Goal: Task Accomplishment & Management: Manage account settings

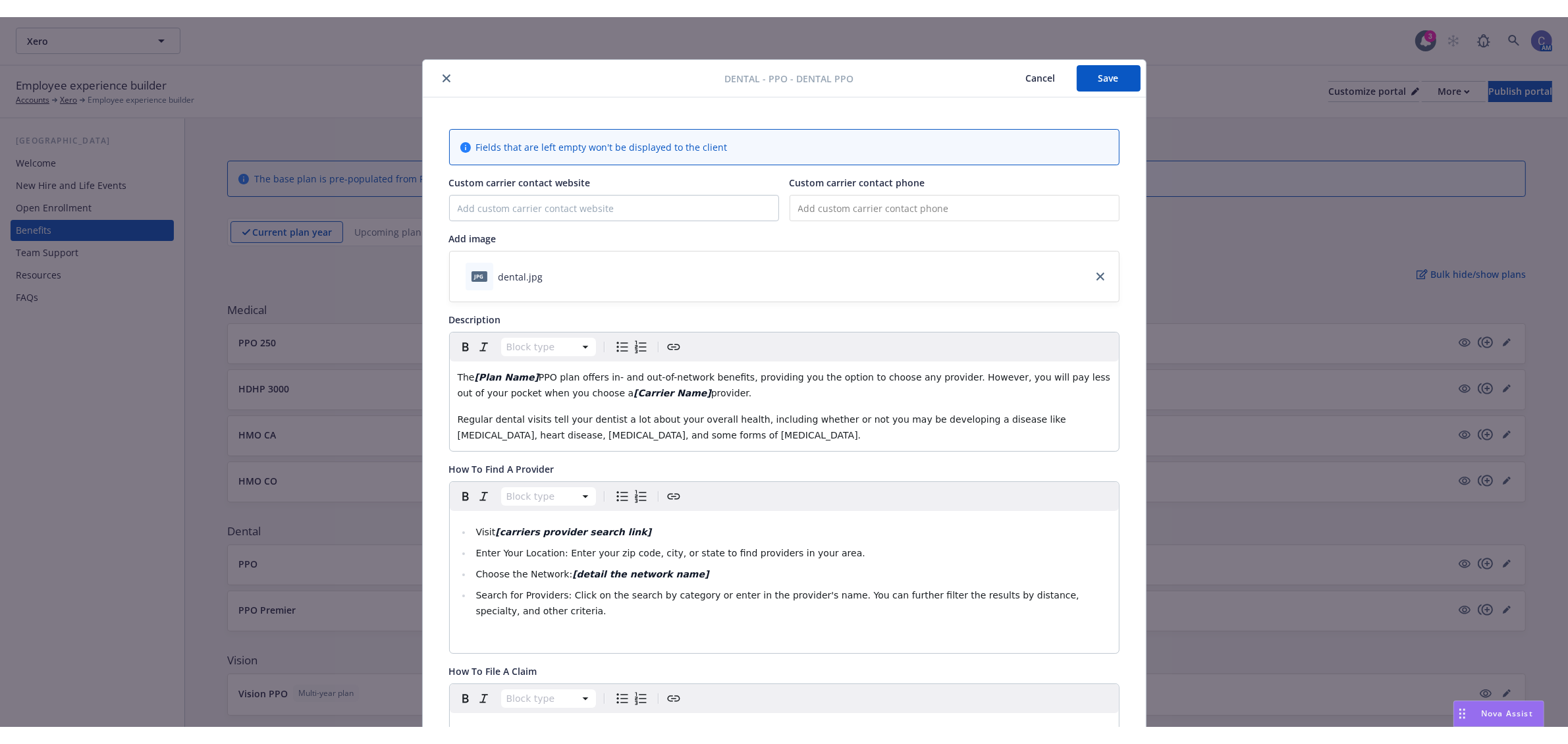
scroll to position [39, 0]
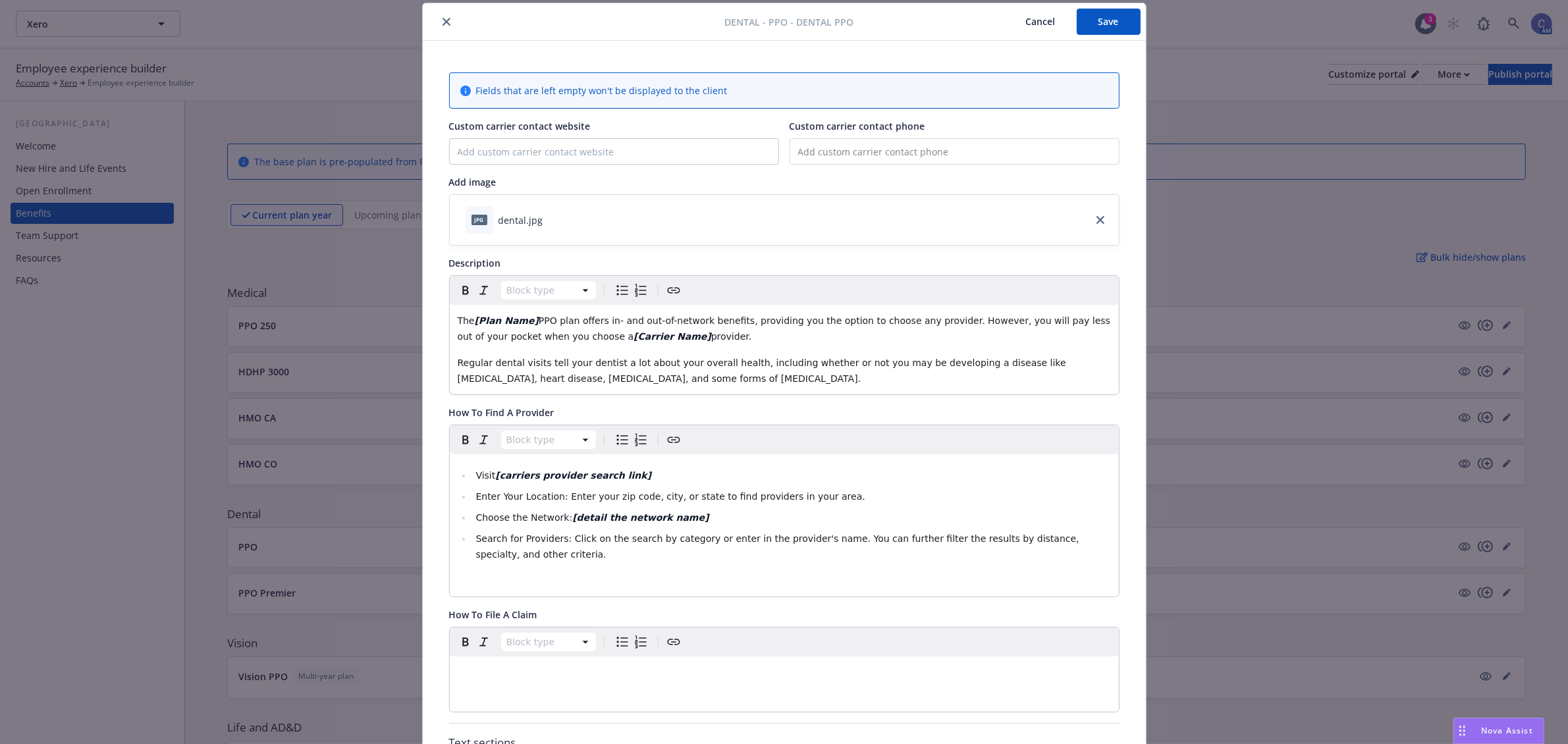
click at [603, 541] on span "Search for Providers: Click on the search by category or enter in the provider'…" at bounding box center [778, 546] width 606 height 27
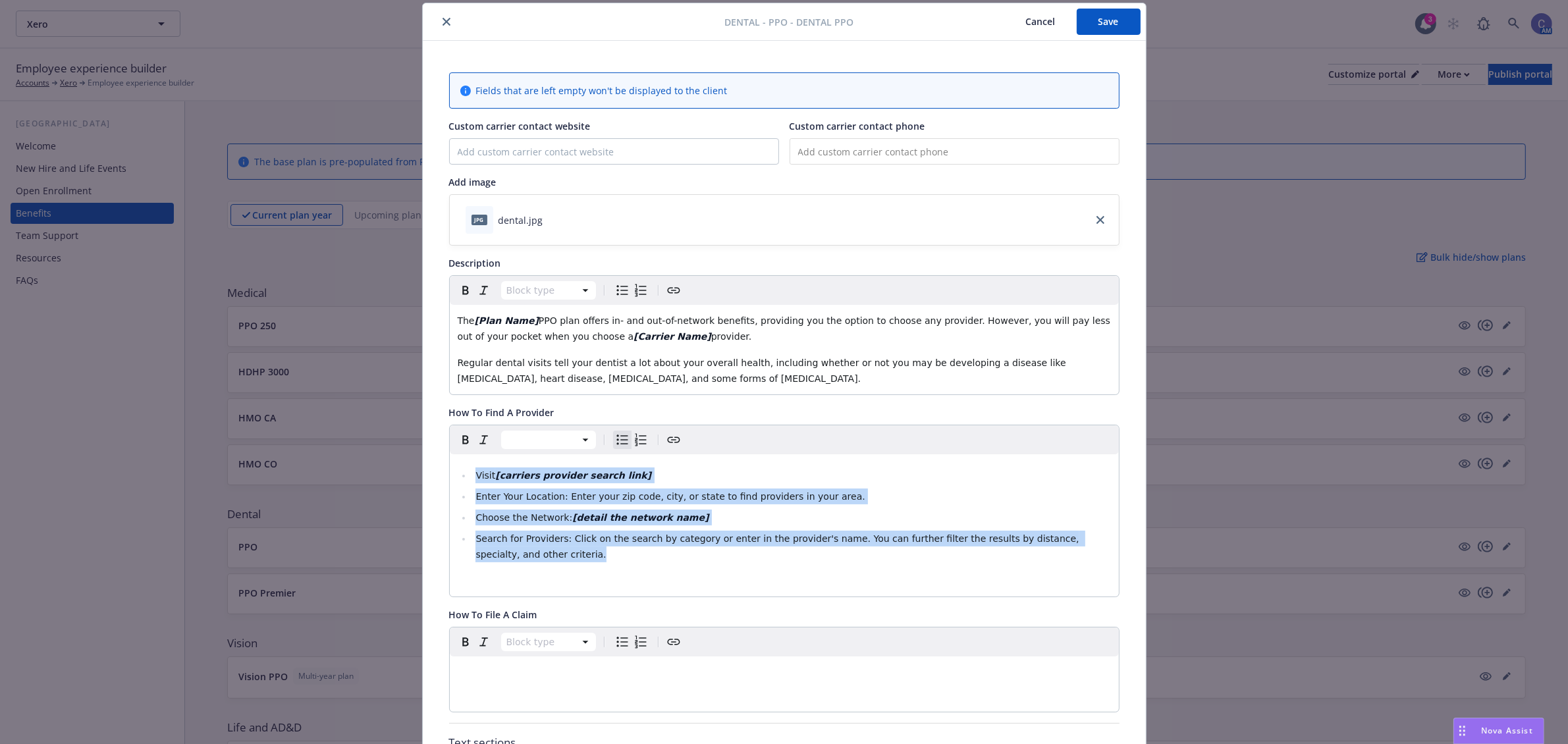
drag, startPoint x: 564, startPoint y: 563, endPoint x: 135, endPoint y: 181, distance: 574.4
click at [135, 181] on div "Dental - PPO - Dental PPO Cancel Save Fields that are left empty won't be displ…" at bounding box center [784, 372] width 1568 height 744
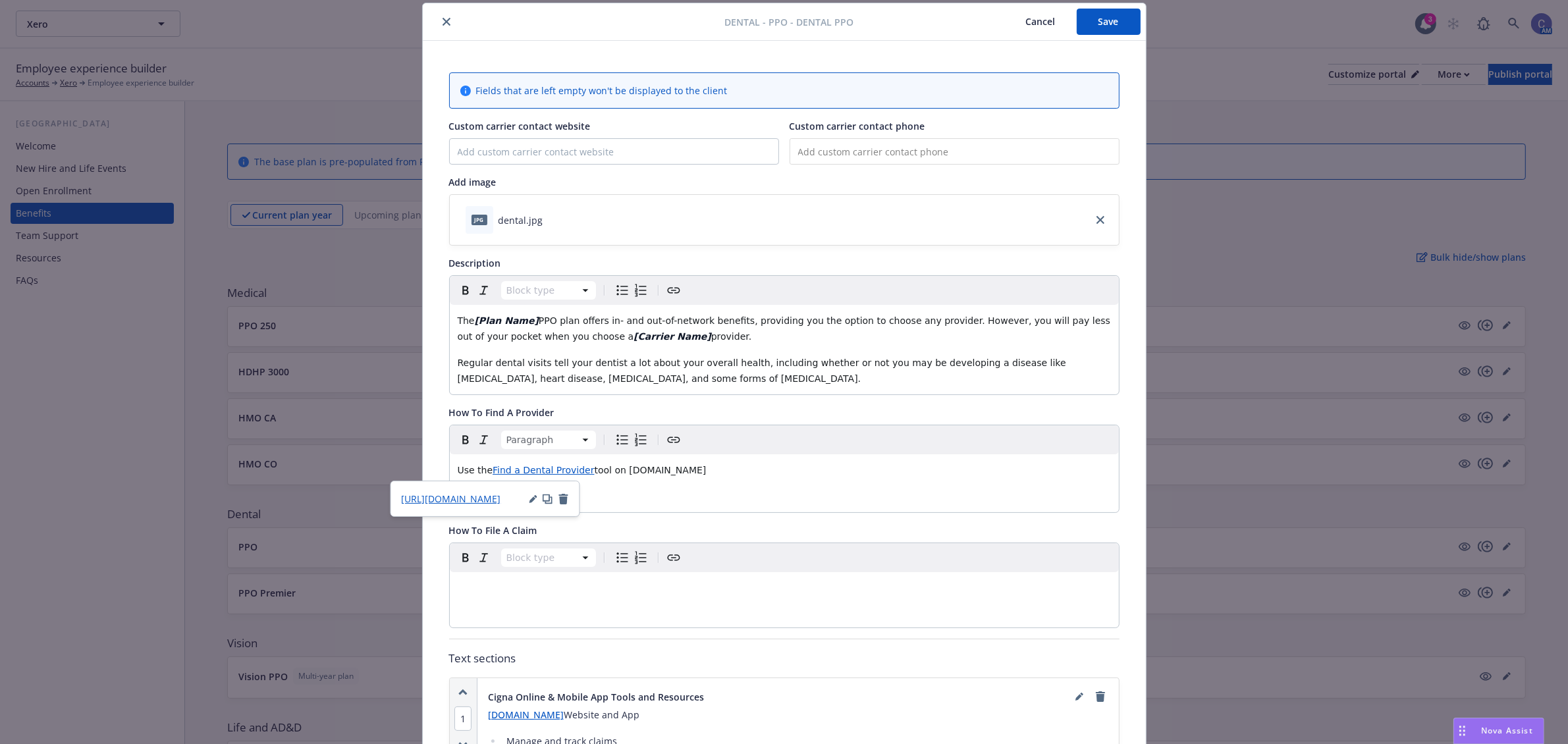
click at [521, 470] on span "Find a Dental Provider" at bounding box center [544, 470] width 102 height 11
click at [466, 500] on span "[URL][DOMAIN_NAME]" at bounding box center [452, 499] width 100 height 12
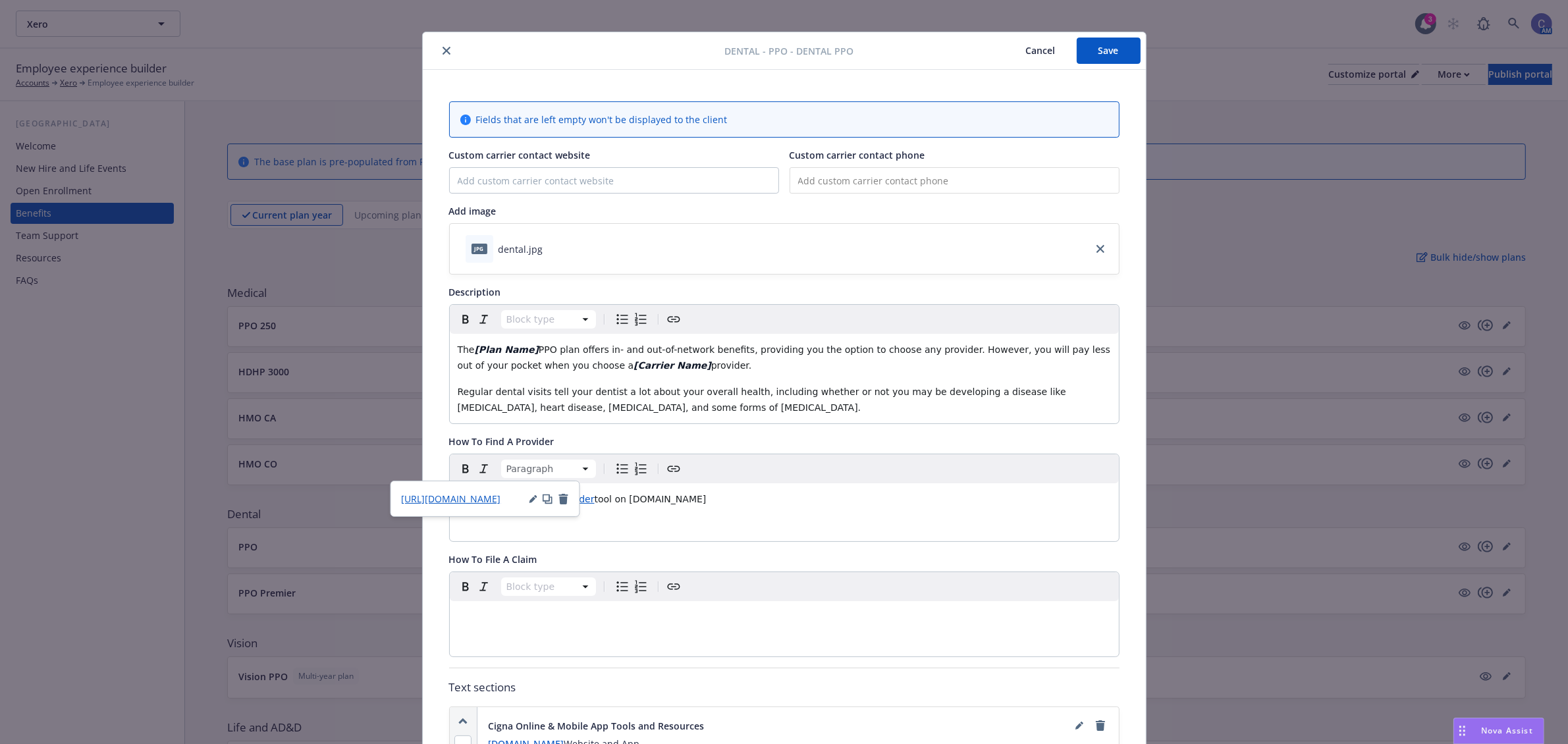
scroll to position [0, 0]
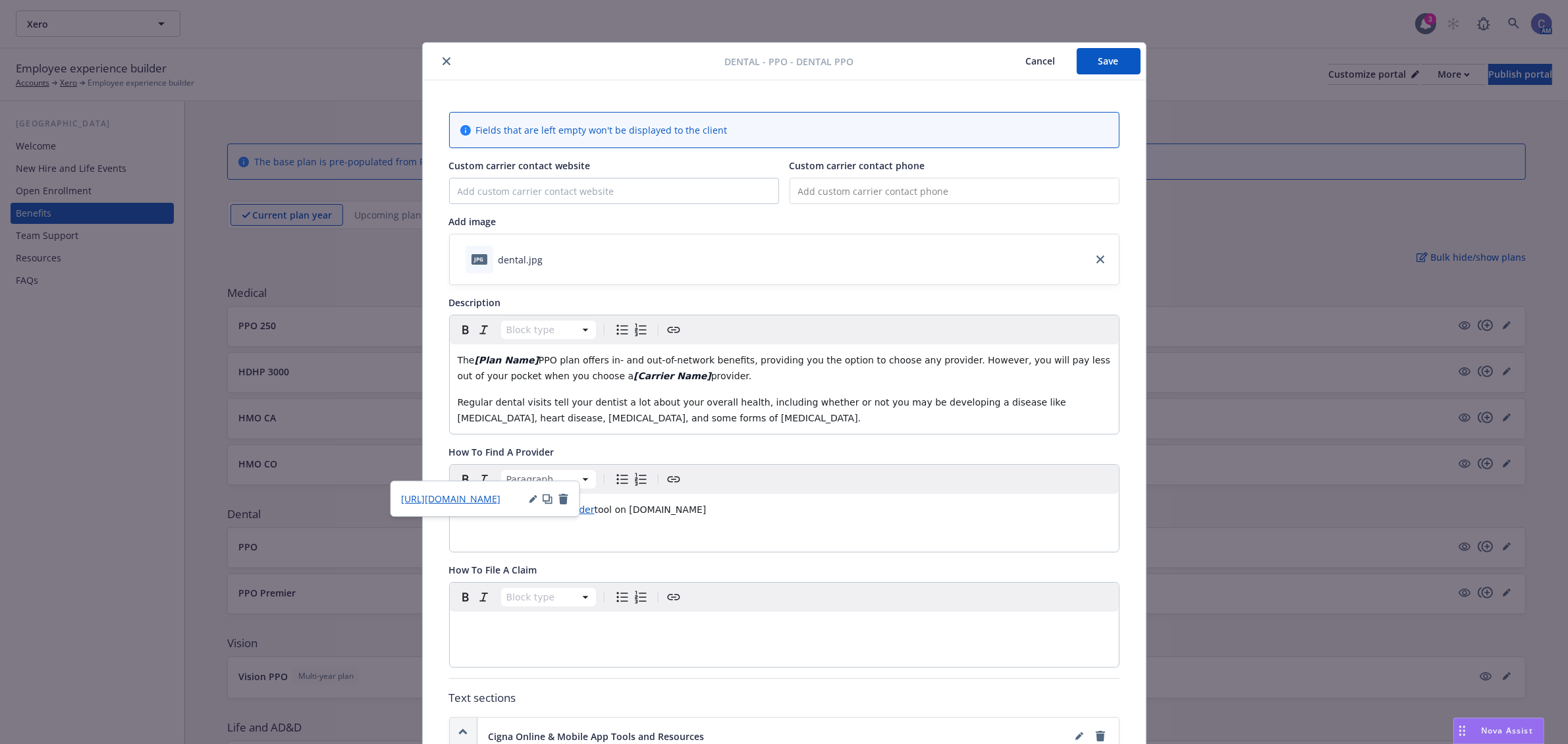
click at [1096, 54] on button "Save" at bounding box center [1109, 61] width 64 height 27
click at [439, 60] on button "close" at bounding box center [447, 61] width 16 height 16
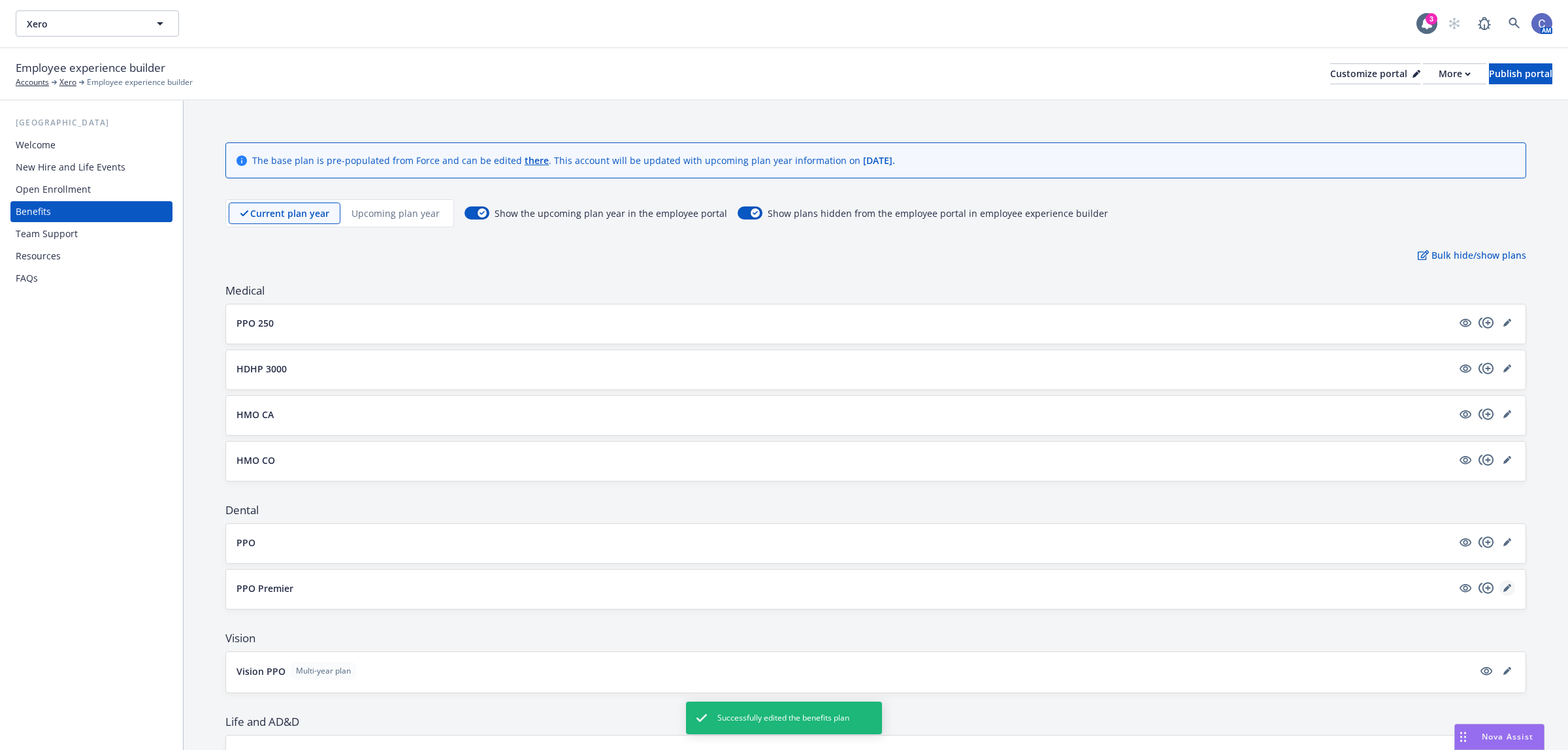
click at [1499, 585] on link "editPencil" at bounding box center [1507, 588] width 16 height 16
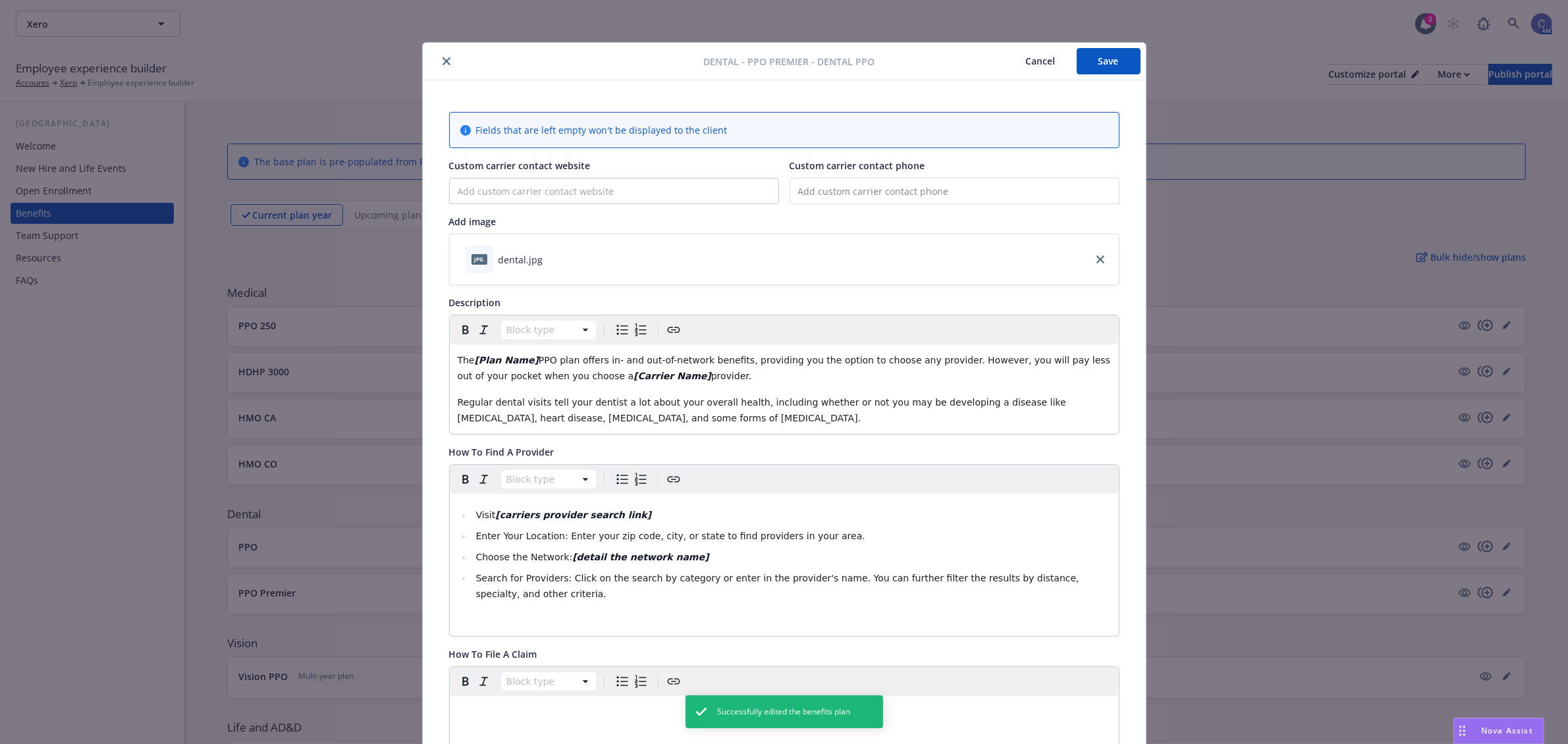
scroll to position [39, 0]
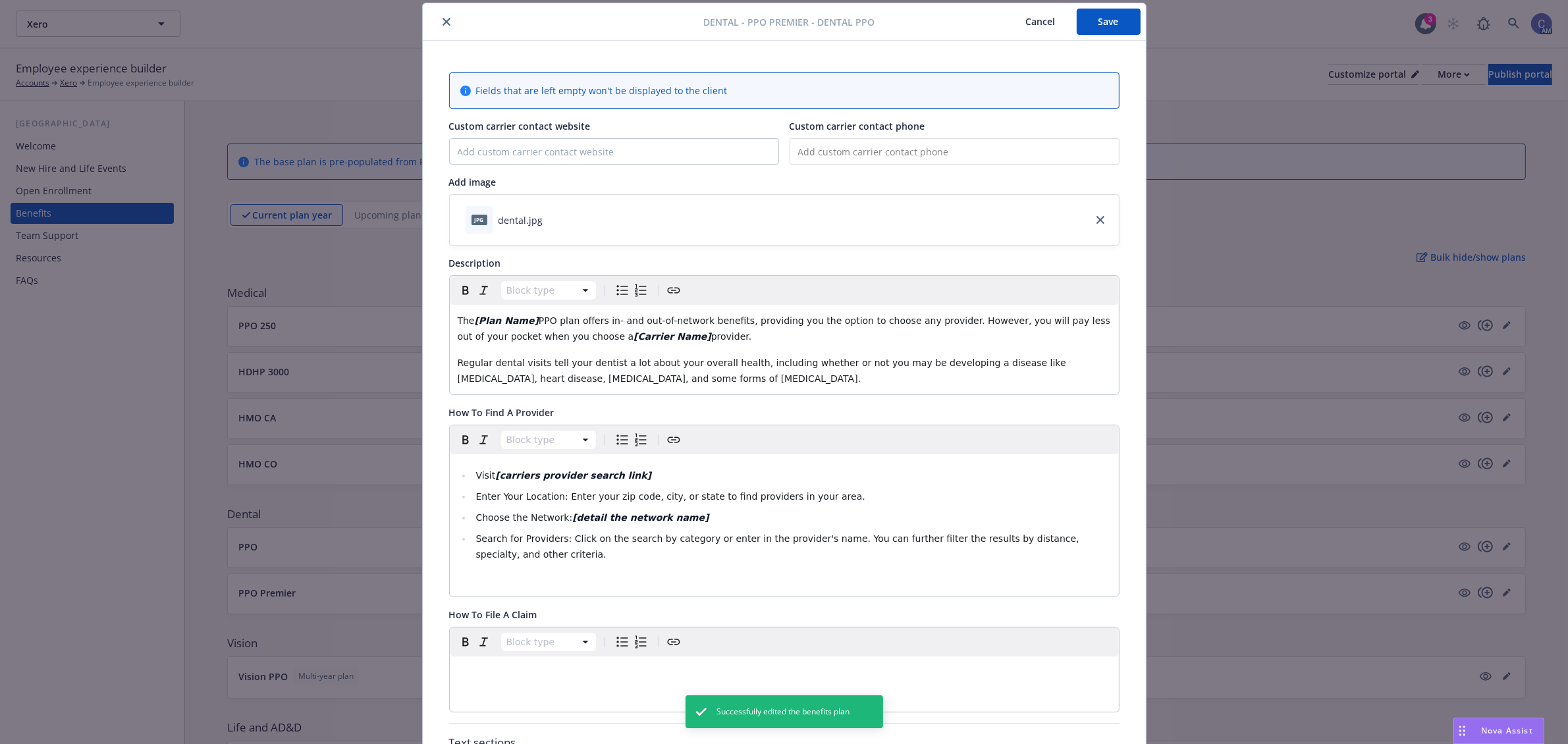
click at [1022, 21] on button "Cancel" at bounding box center [1040, 22] width 72 height 27
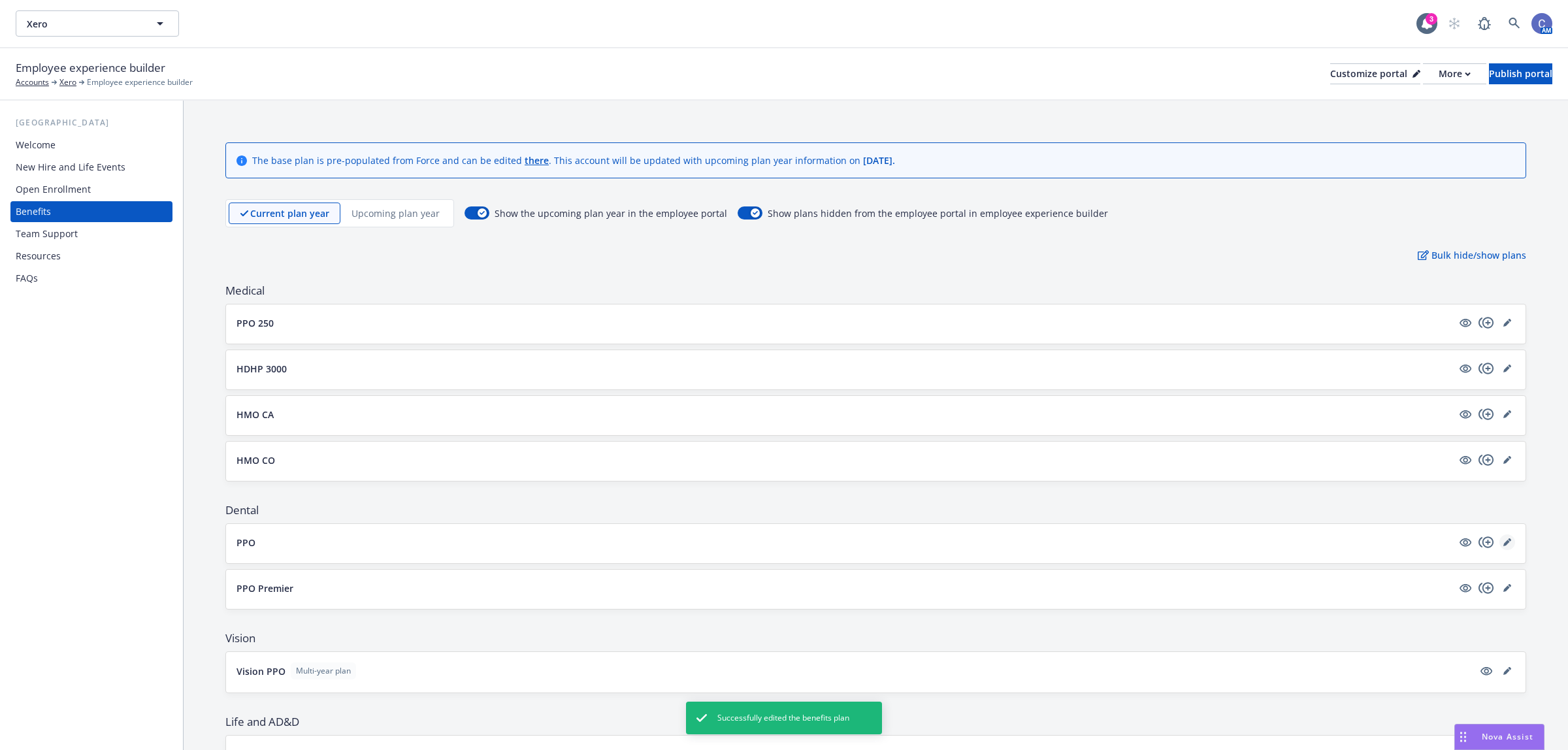
click at [1503, 544] on icon "editPencil" at bounding box center [1507, 542] width 8 height 8
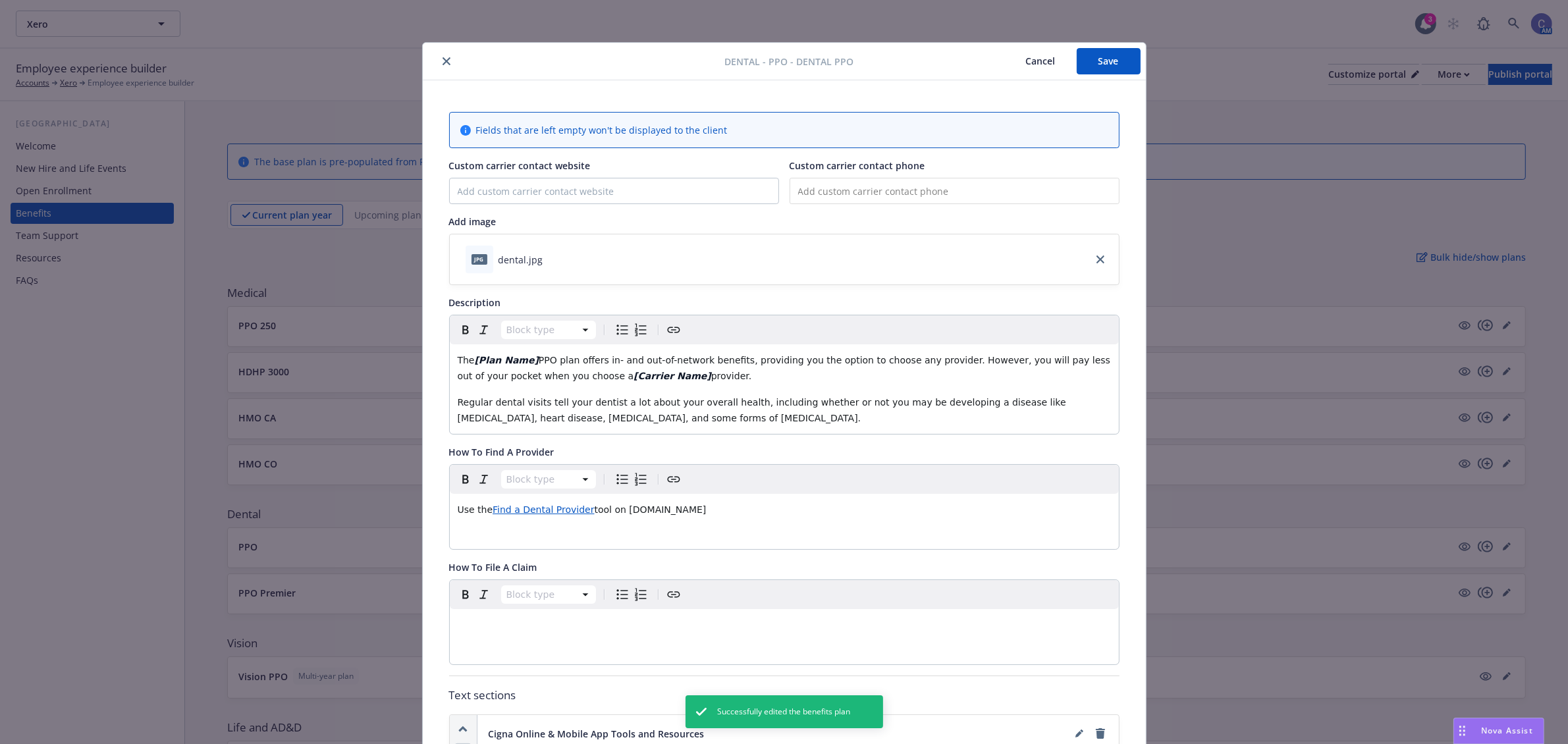
scroll to position [39, 0]
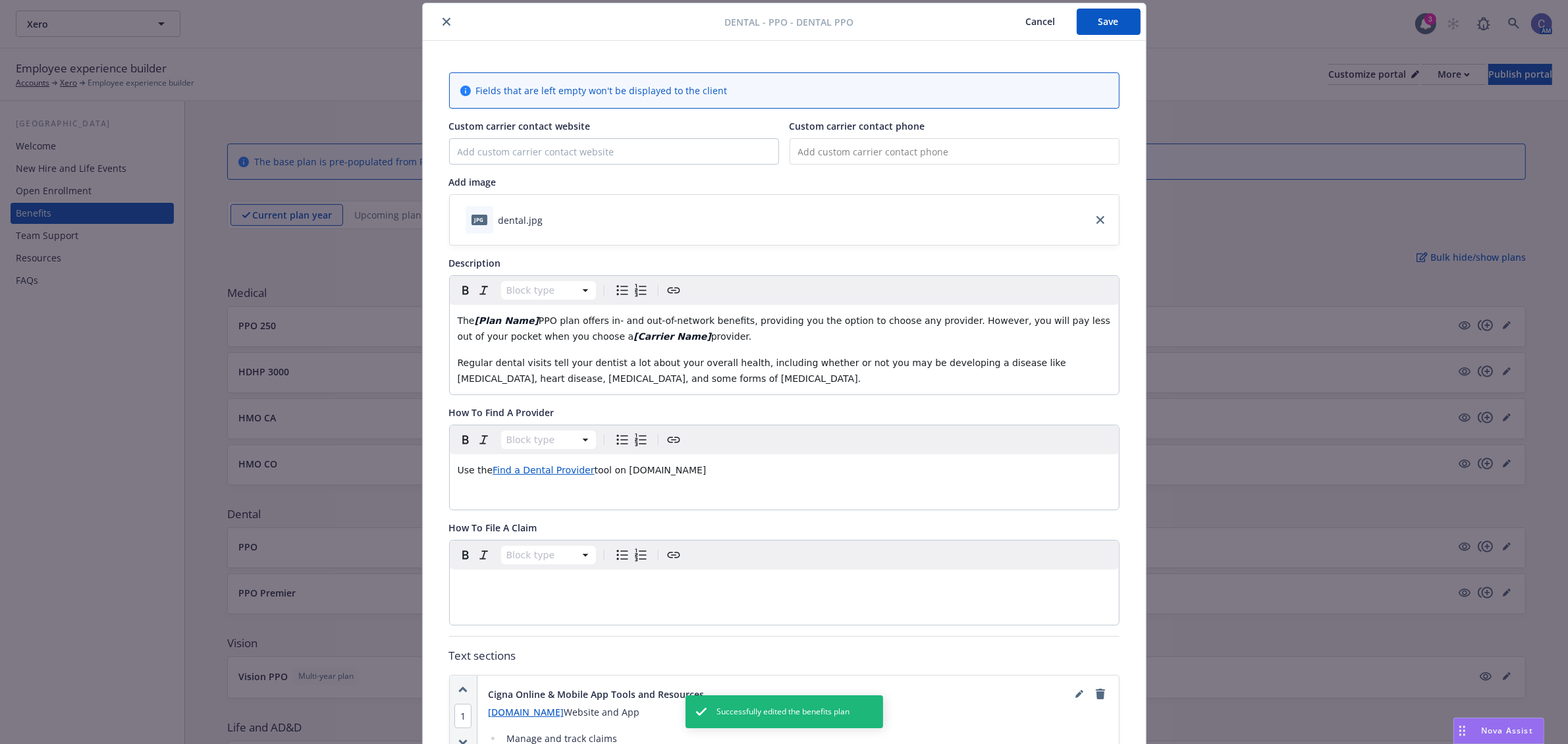
click at [528, 318] on span "PPO plan offers in- and out-of-network benefits, providing you the option to ch…" at bounding box center [785, 329] width 656 height 27
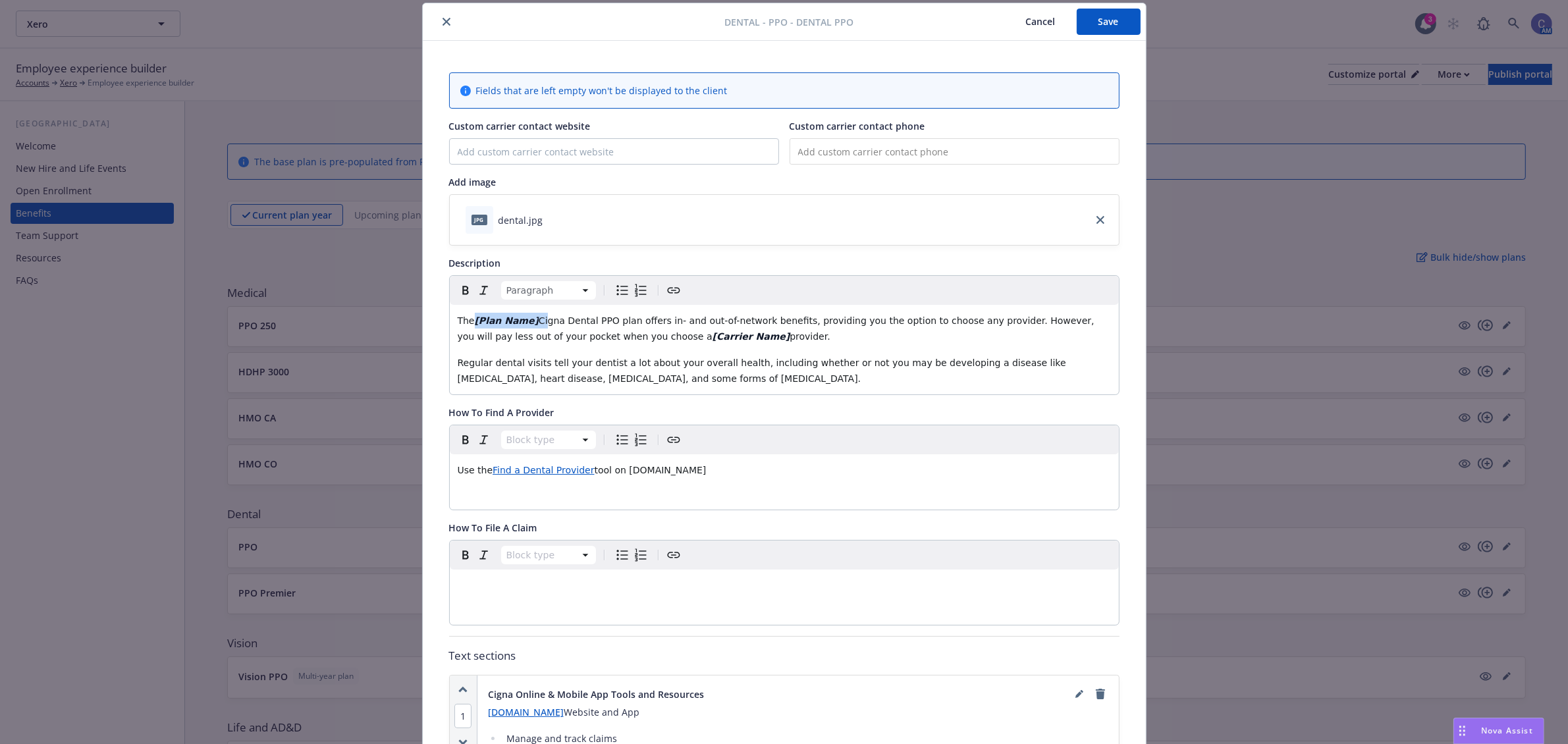
drag, startPoint x: 530, startPoint y: 319, endPoint x: 464, endPoint y: 323, distance: 66.1
click at [464, 323] on p "The [Plan Name] Cigna Dental PPO plan offers in- and out-of-network benefits, p…" at bounding box center [784, 328] width 653 height 31
drag, startPoint x: 632, startPoint y: 334, endPoint x: 568, endPoint y: 336, distance: 64.0
click at [568, 336] on p "The Cigna Dental PPO plan offers in- and out-of-network benefits, providing you…" at bounding box center [784, 328] width 653 height 31
click at [1116, 18] on button "Save" at bounding box center [1109, 22] width 64 height 27
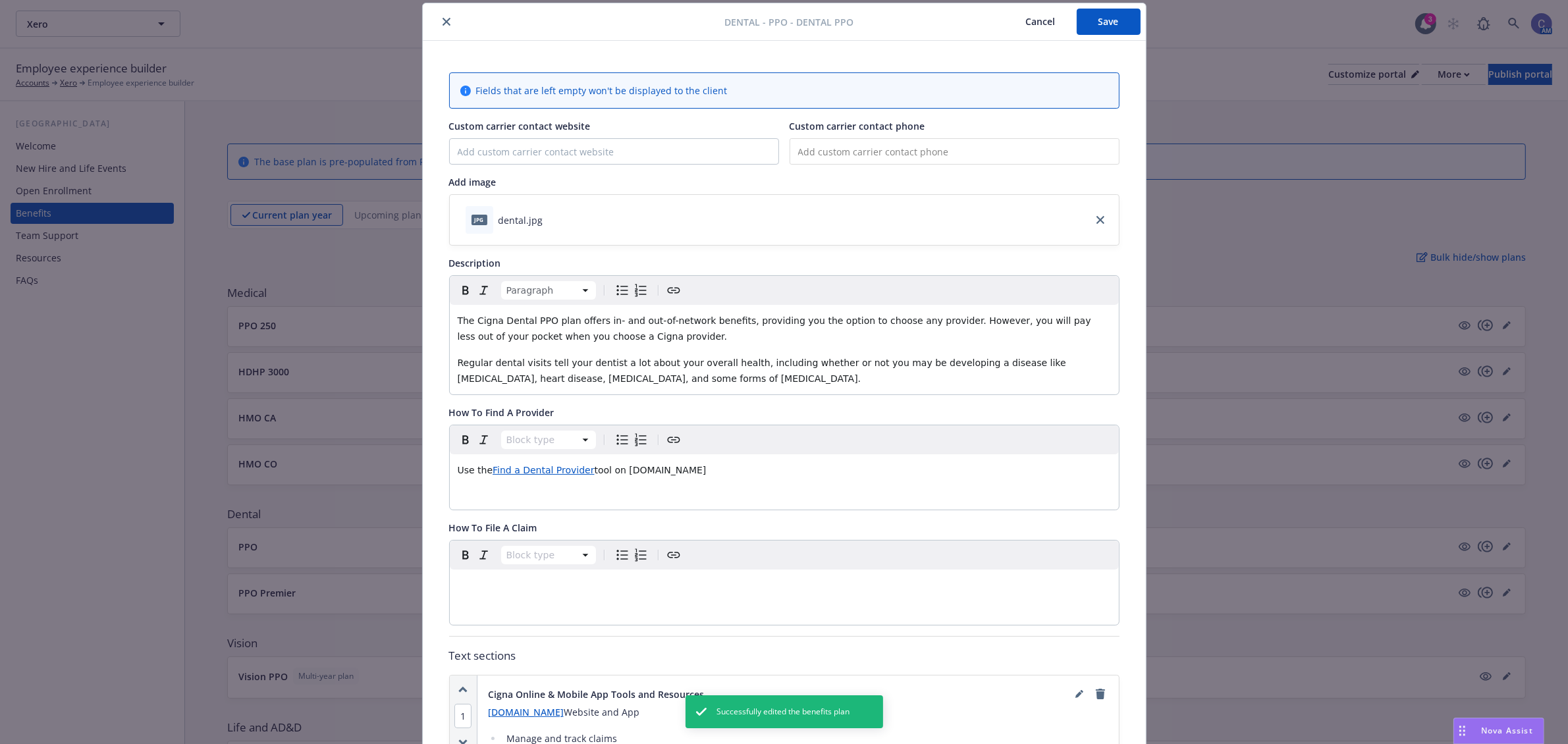
click at [1014, 23] on button "Cancel" at bounding box center [1040, 22] width 72 height 27
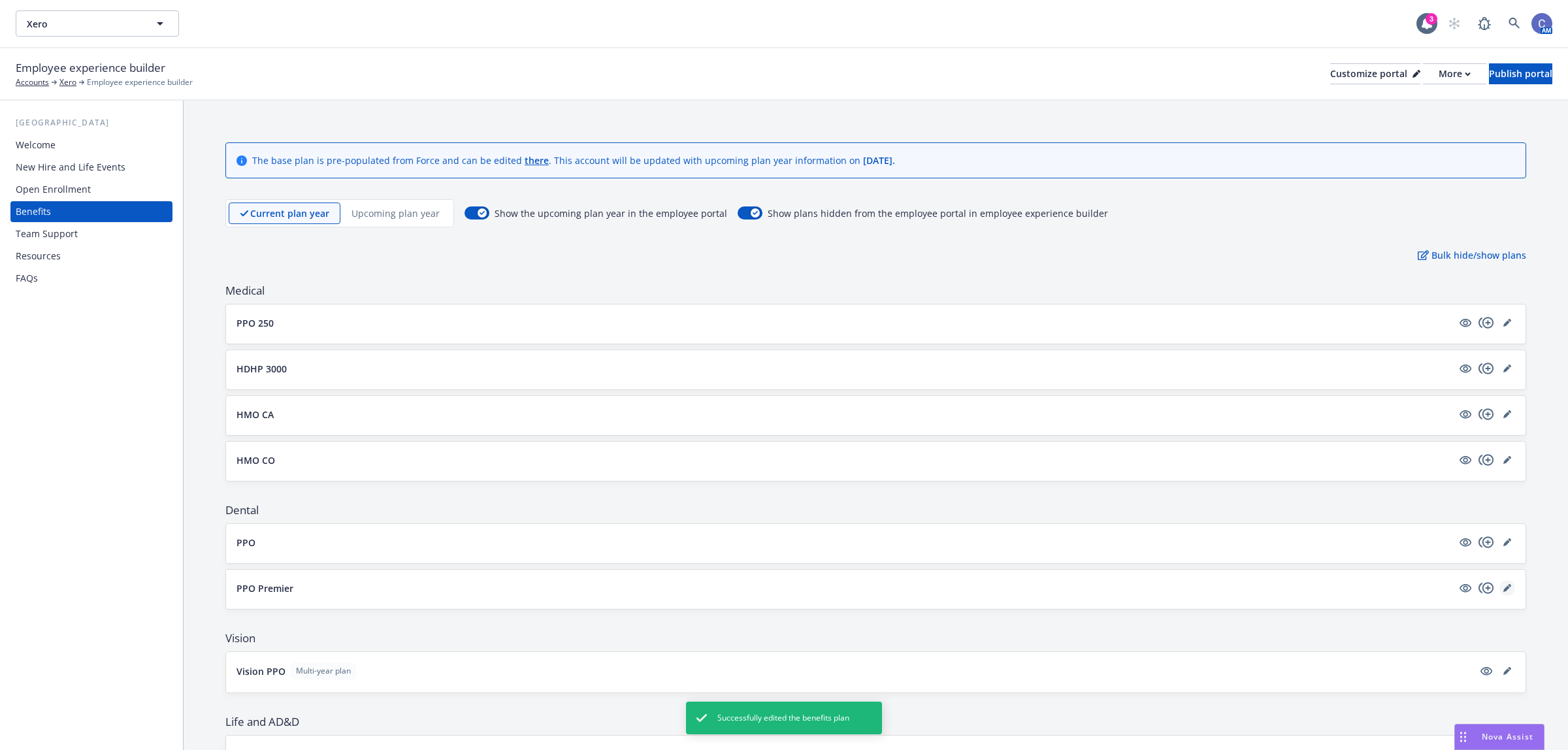
click at [1501, 592] on link "editPencil" at bounding box center [1507, 588] width 16 height 16
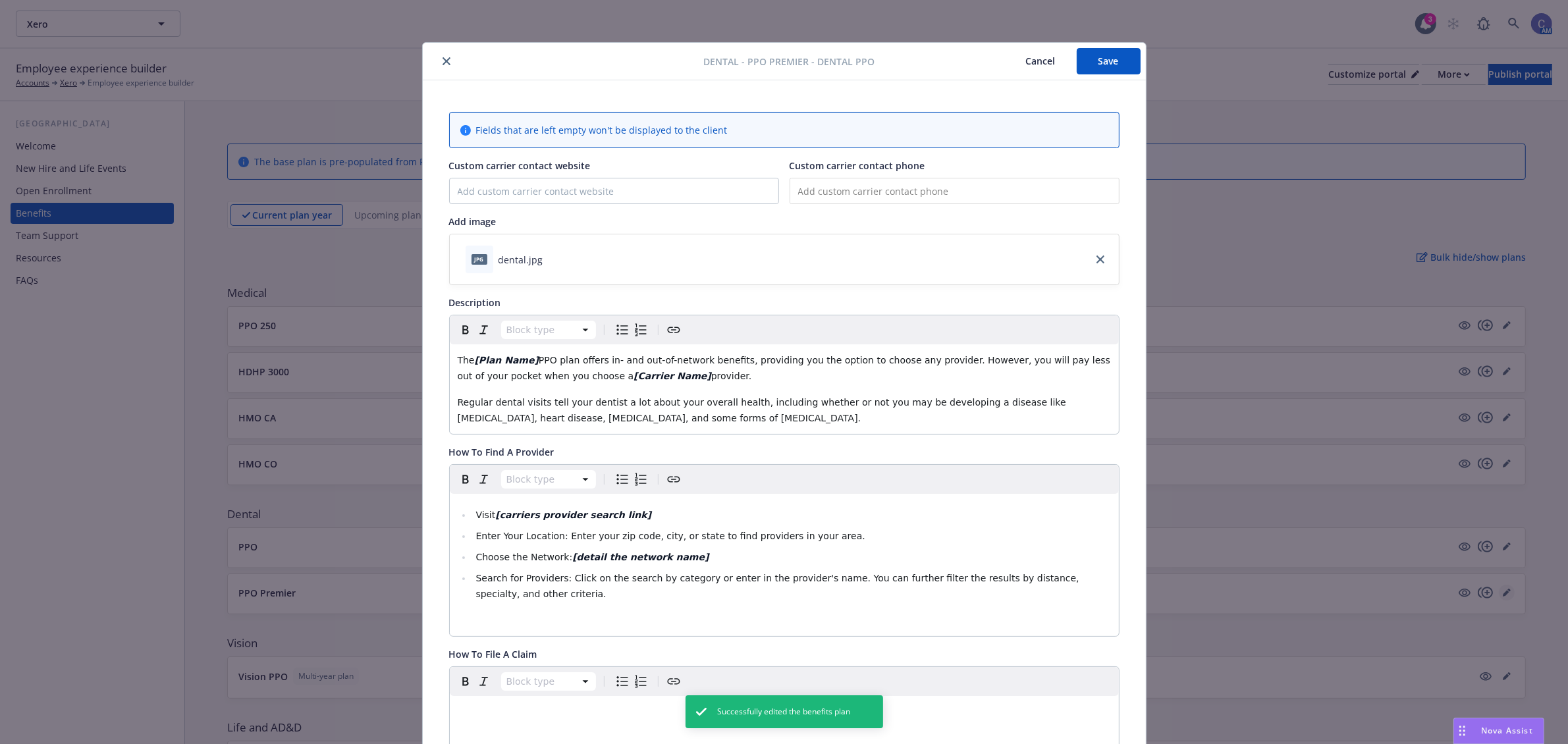
scroll to position [39, 0]
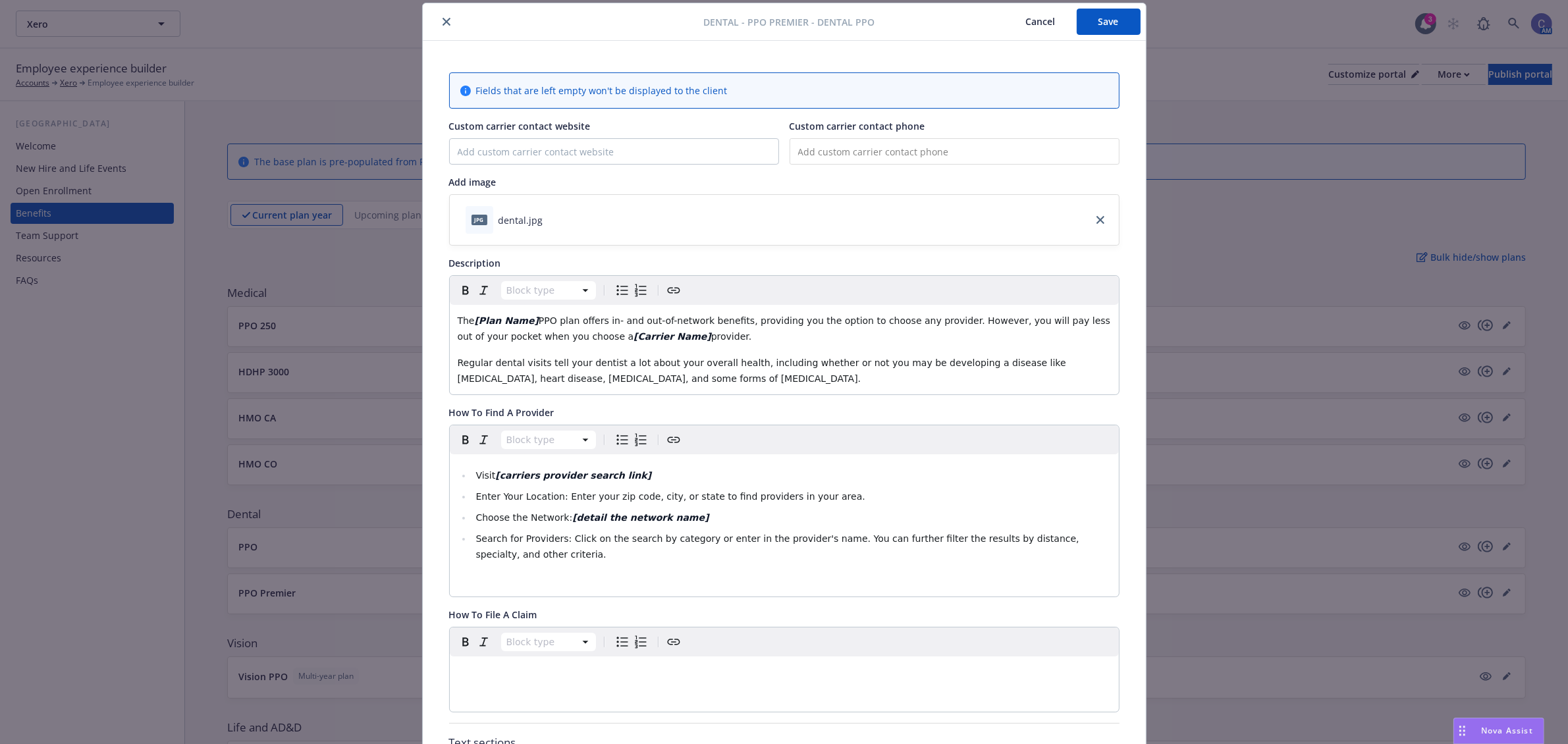
click at [527, 318] on span "PPO plan offers in- and out-of-network benefits, providing you the option to ch…" at bounding box center [785, 329] width 656 height 27
drag, startPoint x: 715, startPoint y: 338, endPoint x: 642, endPoint y: 338, distance: 73.0
click at [642, 338] on p "The [Plan Name] Cigna Dental PPO Premier plan offers in- and out-of-network ben…" at bounding box center [784, 328] width 653 height 31
drag, startPoint x: 525, startPoint y: 322, endPoint x: 465, endPoint y: 323, distance: 60.0
click at [465, 323] on p "The [Plan Name] Cigna Dental PPO Premier plan offers in- and out-of-network ben…" at bounding box center [784, 328] width 653 height 31
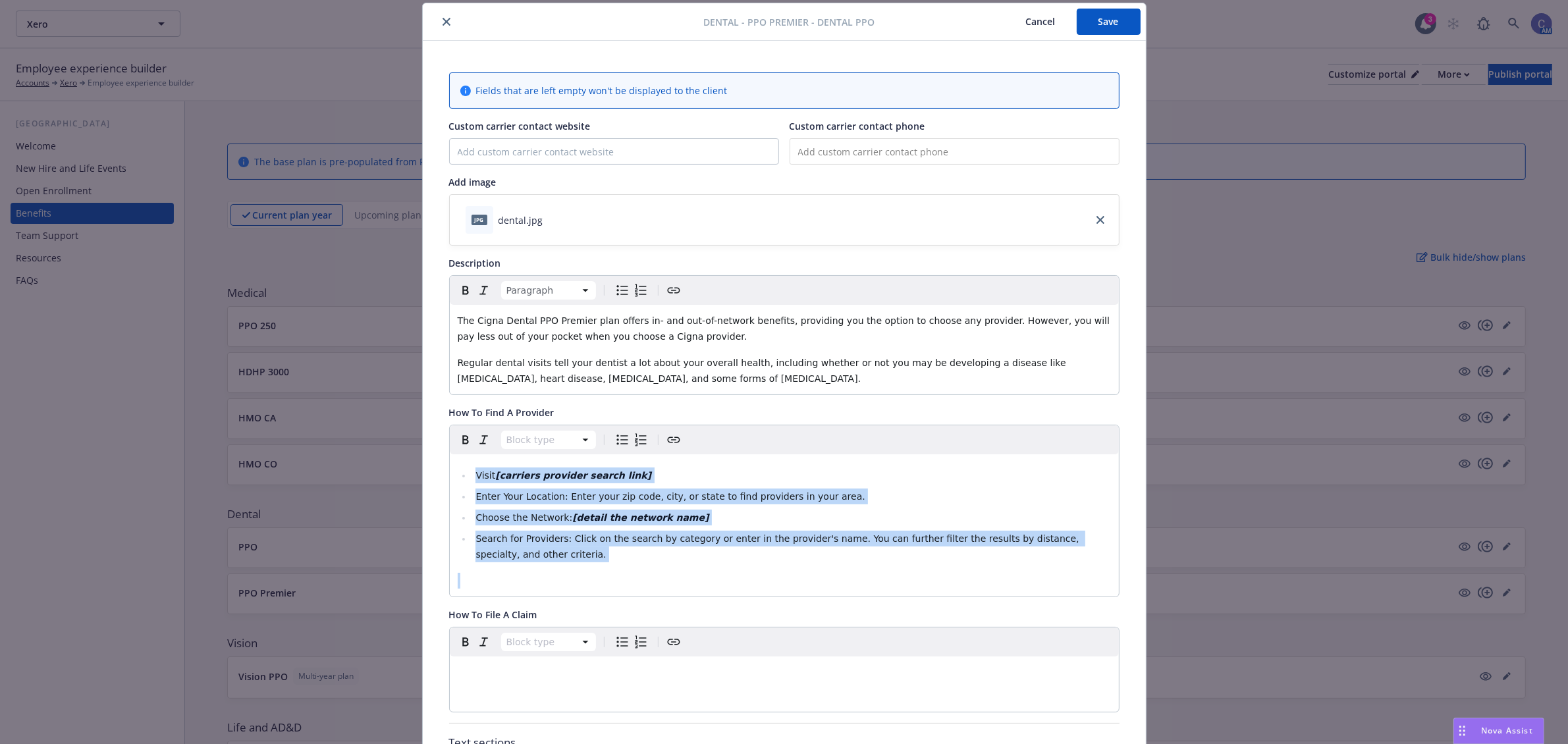
drag, startPoint x: 478, startPoint y: 507, endPoint x: -82, endPoint y: 201, distance: 638.2
click at [0, 201] on html "Xero Xero 3 AM Employee experience builder Accounts Xero Employee experience bu…" at bounding box center [784, 498] width 1568 height 996
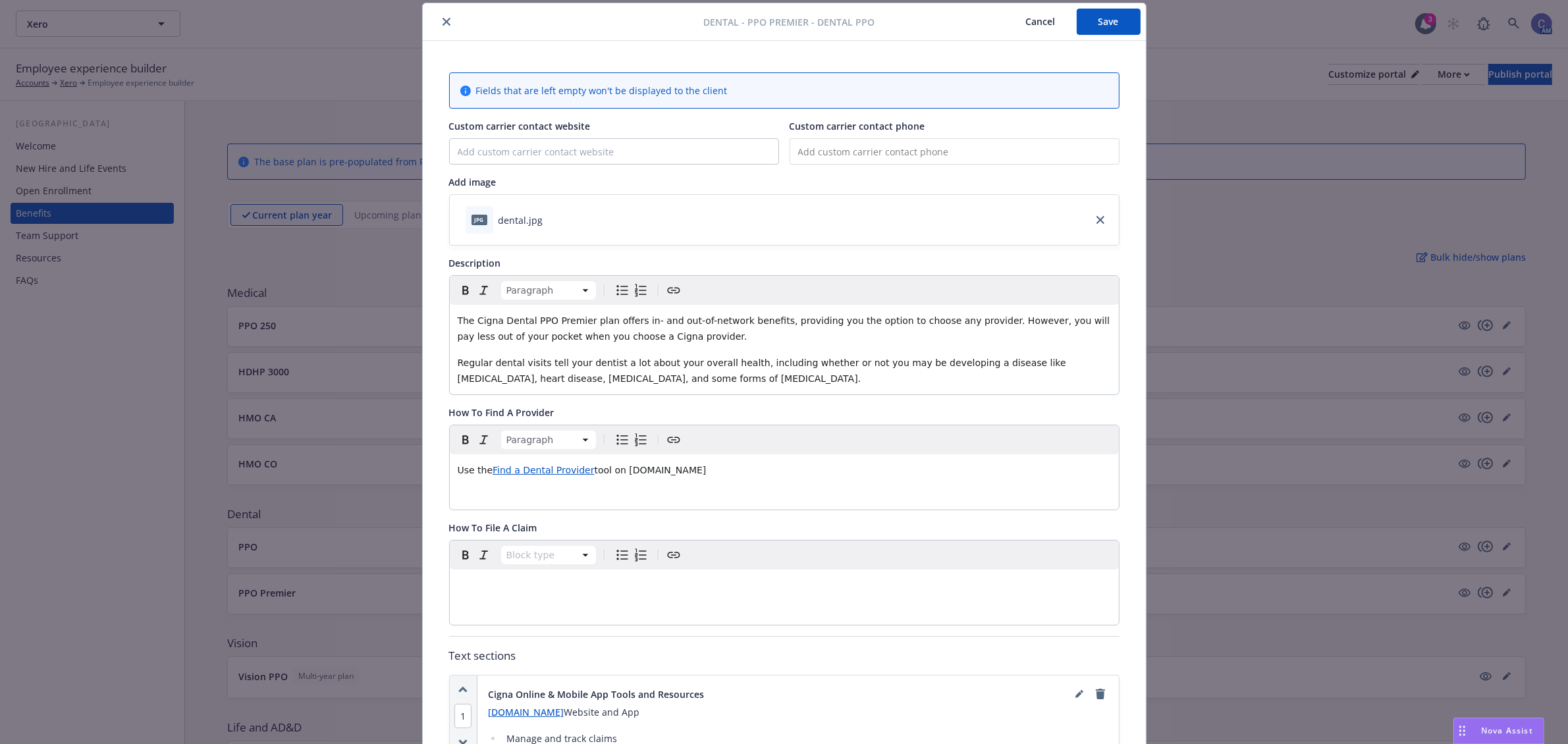
click at [1112, 29] on button "Save" at bounding box center [1109, 22] width 64 height 27
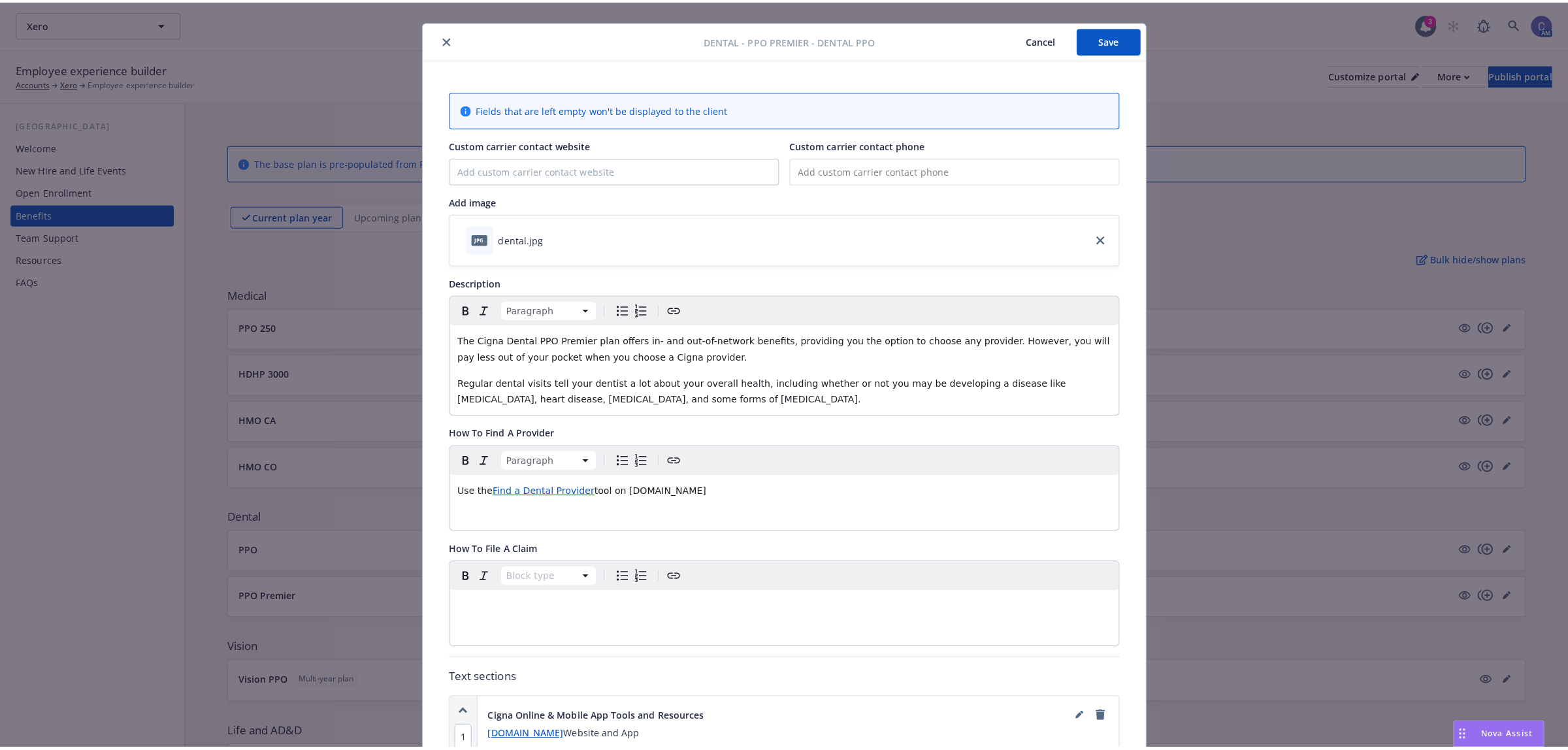
scroll to position [0, 0]
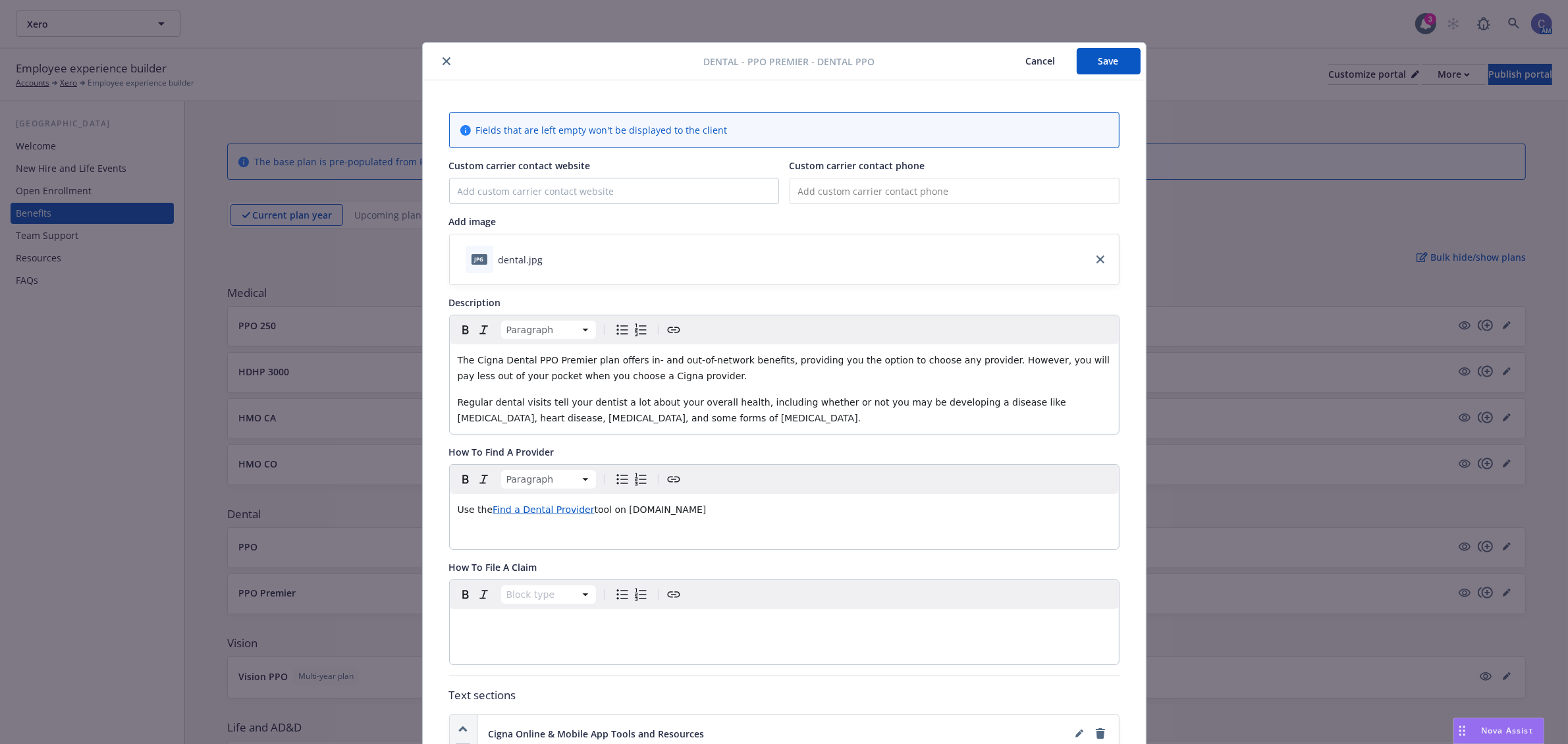
click at [1100, 68] on button "Save" at bounding box center [1109, 61] width 64 height 27
click at [1046, 64] on button "Cancel" at bounding box center [1040, 61] width 72 height 27
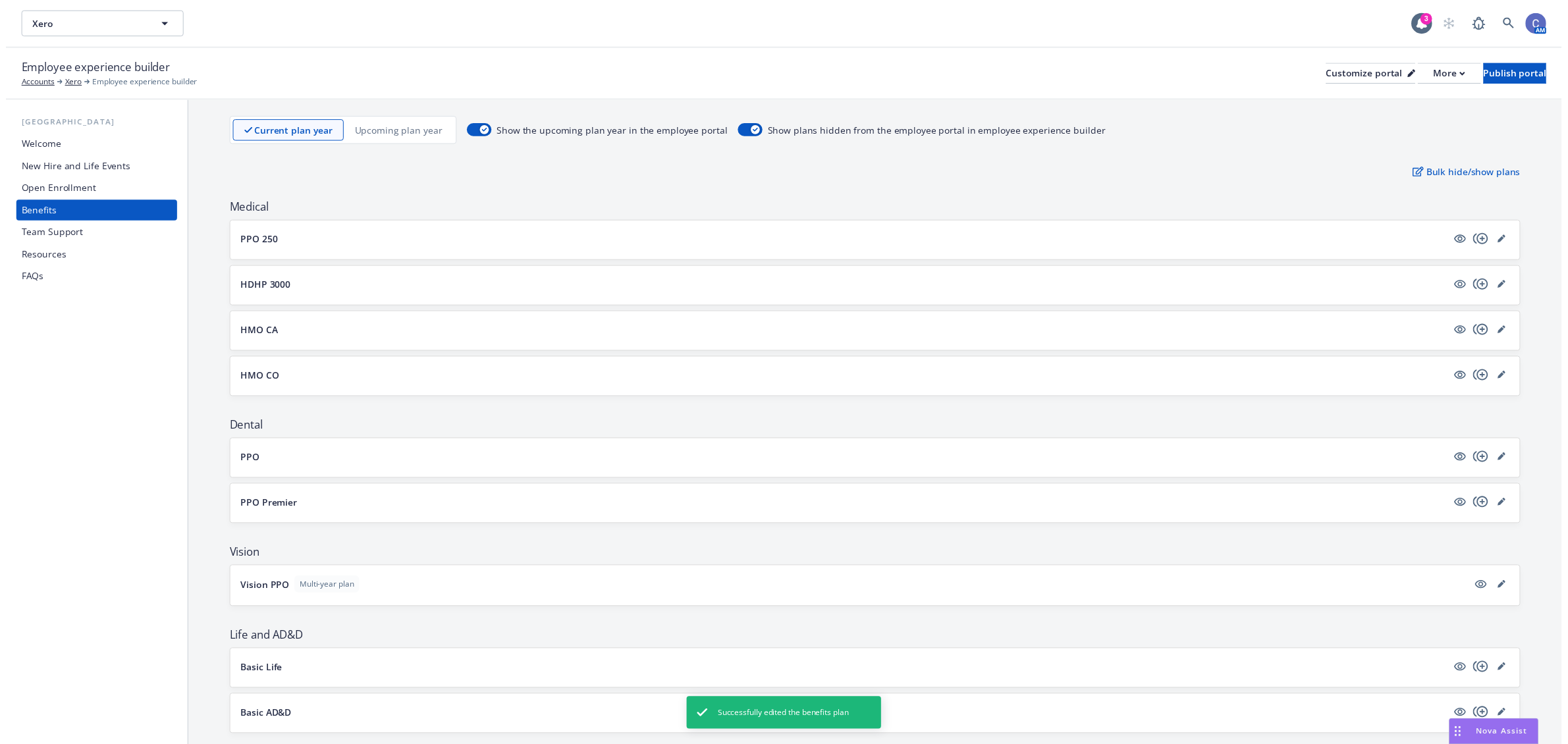
scroll to position [165, 0]
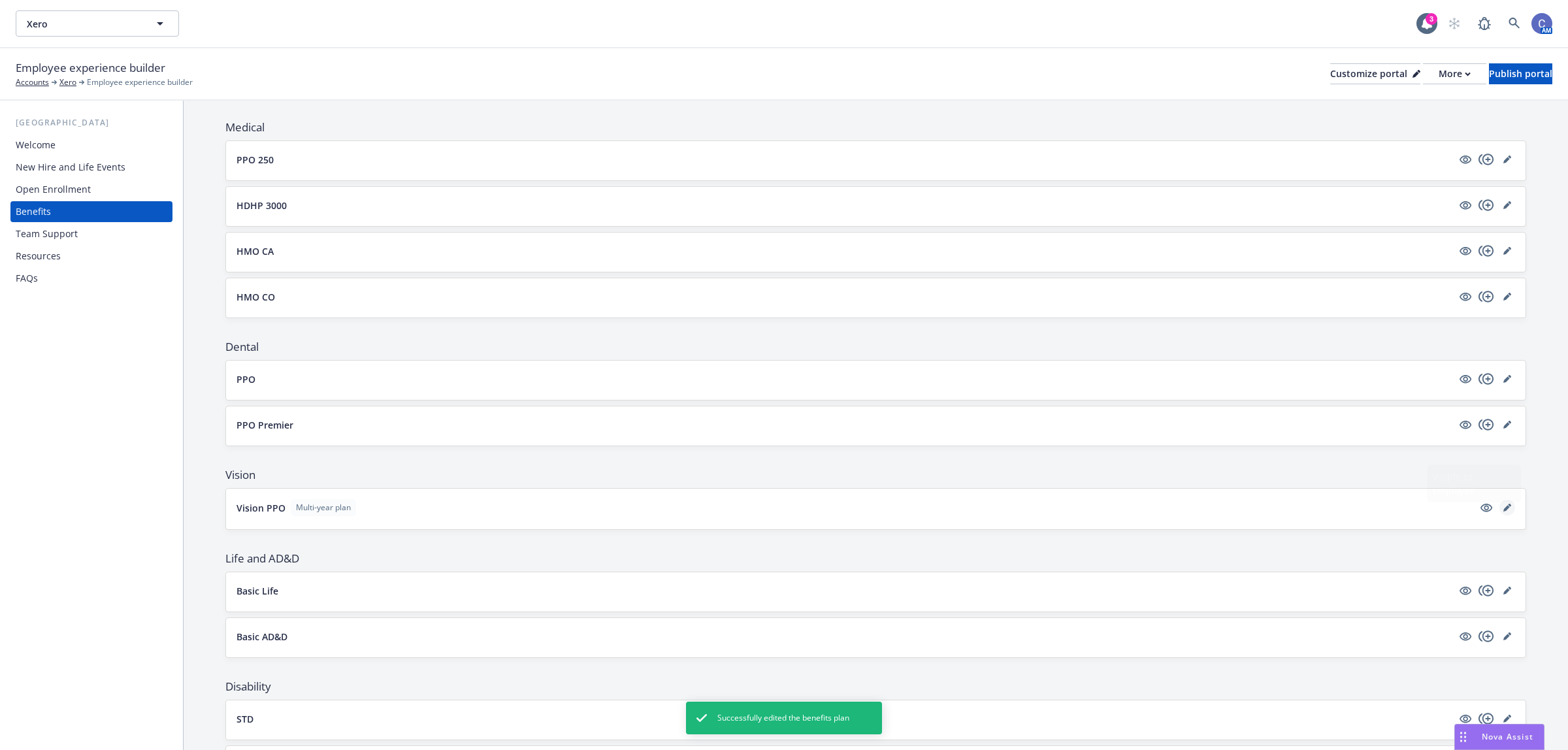
click at [1499, 508] on link "editPencil" at bounding box center [1507, 508] width 16 height 16
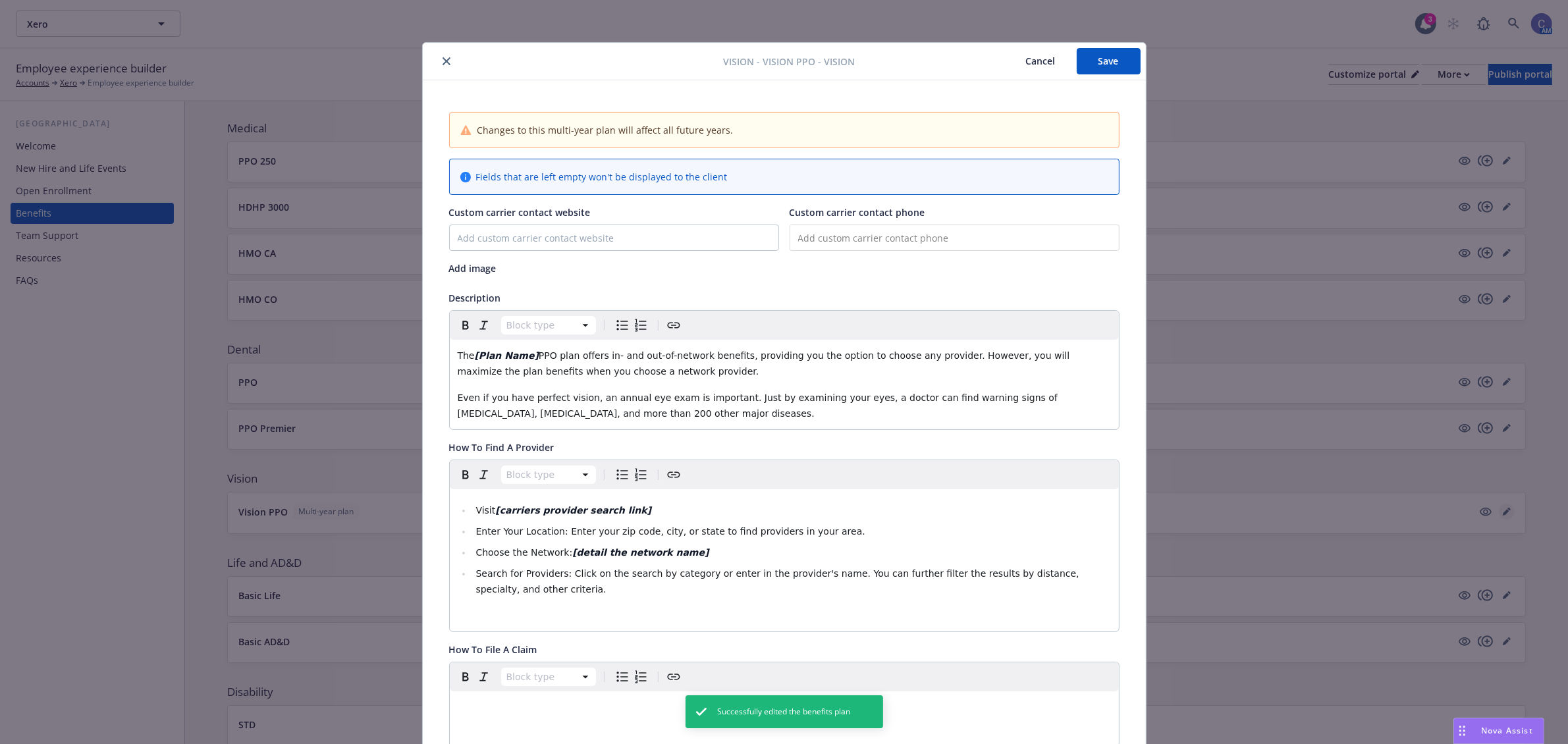
scroll to position [39, 0]
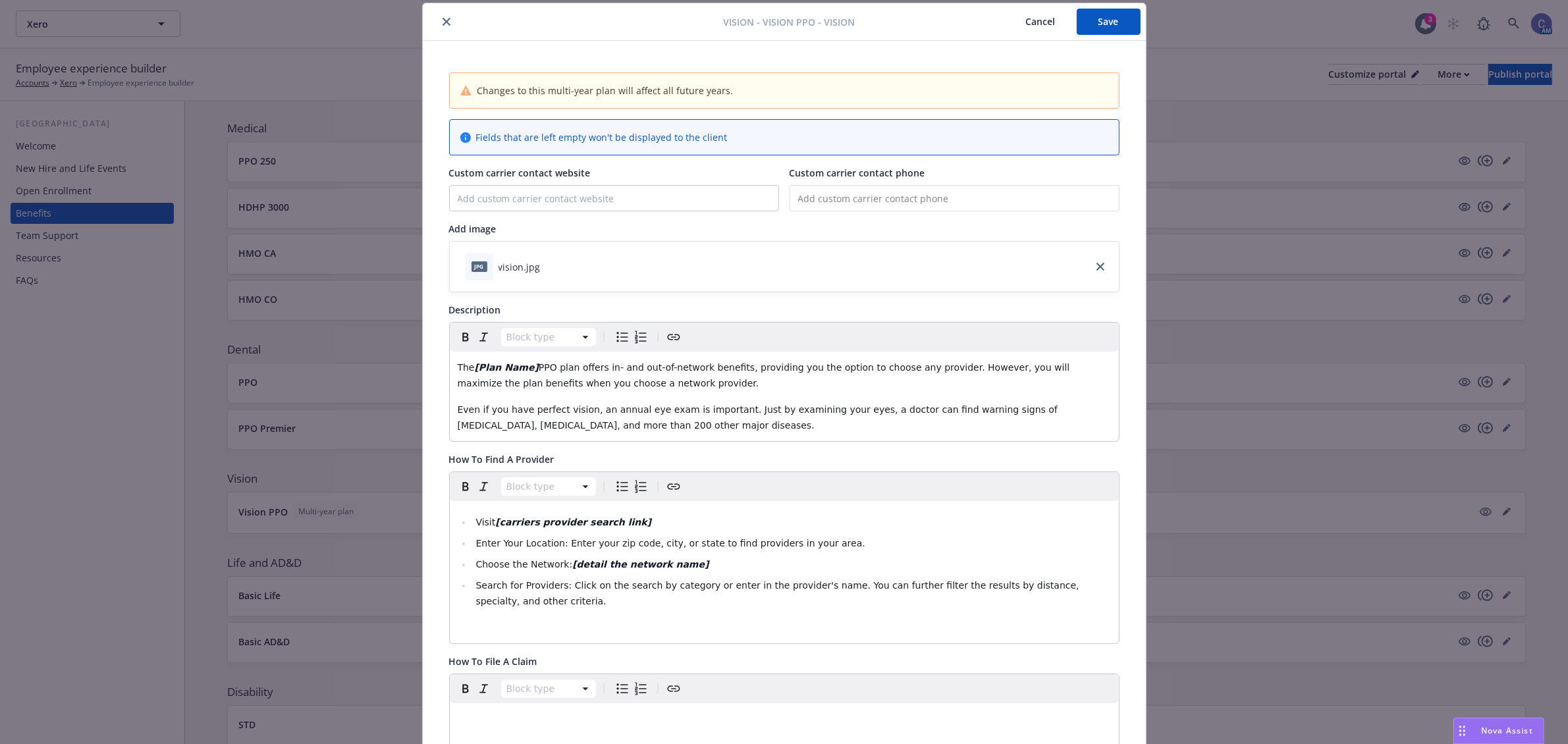
click at [527, 367] on span "PPO plan offers in- and out-of-network benefits, providing you the option to ch…" at bounding box center [765, 375] width 615 height 27
drag, startPoint x: 522, startPoint y: 366, endPoint x: 465, endPoint y: 367, distance: 57.0
click at [465, 367] on p "The [Plan Name] VSP Vision PPO plan offers in- and out-of-network benefits, pro…" at bounding box center [784, 374] width 653 height 31
click at [511, 367] on span "The VSP Vision PPO plan offers in- and out-of-network benefits, providing you t…" at bounding box center [784, 375] width 653 height 27
drag, startPoint x: 958, startPoint y: 274, endPoint x: 945, endPoint y: 278, distance: 13.6
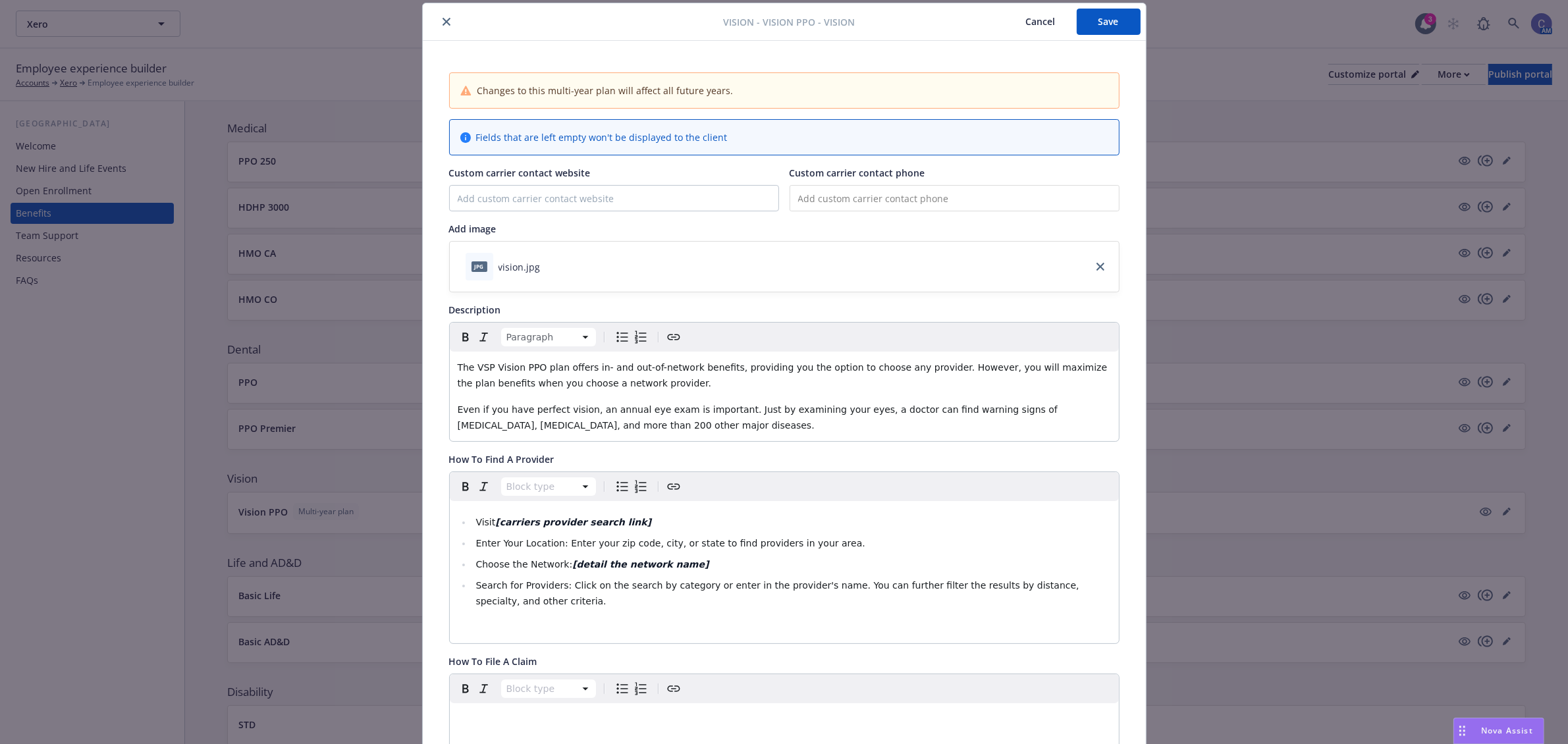
click at [958, 274] on div "jpg vision.jpg" at bounding box center [784, 266] width 669 height 50
click at [561, 202] on input "Custom carrier contact website" at bounding box center [614, 198] width 329 height 25
type input "[DOMAIN_NAME]"
type input "[PHONE_NUMBER]"
click at [612, 569] on strong "[detail the network name]" at bounding box center [640, 564] width 136 height 11
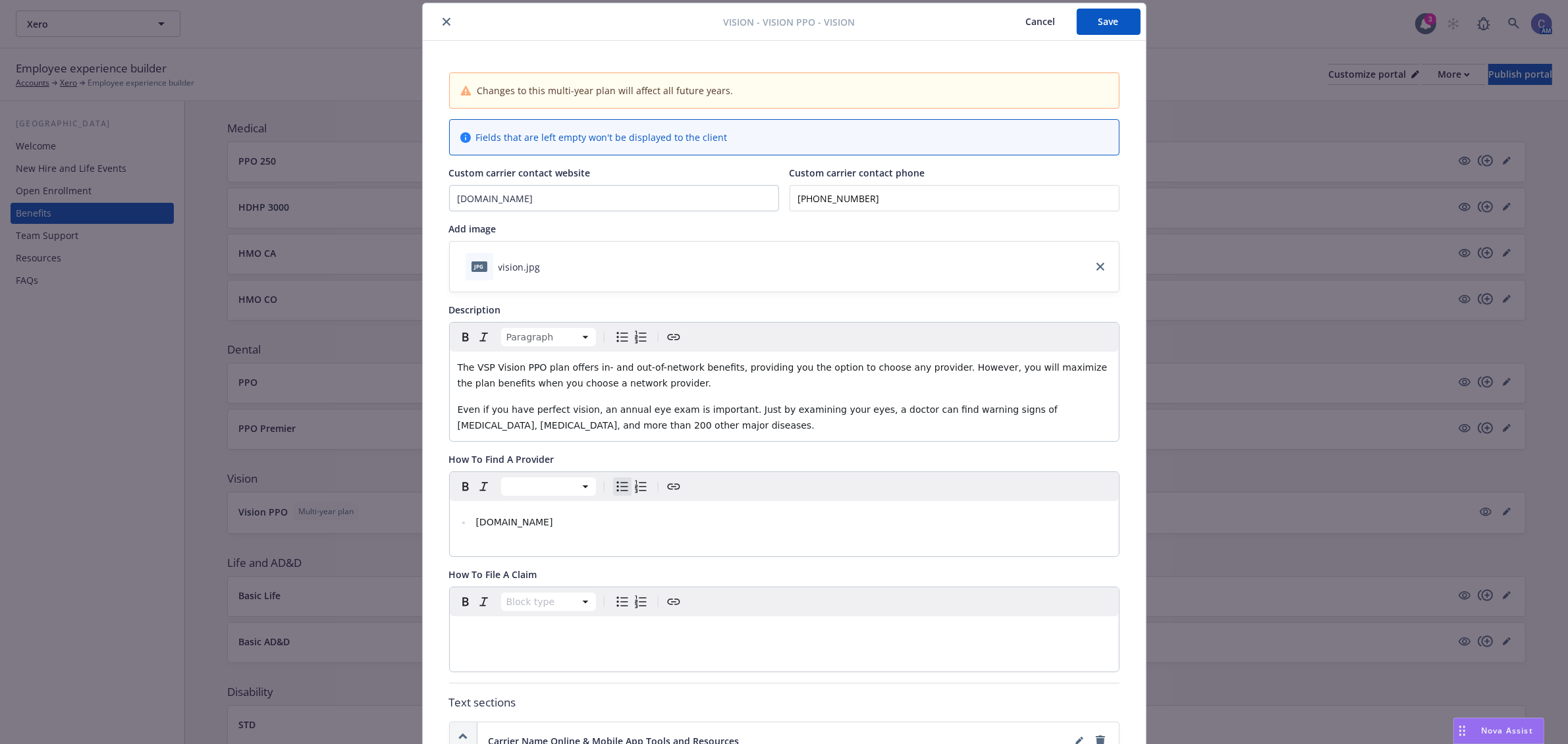
click at [586, 521] on li "[DOMAIN_NAME]" at bounding box center [792, 522] width 639 height 16
drag, startPoint x: 601, startPoint y: 523, endPoint x: 44, endPoint y: 486, distance: 558.2
click at [33, 489] on div "Vision - Vision PPO - Vision Cancel Save Changes to this multi-year plan will a…" at bounding box center [784, 372] width 1568 height 744
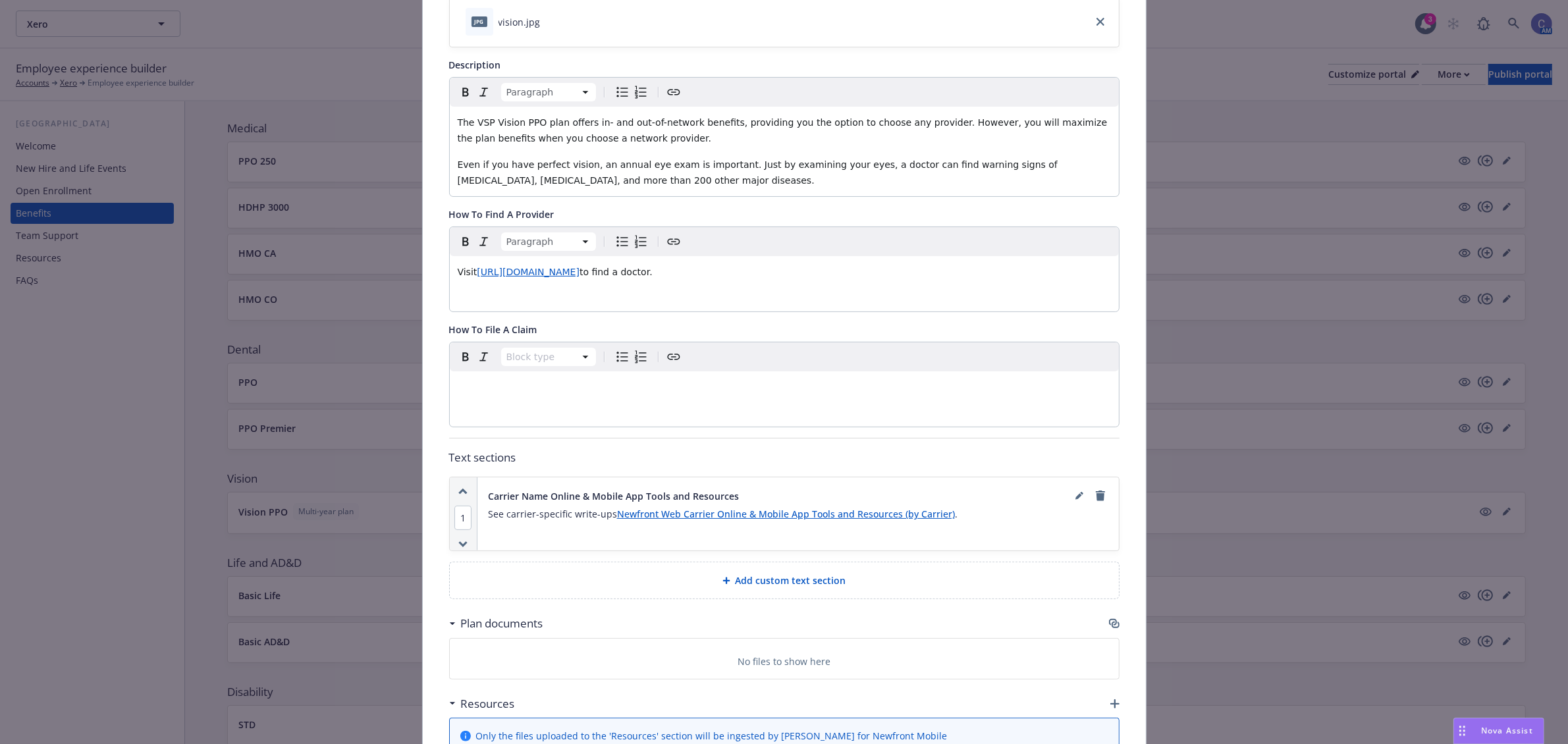
scroll to position [286, 0]
click at [1104, 495] on div "Carrier Name Online & Mobile App Tools and Resources See carrier-specific write…" at bounding box center [799, 511] width 642 height 73
click at [1096, 497] on icon "remove" at bounding box center [1100, 494] width 9 height 11
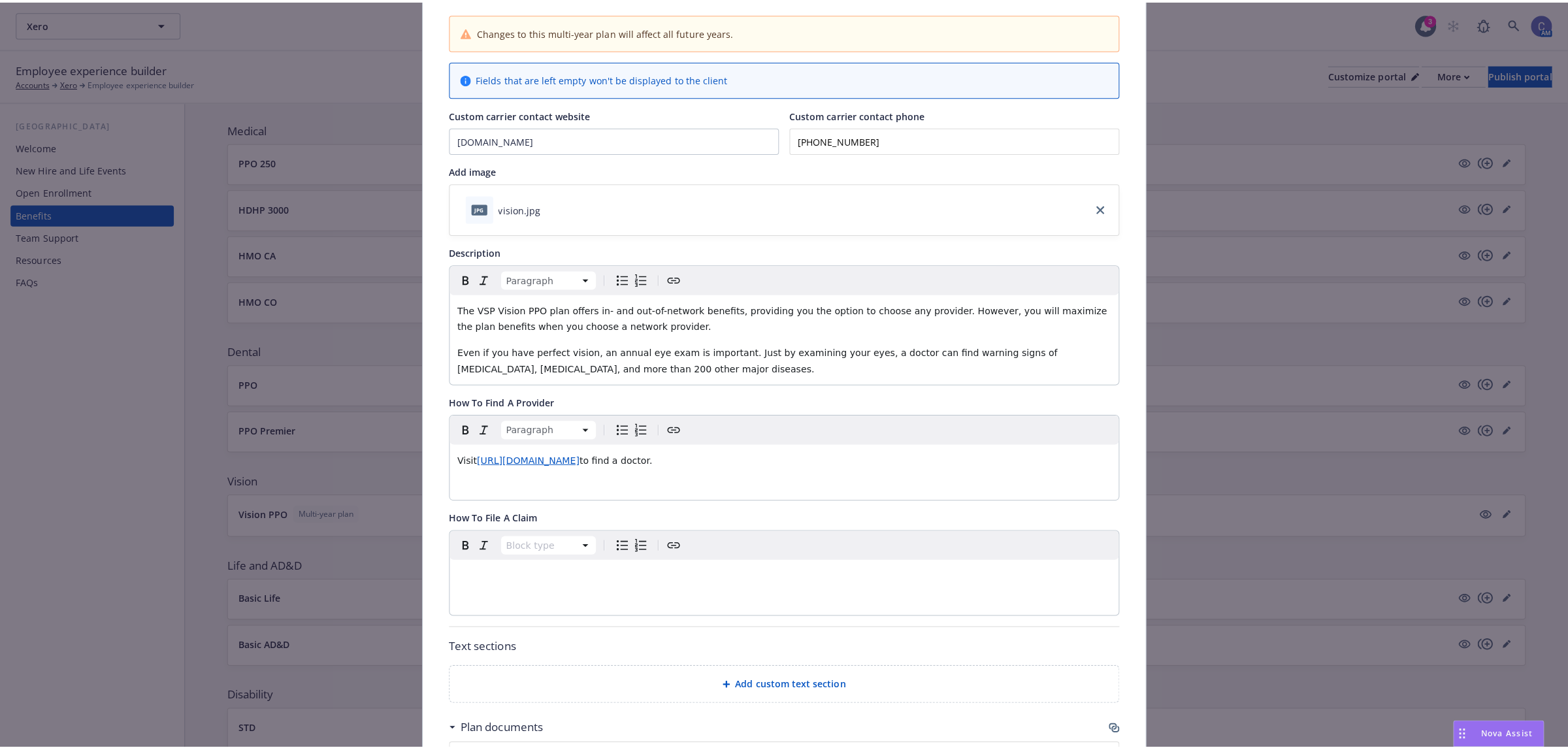
scroll to position [0, 0]
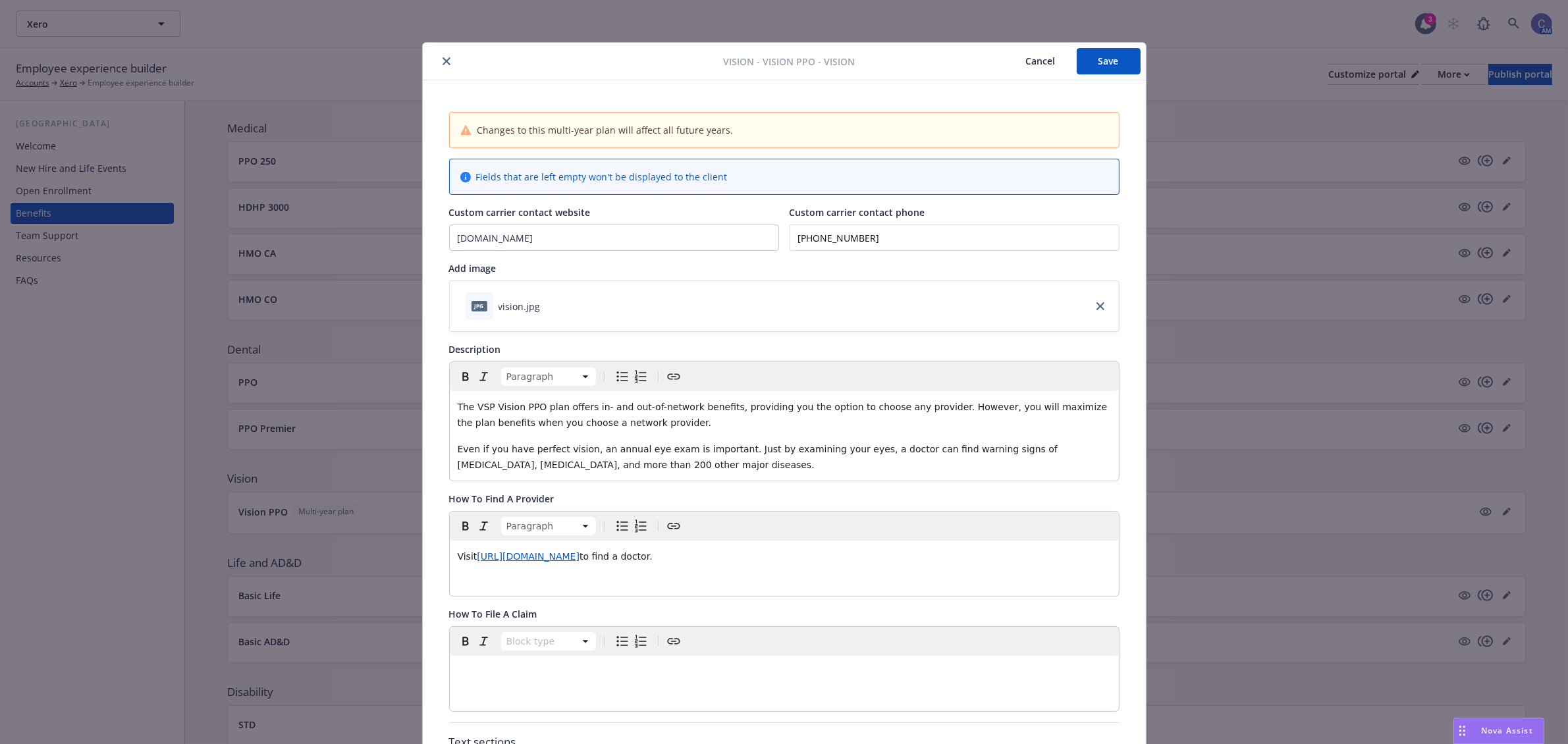
click at [1106, 54] on button "Save" at bounding box center [1109, 61] width 64 height 27
click at [1038, 64] on button "Cancel" at bounding box center [1040, 61] width 72 height 27
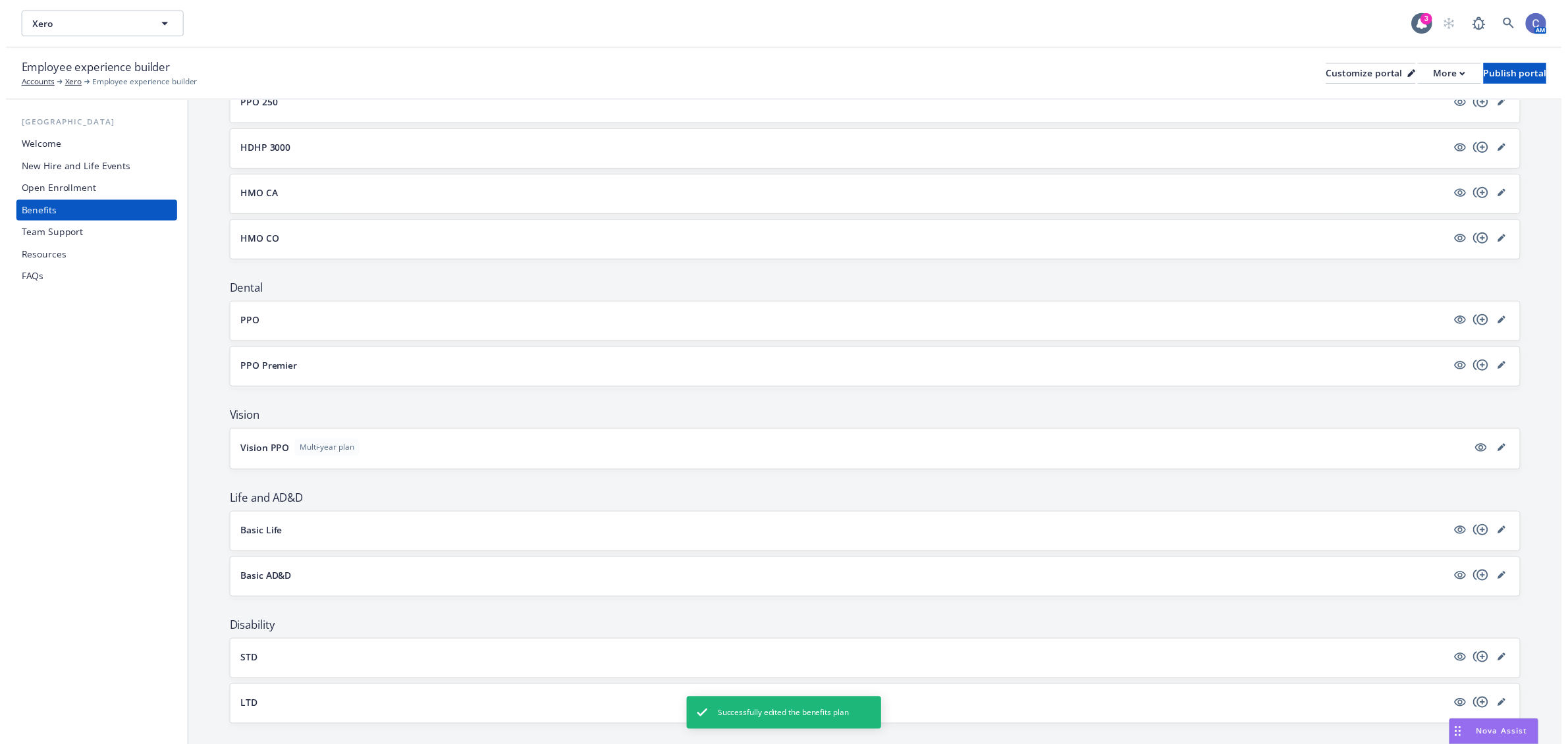
scroll to position [247, 0]
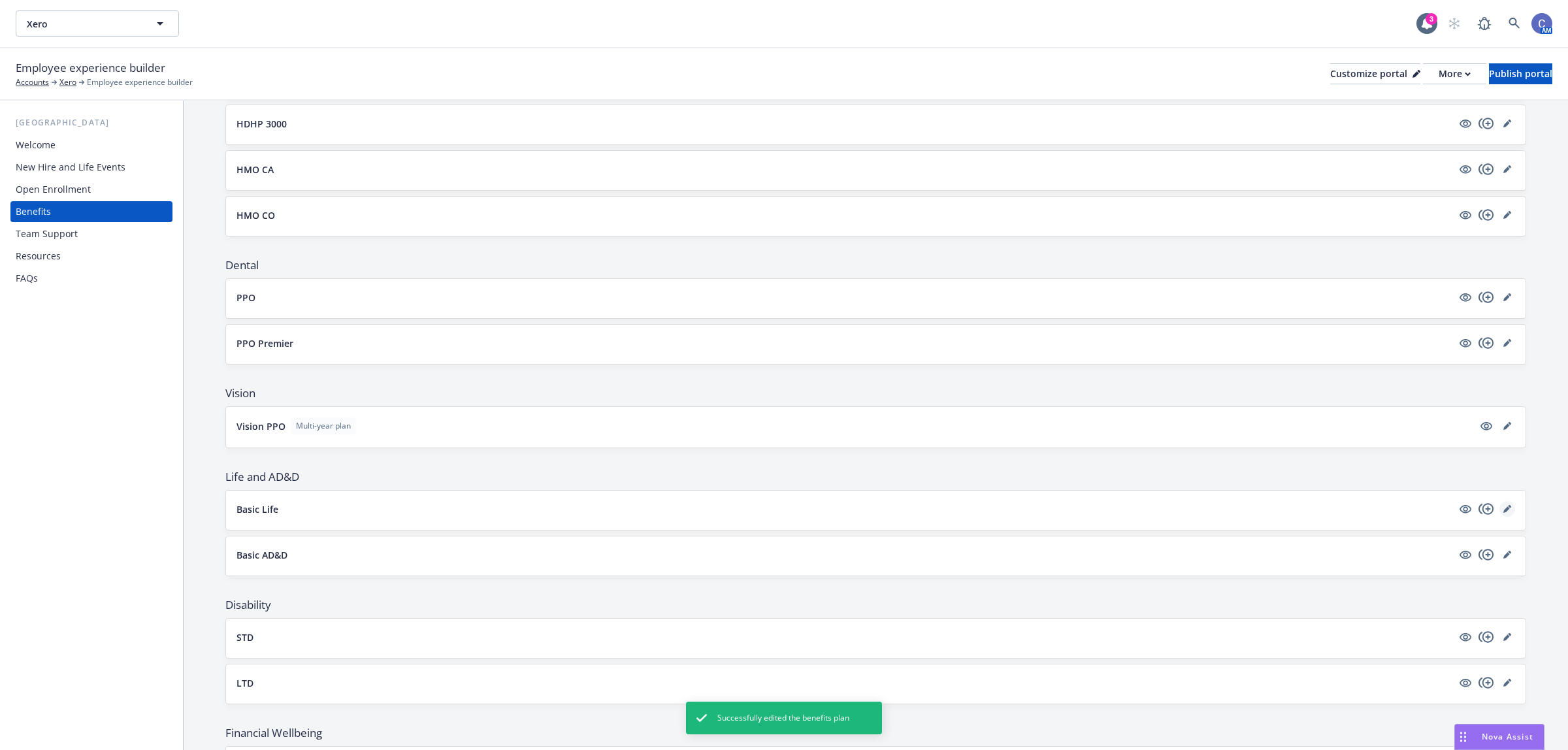
click at [1503, 511] on icon "editPencil" at bounding box center [1507, 509] width 8 height 8
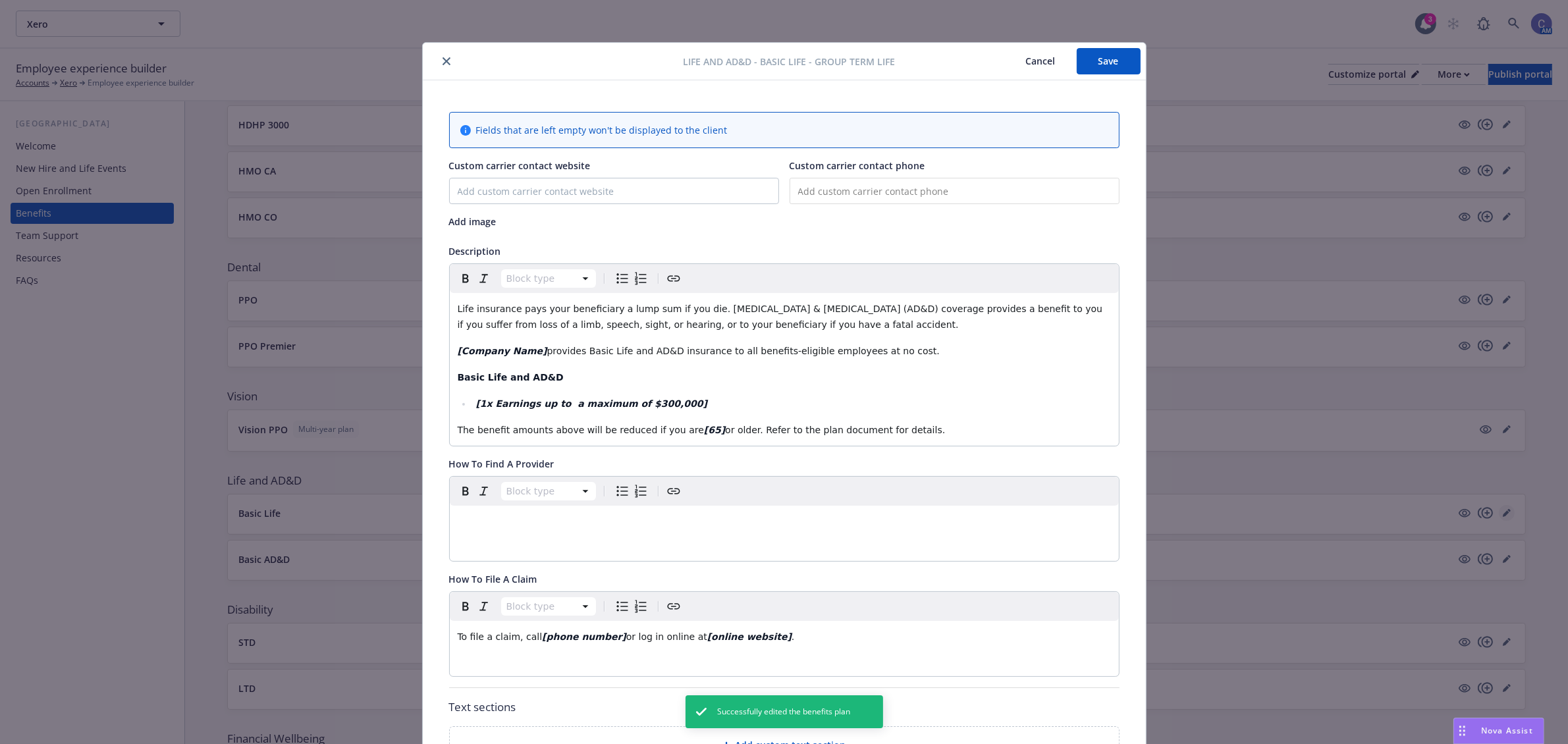
scroll to position [39, 0]
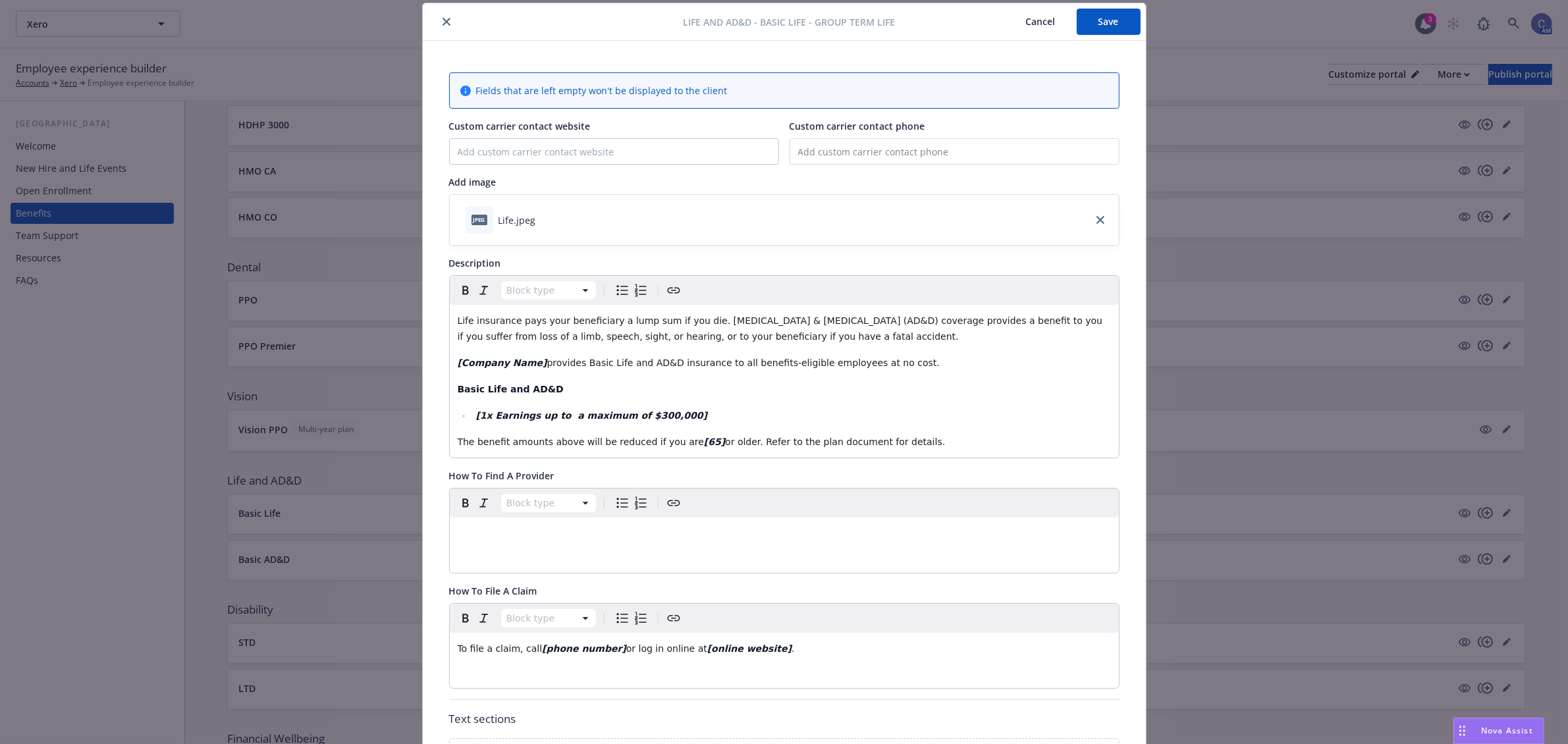
click at [546, 361] on span "provides Basic Life and AD&D insurance to all benefits-eligible employees at no…" at bounding box center [743, 363] width 392 height 11
drag, startPoint x: 532, startPoint y: 364, endPoint x: 397, endPoint y: 356, distance: 135.2
click at [397, 356] on div "Life and AD&D - Basic Life - Group Term Life Cancel Save Fields that are left e…" at bounding box center [784, 372] width 1568 height 744
click at [475, 418] on strong "[1x Earnings up to a maximum of $300,000]" at bounding box center [591, 415] width 232 height 11
drag, startPoint x: 569, startPoint y: 406, endPoint x: 369, endPoint y: 409, distance: 200.0
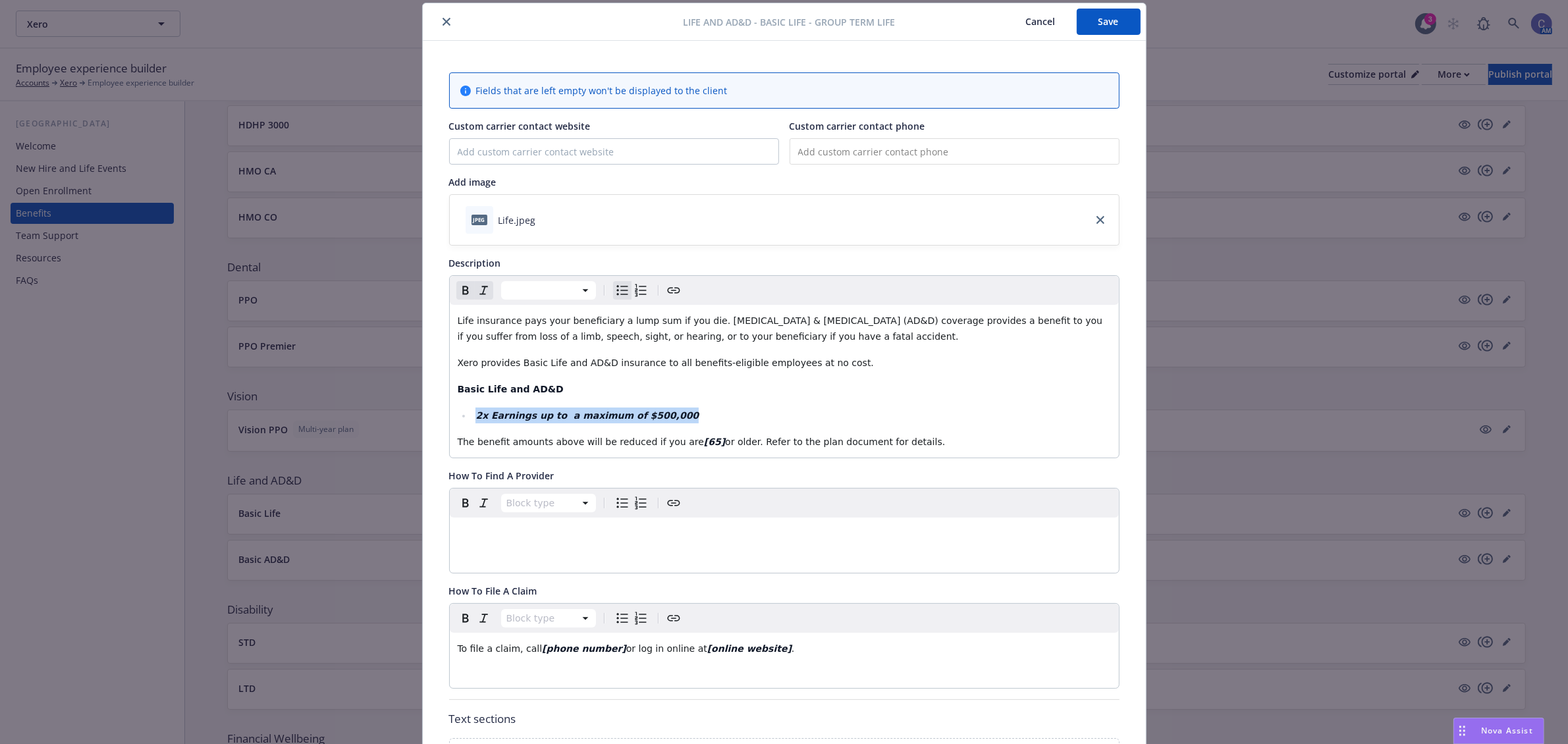
click at [369, 409] on div "Life and AD&D - Basic Life - Group Term Life Cancel Save Fields that are left e…" at bounding box center [784, 372] width 1568 height 744
click at [514, 414] on span "2x Earnings up to a maximum of $500,000" at bounding box center [575, 415] width 201 height 11
click at [725, 442] on span "or older. Refer to the plan document for details." at bounding box center [834, 442] width 220 height 11
drag, startPoint x: 688, startPoint y: 442, endPoint x: 667, endPoint y: 445, distance: 21.2
click at [667, 445] on p "The benefit amounts above will be reduced if you are [65] 65 or older. Refer to…" at bounding box center [784, 442] width 653 height 16
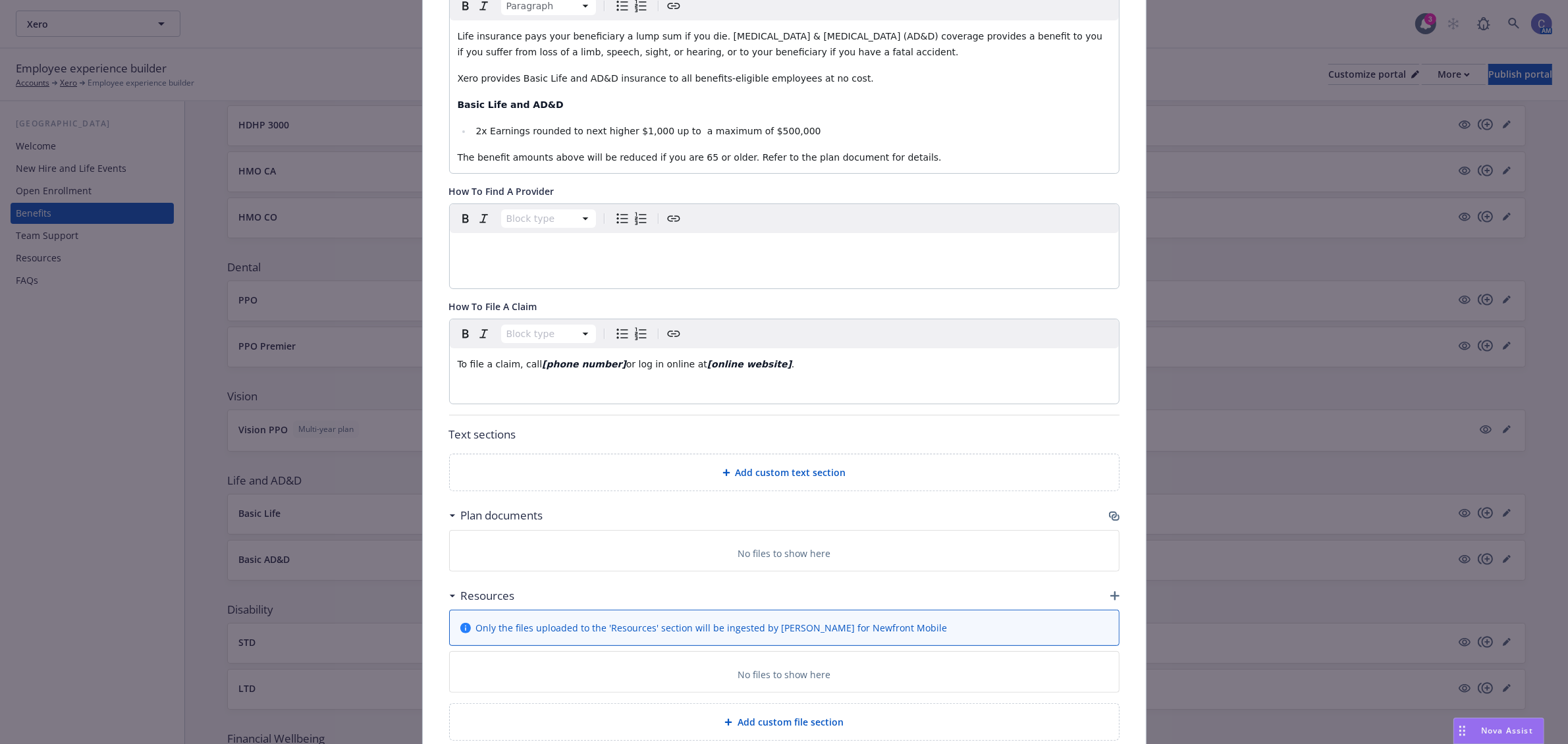
scroll to position [399, 0]
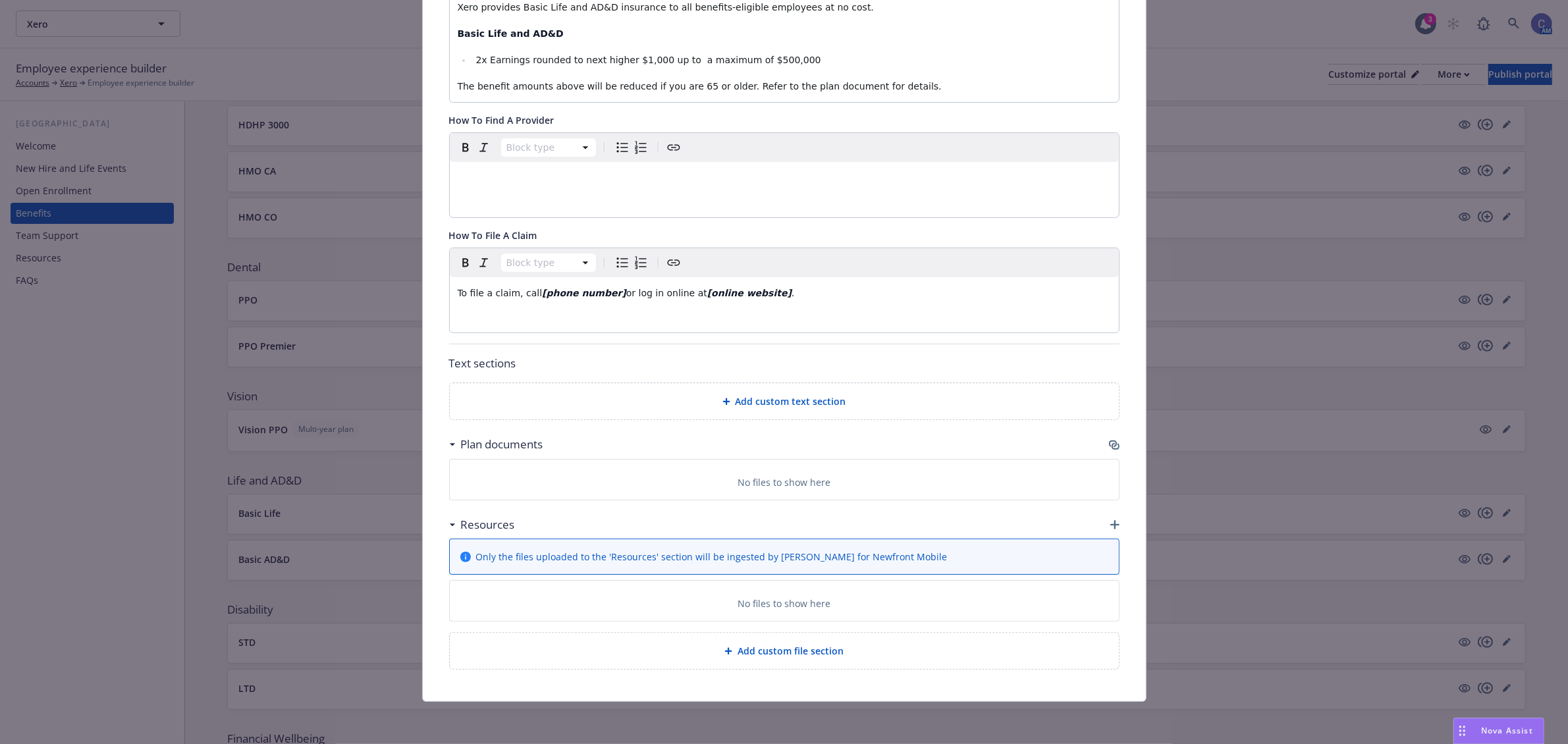
click at [708, 556] on span "Only the files uploaded to the 'Resources' section will be ingested by [PERSON_…" at bounding box center [711, 557] width 472 height 14
click at [1107, 513] on div "Resources" at bounding box center [784, 524] width 670 height 28
click at [1111, 521] on icon "button" at bounding box center [1115, 525] width 9 height 9
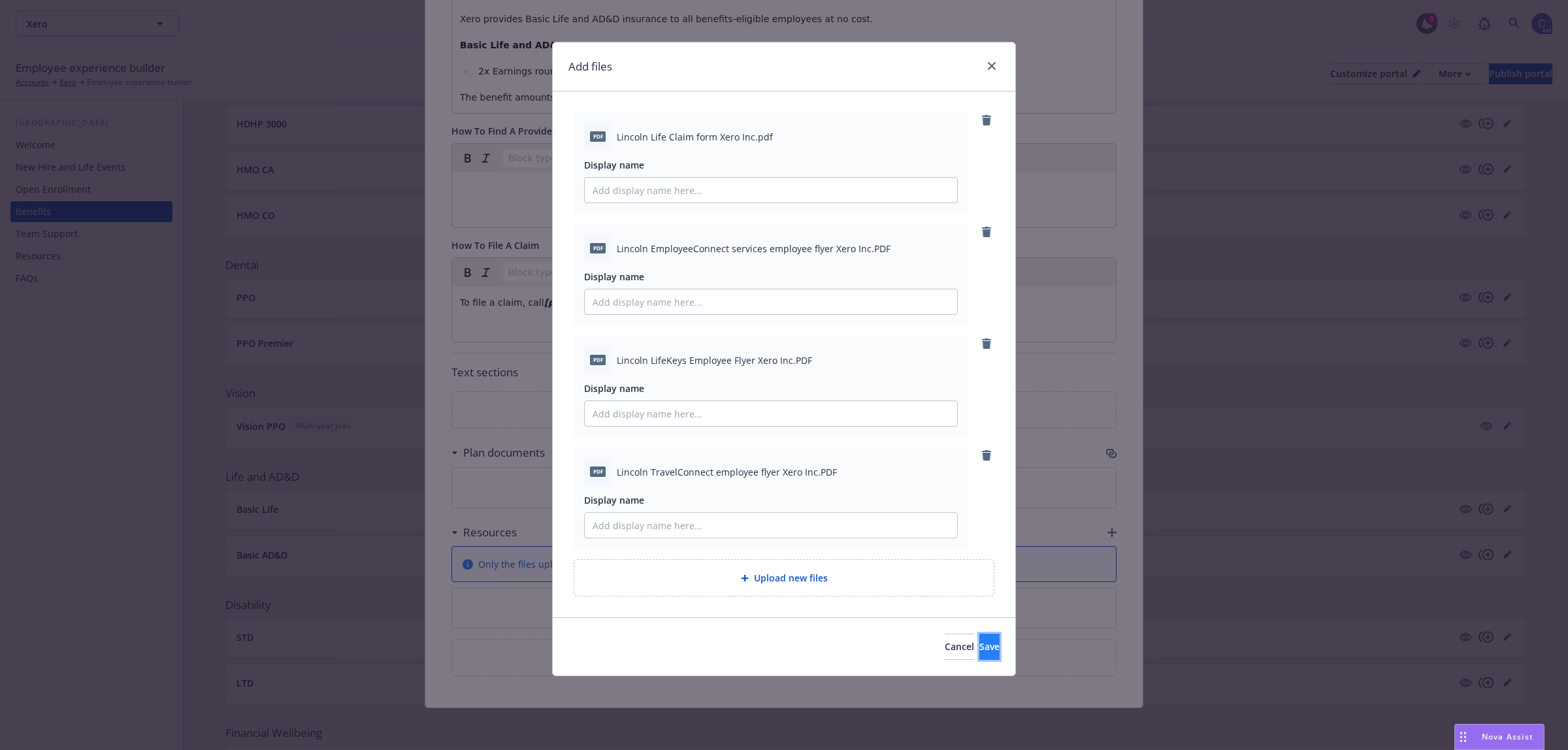
click at [995, 652] on button "Save" at bounding box center [989, 647] width 20 height 27
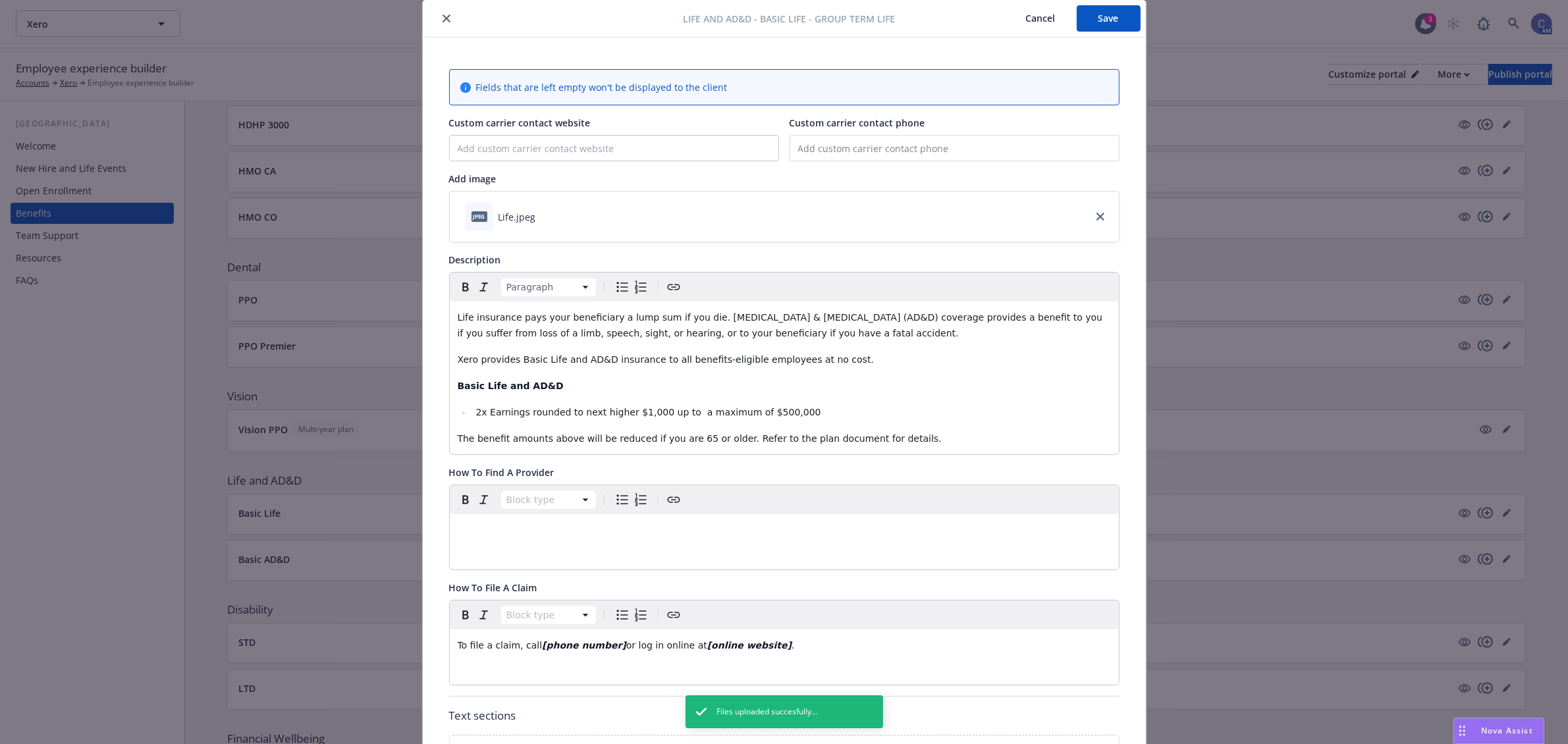
scroll to position [0, 0]
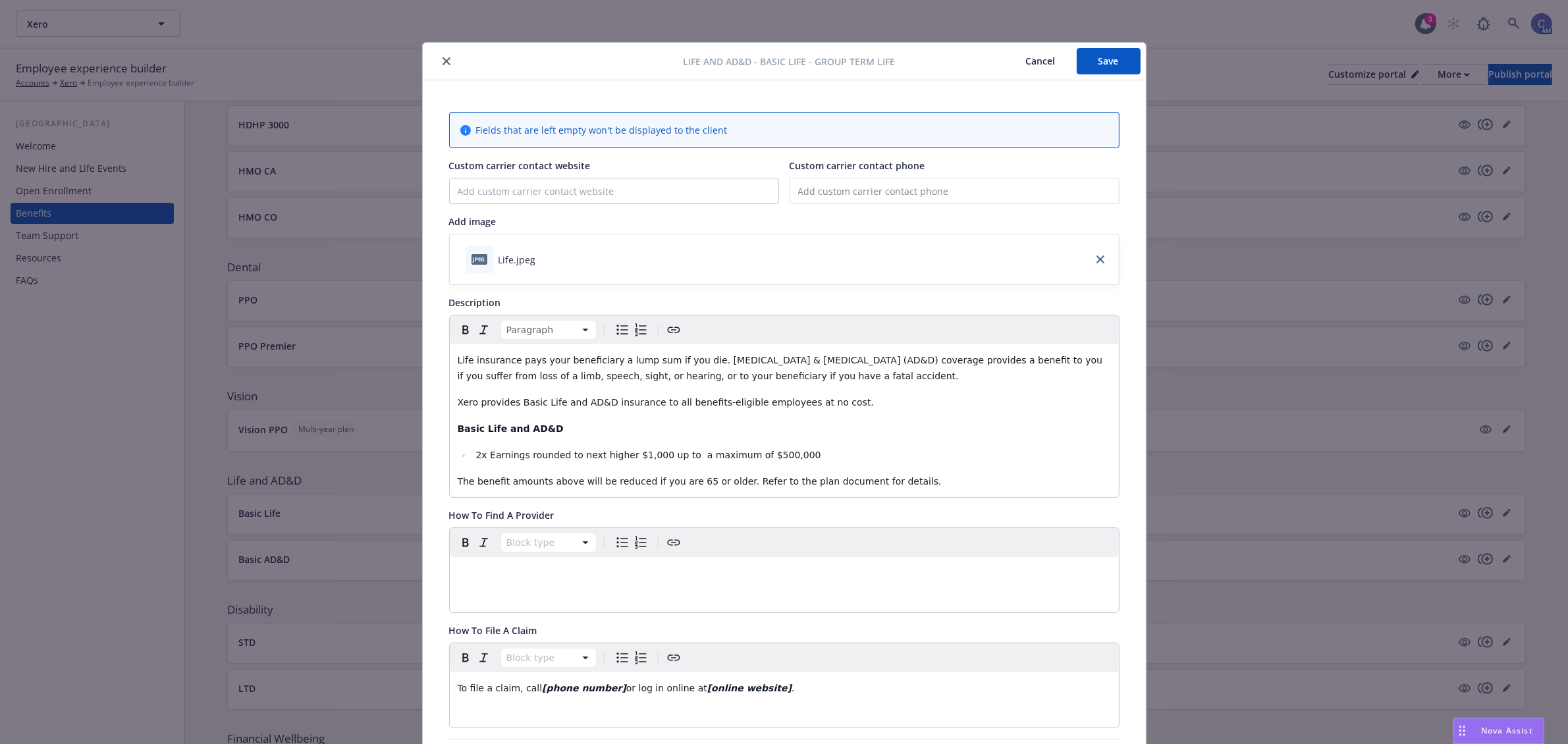
click at [883, 180] on input "tel" at bounding box center [955, 191] width 330 height 27
type input "[PHONE_NUMBER]"
drag, startPoint x: 597, startPoint y: 691, endPoint x: 526, endPoint y: 698, distance: 71.3
click at [526, 698] on div "To file a claim, call [phone number] or log in online at [online website] ." at bounding box center [784, 687] width 669 height 31
drag, startPoint x: 590, startPoint y: 683, endPoint x: 525, endPoint y: 691, distance: 65.5
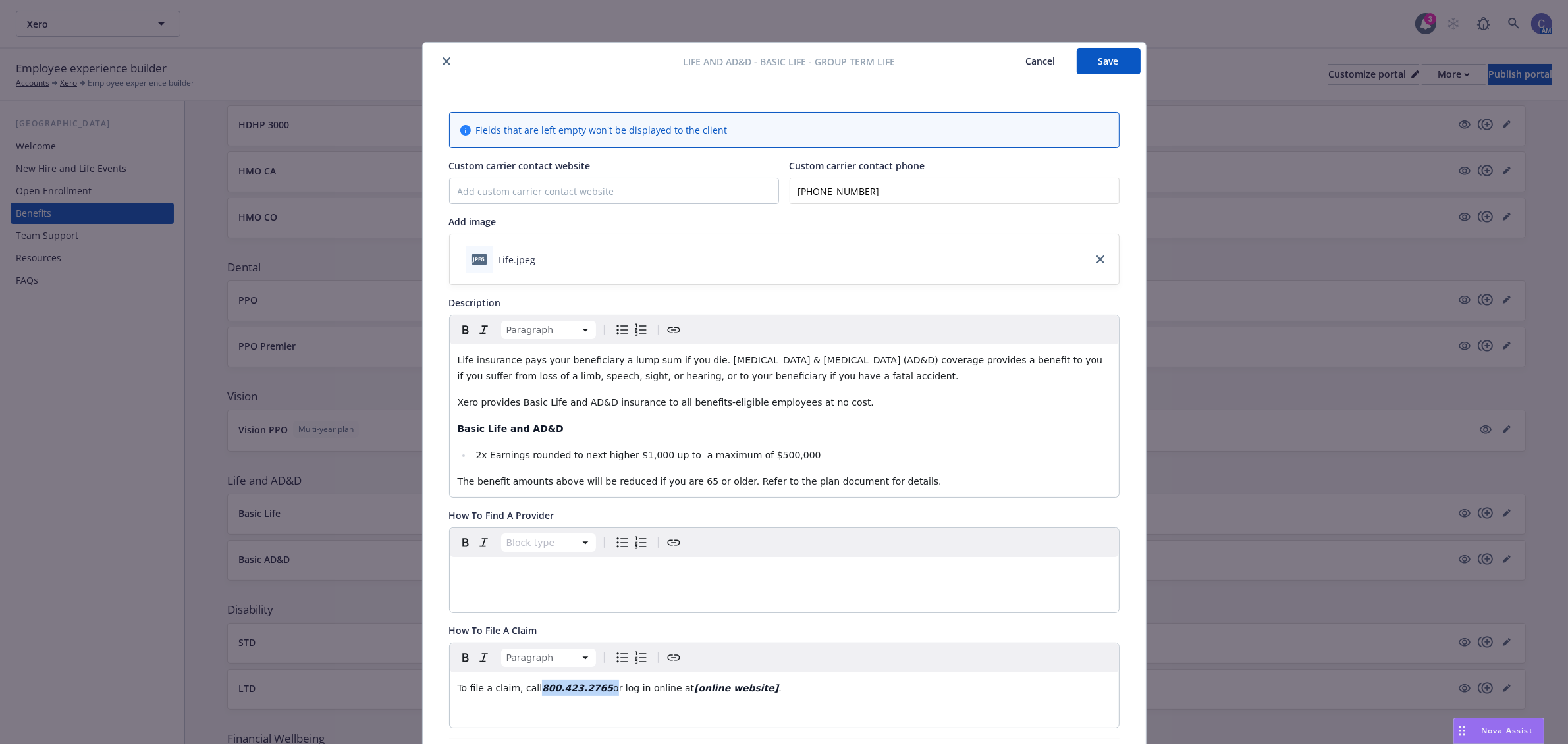
click at [525, 691] on p "To file a claim, call [PHONE_NUMBER] or log in online at [online website] ." at bounding box center [784, 688] width 653 height 16
drag, startPoint x: 759, startPoint y: 678, endPoint x: 599, endPoint y: 690, distance: 160.4
click at [599, 690] on div "To file a claim, call [PHONE_NUMBER] or log in online at [online website] ." at bounding box center [784, 687] width 669 height 31
click at [1112, 66] on button "Save" at bounding box center [1109, 61] width 64 height 27
click at [1027, 78] on div "Life and AD&D - Basic Life - Group Term Life Cancel Save" at bounding box center [784, 61] width 723 height 37
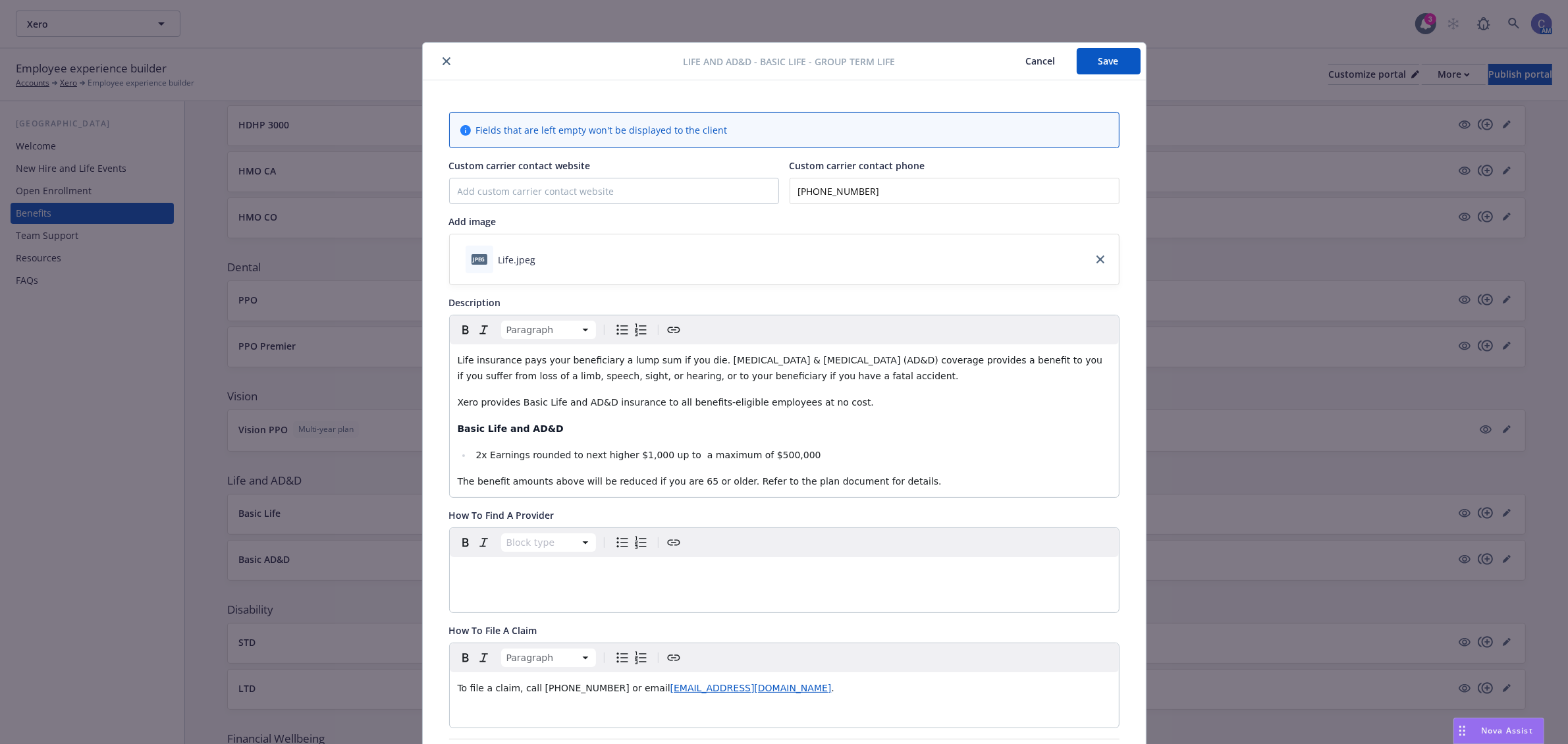
click at [1028, 56] on button "Cancel" at bounding box center [1040, 61] width 72 height 27
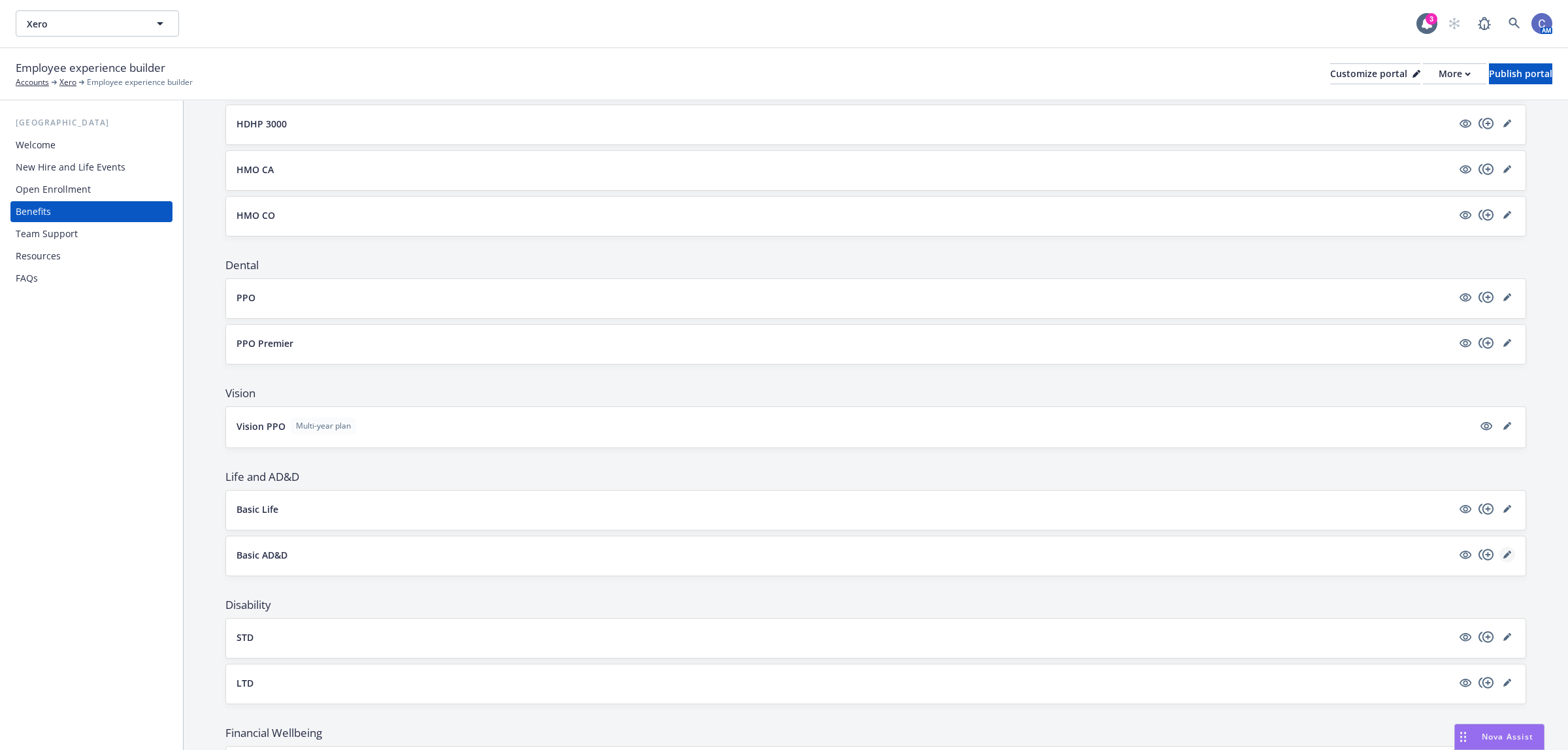
click at [1503, 556] on icon "editPencil" at bounding box center [1507, 555] width 8 height 8
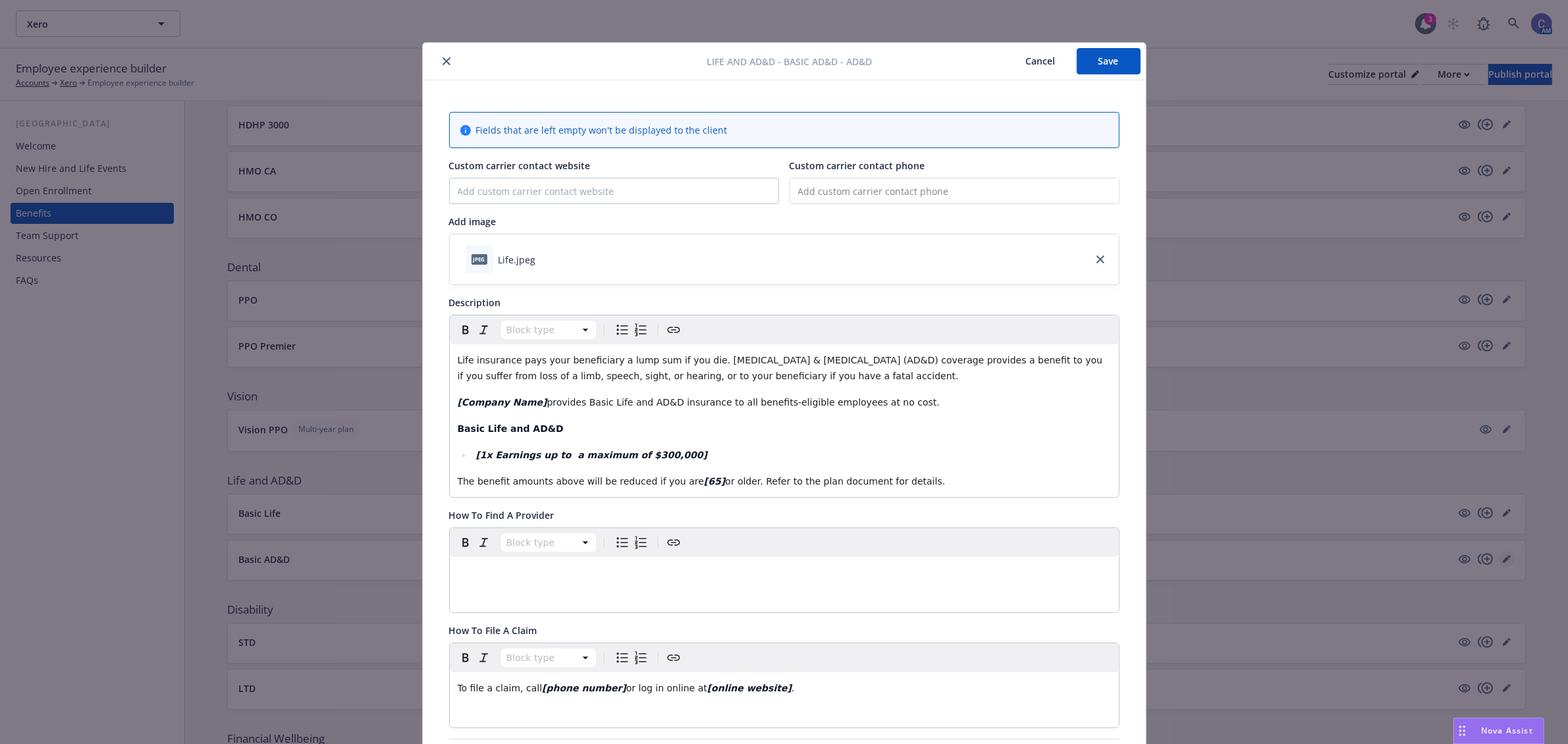
scroll to position [39, 0]
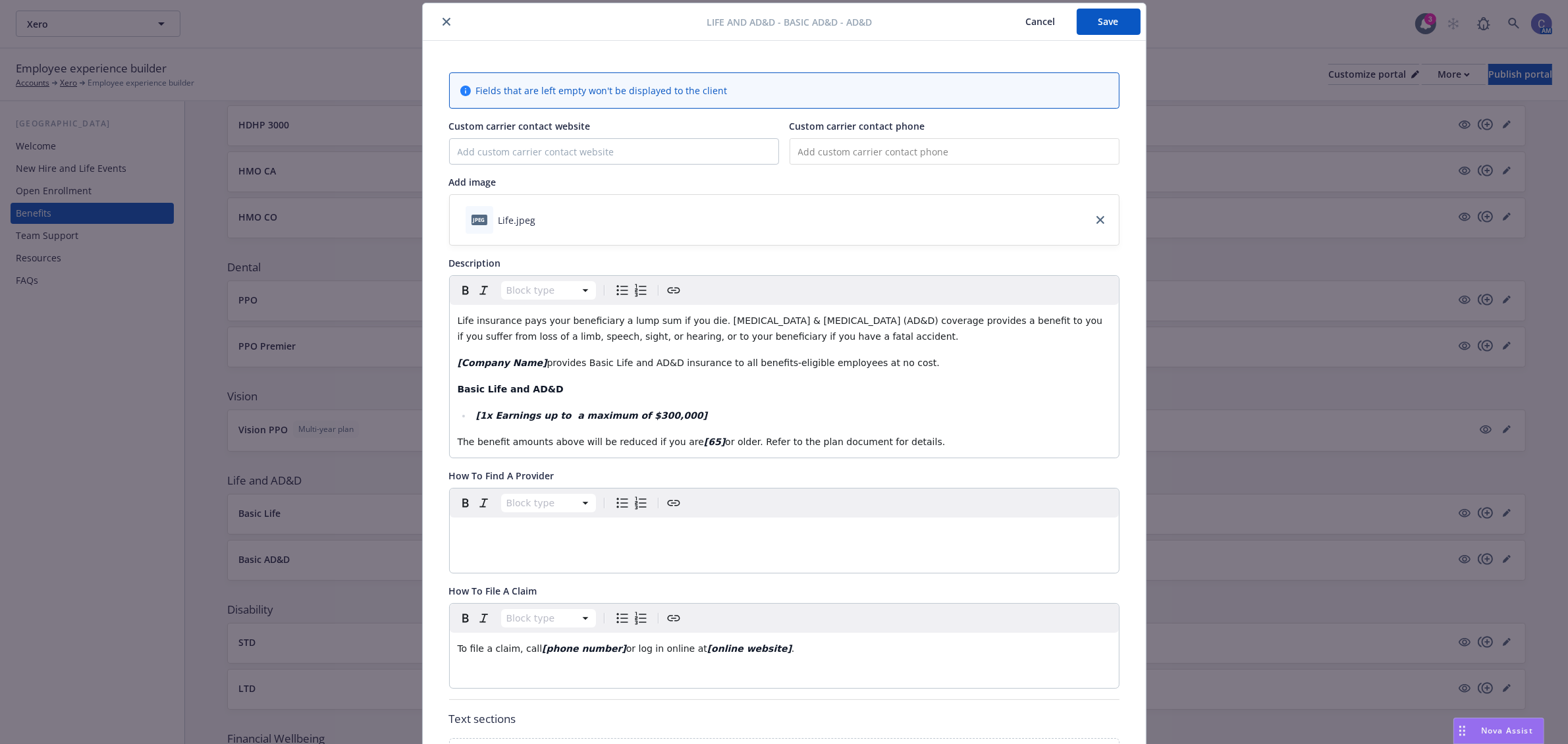
click at [1038, 17] on button "Cancel" at bounding box center [1040, 22] width 72 height 27
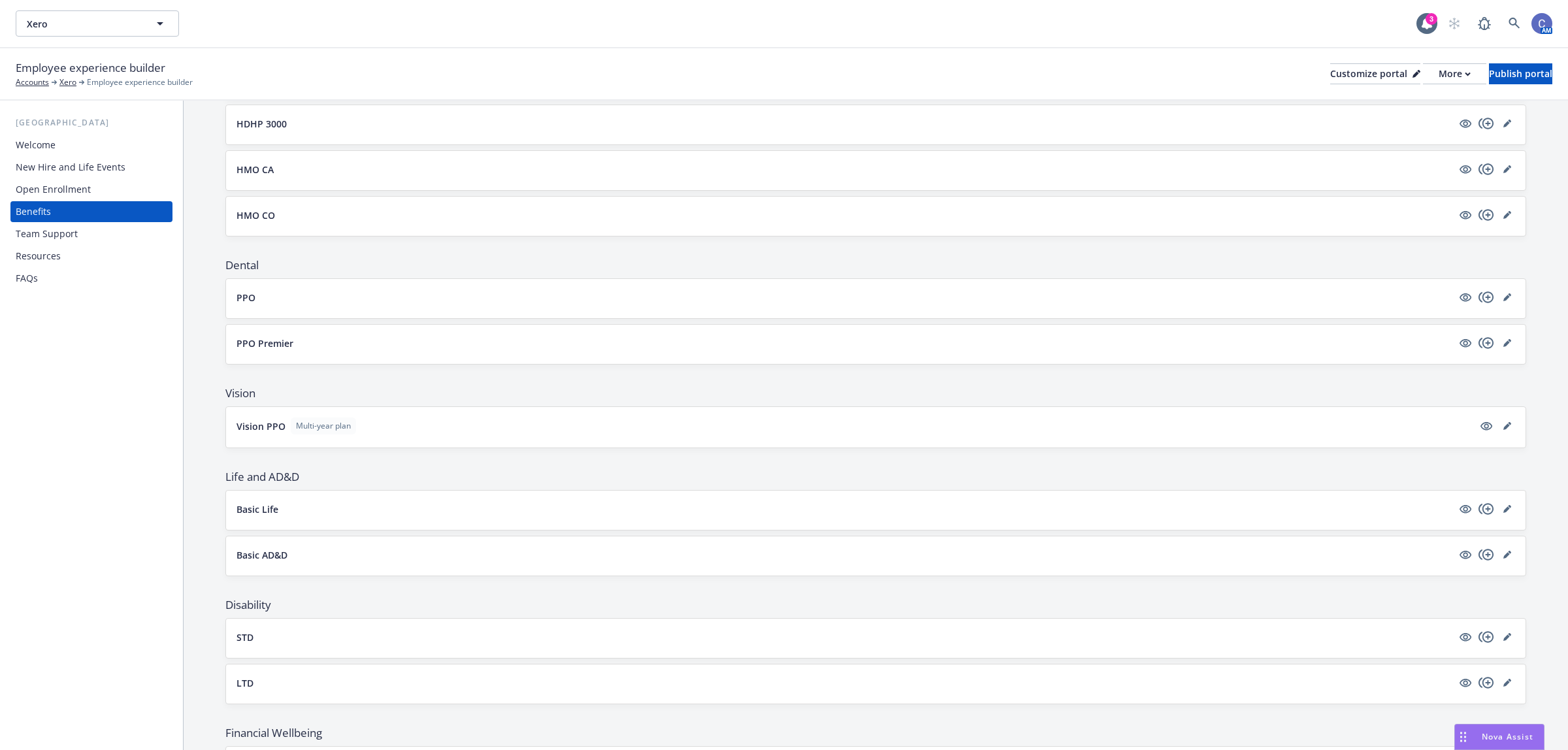
click at [1503, 510] on div "Basic Life" at bounding box center [876, 510] width 1299 height 39
click at [1503, 511] on icon "editPencil" at bounding box center [1506, 509] width 6 height 6
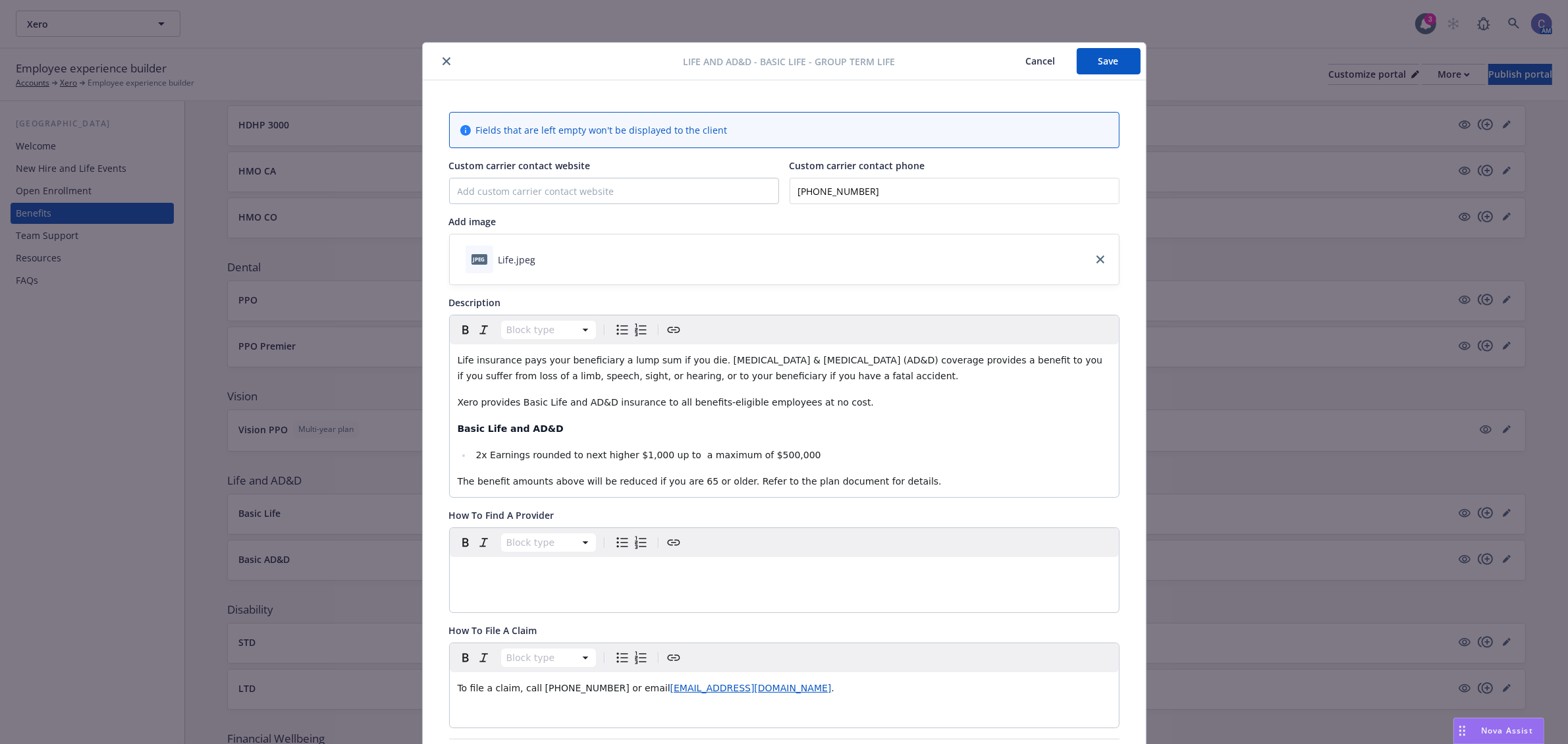
scroll to position [39, 0]
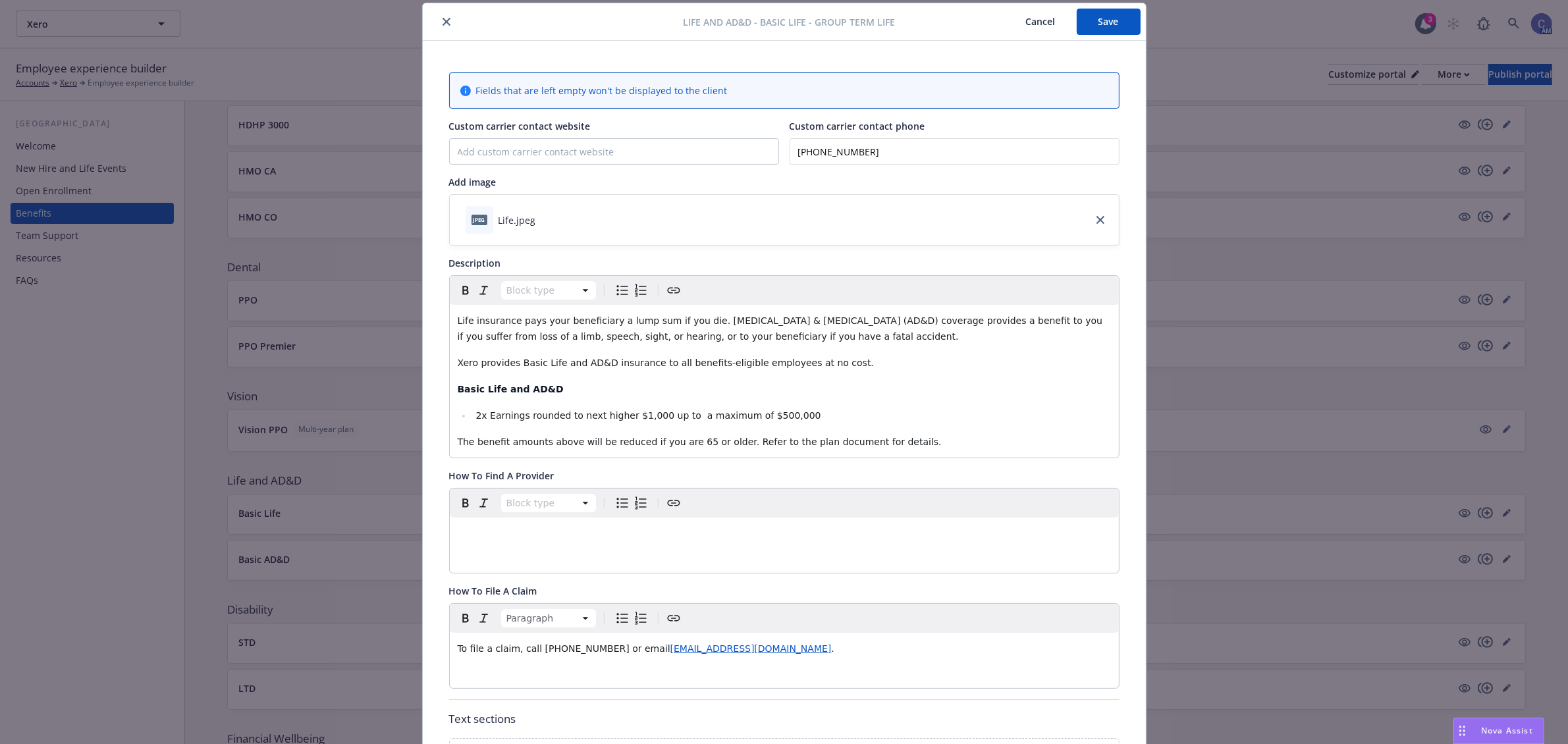
click at [759, 661] on div "To file a claim, call [PHONE_NUMBER] or email [EMAIL_ADDRESS][DOMAIN_NAME] ." at bounding box center [784, 648] width 669 height 31
copy p "To file a claim, call [PHONE_NUMBER] or email [EMAIL_ADDRESS][DOMAIN_NAME] ."
drag, startPoint x: 1030, startPoint y: 20, endPoint x: 1019, endPoint y: -3, distance: 25.5
click at [1019, 0] on html "Xero Xero 3 AM Employee experience builder Accounts Xero Employee experience bu…" at bounding box center [784, 498] width 1568 height 996
click at [1030, 12] on button "Cancel" at bounding box center [1040, 22] width 72 height 27
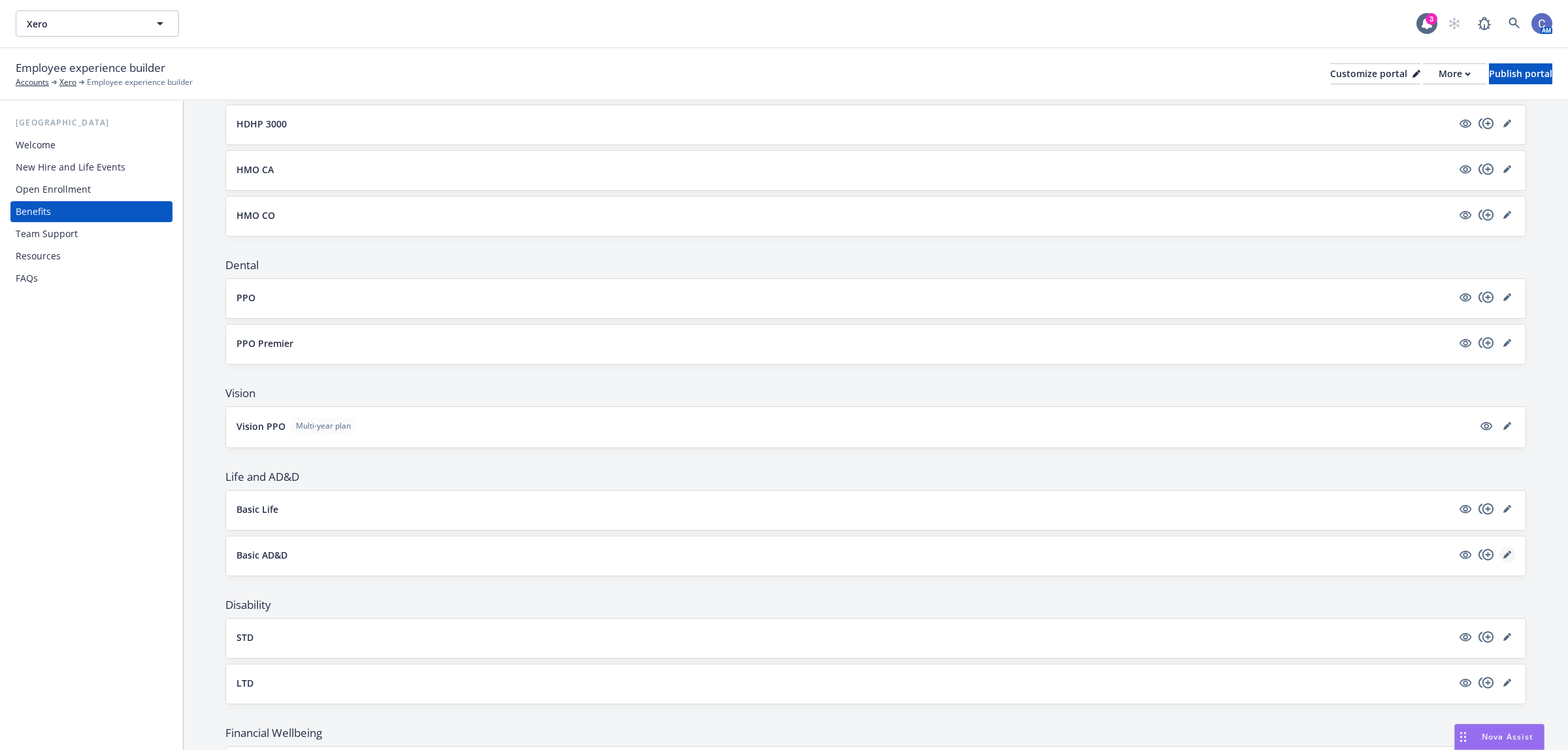
click at [1503, 555] on icon "editPencil" at bounding box center [1507, 555] width 8 height 8
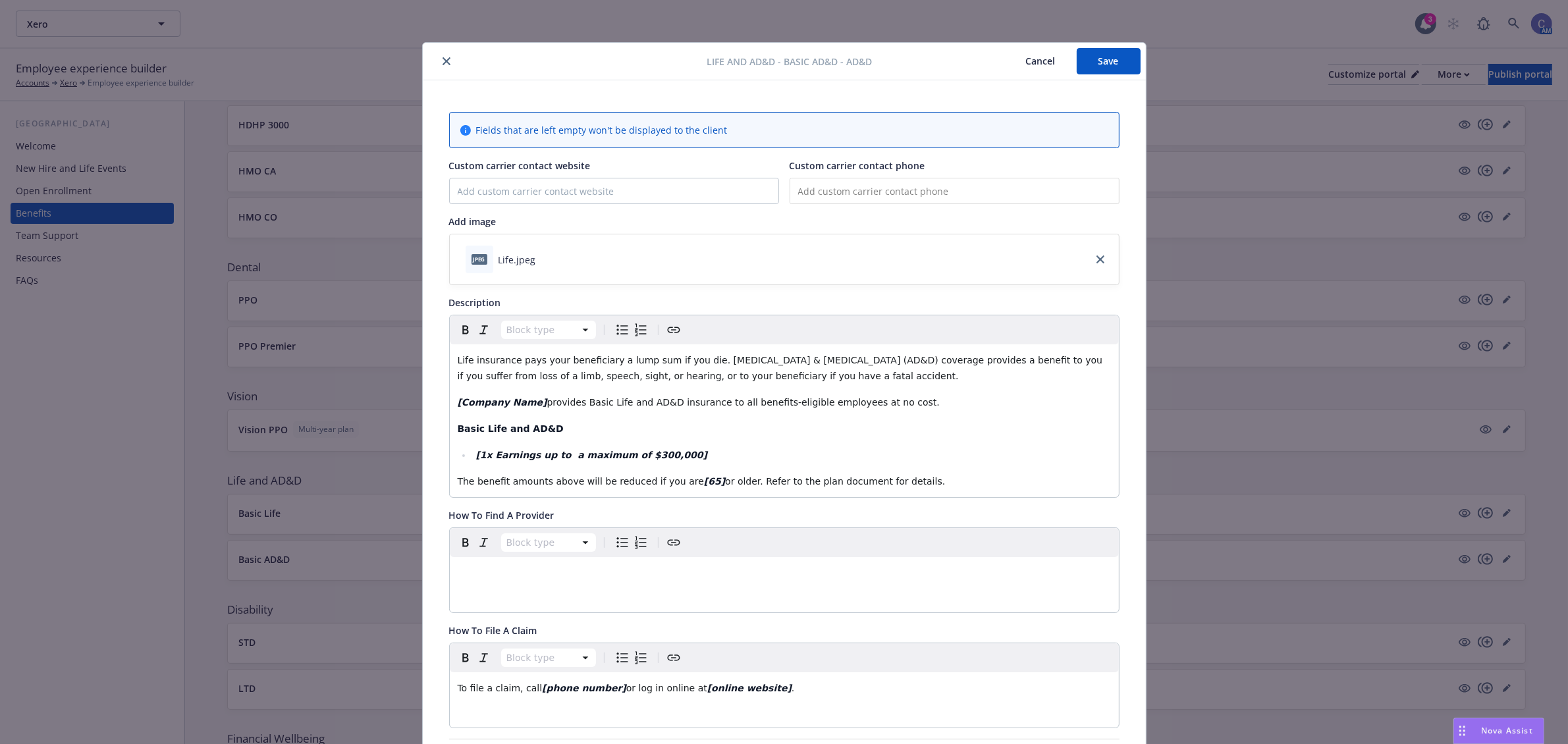
scroll to position [39, 0]
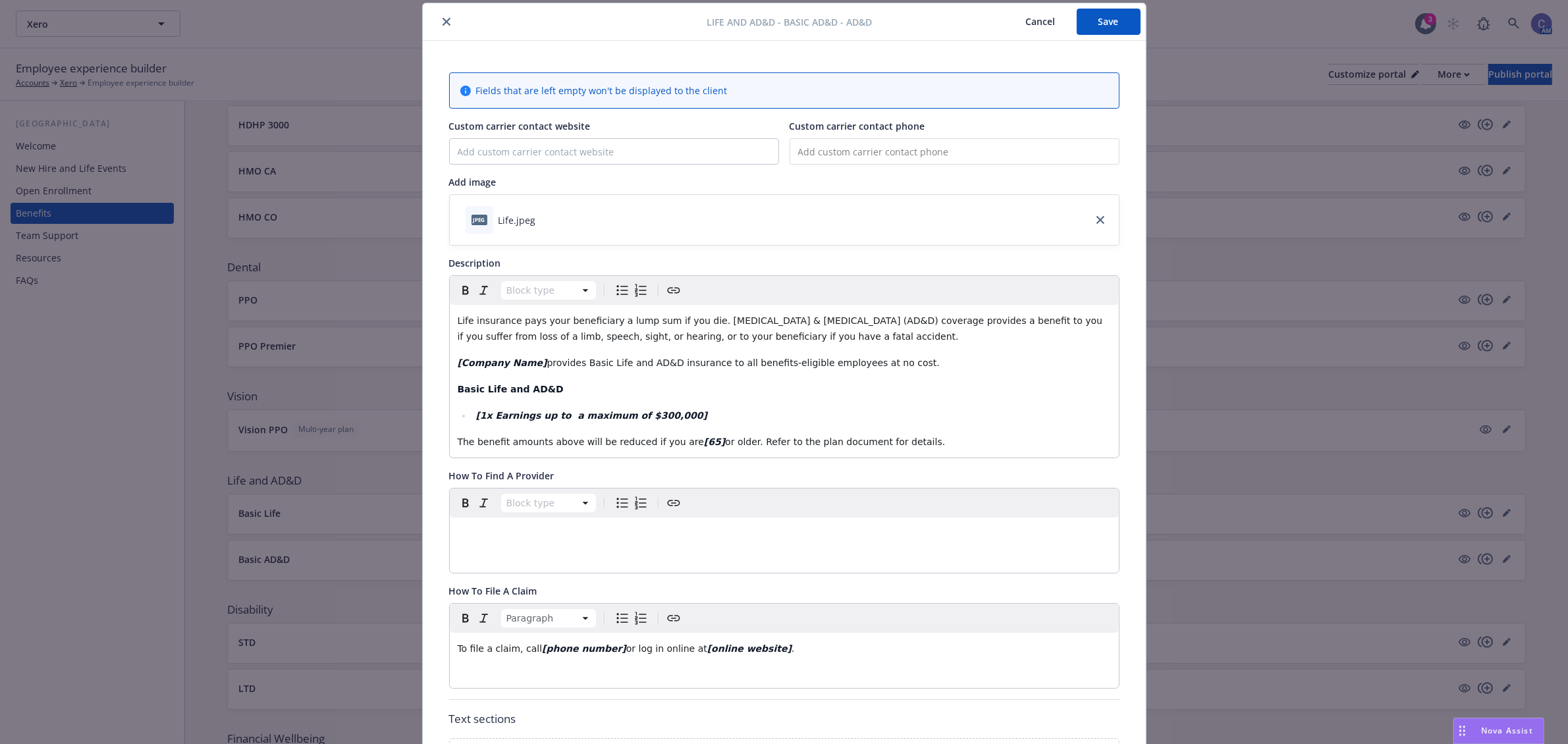
drag, startPoint x: 788, startPoint y: 654, endPoint x: 127, endPoint y: 602, distance: 663.0
click at [127, 602] on div "Life and AD&D - Basic AD&D - AD&D Cancel Save Fields that are left empty won't …" at bounding box center [784, 372] width 1568 height 744
click at [903, 152] on input "tel" at bounding box center [955, 151] width 330 height 27
type input "[PHONE_NUMBER]"
click at [1103, 29] on button "Save" at bounding box center [1109, 22] width 64 height 27
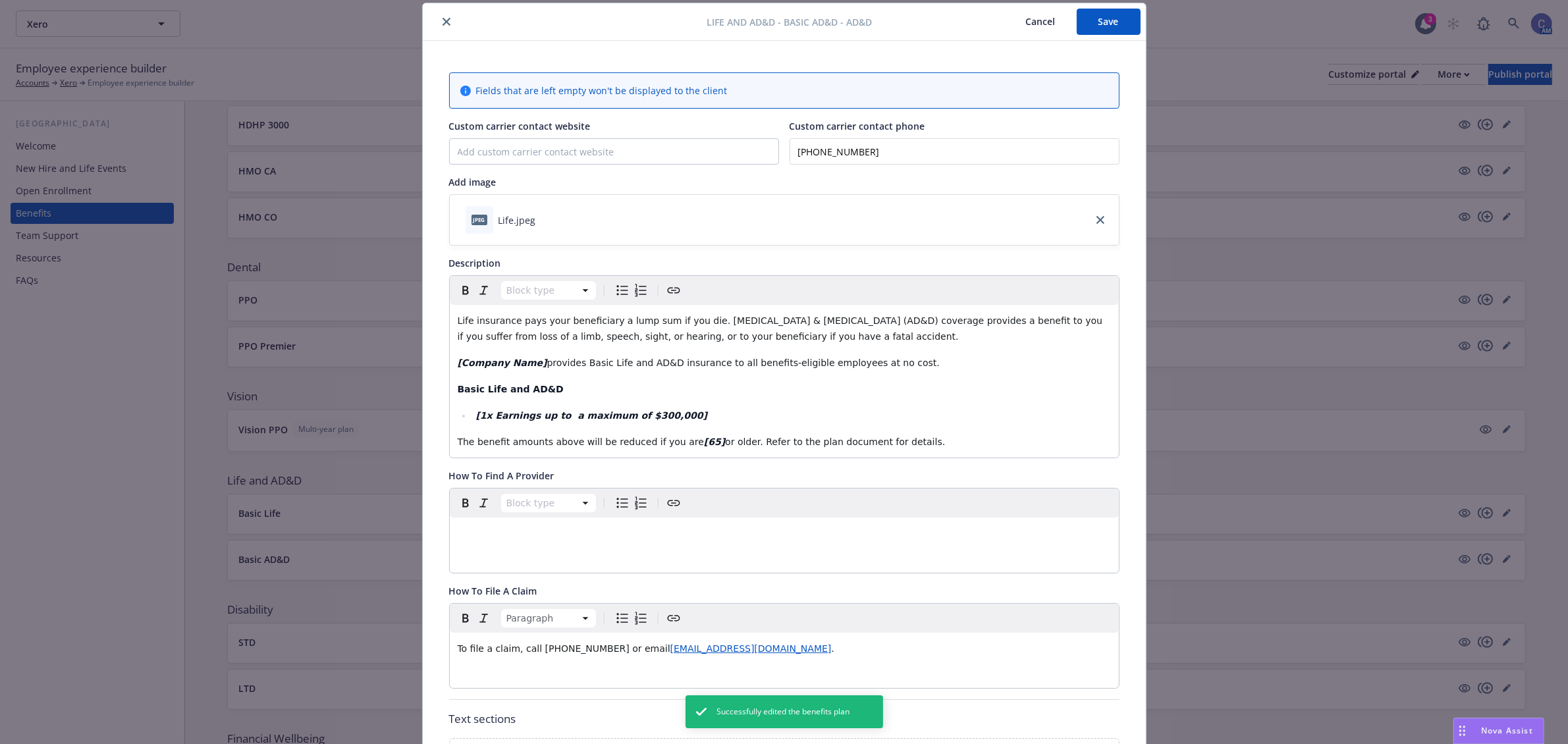
click at [1047, 28] on button "Cancel" at bounding box center [1040, 22] width 72 height 27
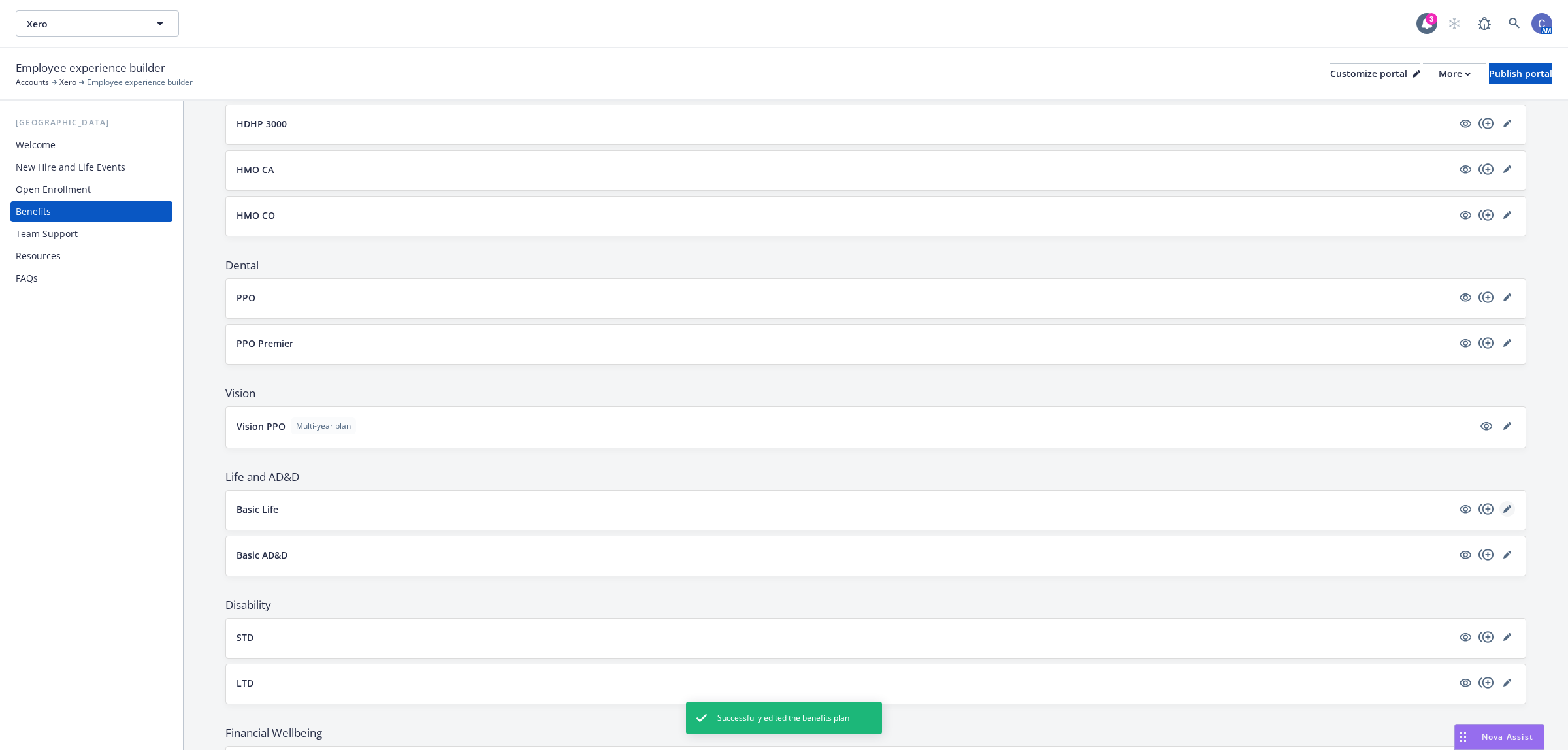
click at [1499, 505] on link "editPencil" at bounding box center [1507, 509] width 16 height 16
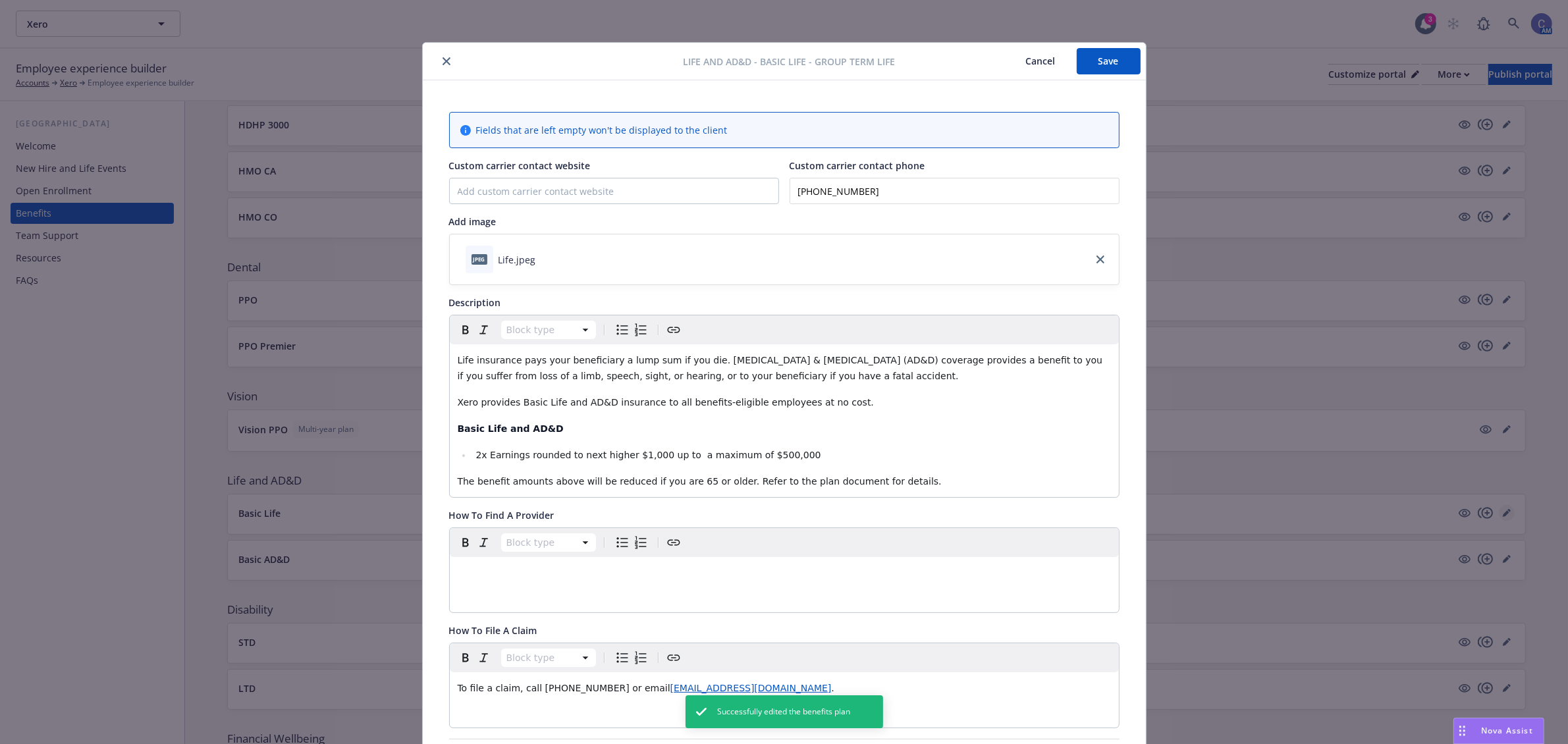
scroll to position [39, 0]
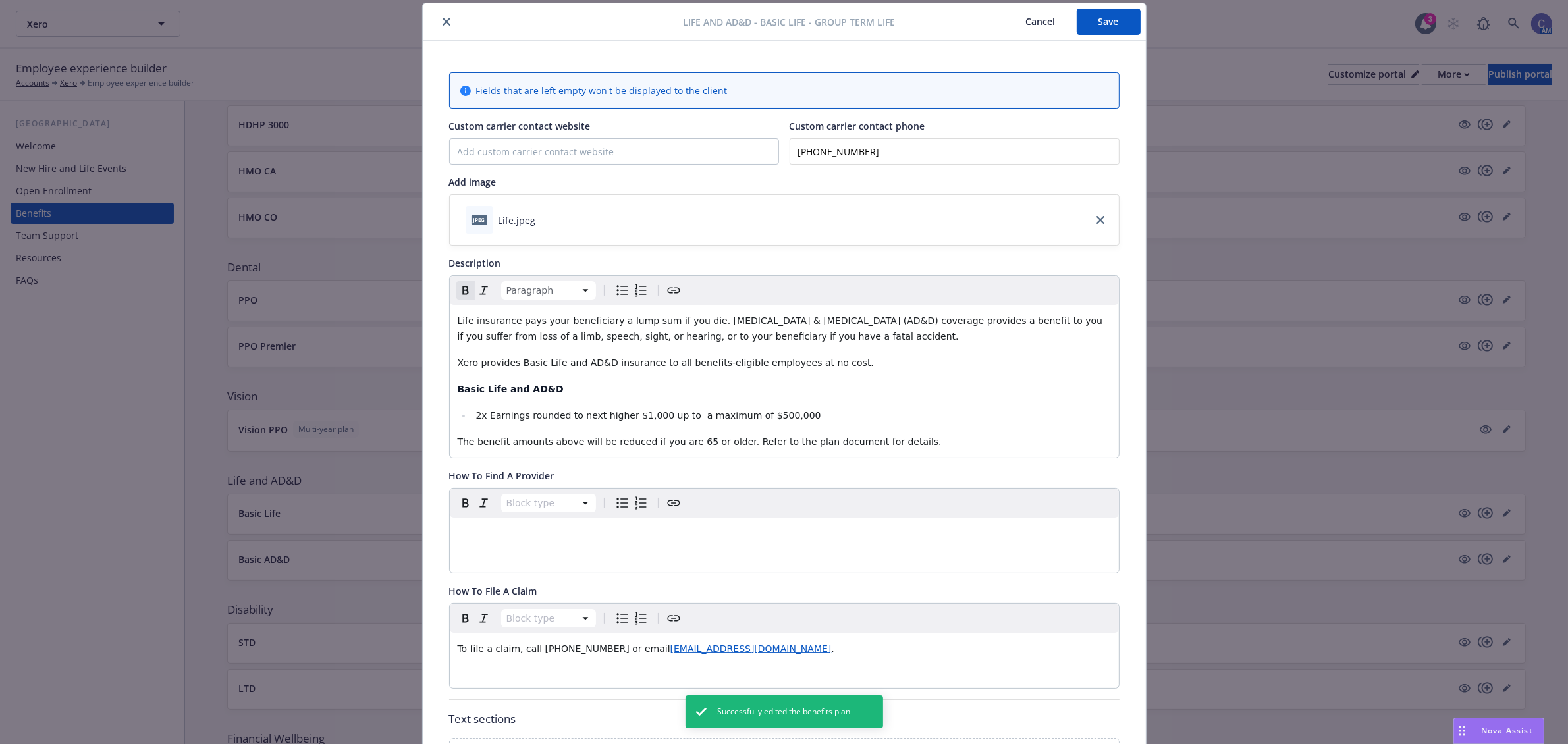
click at [665, 384] on p "Basic Life and AD&D" at bounding box center [784, 389] width 653 height 16
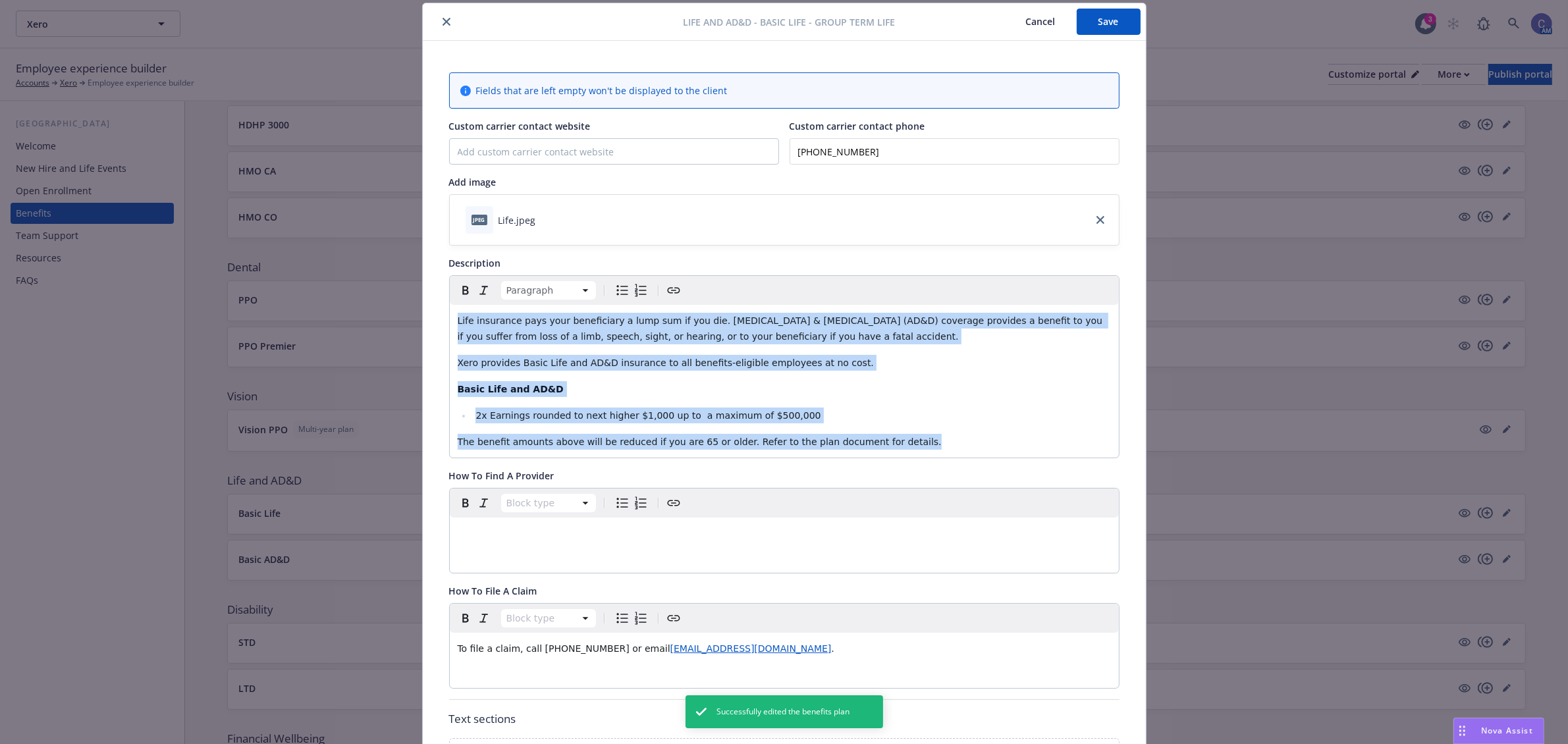
copy div "Life insurance pays your beneficiary a lump sum if you die. [MEDICAL_DATA] & [M…"
drag, startPoint x: 1038, startPoint y: 24, endPoint x: 1104, endPoint y: 103, distance: 102.9
click at [1040, 24] on button "Cancel" at bounding box center [1040, 22] width 72 height 27
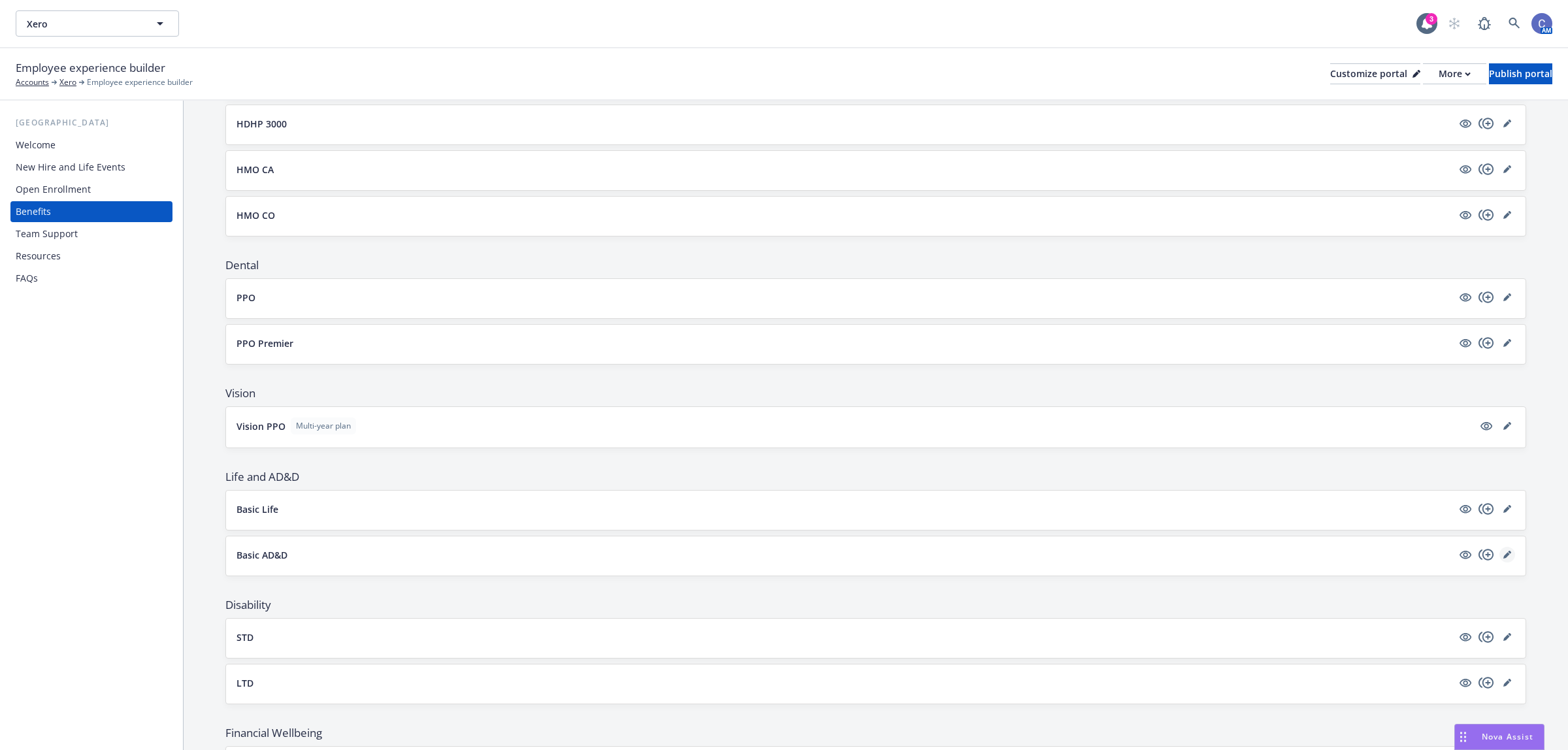
click at [1503, 559] on icon "editPencil" at bounding box center [1507, 555] width 8 height 8
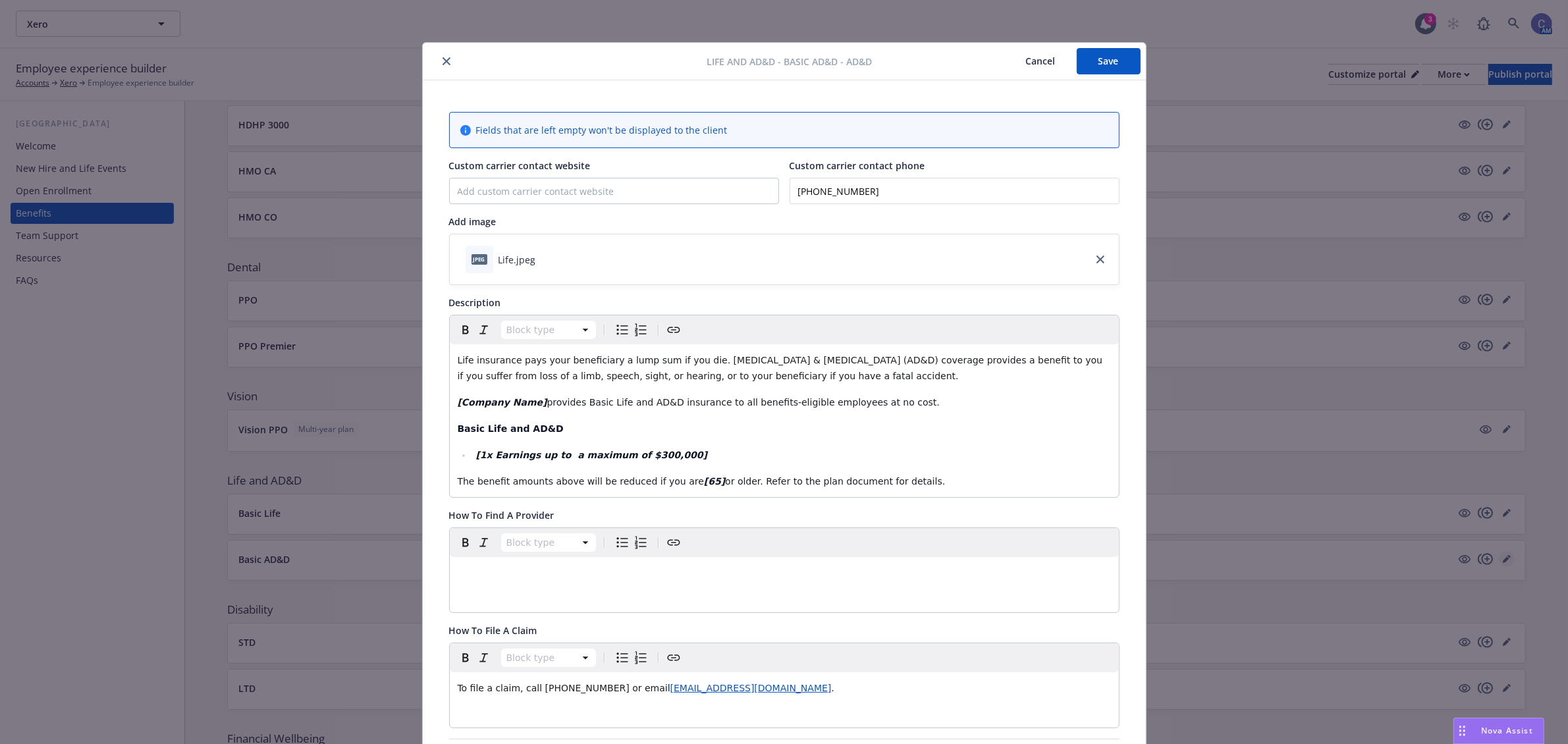
scroll to position [39, 0]
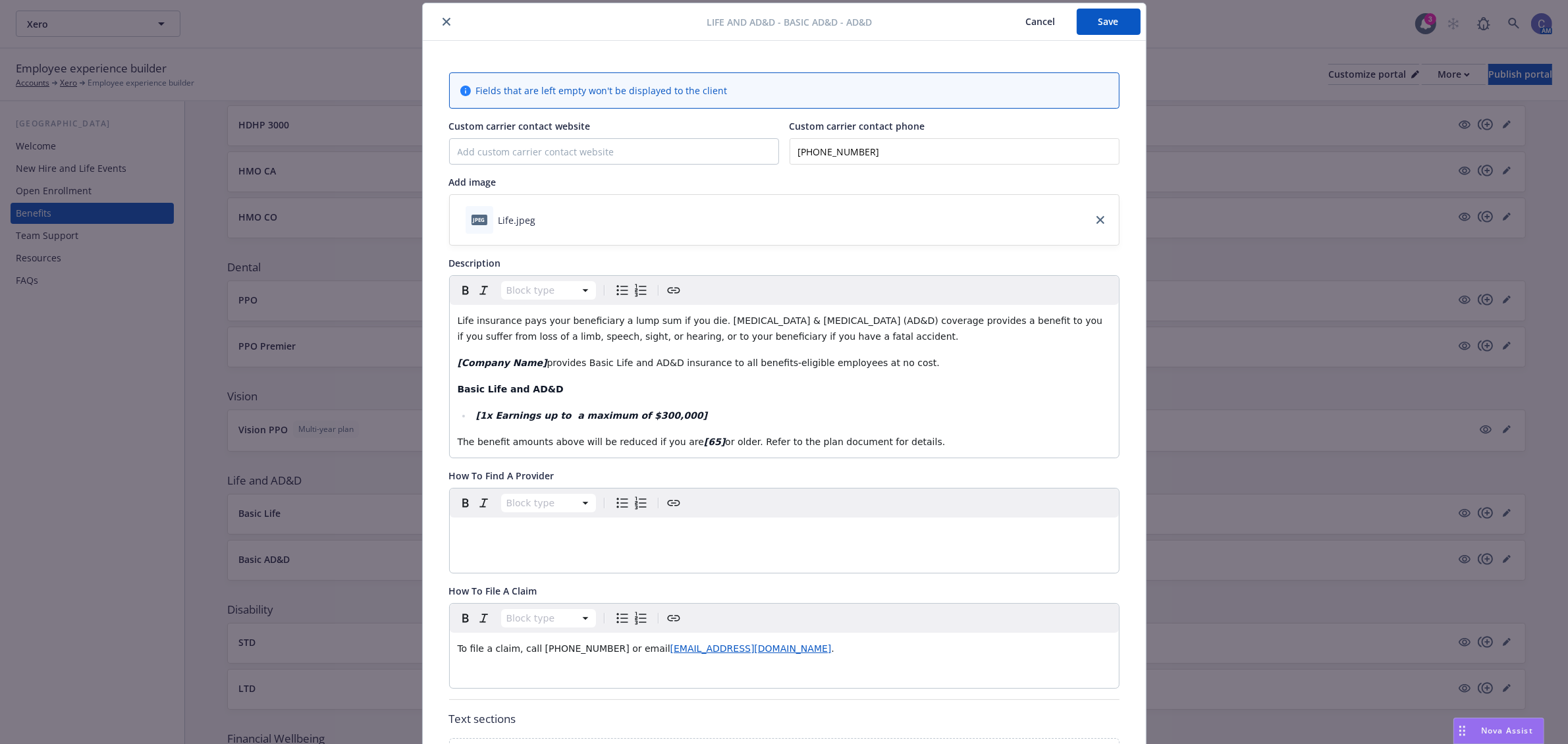
click at [709, 390] on p "Basic Life and AD&D" at bounding box center [784, 389] width 653 height 16
click at [1112, 5] on div "Life and AD&D - Basic AD&D - AD&D Cancel Save" at bounding box center [784, 22] width 723 height 37
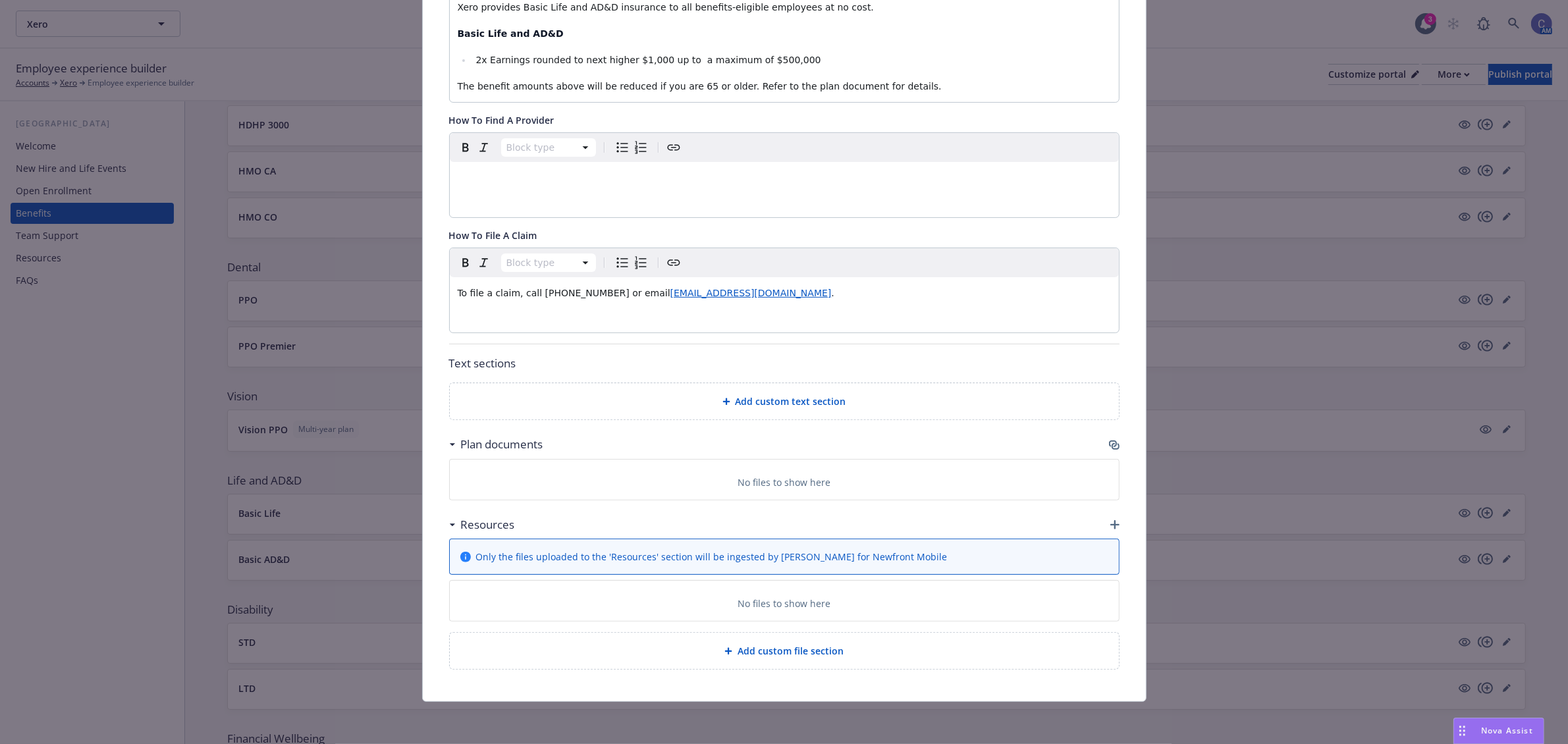
scroll to position [399, 0]
click at [1101, 520] on div "Resources" at bounding box center [784, 524] width 670 height 28
click at [1108, 515] on div "Resources" at bounding box center [784, 524] width 670 height 28
click at [1108, 528] on div "Resources" at bounding box center [784, 524] width 670 height 28
click at [797, 372] on div "Fields that are left empty won't be displayed to the client Custom carrier cont…" at bounding box center [784, 192] width 670 height 952
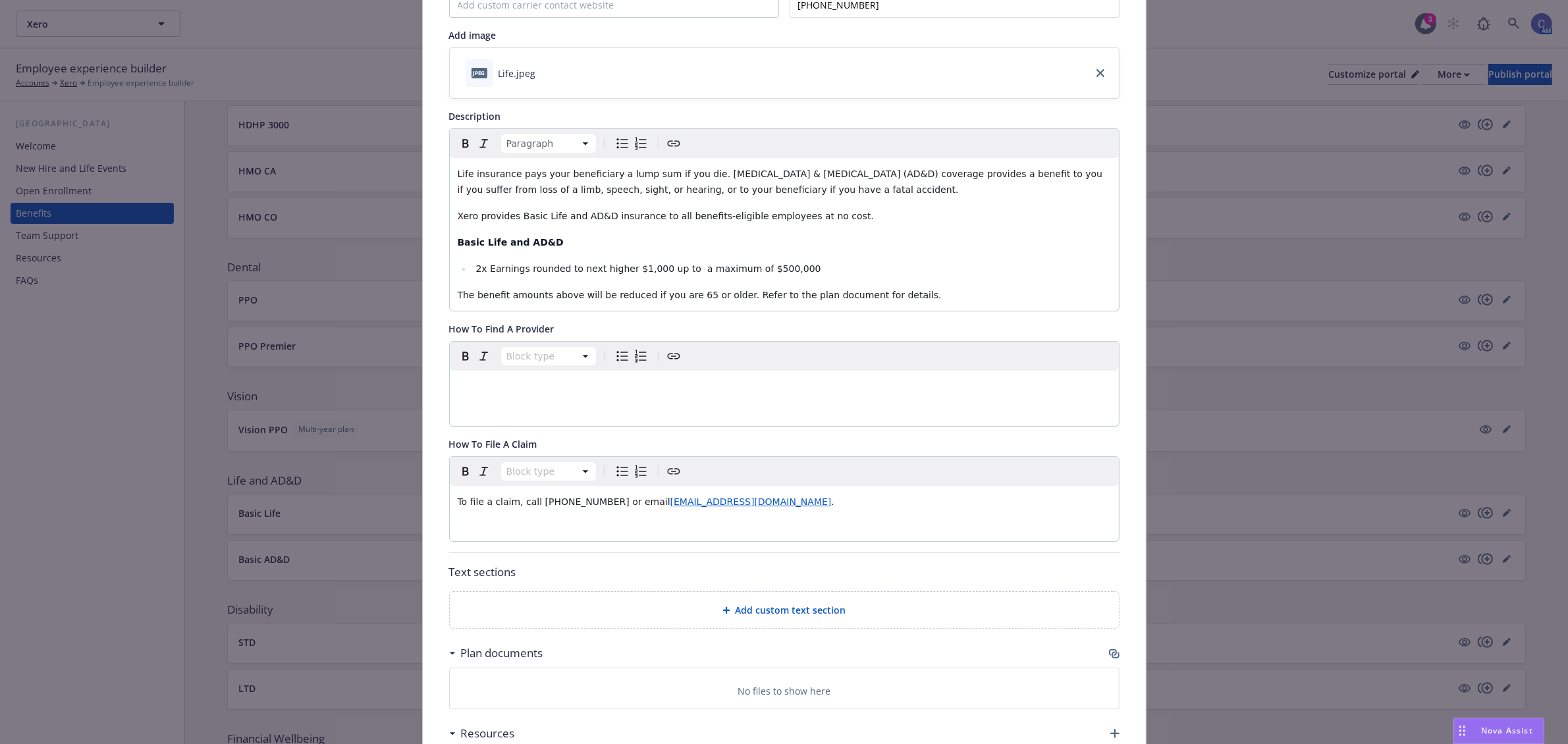
scroll to position [0, 0]
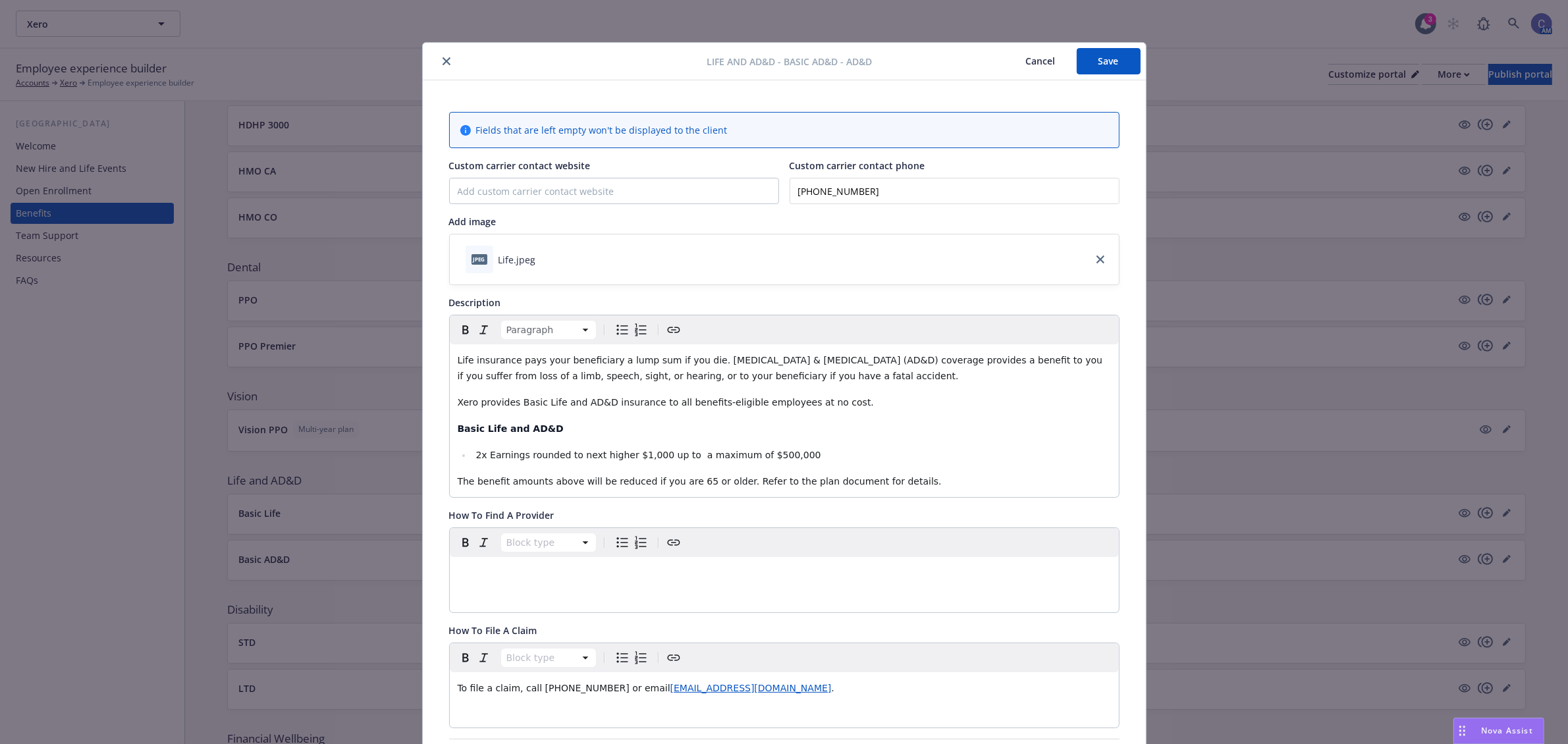
click at [1143, 64] on div "Life and AD&D - Basic AD&D - AD&D Cancel Save Fields that are left empty won't …" at bounding box center [784, 372] width 1568 height 744
click at [1097, 66] on button "Save" at bounding box center [1109, 61] width 64 height 27
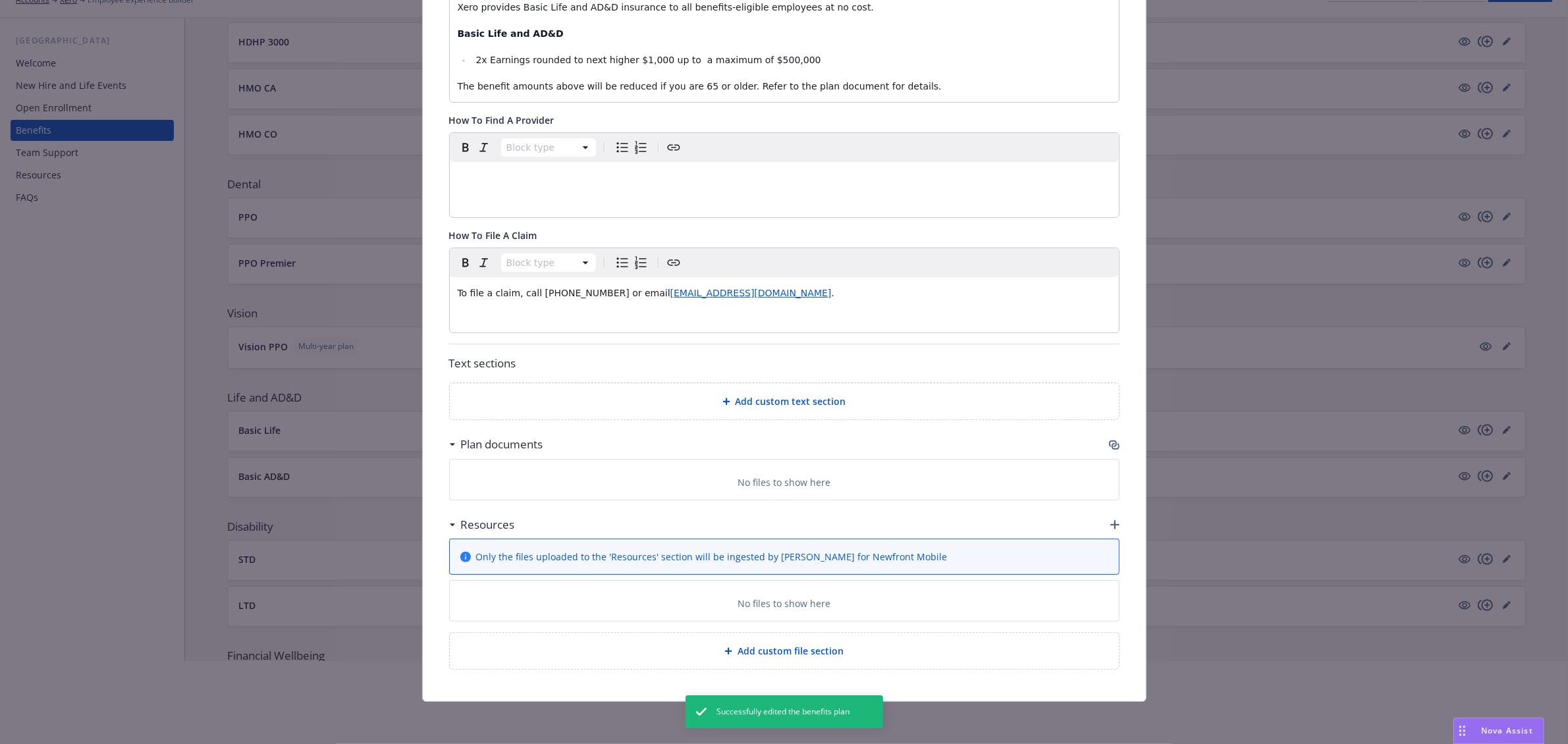
scroll to position [265, 0]
click at [1106, 527] on div at bounding box center [784, 533] width 1568 height 85
click at [571, 553] on div at bounding box center [784, 533] width 1568 height 85
click at [1112, 525] on div at bounding box center [784, 533] width 1568 height 85
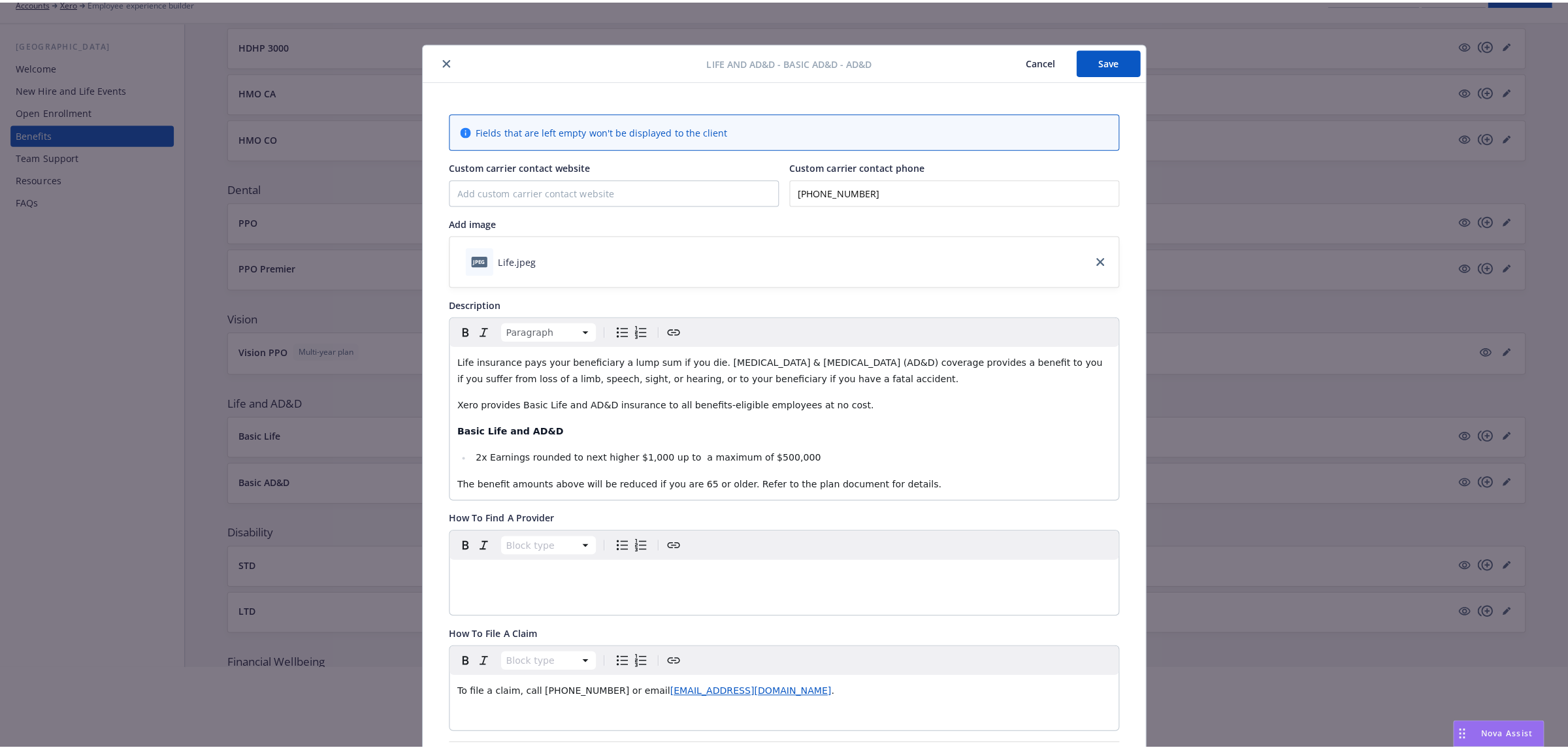
scroll to position [0, 0]
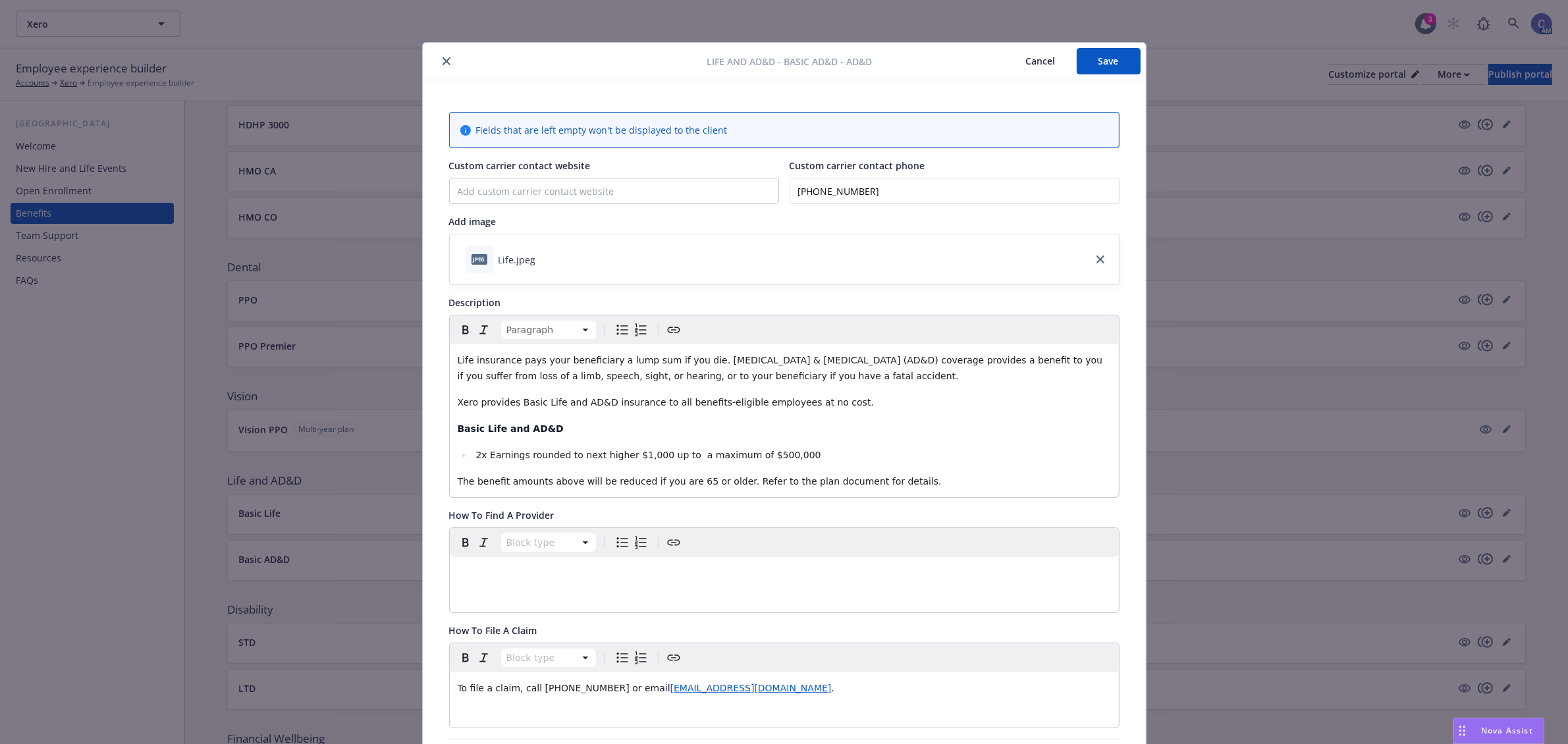
click at [1026, 50] on button "Cancel" at bounding box center [1040, 61] width 72 height 27
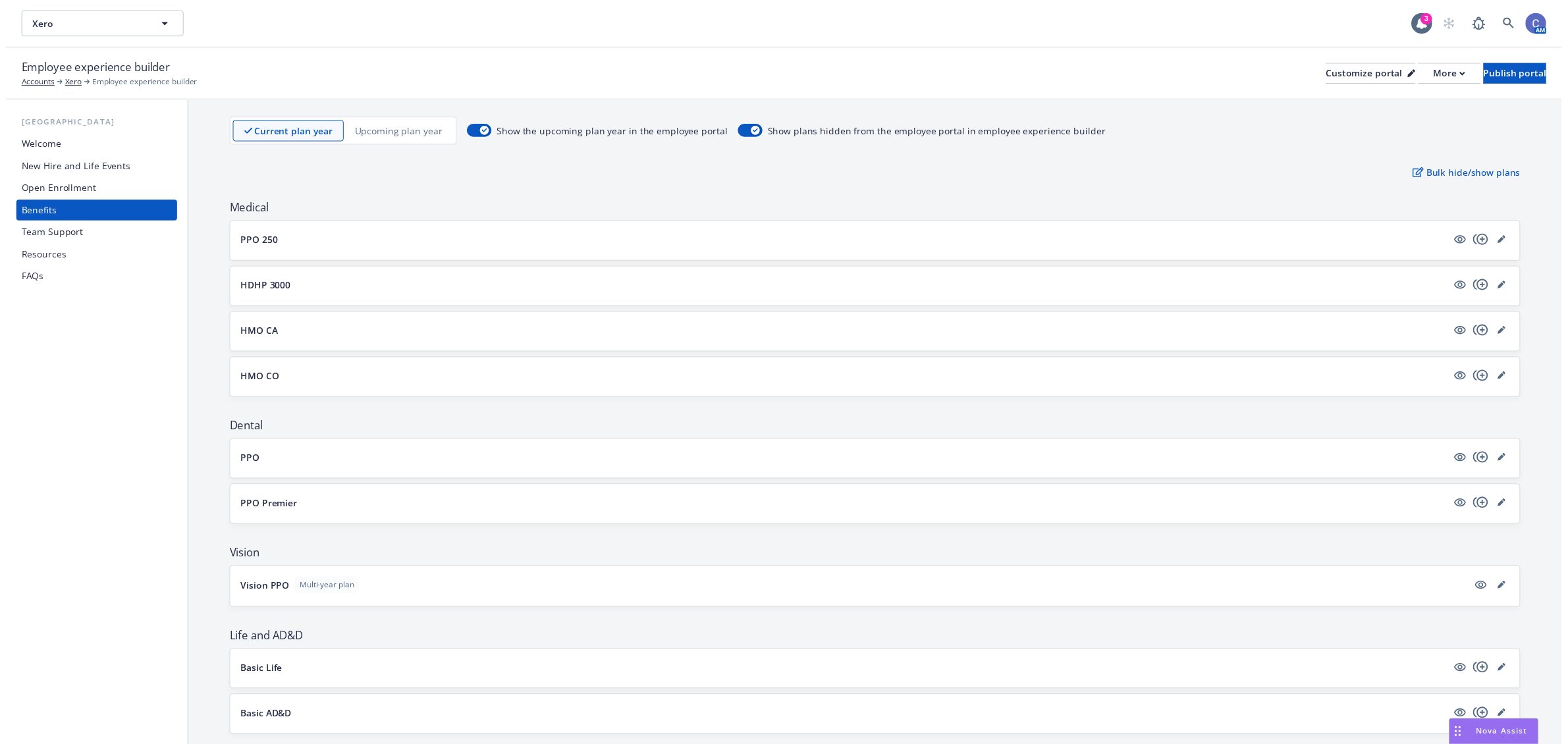
scroll to position [165, 0]
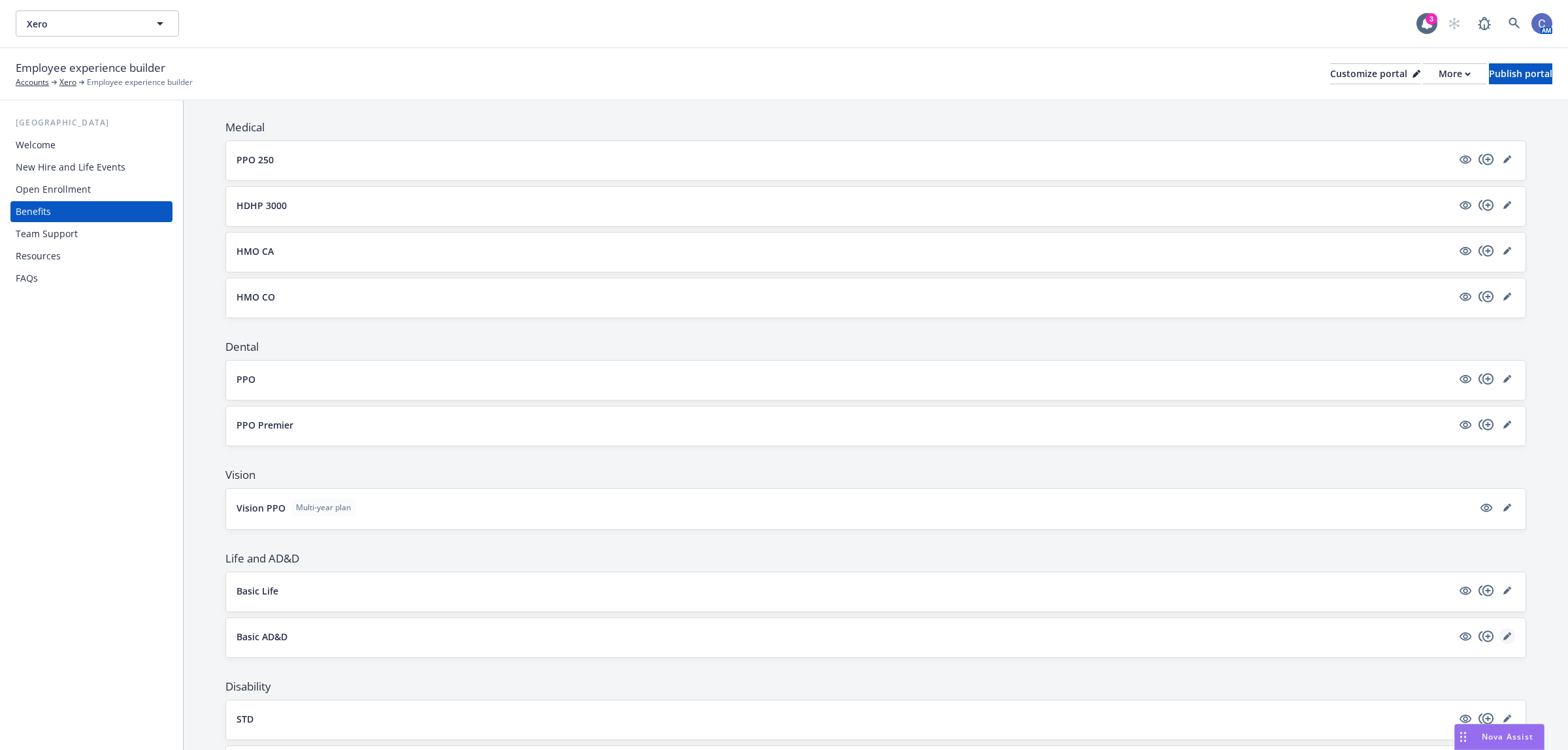
click at [1503, 638] on icon "editPencil" at bounding box center [1506, 637] width 6 height 6
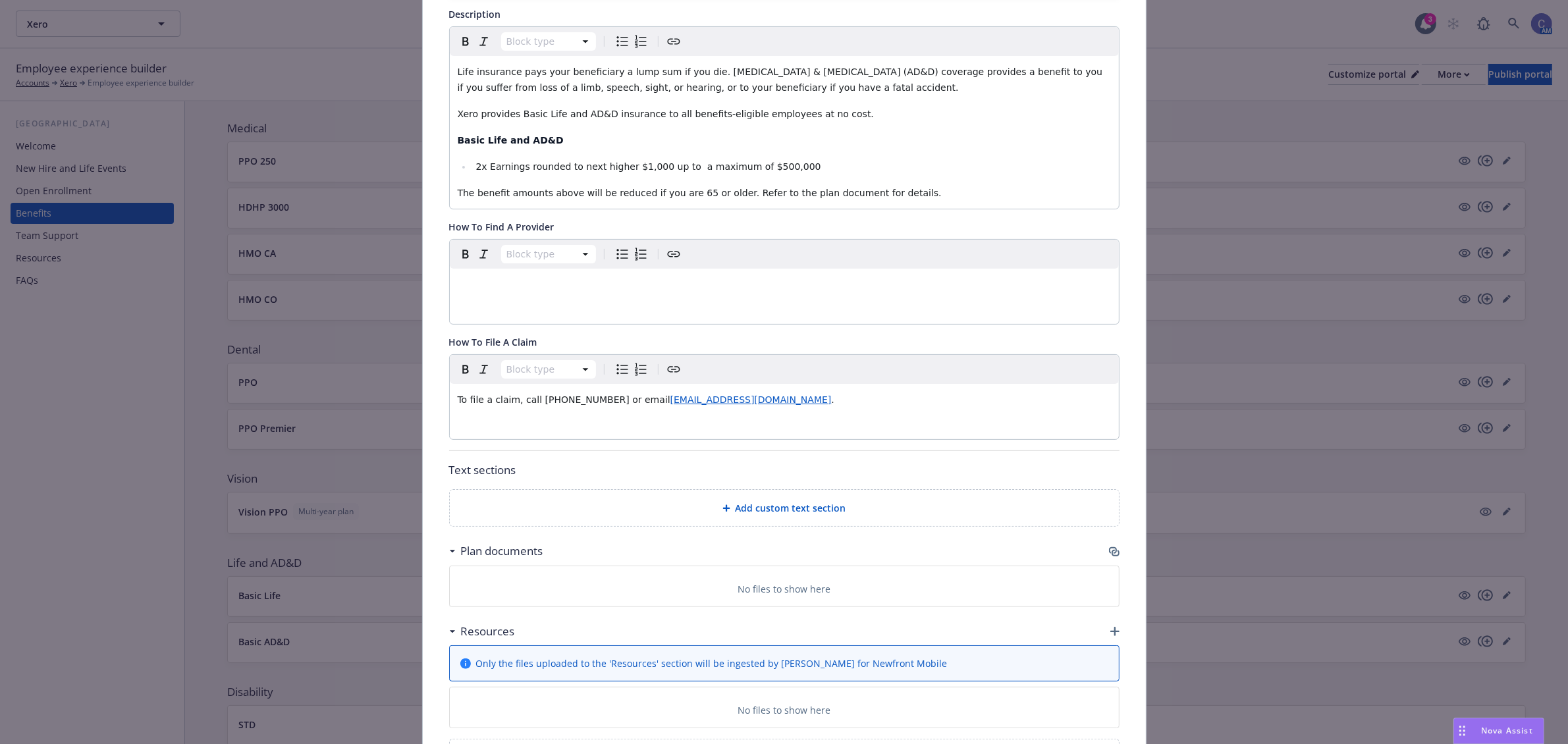
scroll to position [369, 0]
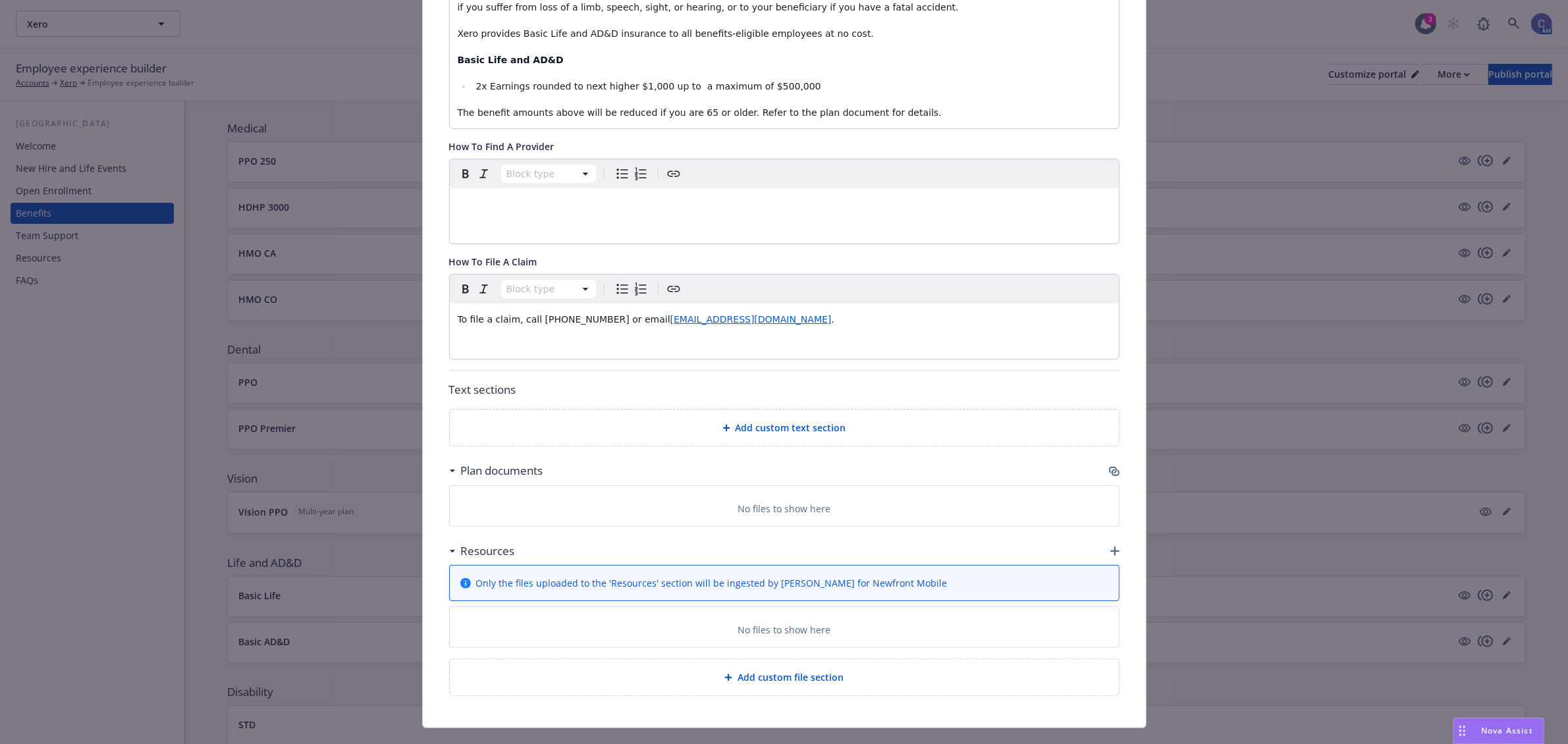
click at [1111, 553] on icon "button" at bounding box center [1115, 551] width 9 height 9
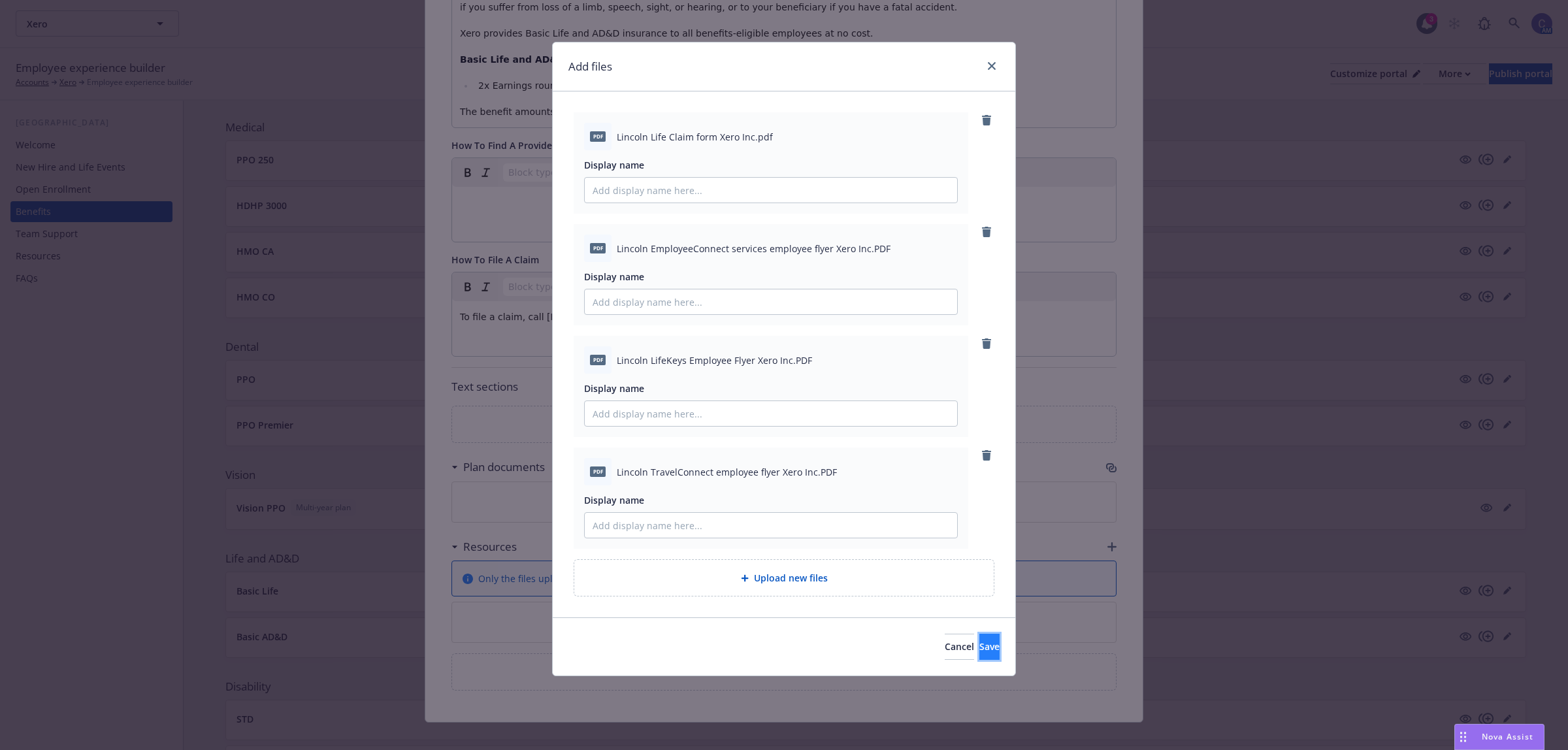
click at [979, 647] on span "Save" at bounding box center [989, 647] width 20 height 12
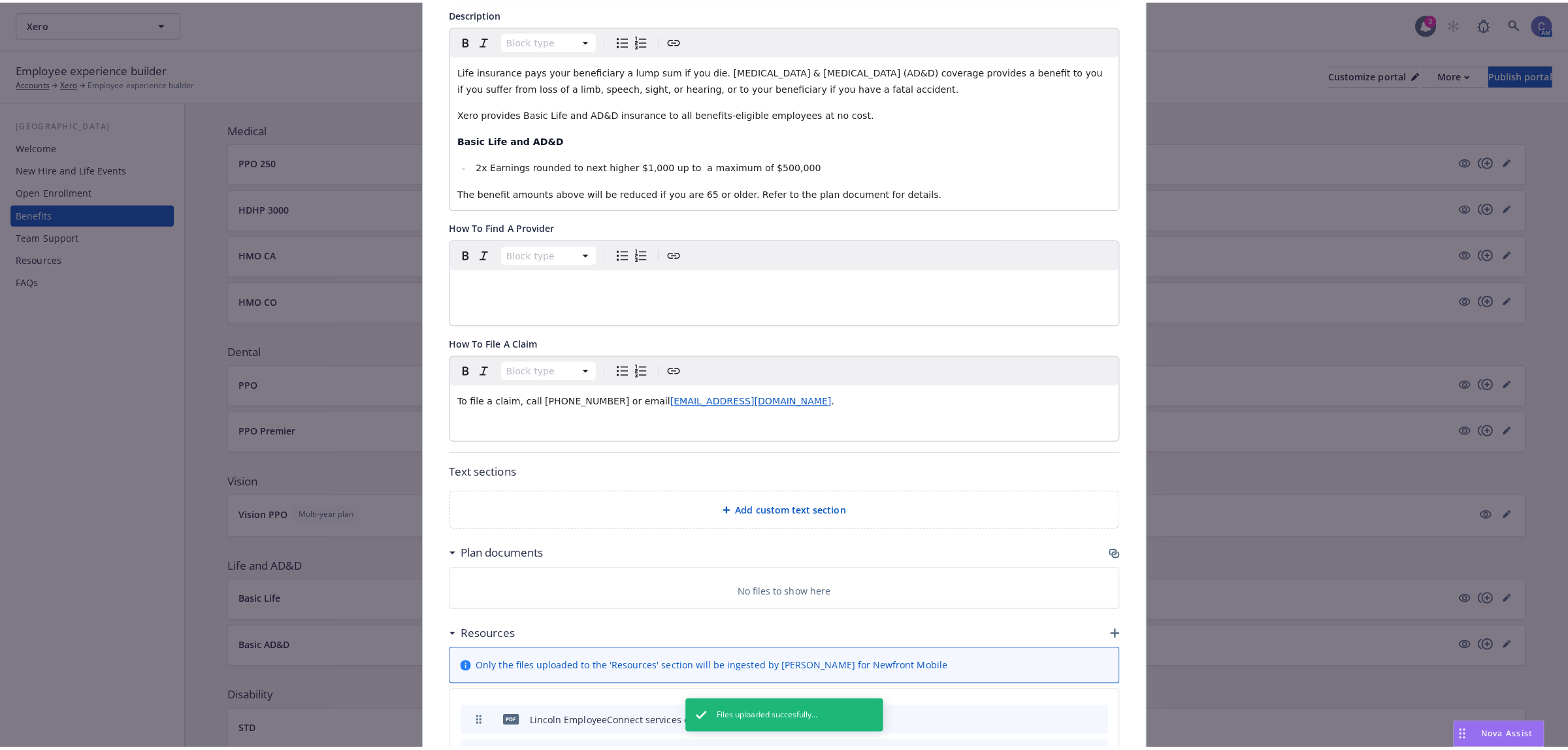
scroll to position [0, 0]
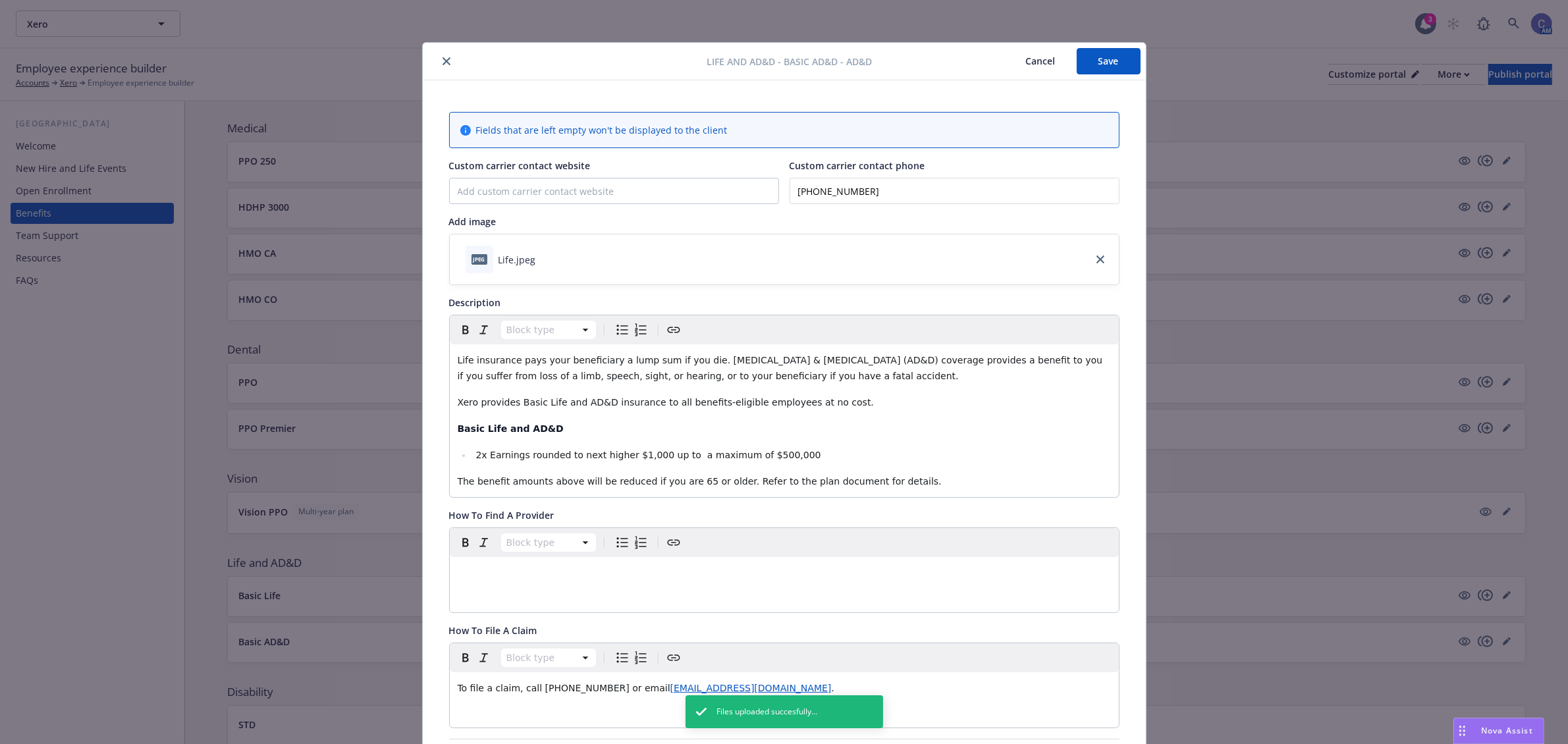
click at [1104, 63] on button "Save" at bounding box center [1109, 61] width 64 height 27
click at [1021, 57] on button "Cancel" at bounding box center [1040, 61] width 72 height 27
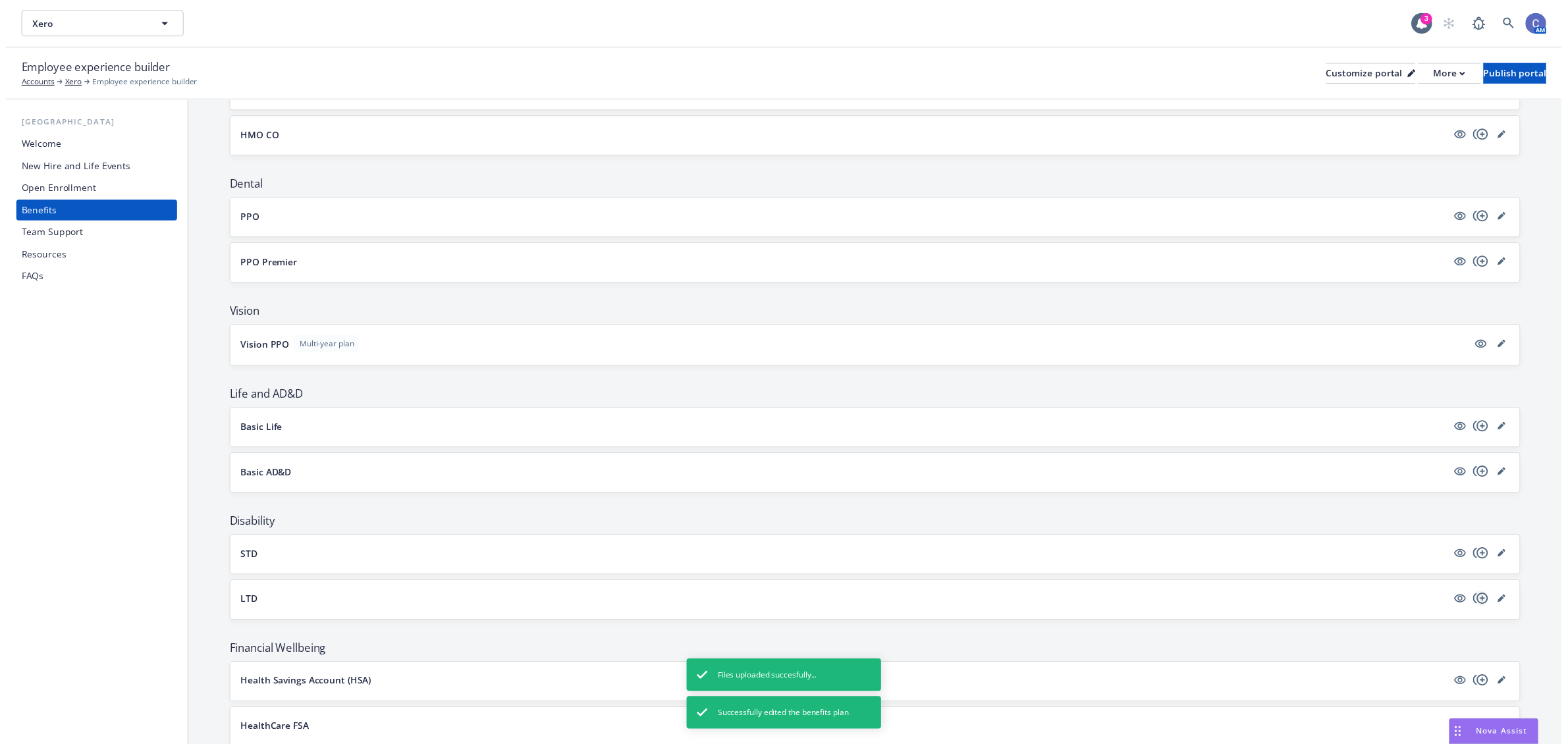
scroll to position [329, 0]
click at [1515, 558] on icon "editPencil" at bounding box center [1519, 559] width 8 height 8
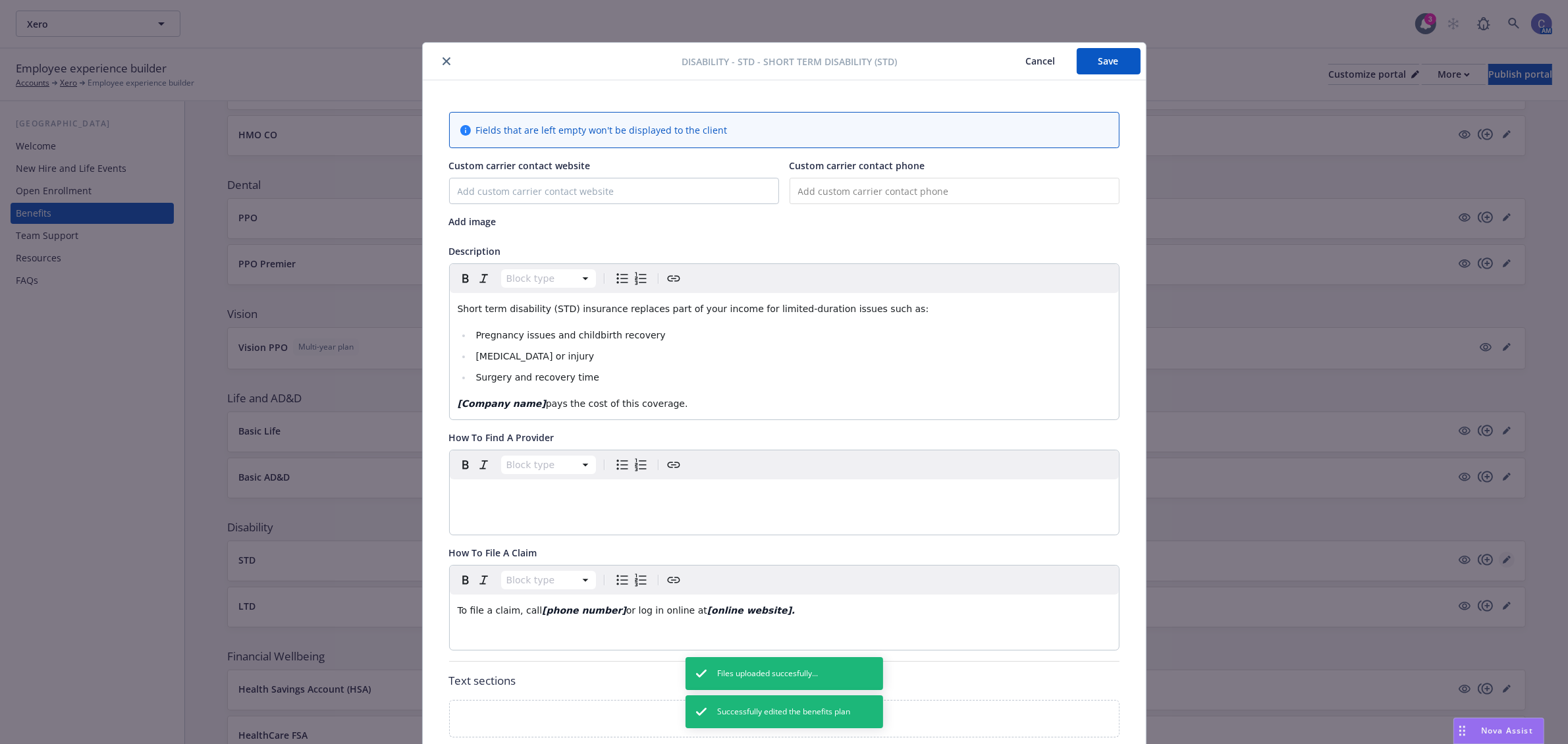
scroll to position [39, 0]
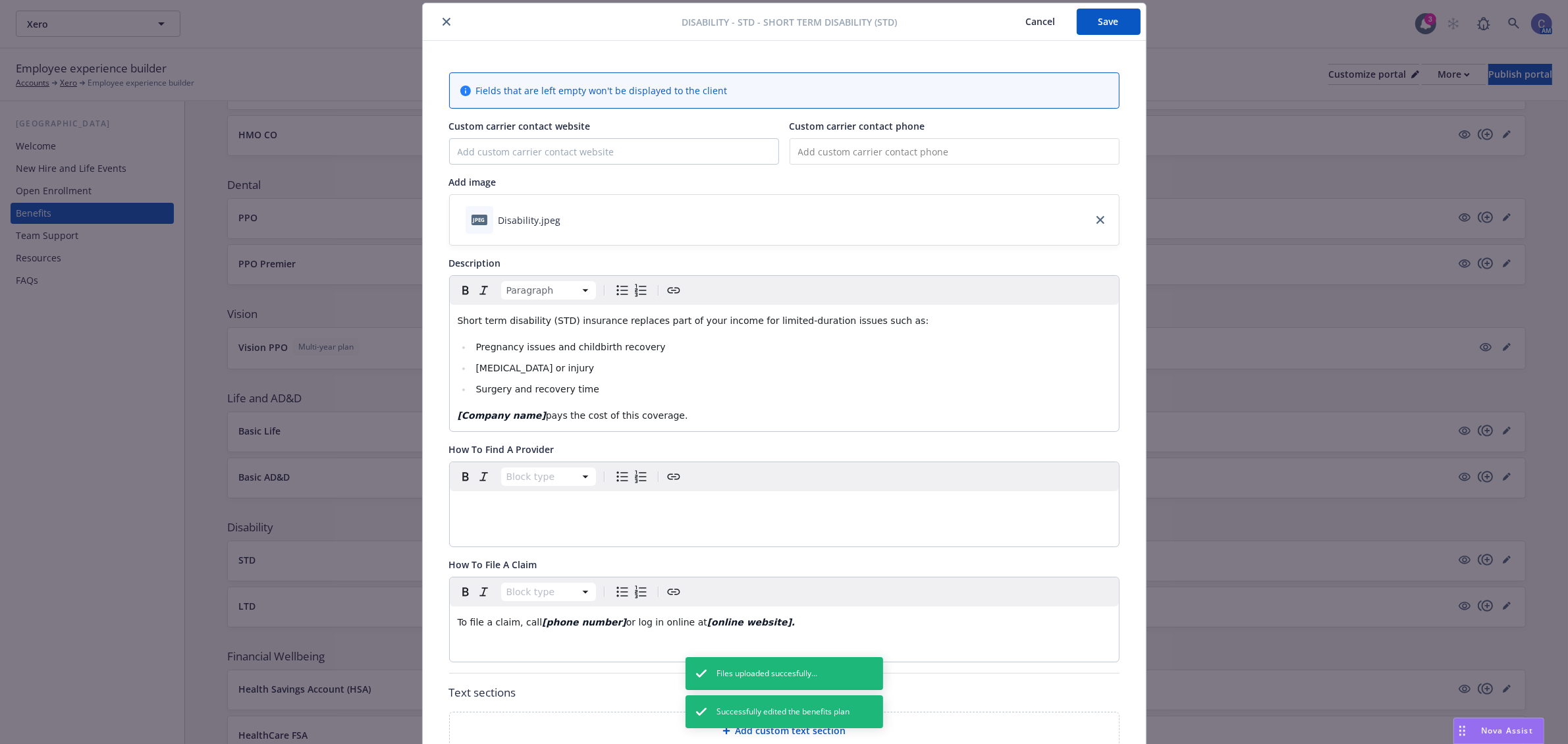
click at [546, 415] on span "pays the cost of this coverage." at bounding box center [617, 415] width 143 height 11
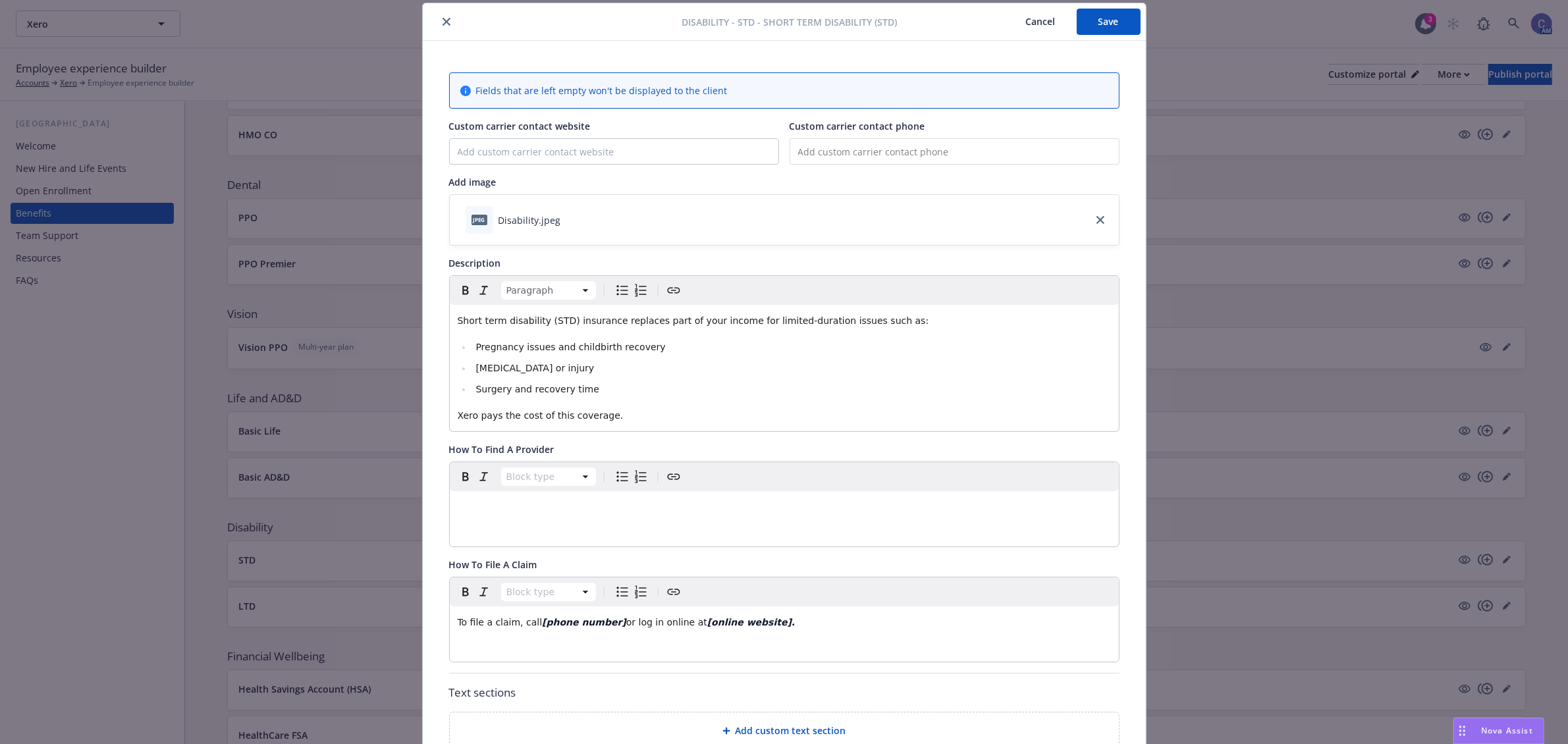
click at [892, 150] on input "tel" at bounding box center [955, 151] width 330 height 27
click at [969, 156] on input "(00_) ___-____" at bounding box center [955, 151] width 330 height 27
type input "(0__) ___-____"
type input "[PHONE_NUMBER]"
click at [627, 624] on span "or log in online at" at bounding box center [667, 622] width 81 height 11
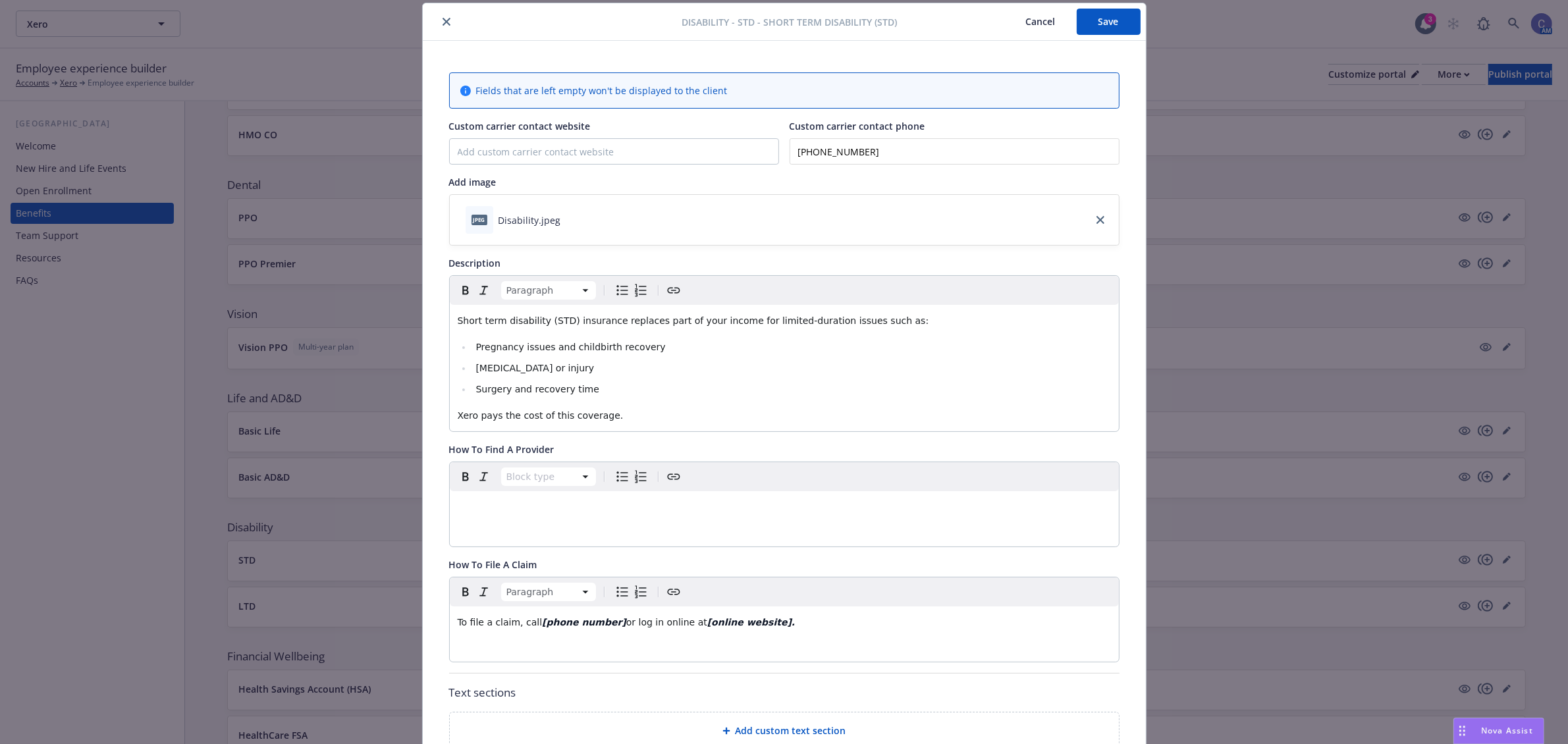
click at [542, 624] on strong "[phone number]" at bounding box center [584, 622] width 85 height 11
click at [532, 626] on span "To file a claim, call 002732" at bounding box center [519, 622] width 123 height 11
click at [713, 627] on span "or log in online at" at bounding box center [753, 622] width 81 height 11
drag, startPoint x: 591, startPoint y: 625, endPoint x: 897, endPoint y: 640, distance: 306.4
click at [897, 640] on div "Paragraph To file a claim, call [PHONE_NUMBER] or log in online at [online webs…" at bounding box center [784, 619] width 669 height 85
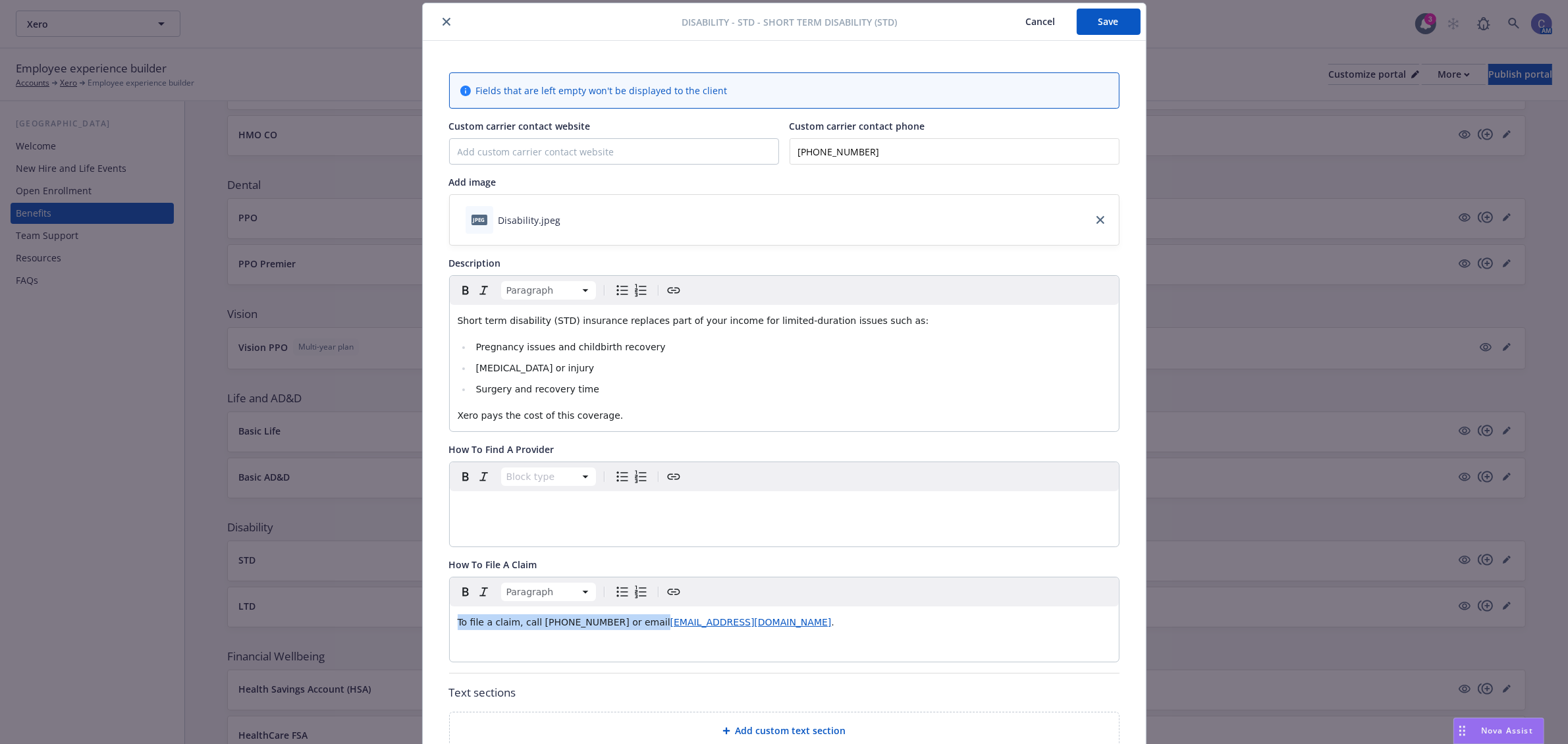
click at [1116, 27] on button "Save" at bounding box center [1109, 22] width 64 height 27
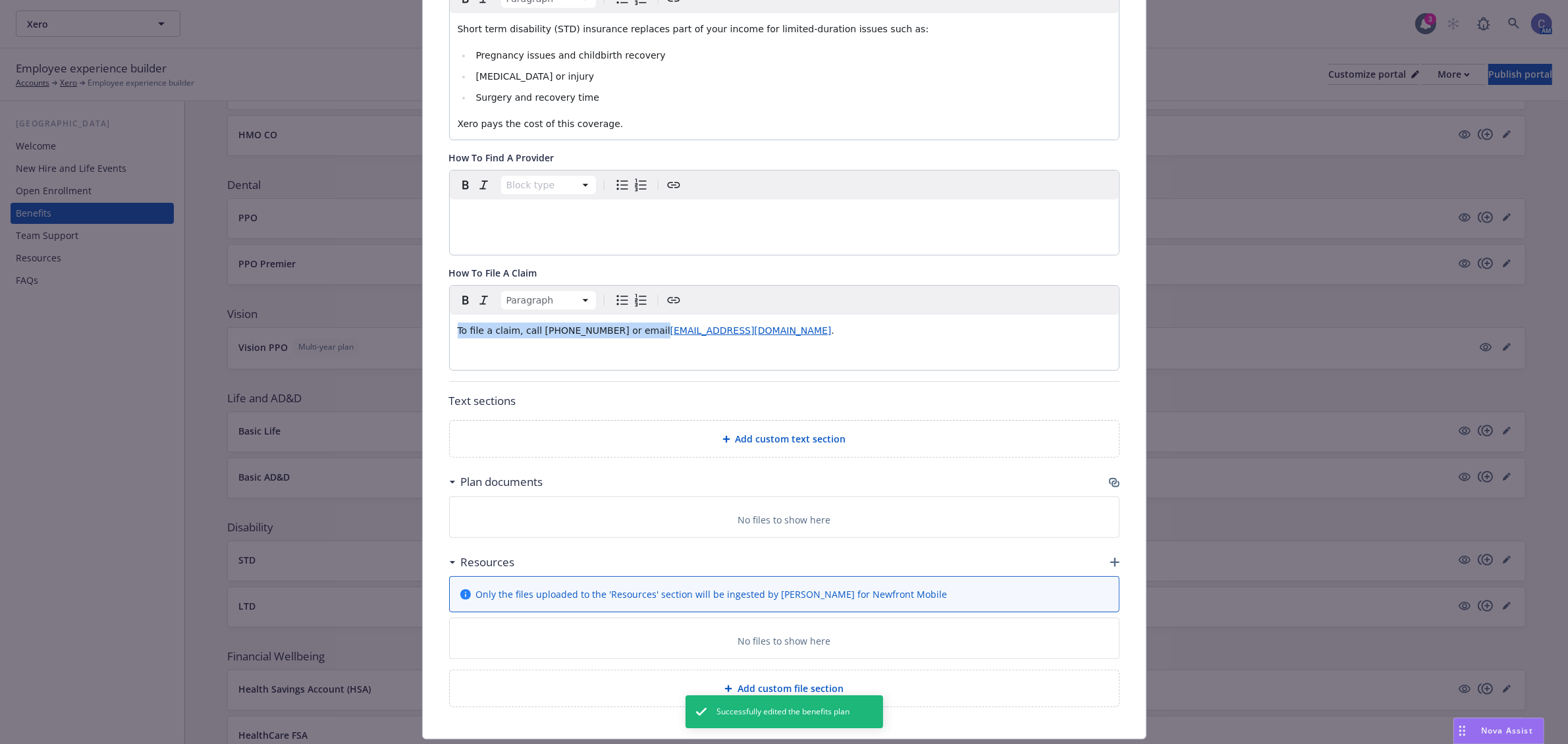
scroll to position [372, 0]
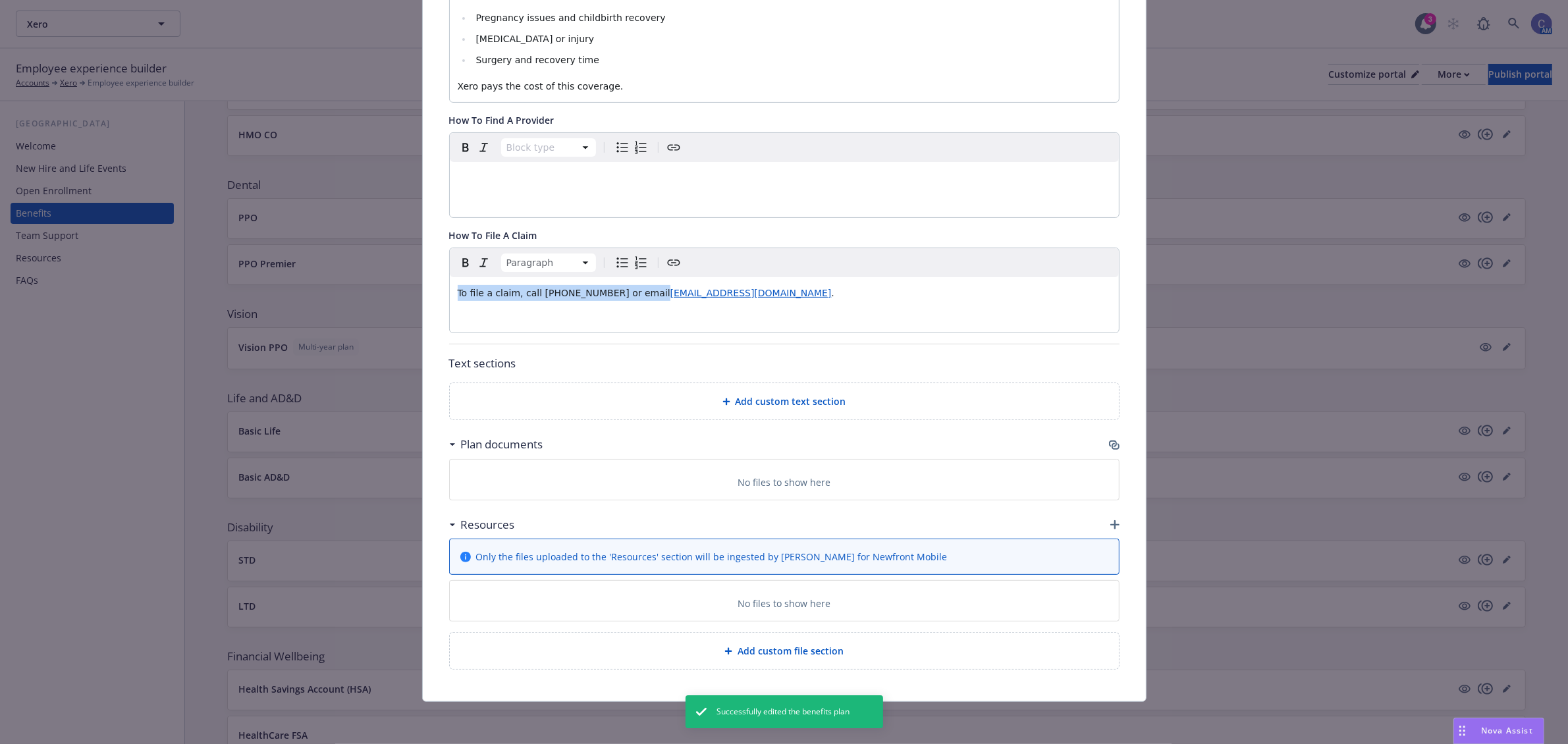
click at [1111, 523] on icon "button" at bounding box center [1115, 525] width 9 height 9
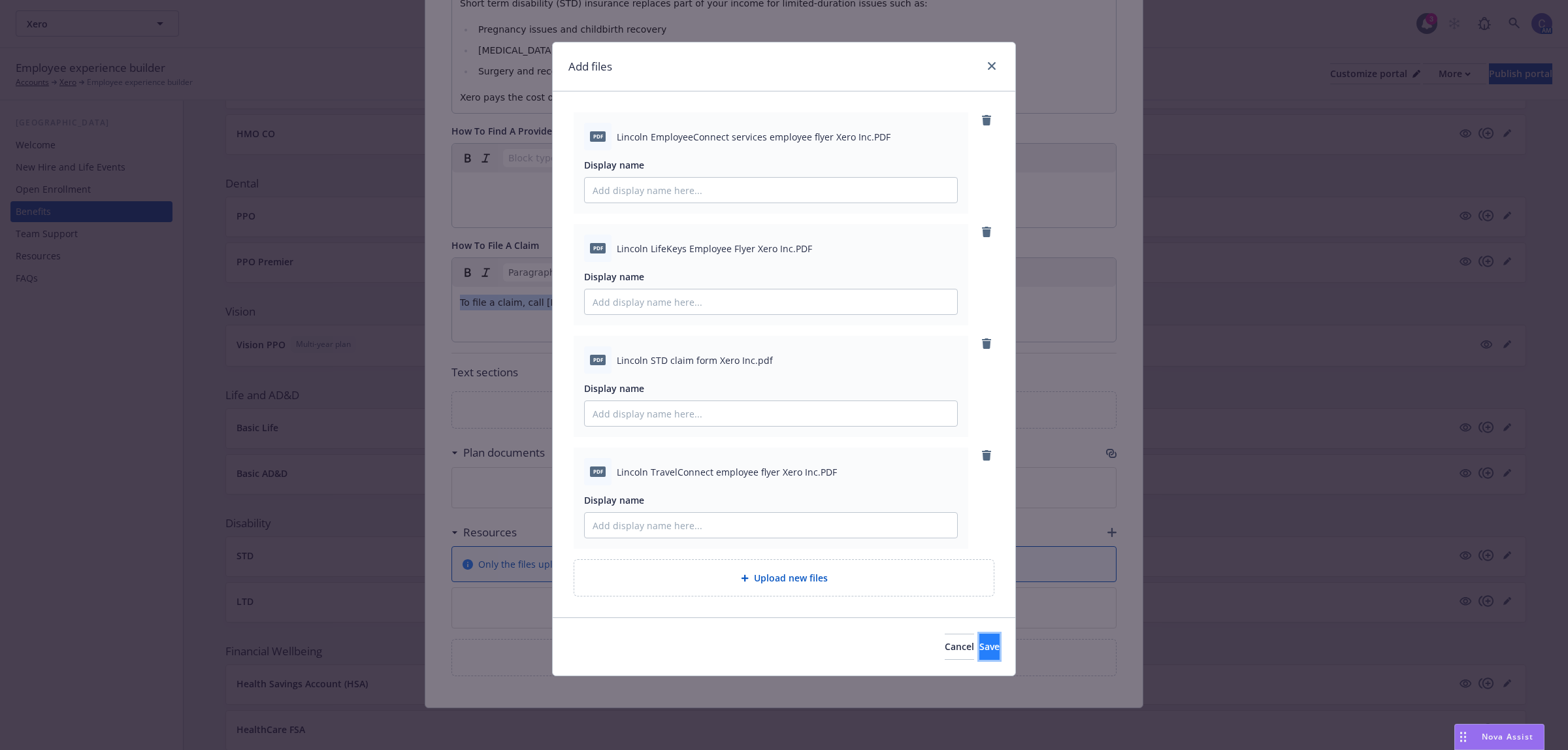
click at [979, 646] on span "Save" at bounding box center [989, 647] width 20 height 12
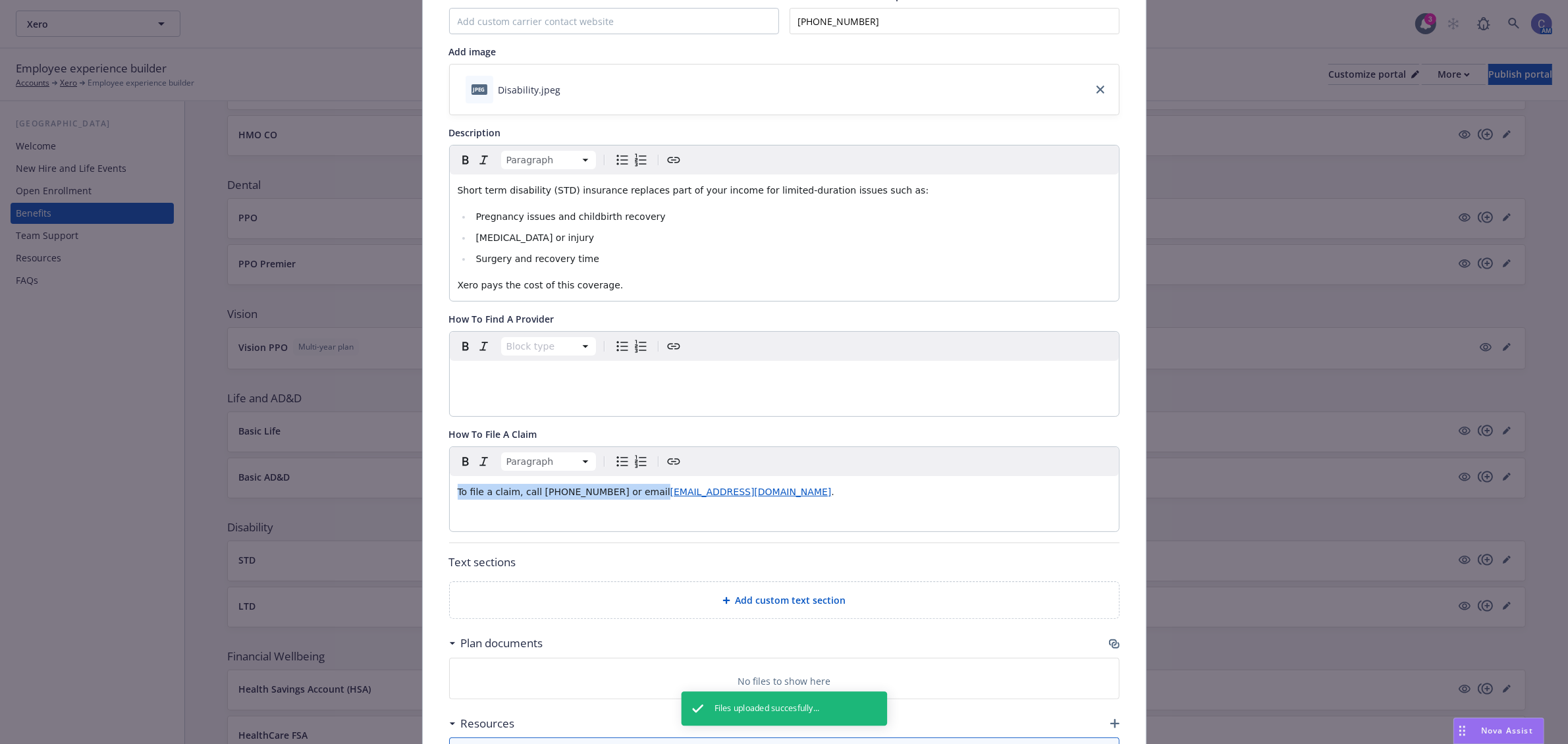
scroll to position [0, 0]
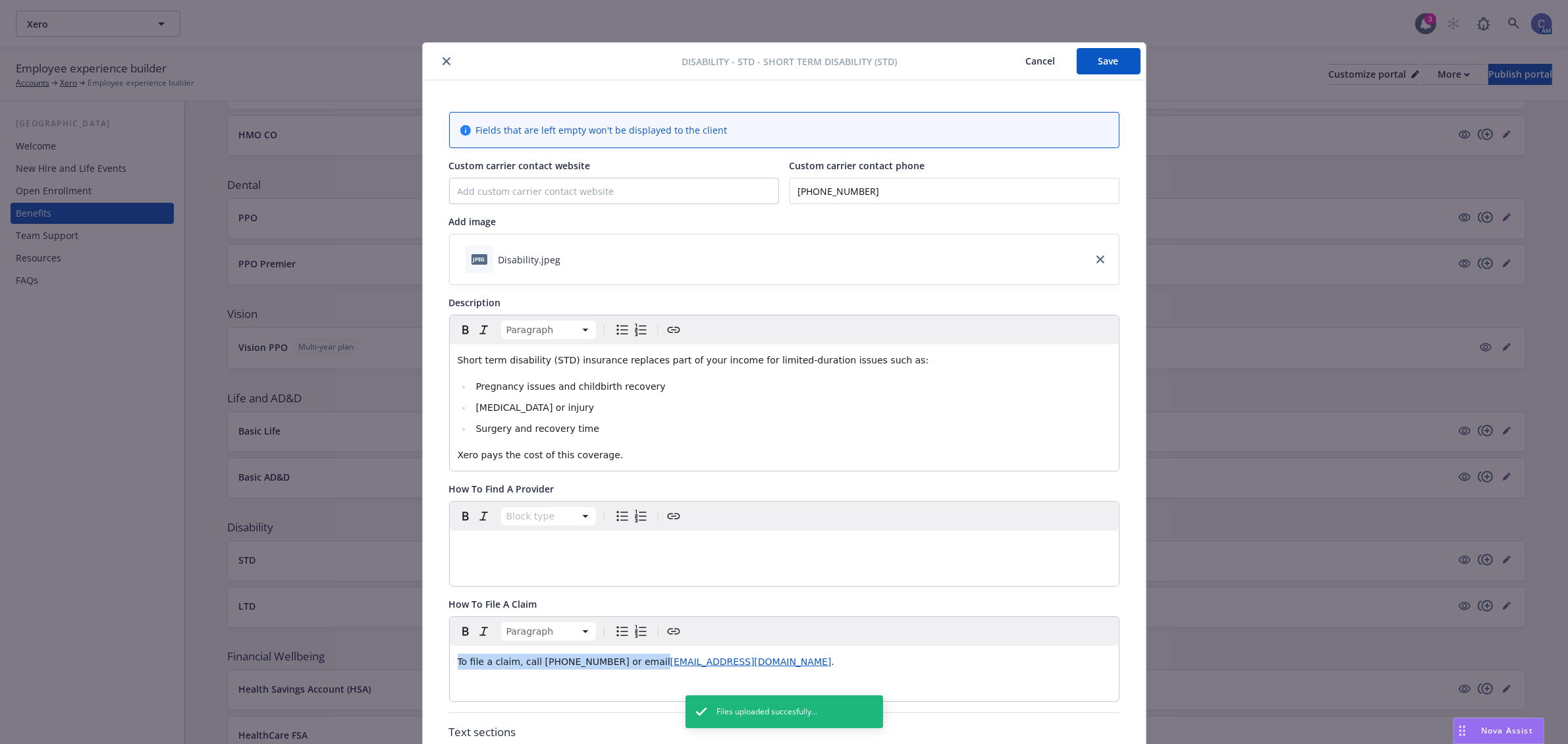
click at [1100, 57] on button "Save" at bounding box center [1109, 61] width 64 height 27
click at [1030, 61] on button "Cancel" at bounding box center [1040, 61] width 72 height 27
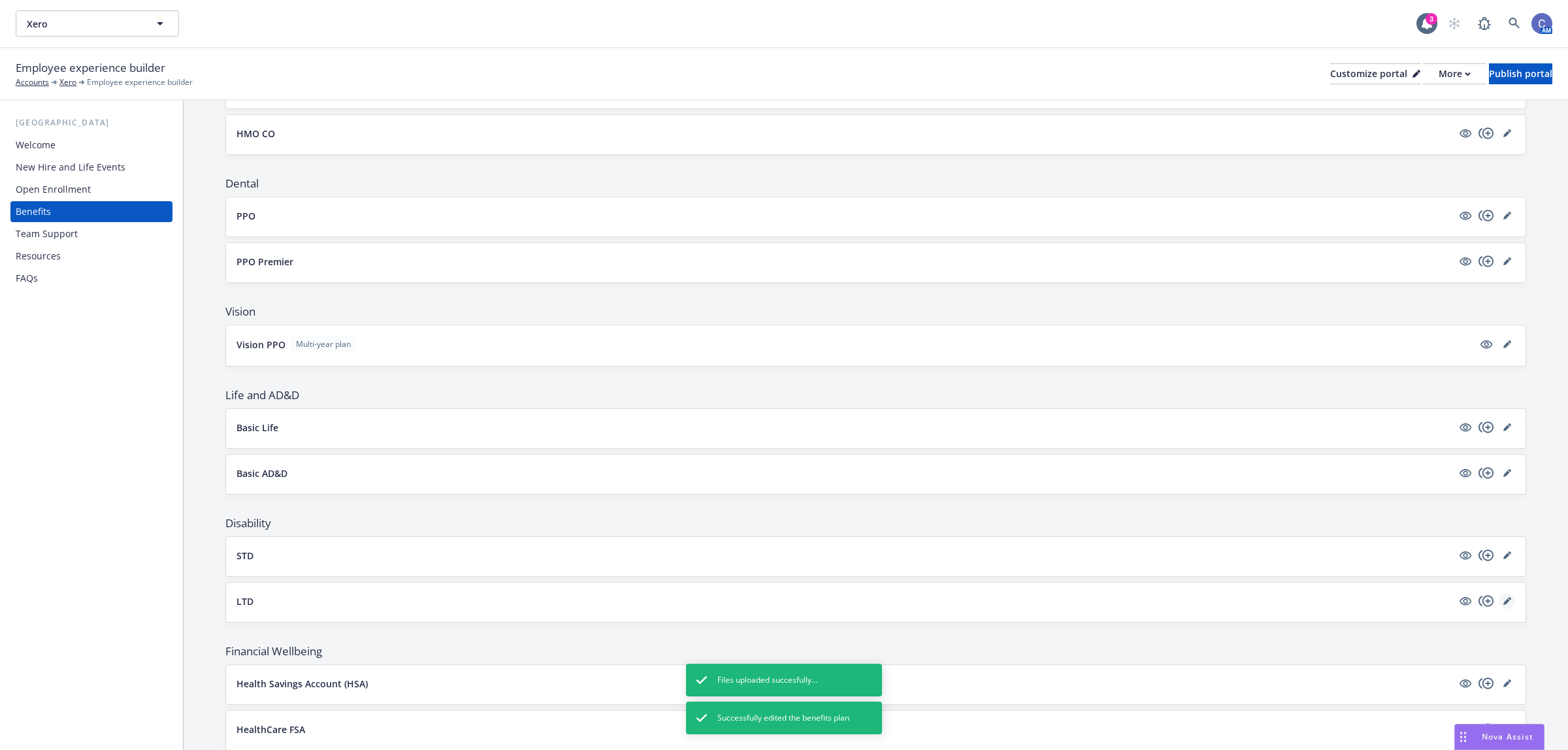
click at [1499, 608] on link "editPencil" at bounding box center [1507, 601] width 16 height 16
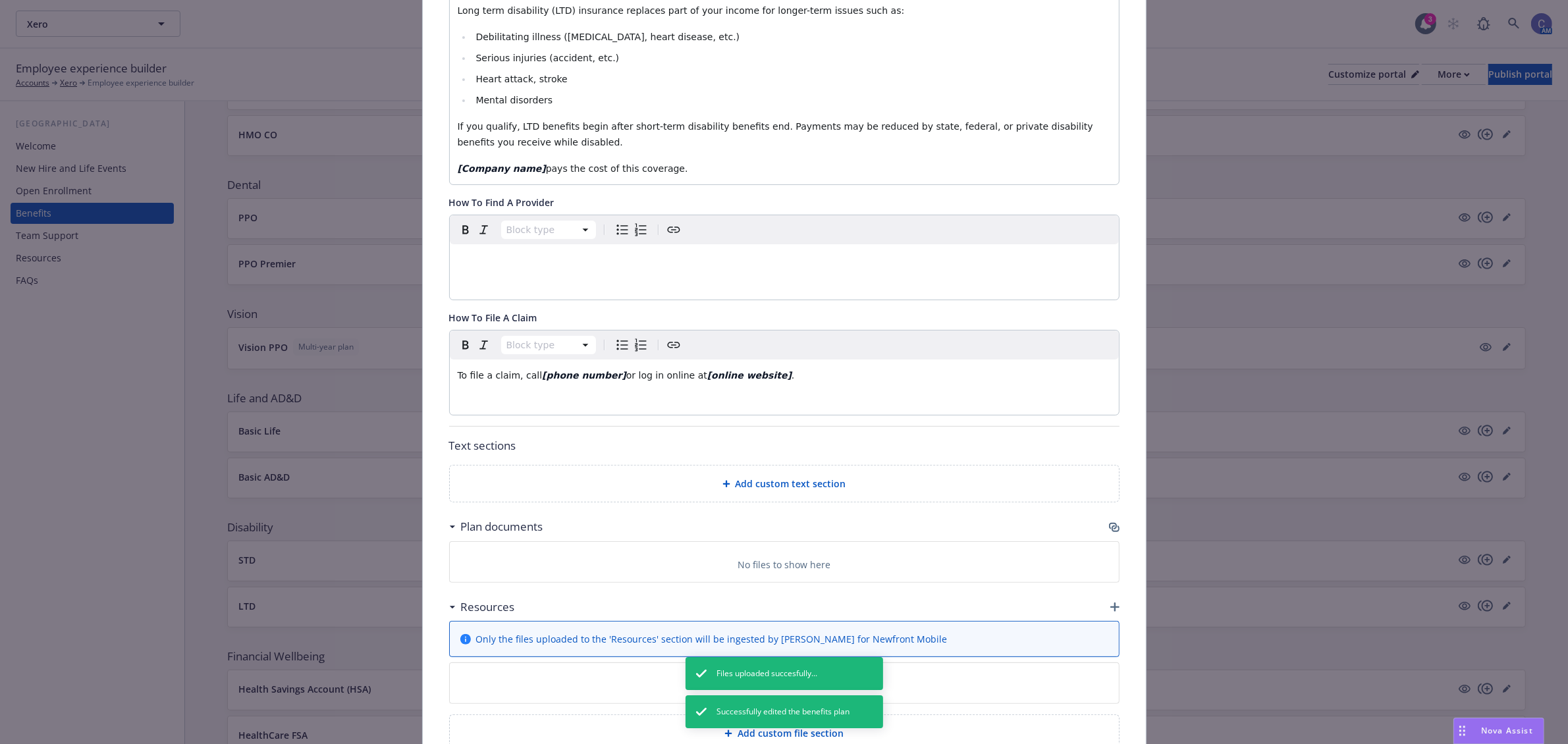
scroll to position [369, 0]
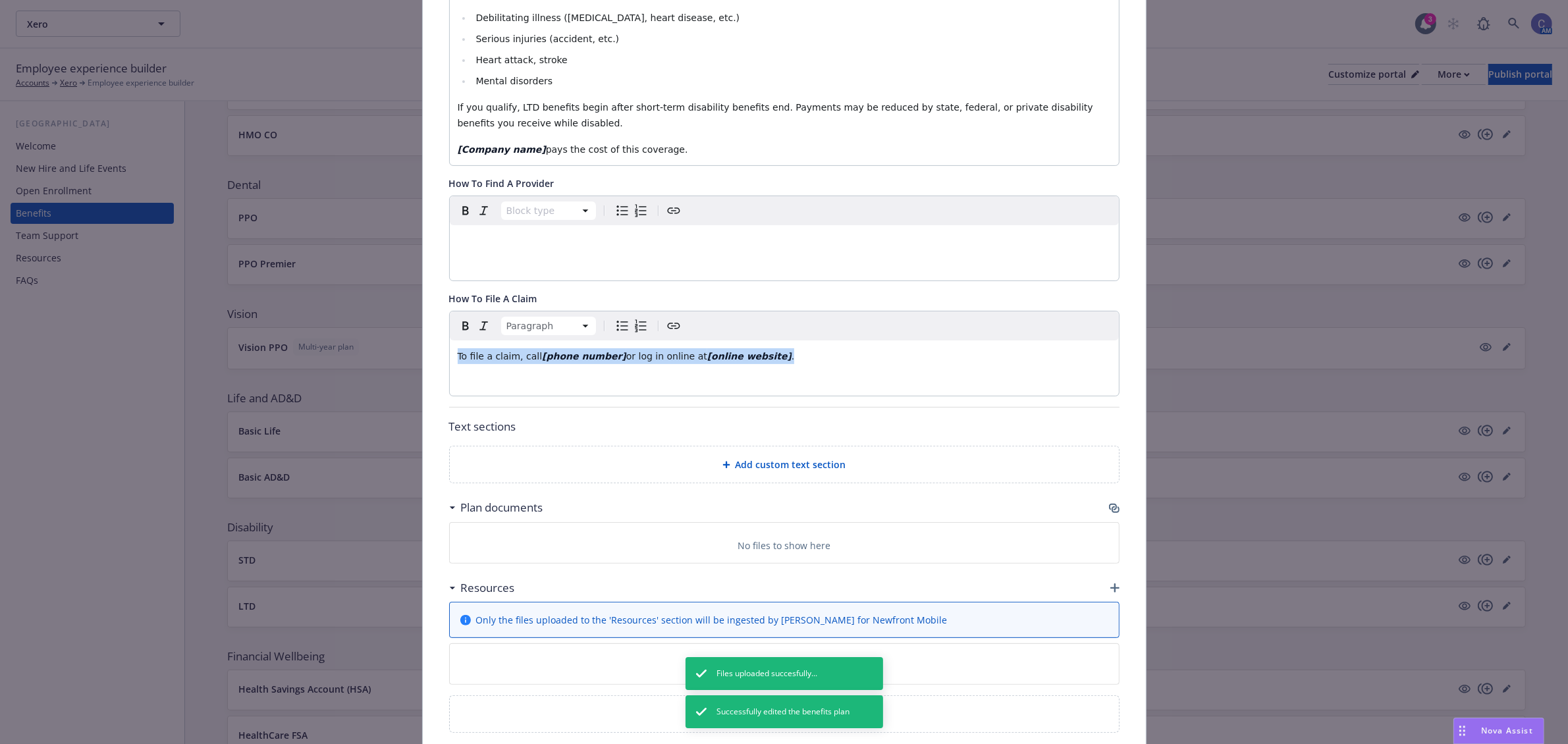
drag, startPoint x: 785, startPoint y: 357, endPoint x: -61, endPoint y: 311, distance: 847.2
click at [0, 311] on html "Xero Xero 3 AM Employee experience builder Accounts Xero Employee experience bu…" at bounding box center [784, 498] width 1568 height 996
click at [1112, 588] on div "Fields that are left empty won't be displayed to the client Custom carrier cont…" at bounding box center [784, 237] width 723 height 1052
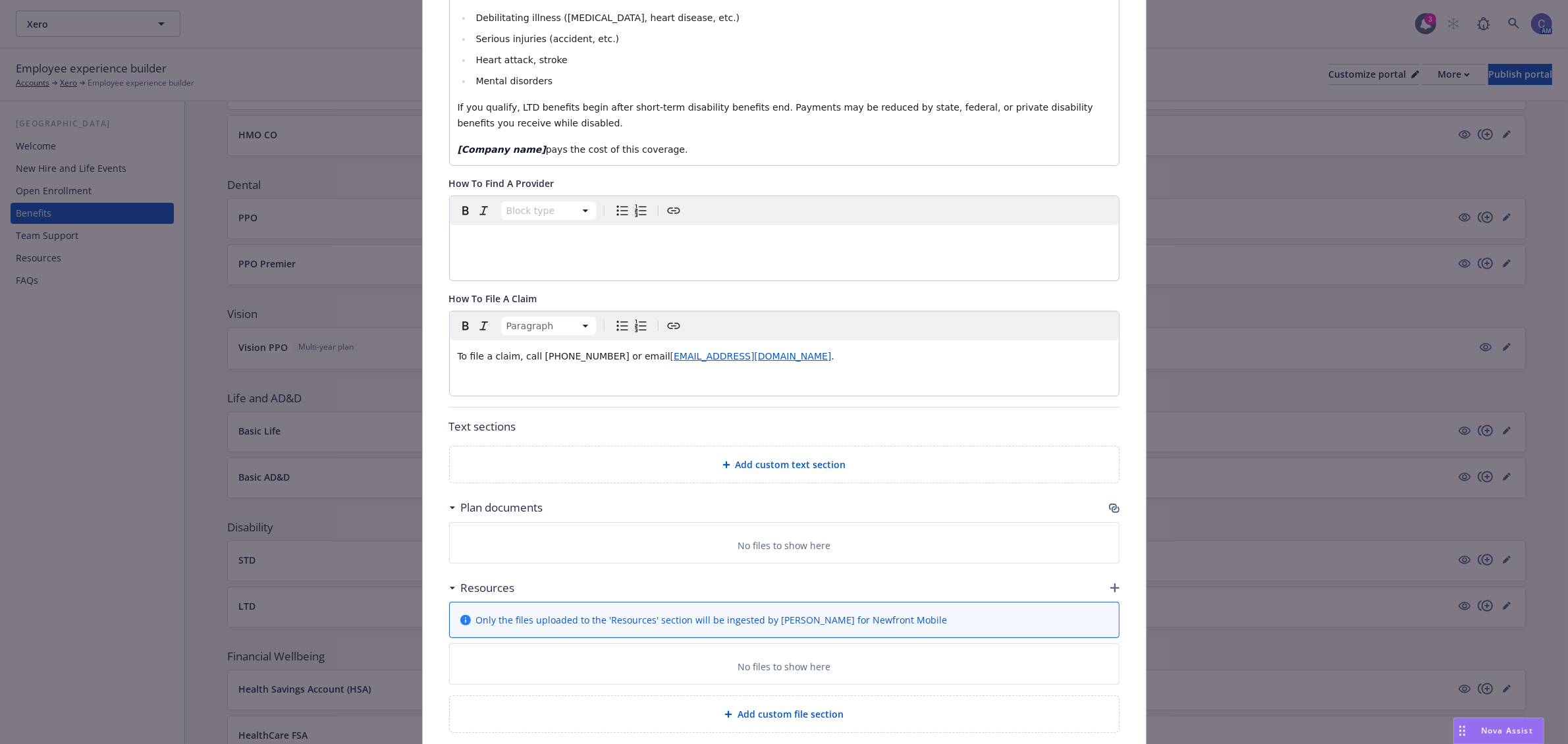
click at [1111, 587] on icon "button" at bounding box center [1115, 588] width 9 height 9
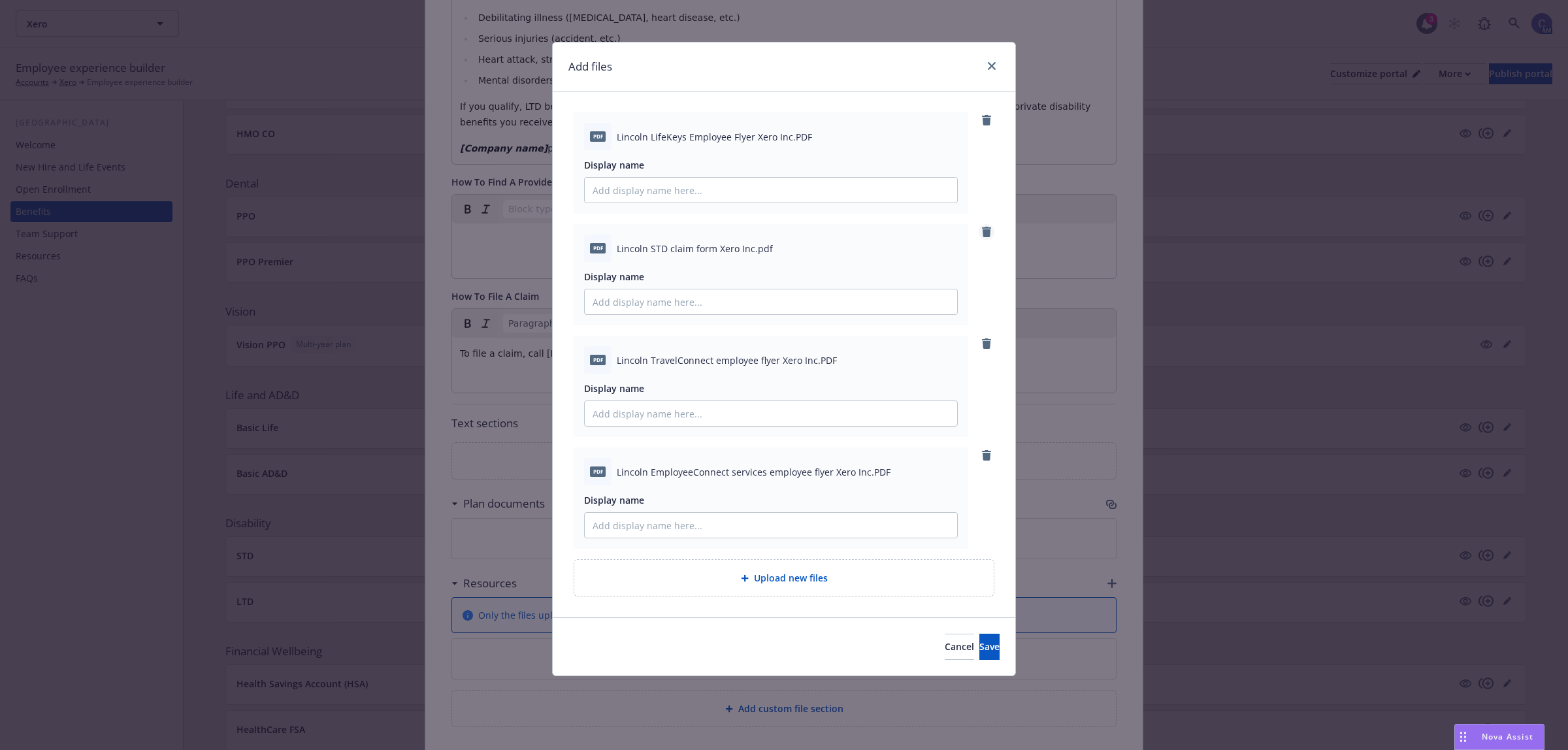
click at [989, 233] on icon "remove" at bounding box center [986, 232] width 9 height 11
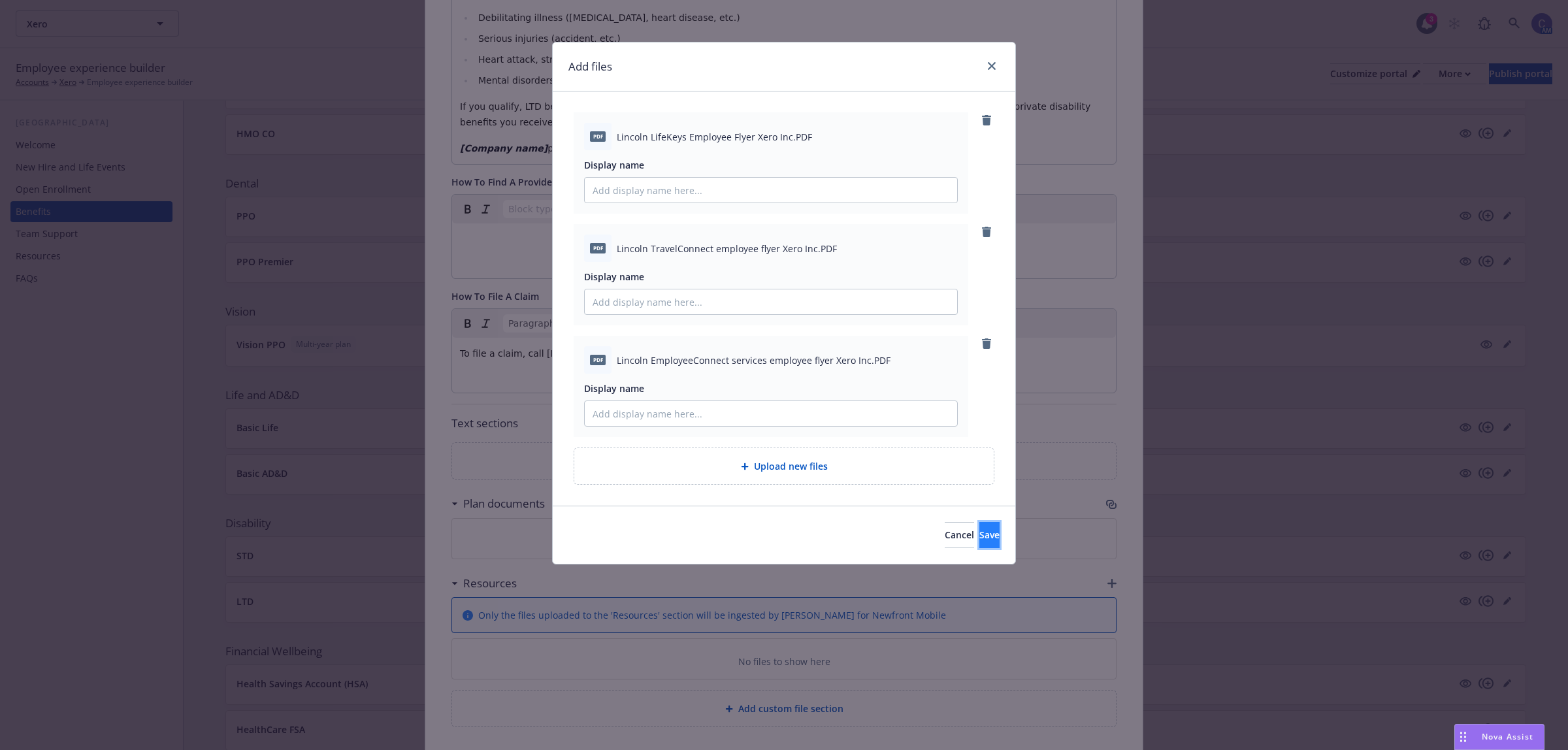
click at [979, 534] on span "Save" at bounding box center [989, 535] width 20 height 12
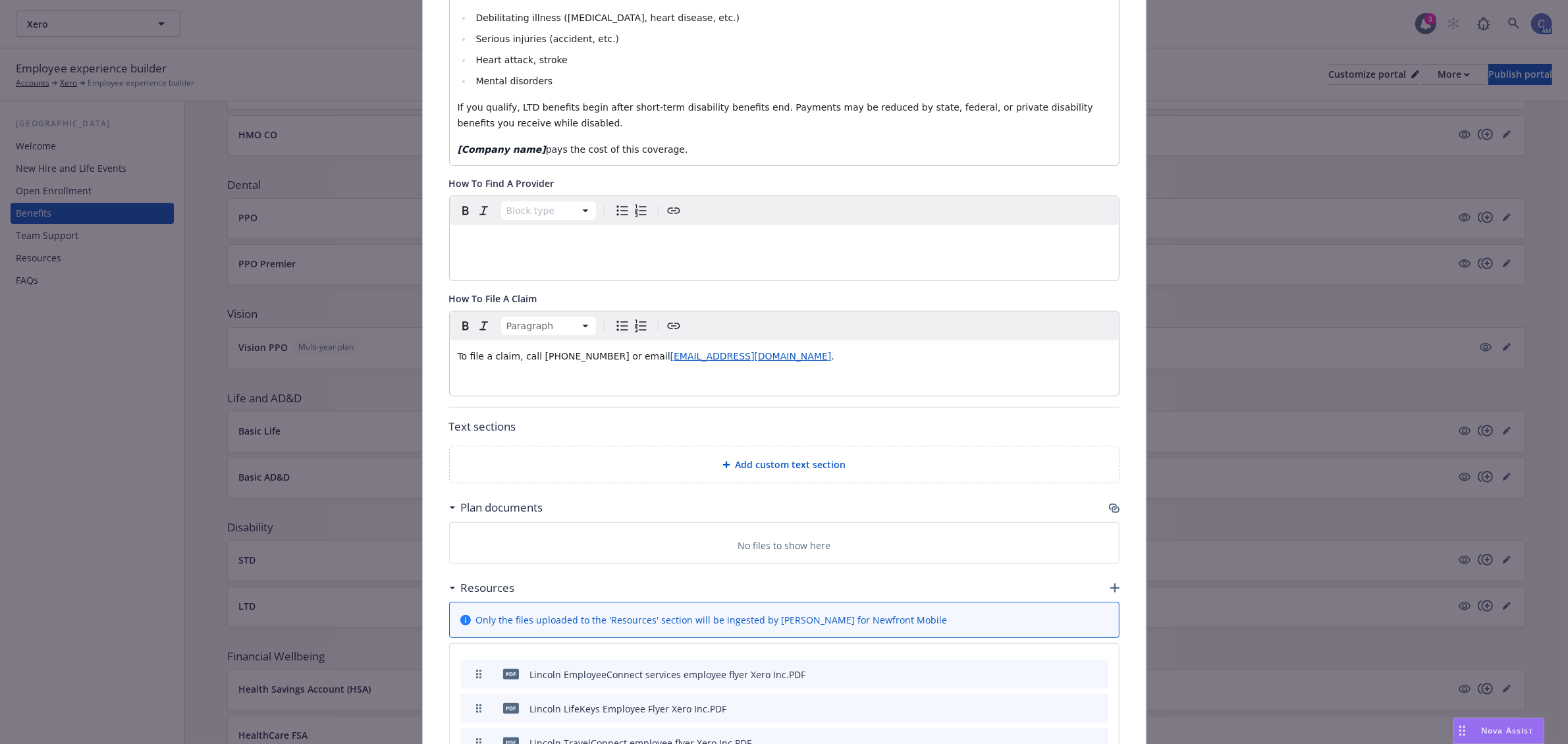
click at [1111, 593] on icon "button" at bounding box center [1115, 588] width 9 height 9
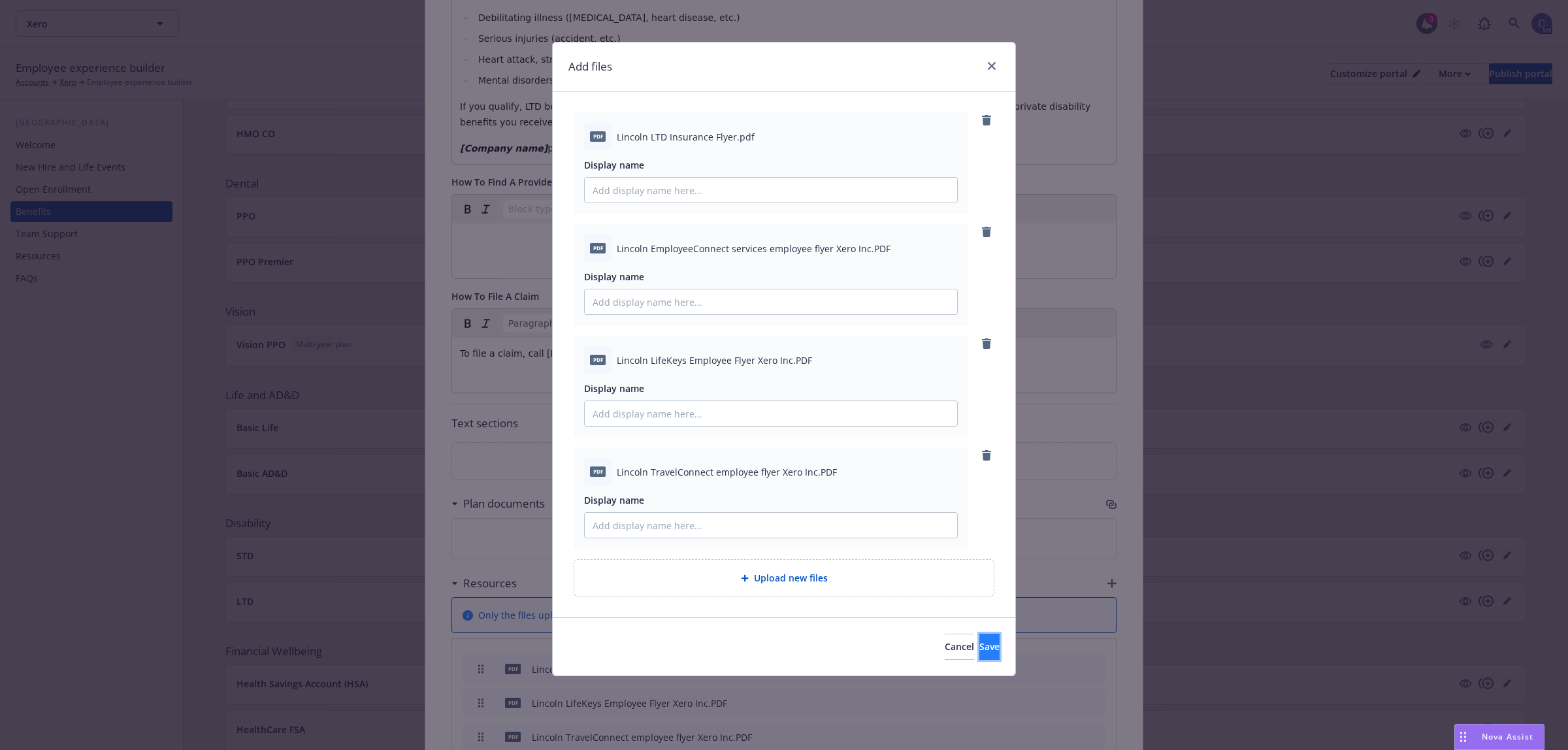
click at [982, 641] on button "Save" at bounding box center [989, 647] width 20 height 27
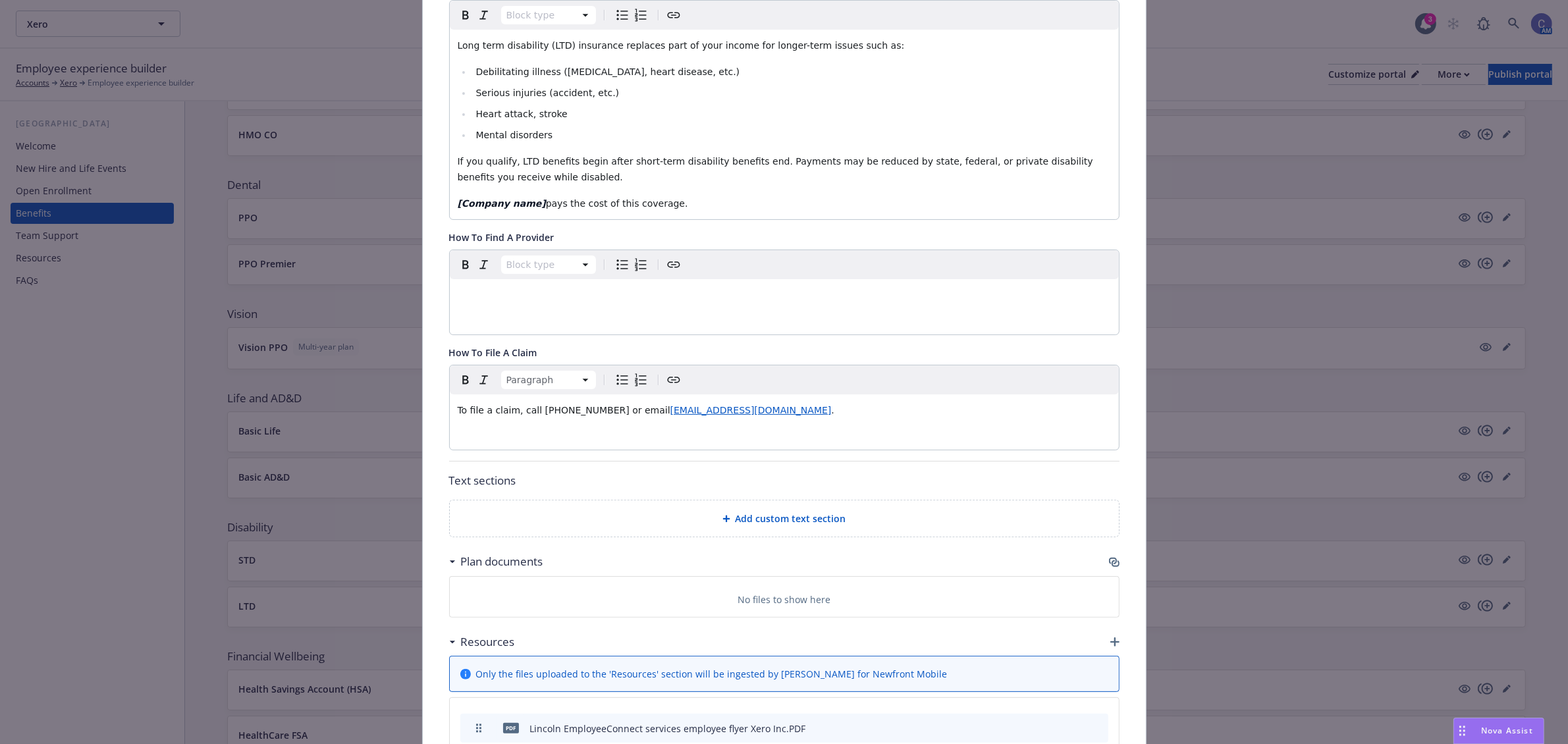
scroll to position [286, 0]
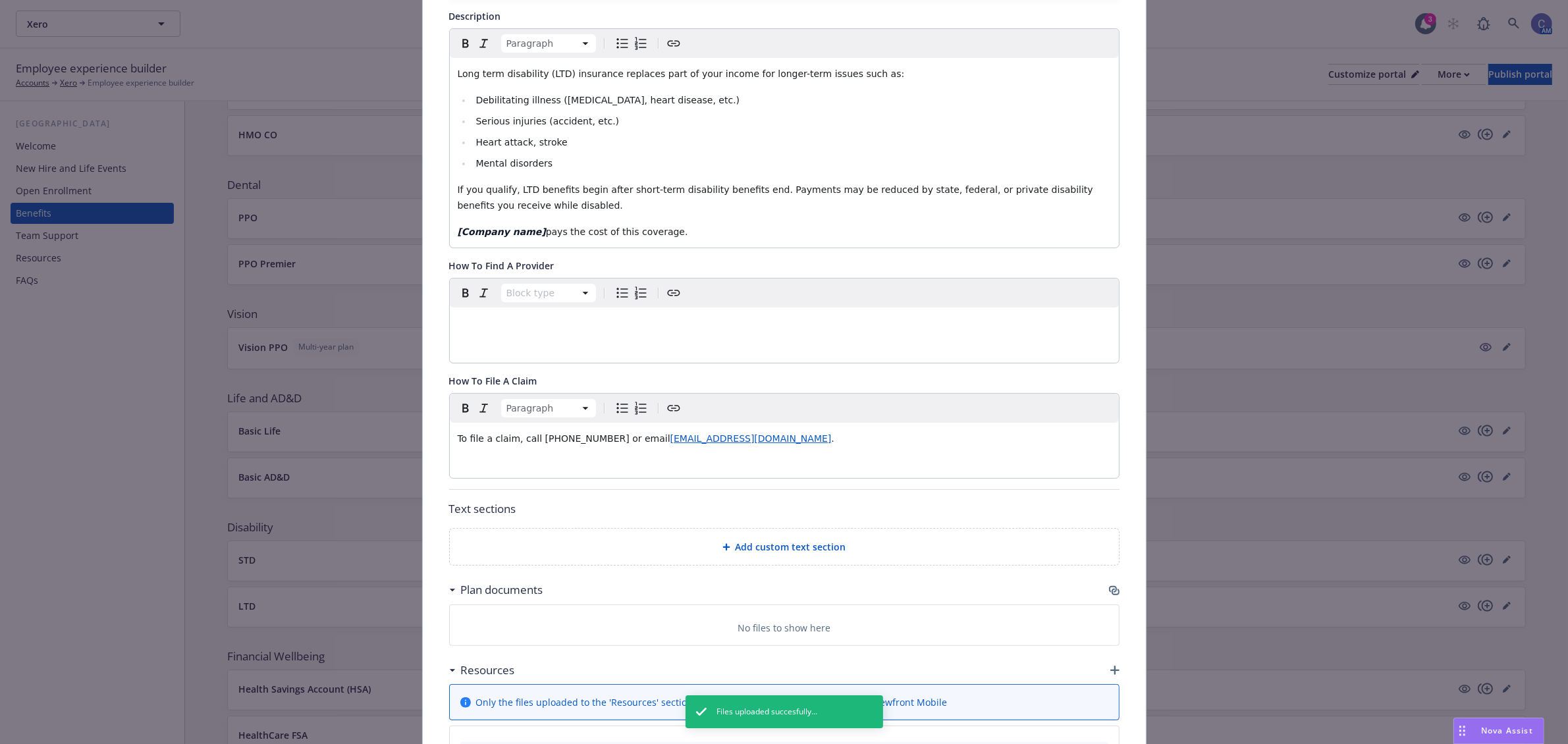
drag, startPoint x: 676, startPoint y: 233, endPoint x: 359, endPoint y: 258, distance: 318.0
click at [359, 258] on div "Disability - LTD - Long Term Disability (LTD) Cancel Save Fields that are left …" at bounding box center [784, 372] width 1568 height 744
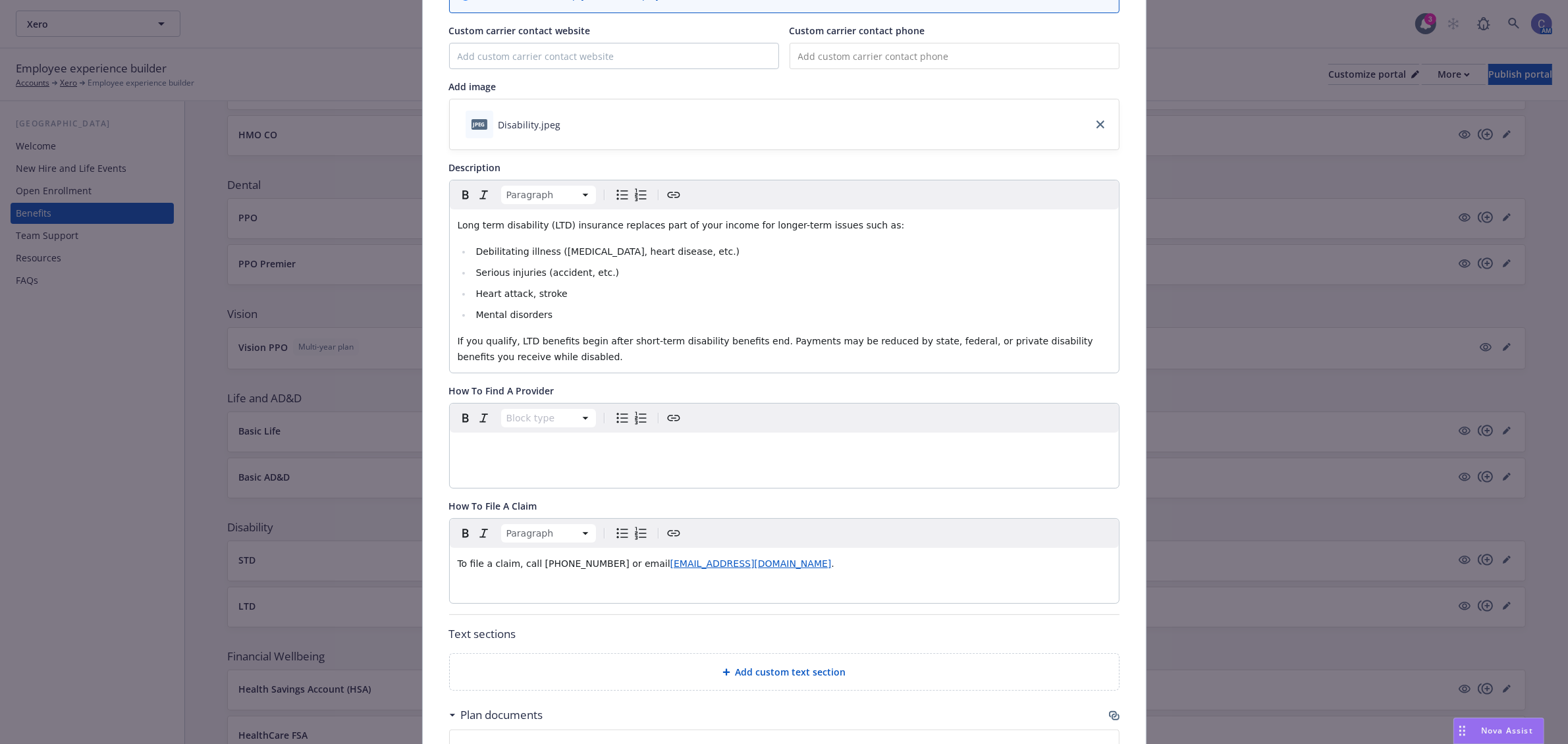
scroll to position [0, 0]
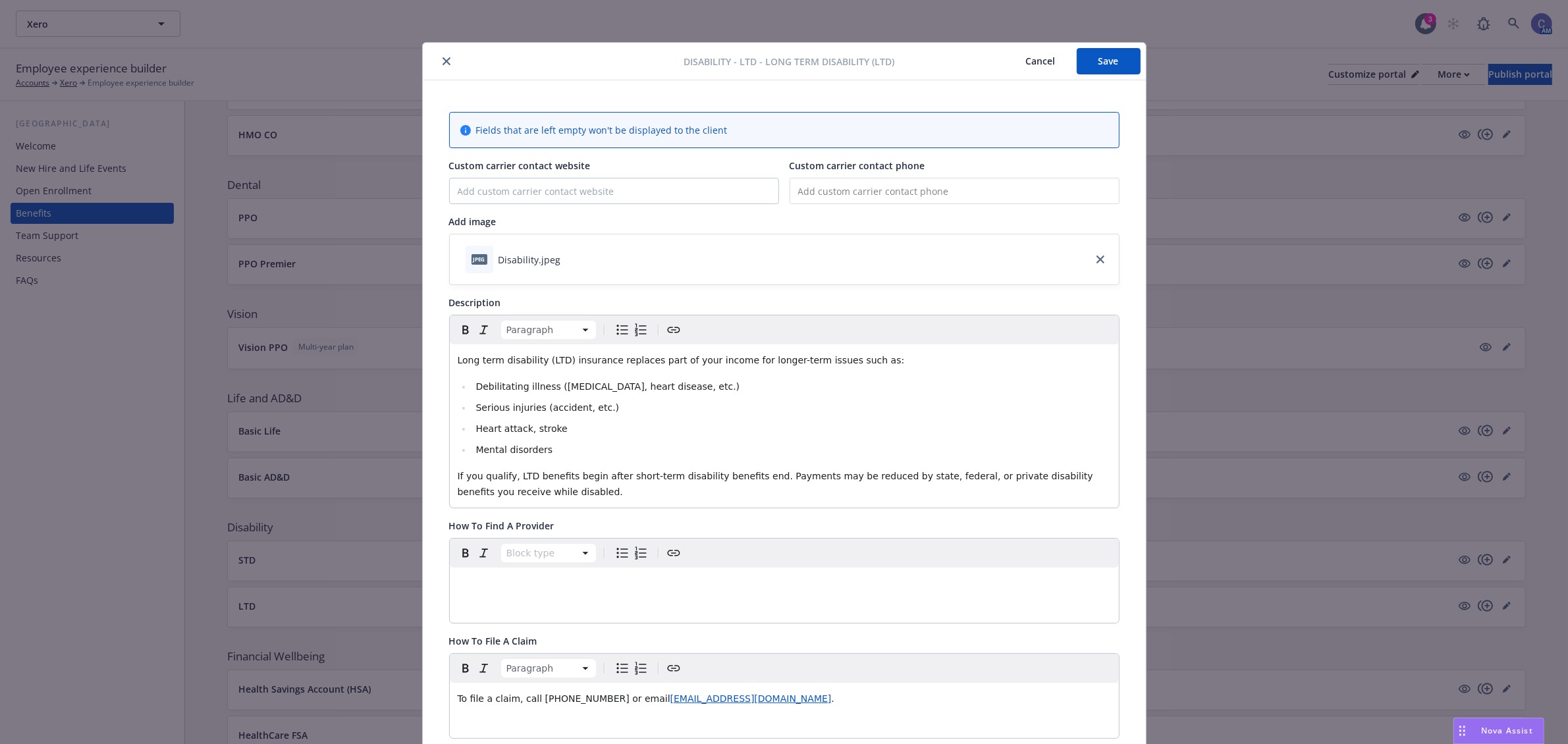
click at [974, 190] on input "tel" at bounding box center [955, 191] width 330 height 27
click at [825, 186] on input "tel" at bounding box center [955, 191] width 330 height 27
click at [854, 192] on input "tel" at bounding box center [955, 191] width 330 height 27
type input "[PHONE_NUMBER]"
click at [1097, 60] on button "Save" at bounding box center [1109, 61] width 64 height 27
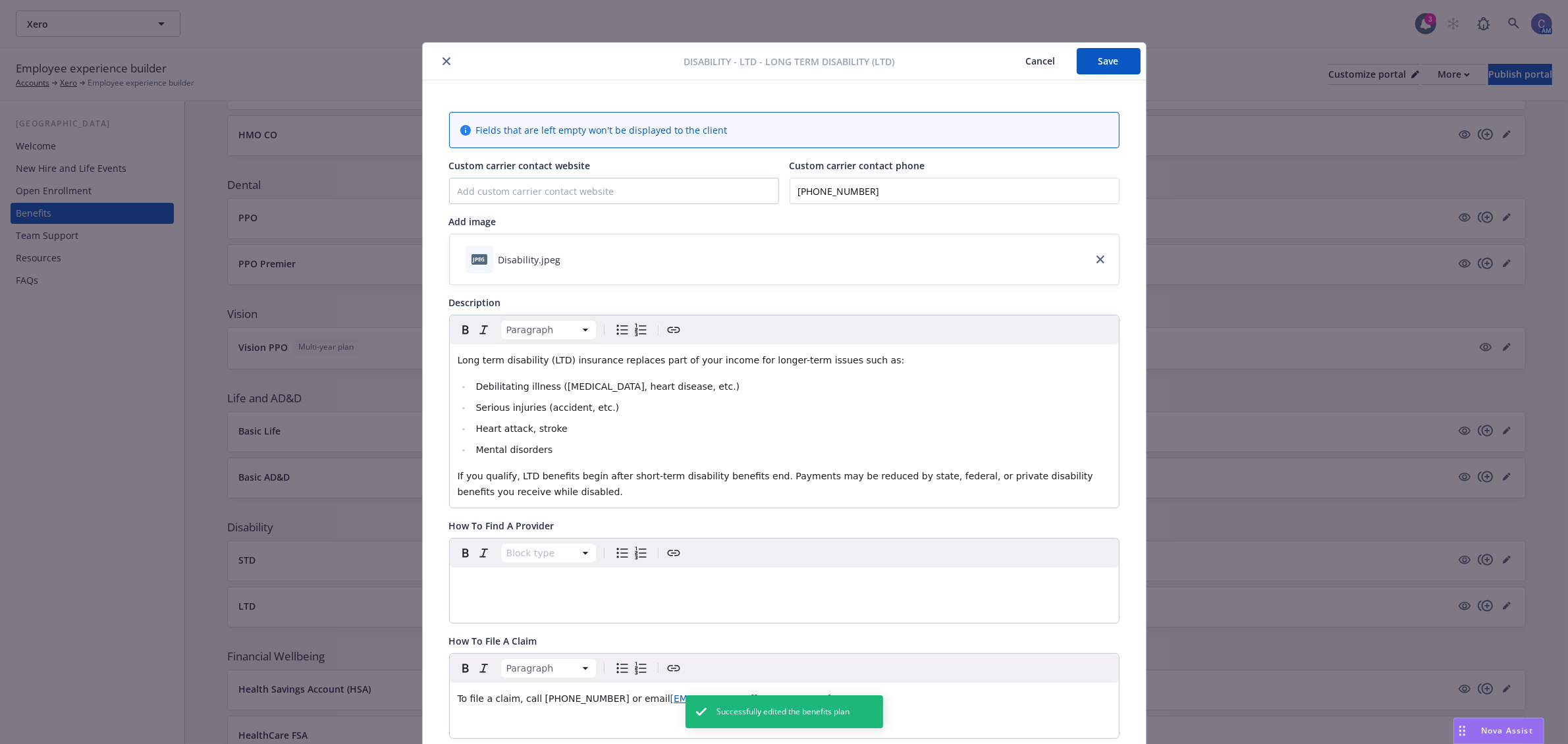
click at [1024, 64] on button "Cancel" at bounding box center [1040, 61] width 72 height 27
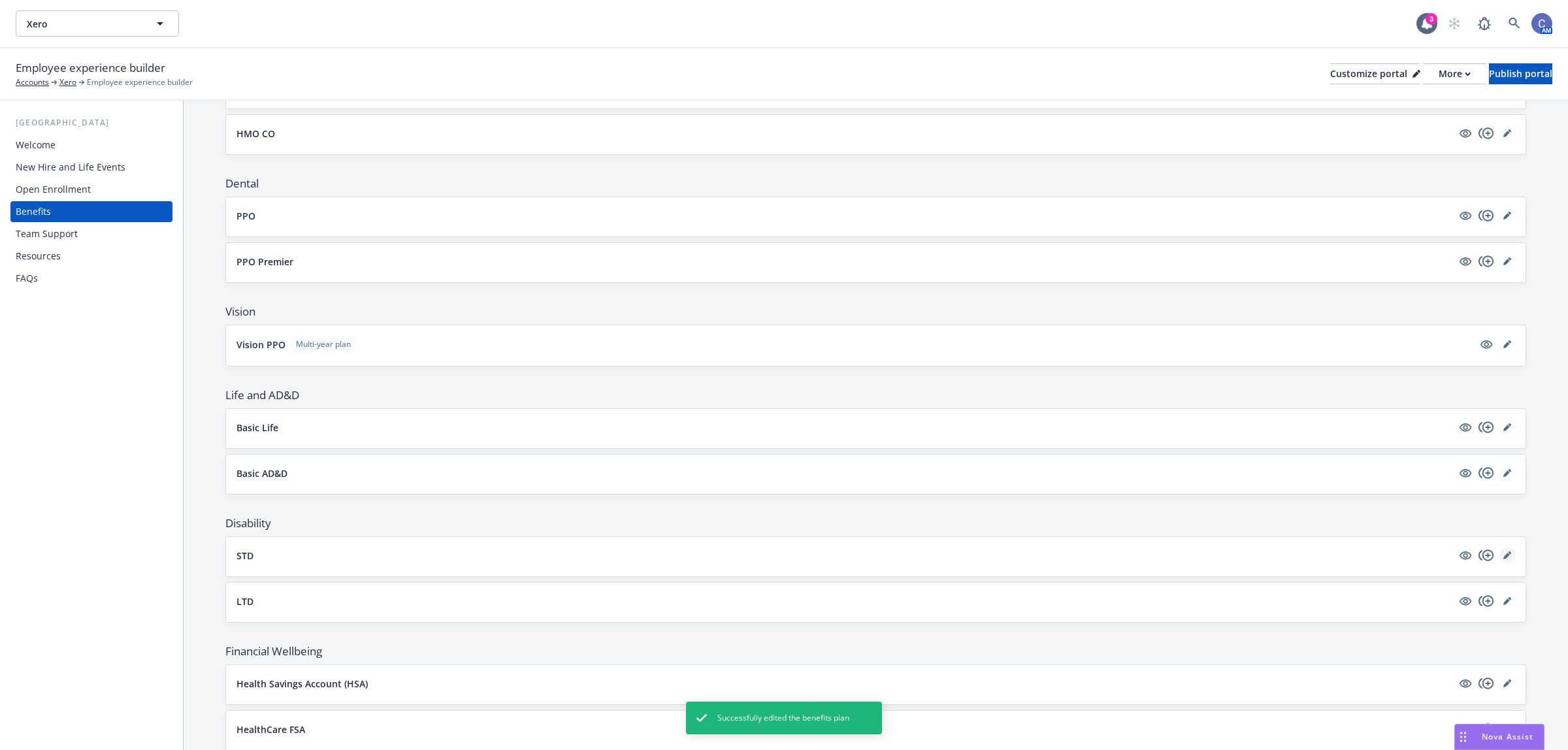
click at [1499, 553] on link "editPencil" at bounding box center [1507, 555] width 16 height 16
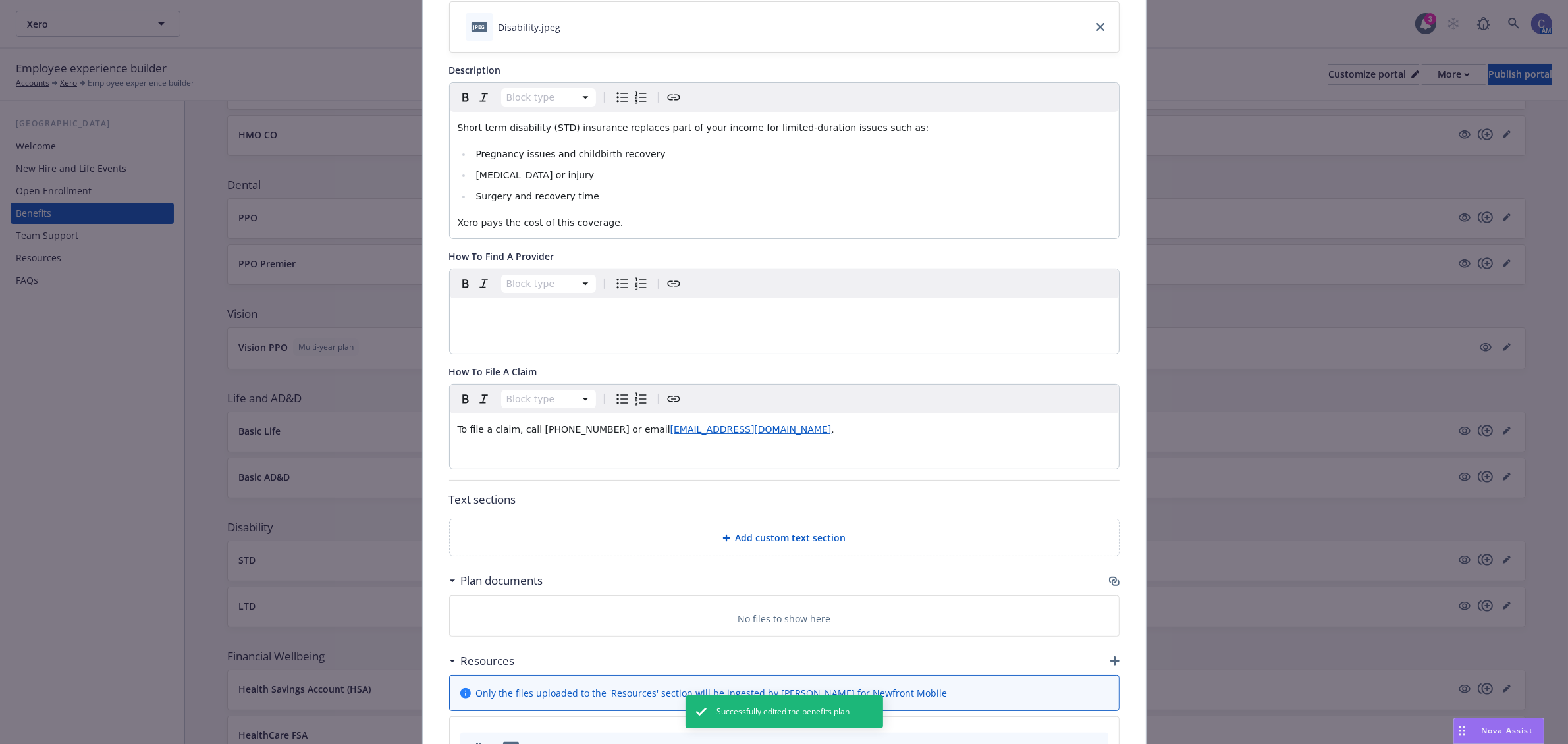
scroll to position [490, 0]
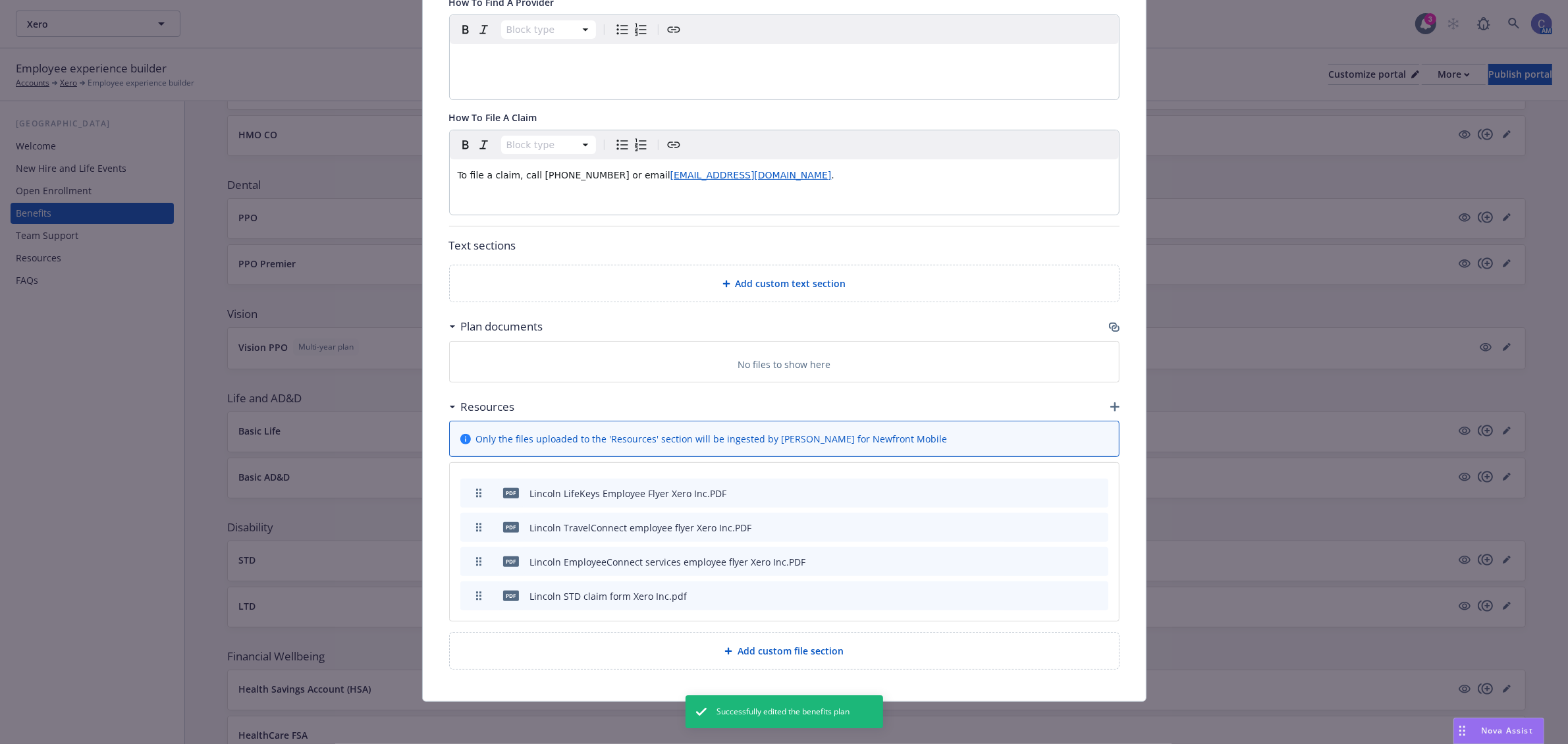
click at [1112, 406] on div "Fields that are left empty won't be displayed to the client Custom carrier cont…" at bounding box center [784, 147] width 723 height 1108
click at [1102, 397] on div "Resources" at bounding box center [784, 406] width 670 height 28
click at [1111, 405] on icon "button" at bounding box center [1115, 406] width 9 height 9
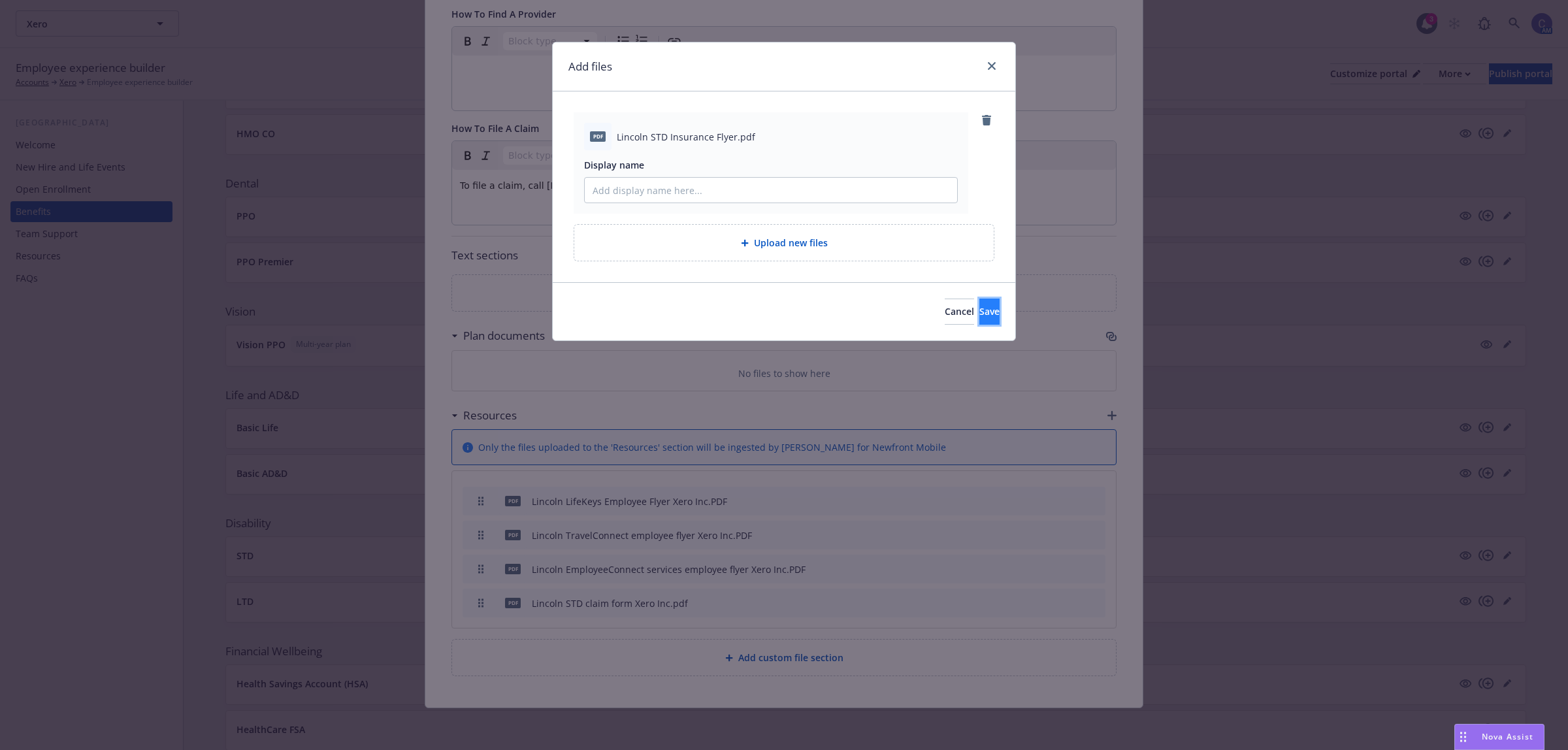
click at [979, 312] on span "Save" at bounding box center [989, 311] width 20 height 12
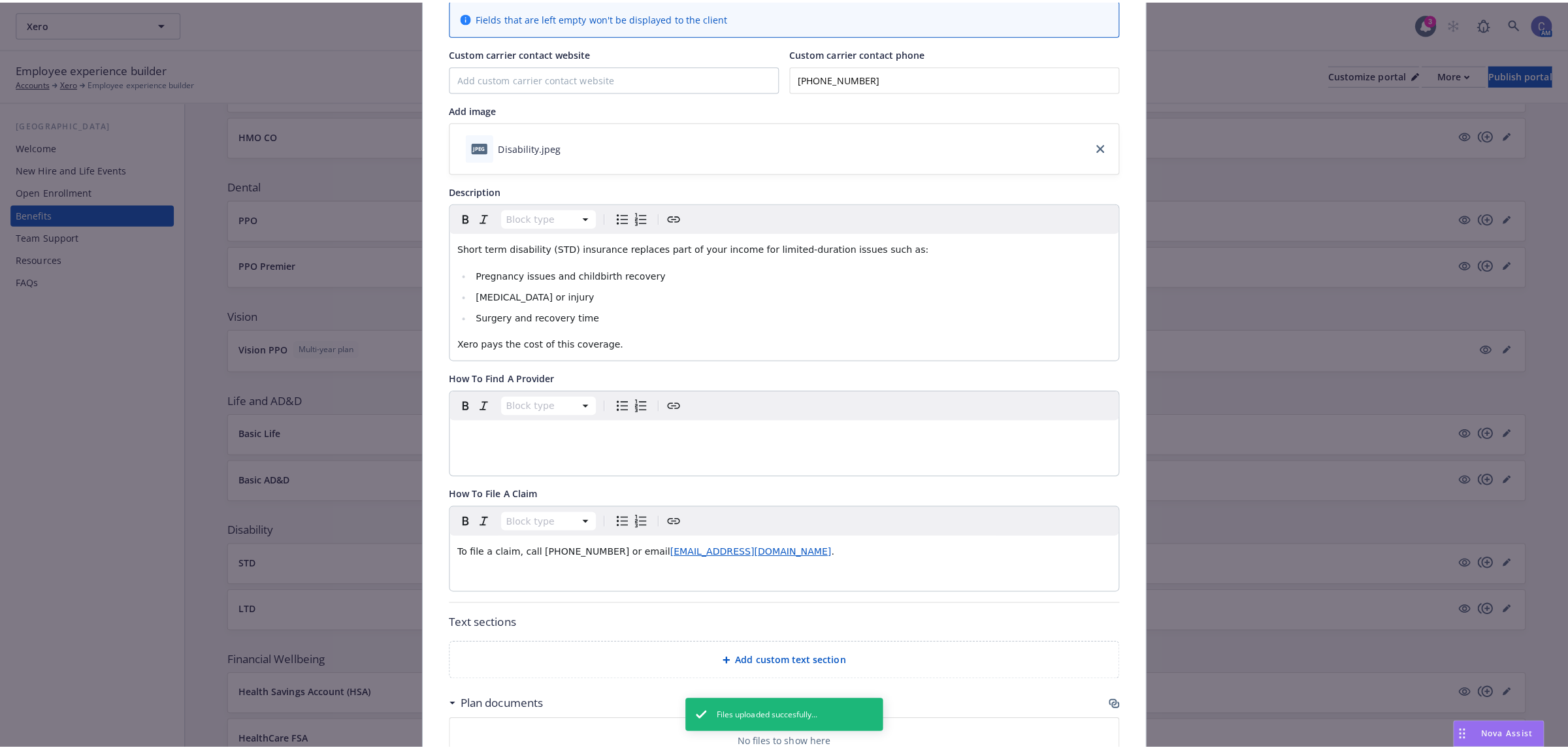
scroll to position [0, 0]
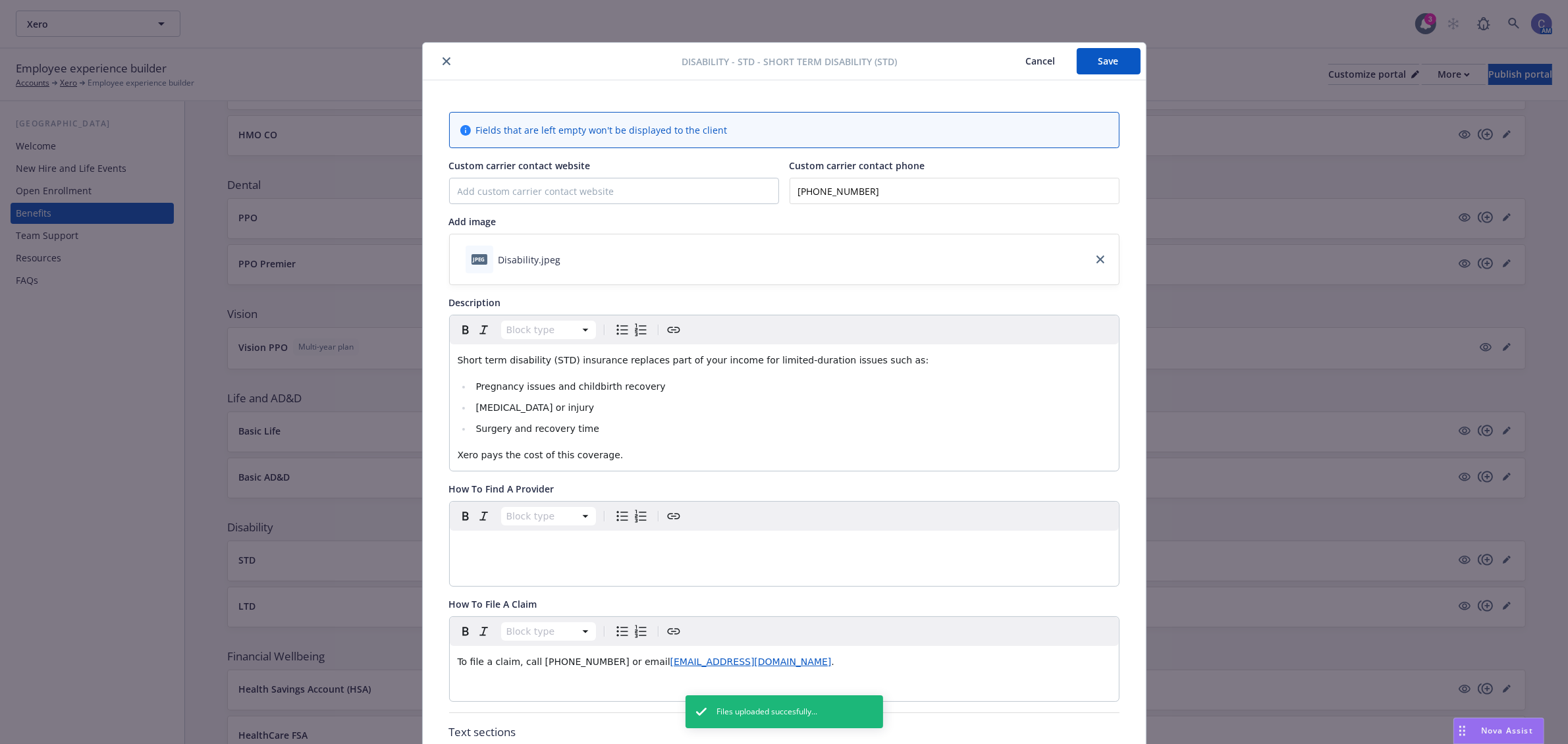
click at [1085, 57] on button "Save" at bounding box center [1109, 61] width 64 height 27
click at [1030, 64] on button "Cancel" at bounding box center [1040, 61] width 72 height 27
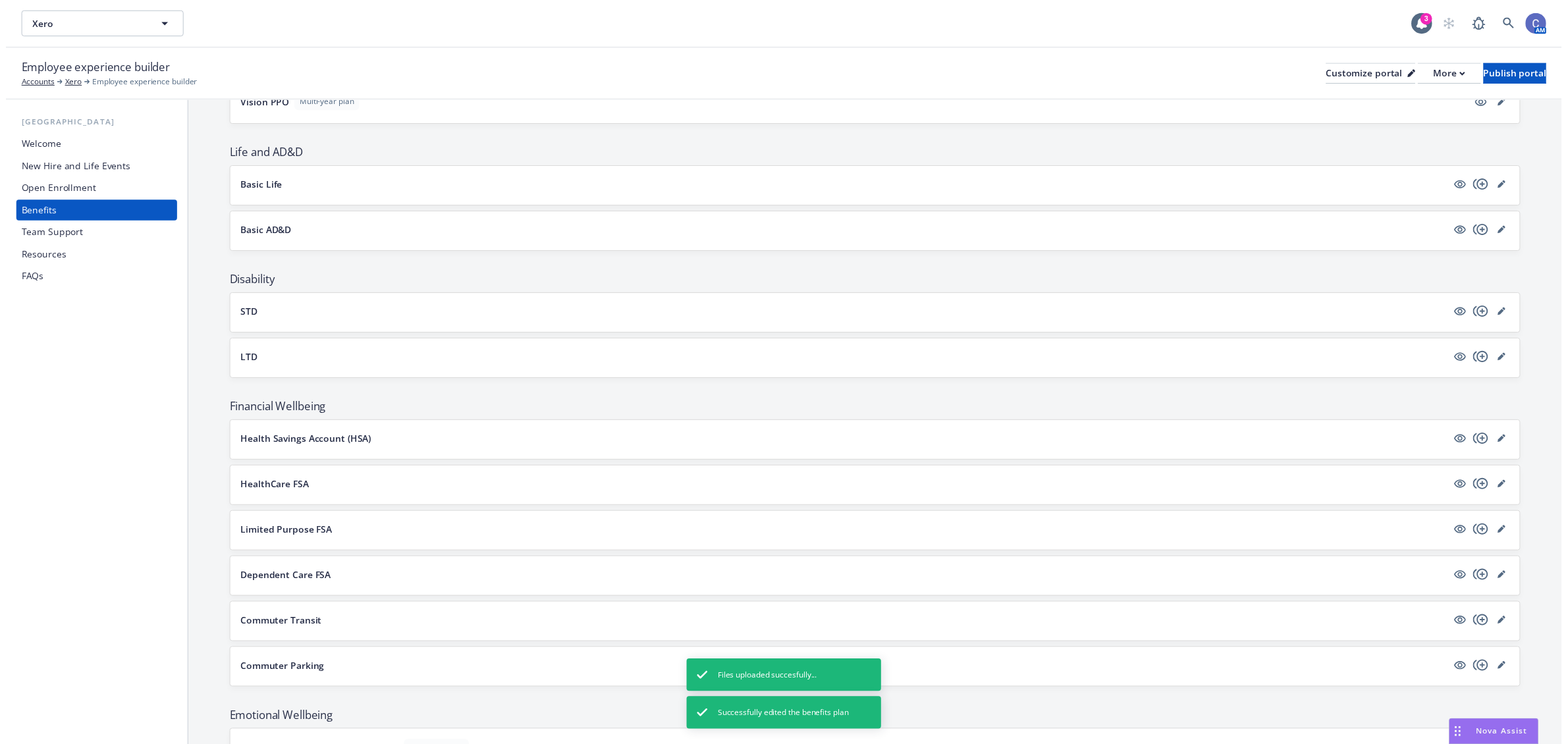
scroll to position [576, 0]
click at [1511, 439] on link "editPencil" at bounding box center [1519, 442] width 16 height 16
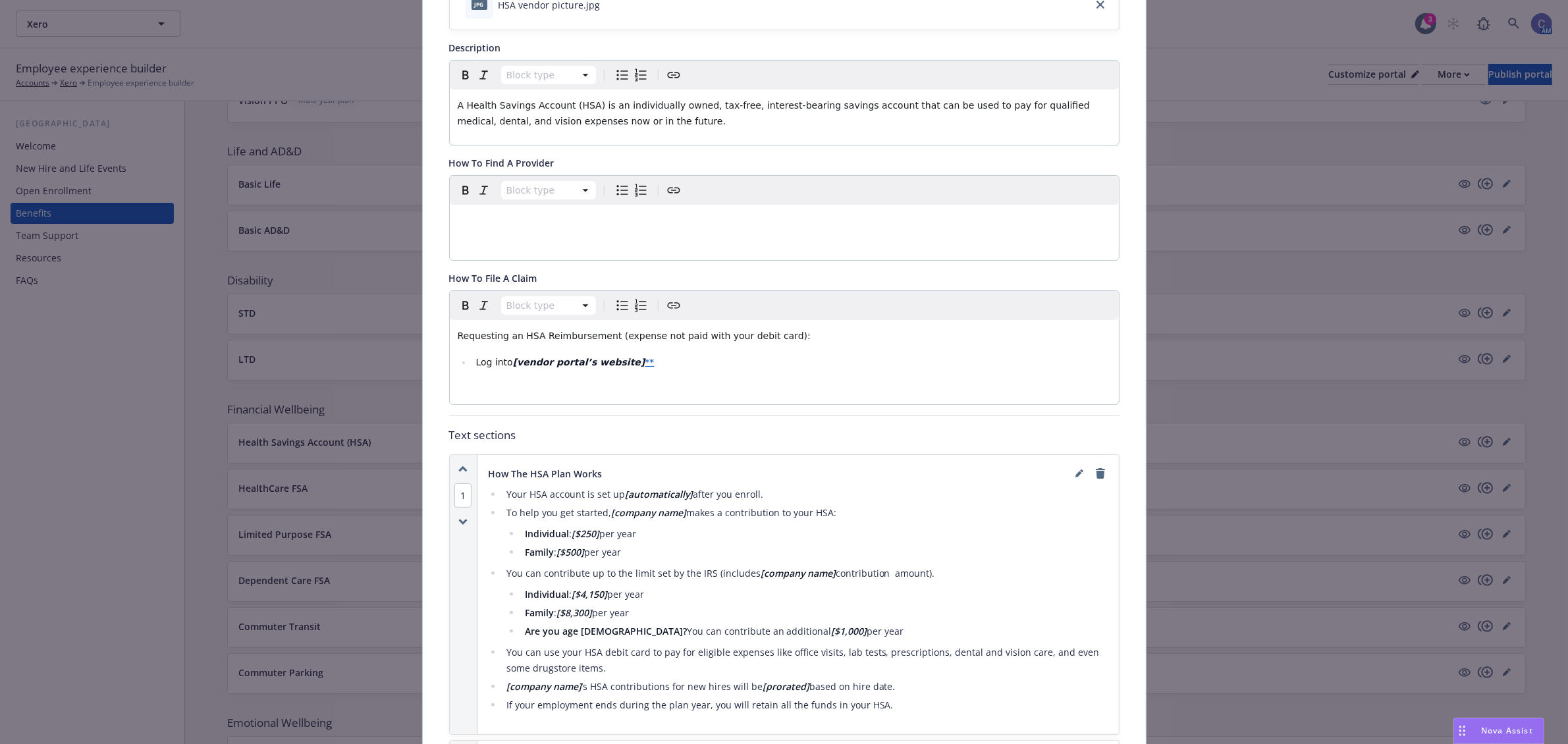
scroll to position [369, 0]
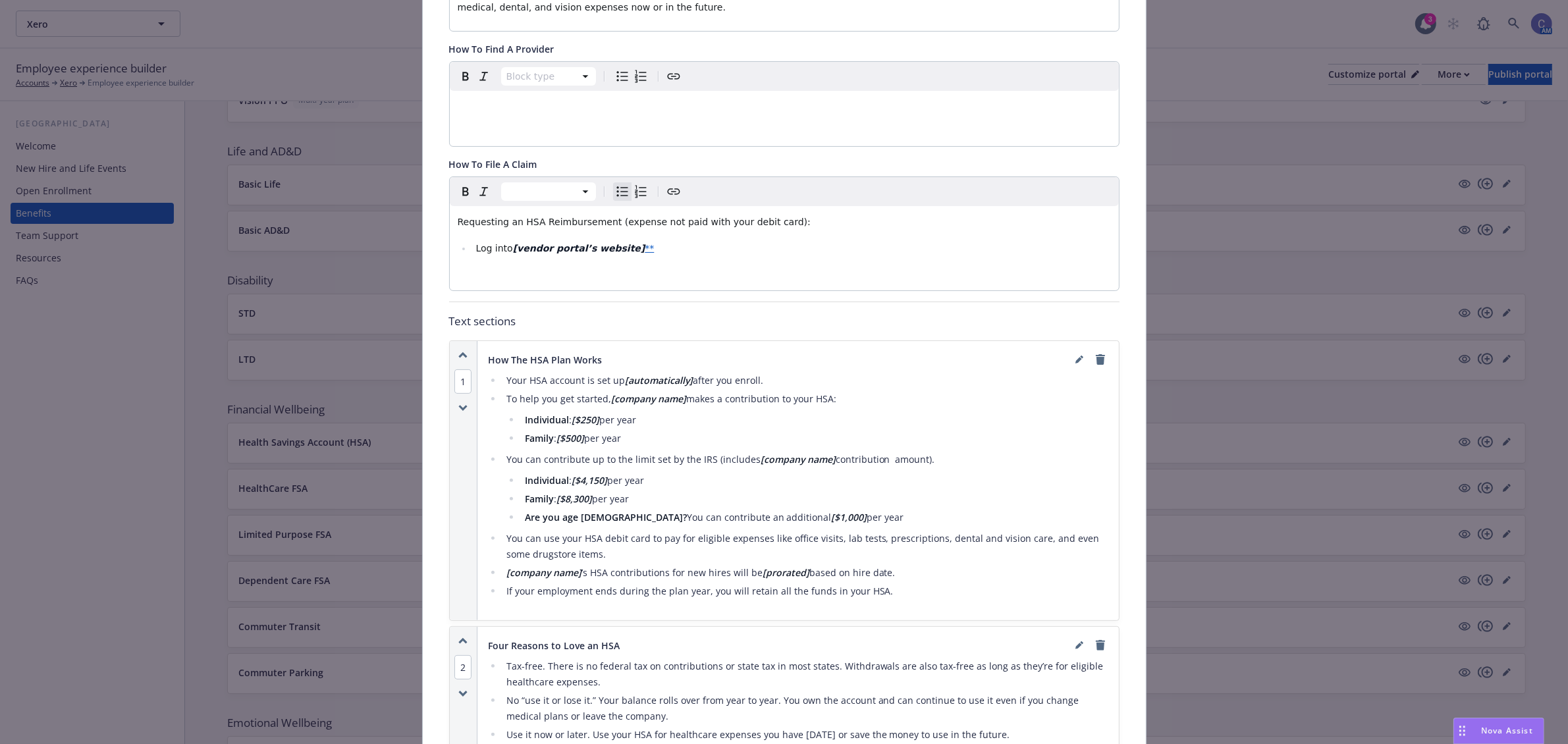
drag, startPoint x: 626, startPoint y: 251, endPoint x: 505, endPoint y: 253, distance: 121.0
click at [505, 253] on li "Log into [vendor portal’s website] **" at bounding box center [792, 249] width 639 height 16
click at [649, 268] on p "editable markdown" at bounding box center [784, 274] width 653 height 16
drag, startPoint x: 627, startPoint y: 247, endPoint x: 505, endPoint y: 251, distance: 122.1
click at [505, 251] on li "Log into [vendor portal’s website] **" at bounding box center [792, 249] width 639 height 16
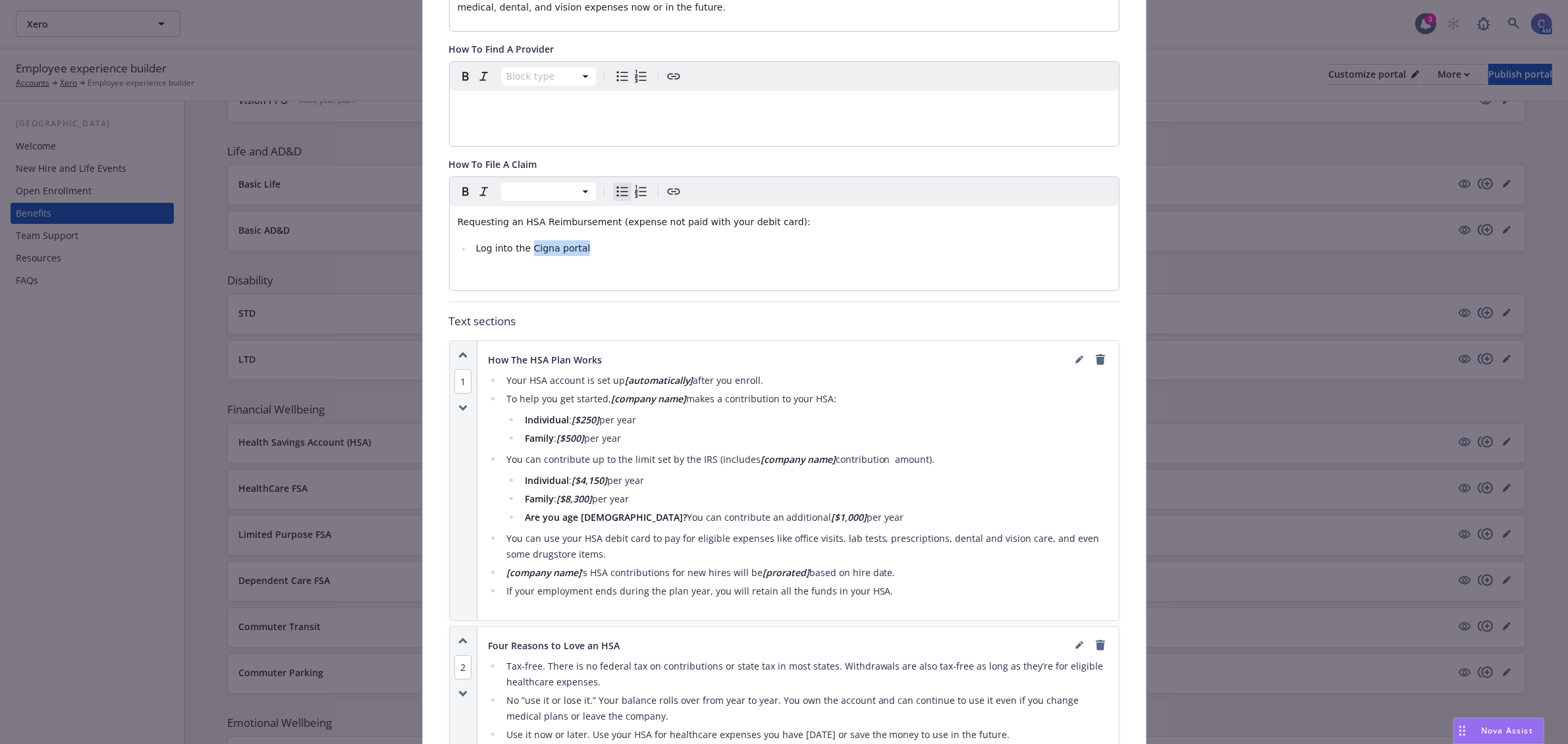
drag, startPoint x: 579, startPoint y: 253, endPoint x: 521, endPoint y: 254, distance: 58.0
click at [521, 254] on li "Log into the Cigna portal" at bounding box center [792, 249] width 639 height 16
click at [669, 192] on icon "Create link" at bounding box center [674, 192] width 16 height 16
click at [536, 304] on input "URL" at bounding box center [548, 302] width 168 height 27
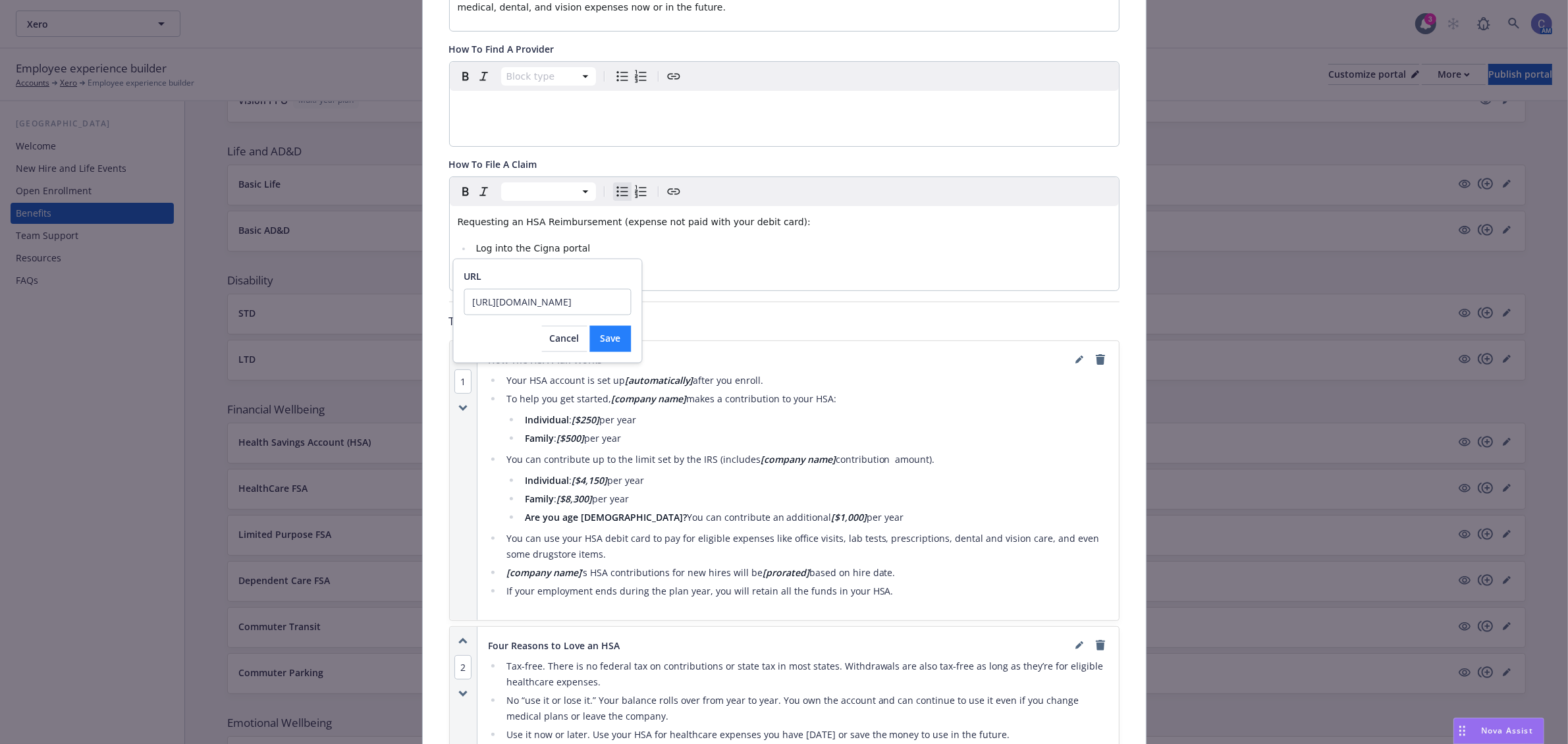
type input "[URL][DOMAIN_NAME]"
click at [624, 338] on button "Save" at bounding box center [611, 339] width 42 height 27
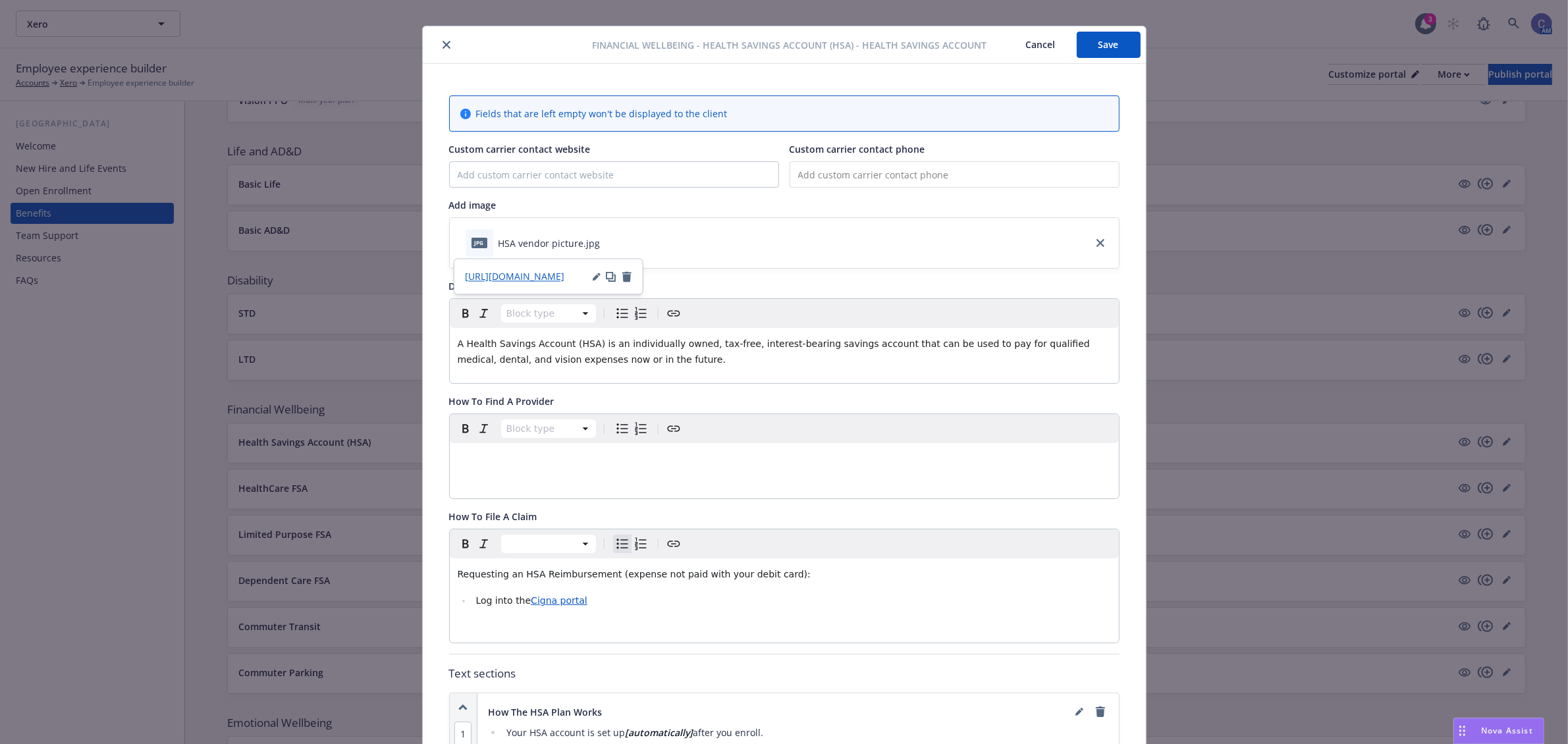
scroll to position [0, 0]
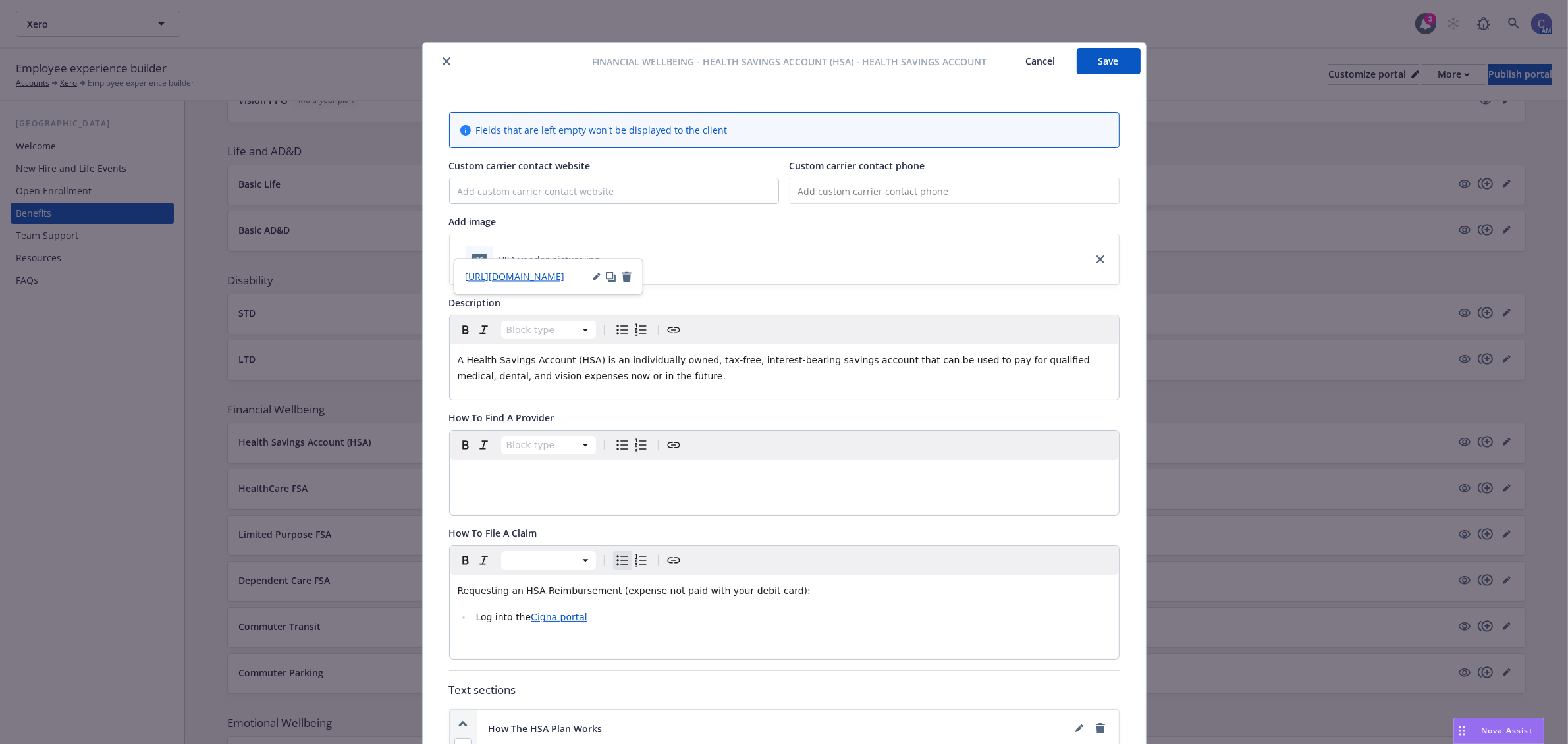
click at [936, 177] on input "tel" at bounding box center [955, 191] width 330 height 27
type input "[PHONE_NUMBER]"
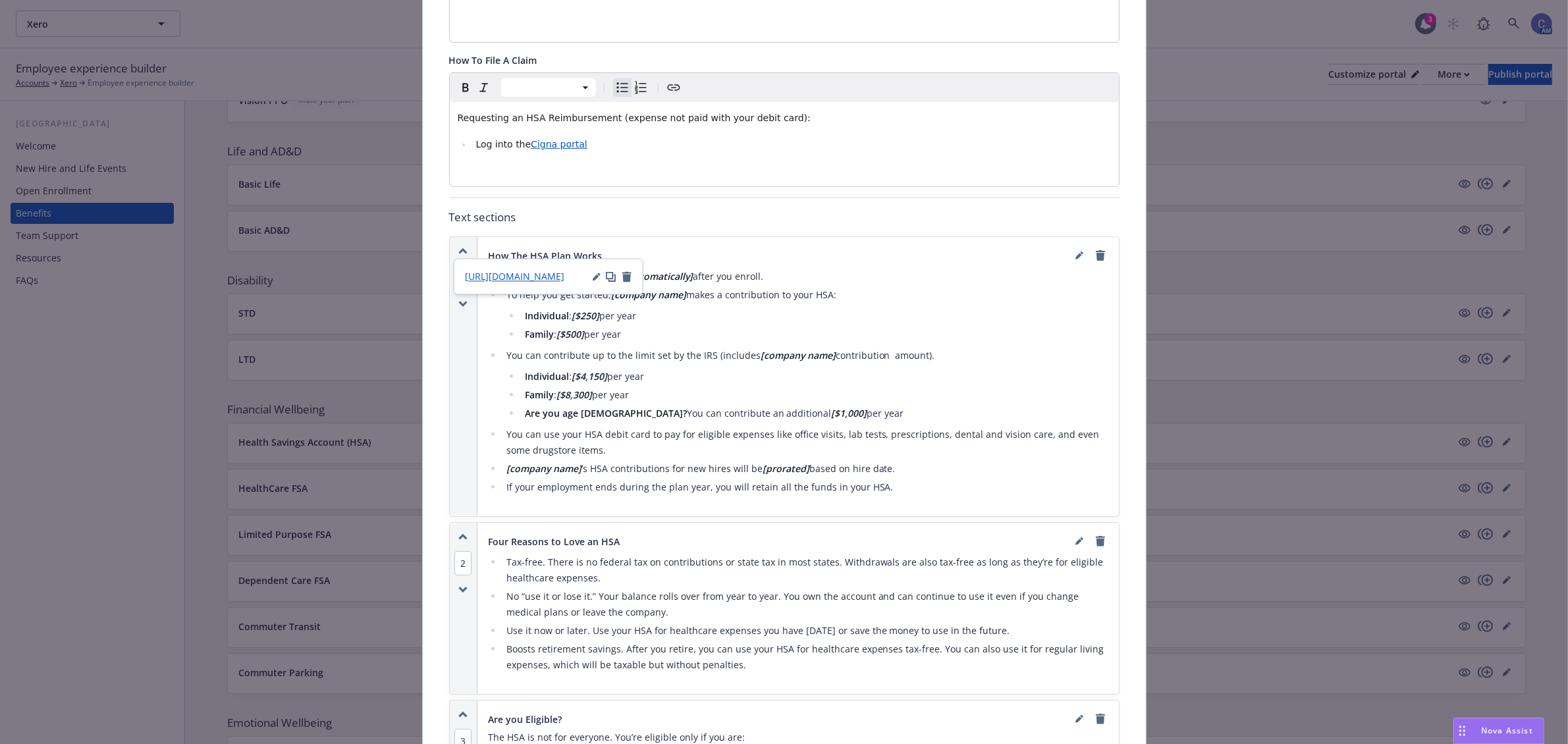
scroll to position [412, 0]
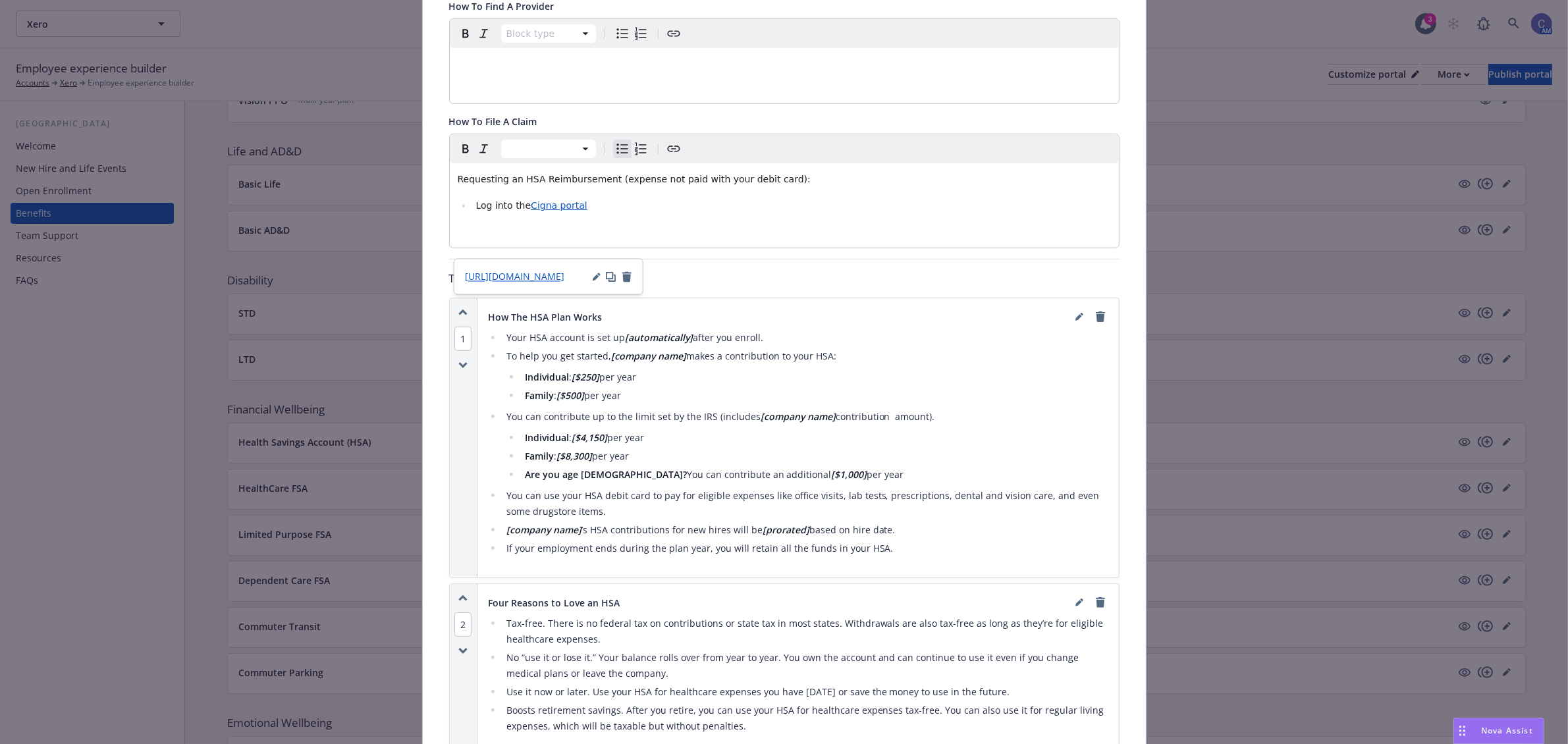
click at [591, 211] on li "Log into the Cigna portal" at bounding box center [792, 206] width 639 height 16
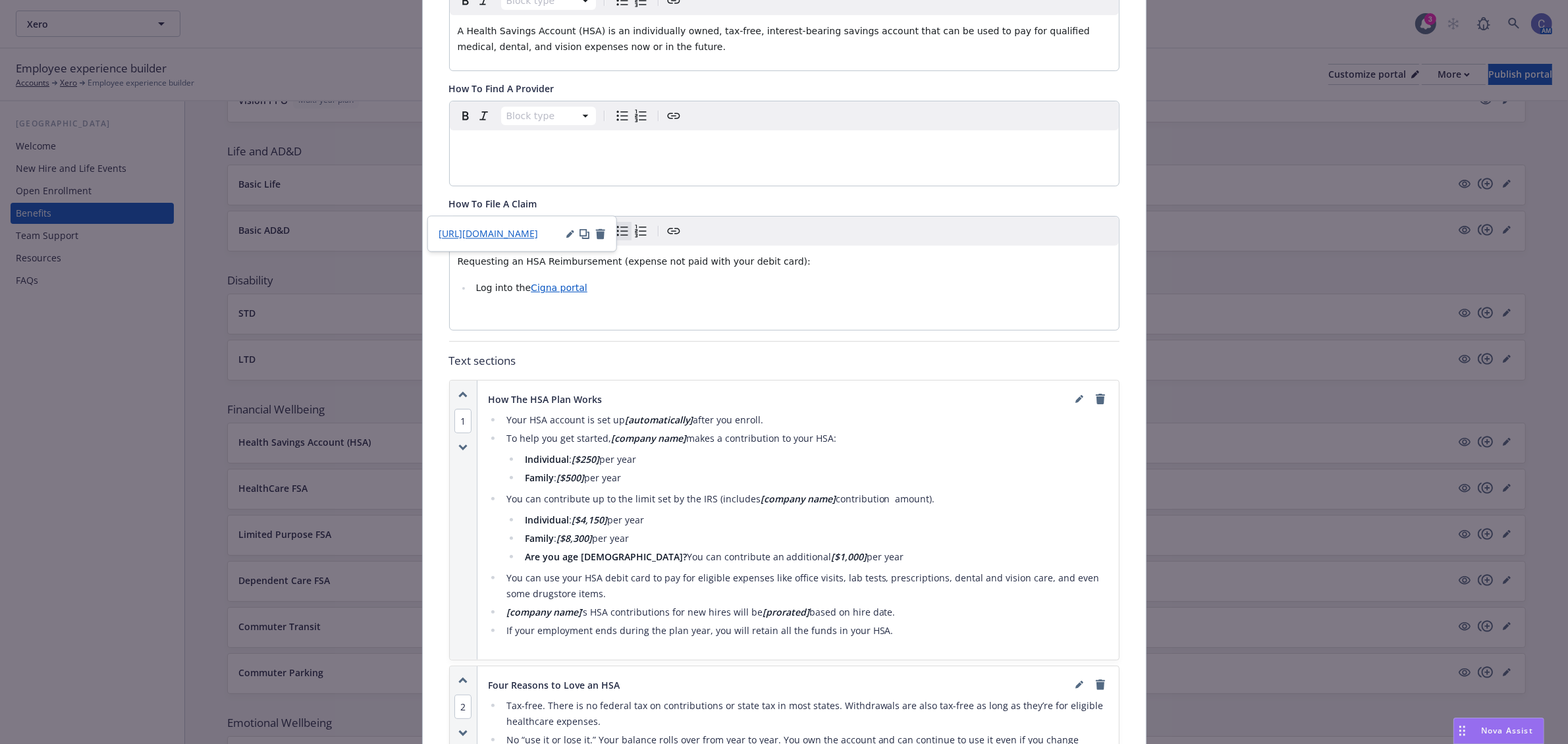
scroll to position [247, 0]
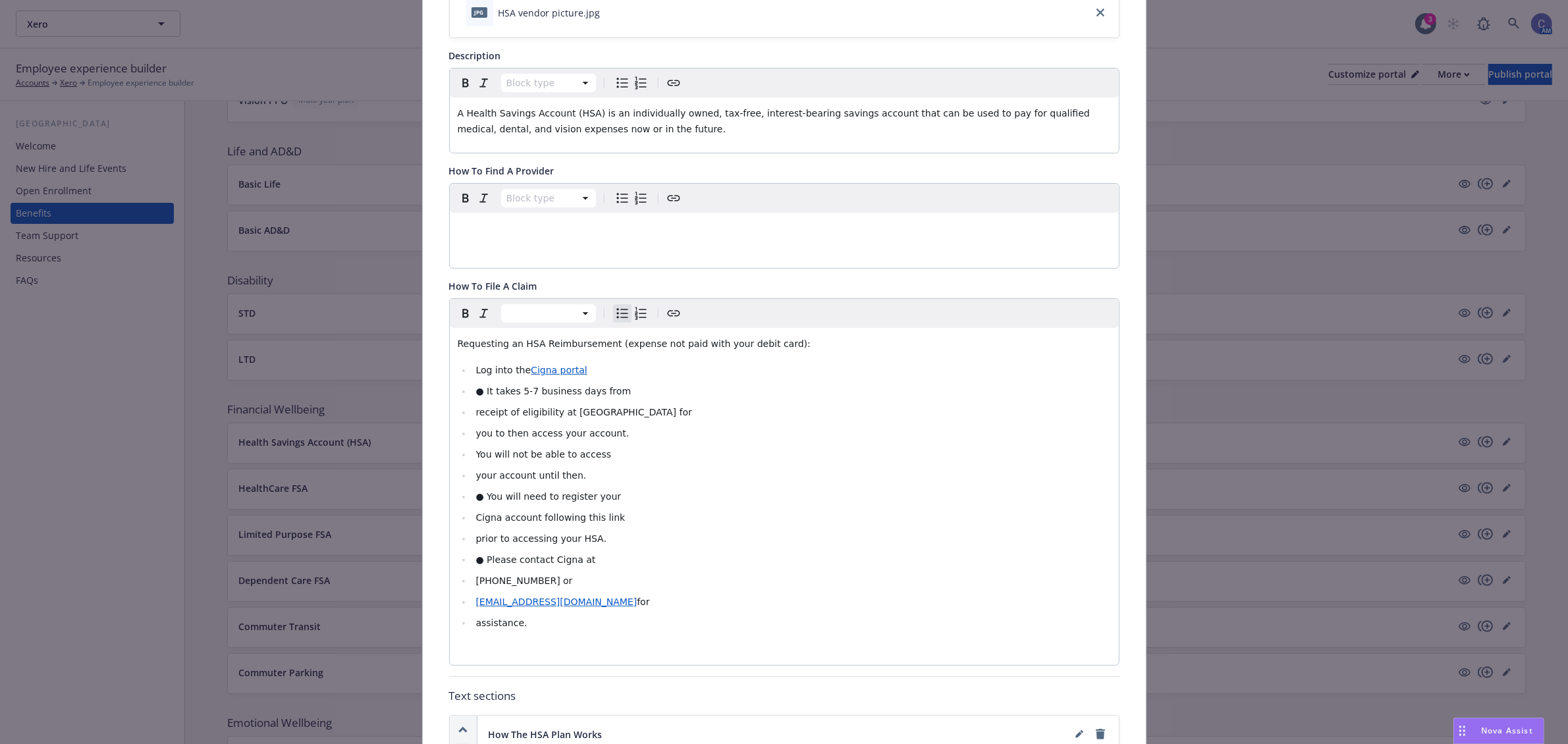
click at [479, 390] on span "● It takes 5-7 business days from" at bounding box center [553, 391] width 155 height 11
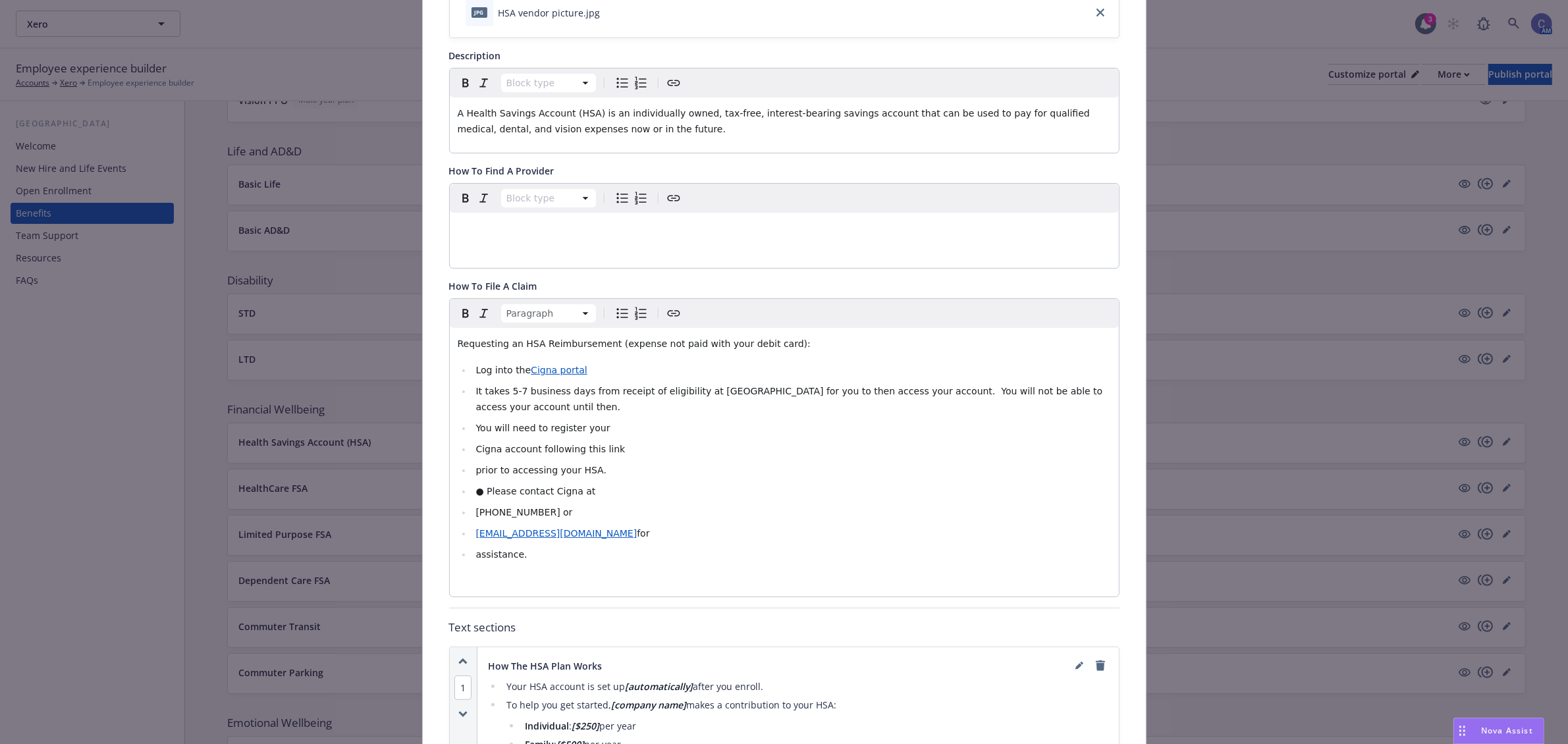
click at [616, 421] on li "You will need to register your" at bounding box center [792, 428] width 639 height 16
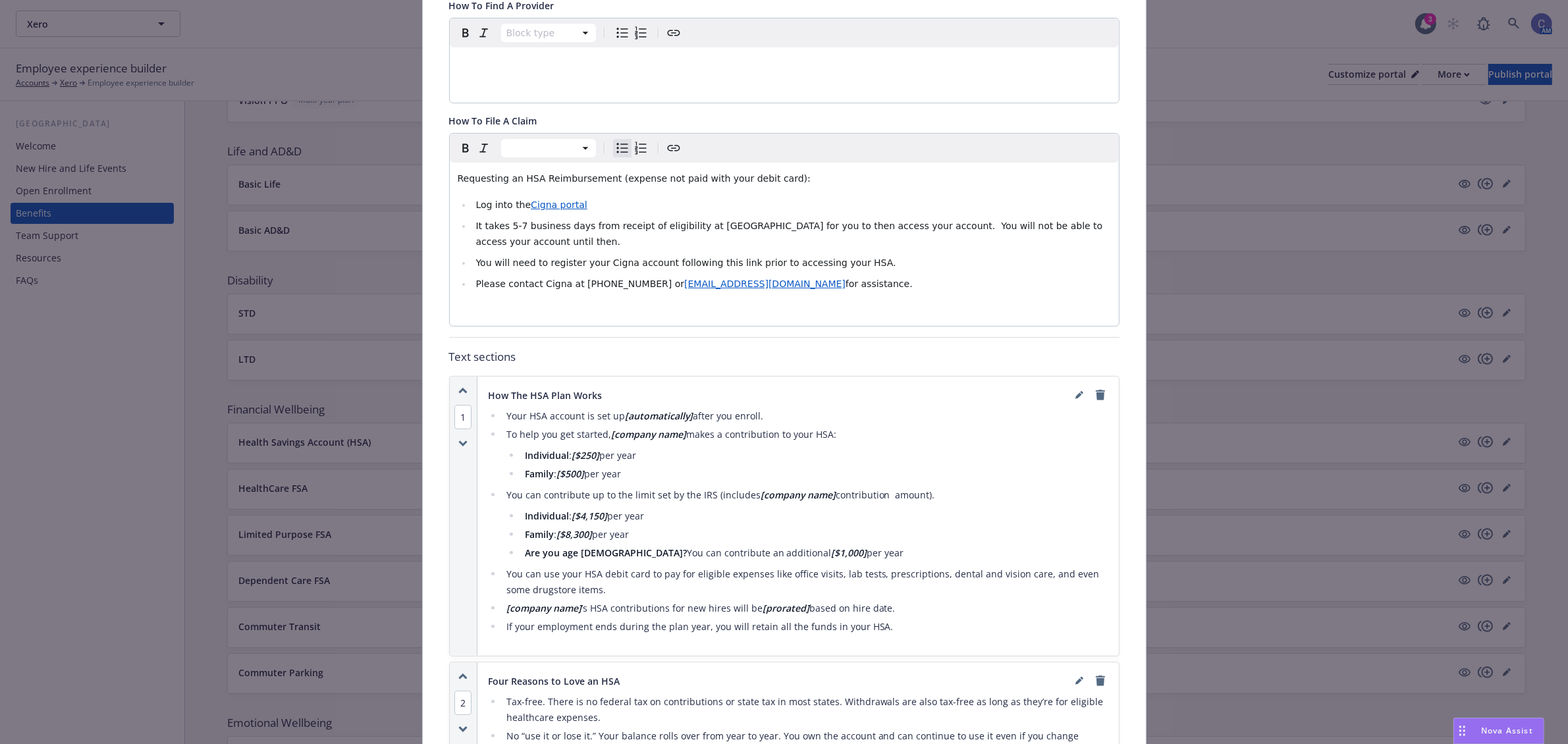
scroll to position [412, 0]
drag, startPoint x: 768, startPoint y: 403, endPoint x: 482, endPoint y: 409, distance: 286.1
click at [488, 409] on ul "Your HSA account is set up [automatically] after you enroll. To help you get st…" at bounding box center [798, 522] width 620 height 226
click at [728, 392] on div "How The HSA Plan Works Your HSA account is set up [automatically] after you enr…" at bounding box center [798, 517] width 620 height 258
drag, startPoint x: 762, startPoint y: 393, endPoint x: 497, endPoint y: 402, distance: 265.2
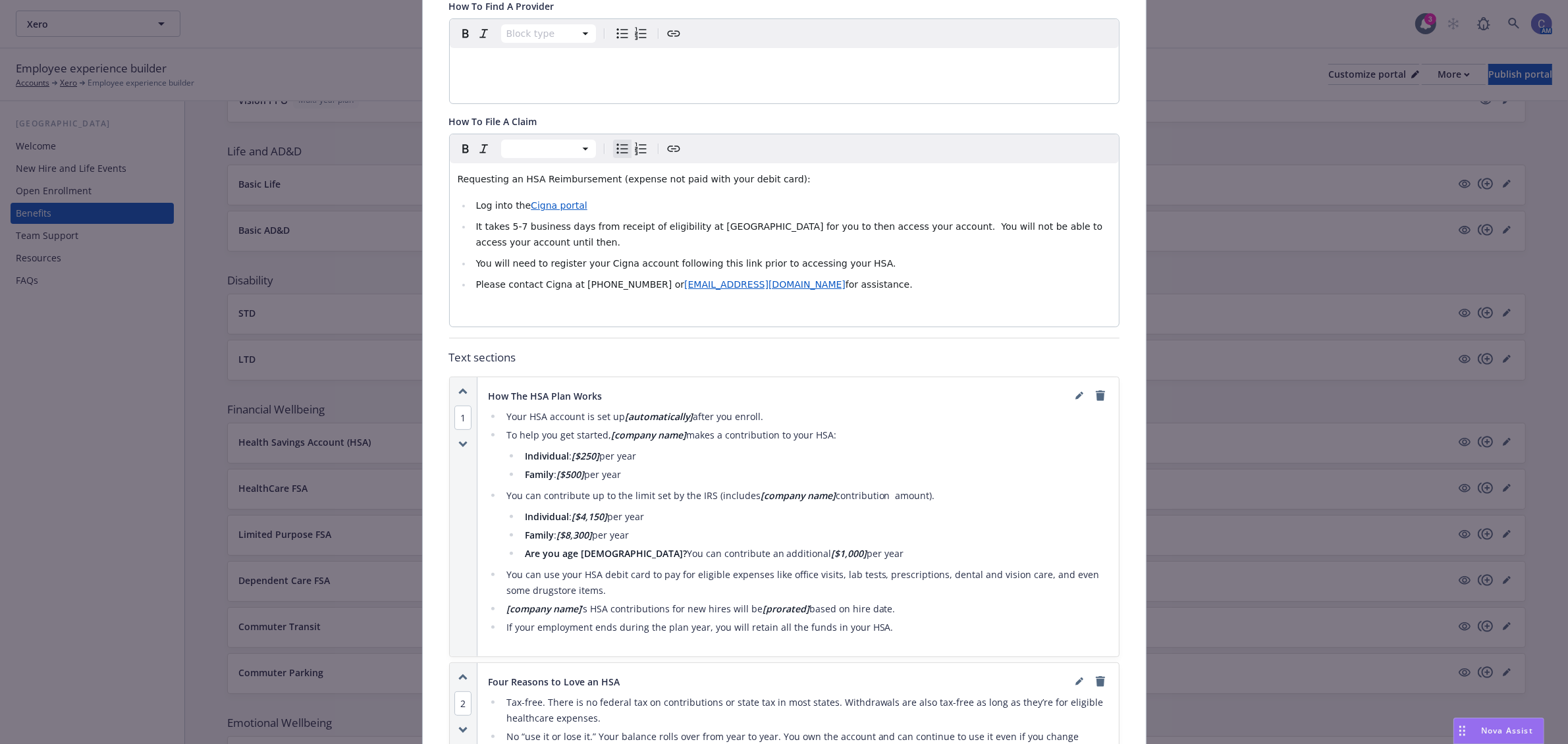
click at [503, 409] on li "Your HSA account is set up [automatically] after you enroll." at bounding box center [806, 417] width 606 height 16
copy li "Your HSA account is set up [automatically] after you enroll."
click at [683, 427] on li "To help you get started, [company name] makes a contribution to your HSA: Indiv…" at bounding box center [806, 454] width 606 height 55
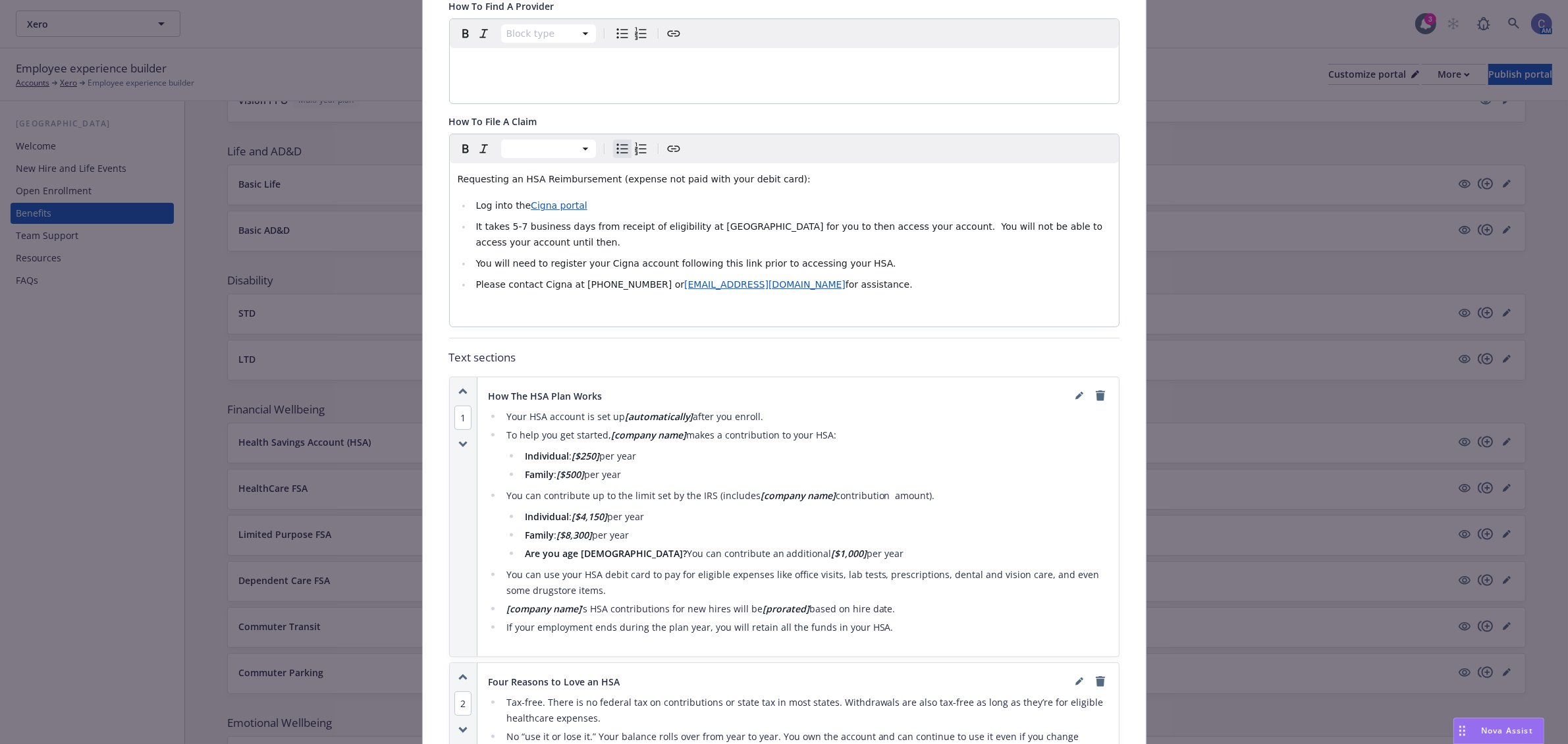
click at [695, 427] on li "To help you get started, [company name] makes a contribution to your HSA: Indiv…" at bounding box center [806, 454] width 606 height 55
click at [1075, 392] on icon "editPencil" at bounding box center [1079, 396] width 8 height 8
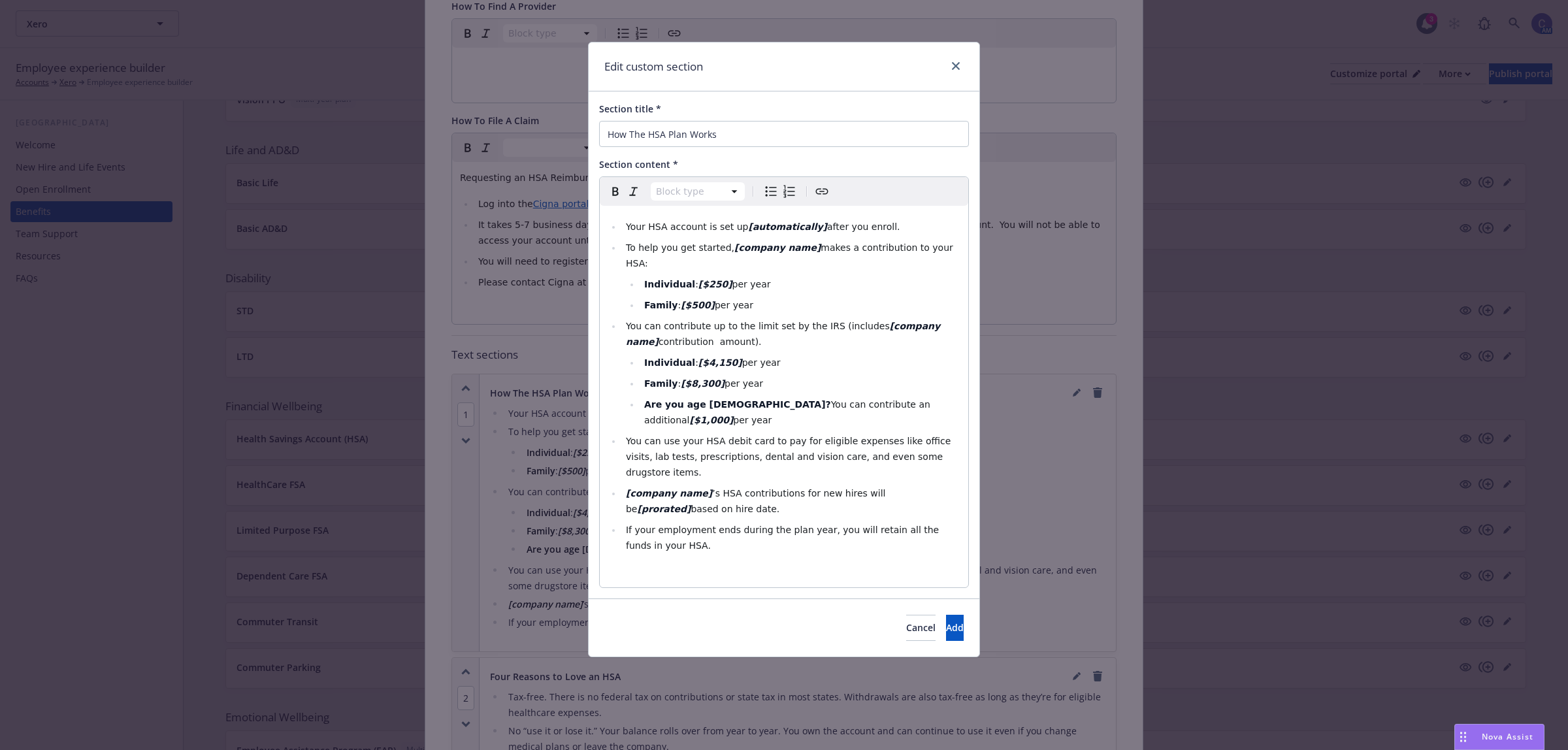
select select
drag, startPoint x: 684, startPoint y: 229, endPoint x: 245, endPoint y: 172, distance: 442.7
click at [245, 172] on div "Edit custom section Section title * How The HSA Plan Works Section content * Pa…" at bounding box center [784, 375] width 1568 height 750
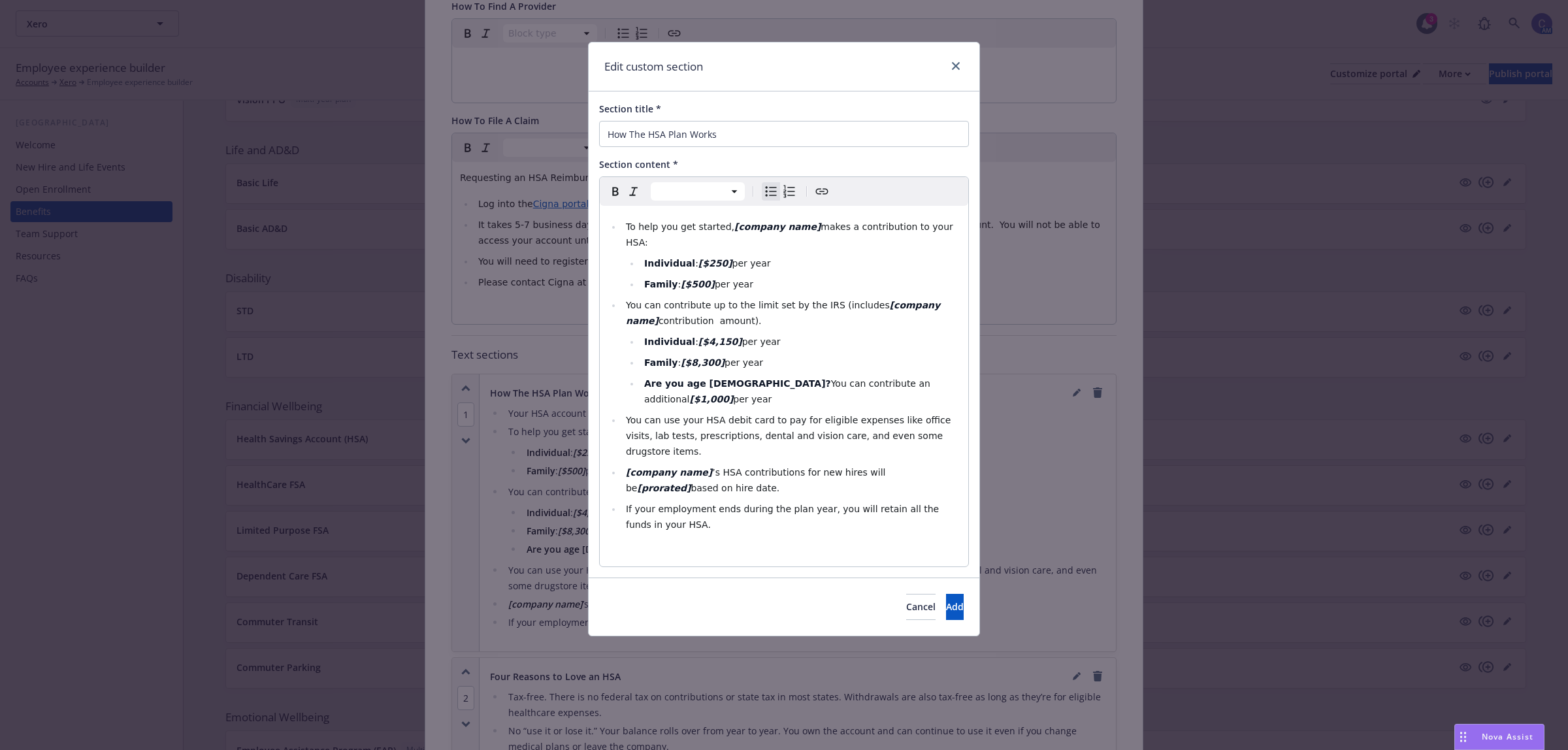
click at [797, 226] on span "makes a contribution to your HSA:" at bounding box center [791, 234] width 330 height 27
drag, startPoint x: 779, startPoint y: 227, endPoint x: 722, endPoint y: 229, distance: 57.0
click at [722, 229] on li "To help you get started, [company name] [PERSON_NAME] makes a contribution to y…" at bounding box center [791, 233] width 339 height 31
drag, startPoint x: 721, startPoint y: 247, endPoint x: 696, endPoint y: 249, distance: 25.1
click at [696, 256] on li "Individual : [$250] per year" at bounding box center [800, 264] width 320 height 16
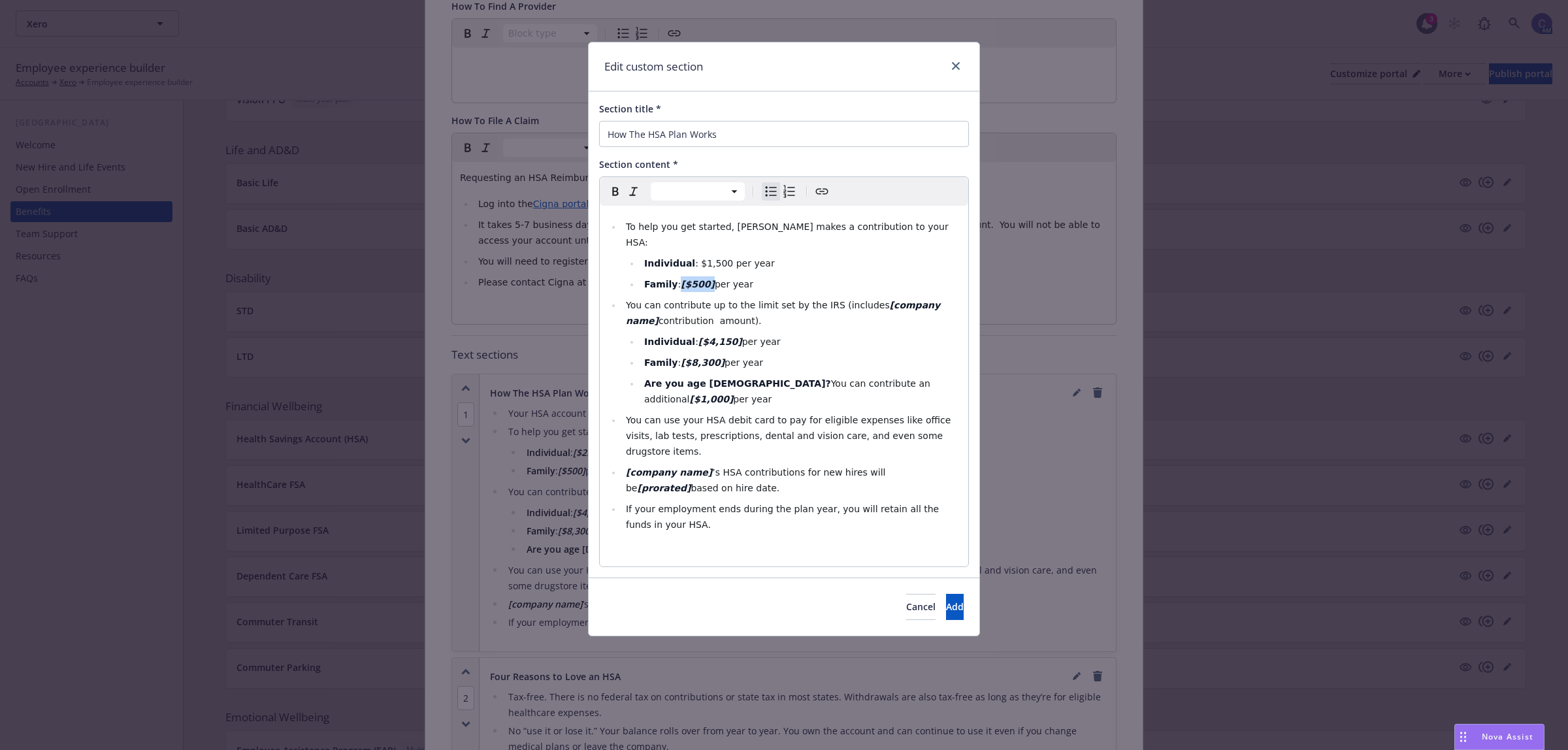
drag, startPoint x: 704, startPoint y: 272, endPoint x: 675, endPoint y: 276, distance: 29.3
click at [675, 276] on li "Family : [$500] per year" at bounding box center [800, 284] width 320 height 16
click at [742, 336] on span "per year" at bounding box center [761, 341] width 39 height 11
click at [699, 336] on strong "[$4,300" at bounding box center [718, 341] width 39 height 11
click at [681, 357] on strong "[$8,300]" at bounding box center [702, 363] width 43 height 11
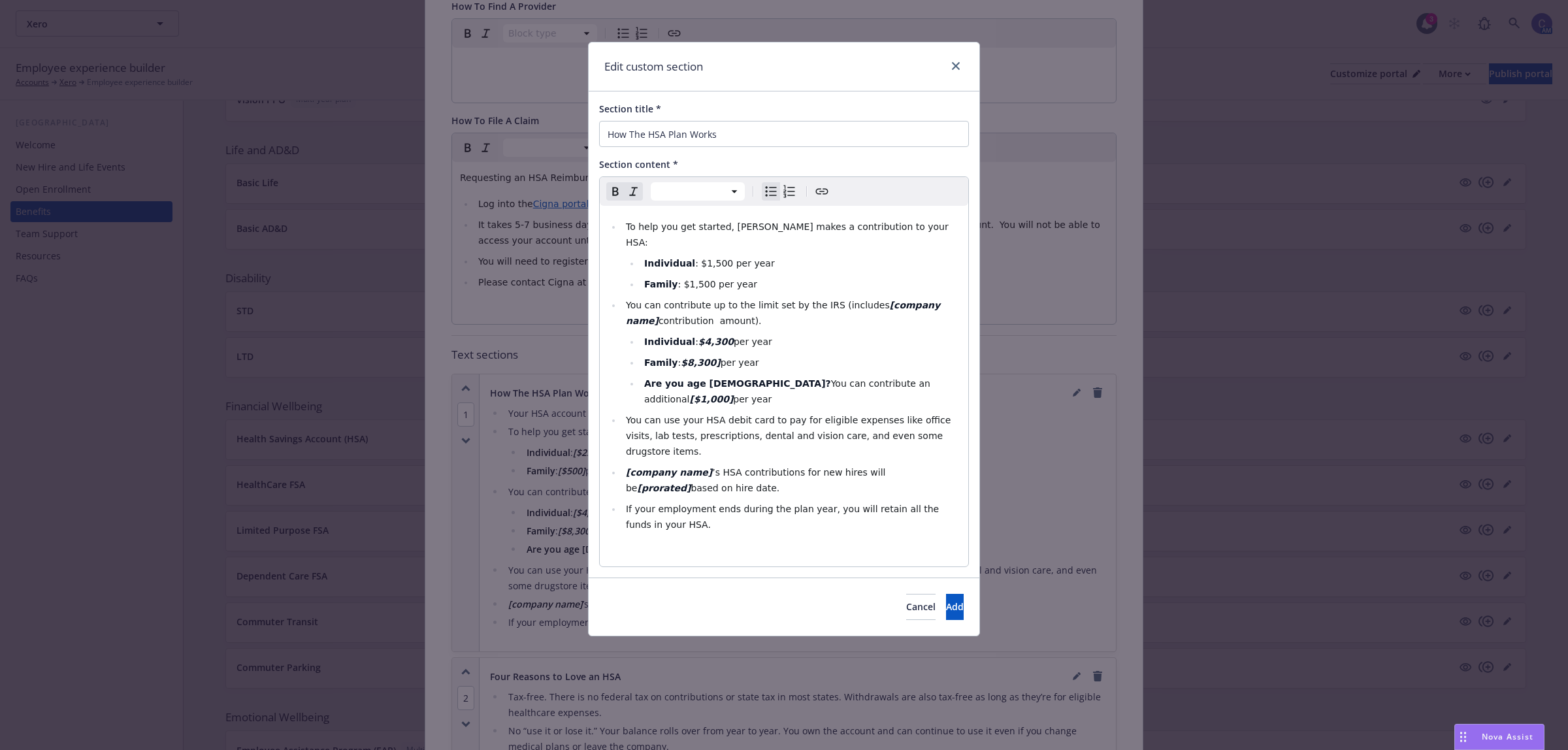
click at [703, 357] on strong "$8,300]" at bounding box center [700, 363] width 39 height 11
click at [692, 357] on strong "$8,300]" at bounding box center [700, 363] width 39 height 11
click at [771, 394] on span "per year" at bounding box center [753, 399] width 39 height 11
click at [729, 394] on strong "[$1,000" at bounding box center [709, 399] width 39 height 11
drag, startPoint x: 698, startPoint y: 441, endPoint x: 577, endPoint y: 425, distance: 122.1
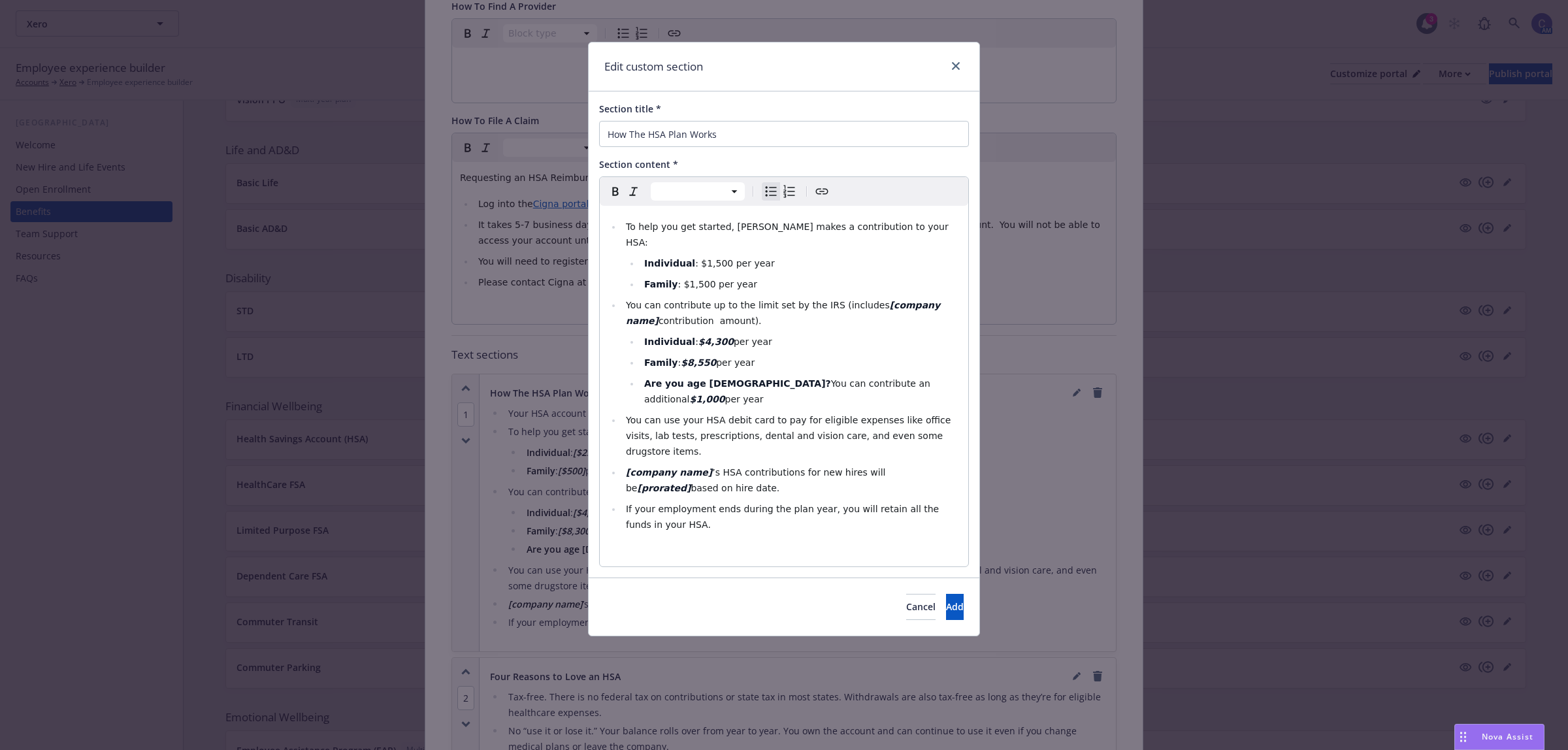
click at [577, 425] on div "Edit custom section Section title * How The HSA Plan Works Section content * Pa…" at bounding box center [784, 375] width 1568 height 750
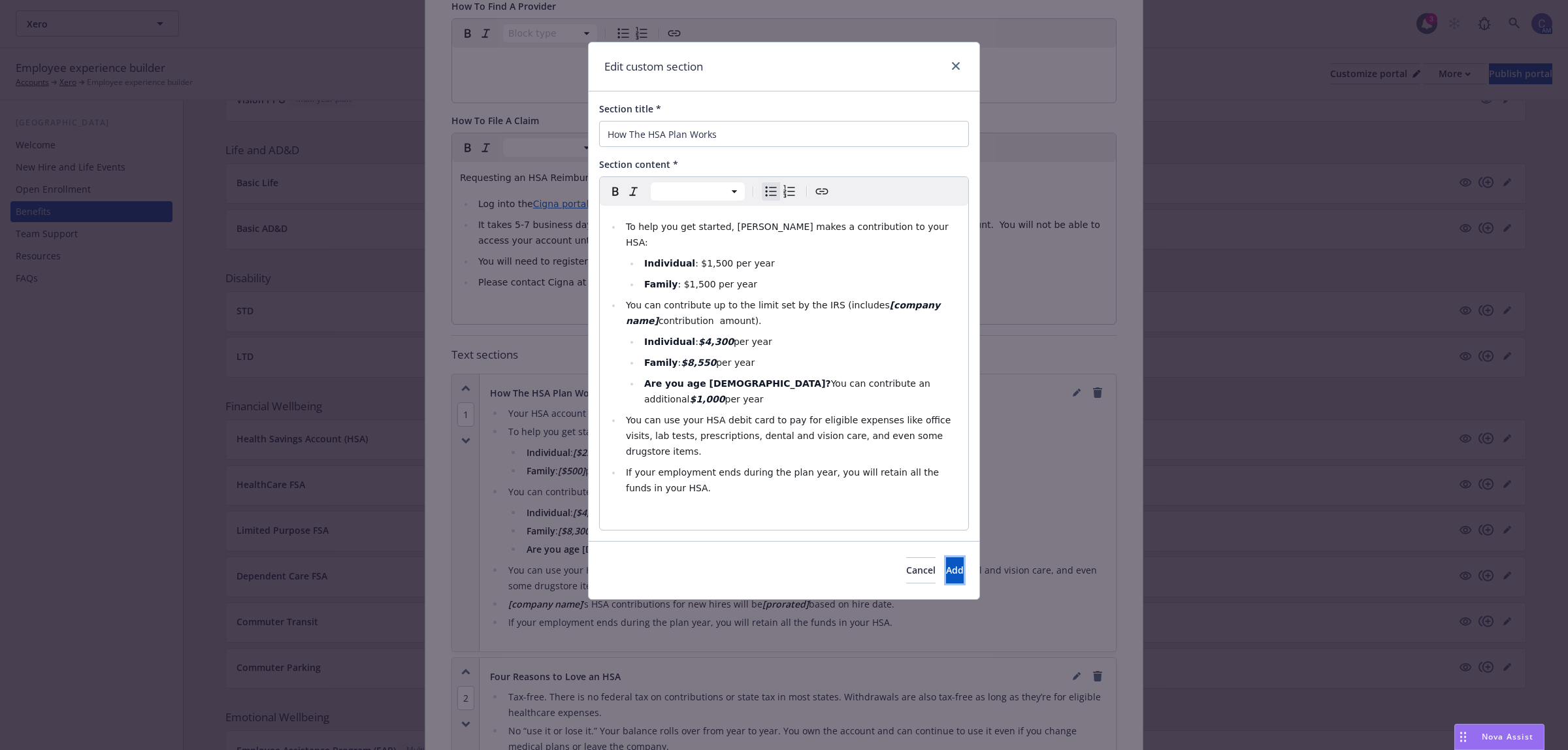
drag, startPoint x: 955, startPoint y: 526, endPoint x: 786, endPoint y: 351, distance: 243.3
click at [799, 351] on div "Edit custom section Section title * How The HSA Plan Works Section content * Pa…" at bounding box center [784, 320] width 392 height 558
drag, startPoint x: 750, startPoint y: 351, endPoint x: 625, endPoint y: 325, distance: 127.7
click at [626, 333] on ul "Individual : $4,300 per year Family : $8,550 per year Are you age [DEMOGRAPHIC_…" at bounding box center [793, 370] width 334 height 73
drag, startPoint x: 942, startPoint y: 289, endPoint x: 858, endPoint y: 287, distance: 84.0
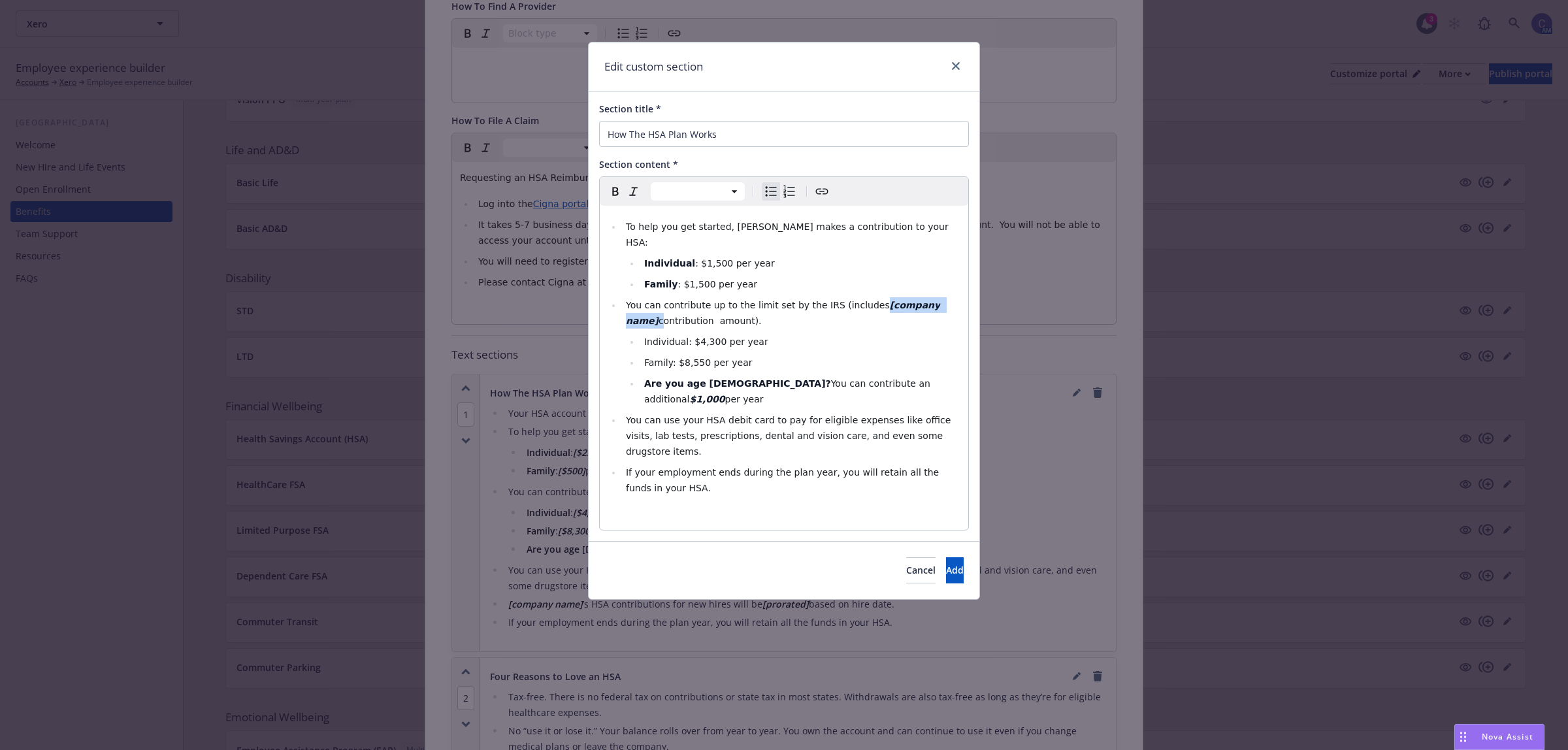
click at [858, 297] on li "You can contribute up to the limit set by the IRS (includes [company name] cont…" at bounding box center [791, 312] width 339 height 31
click at [652, 336] on span "Individual: $4,300 per year" at bounding box center [706, 341] width 124 height 11
click at [662, 357] on span "Family: $8,550 per year" at bounding box center [698, 363] width 109 height 11
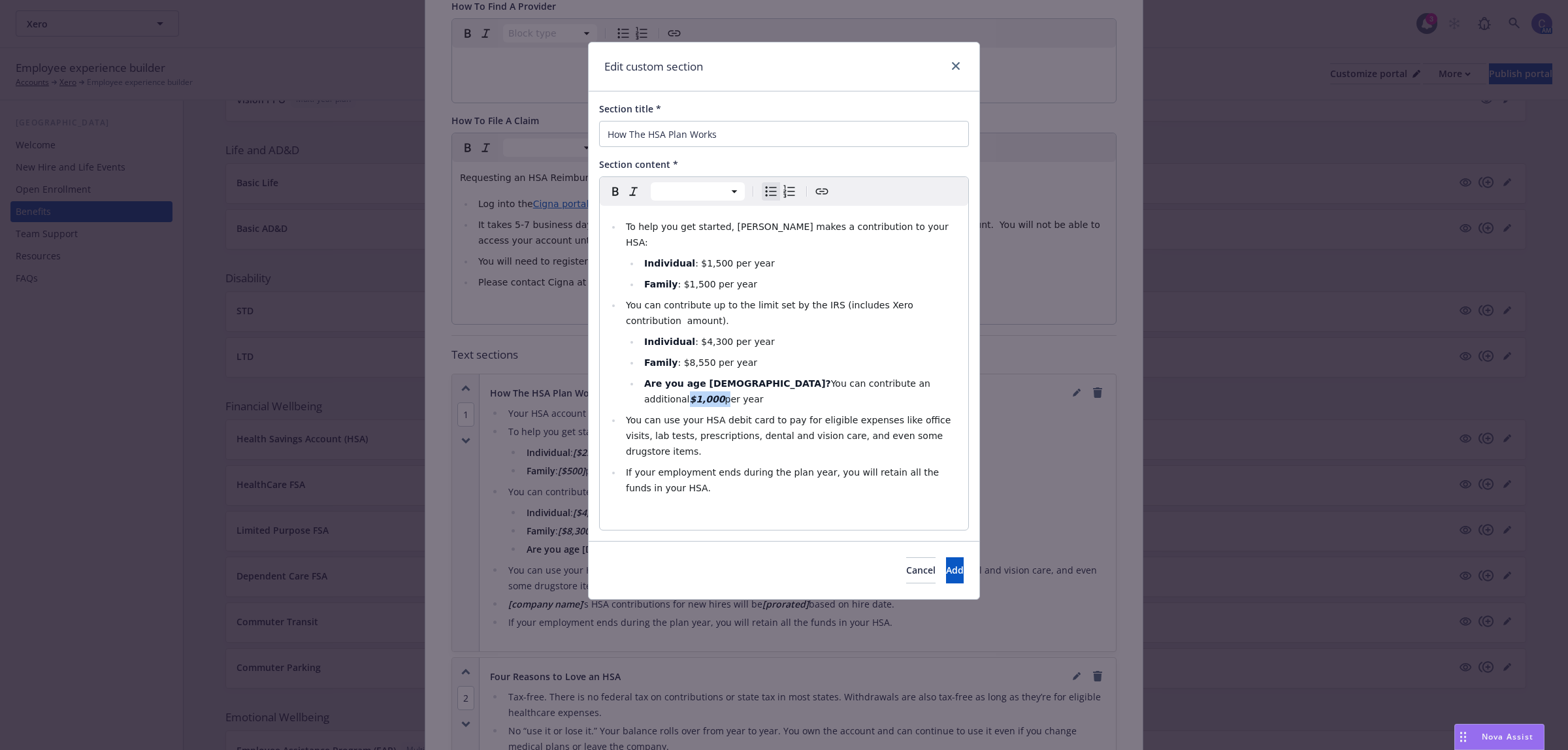
drag, startPoint x: 879, startPoint y: 363, endPoint x: 847, endPoint y: 366, distance: 32.1
click at [847, 376] on li "Are you age [DEMOGRAPHIC_DATA]? You can contribute an additional $1,000 per year" at bounding box center [800, 391] width 320 height 31
click at [946, 557] on button "Add" at bounding box center [955, 570] width 18 height 27
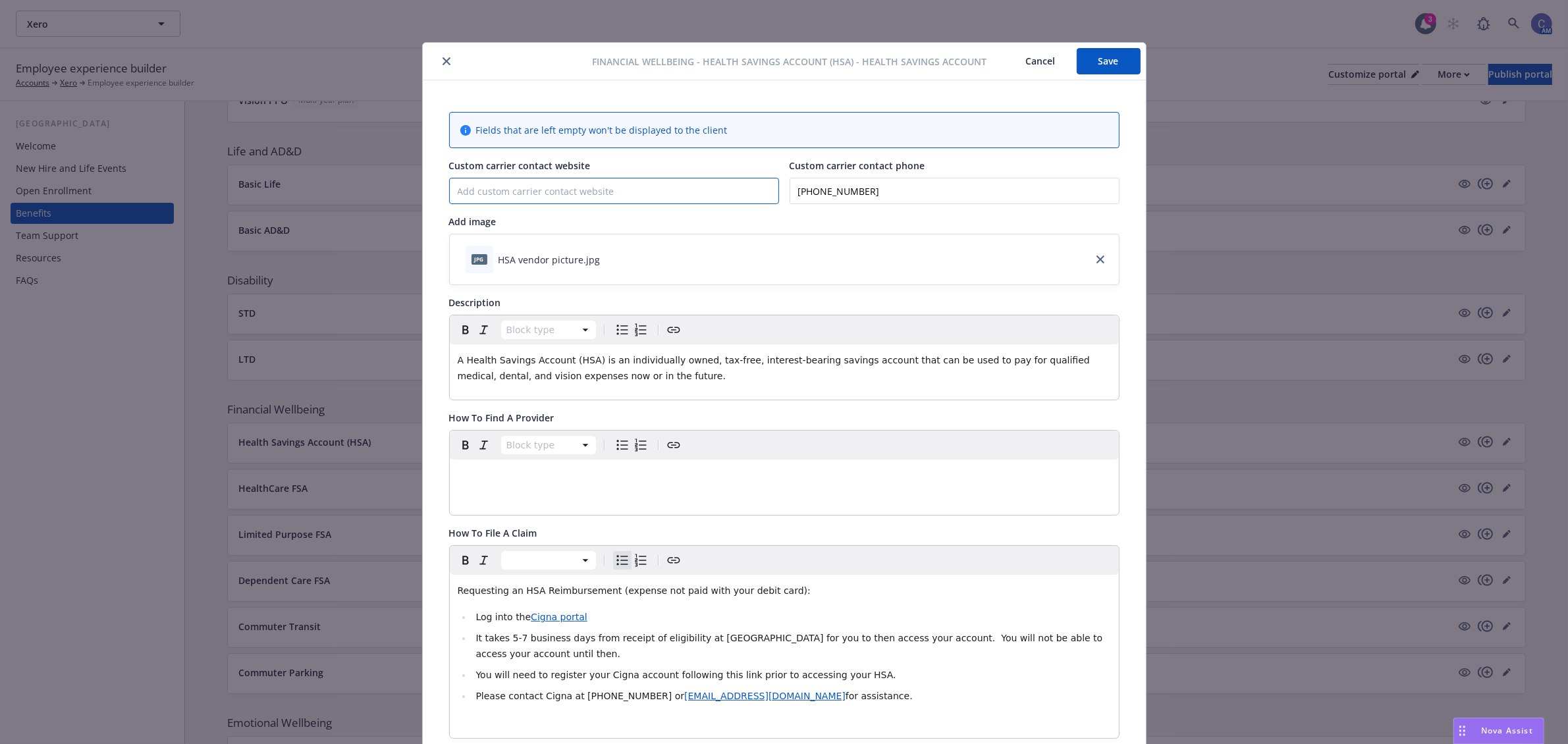
click at [530, 194] on input "Custom carrier contact website" at bounding box center [614, 191] width 329 height 25
paste input "[URL][DOMAIN_NAME]"
type input "[URL][DOMAIN_NAME]"
click at [1100, 62] on button "Save" at bounding box center [1109, 61] width 64 height 27
drag, startPoint x: 1032, startPoint y: 67, endPoint x: 1075, endPoint y: 122, distance: 69.8
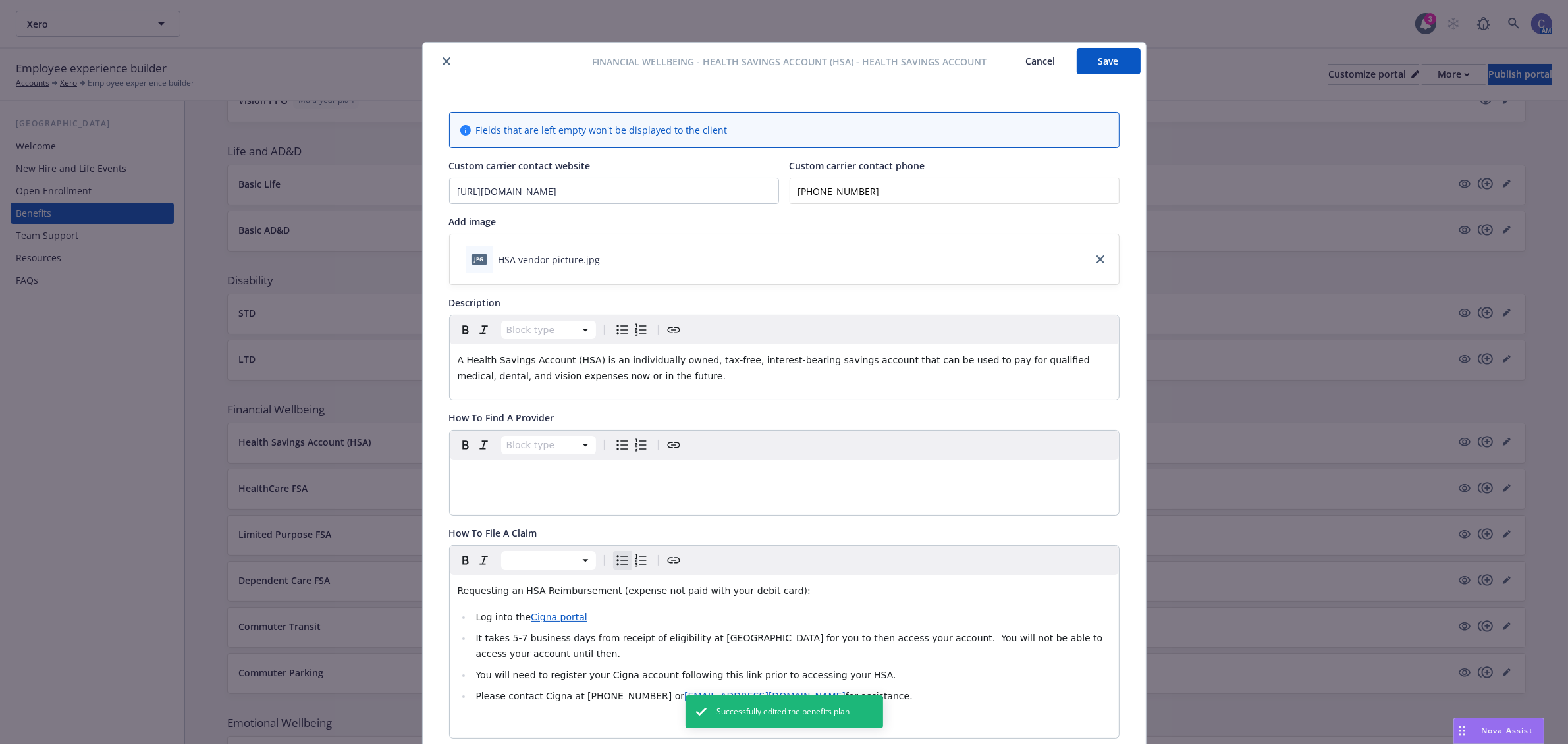
click at [1032, 67] on button "Cancel" at bounding box center [1040, 61] width 72 height 27
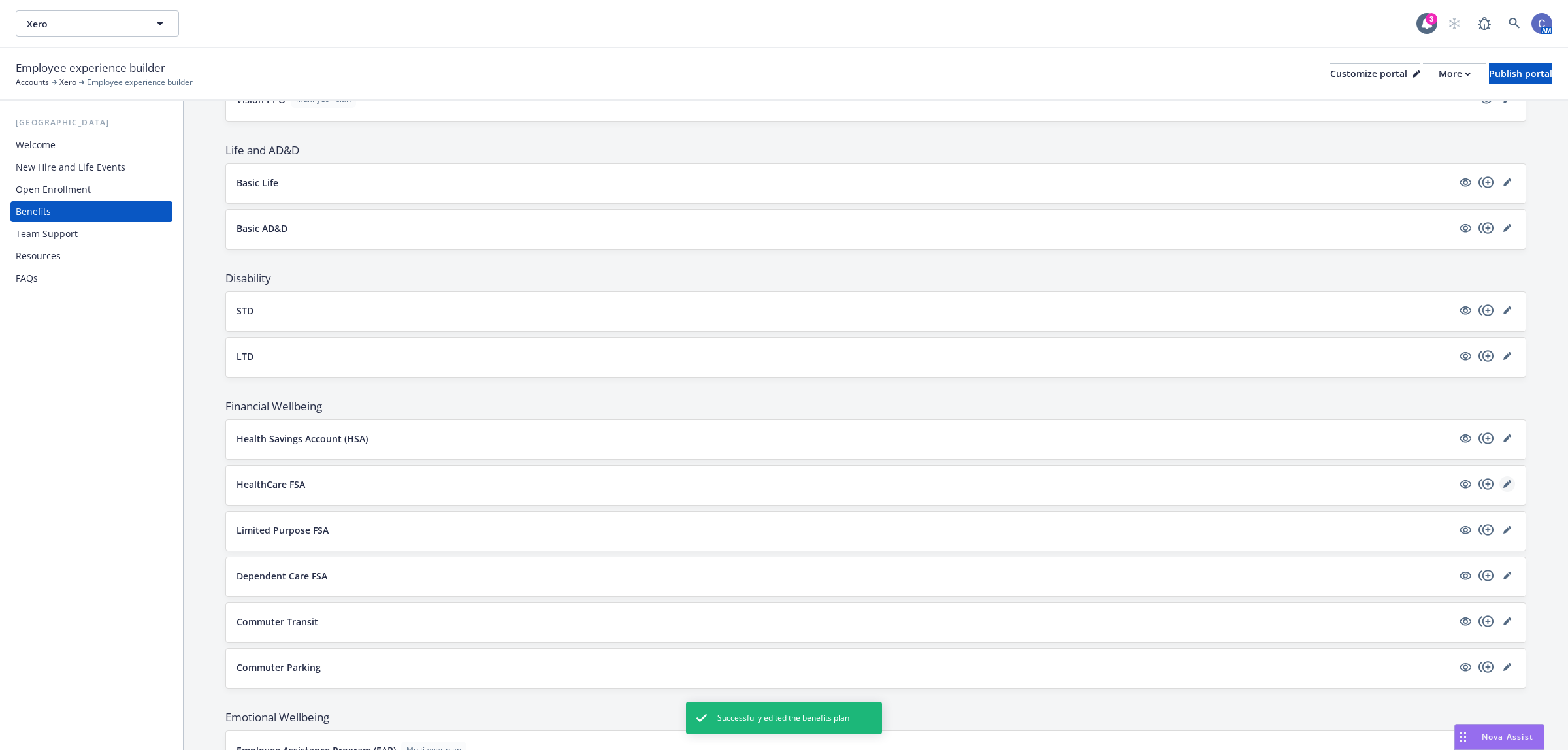
click at [1499, 492] on link "editPencil" at bounding box center [1507, 485] width 16 height 16
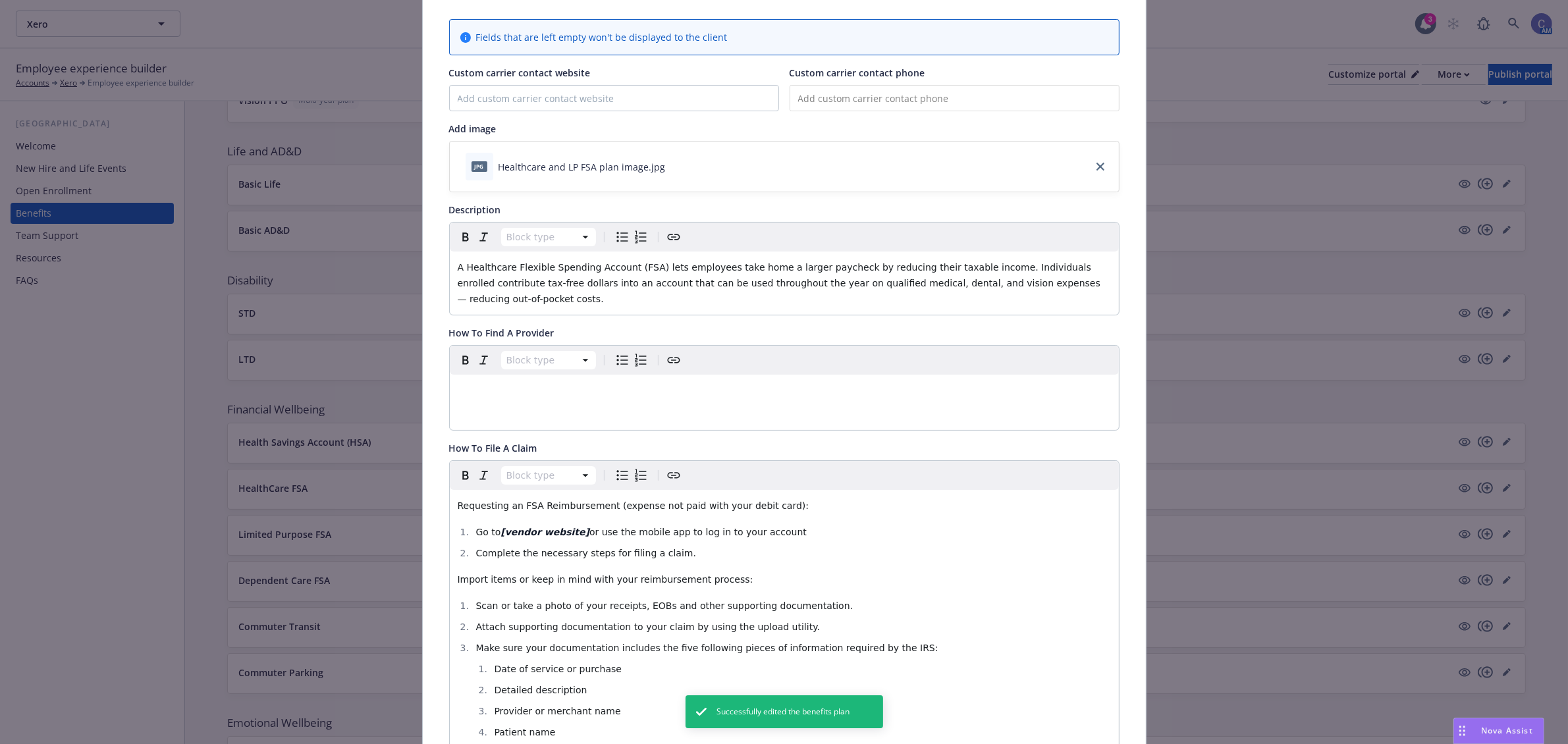
scroll to position [122, 0]
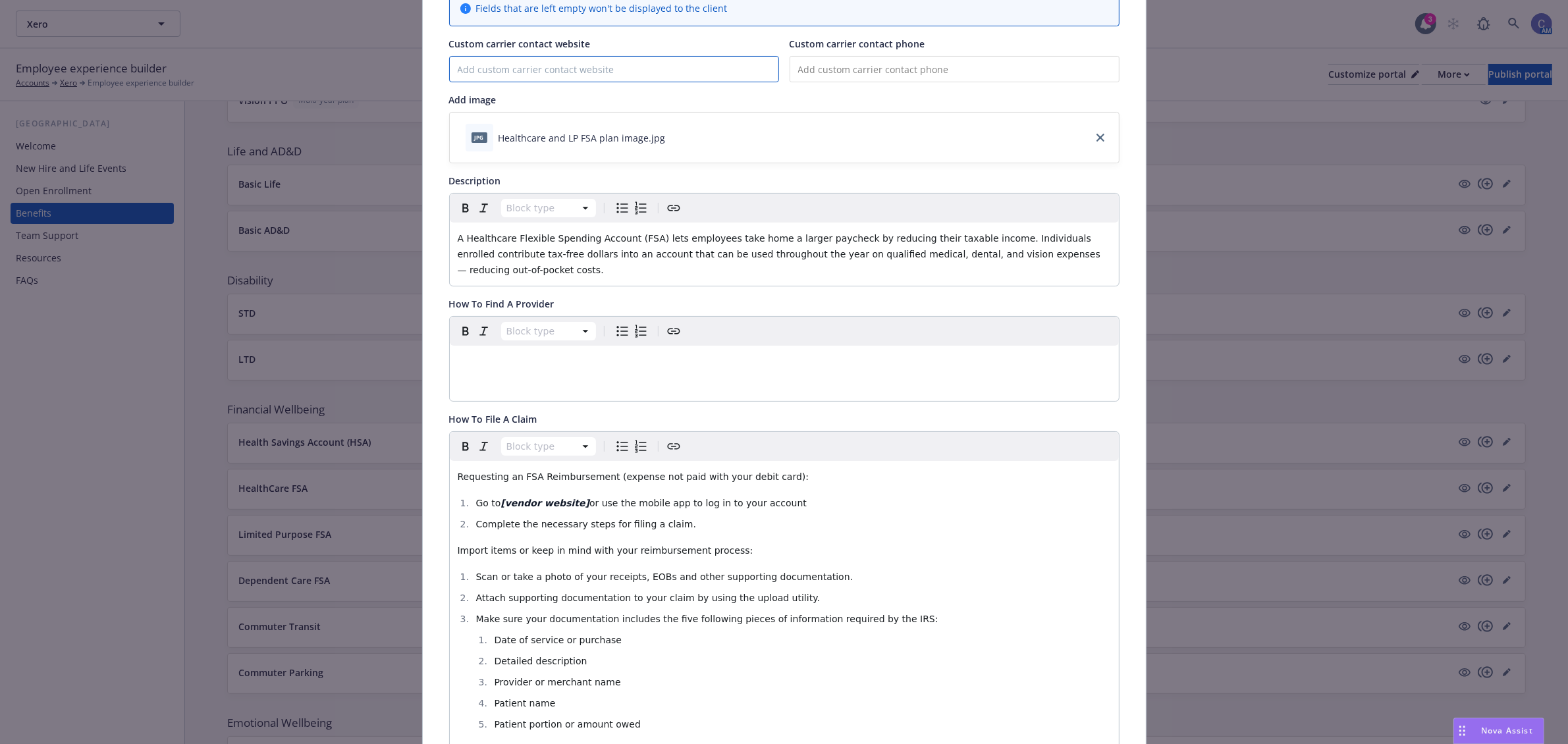
click at [585, 61] on input "Custom carrier contact website" at bounding box center [614, 69] width 329 height 25
paste input "[URL][DOMAIN_NAME]"
type input "[URL][DOMAIN_NAME]"
click at [589, 499] on span "or use the mobile app to log in to your account" at bounding box center [698, 503] width 218 height 11
drag, startPoint x: 567, startPoint y: 494, endPoint x: 496, endPoint y: 502, distance: 71.4
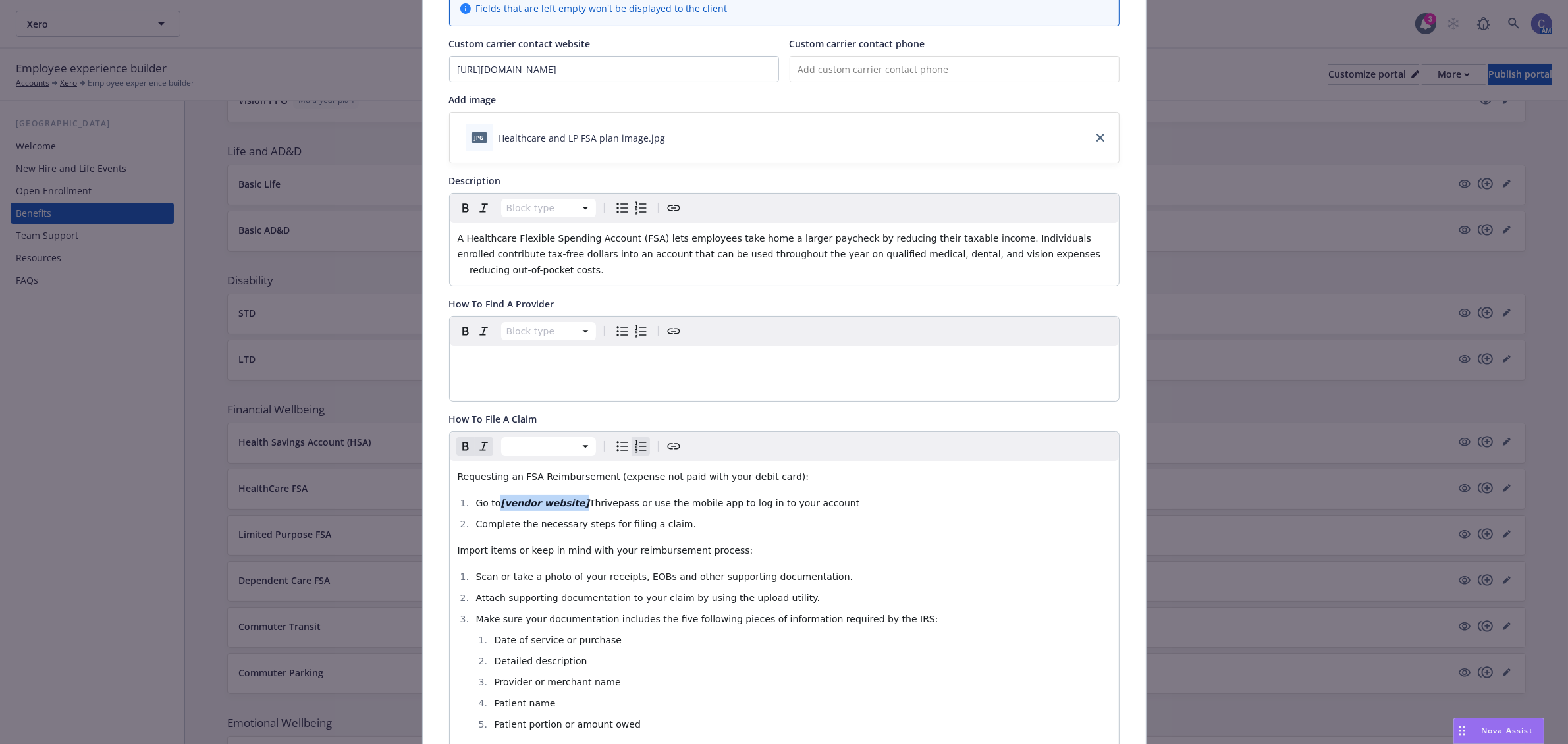
click at [496, 502] on li "Go to [vendor website] Thrivepass or use the mobile app to log in to your accou…" at bounding box center [792, 503] width 639 height 16
click at [521, 497] on span "Go to Thrivepass or use the mobile app to log in to your account" at bounding box center [624, 503] width 299 height 11
click at [669, 442] on icon "Create link" at bounding box center [674, 446] width 16 height 16
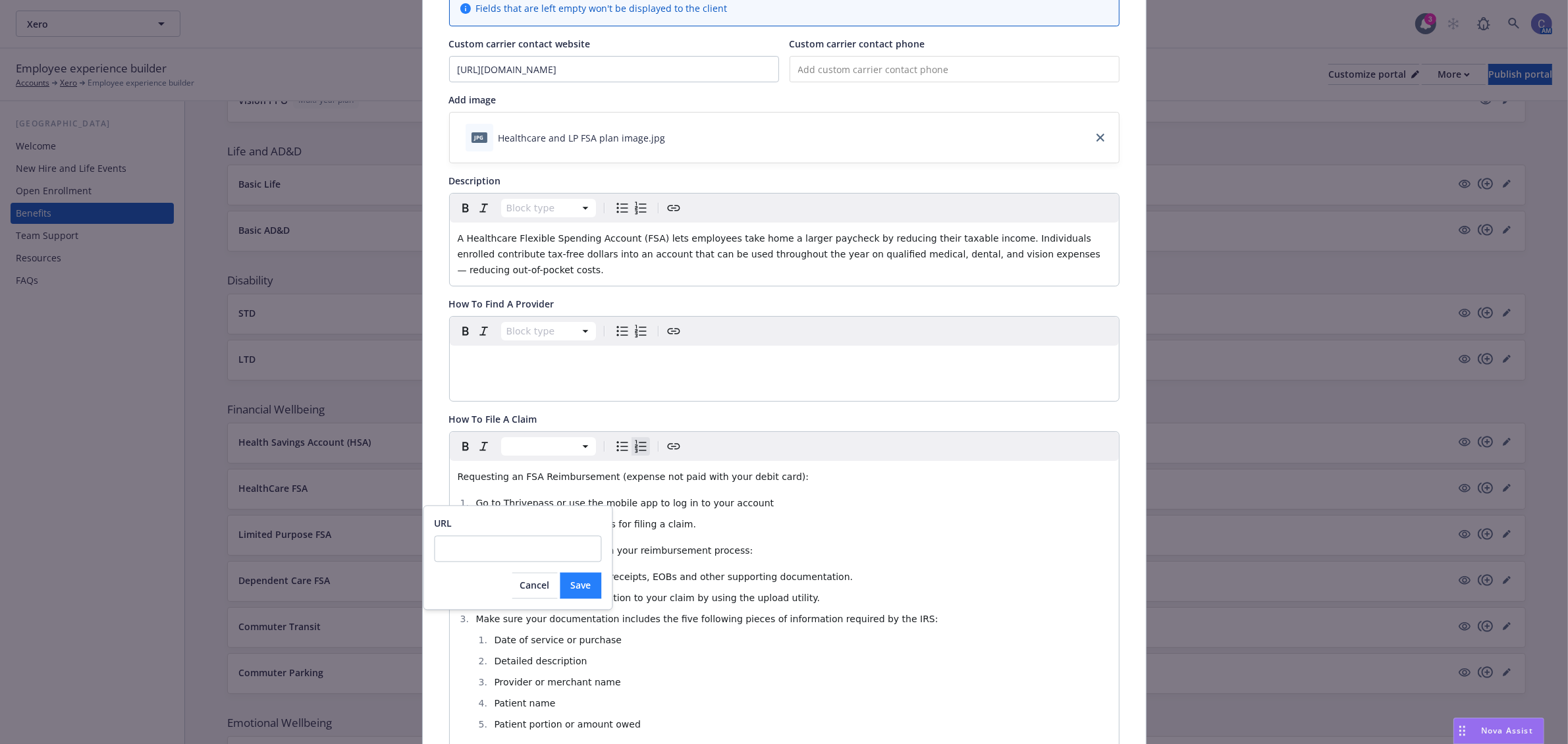
type input "[URL][DOMAIN_NAME]"
click at [580, 585] on span "Save" at bounding box center [580, 585] width 21 height 12
click at [876, 527] on div "Requesting an FSA Reimbursement (expense not paid with your debit card): Go to …" at bounding box center [784, 613] width 669 height 306
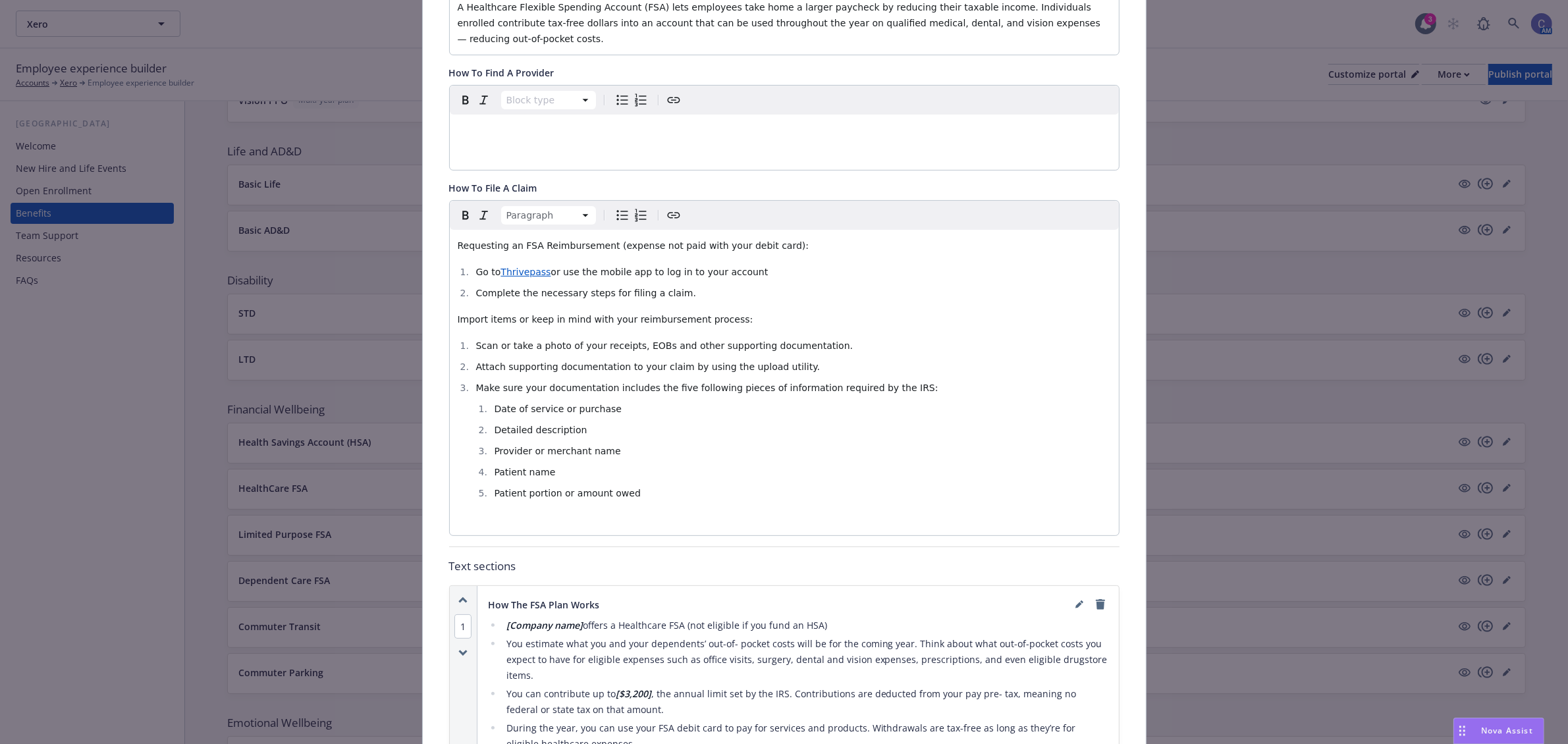
scroll to position [451, 0]
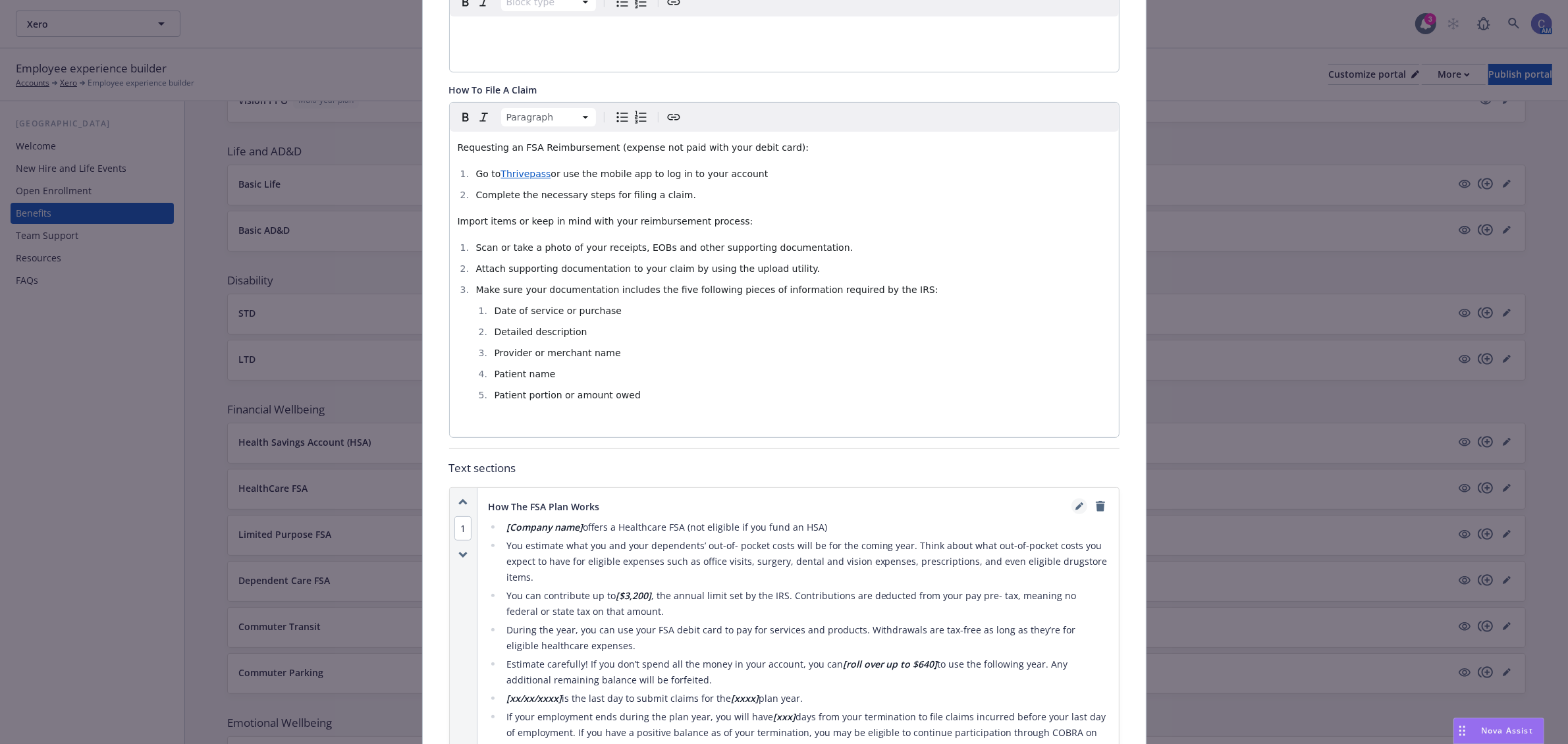
click at [1075, 503] on icon "editPencil" at bounding box center [1079, 506] width 8 height 8
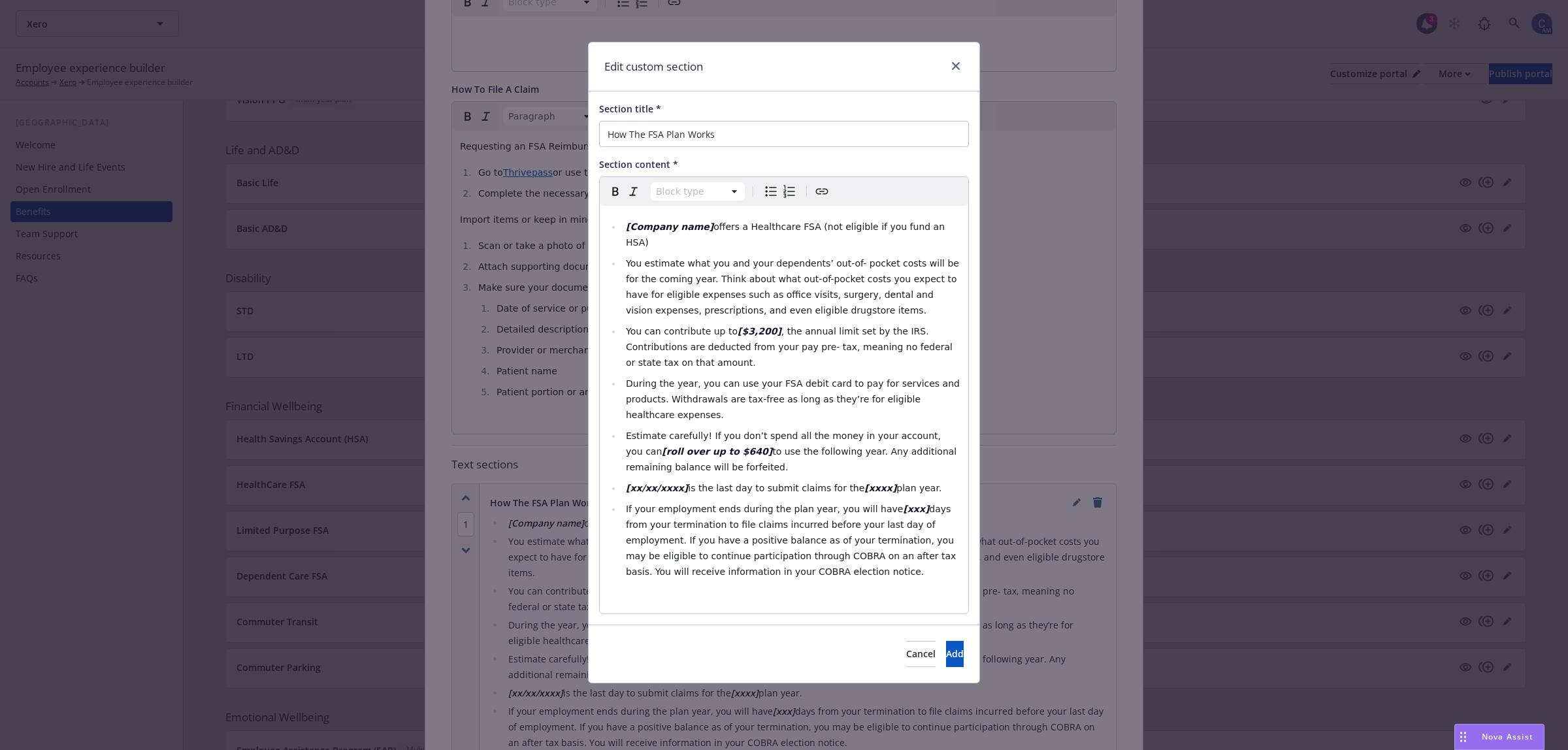
select select
click at [707, 227] on span "offers a Healthcare FSA (not eligible if you fund an HSA)" at bounding box center [787, 234] width 322 height 27
drag, startPoint x: 700, startPoint y: 227, endPoint x: 623, endPoint y: 230, distance: 77.1
click at [623, 230] on li "[Company name] Xero offers a Healthcare FSA (not eligible if you fund an HSA)" at bounding box center [791, 233] width 339 height 31
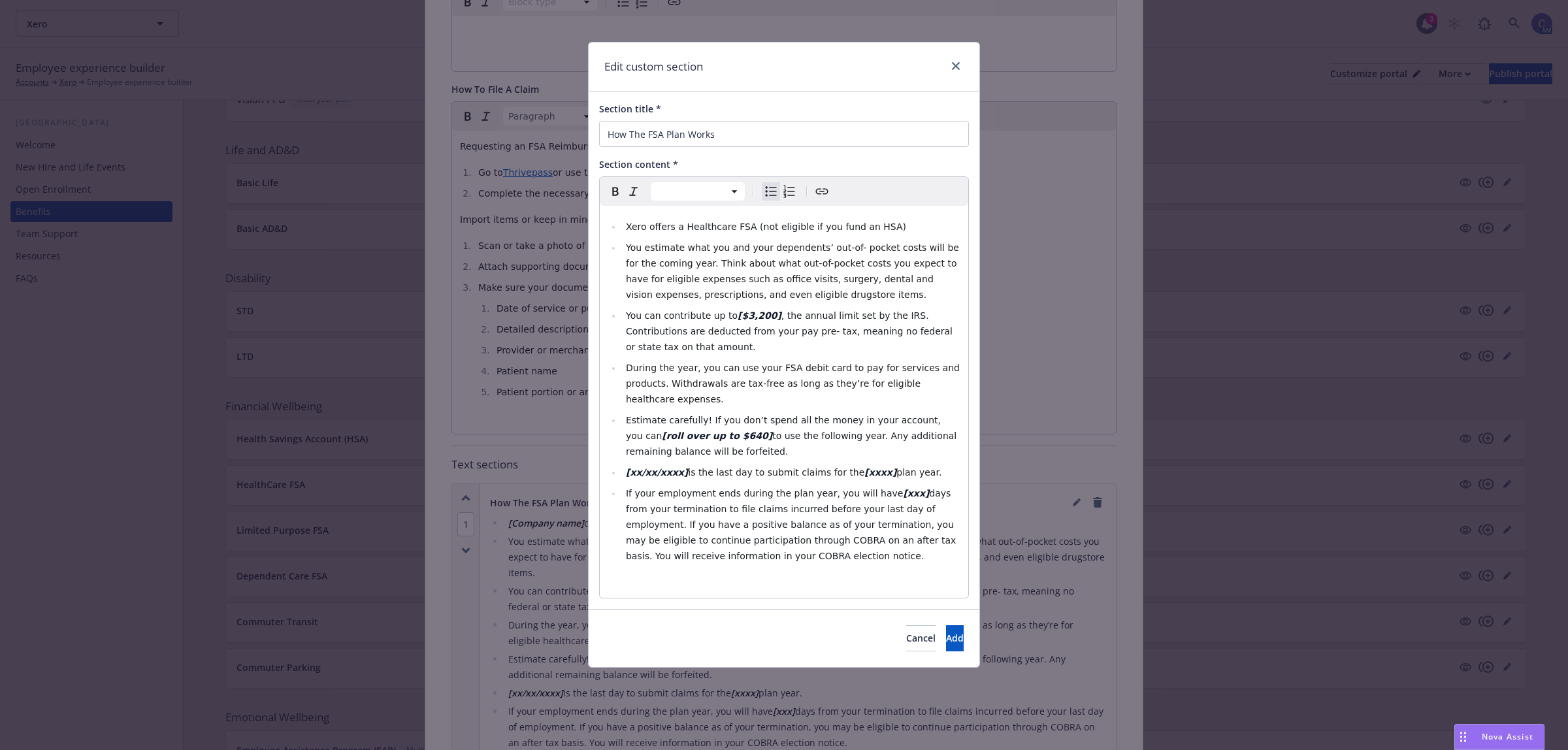
click at [750, 314] on strong "[$3,200]" at bounding box center [759, 316] width 43 height 11
click at [914, 464] on li "[xx/xx/xxxx] is the last day to submit claims for the [xxxx] plan year." at bounding box center [791, 472] width 339 height 16
click at [762, 314] on strong "[$3,300]" at bounding box center [759, 316] width 43 height 11
click at [738, 316] on strong "[$3,300" at bounding box center [757, 316] width 39 height 11
drag, startPoint x: 746, startPoint y: 318, endPoint x: 729, endPoint y: 318, distance: 17.0
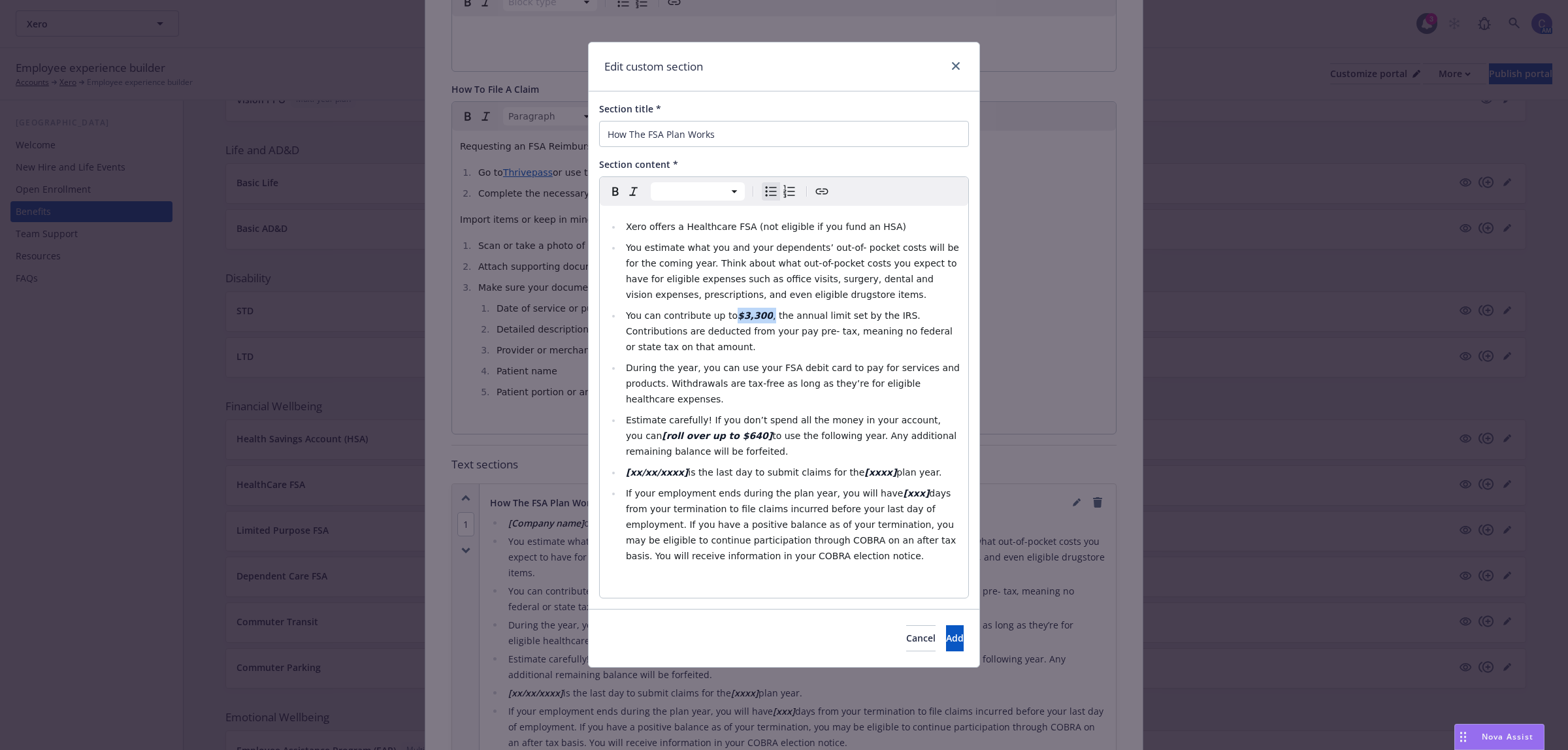
click at [729, 318] on li "You can contribute up to $3,300 , the annual limit set by the IRS. Contribution…" at bounding box center [791, 331] width 339 height 47
click at [688, 467] on span "is the last day to submit claims for the" at bounding box center [776, 472] width 176 height 11
click at [864, 467] on strong "[xxxx]" at bounding box center [880, 472] width 32 height 11
click at [688, 467] on span "is the last day to submit claims for the 2025 plan year." at bounding box center [814, 472] width 251 height 11
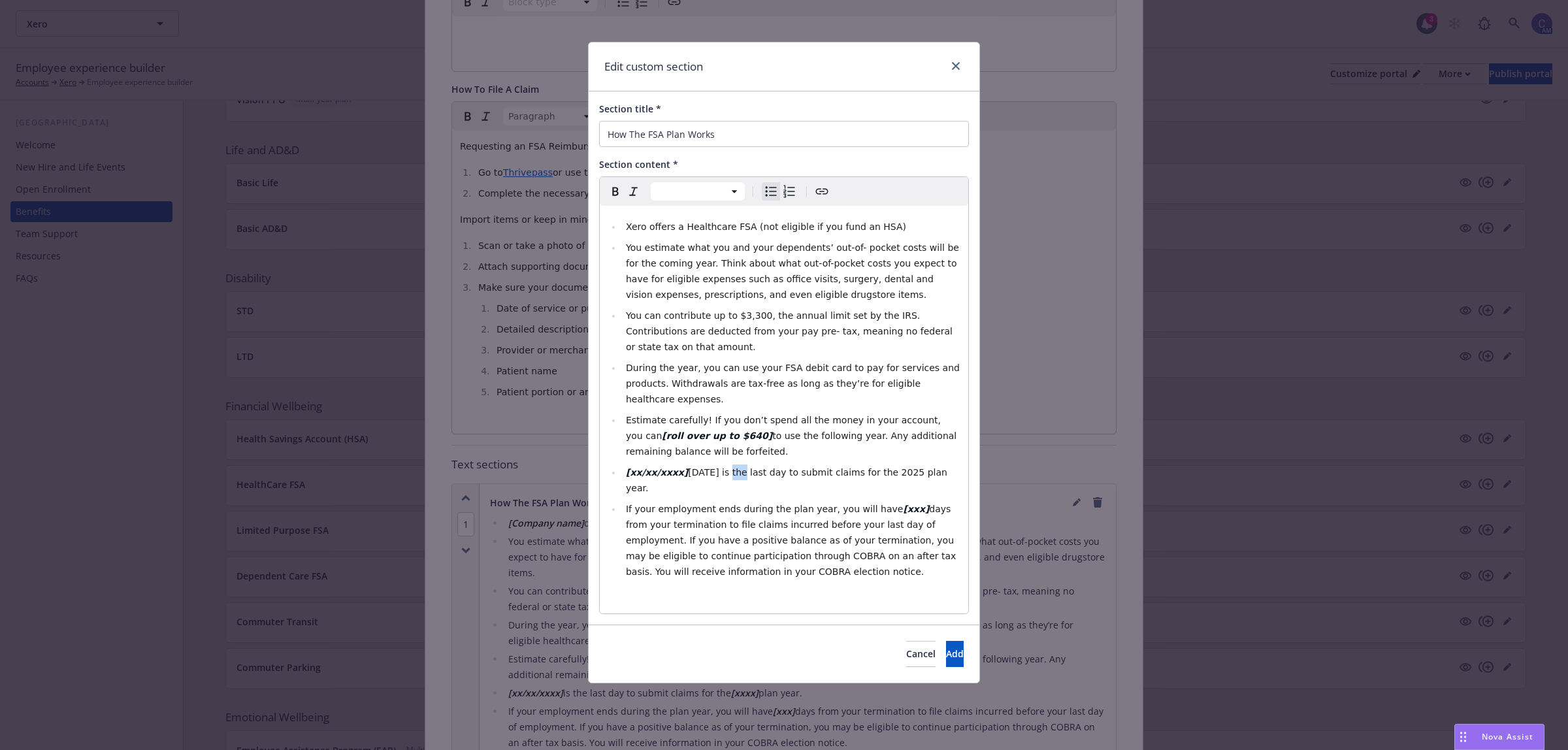
drag, startPoint x: 734, startPoint y: 439, endPoint x: 725, endPoint y: 439, distance: 9.0
click at [725, 467] on span "[DATE] is the last day to submit claims for the 2025 plan year." at bounding box center [788, 480] width 324 height 27
click at [698, 467] on span "[DATE] is the last day to submit claims for the 2025 plan year." at bounding box center [788, 480] width 324 height 27
drag, startPoint x: 730, startPoint y: 441, endPoint x: 683, endPoint y: 444, distance: 47.1
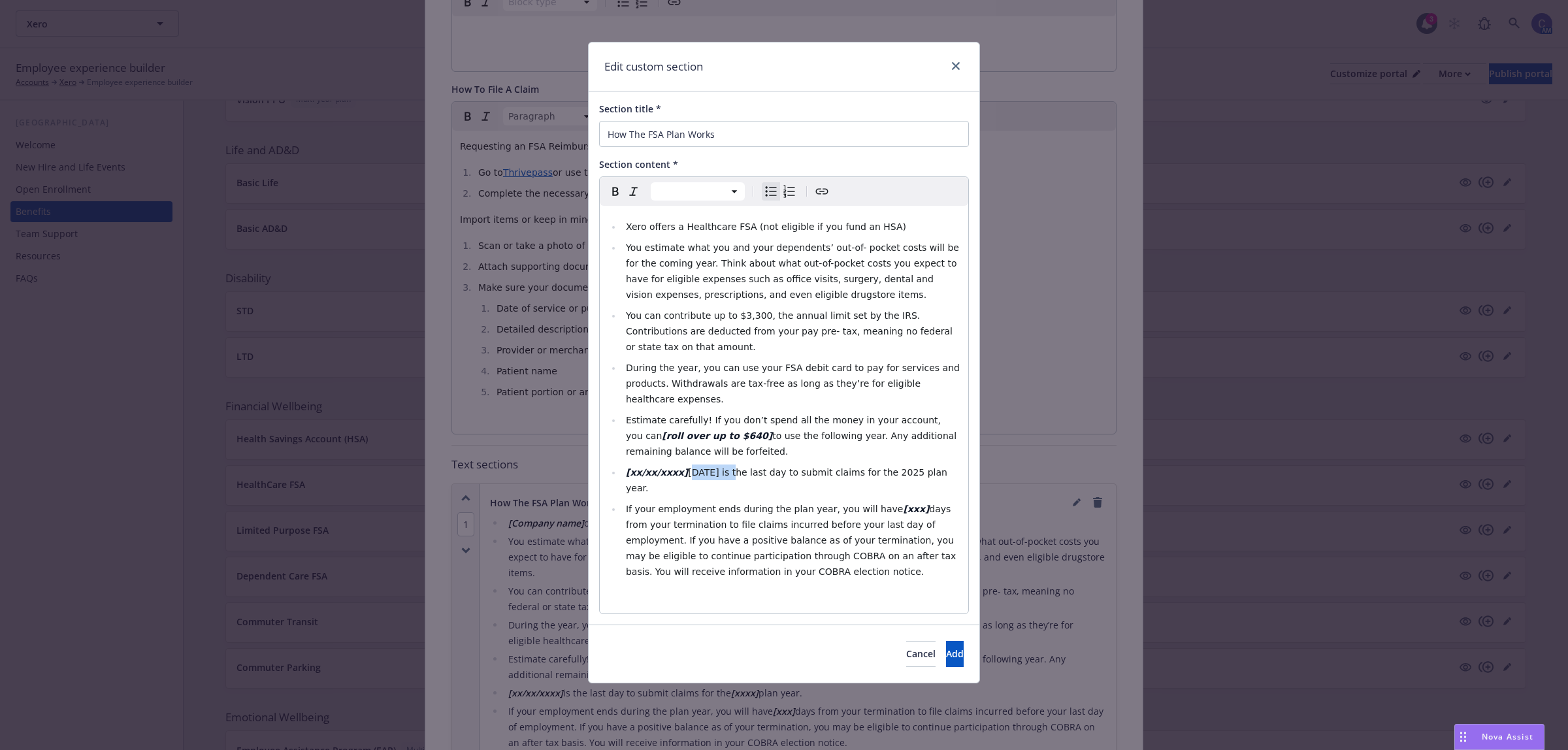
click at [683, 467] on span "[DATE] is the last day to submit claims for the 2025 plan year." at bounding box center [788, 480] width 324 height 27
click at [688, 467] on span "editable markdown" at bounding box center [689, 472] width 3 height 11
drag, startPoint x: 683, startPoint y: 438, endPoint x: 631, endPoint y: 439, distance: 52.0
click at [631, 464] on li "[xx/xx/xxxx] [DATE] is the last day to submit claims for the 2025 plan year." at bounding box center [791, 479] width 339 height 31
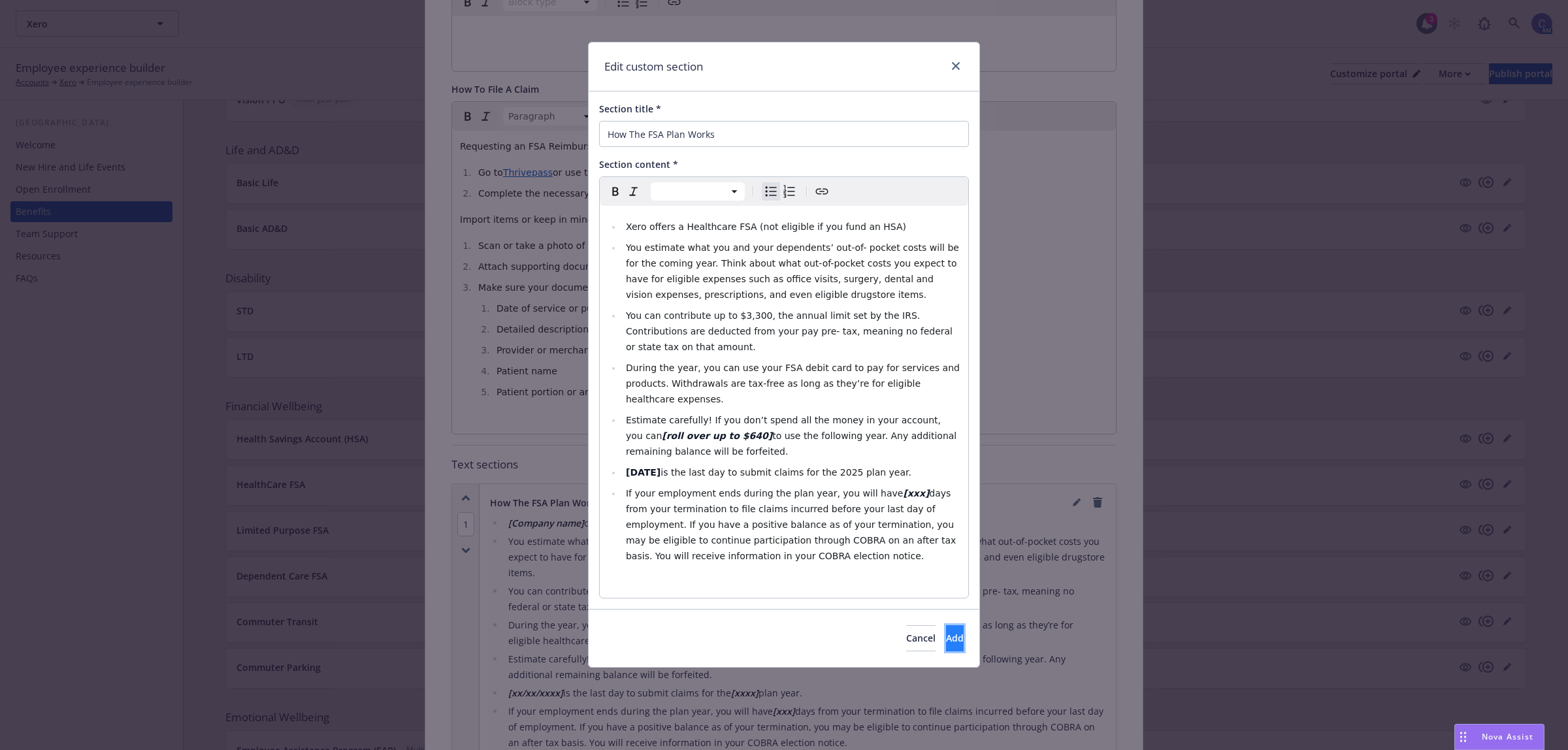
click at [946, 631] on span "Add" at bounding box center [955, 638] width 18 height 12
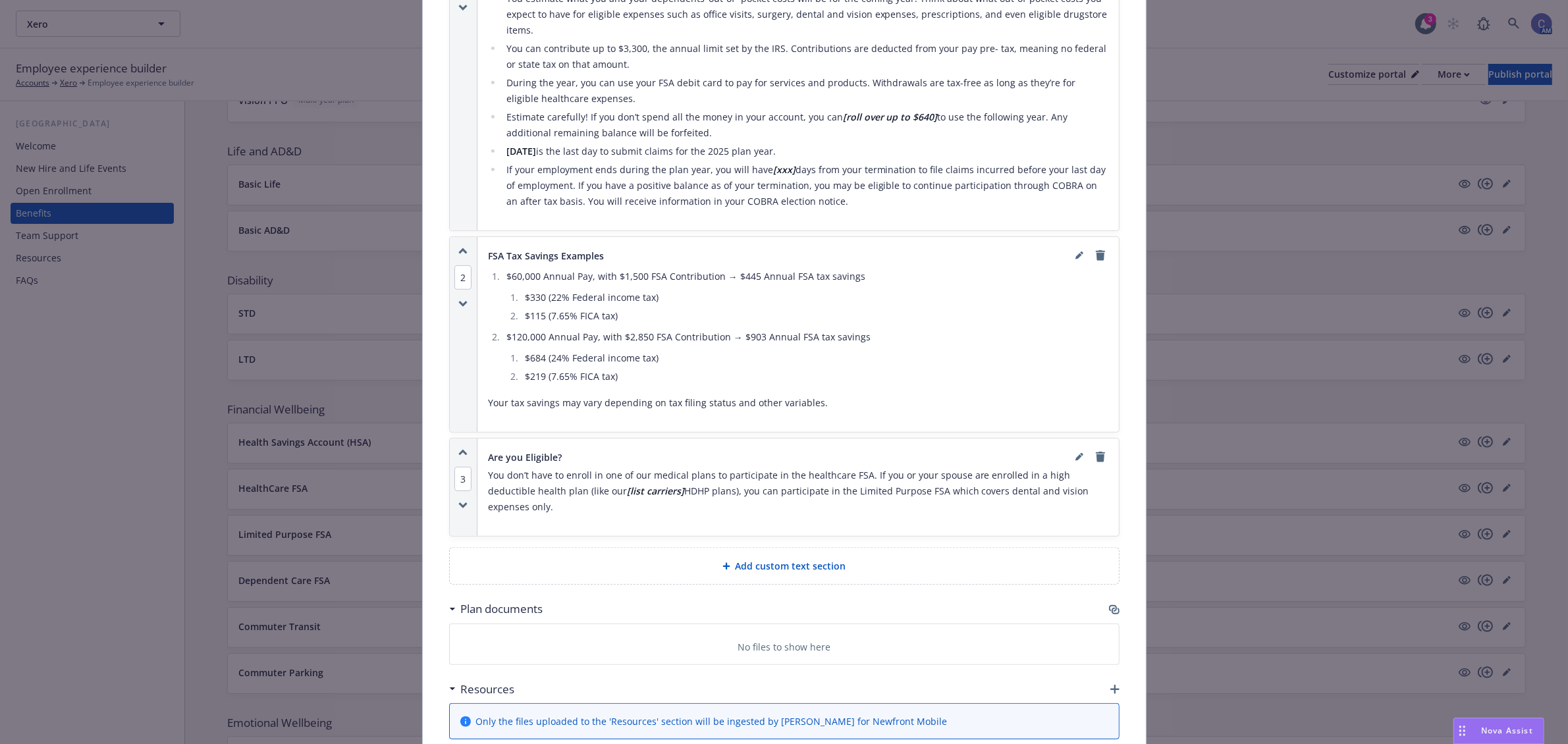
scroll to position [1026, 0]
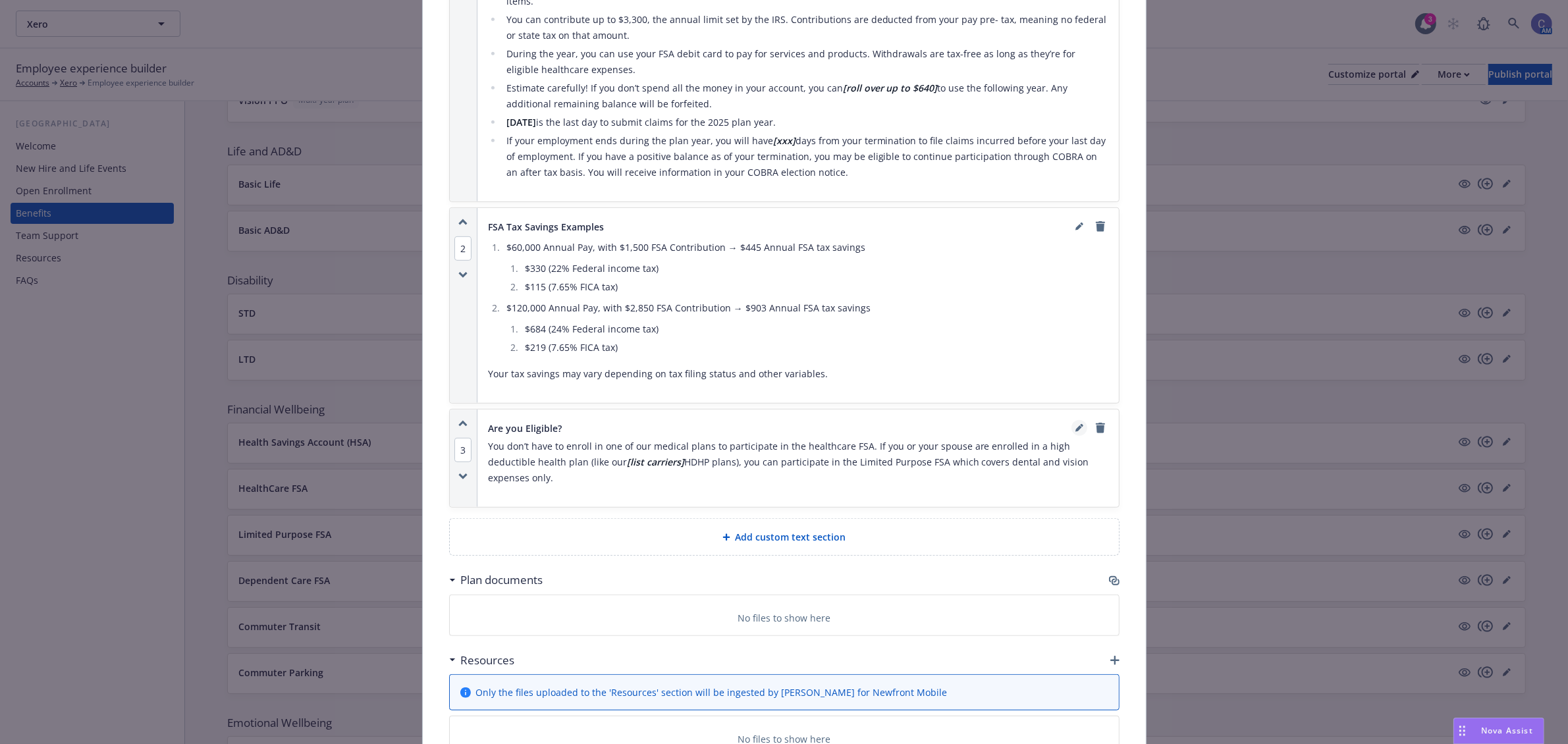
click at [1075, 426] on icon "editPencil" at bounding box center [1079, 428] width 8 height 8
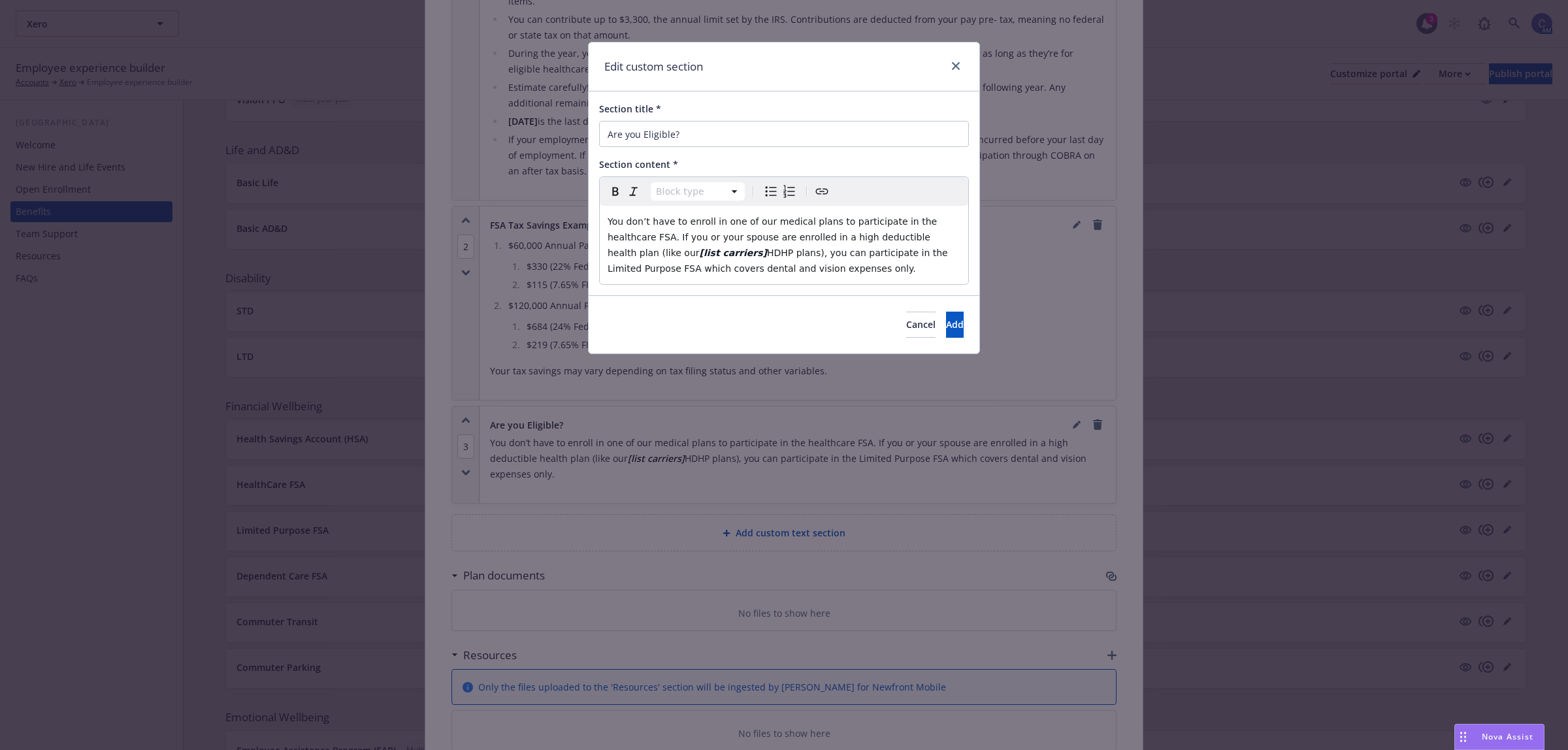
select select "paragraph"
drag, startPoint x: 929, startPoint y: 235, endPoint x: 642, endPoint y: 252, distance: 287.5
click at [642, 252] on p "You don’t have to enroll in one of our medical plans to participate in the heal…" at bounding box center [784, 245] width 353 height 63
click at [946, 338] on button "Add" at bounding box center [955, 325] width 18 height 27
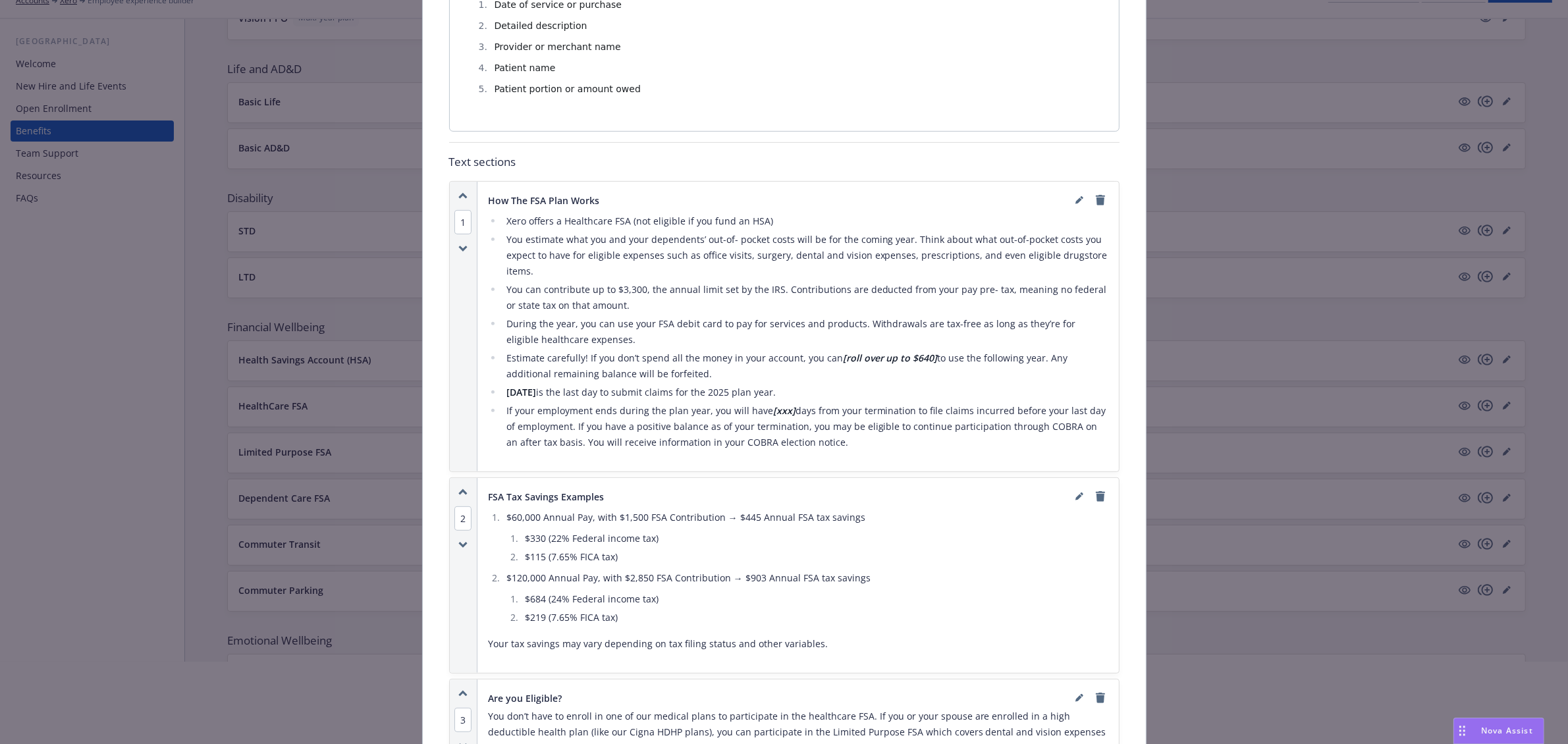
scroll to position [0, 0]
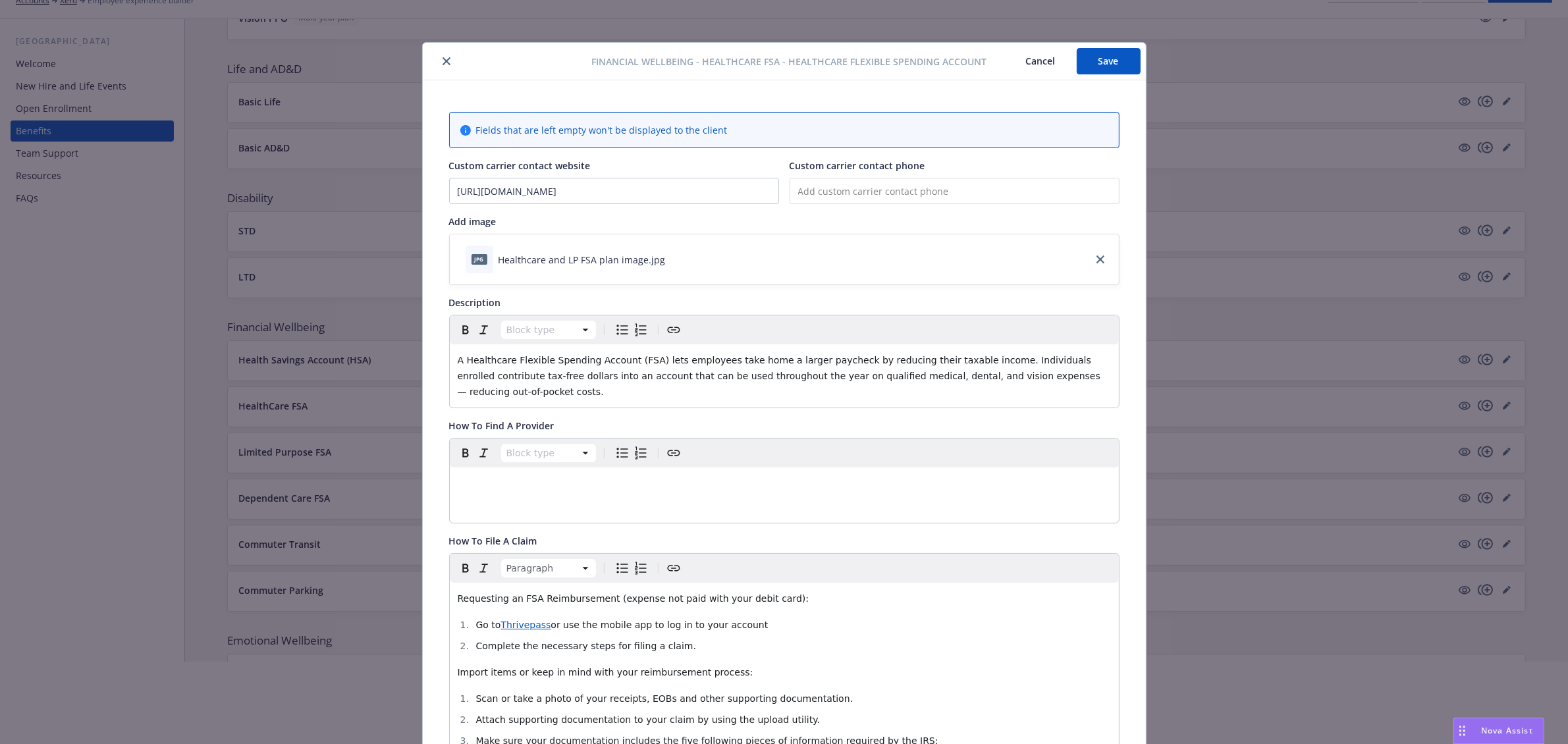
drag, startPoint x: 1103, startPoint y: 63, endPoint x: -308, endPoint y: 243, distance: 1422.4
click at [0, 243] on html "Xero Xero 3 AM Employee experience builder Accounts Xero Employee experience bu…" at bounding box center [784, 416] width 1568 height 996
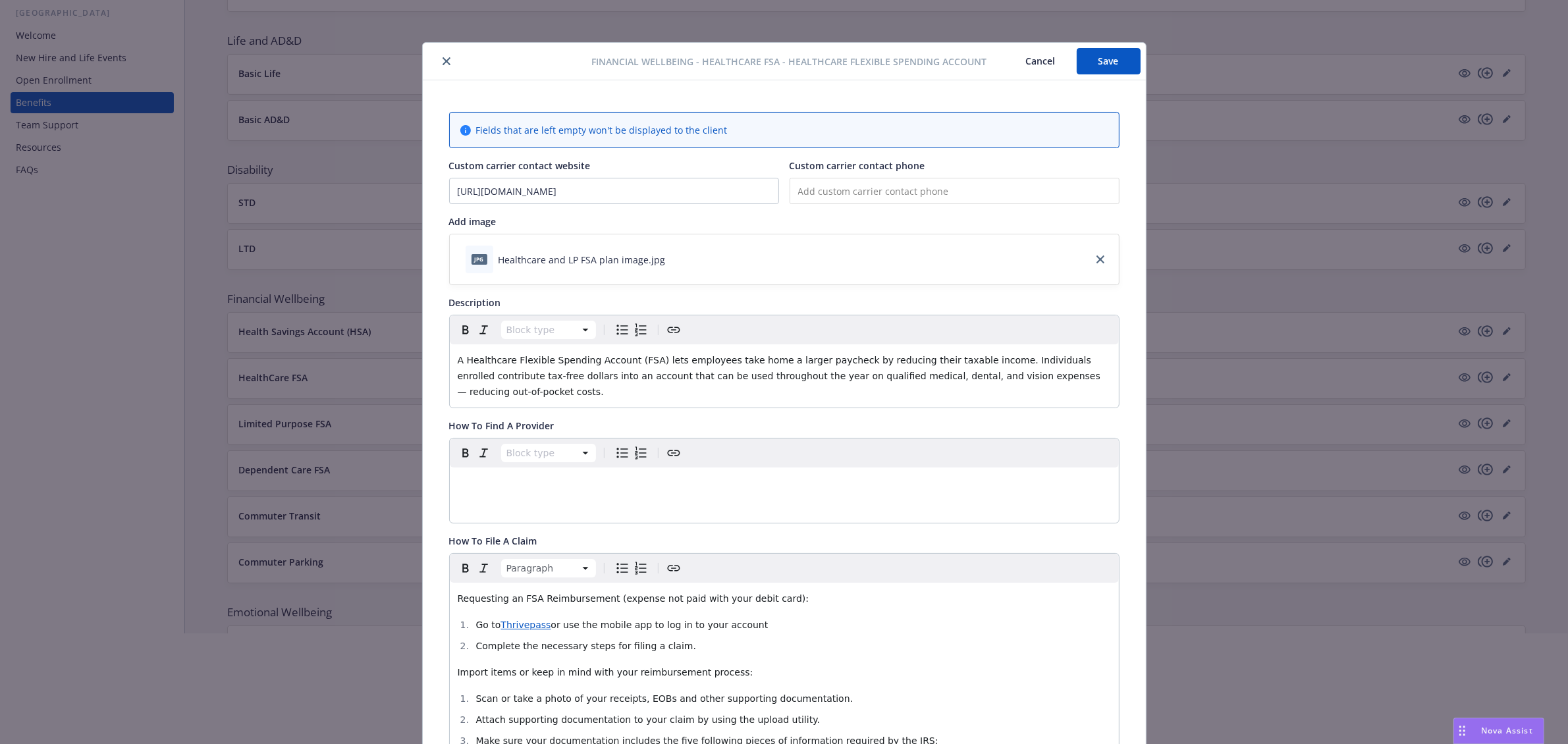
scroll to position [82, 0]
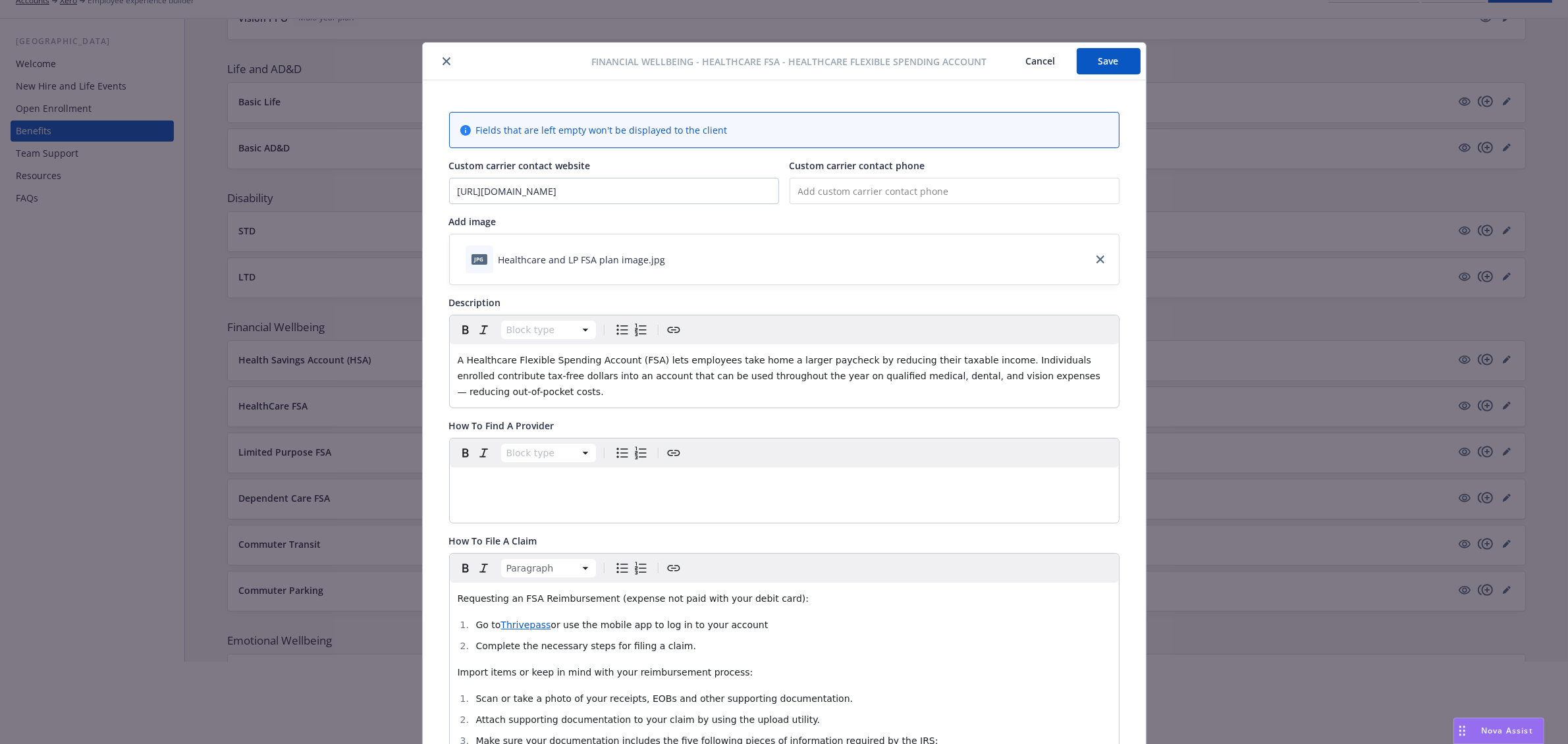
click at [1111, 69] on button "Save" at bounding box center [1109, 61] width 64 height 27
click at [1014, 73] on button "Cancel" at bounding box center [1040, 61] width 72 height 27
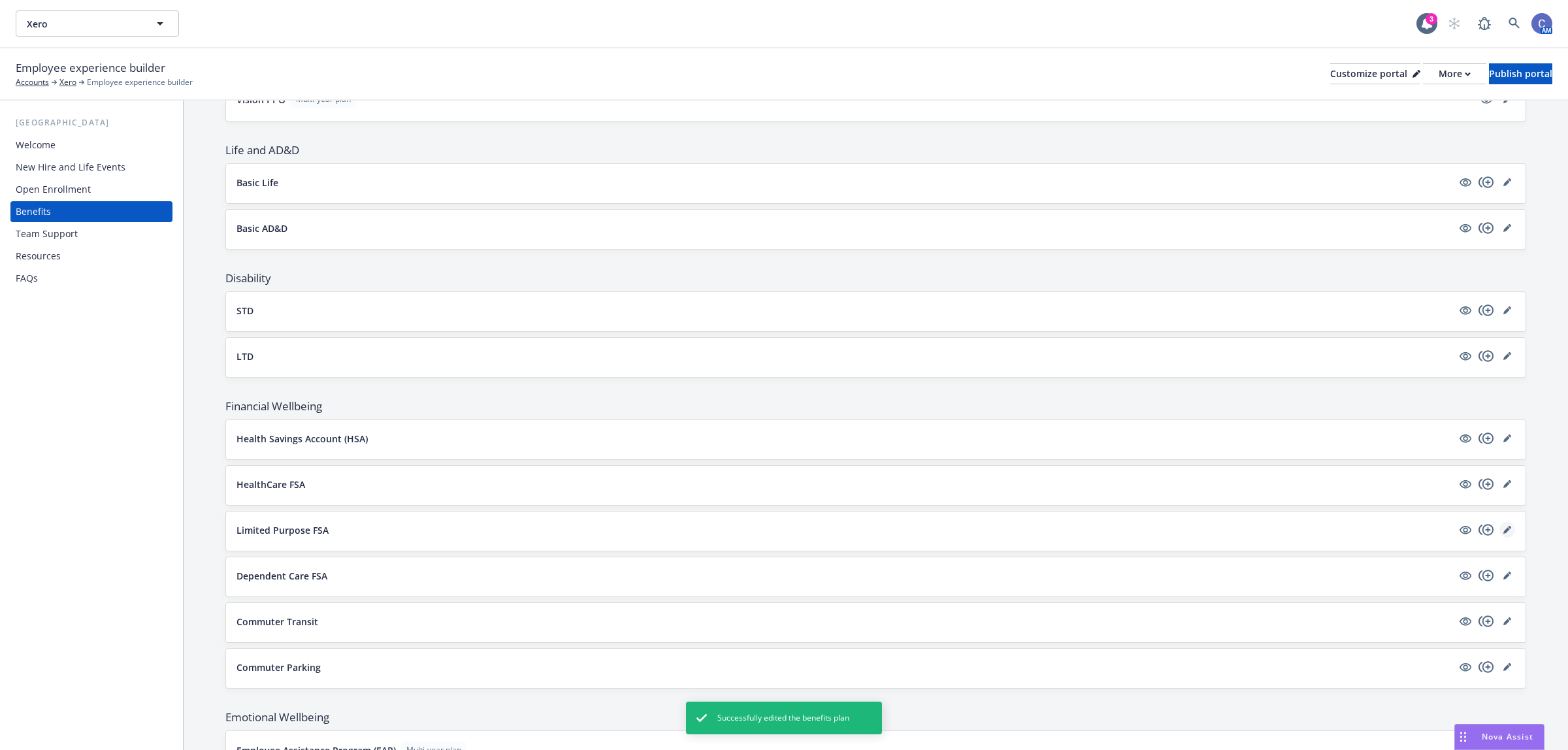
click at [1499, 534] on link "editPencil" at bounding box center [1507, 530] width 16 height 16
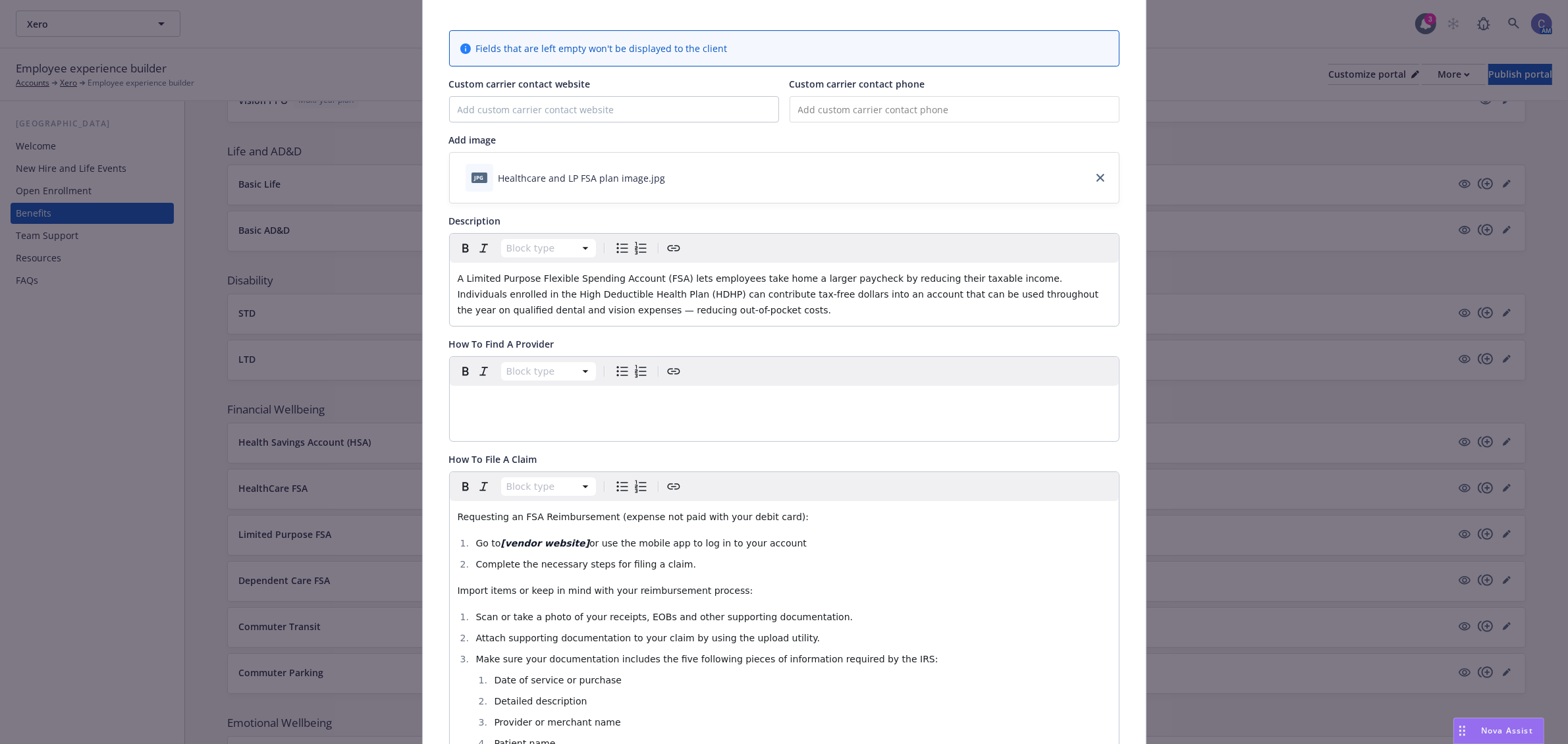
scroll to position [39, 0]
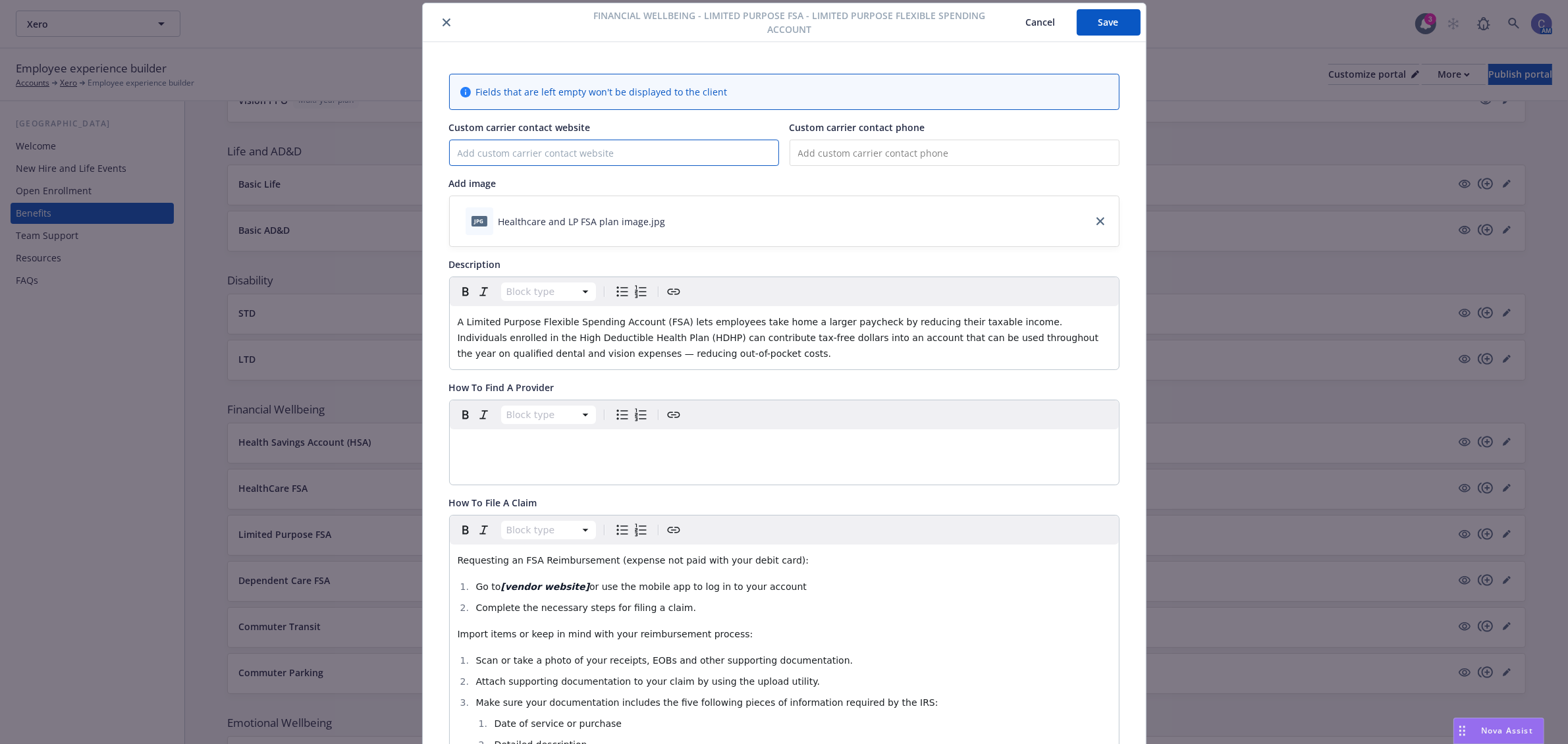
click at [562, 148] on input "Custom carrier contact website" at bounding box center [614, 152] width 329 height 25
paste input "[URL][DOMAIN_NAME]"
type input "[URL][DOMAIN_NAME]"
click at [589, 586] on span "or use the mobile app to log in to your account" at bounding box center [698, 586] width 218 height 11
click at [589, 592] on span "Thrivepass or use the mobile app to log in to your account" at bounding box center [724, 586] width 270 height 11
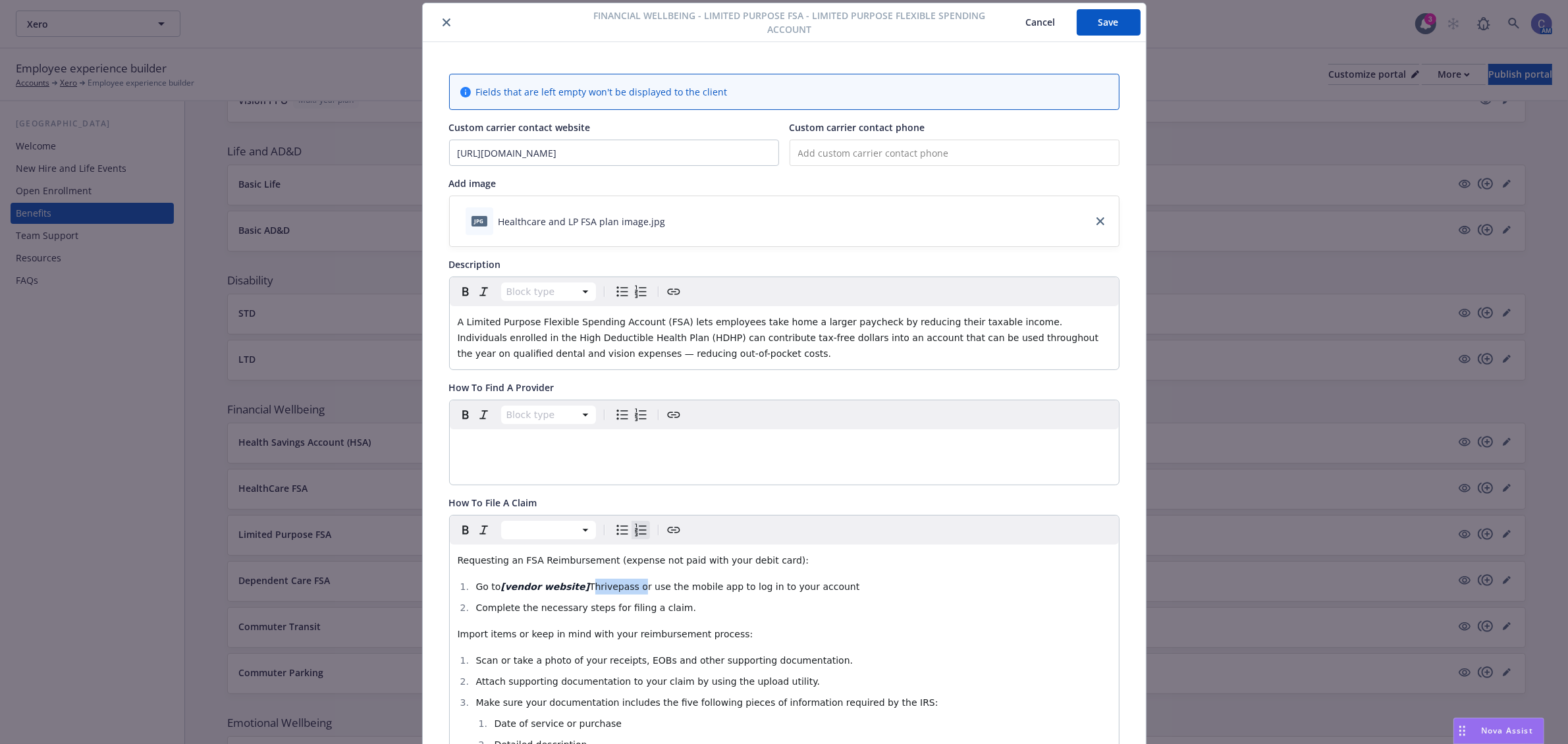
click at [589, 592] on span "Thrivepass or use the mobile app to log in to your account" at bounding box center [724, 586] width 270 height 11
click at [669, 528] on icon "Create link" at bounding box center [674, 530] width 16 height 16
type input "[URL][DOMAIN_NAME]"
click at [657, 676] on span "Save" at bounding box center [654, 678] width 21 height 12
click at [589, 587] on span "or use the mobile app to log in to your account" at bounding box center [698, 586] width 218 height 11
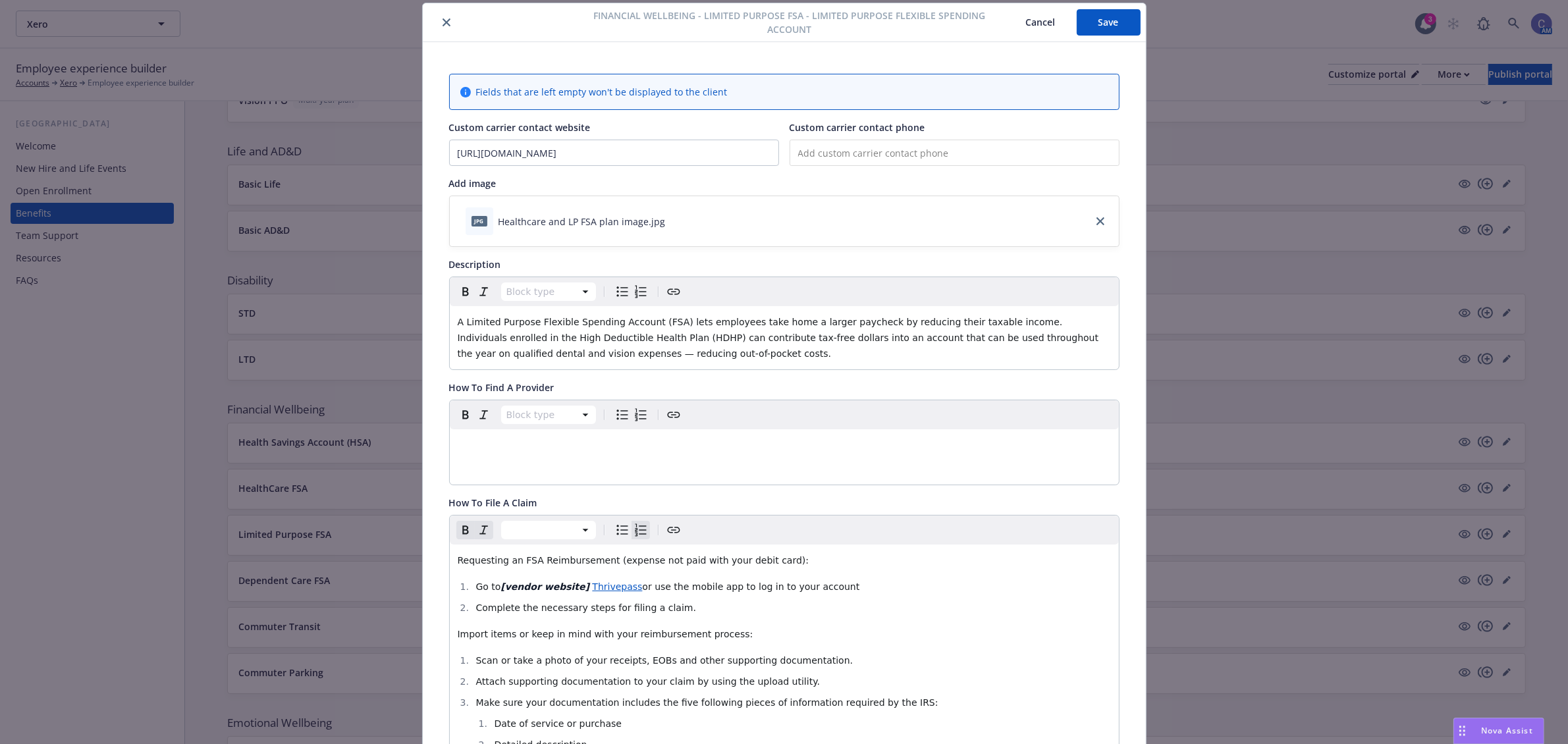
click at [563, 589] on strong "[vendor website]" at bounding box center [545, 586] width 89 height 11
click at [493, 588] on span "Go to" at bounding box center [488, 586] width 25 height 11
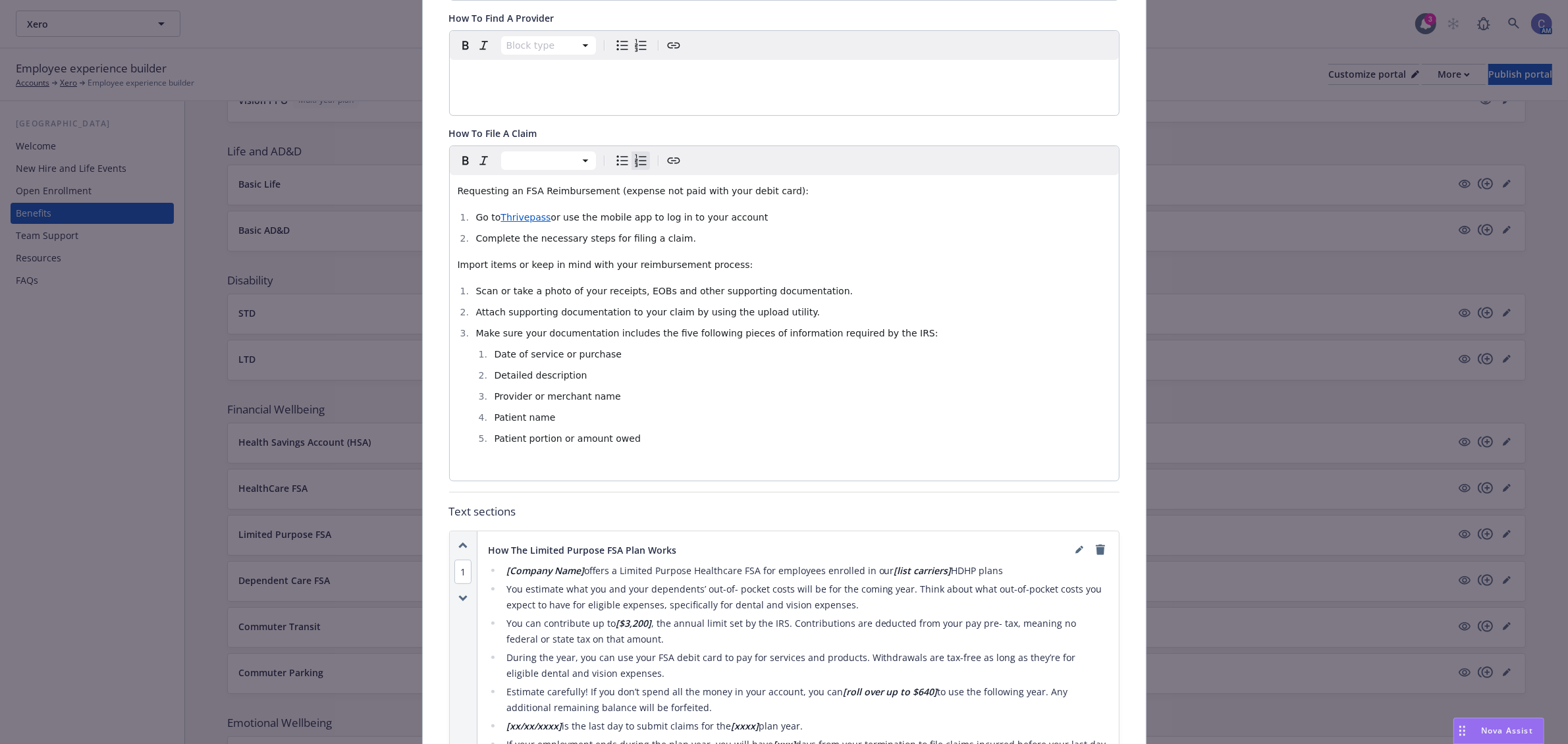
scroll to position [451, 0]
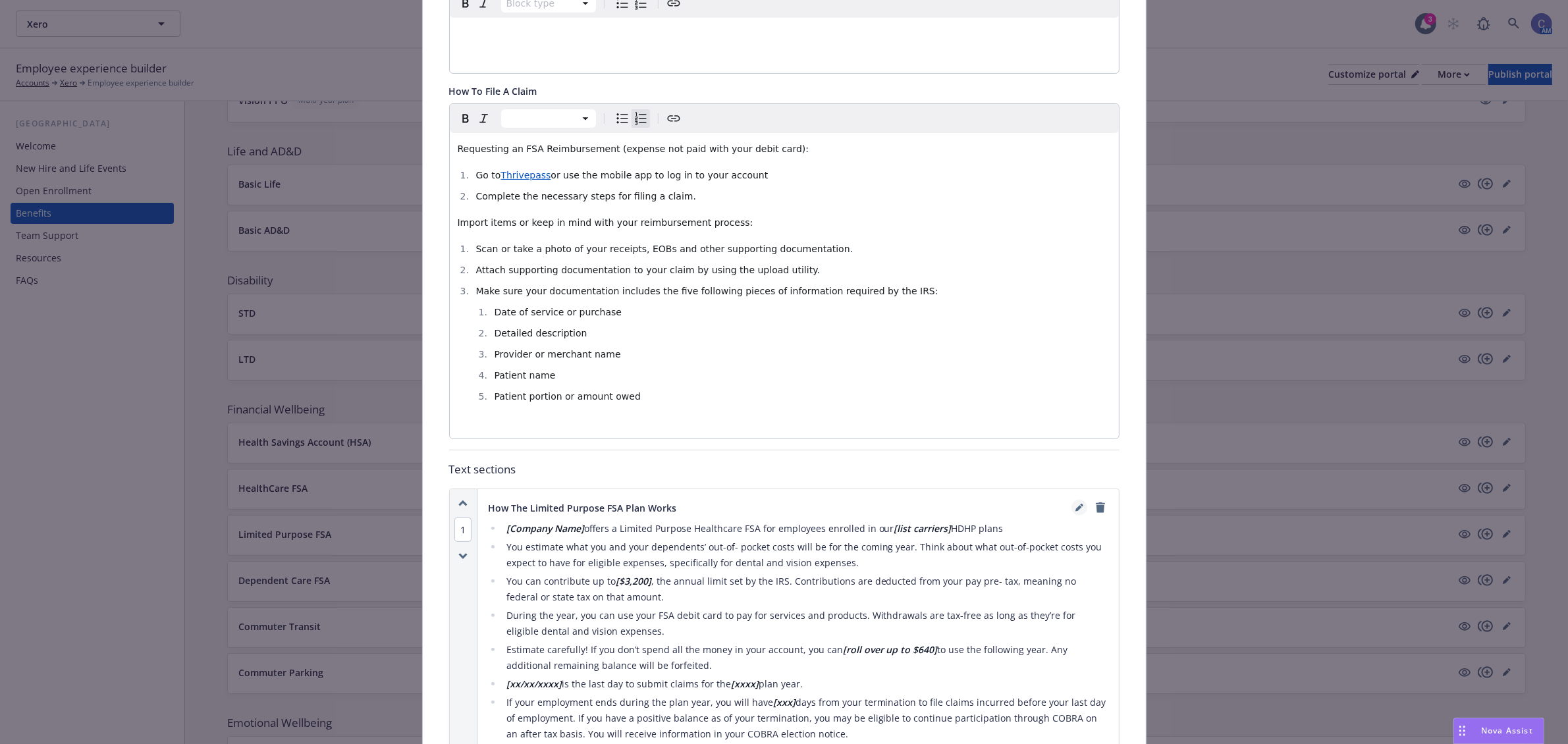
click at [1075, 511] on icon "editPencil" at bounding box center [1079, 507] width 8 height 8
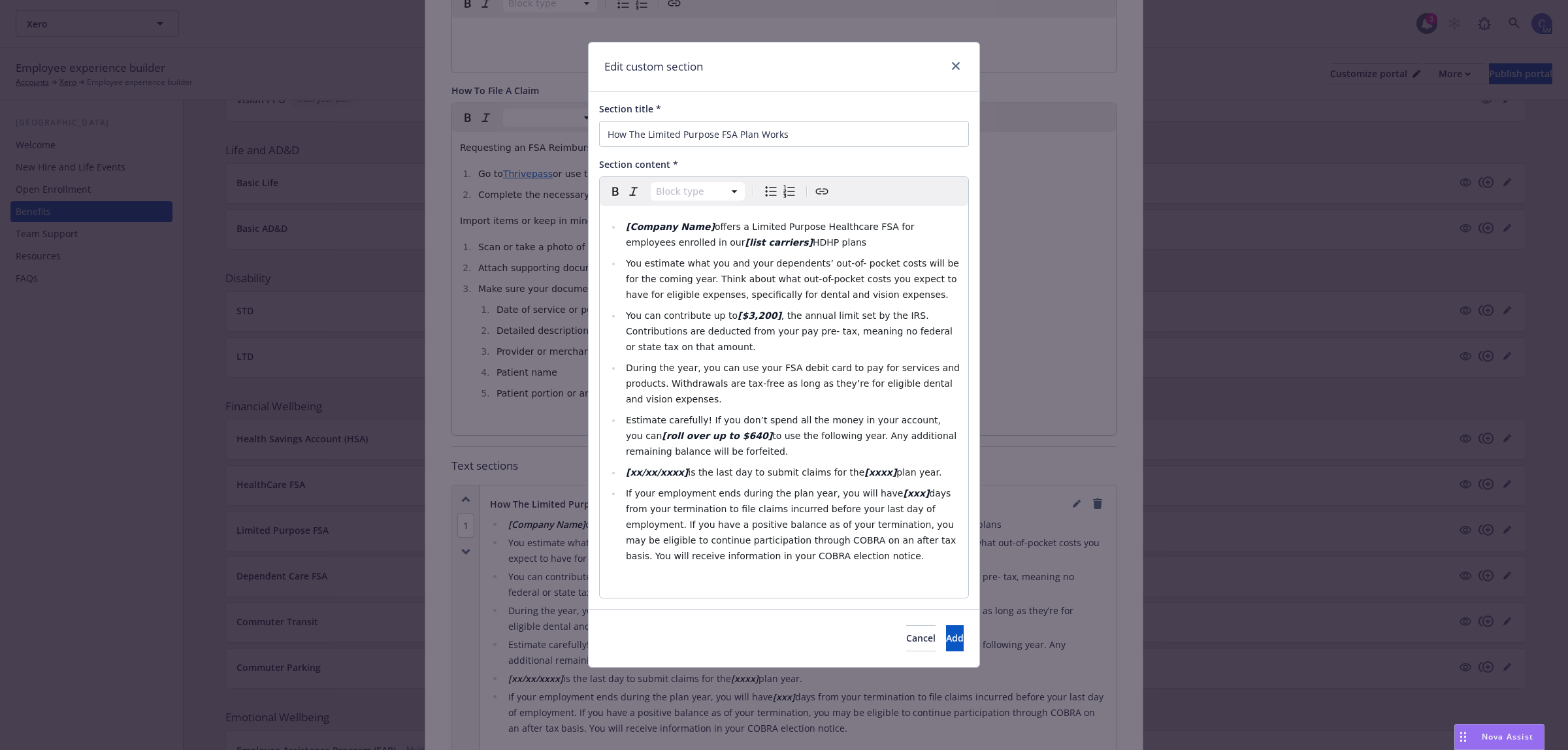
select select
click at [813, 241] on span "HDHP plans" at bounding box center [839, 242] width 54 height 11
drag, startPoint x: 742, startPoint y: 240, endPoint x: 692, endPoint y: 241, distance: 50.0
click at [692, 241] on li "[Company Name] offers a Limited Purpose Healthcare FSA for employees enrolled i…" at bounding box center [791, 233] width 339 height 31
drag, startPoint x: 703, startPoint y: 226, endPoint x: 625, endPoint y: 226, distance: 78.0
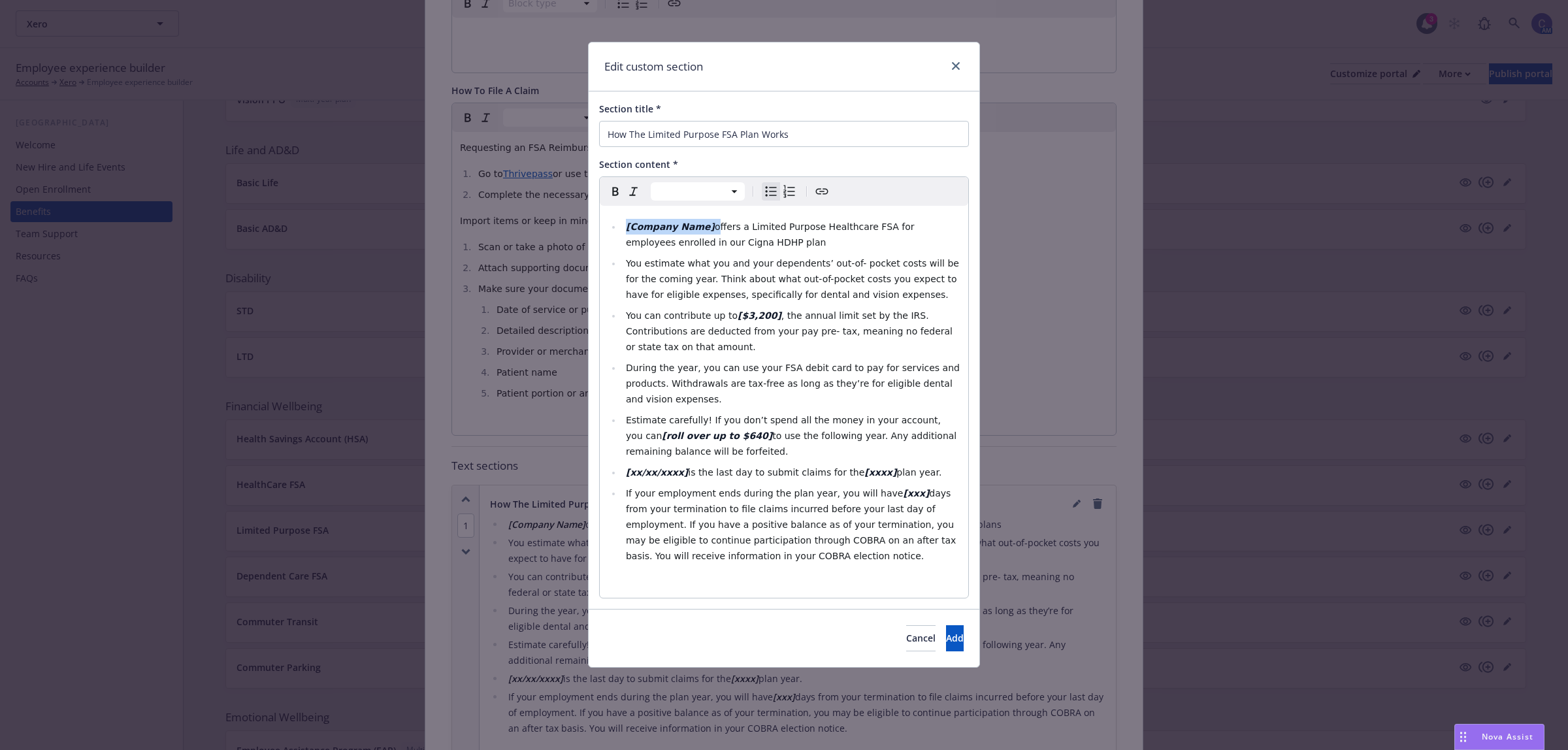
click at [625, 226] on li "[Company Name] offers a Limited Purpose Healthcare FSA for employees enrolled i…" at bounding box center [791, 233] width 339 height 31
click at [752, 314] on strong "[$3,200]" at bounding box center [759, 316] width 43 height 11
click at [761, 317] on strong "[$3,300]" at bounding box center [759, 316] width 43 height 11
click at [738, 318] on strong "[$3,30]" at bounding box center [756, 316] width 37 height 11
click at [754, 314] on span ", the annual limit set by the IRS. Contributions are deducted from your pay pre…" at bounding box center [791, 331] width 329 height 42
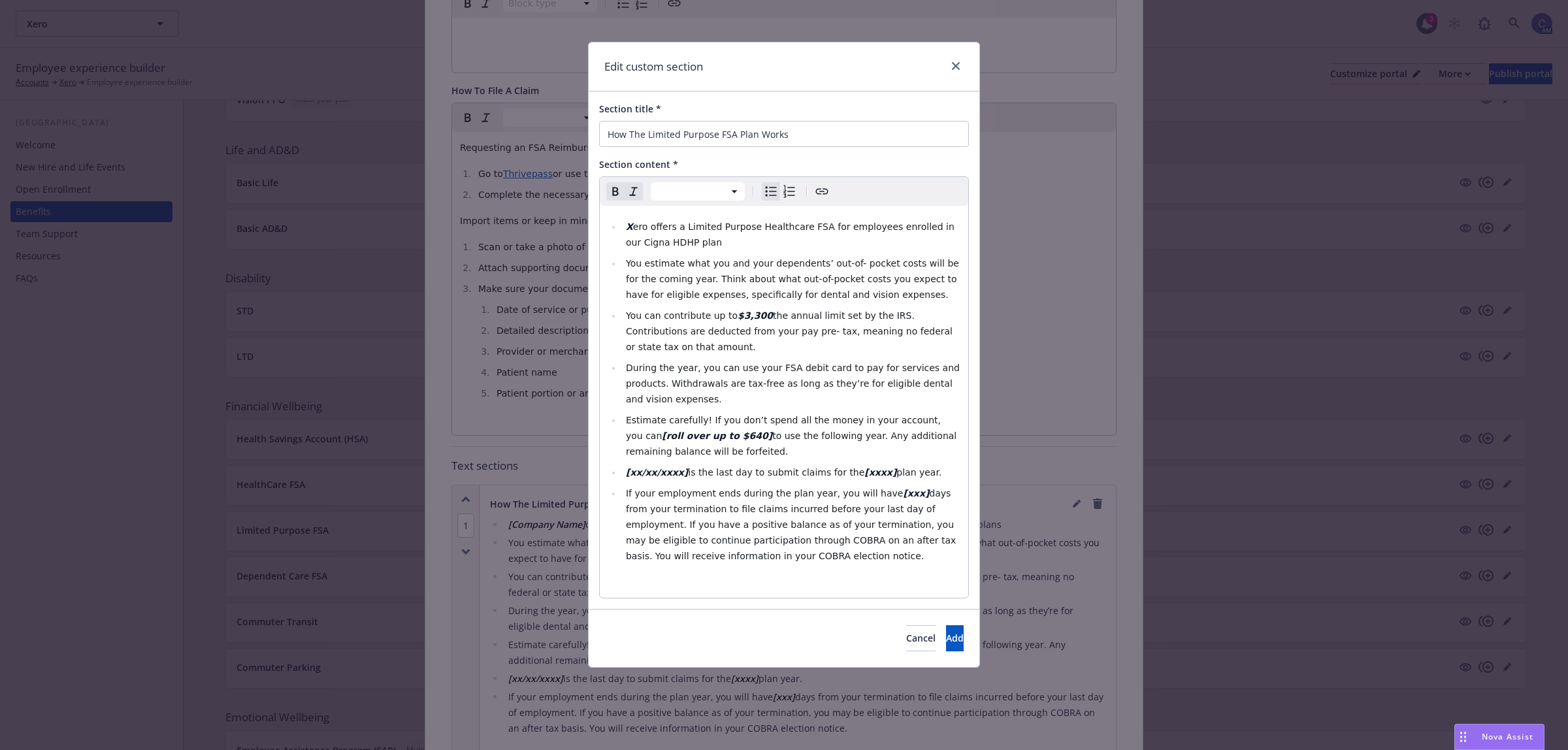
click at [740, 295] on span "You estimate what you and your dependents’ out-of- pocket costs will be for the…" at bounding box center [794, 279] width 336 height 42
drag, startPoint x: 761, startPoint y: 317, endPoint x: 719, endPoint y: 318, distance: 42.0
click at [719, 318] on li "You can contribute up to $3,300 the annual limit set by the IRS. Contributions …" at bounding box center [791, 331] width 339 height 47
click at [864, 467] on strong "[xxxx]" at bounding box center [880, 472] width 32 height 11
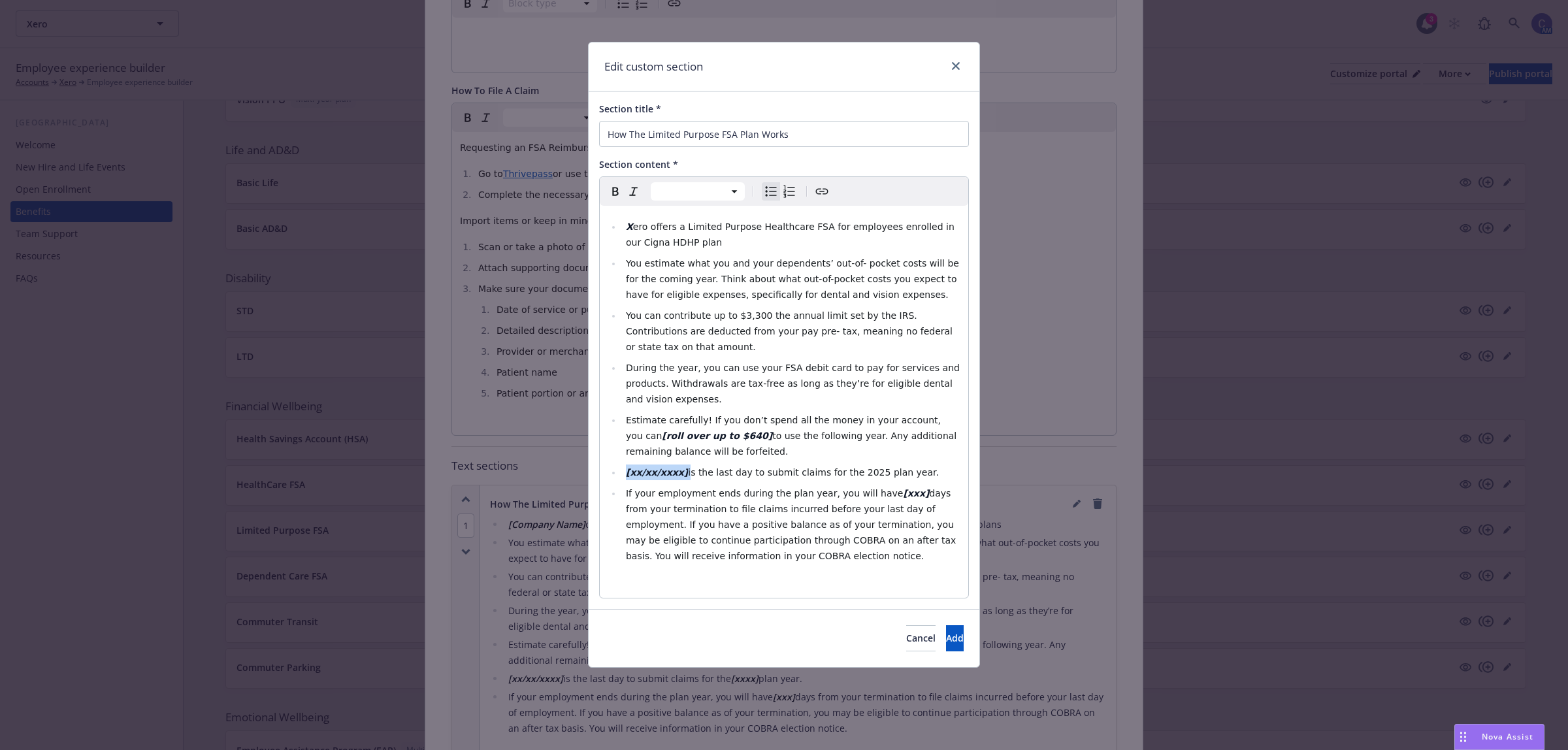
drag, startPoint x: 677, startPoint y: 441, endPoint x: 613, endPoint y: 446, distance: 64.2
click at [622, 464] on li "[xx/xx/xxxx] is the last day to submit claims for the 2025 plan year." at bounding box center [791, 472] width 339 height 16
click at [632, 467] on span "/31/2026 is the last day to submit claims for the 2025 plan year." at bounding box center [779, 472] width 294 height 11
click at [636, 464] on li "[DATE] is the last day to submit claims for the 2025 plan year." at bounding box center [791, 472] width 339 height 16
drag, startPoint x: 623, startPoint y: 441, endPoint x: 648, endPoint y: 441, distance: 25.0
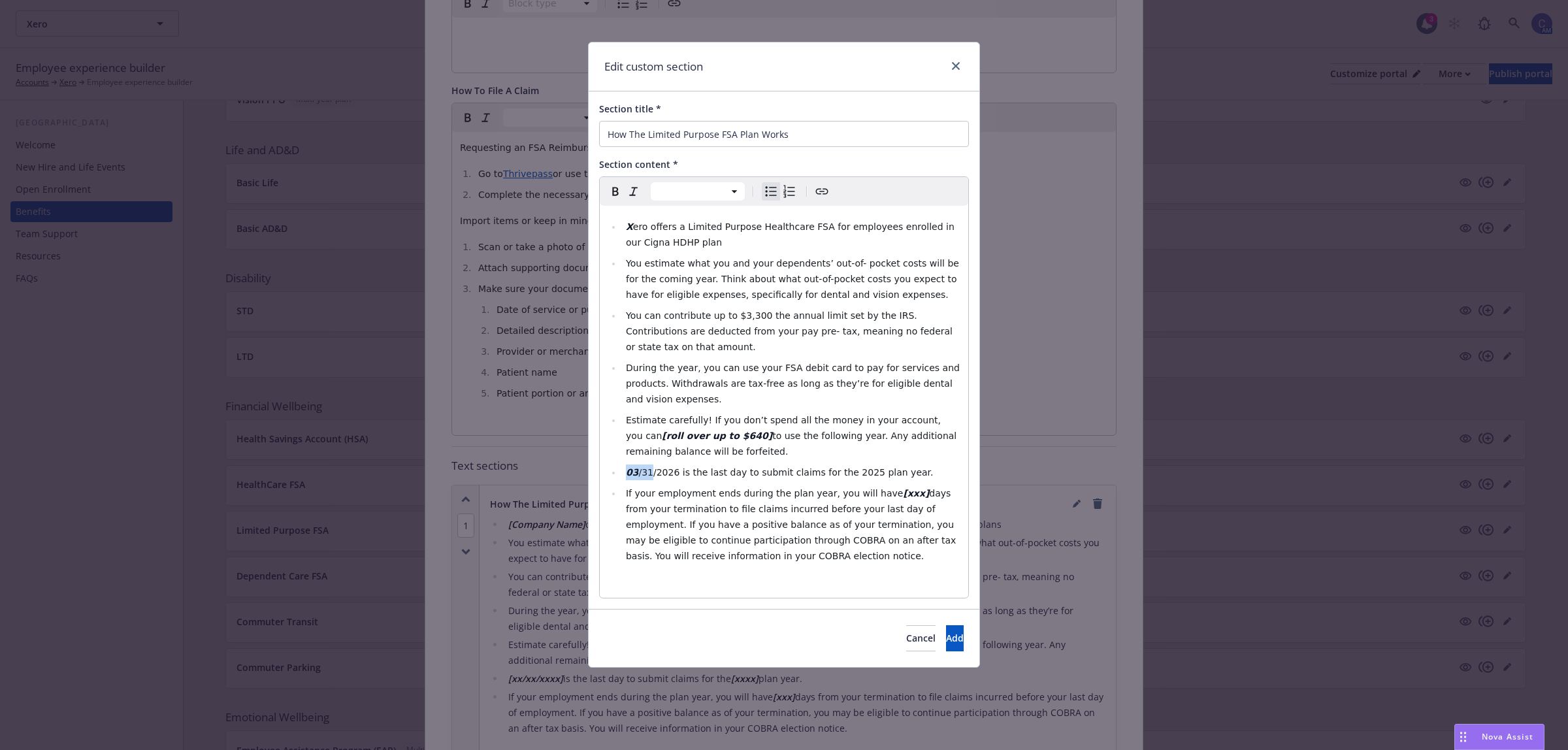
click at [648, 464] on li "[DATE] is the last day to submit claims for the 2025 plan year." at bounding box center [791, 472] width 339 height 16
click at [946, 625] on button "Add" at bounding box center [955, 639] width 18 height 27
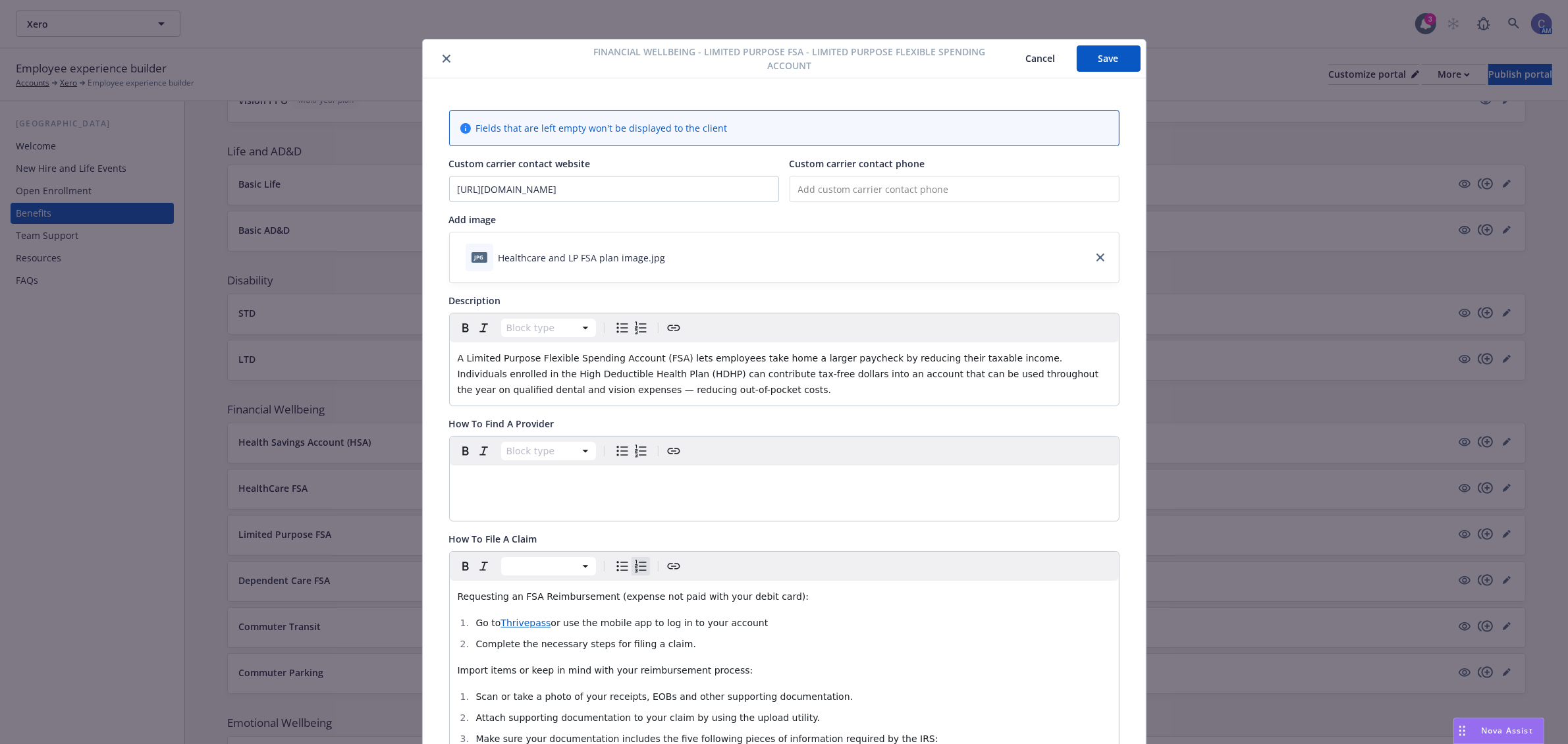
scroll to position [0, 0]
click at [1096, 57] on button "Save" at bounding box center [1109, 62] width 64 height 27
click at [1030, 61] on button "Cancel" at bounding box center [1040, 62] width 72 height 27
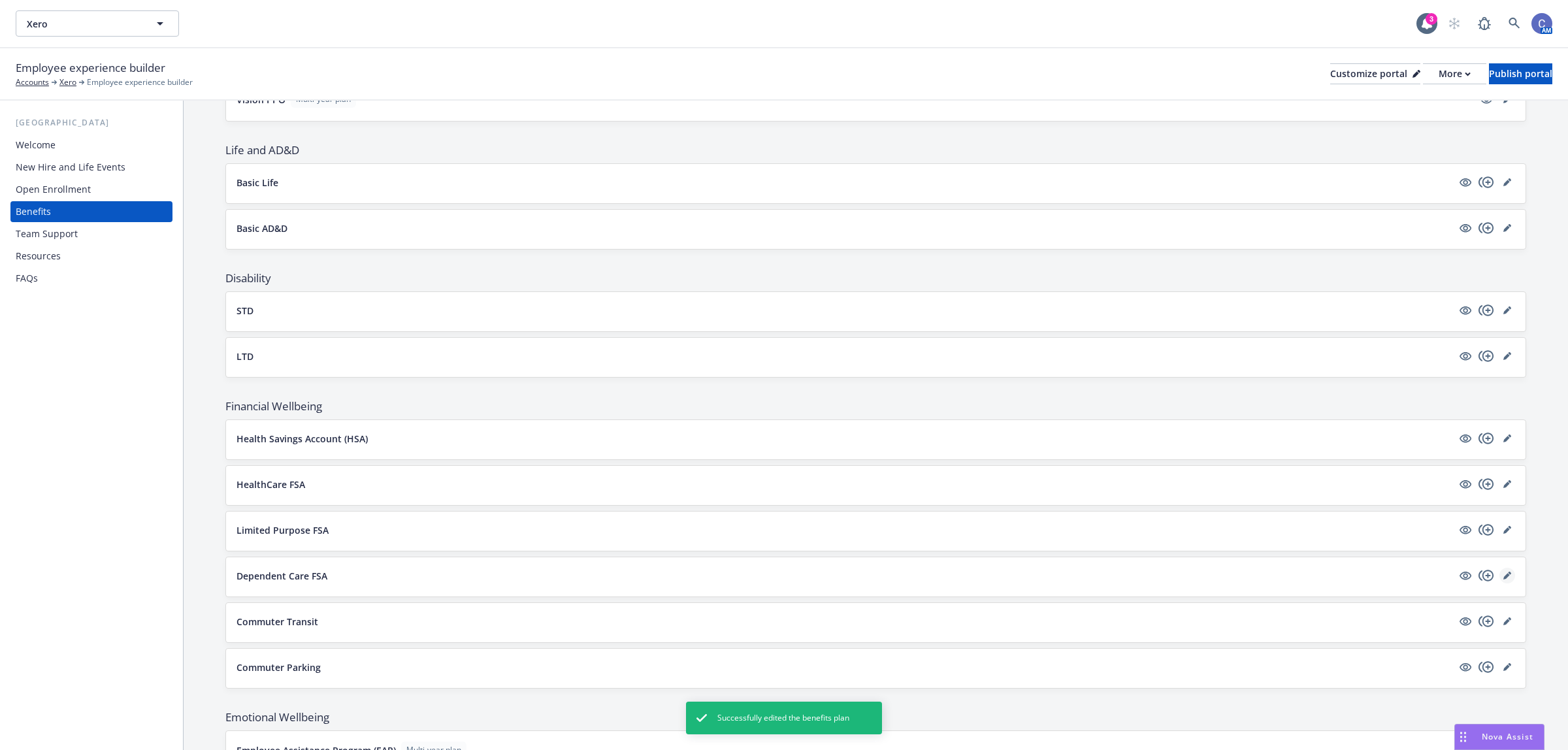
click at [1500, 577] on link "editPencil" at bounding box center [1507, 576] width 16 height 16
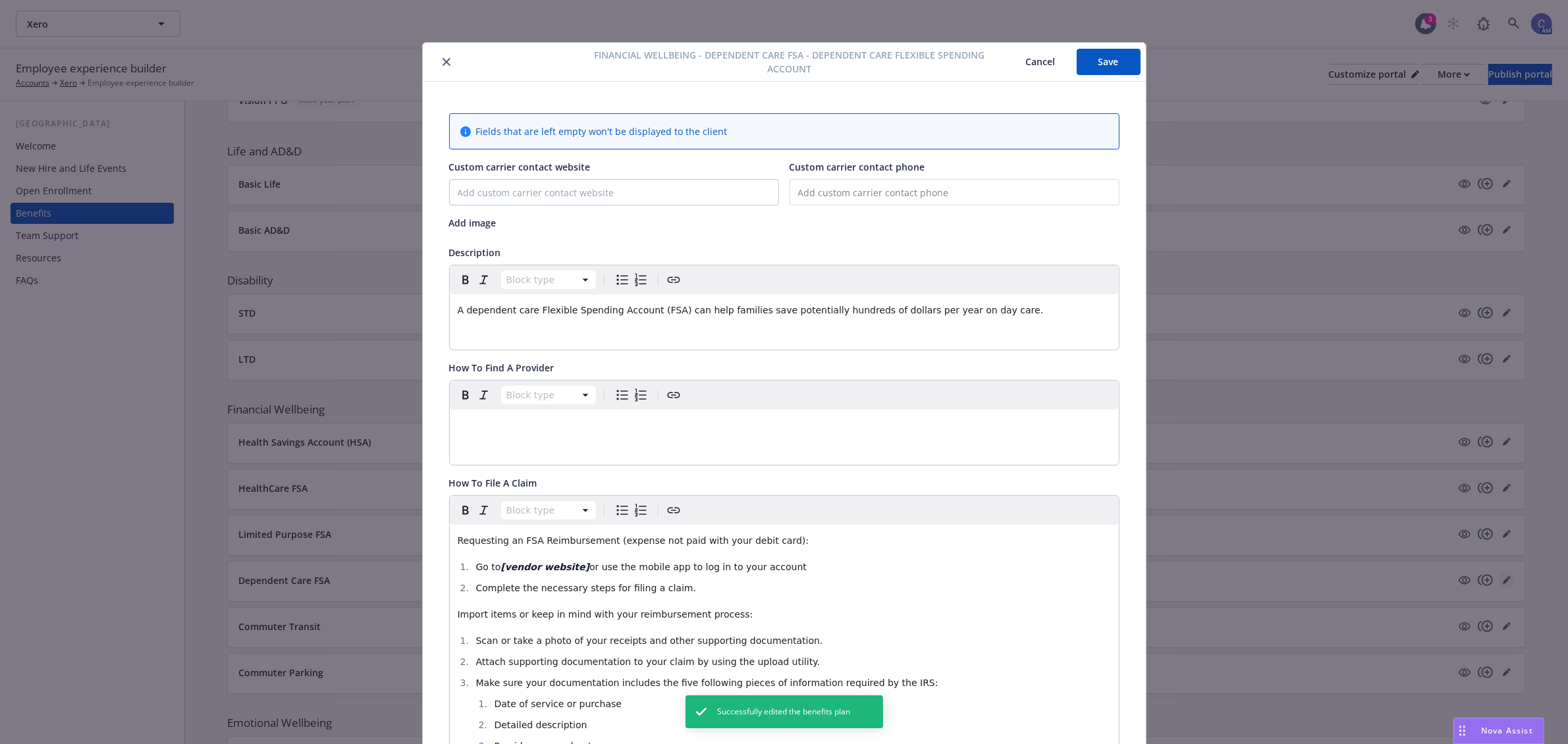
scroll to position [39, 0]
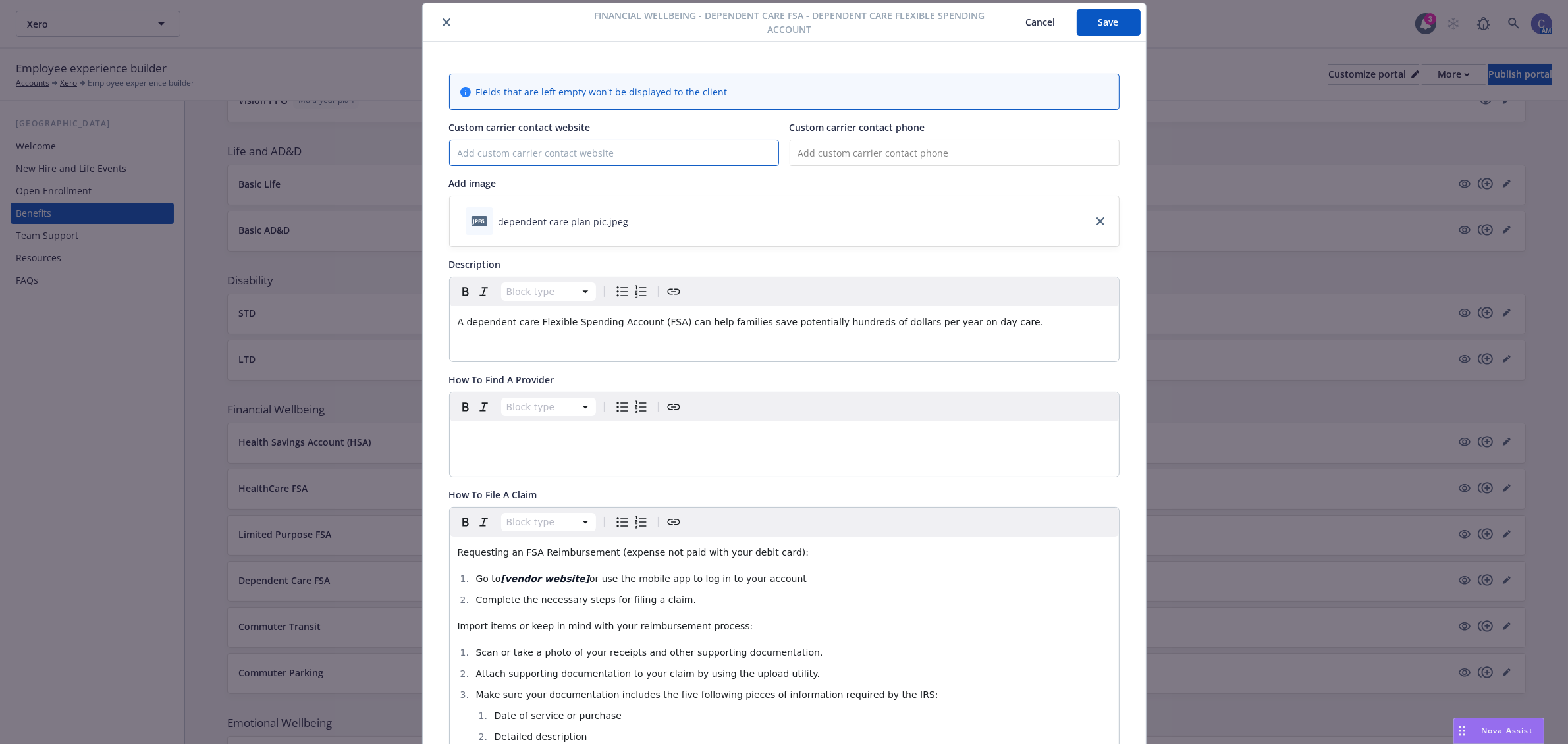
click at [636, 153] on input "Custom carrier contact website" at bounding box center [614, 152] width 329 height 25
paste input "[URL][DOMAIN_NAME]"
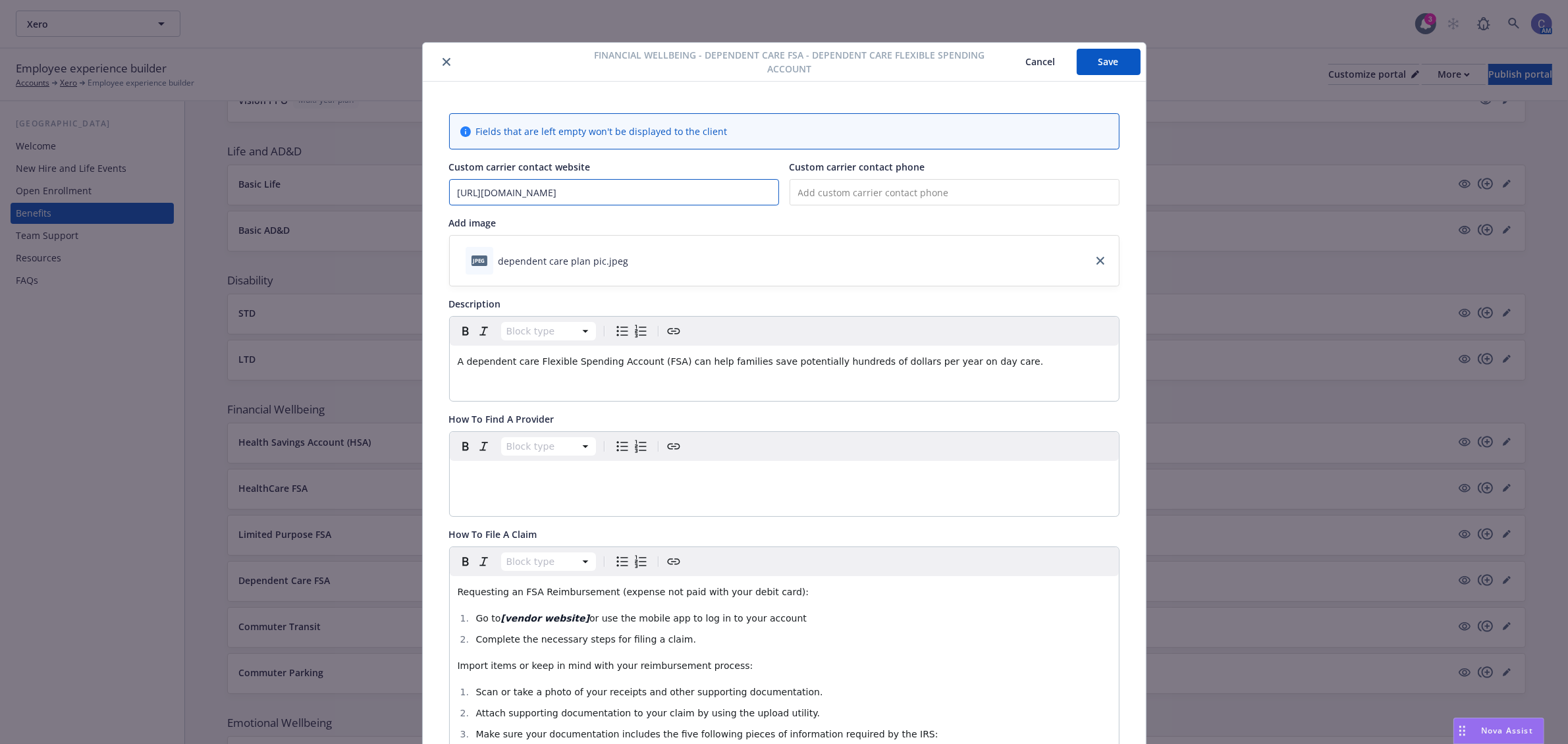
type input "[URL][DOMAIN_NAME]"
click at [589, 624] on span "or use the mobile app to log in to your account" at bounding box center [698, 618] width 218 height 11
click at [579, 627] on ol "Go to [vendor website] Thrivepass or use the mobile app to log in to your accou…" at bounding box center [784, 628] width 653 height 37
click at [666, 567] on icon "Create link" at bounding box center [674, 561] width 16 height 16
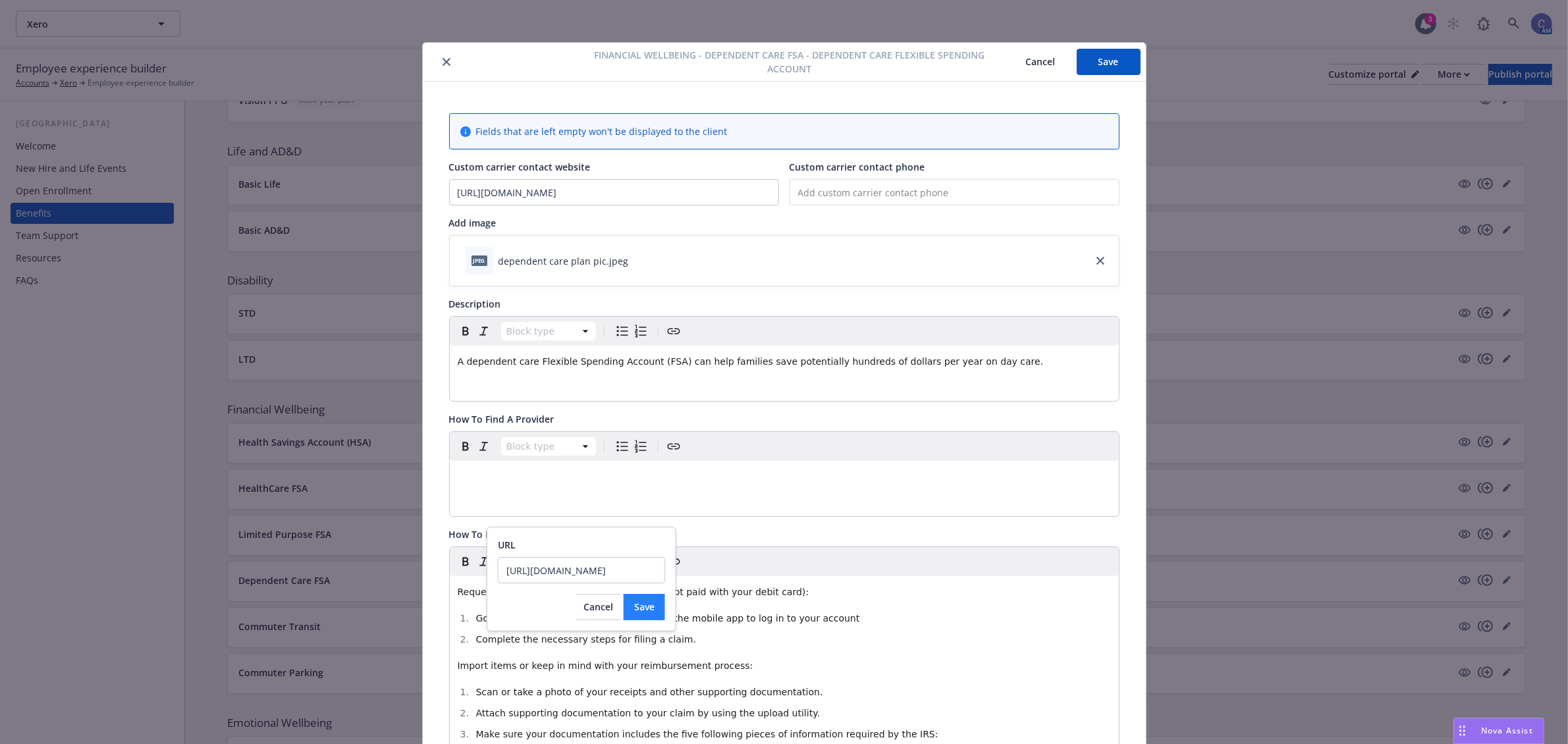
type input "[URL][DOMAIN_NAME]"
click at [647, 601] on span "Save" at bounding box center [644, 607] width 21 height 12
drag, startPoint x: 571, startPoint y: 617, endPoint x: 492, endPoint y: 616, distance: 79.0
click at [492, 616] on li "Go to [vendor website] Thrivepass or use the mobile app to log in to your accou…" at bounding box center [792, 618] width 639 height 16
click at [588, 635] on span "steps" at bounding box center [601, 639] width 25 height 11
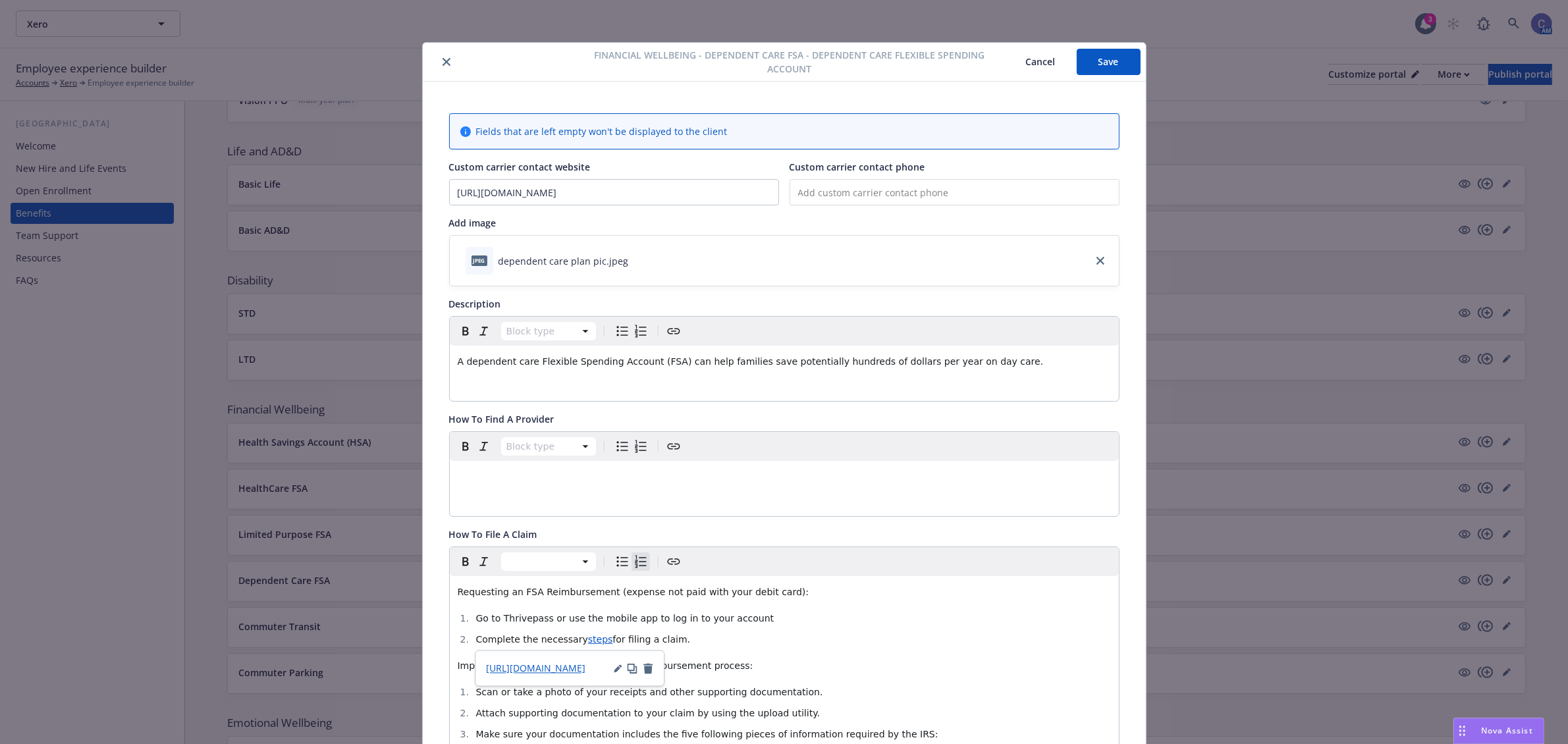
click at [557, 675] on div "[URL][DOMAIN_NAME]" at bounding box center [570, 668] width 190 height 37
click at [557, 669] on span "[URL][DOMAIN_NAME]" at bounding box center [536, 668] width 100 height 12
click at [863, 624] on li "Go to Thrivepass or use the mobile app to log in to your account" at bounding box center [792, 618] width 639 height 16
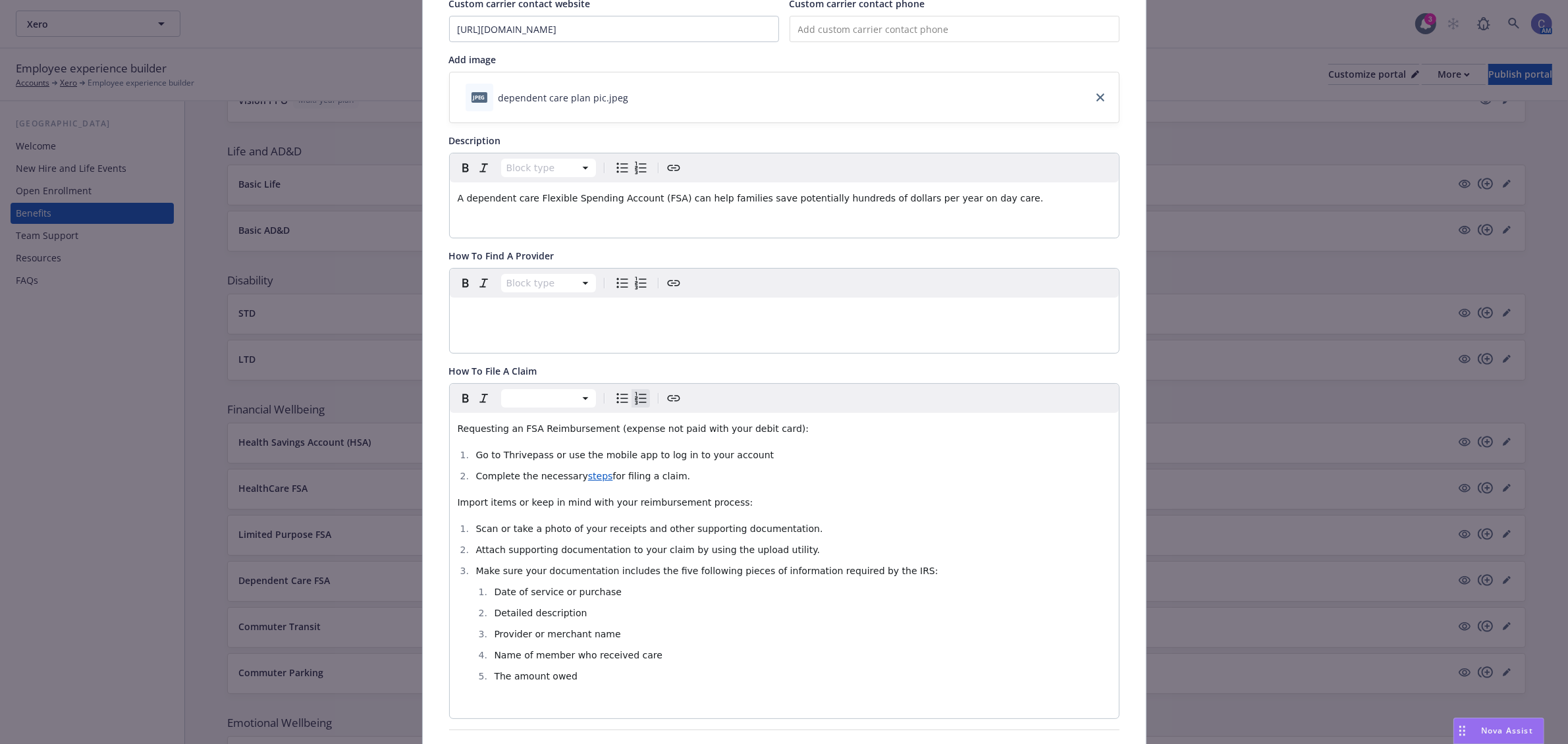
scroll to position [165, 0]
click at [596, 453] on span "Thrivepass or use the mobile app to log in to your account" at bounding box center [724, 454] width 270 height 11
click at [669, 399] on icon "Create link" at bounding box center [674, 397] width 16 height 16
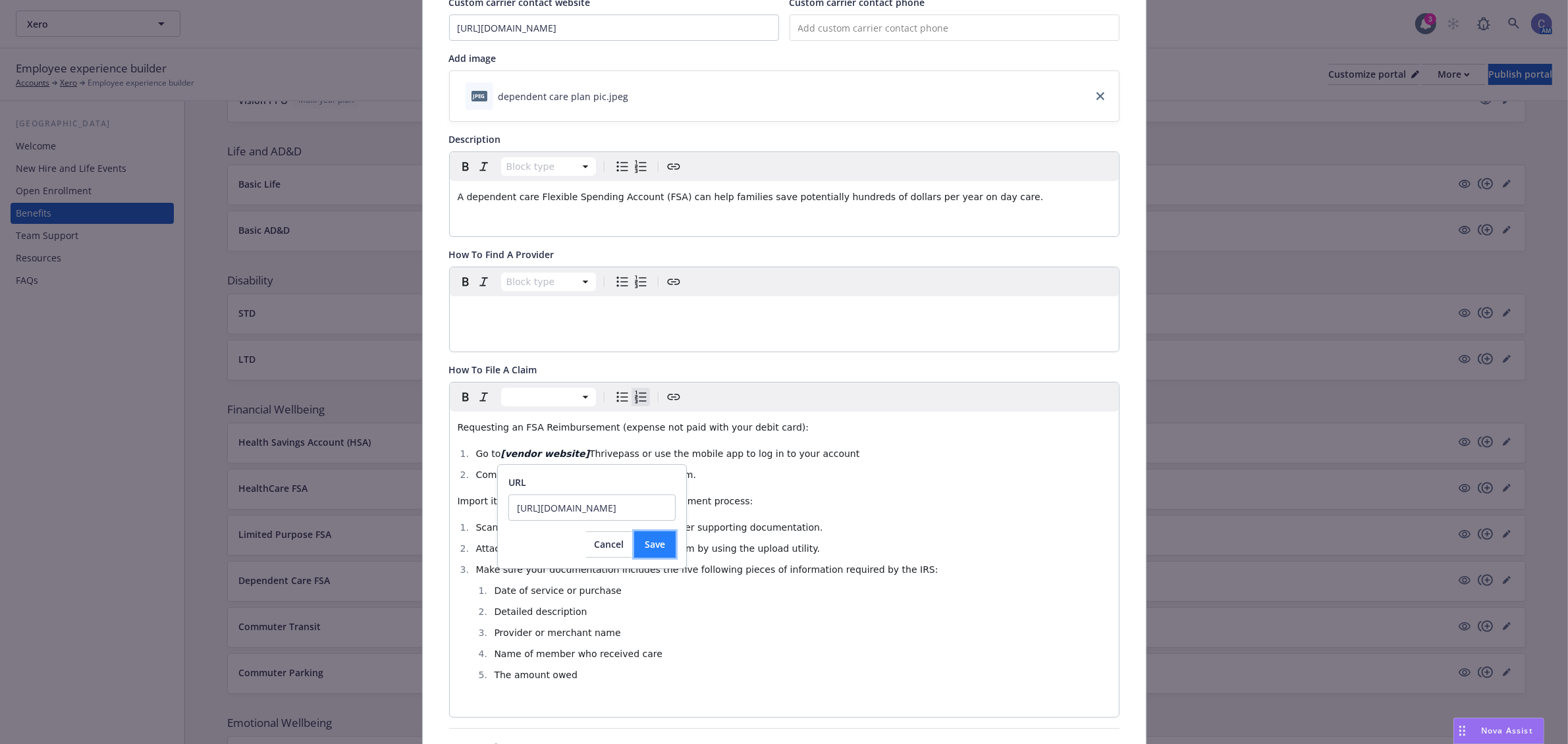
click at [650, 542] on span "Save" at bounding box center [654, 544] width 21 height 12
click at [565, 453] on strong "[vendor website]" at bounding box center [545, 454] width 89 height 11
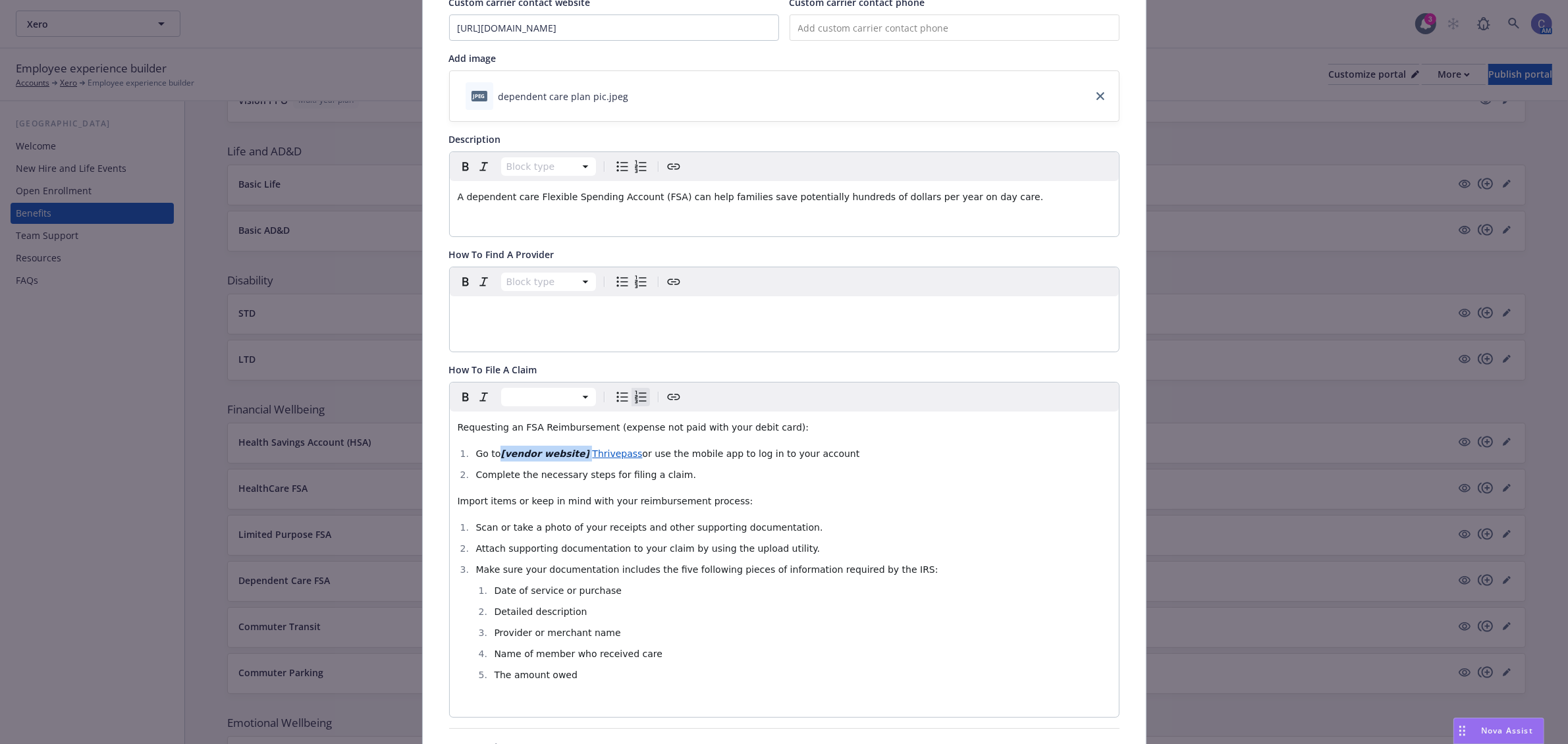
drag, startPoint x: 571, startPoint y: 456, endPoint x: 493, endPoint y: 457, distance: 78.0
click at [493, 457] on li "Go to [vendor website] Thrivepass or use the mobile app to log in to your accou…" at bounding box center [792, 454] width 639 height 16
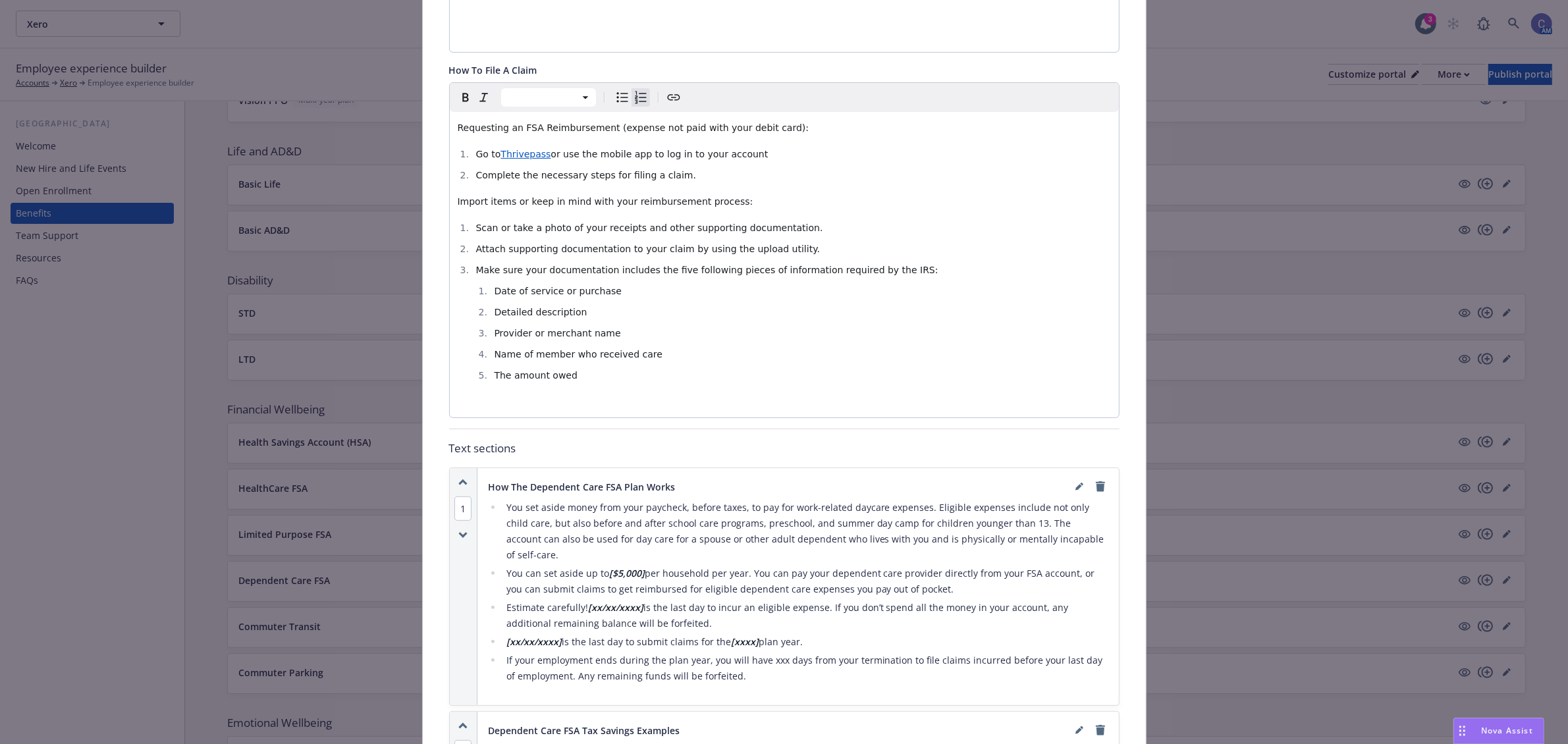
scroll to position [494, 0]
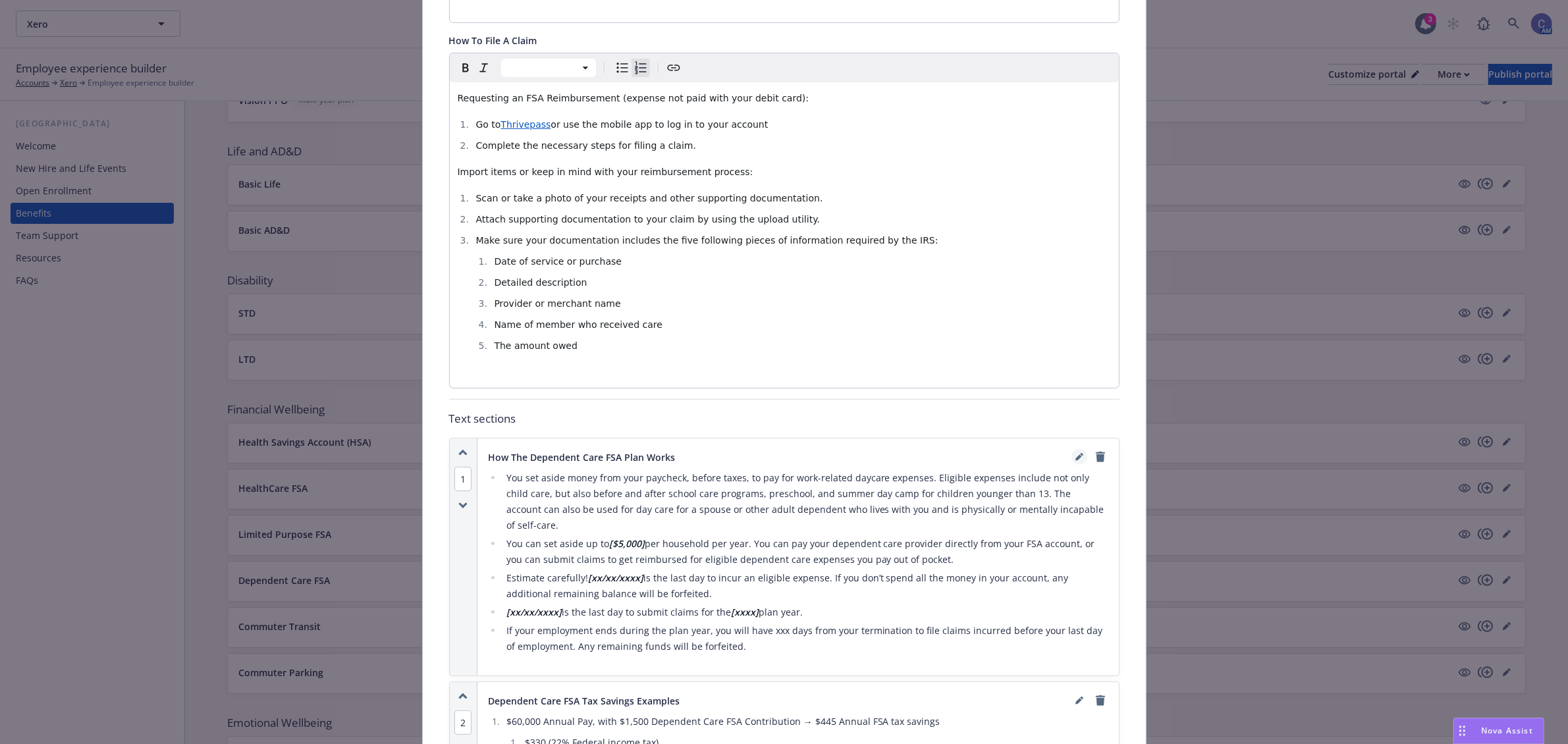
click at [1071, 462] on link "editPencil" at bounding box center [1080, 457] width 16 height 16
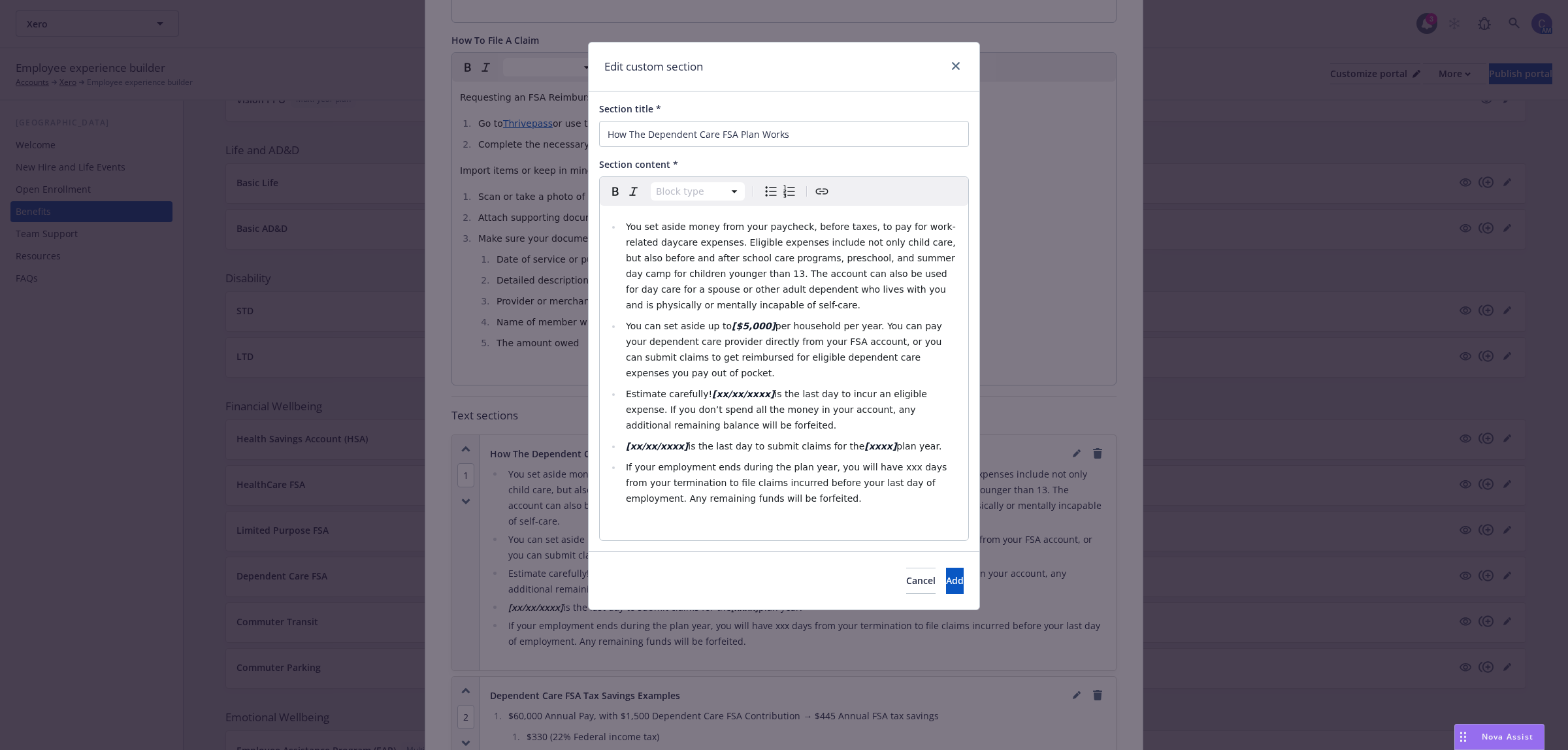
select select
click at [754, 324] on strong "[$5,000]" at bounding box center [753, 326] width 43 height 11
click at [731, 325] on strong "[$5,000" at bounding box center [751, 326] width 39 height 11
drag, startPoint x: 752, startPoint y: 326, endPoint x: 720, endPoint y: 332, distance: 32.6
click at [720, 332] on li "You can set aside up to $5,000 per household per year. You can pay your depende…" at bounding box center [791, 349] width 339 height 63
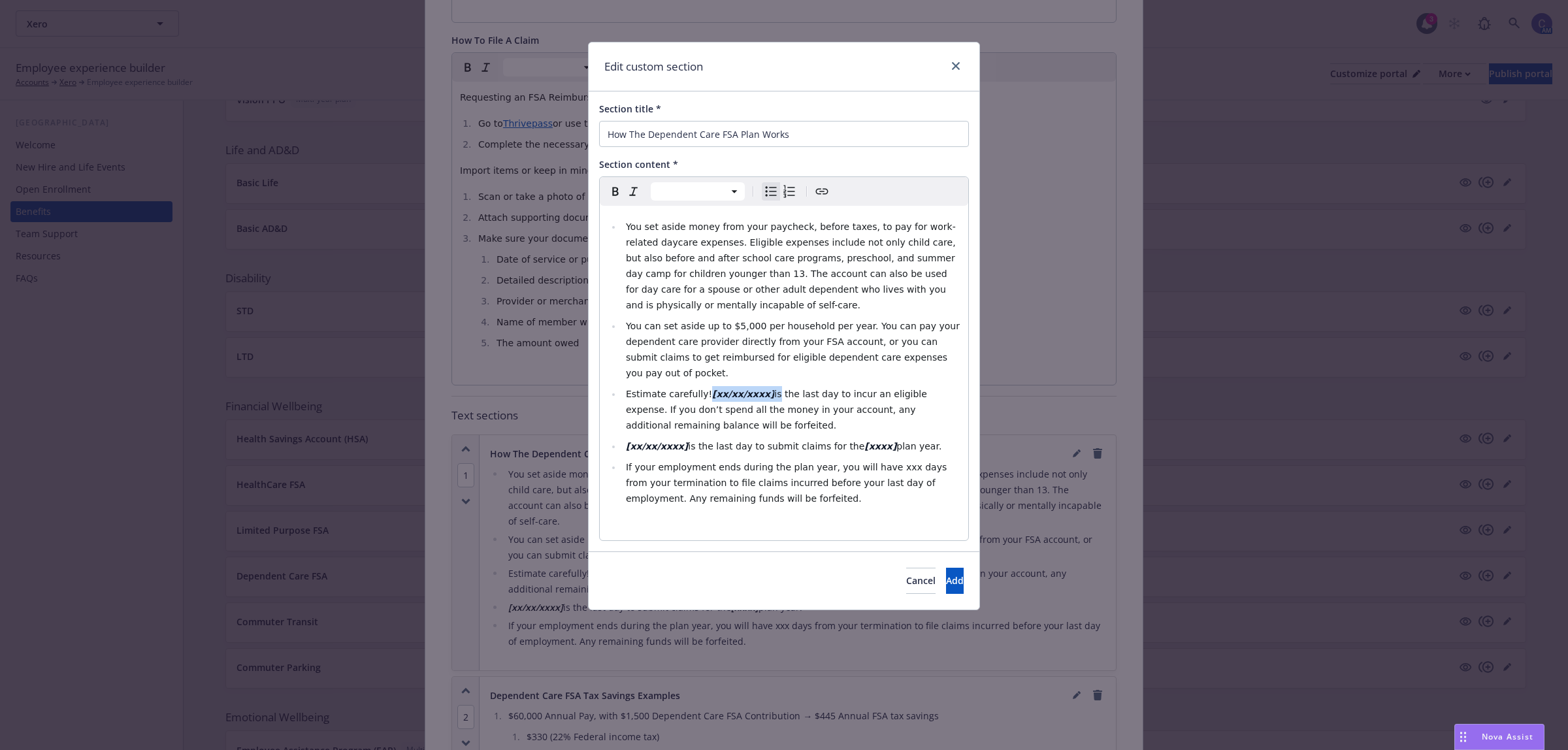
drag, startPoint x: 761, startPoint y: 379, endPoint x: 698, endPoint y: 377, distance: 63.0
click at [698, 386] on li "Estimate carefully! [xx/xx/xxxx] is the last day to incur an eligible expense. …" at bounding box center [791, 409] width 339 height 47
drag, startPoint x: 656, startPoint y: 434, endPoint x: 622, endPoint y: 435, distance: 34.0
click at [622, 439] on li "[xx/xx/xxxx] is the last day to submit claims for the [xxxx] plan year." at bounding box center [791, 447] width 339 height 16
click at [843, 441] on strong "[xxxx]" at bounding box center [859, 447] width 32 height 11
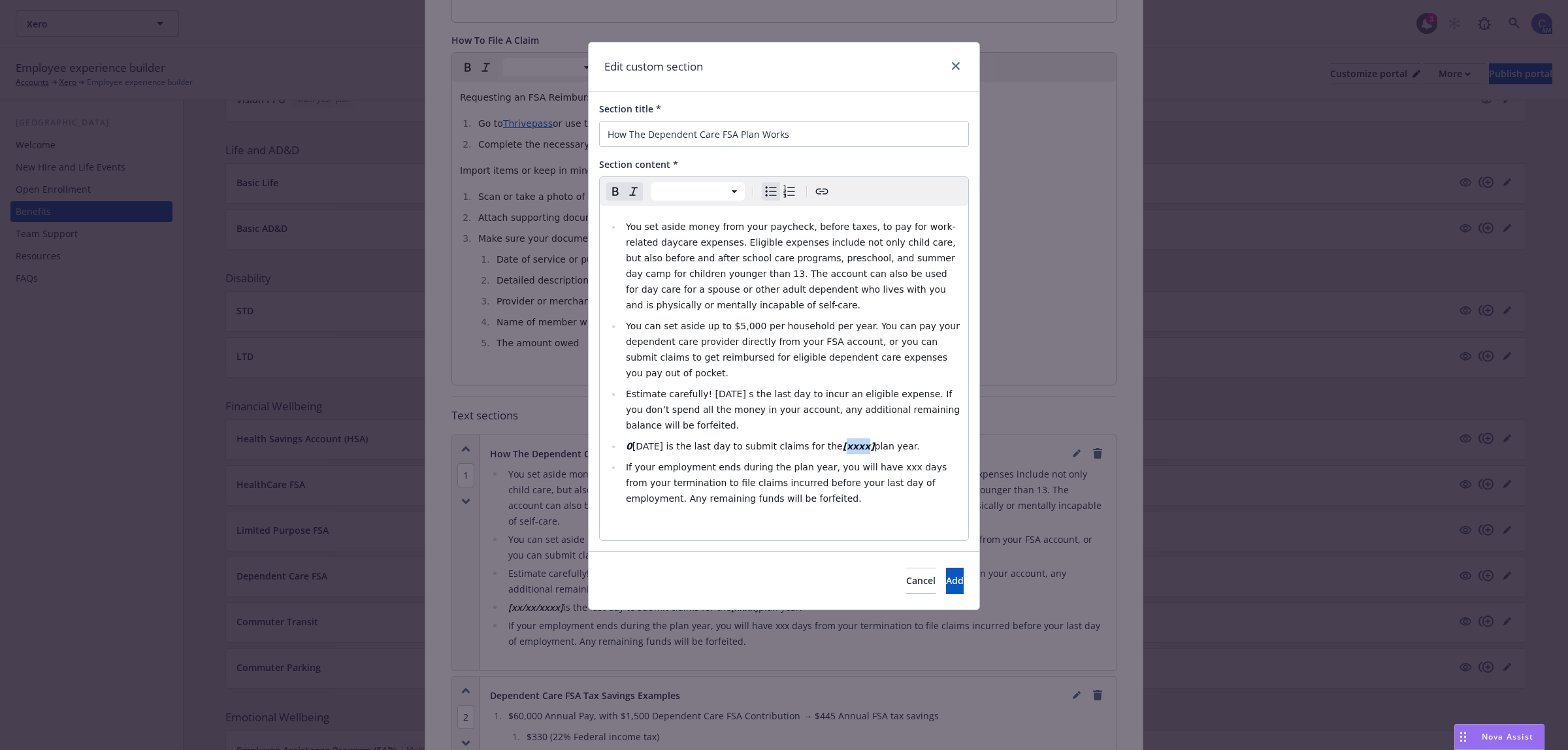
click at [843, 441] on strong "[xxxx]" at bounding box center [859, 447] width 32 height 11
click at [629, 441] on strong "0" at bounding box center [629, 447] width 6 height 11
click at [946, 574] on span "Add" at bounding box center [955, 580] width 18 height 12
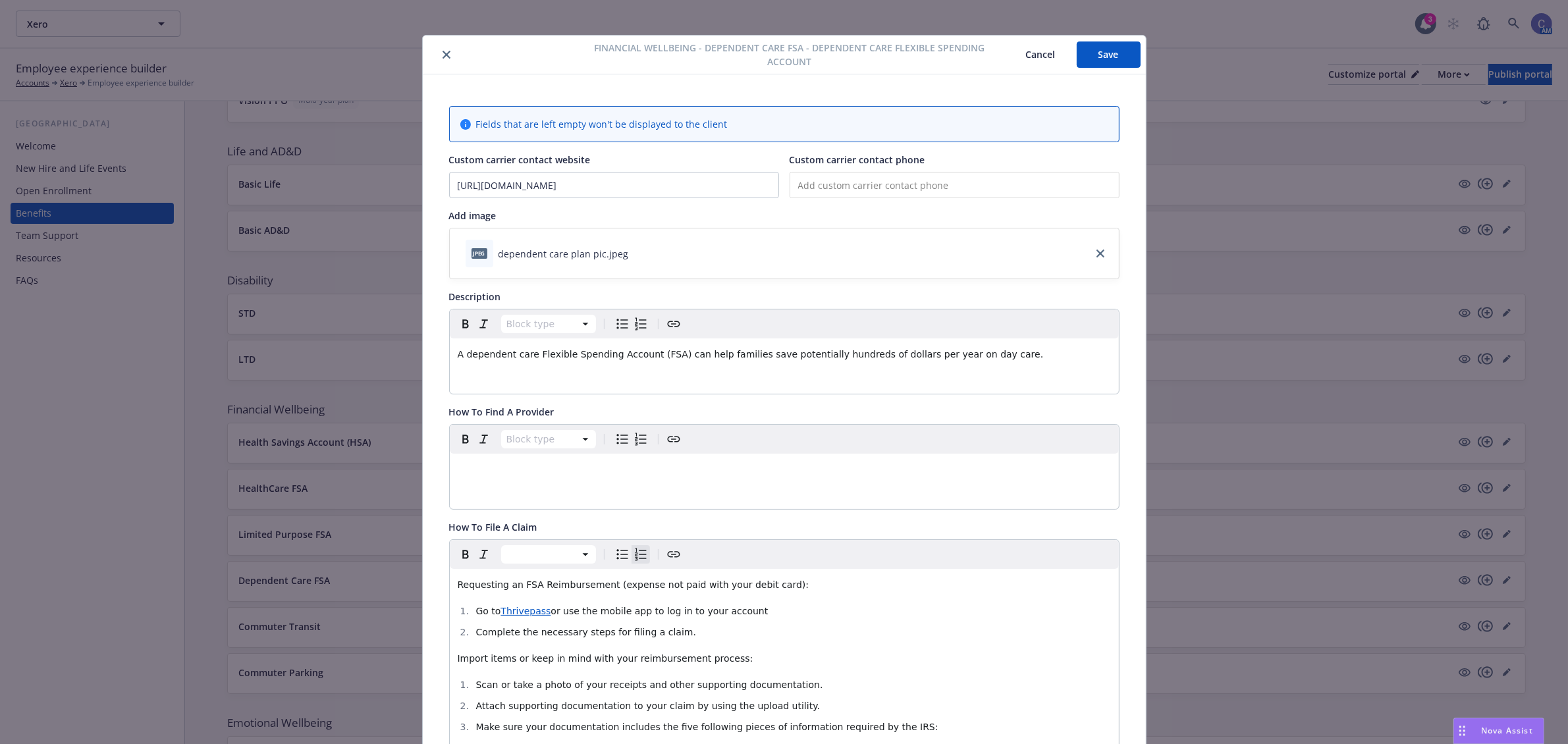
scroll to position [0, 0]
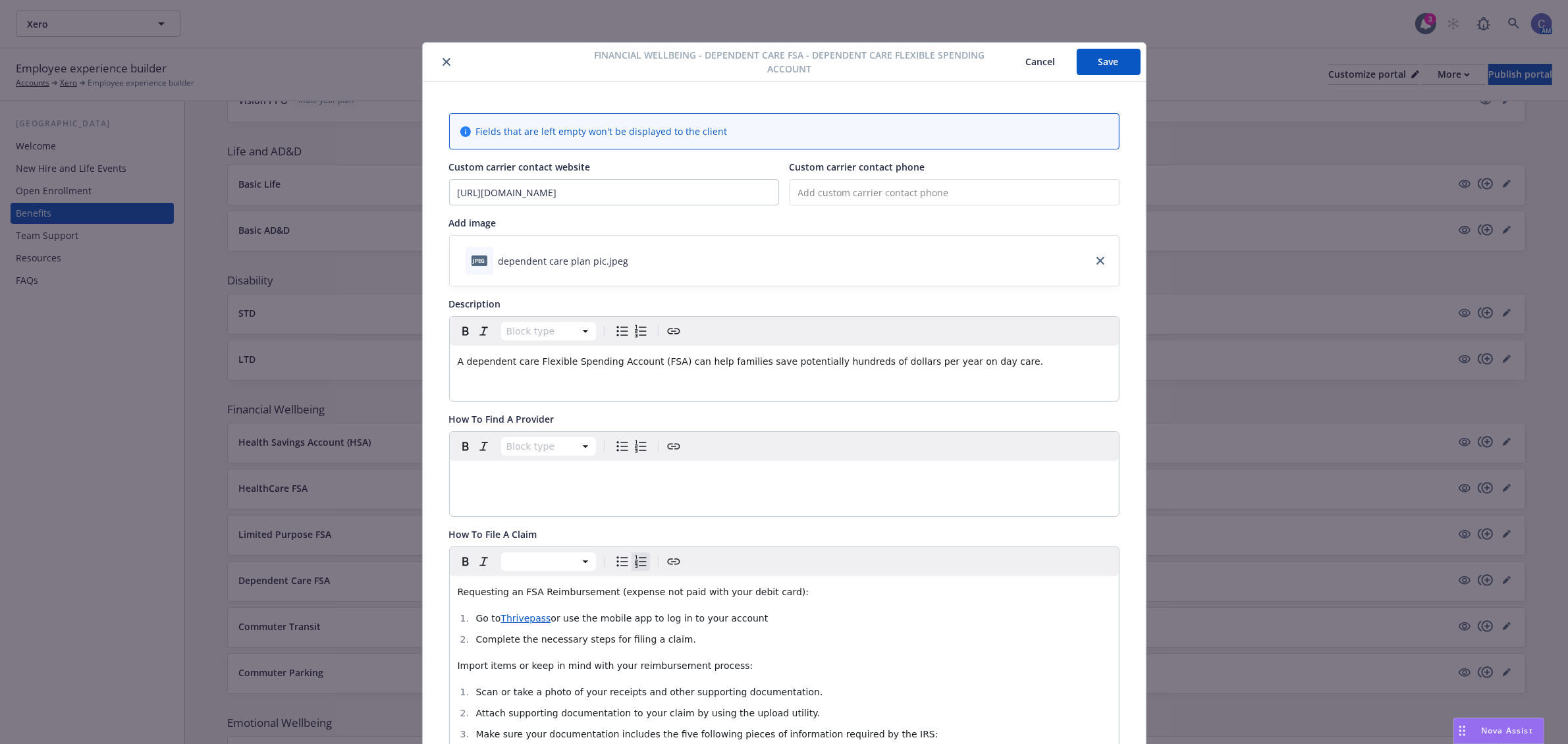
click at [1116, 53] on button "Save" at bounding box center [1109, 62] width 64 height 27
click at [1038, 67] on button "Cancel" at bounding box center [1040, 62] width 72 height 27
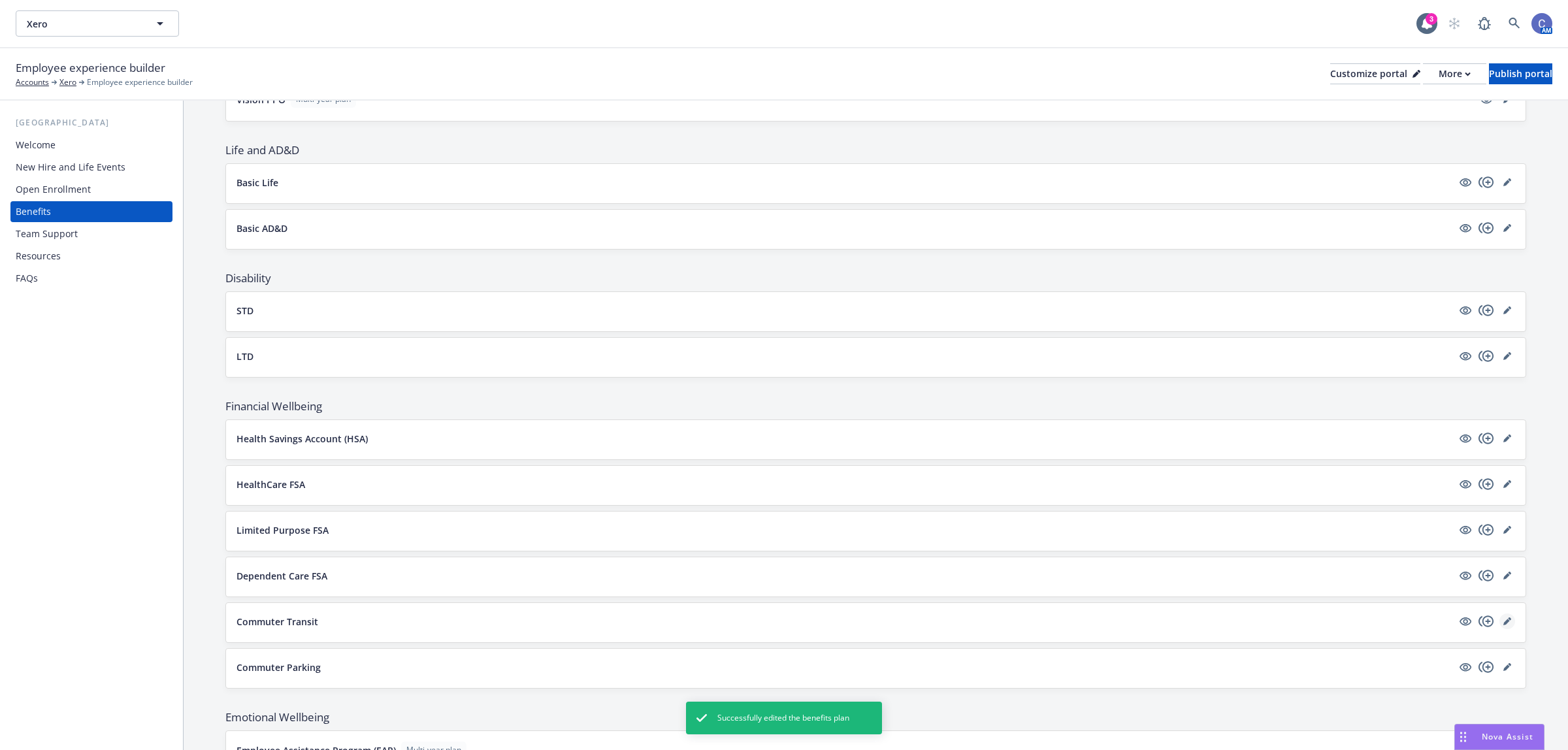
click at [1503, 625] on icon "editPencil" at bounding box center [1507, 621] width 8 height 8
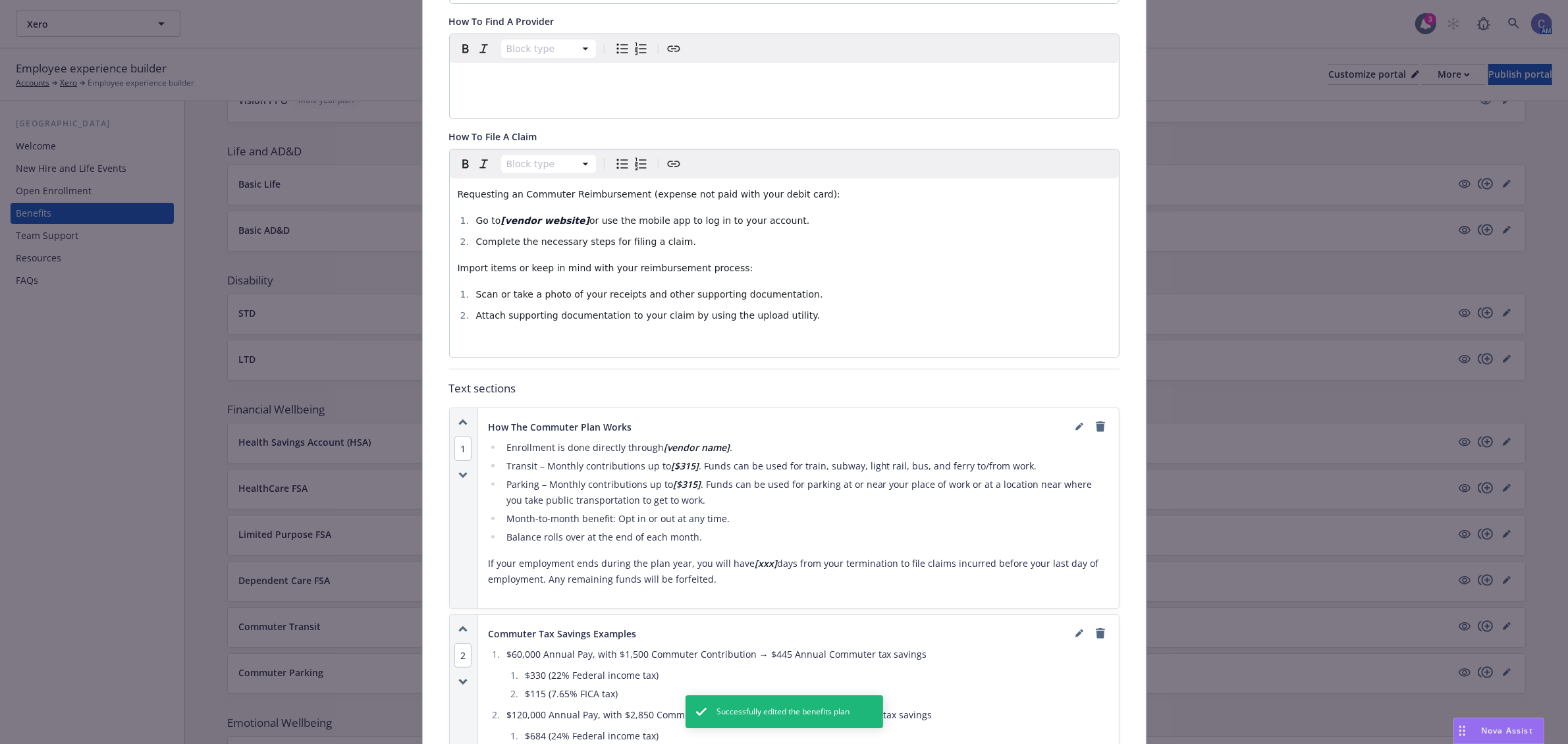
scroll to position [451, 0]
click at [589, 210] on span "or use the mobile app to log in to your account." at bounding box center [699, 216] width 220 height 11
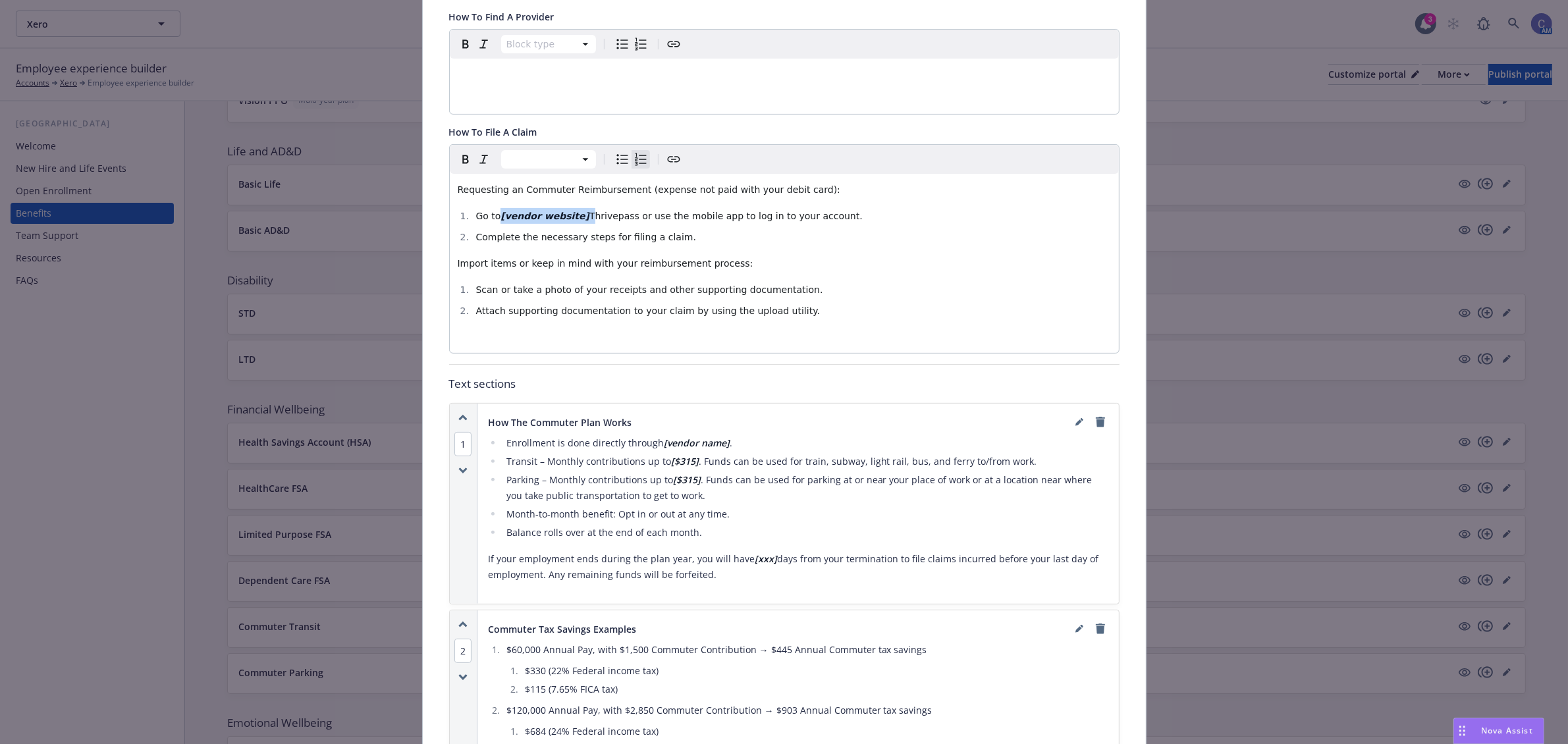
drag, startPoint x: 571, startPoint y: 200, endPoint x: 490, endPoint y: 206, distance: 81.2
click at [490, 208] on li "Go to [vendor website] Thrivepass or use the mobile app to log in to your accou…" at bounding box center [792, 216] width 639 height 16
click at [517, 210] on span "Go to Thrivepass or use the mobile app to log in to your account." at bounding box center [626, 216] width 301 height 11
click at [667, 151] on icon "Create link" at bounding box center [674, 159] width 16 height 16
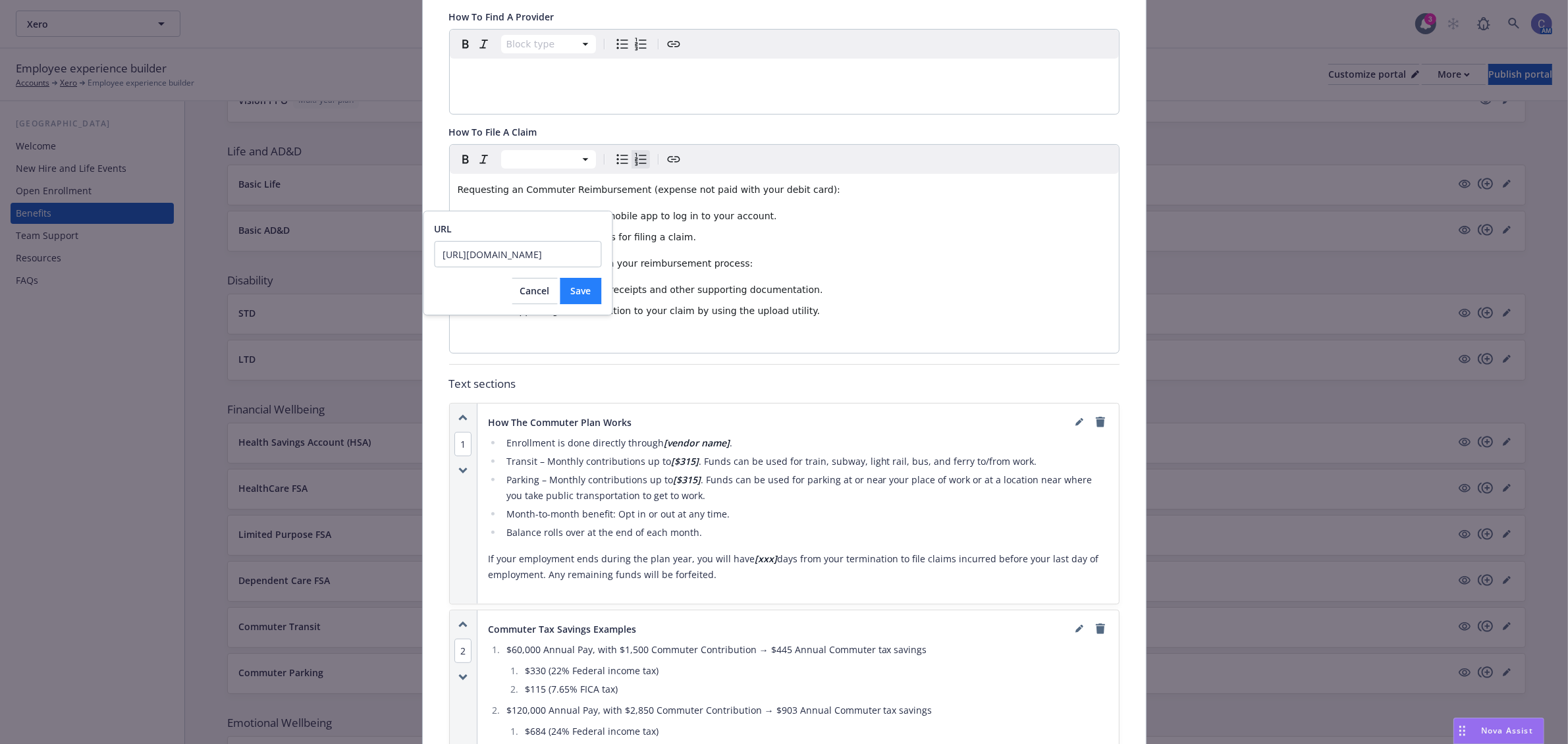
type input "[URL][DOMAIN_NAME]"
click at [579, 290] on span "Save" at bounding box center [580, 290] width 21 height 12
click at [746, 262] on div "Requesting an Commuter Reimbursement (expense not paid with your debit card): G…" at bounding box center [784, 263] width 669 height 179
drag, startPoint x: 722, startPoint y: 422, endPoint x: 652, endPoint y: 424, distance: 70.0
click at [652, 435] on li "Enrollment is done directly through [vendor name] ." at bounding box center [806, 443] width 606 height 16
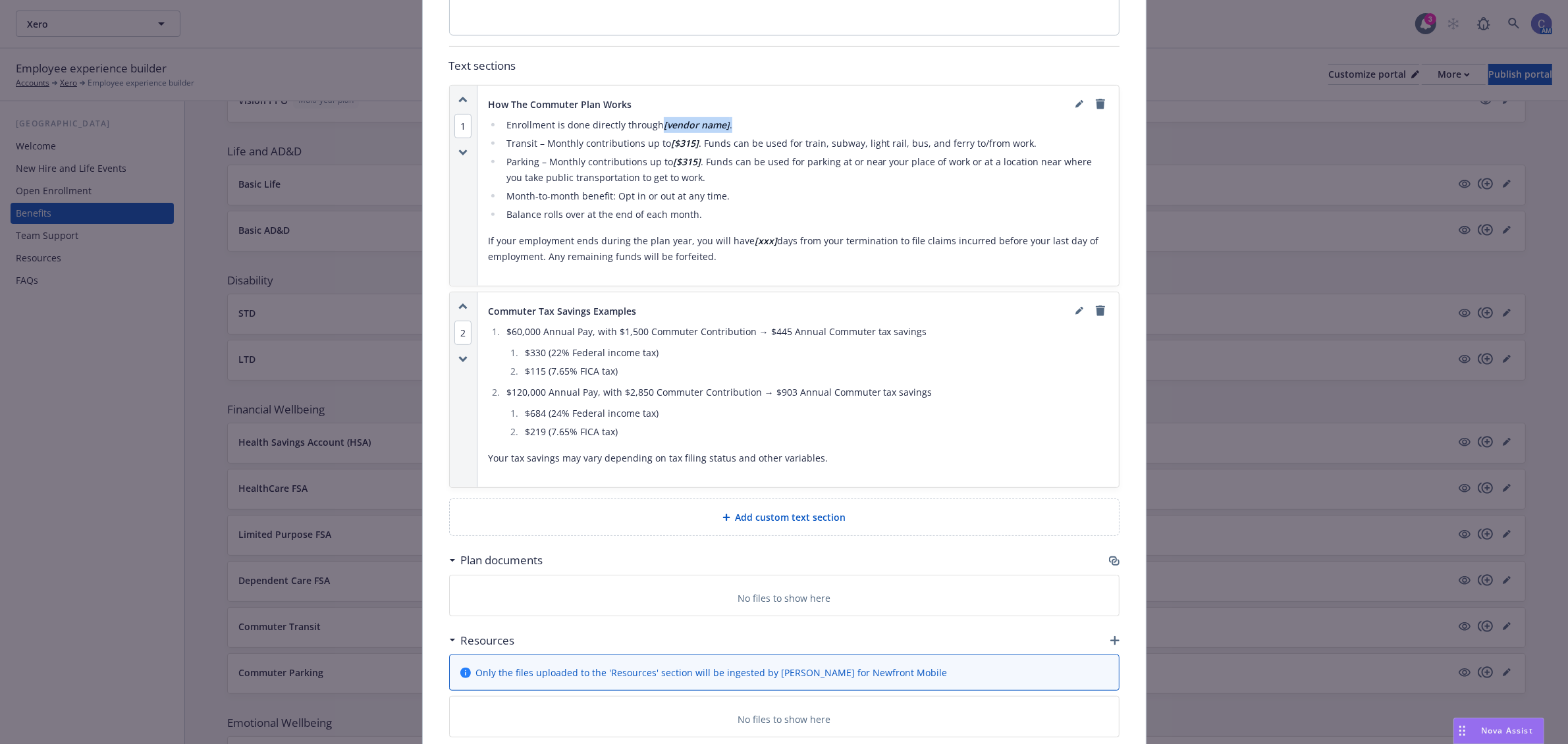
scroll to position [626, 0]
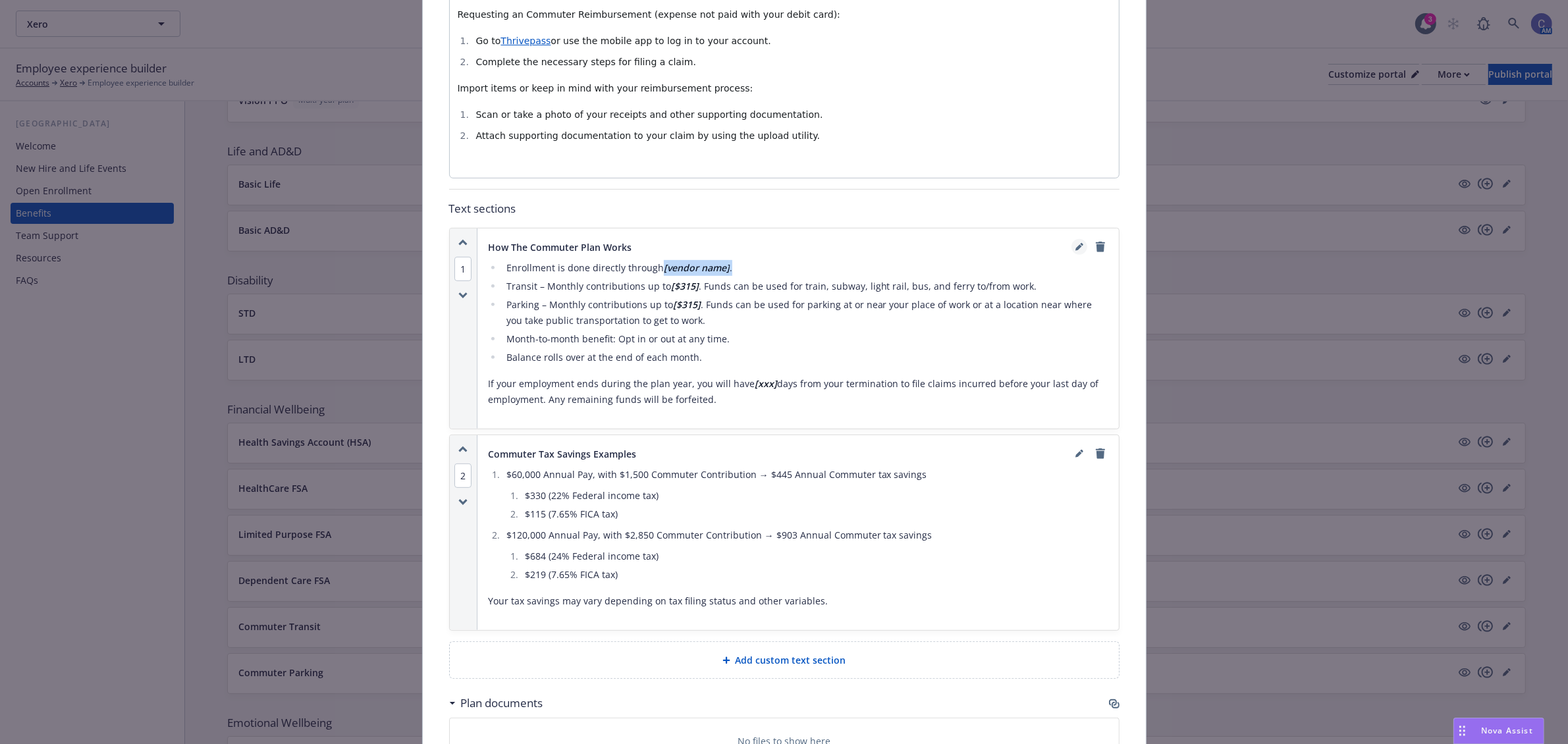
click at [1071, 239] on link "editPencil" at bounding box center [1080, 247] width 16 height 16
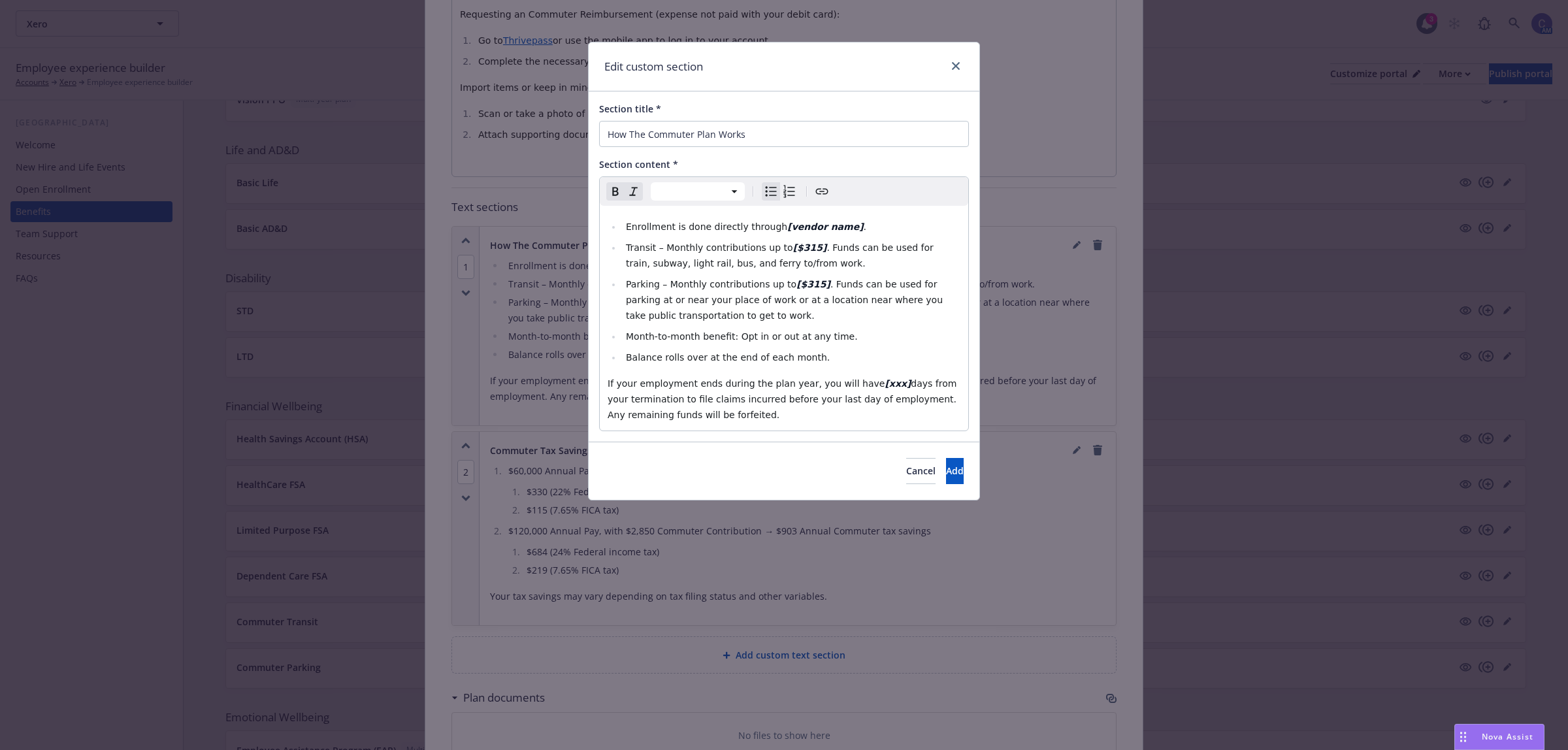
click at [831, 226] on strong "[vendor name]" at bounding box center [825, 226] width 76 height 11
drag, startPoint x: 853, startPoint y: 226, endPoint x: 507, endPoint y: 175, distance: 349.7
click at [507, 175] on div "Edit custom section Section title * How The Commuter Plan Works Section content…" at bounding box center [784, 375] width 1568 height 750
drag, startPoint x: 807, startPoint y: 247, endPoint x: 782, endPoint y: 249, distance: 25.1
click at [782, 249] on li "Transit – Monthly contributions up to [$315] . Funds can be used for train, sub…" at bounding box center [791, 255] width 339 height 31
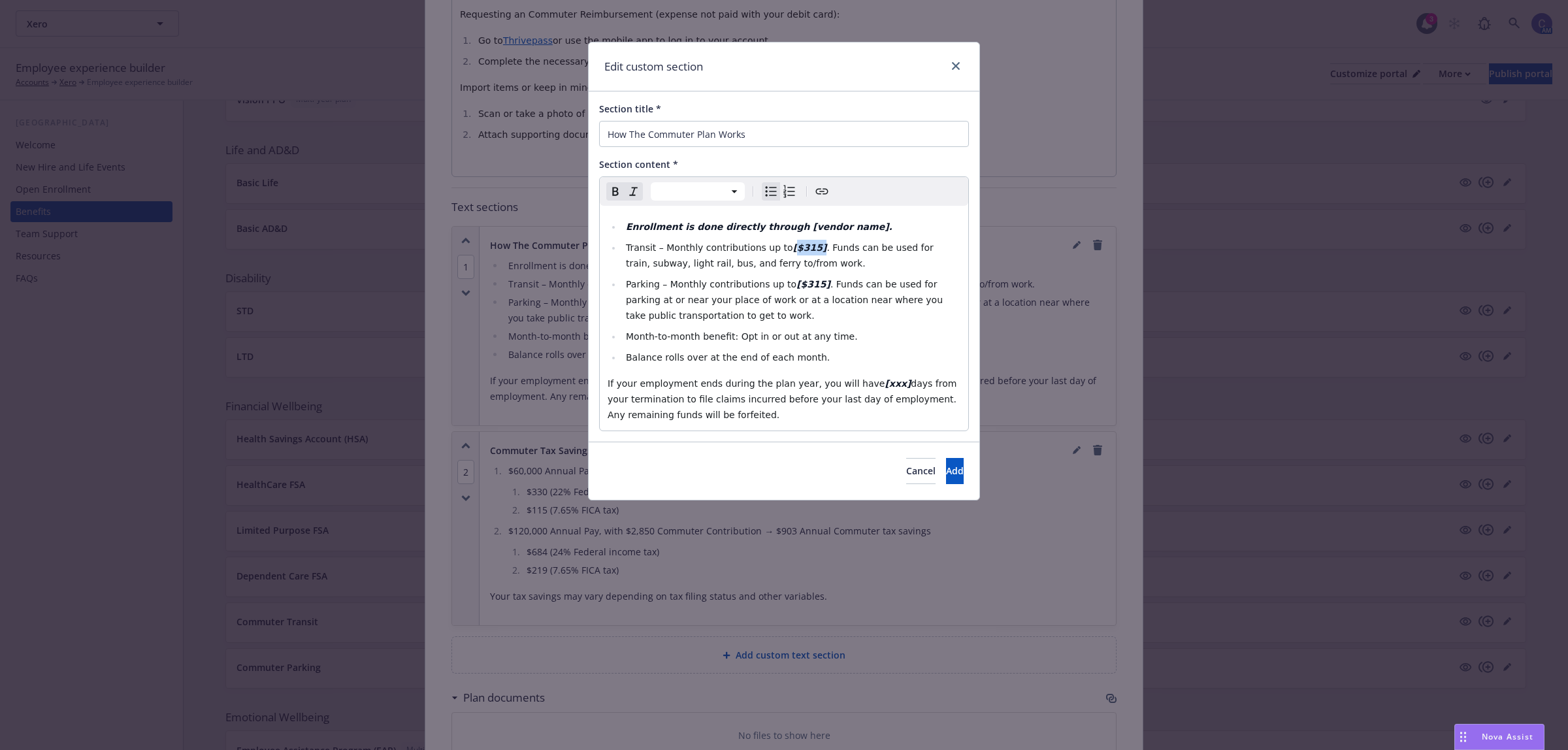
click at [793, 249] on strong "[$315]" at bounding box center [810, 248] width 34 height 11
click at [793, 247] on strong "[$315]" at bounding box center [810, 248] width 34 height 11
click at [801, 245] on strong "$315]" at bounding box center [807, 248] width 29 height 11
drag, startPoint x: 797, startPoint y: 249, endPoint x: 779, endPoint y: 249, distance: 18.0
click at [793, 249] on strong "$315" at bounding box center [806, 248] width 26 height 11
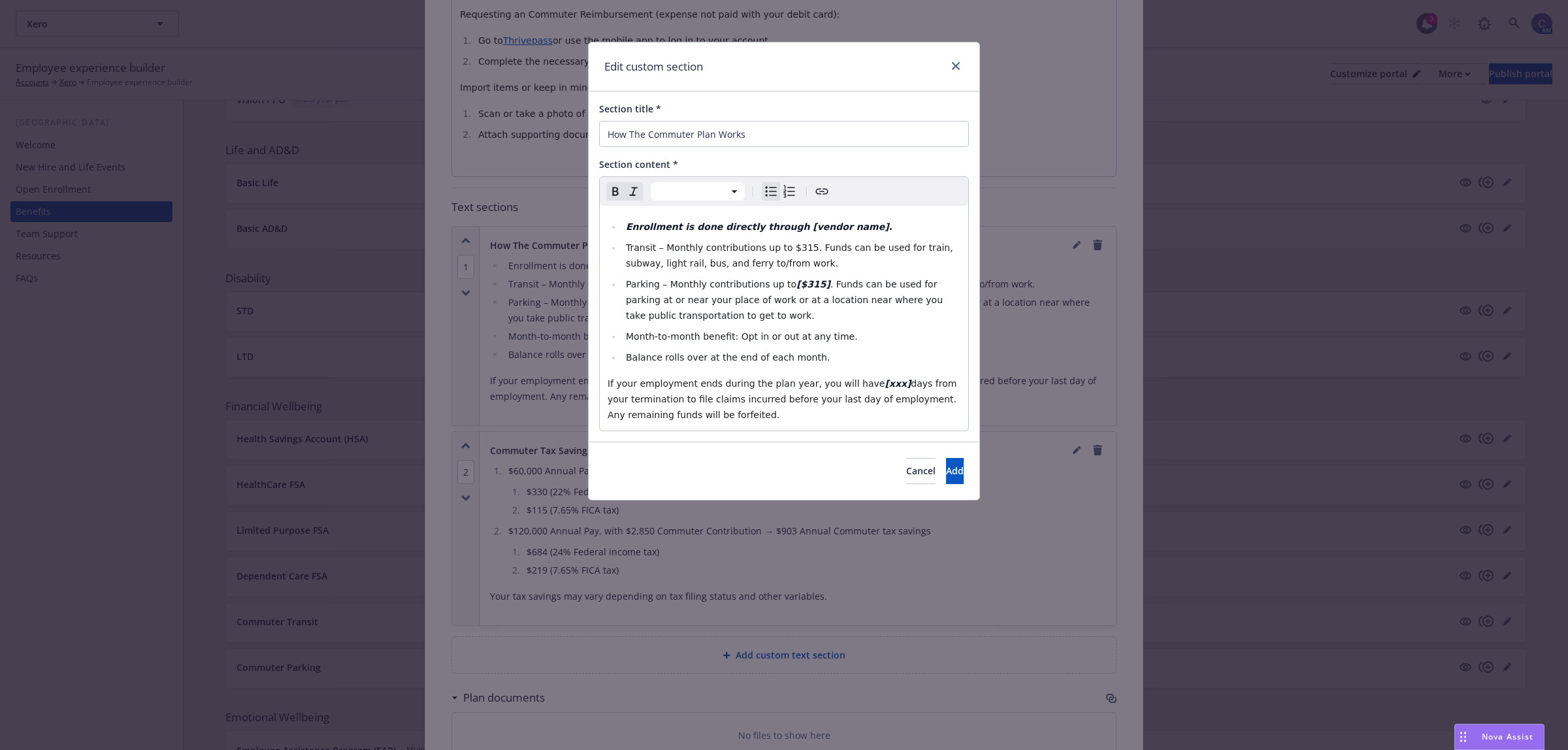
click at [807, 281] on strong "[$315]" at bounding box center [814, 284] width 34 height 11
click at [797, 283] on strong "[$315" at bounding box center [811, 284] width 29 height 11
click at [797, 285] on strong "[$315" at bounding box center [811, 284] width 29 height 11
drag, startPoint x: 801, startPoint y: 284, endPoint x: 777, endPoint y: 287, distance: 24.2
click at [777, 287] on li "Parking – Monthly contributions up to $315 . Funds can be used for parking at o…" at bounding box center [791, 299] width 339 height 47
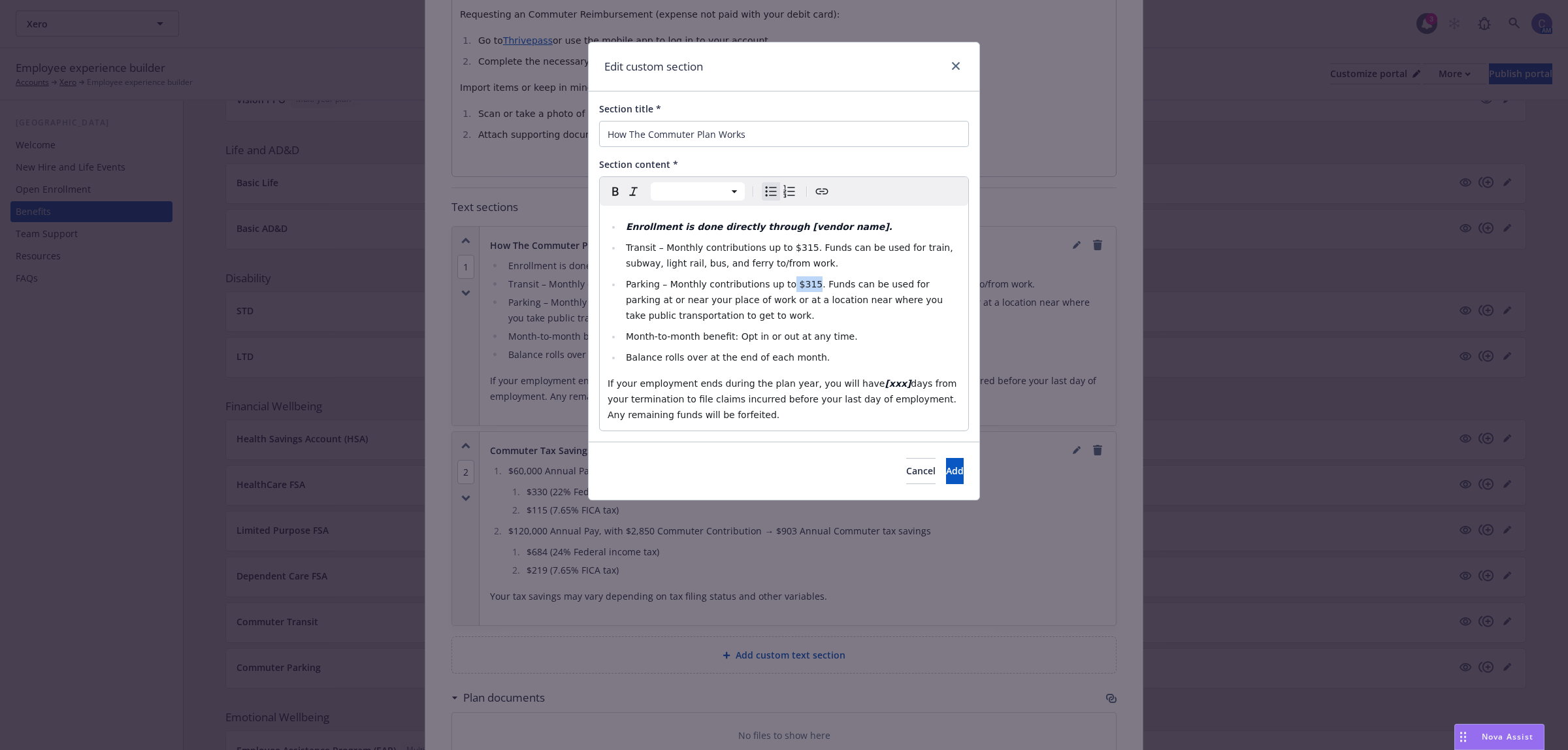
select select "paragraph"
click at [884, 384] on strong "[xxx]" at bounding box center [898, 384] width 27 height 11
click at [946, 478] on button "Add" at bounding box center [955, 471] width 18 height 27
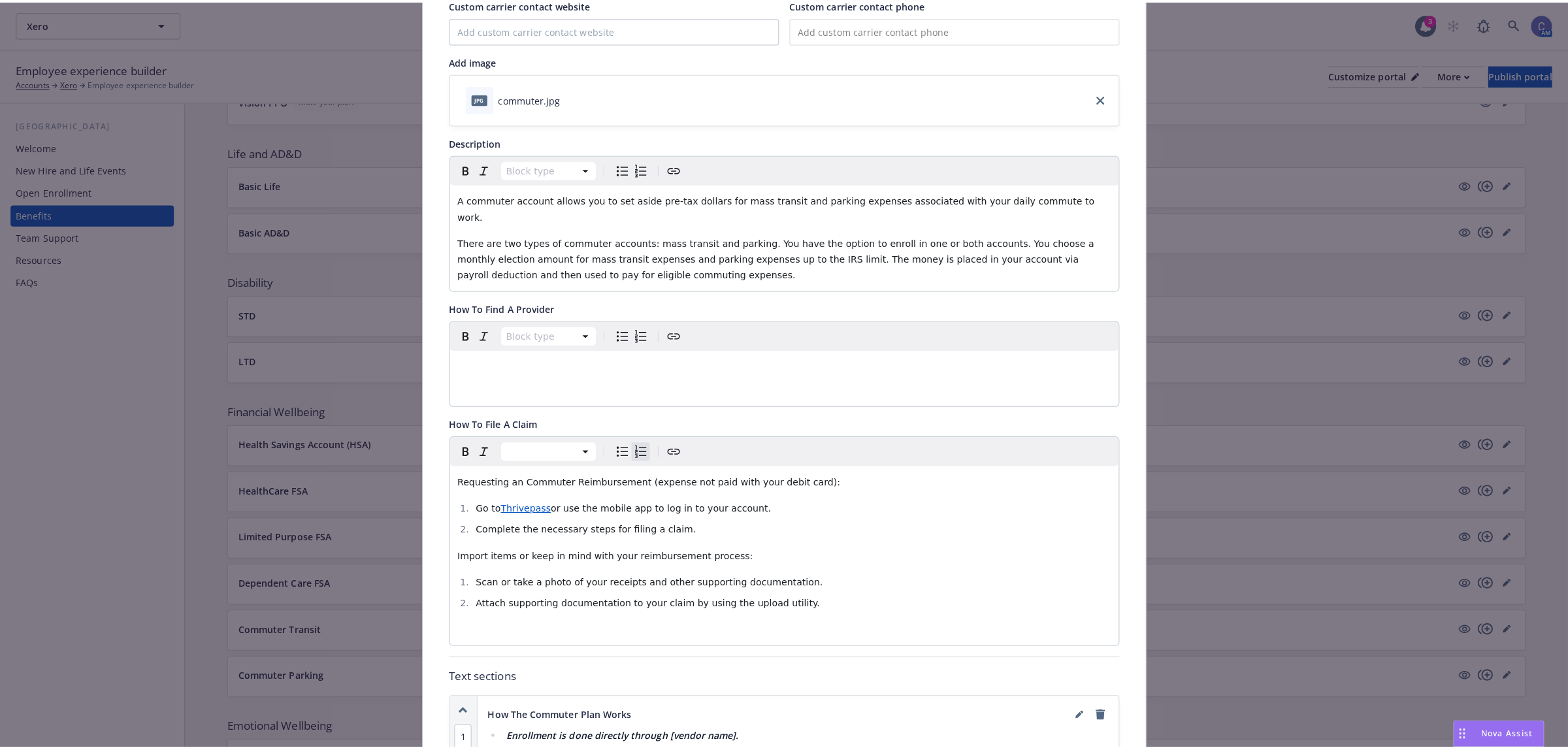
scroll to position [0, 0]
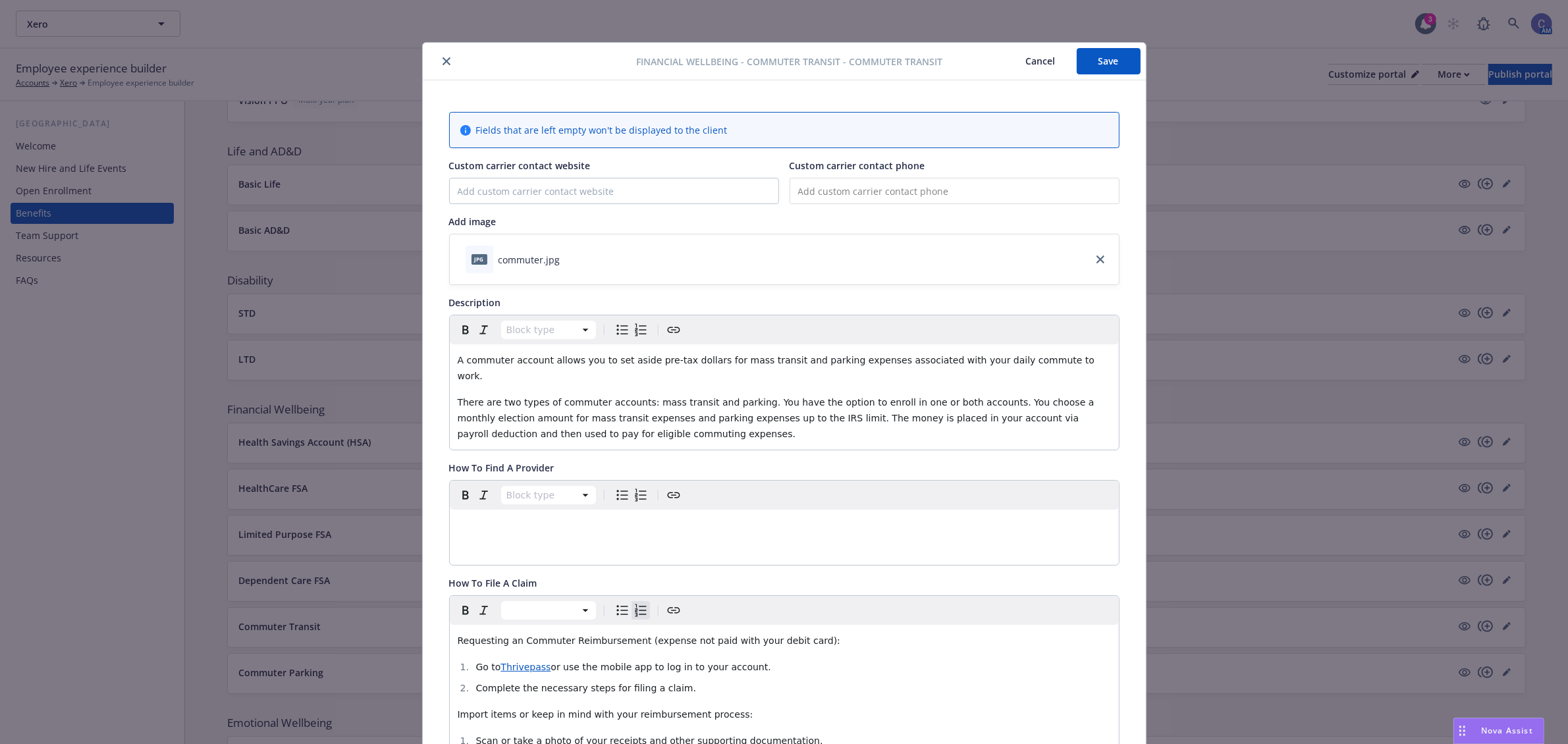
click at [1111, 48] on button "Save" at bounding box center [1109, 61] width 64 height 27
click at [1015, 61] on button "Cancel" at bounding box center [1040, 61] width 72 height 27
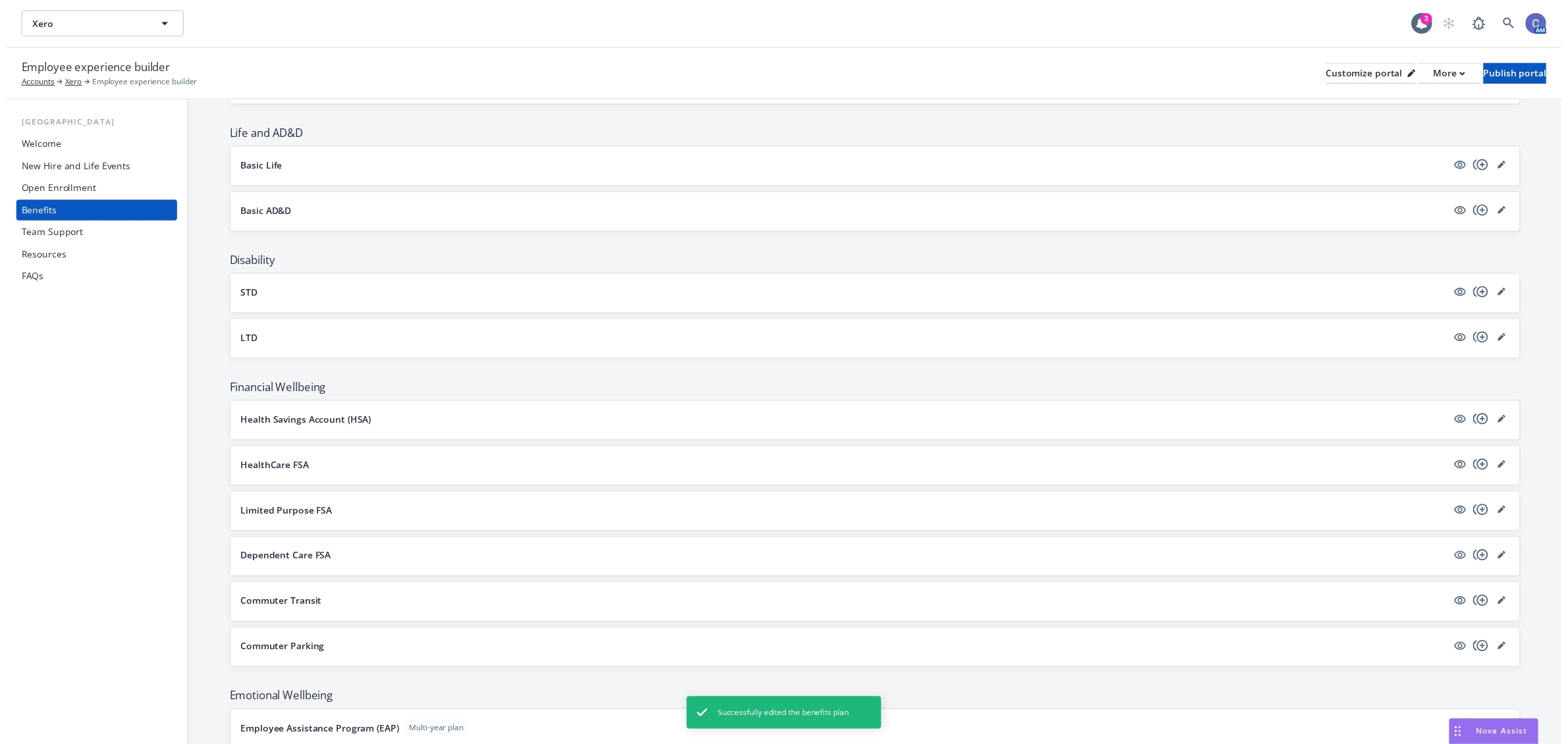
scroll to position [563, 0]
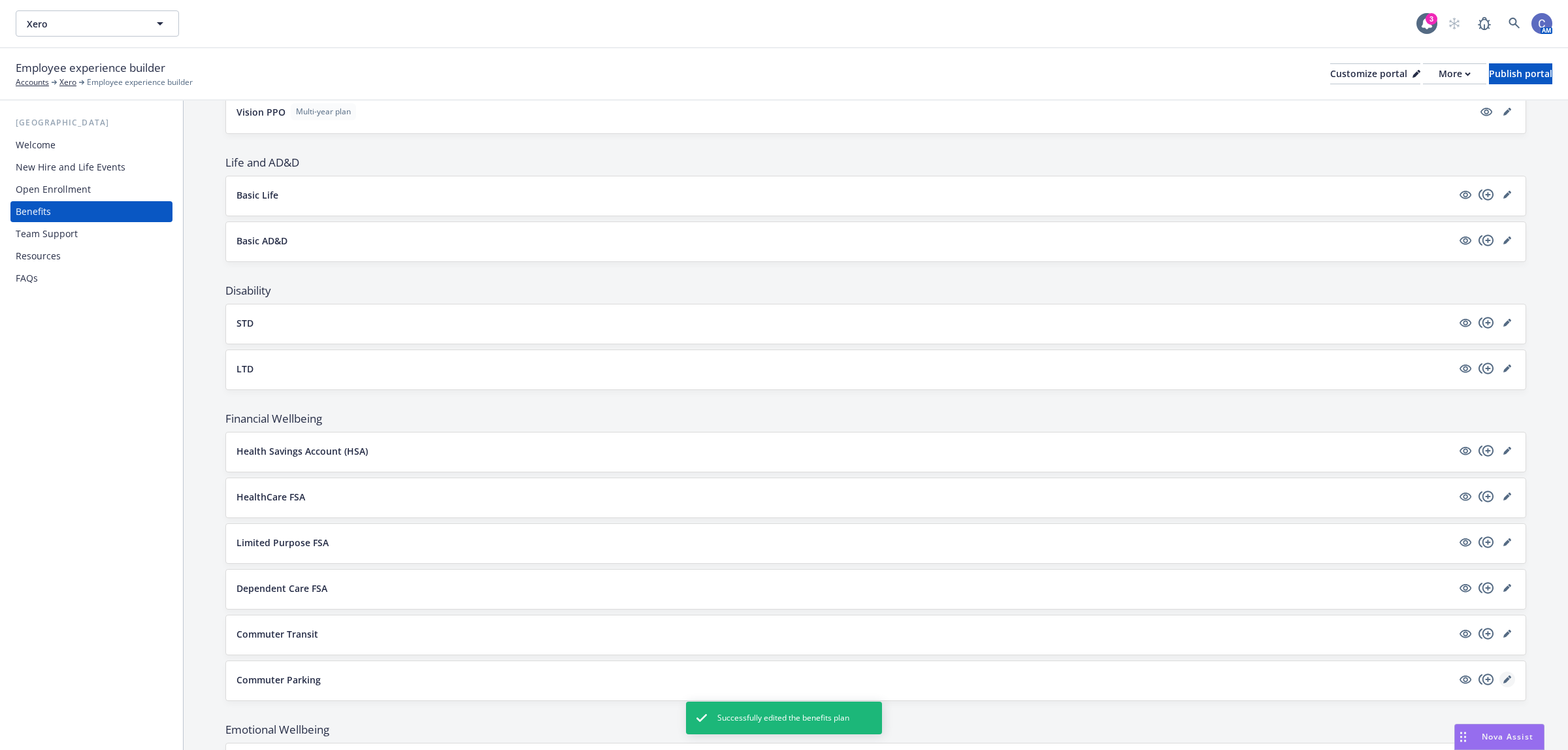
click at [1499, 686] on link "editPencil" at bounding box center [1507, 679] width 16 height 16
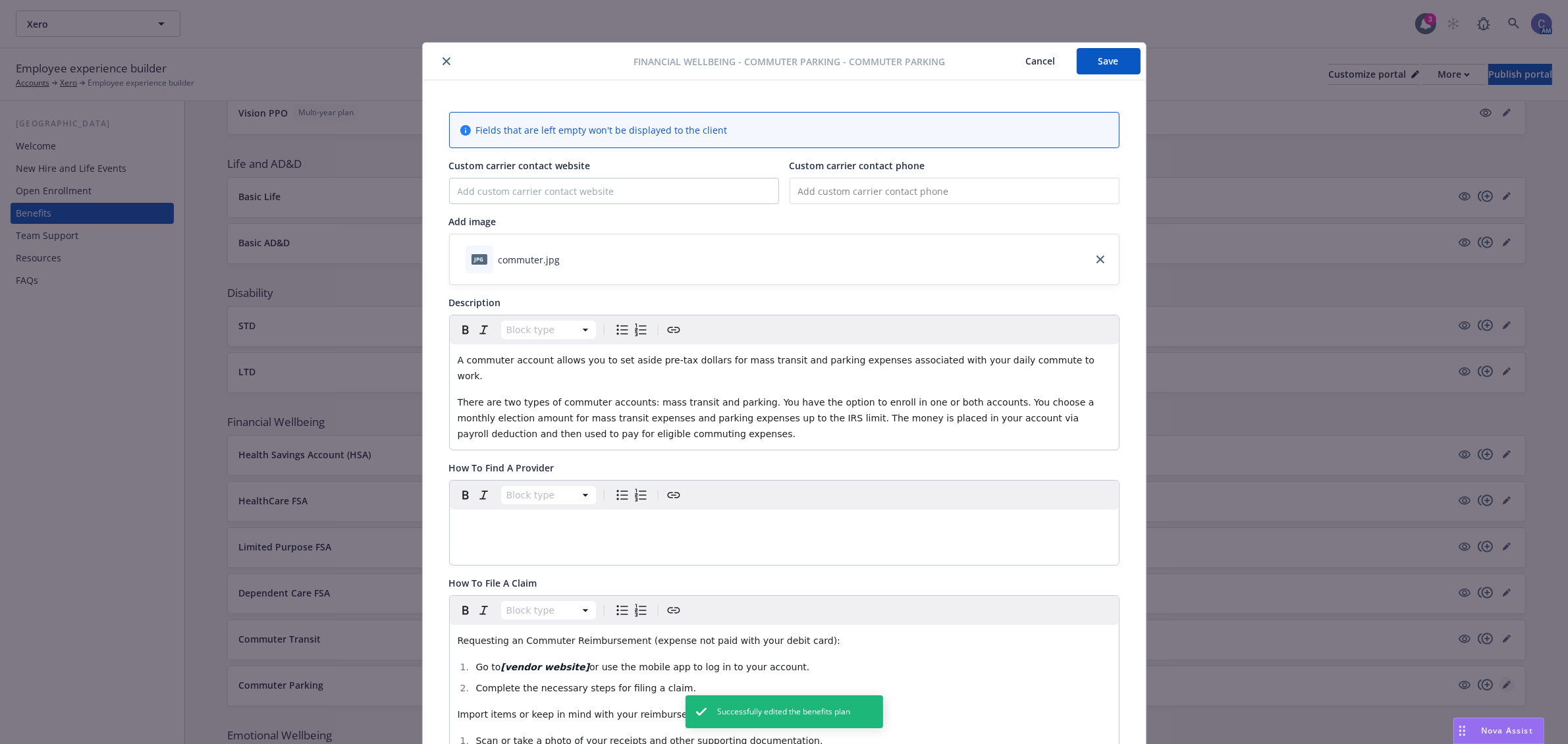
scroll to position [39, 0]
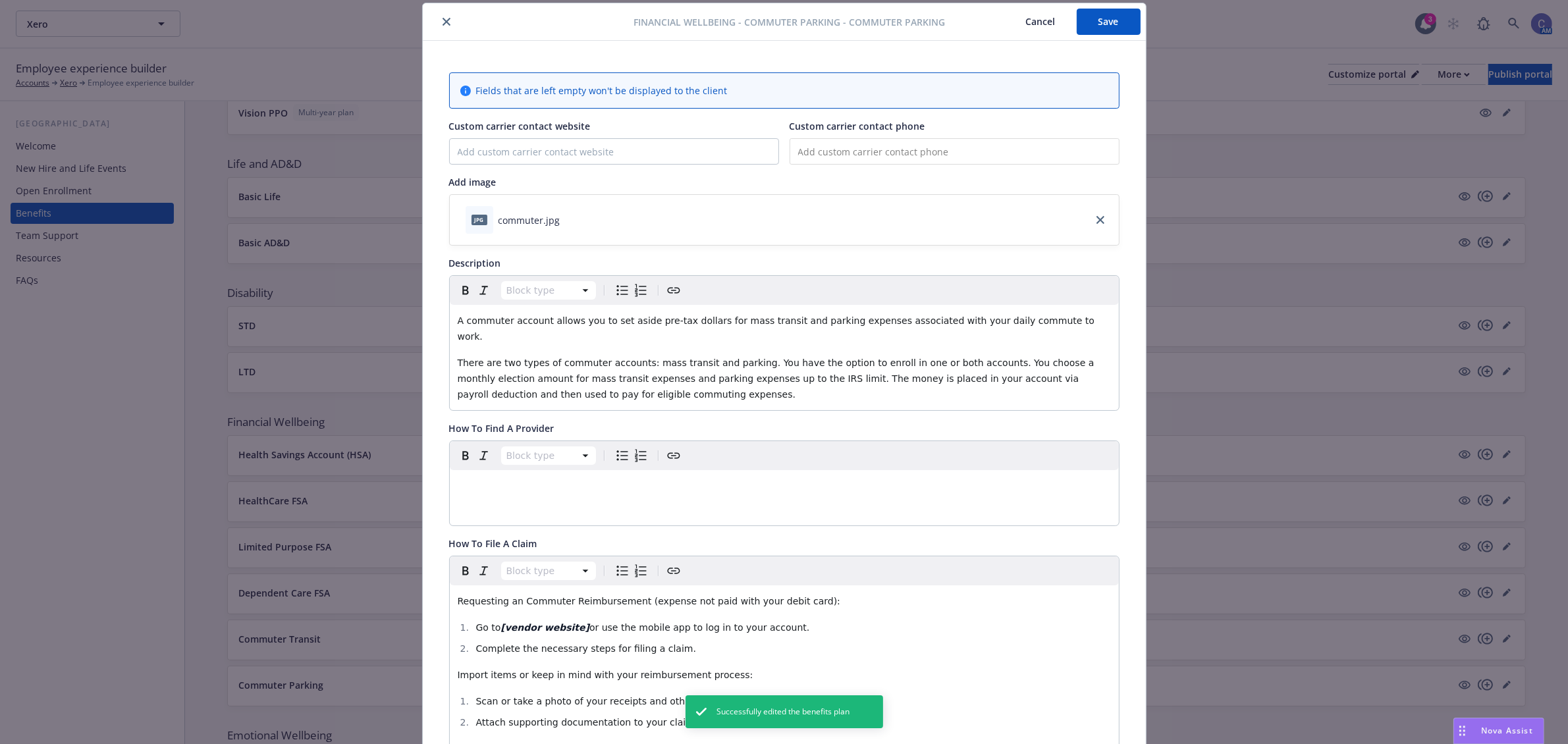
click at [589, 622] on span "or use the mobile app to log in to your account." at bounding box center [699, 627] width 220 height 11
click at [571, 641] on li "Complete the necessary steps for filing a claim." at bounding box center [792, 649] width 639 height 16
click at [589, 622] on span "Thrivepass or use the mobile app to log in to your account." at bounding box center [726, 627] width 274 height 11
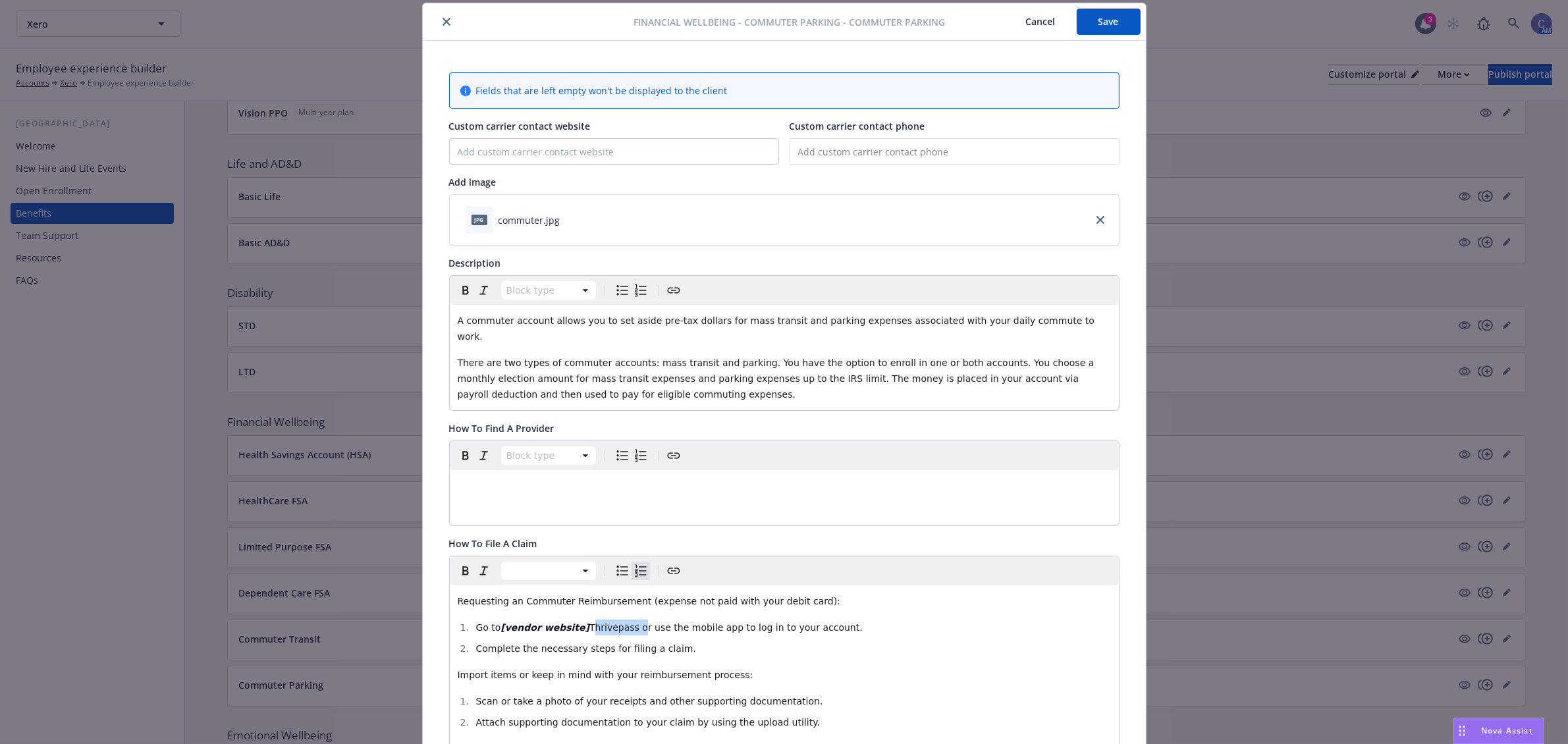
click at [669, 563] on icon "Create link" at bounding box center [674, 571] width 16 height 16
type input "[URL][DOMAIN_NAME]"
click at [667, 706] on button "Save" at bounding box center [654, 702] width 42 height 27
drag, startPoint x: 568, startPoint y: 613, endPoint x: 496, endPoint y: 610, distance: 72.1
click at [496, 619] on li "Go to [vendor website] Thrivepass or use the mobile app to log in to your accou…" at bounding box center [792, 627] width 639 height 16
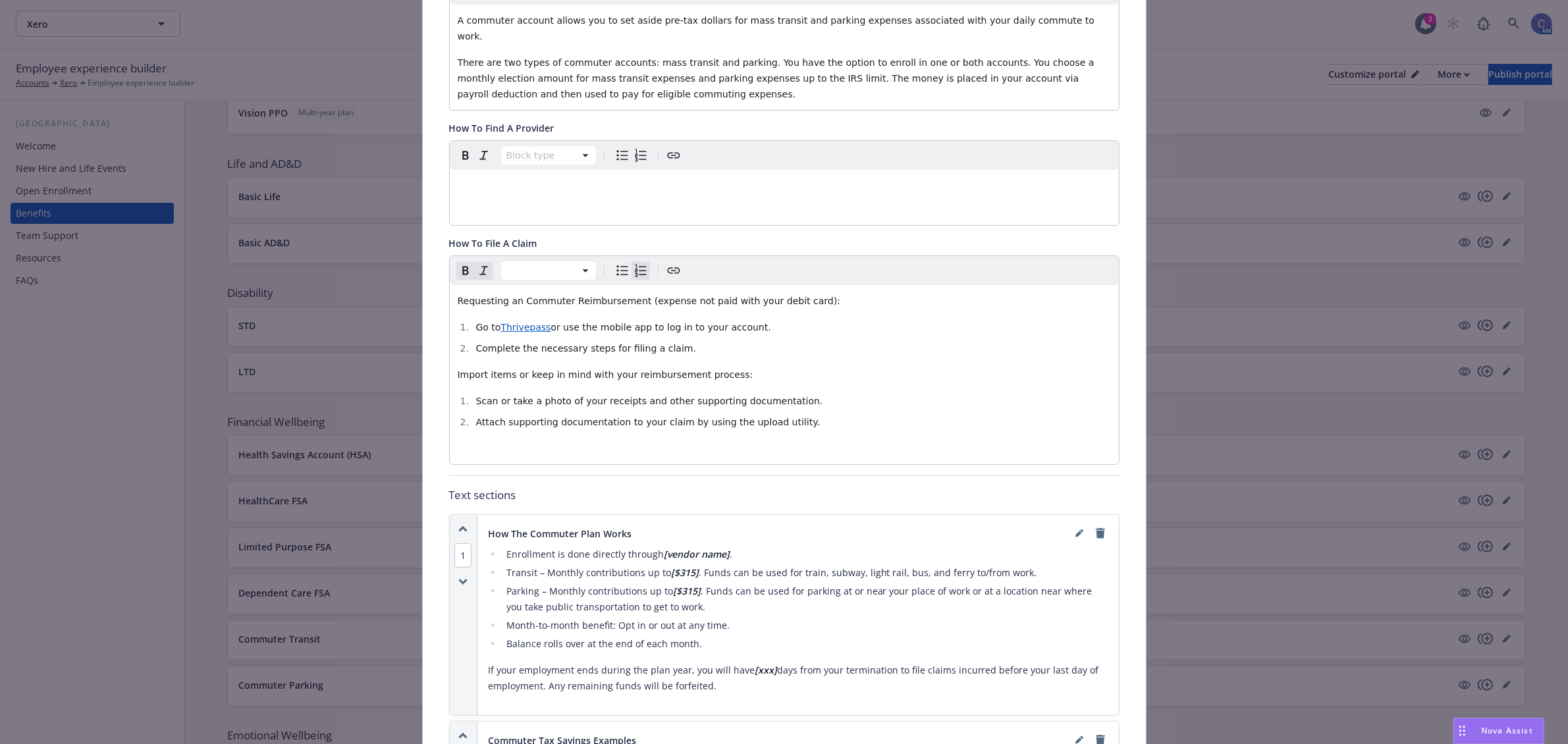
scroll to position [369, 0]
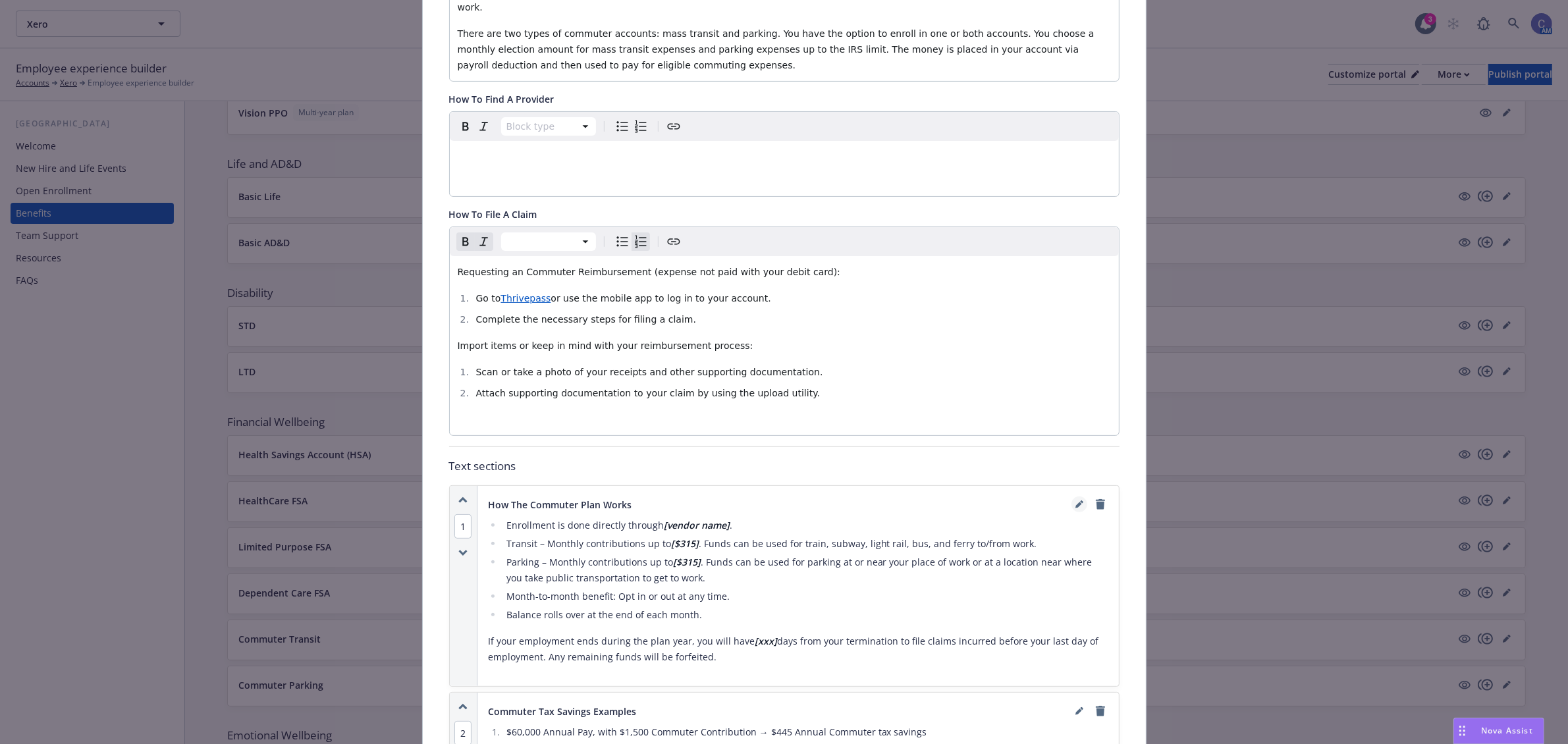
click at [1075, 503] on icon "editPencil" at bounding box center [1078, 505] width 6 height 6
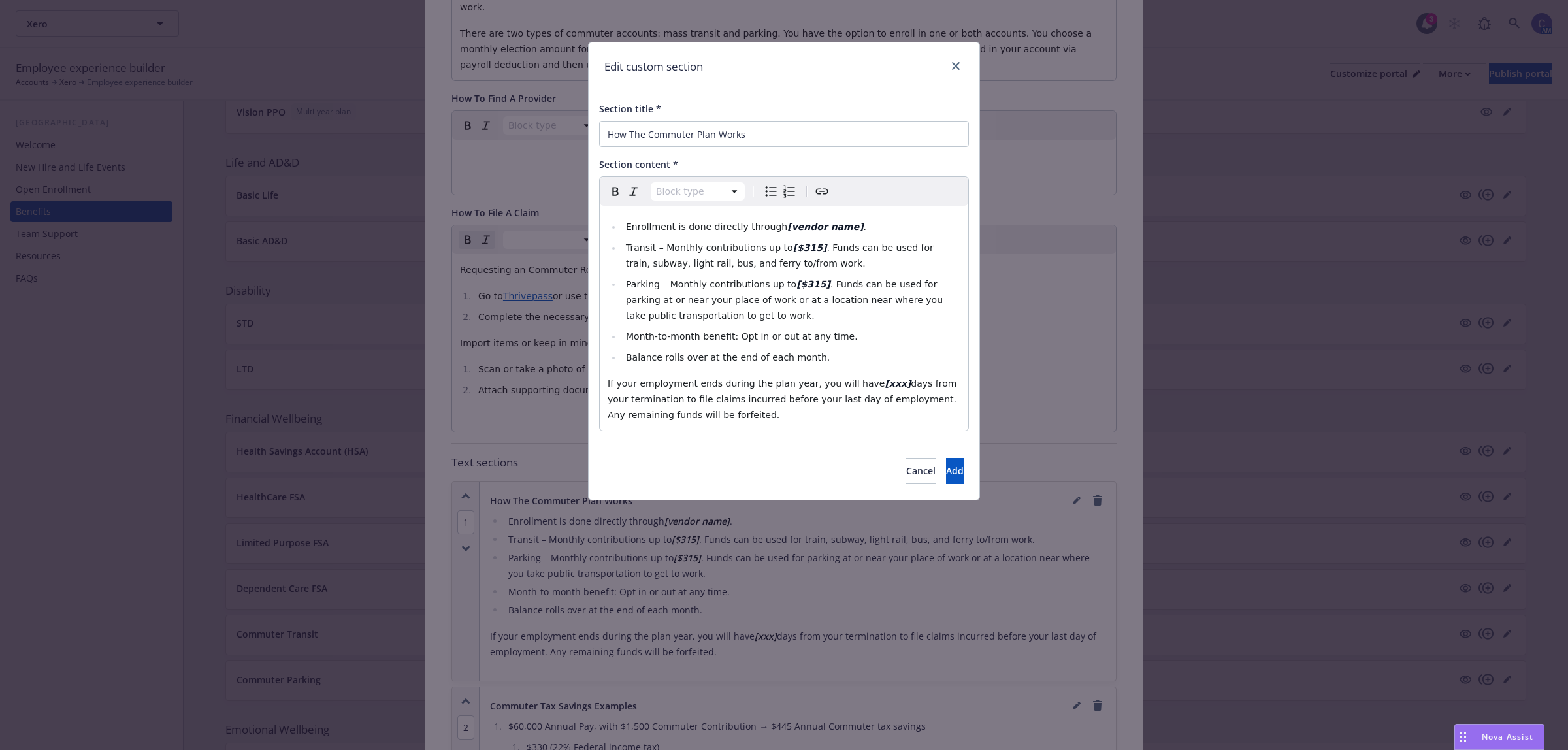
select select
drag, startPoint x: 846, startPoint y: 229, endPoint x: 374, endPoint y: 190, distance: 473.6
click at [374, 190] on div "Edit custom section Section title * How The Commuter Plan Works Section content…" at bounding box center [784, 375] width 1568 height 750
click at [807, 249] on span ". Funds can be used for train, subway, light rail, bus, and ferry to/from work." at bounding box center [781, 256] width 310 height 27
click at [801, 249] on strong "[$315]" at bounding box center [810, 248] width 34 height 11
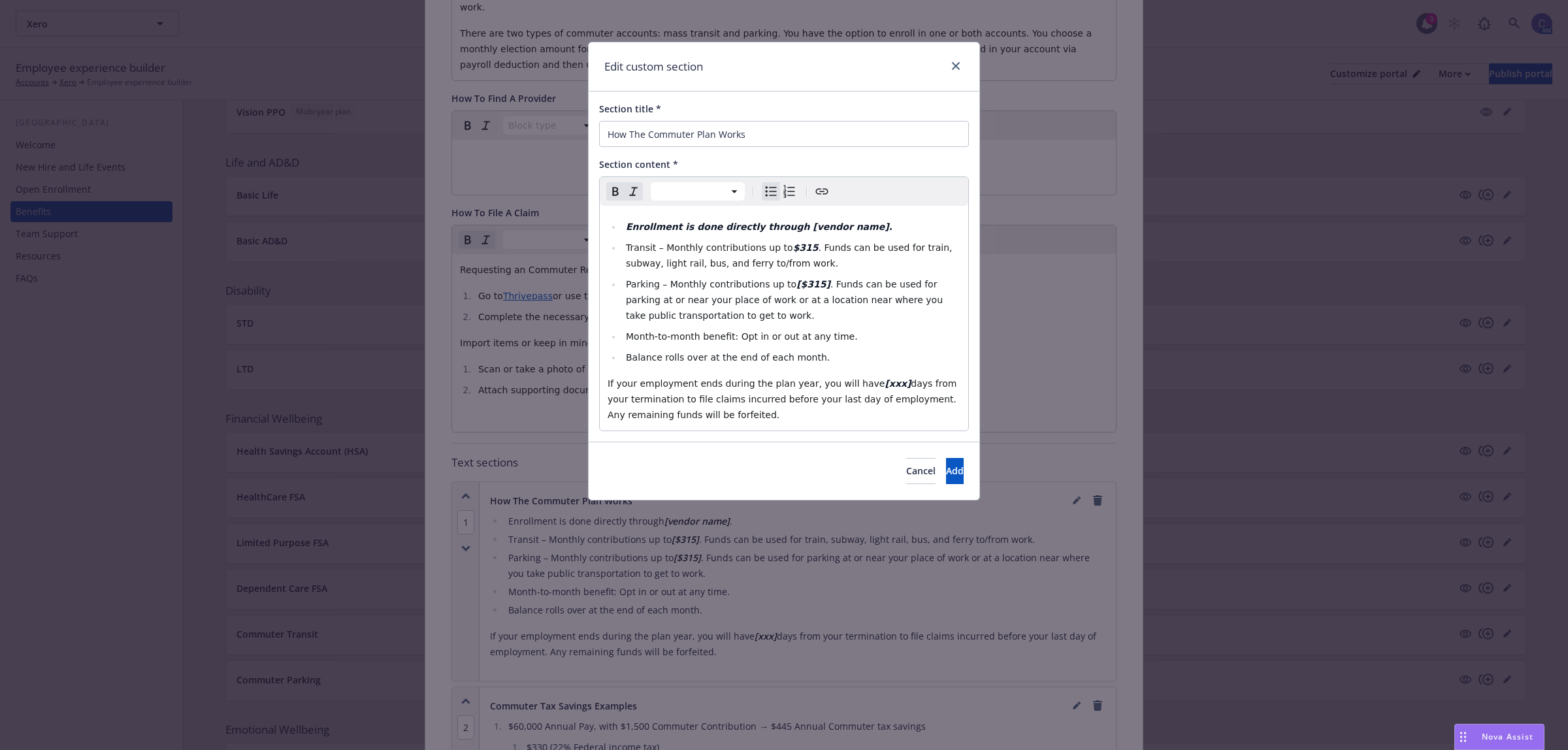
click at [807, 284] on strong "[$315]" at bounding box center [814, 284] width 34 height 11
drag, startPoint x: 807, startPoint y: 284, endPoint x: 779, endPoint y: 245, distance: 48.0
click at [779, 245] on ul "Enrollment is done directly through [vendor name]. Transit – Monthly contributi…" at bounding box center [784, 291] width 353 height 146
click at [948, 475] on button "Add" at bounding box center [955, 471] width 18 height 27
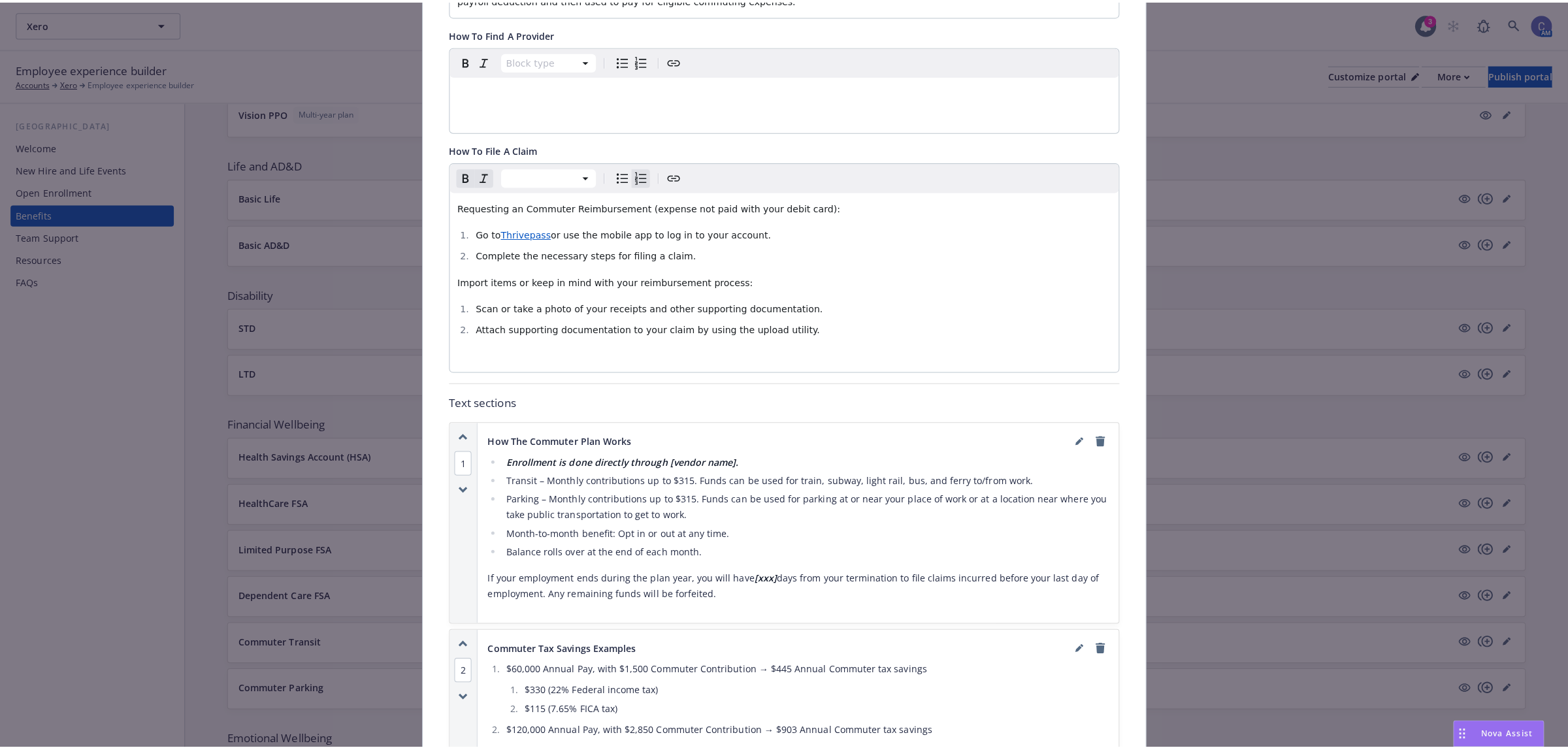
scroll to position [0, 0]
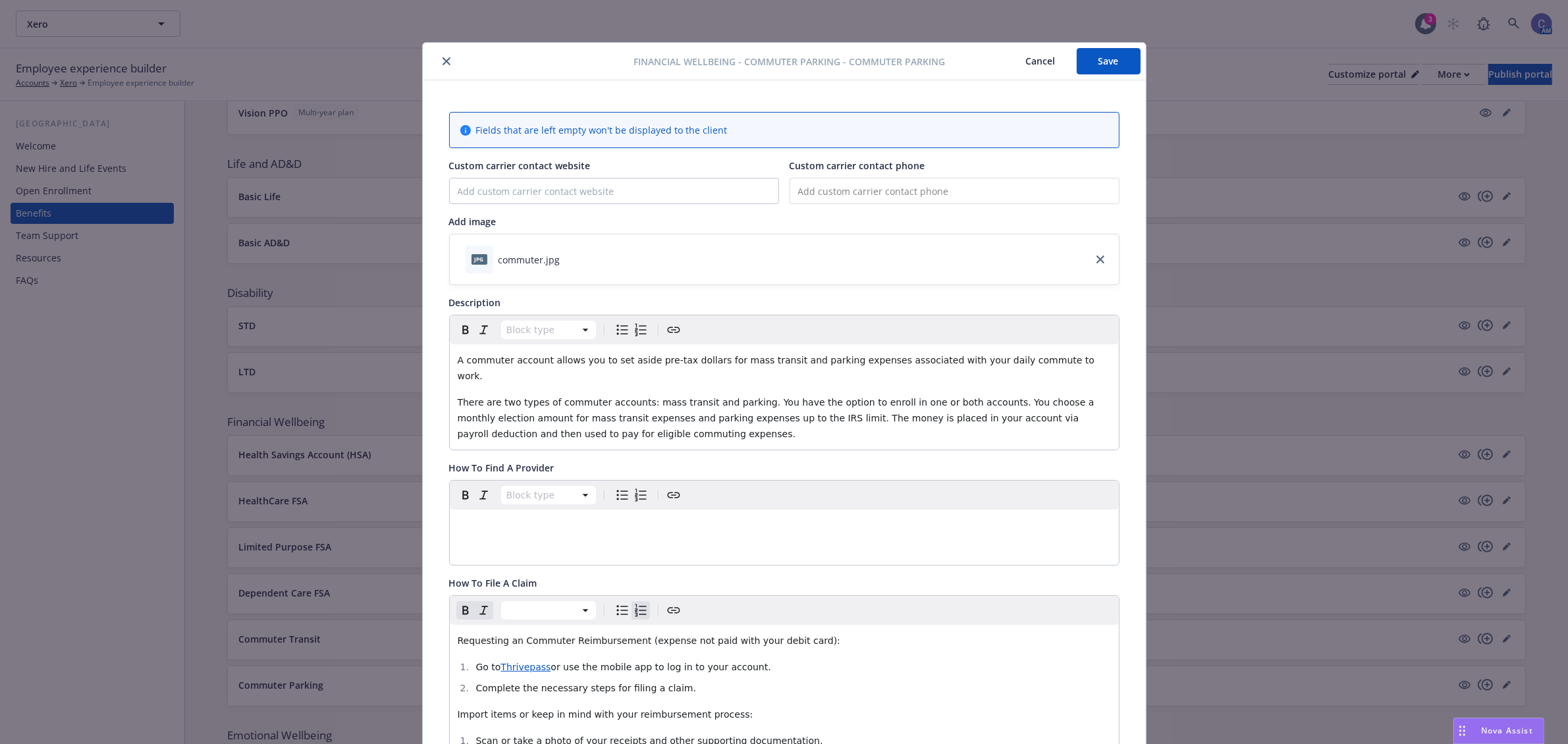
click at [1114, 66] on button "Save" at bounding box center [1109, 61] width 64 height 27
drag, startPoint x: 1012, startPoint y: 61, endPoint x: 1018, endPoint y: 60, distance: 6.1
click at [1012, 60] on button "Cancel" at bounding box center [1040, 61] width 72 height 27
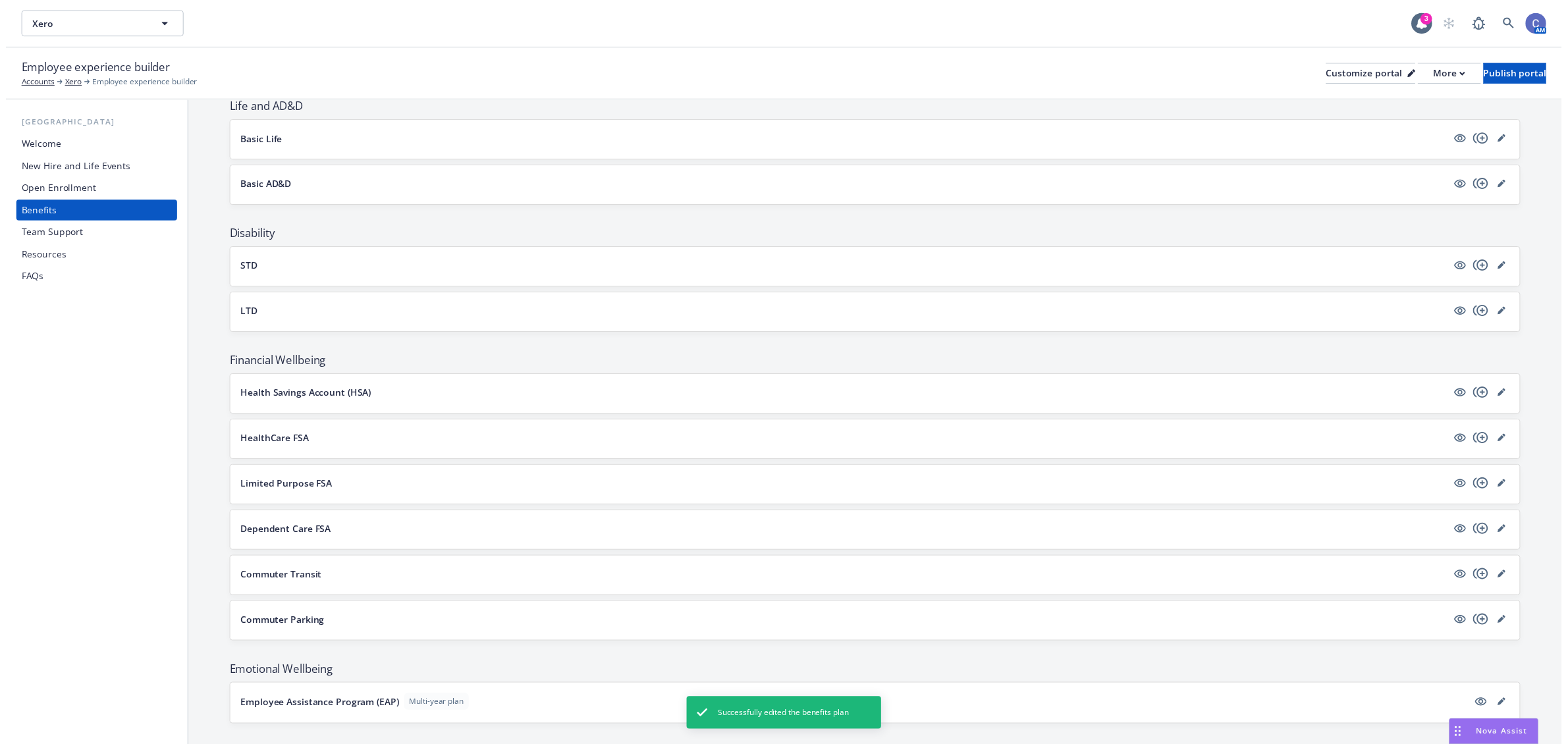
scroll to position [646, 0]
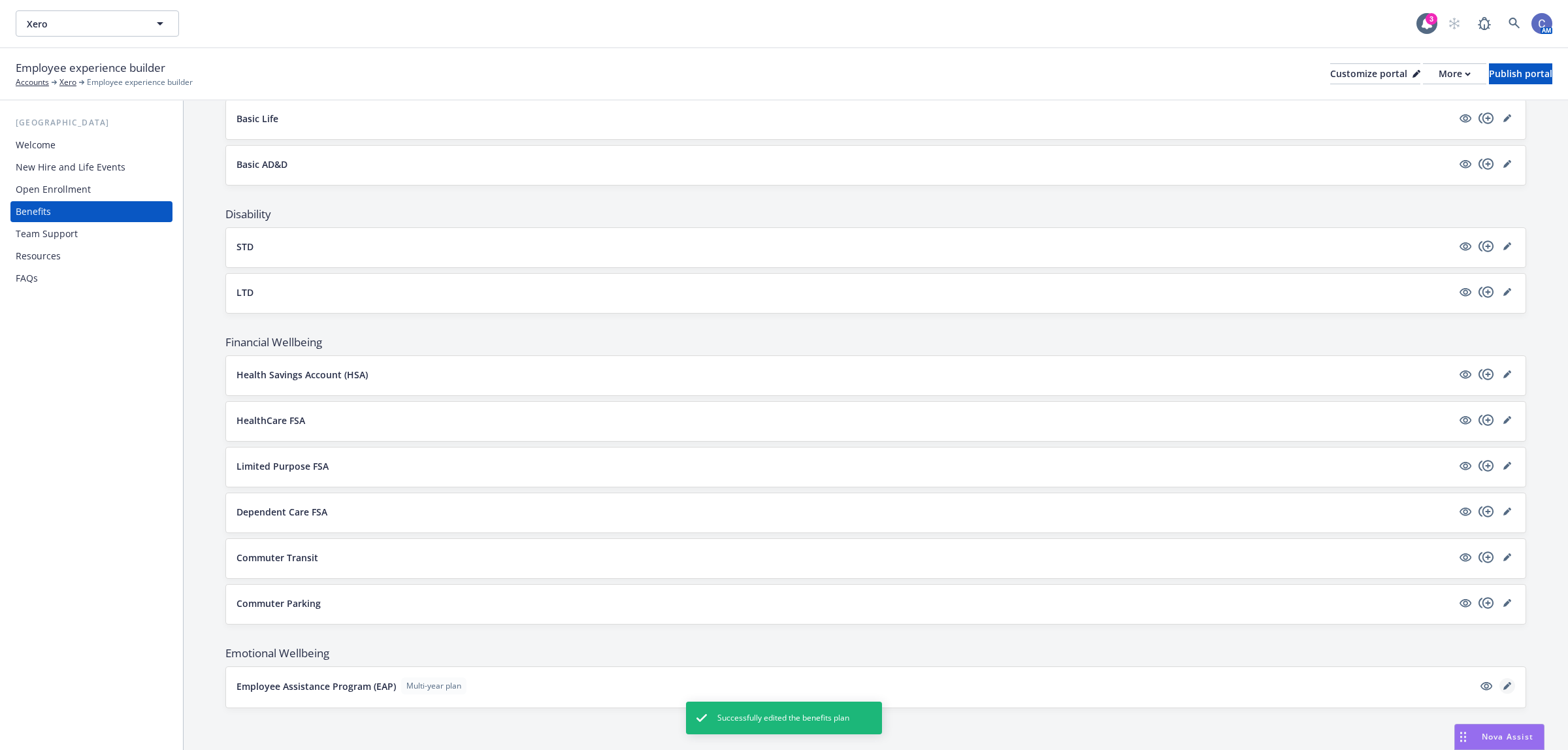
click at [1503, 688] on icon "editPencil" at bounding box center [1507, 685] width 8 height 8
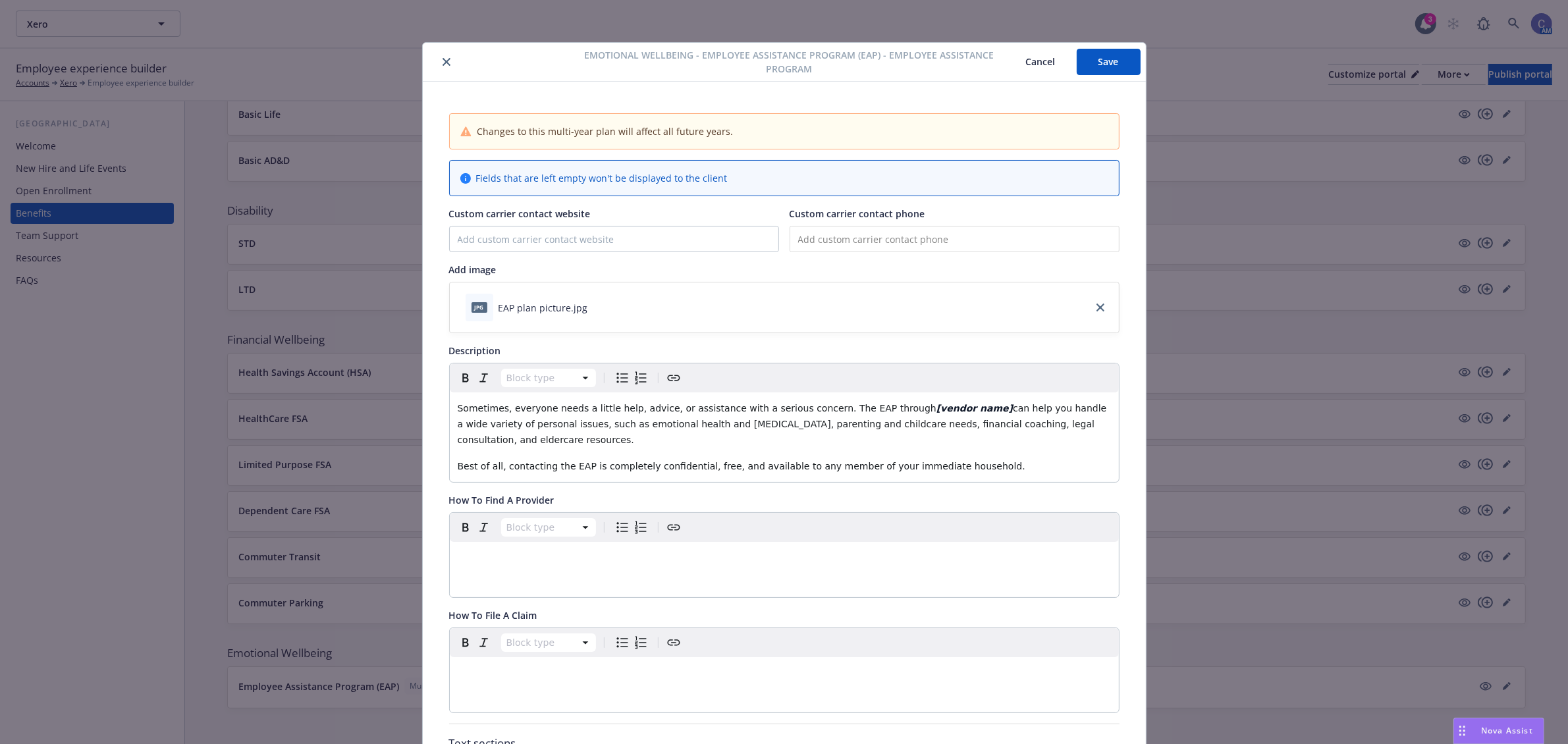
click at [1045, 69] on button "Cancel" at bounding box center [1040, 62] width 72 height 27
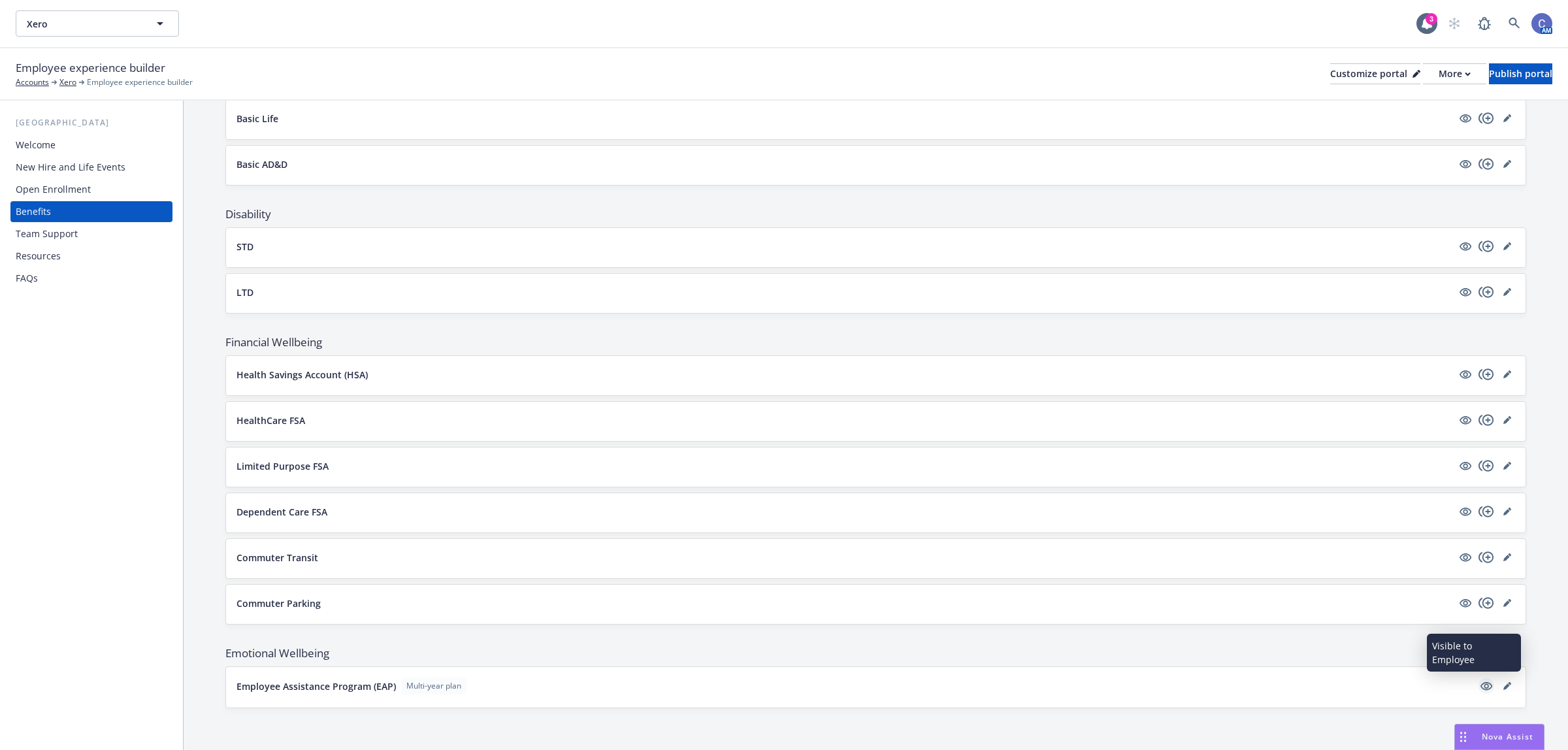
click at [1480, 684] on icon "visible" at bounding box center [1486, 685] width 11 height 11
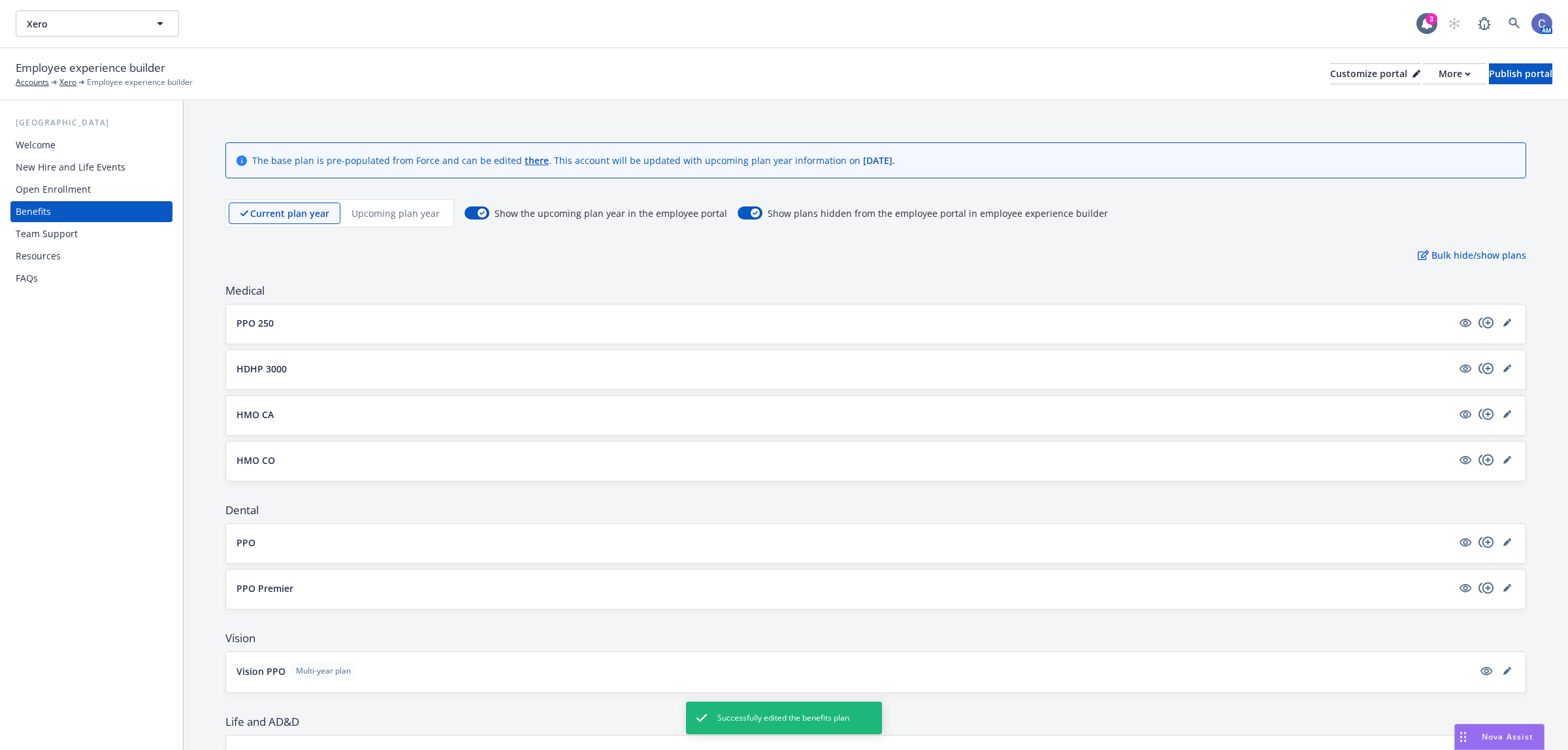
click at [60, 144] on div "Welcome" at bounding box center [91, 145] width 151 height 21
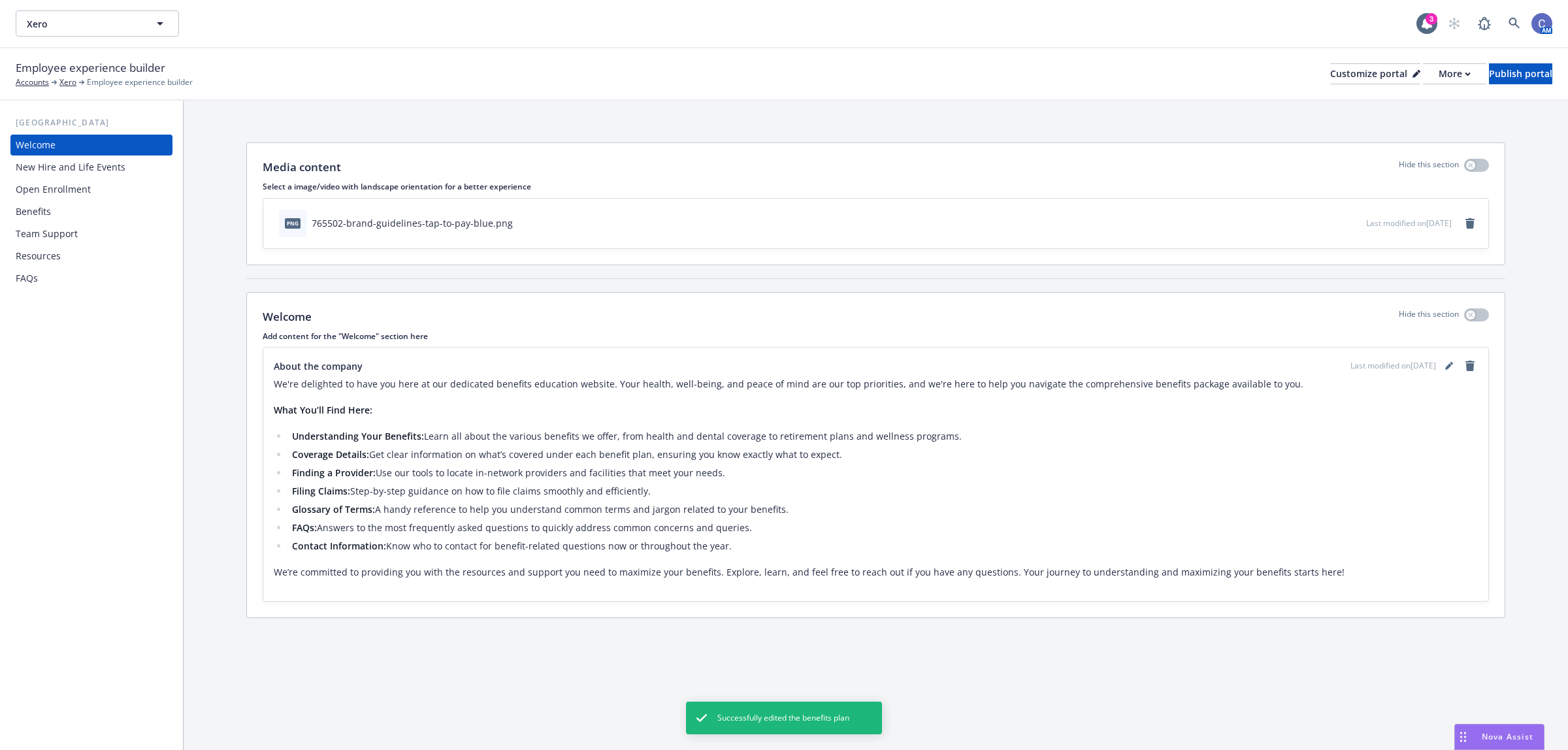
click at [57, 164] on div "New Hire and Life Events" at bounding box center [71, 167] width 110 height 21
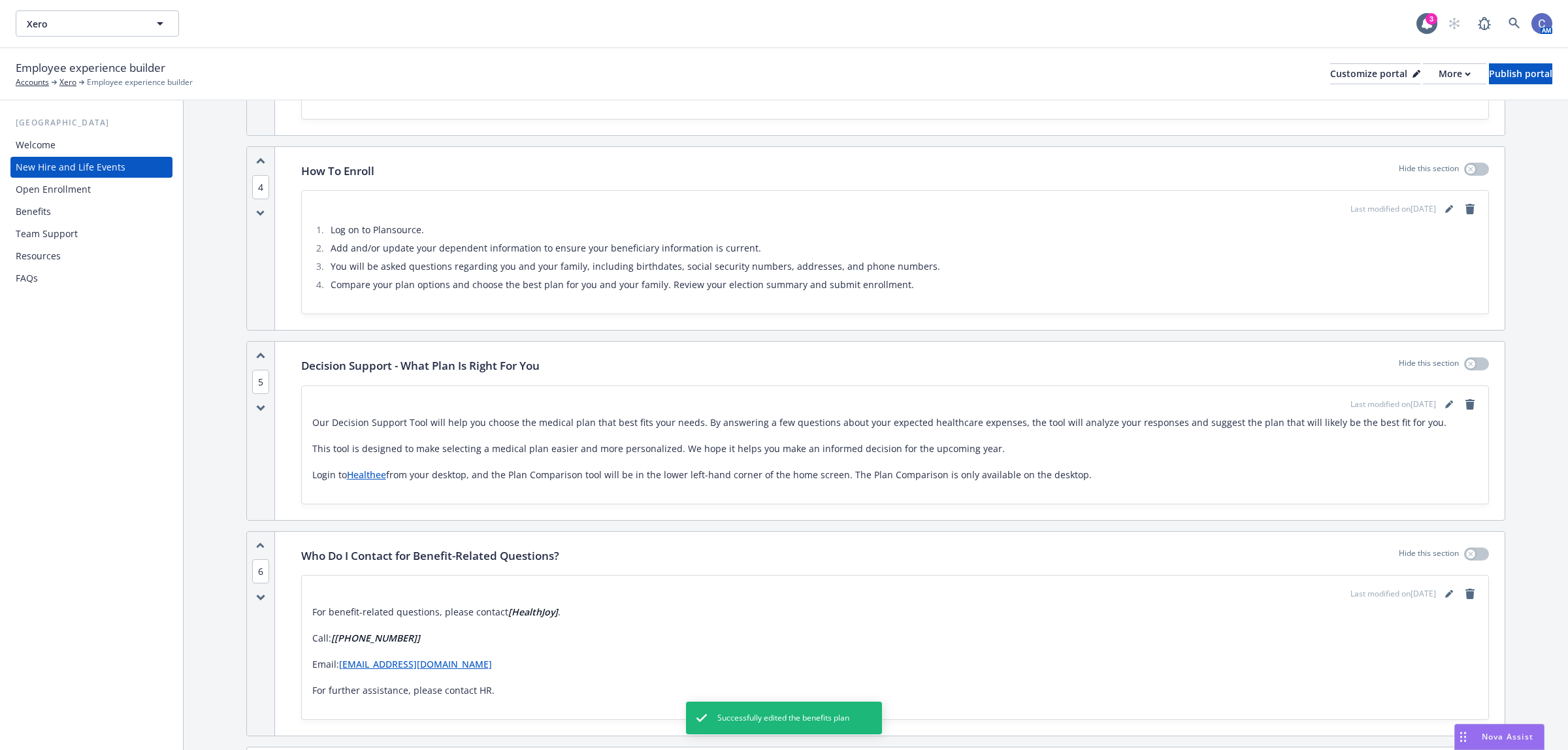
scroll to position [1061, 0]
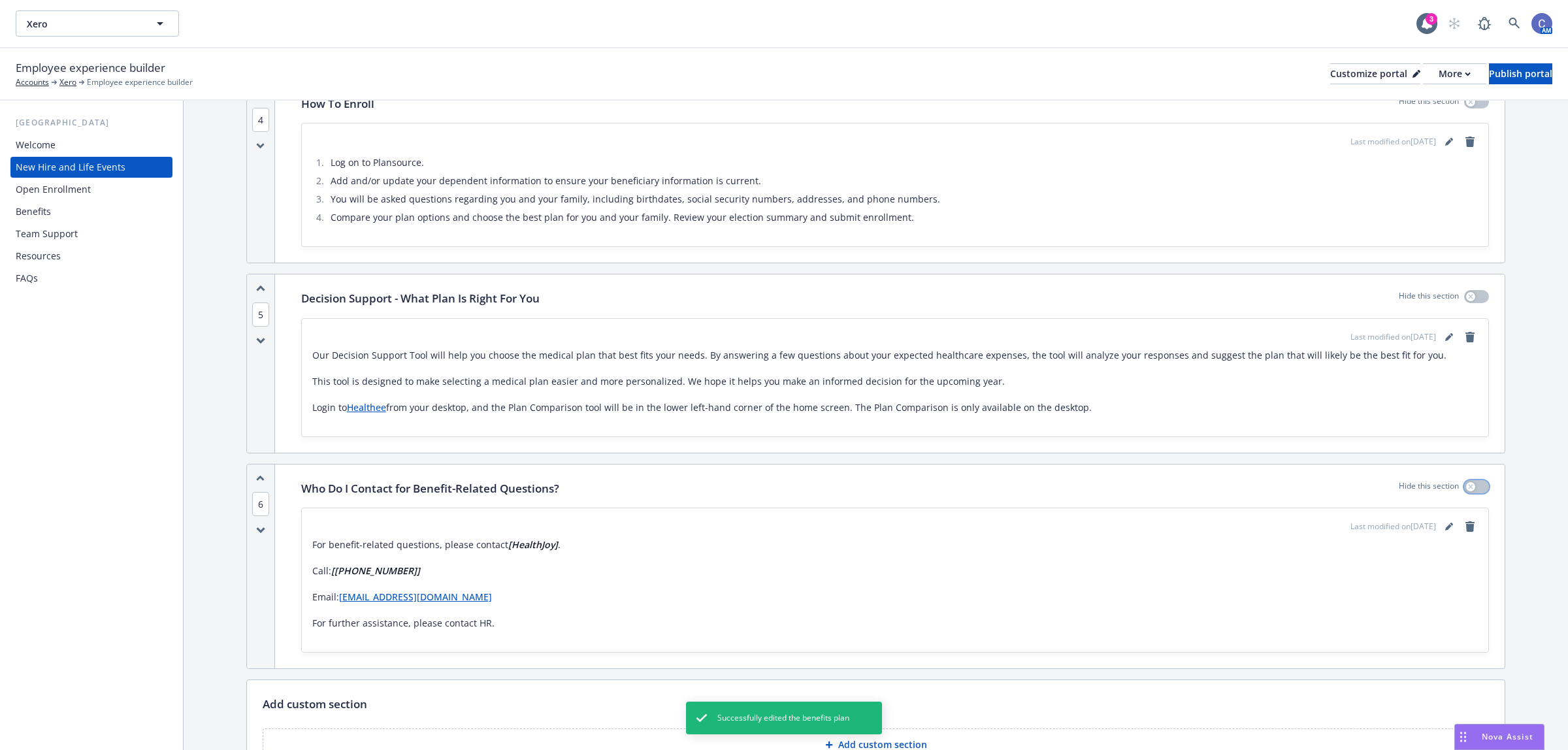
click at [1466, 480] on button "button" at bounding box center [1476, 486] width 25 height 13
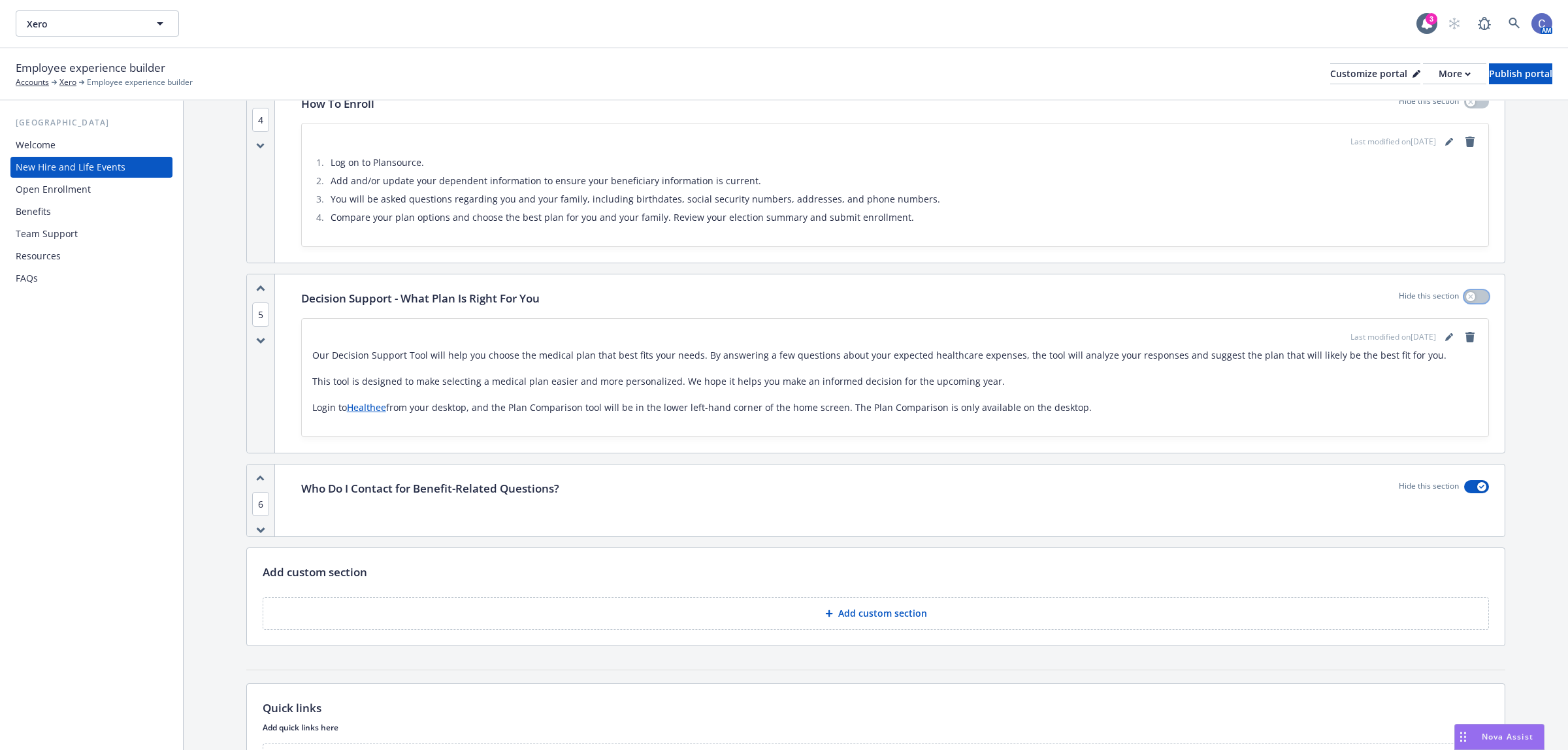
click at [1468, 294] on icon "button" at bounding box center [1471, 296] width 5 height 5
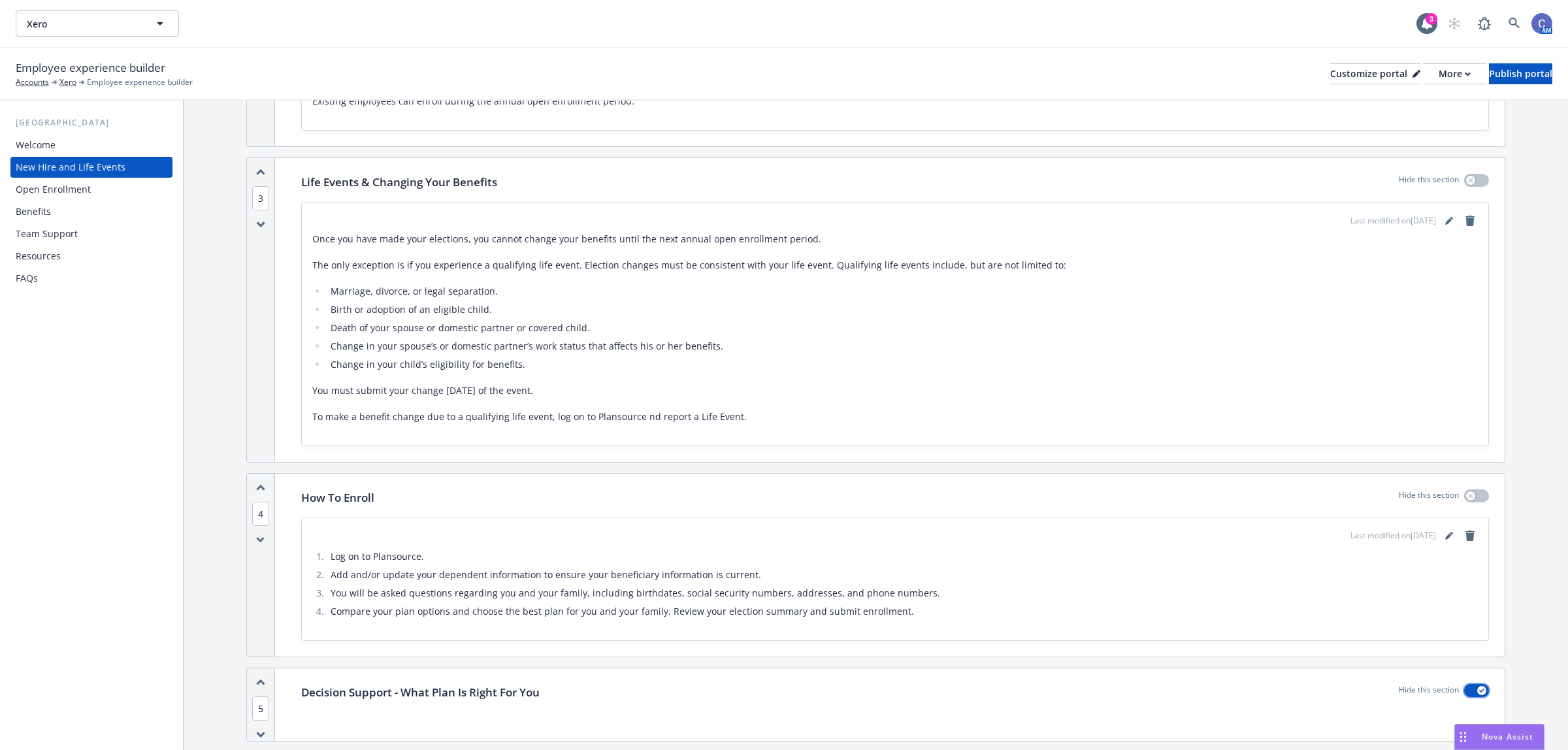
scroll to position [654, 0]
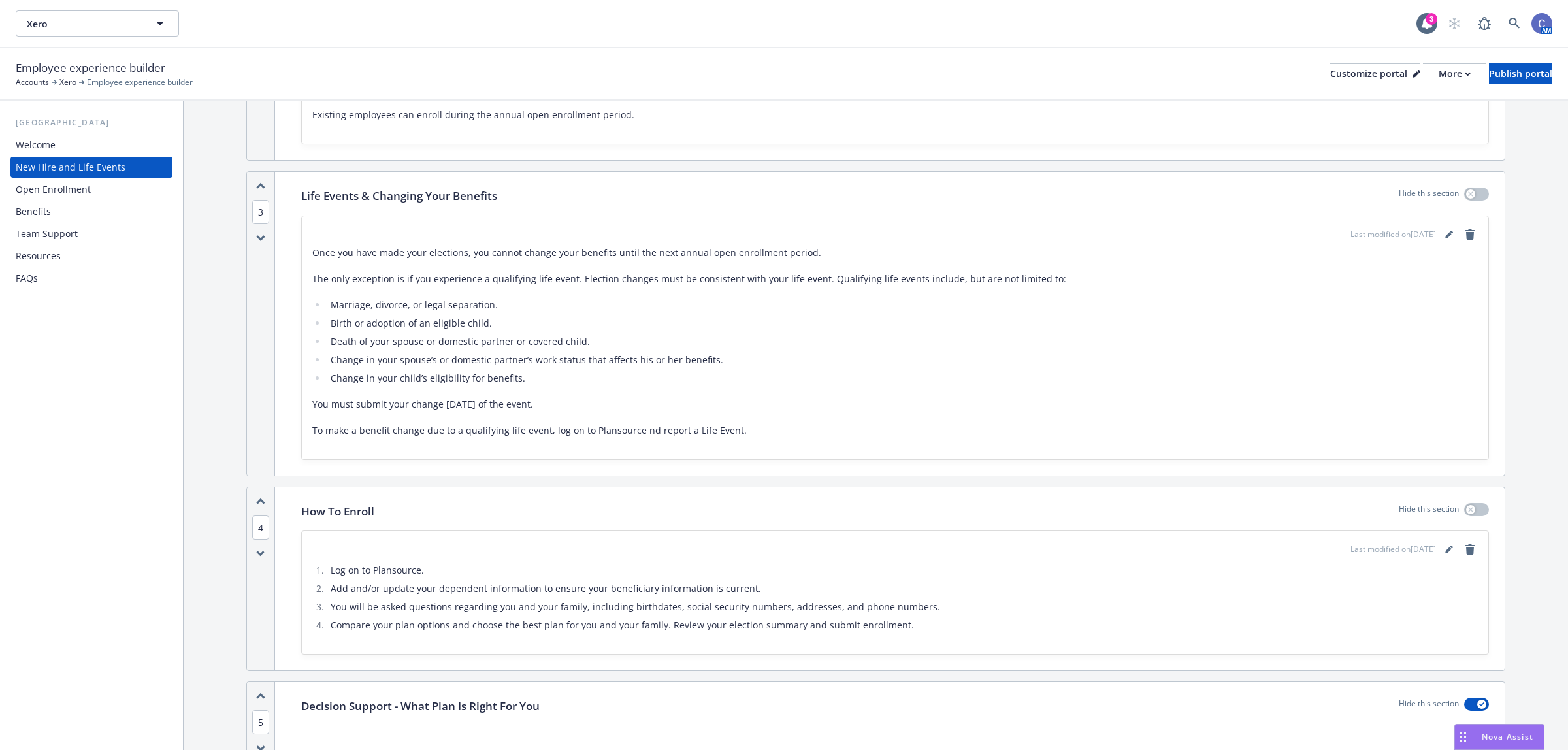
click at [46, 195] on div "Open Enrollment" at bounding box center [53, 189] width 75 height 21
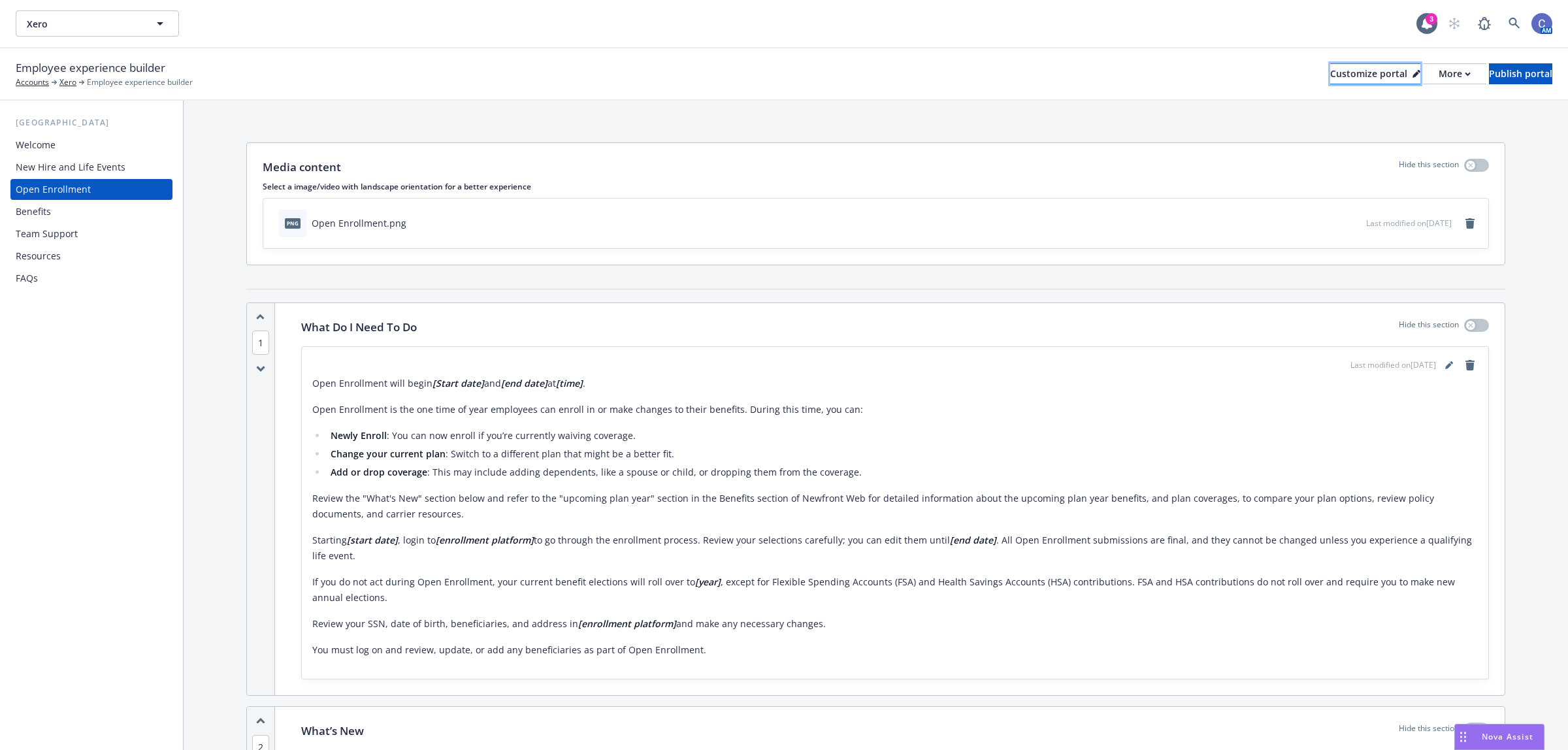
click at [1330, 76] on div "Customize portal" at bounding box center [1375, 73] width 90 height 19
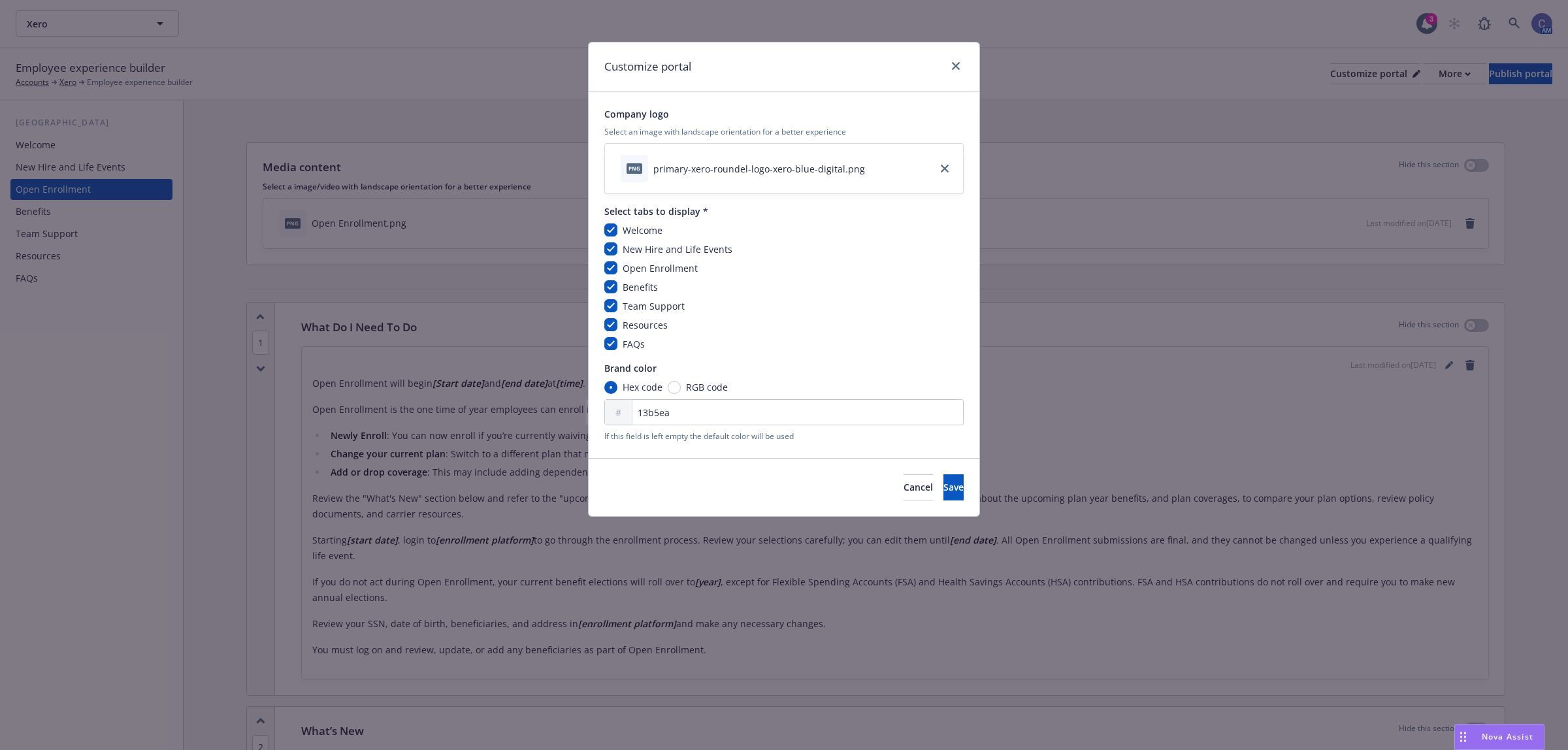
click at [692, 262] on span "Open Enrollment" at bounding box center [660, 268] width 75 height 12
drag, startPoint x: 611, startPoint y: 272, endPoint x: 642, endPoint y: 281, distance: 32.3
click at [611, 272] on input "checkbox" at bounding box center [610, 267] width 13 height 13
checkbox input "false"
click at [944, 484] on span "Save" at bounding box center [953, 487] width 20 height 12
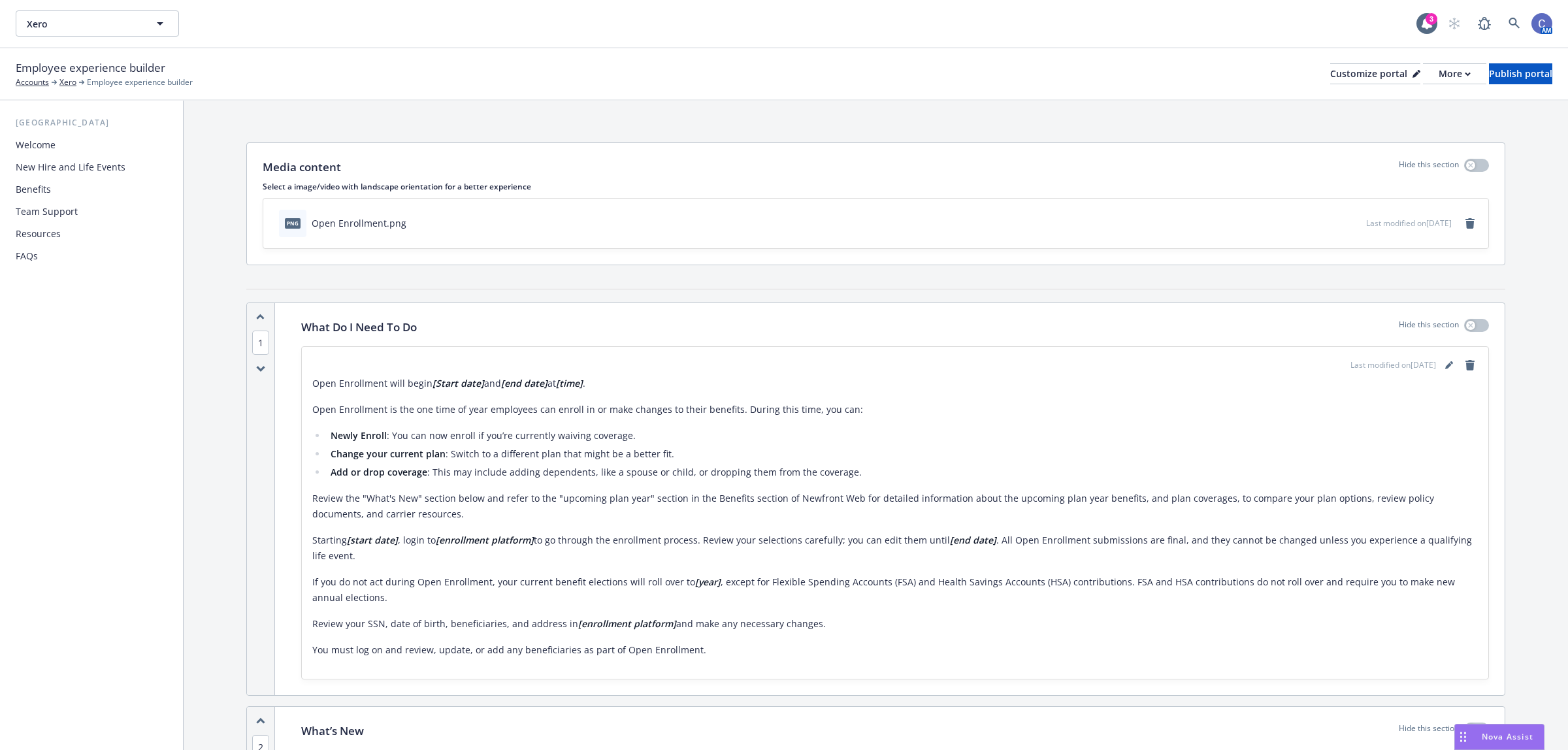
click at [39, 214] on div "Team Support" at bounding box center [47, 212] width 62 height 21
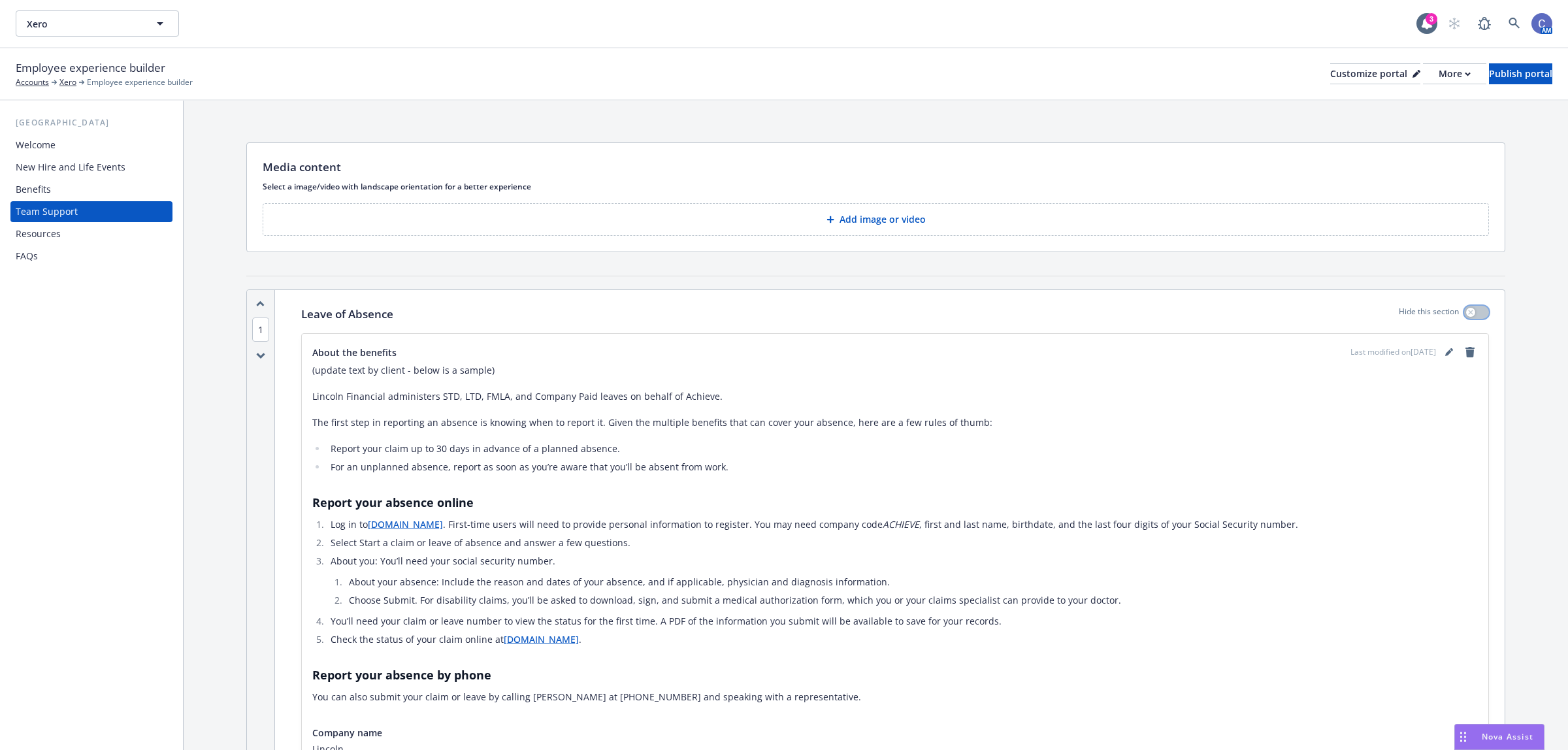
click at [1464, 312] on button "button" at bounding box center [1476, 312] width 25 height 13
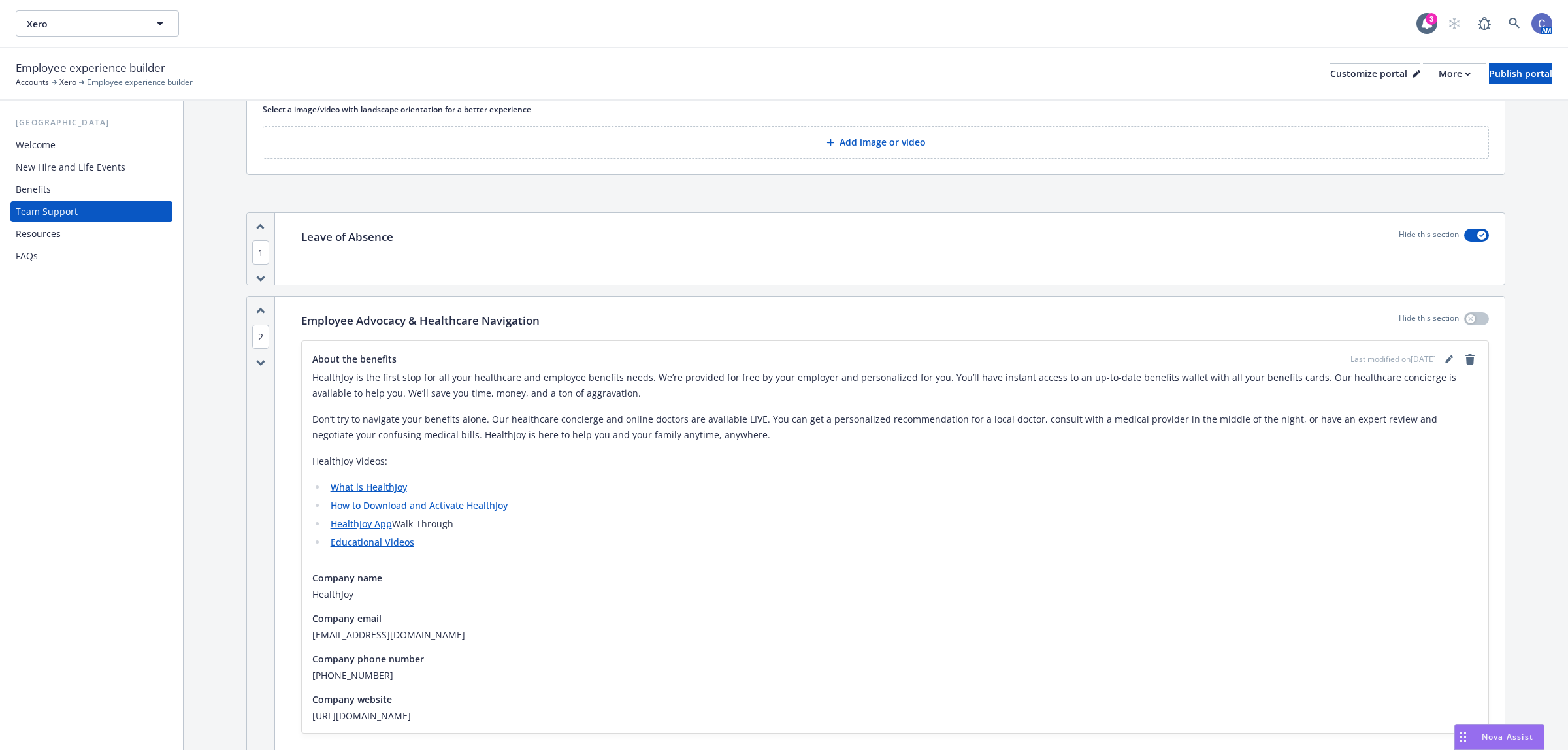
scroll to position [81, 0]
click at [1464, 233] on button "button" at bounding box center [1476, 230] width 25 height 13
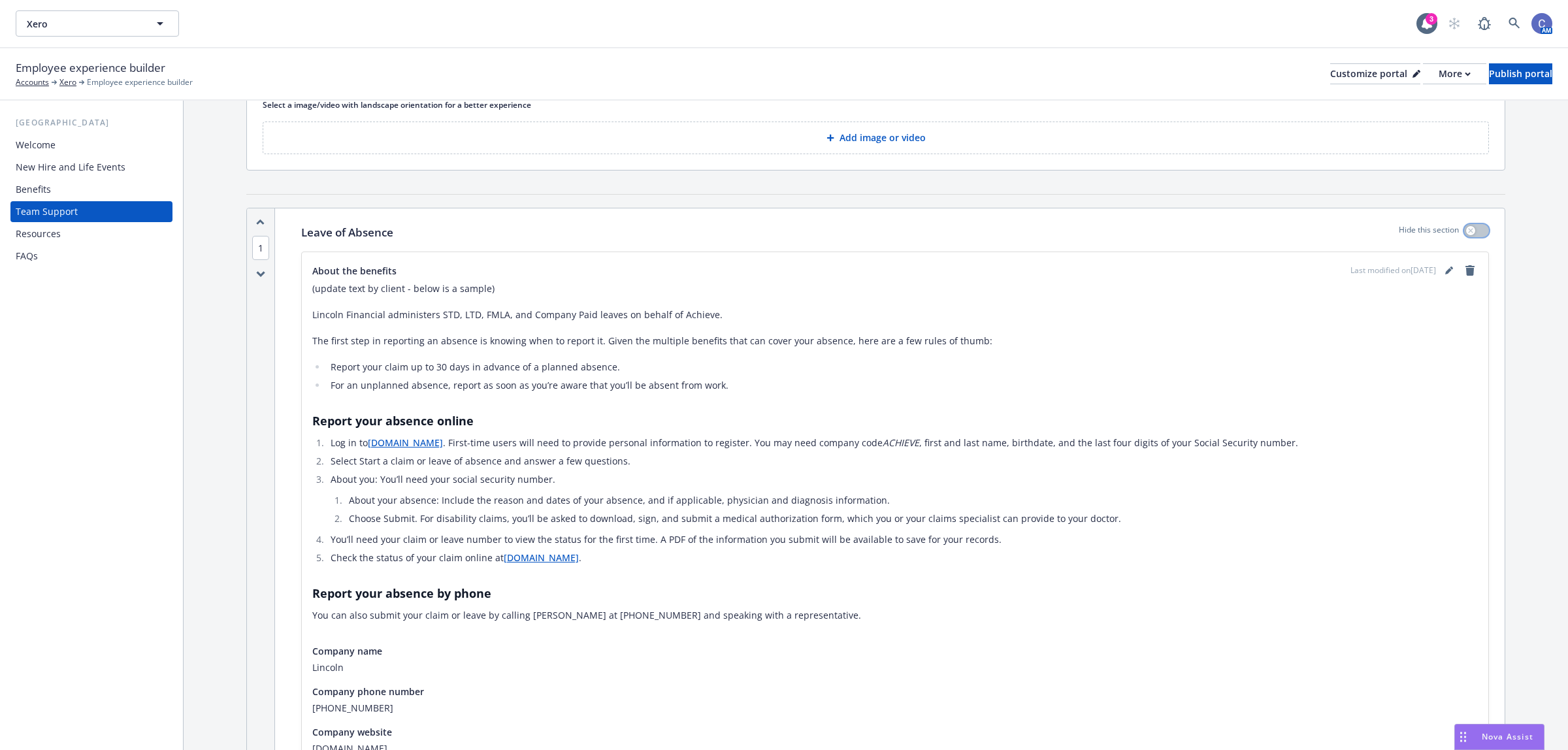
click at [1469, 229] on button "button" at bounding box center [1476, 230] width 25 height 13
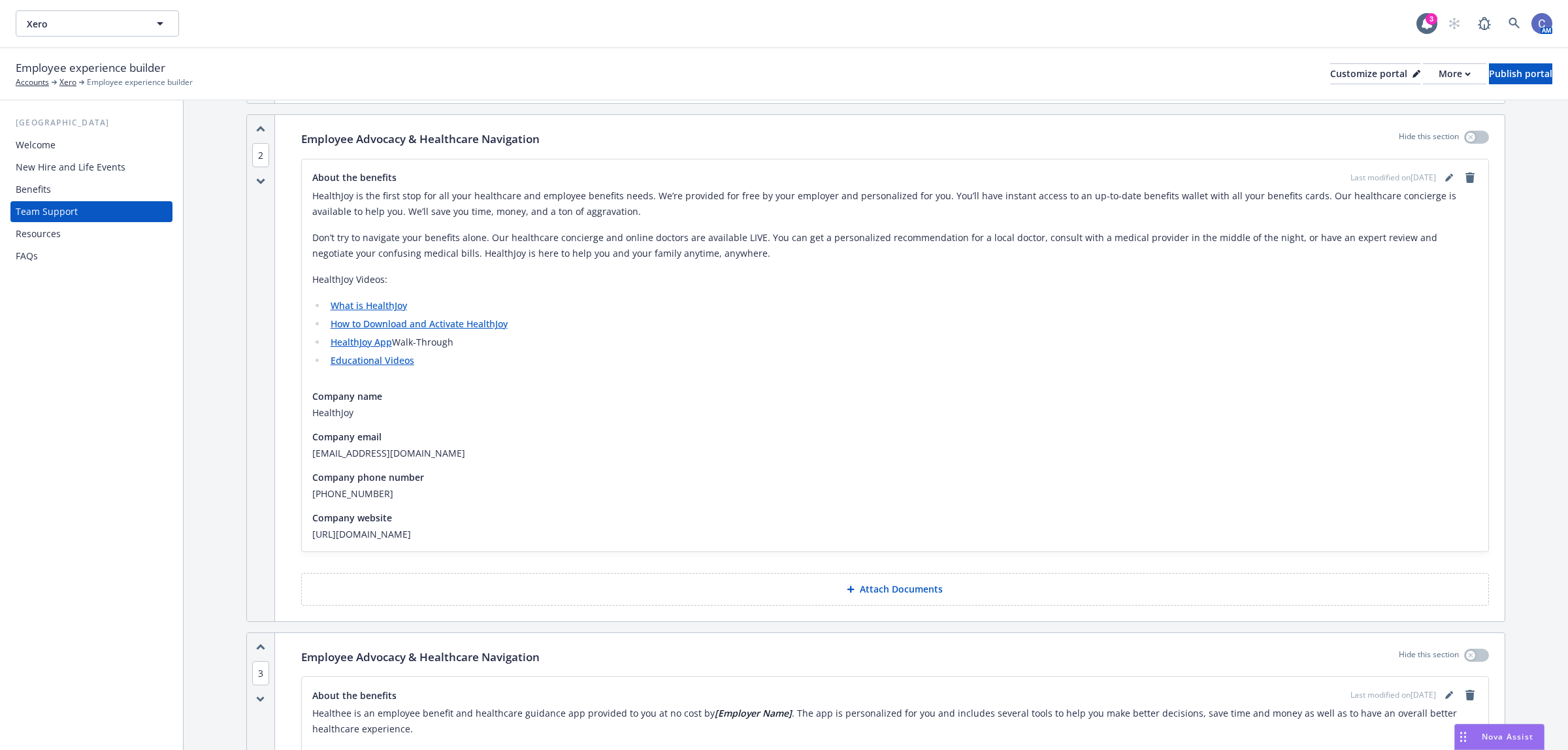
scroll to position [326, 0]
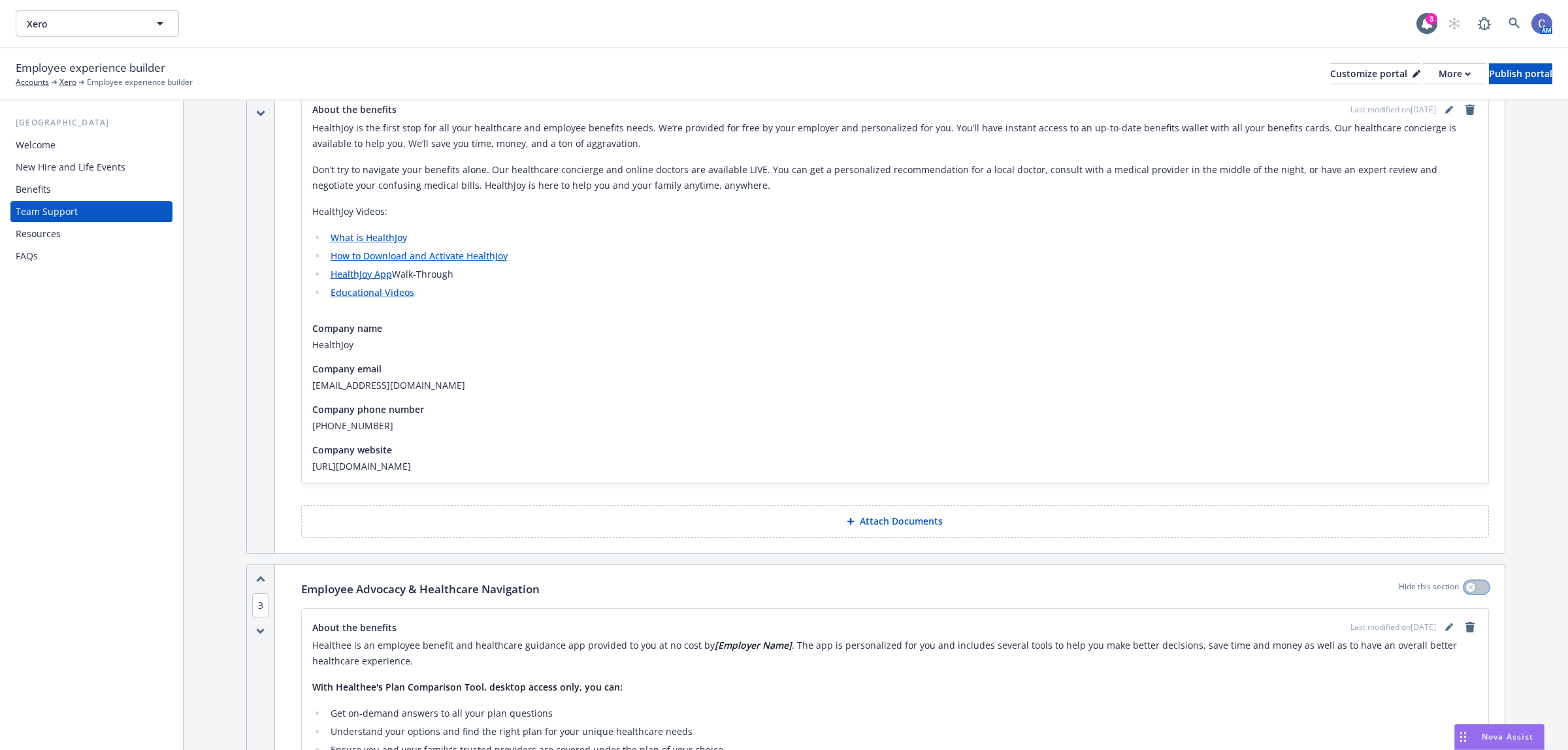
click at [1473, 589] on button "button" at bounding box center [1476, 587] width 25 height 13
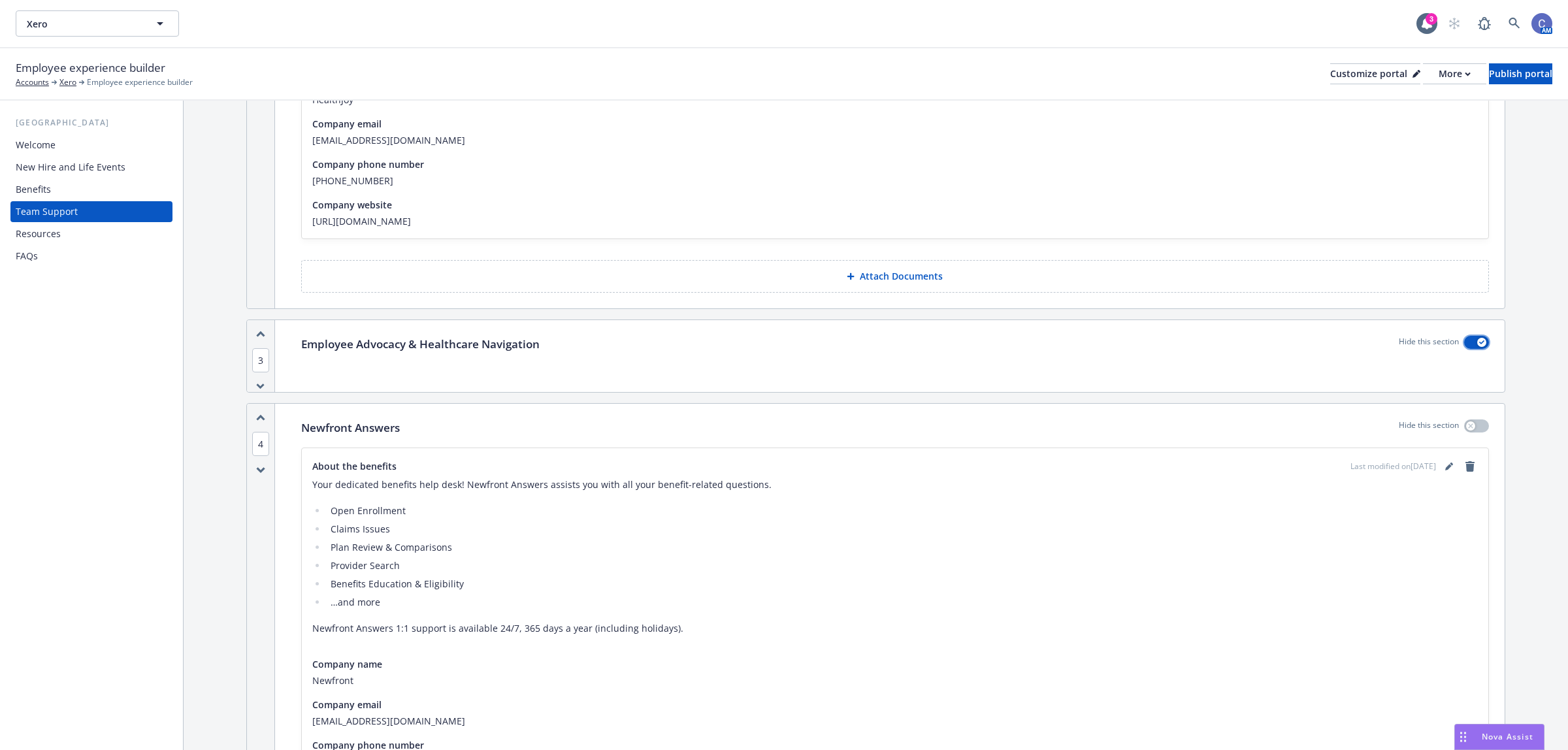
scroll to position [654, 0]
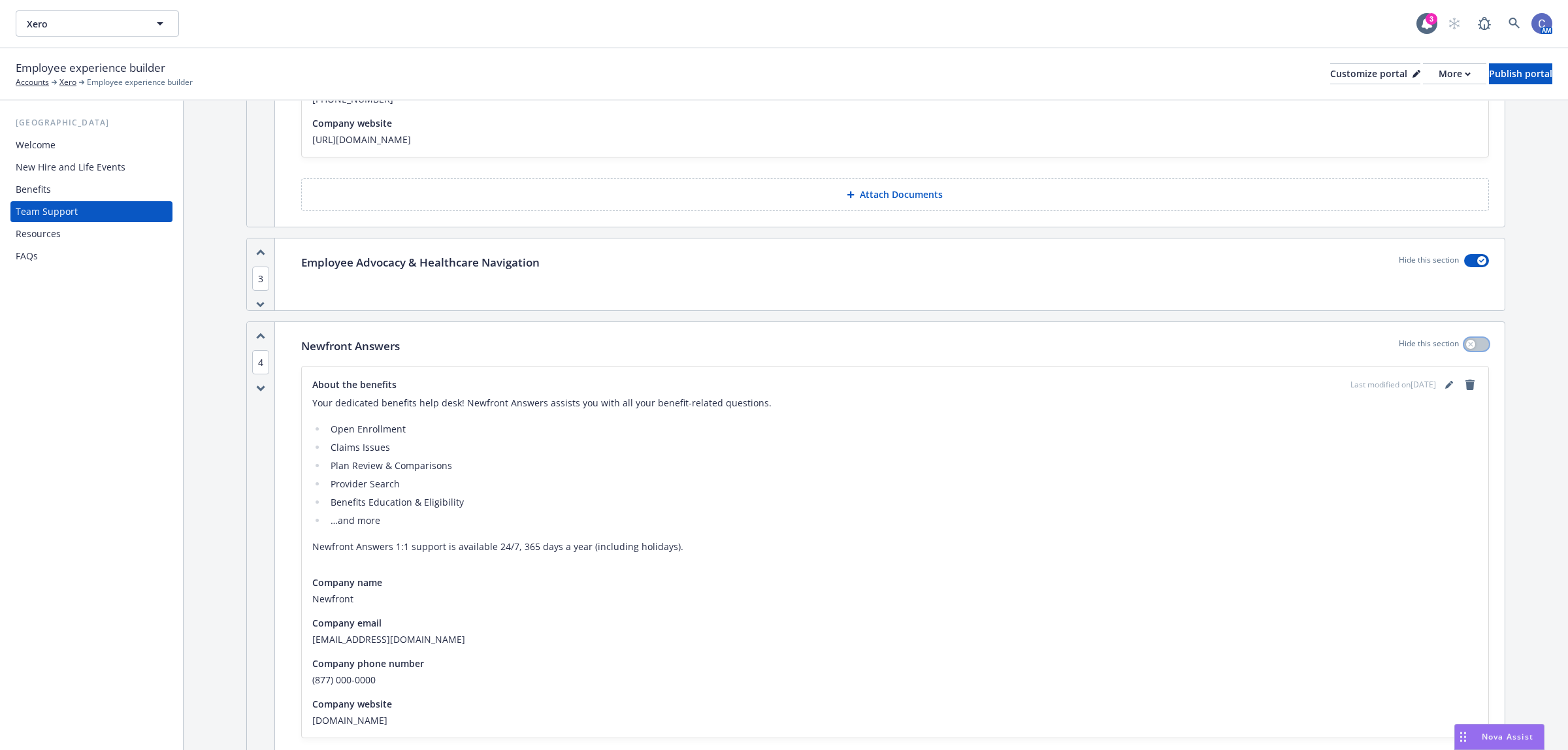
click at [1465, 349] on button "button" at bounding box center [1476, 344] width 25 height 13
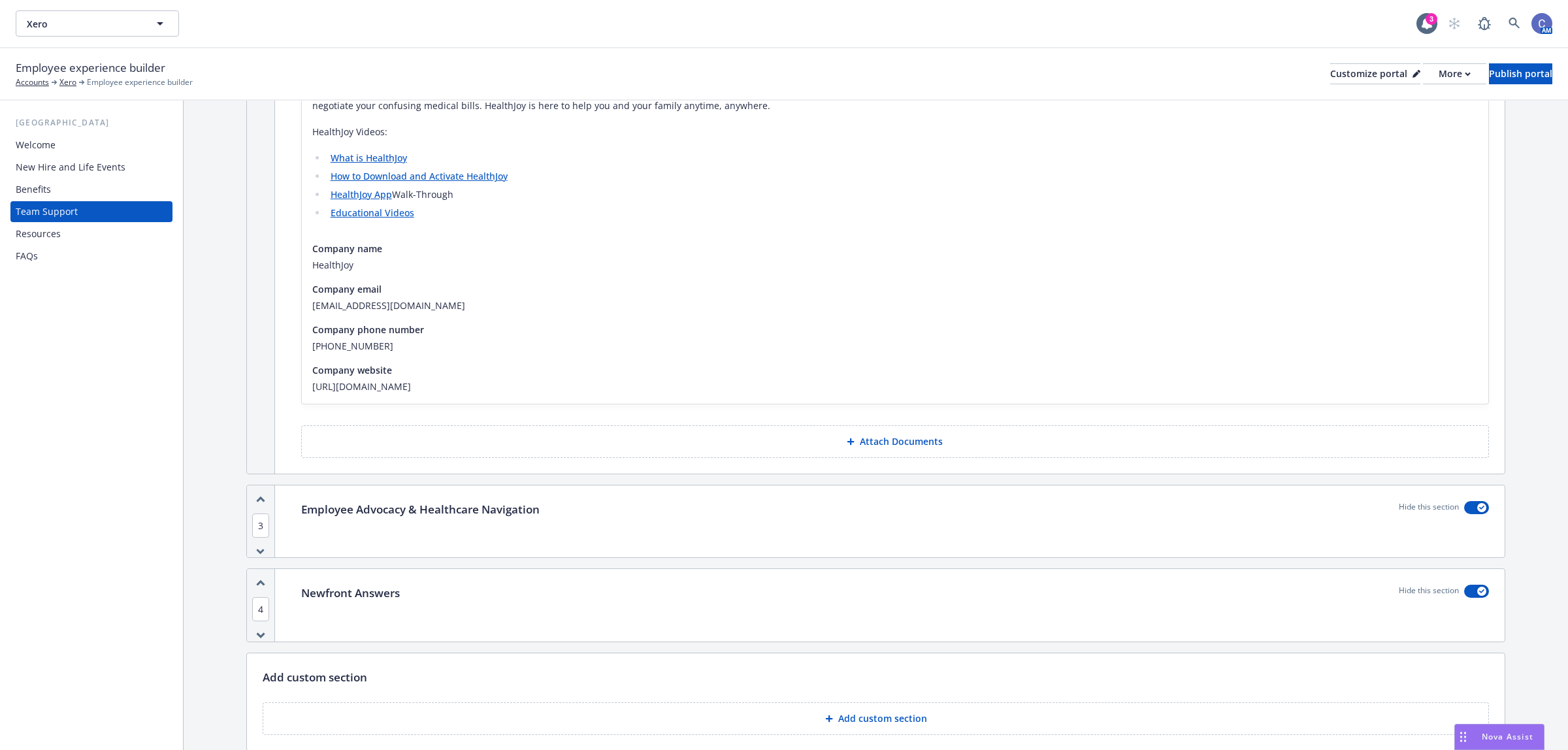
scroll to position [409, 0]
click at [1479, 589] on icon "button" at bounding box center [1481, 589] width 5 height 4
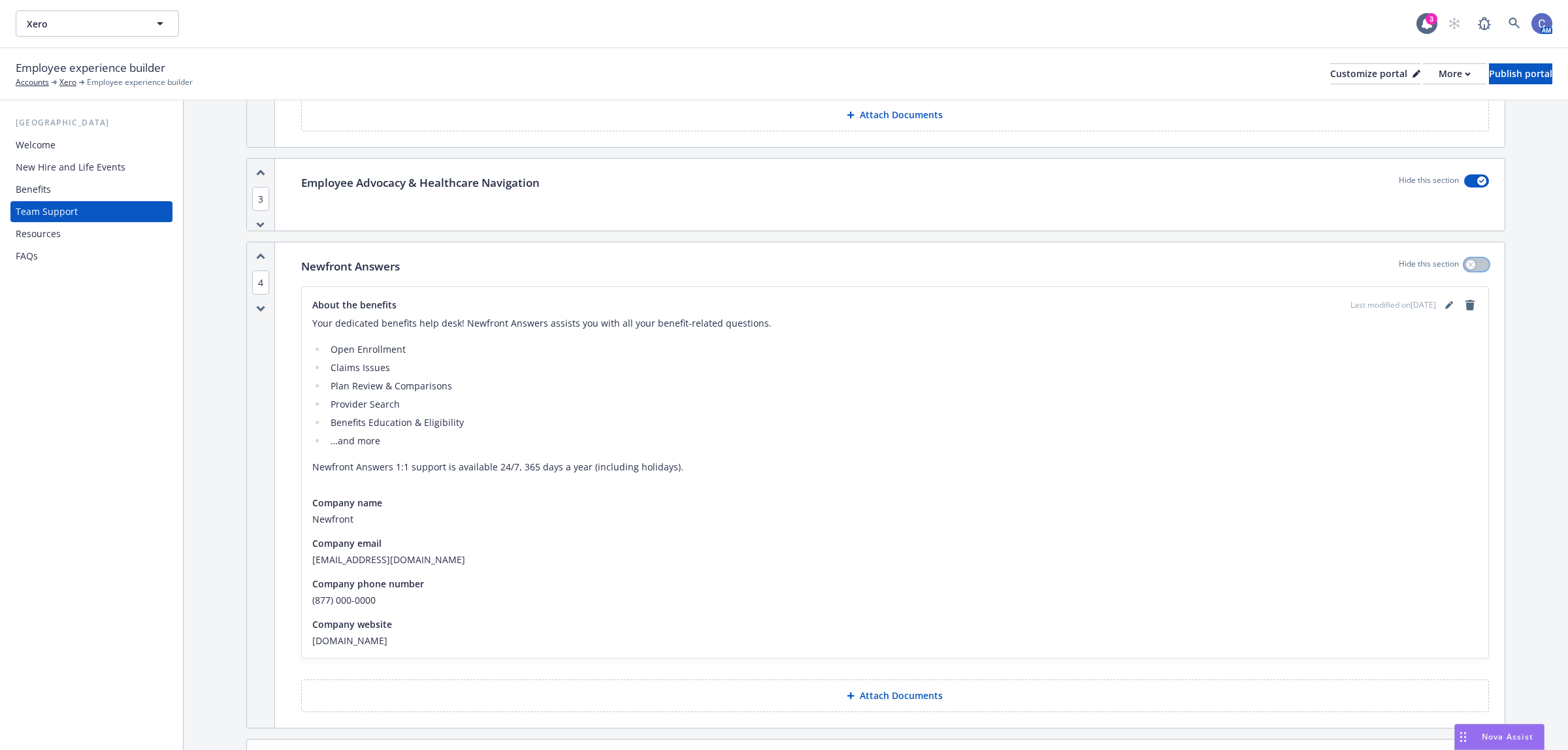
scroll to position [735, 0]
click at [1469, 266] on button "button" at bounding box center [1476, 263] width 25 height 13
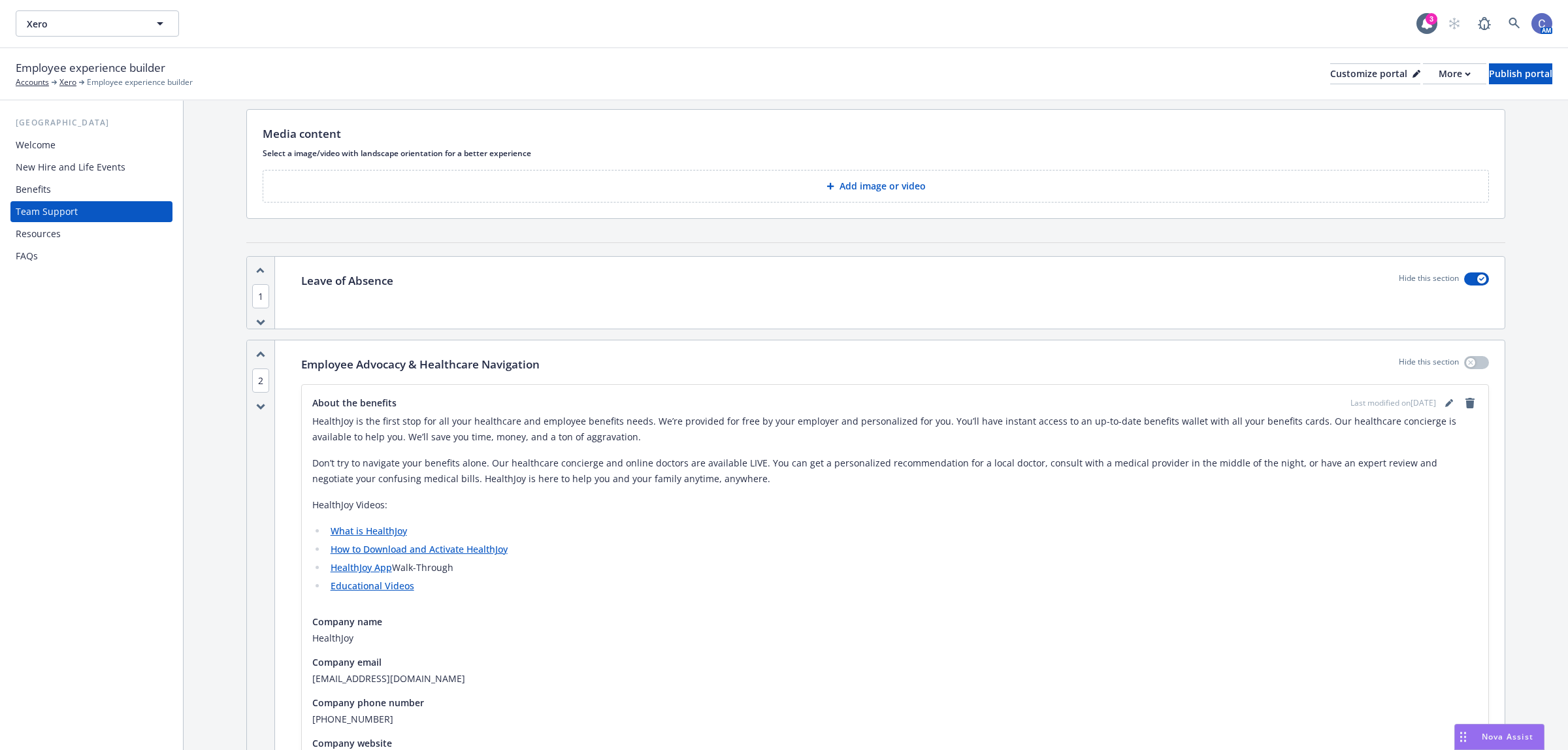
scroll to position [0, 0]
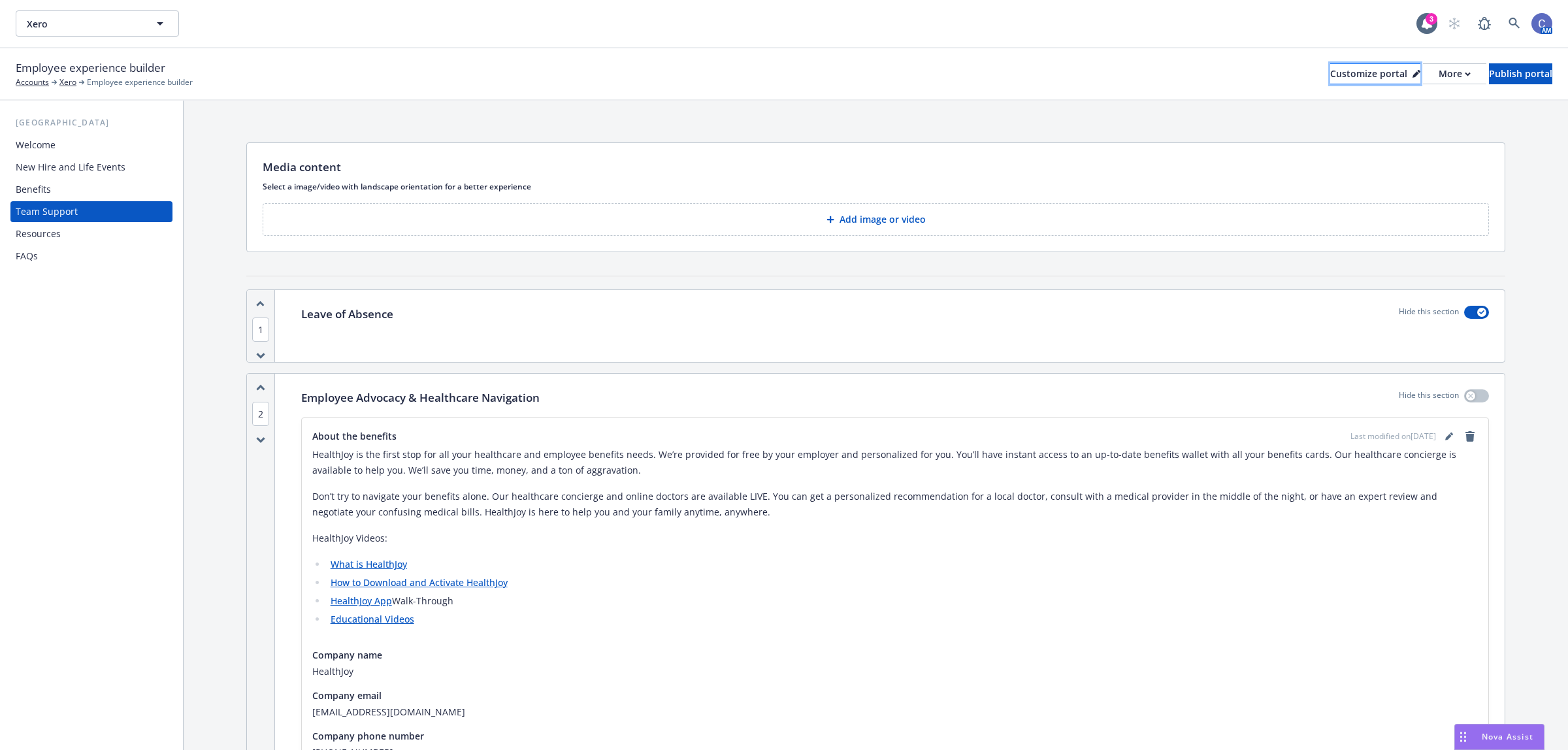
click at [1344, 70] on div "Customize portal" at bounding box center [1375, 73] width 90 height 19
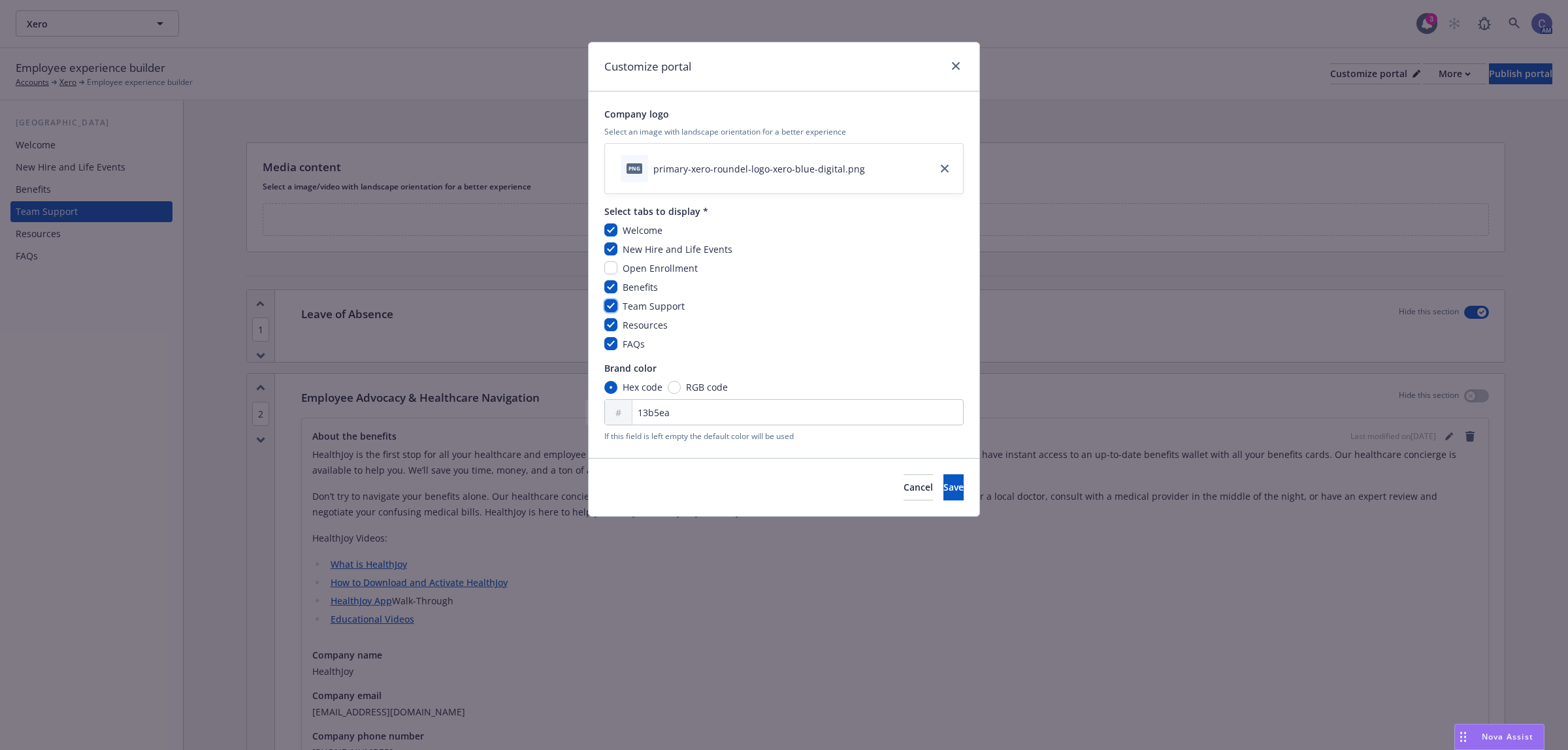
click at [608, 307] on input "checkbox" at bounding box center [610, 305] width 13 height 13
checkbox input "false"
click at [944, 486] on span "Save" at bounding box center [953, 487] width 20 height 12
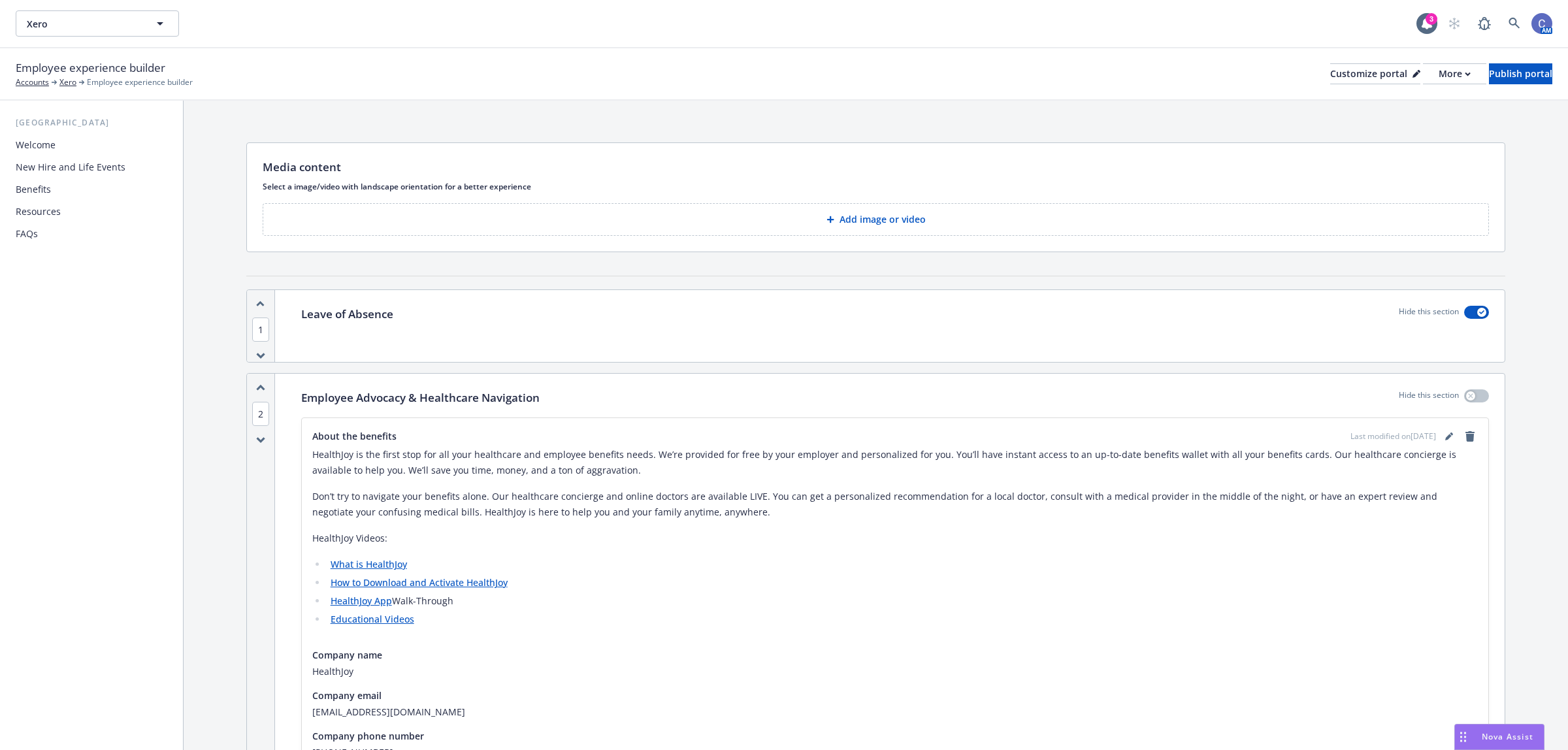
click at [57, 212] on div "Resources" at bounding box center [38, 212] width 45 height 21
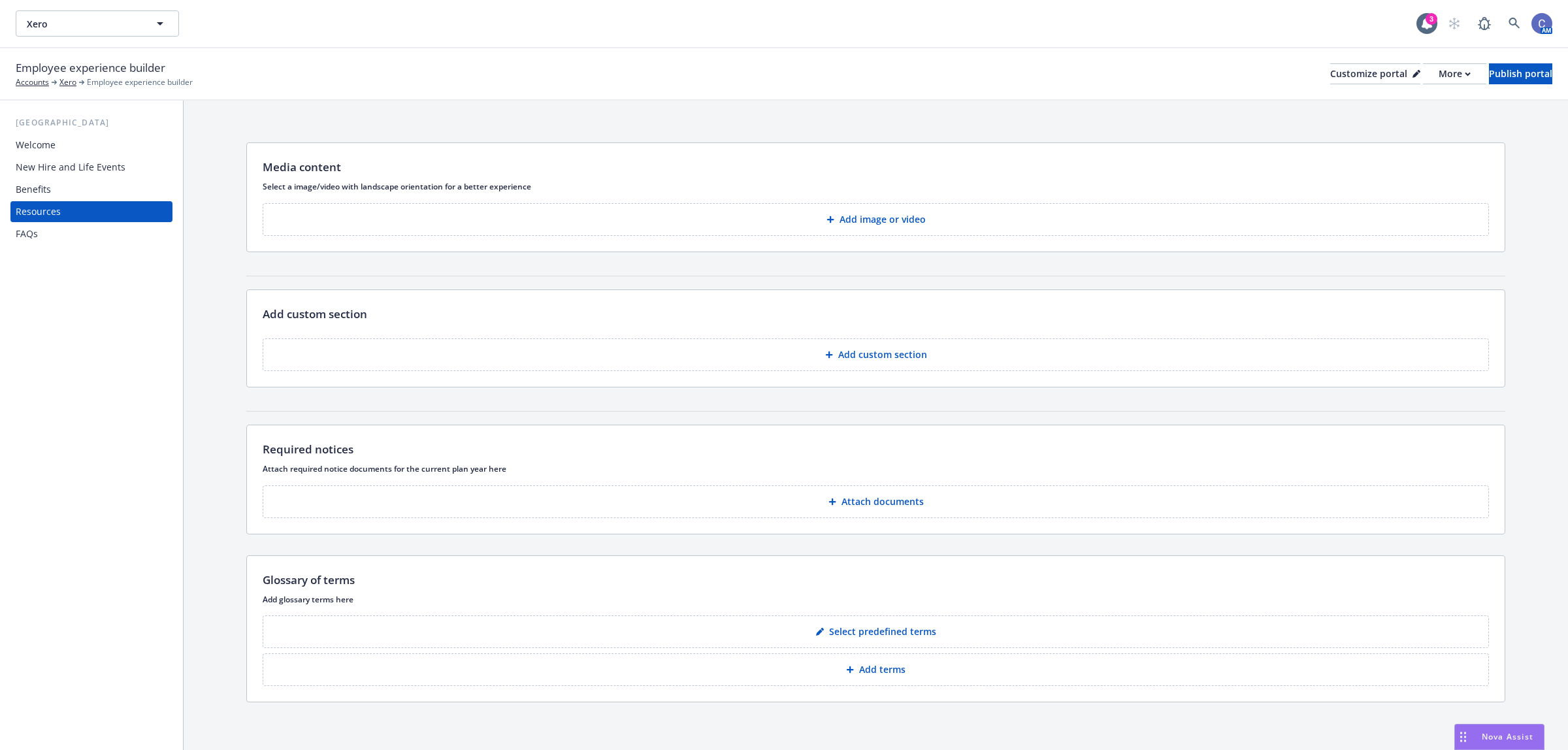
click at [33, 233] on div "FAQs" at bounding box center [27, 234] width 22 height 21
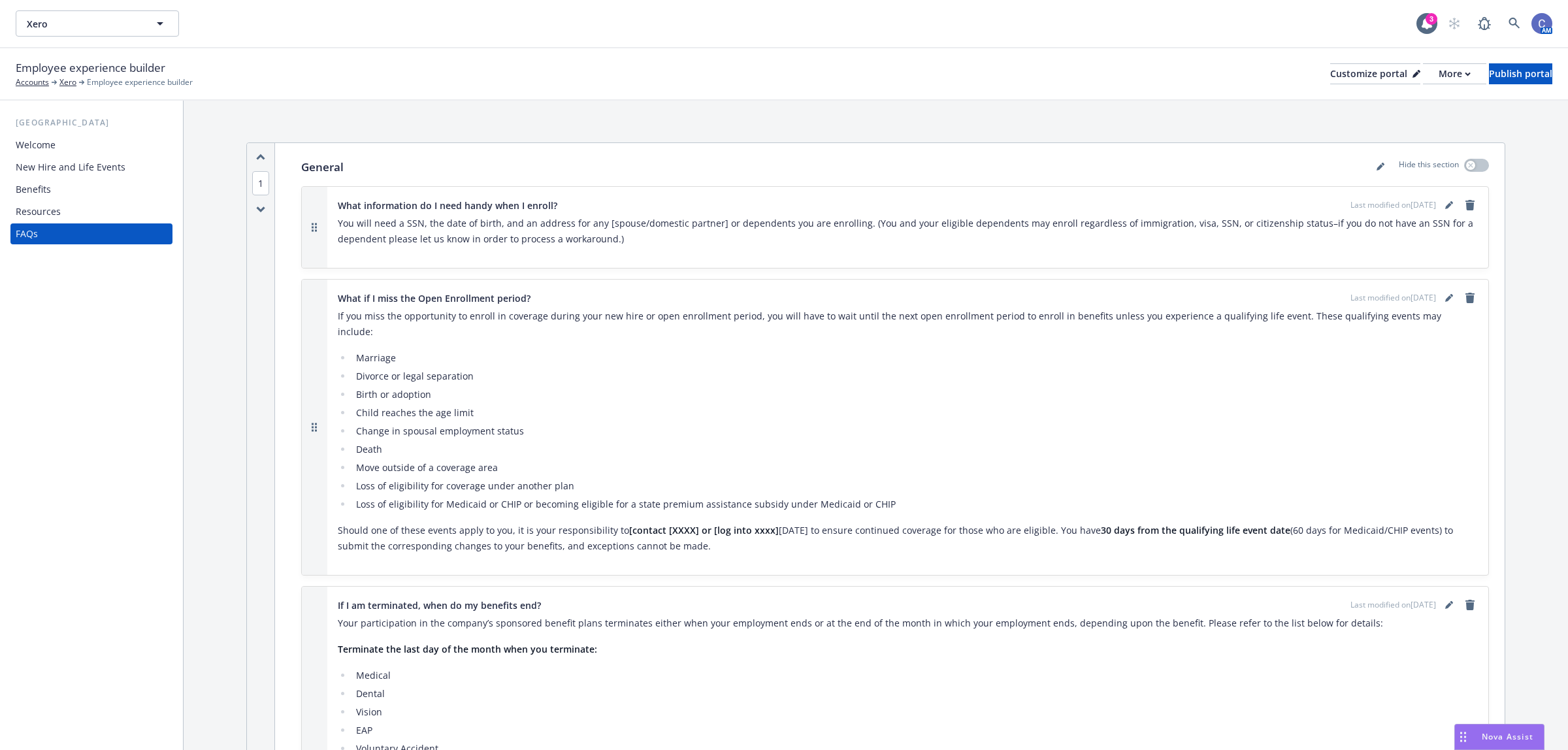
click at [29, 204] on div "Resources" at bounding box center [38, 212] width 45 height 21
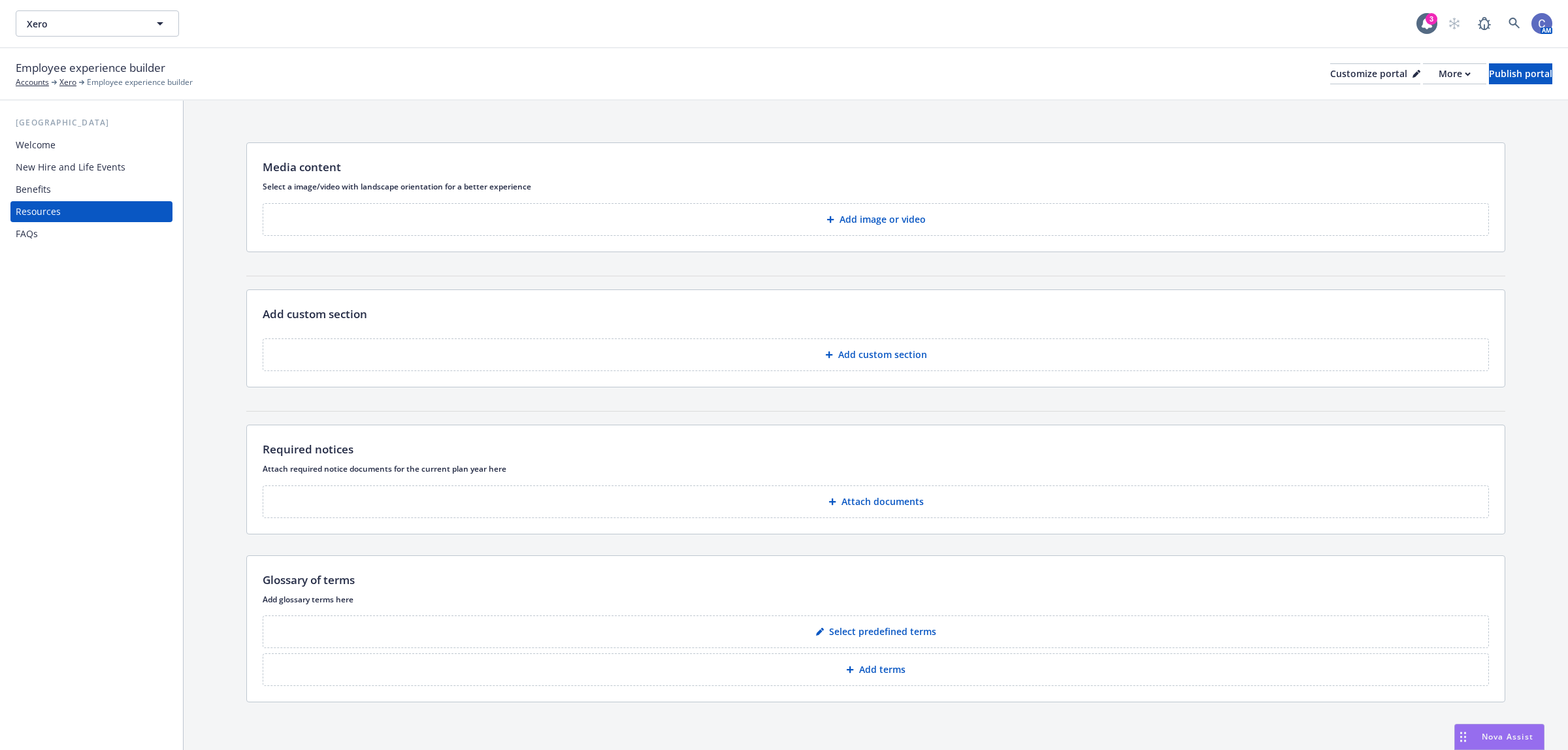
click at [879, 632] on p "Select predefined terms" at bounding box center [882, 631] width 107 height 13
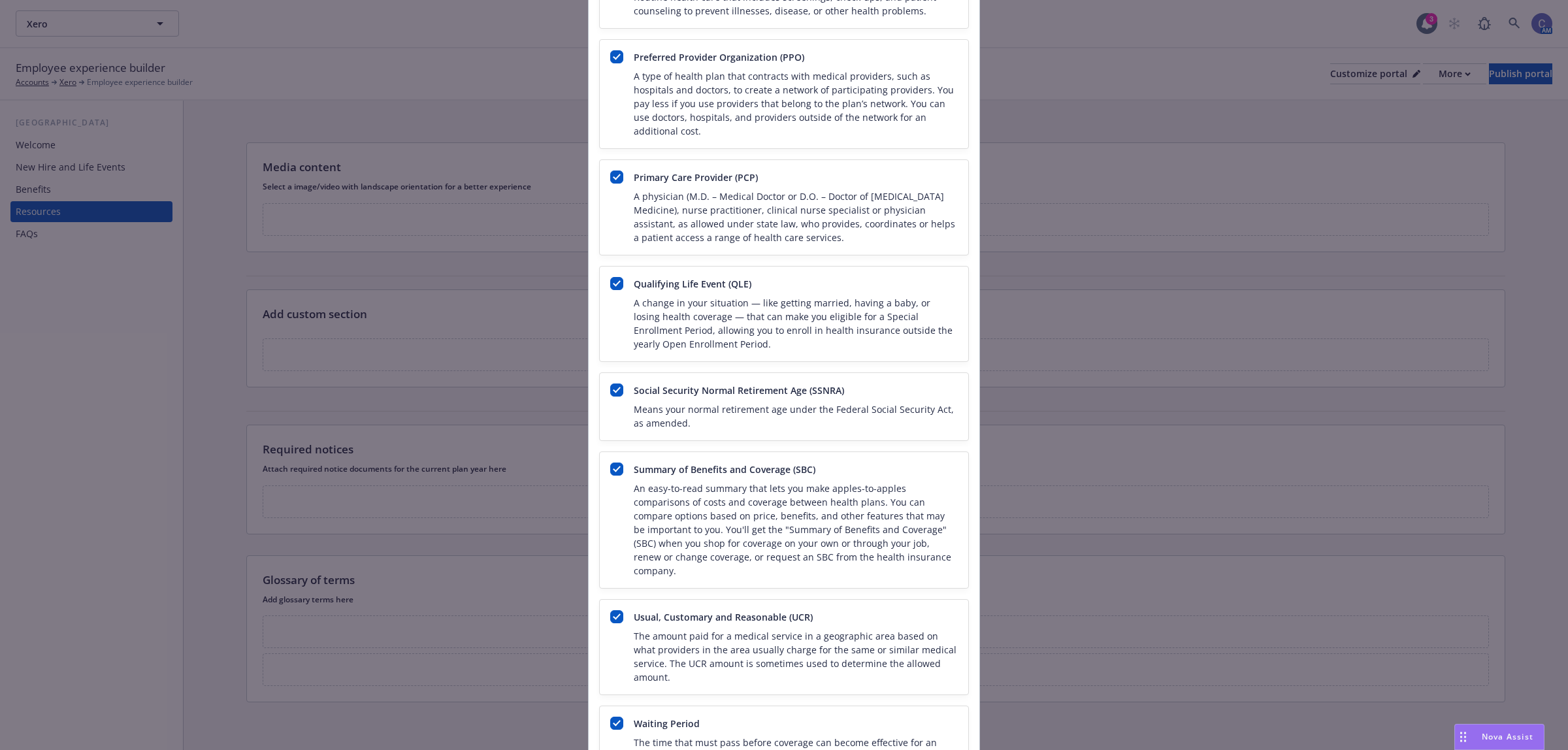
scroll to position [2239, 0]
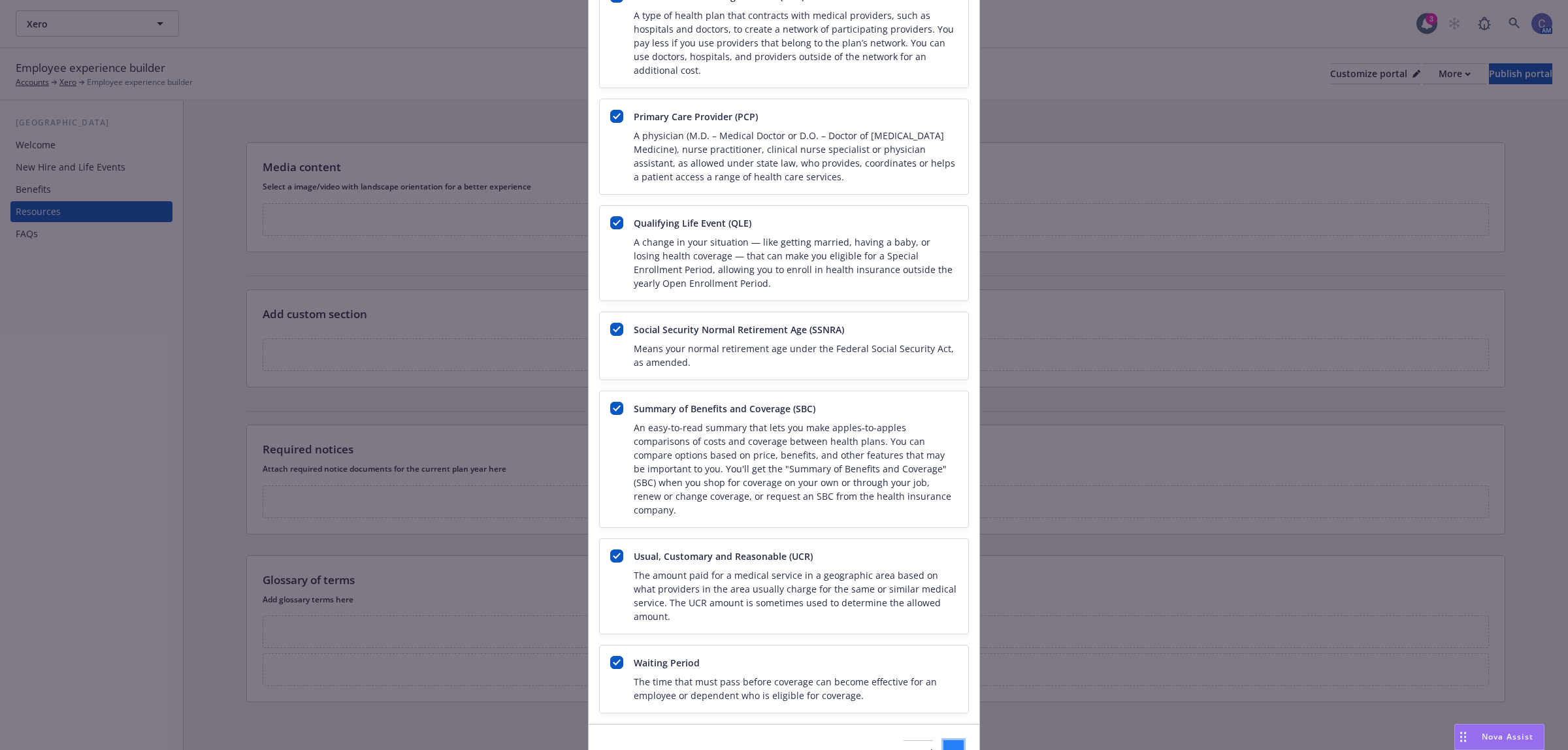
click at [920, 704] on div "Cancel Save" at bounding box center [784, 754] width 391 height 58
click at [944, 704] on span "Save" at bounding box center [953, 753] width 20 height 12
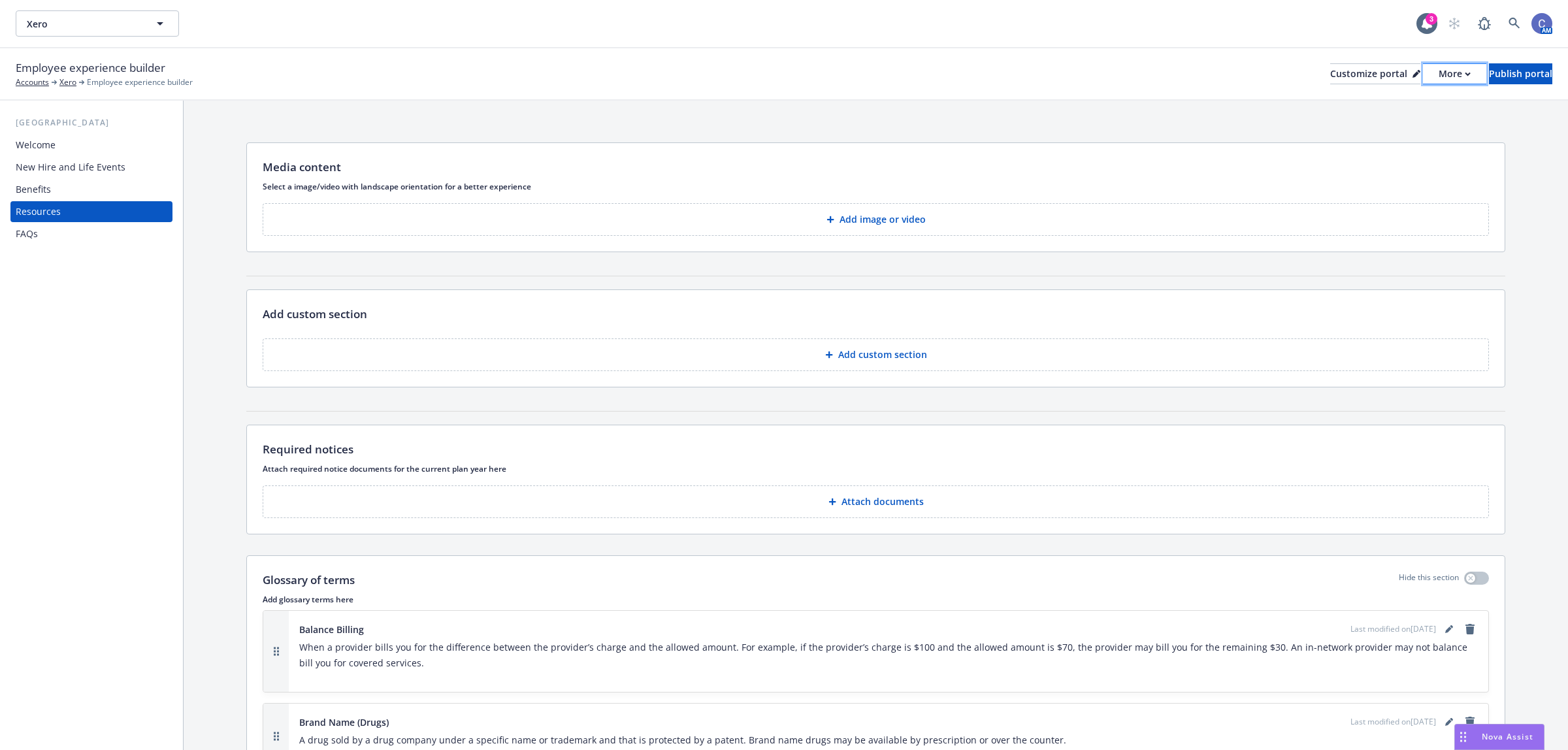
click at [1439, 70] on div "More" at bounding box center [1455, 73] width 32 height 19
click at [1405, 105] on link "Copy preview link" at bounding box center [1384, 103] width 119 height 27
click at [1330, 73] on div "Customize portal" at bounding box center [1375, 73] width 90 height 19
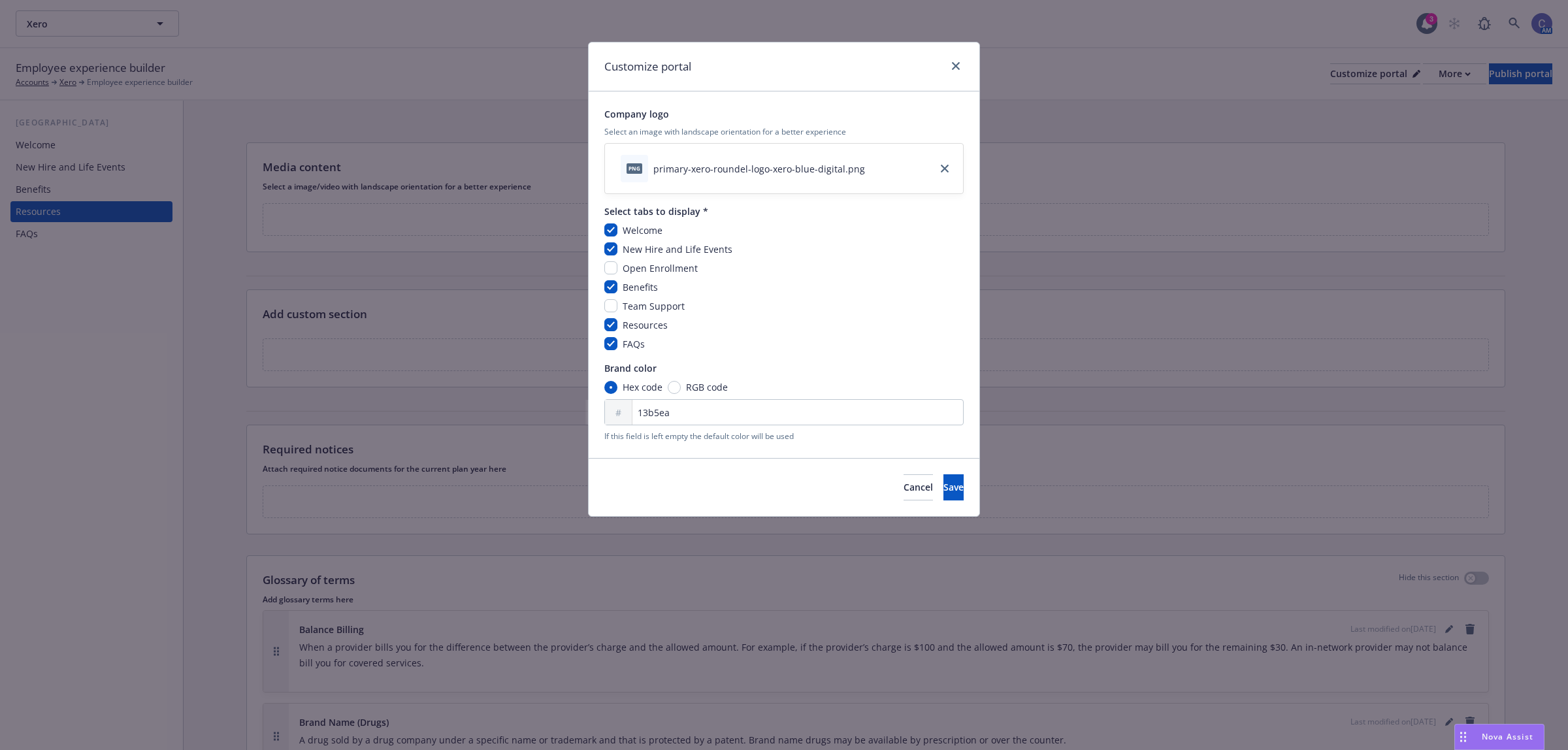
click at [667, 304] on span "Team Support" at bounding box center [654, 306] width 62 height 12
click at [616, 309] on input "checkbox" at bounding box center [610, 305] width 13 height 13
checkbox input "true"
click at [944, 484] on button "Save" at bounding box center [953, 487] width 20 height 27
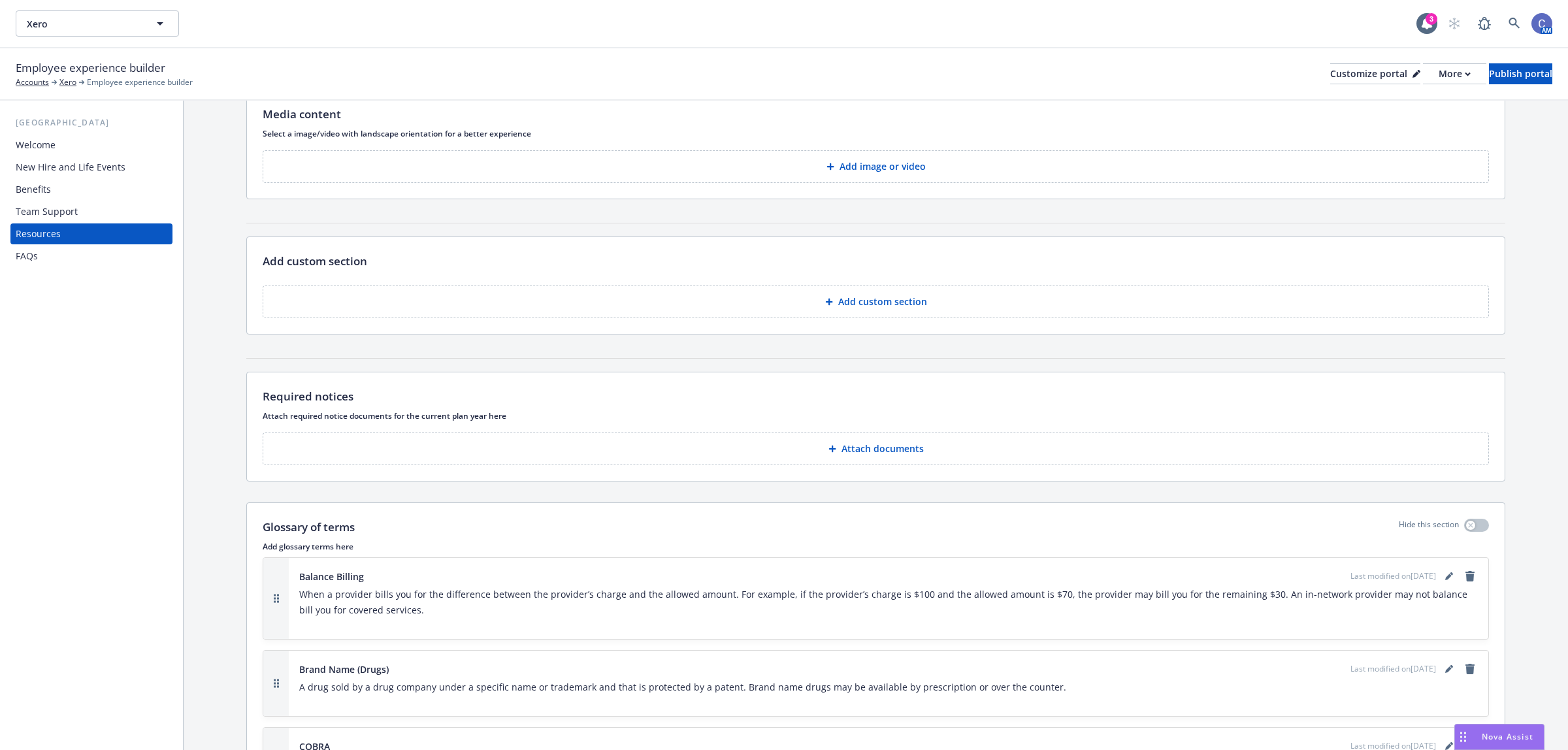
scroll to position [81, 0]
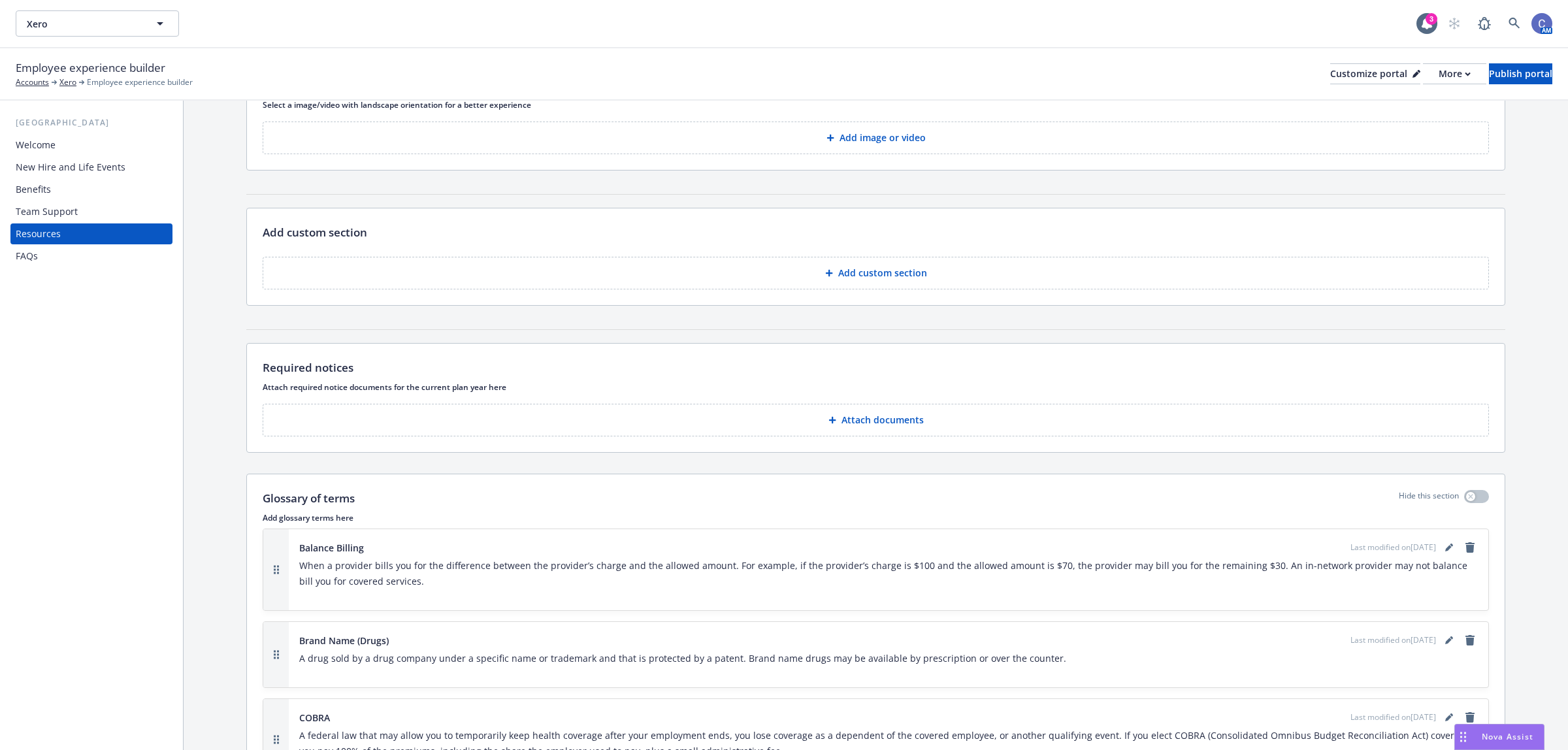
click at [40, 211] on div "Team Support" at bounding box center [47, 212] width 62 height 21
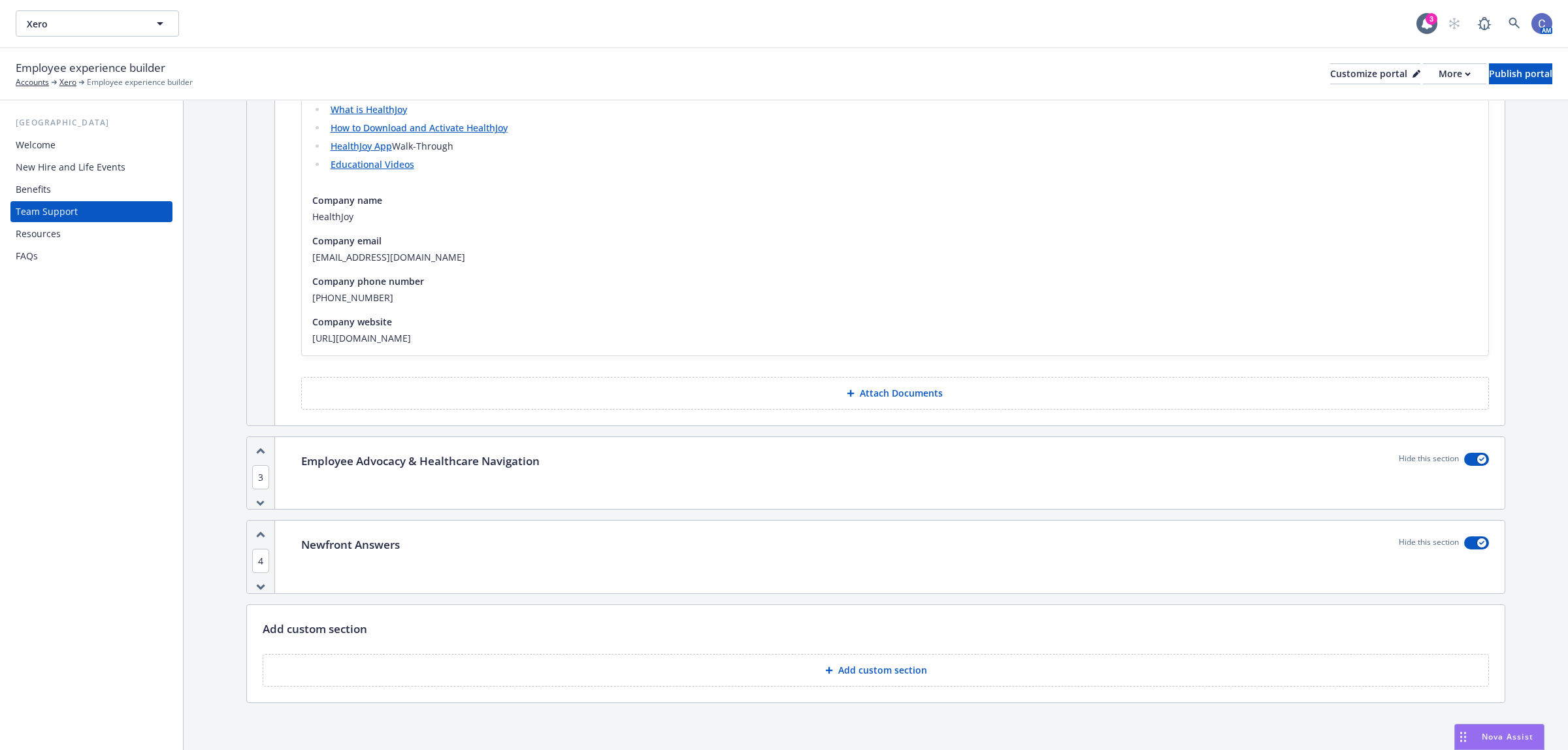
scroll to position [462, 0]
click at [874, 667] on p "Add custom section" at bounding box center [883, 665] width 88 height 13
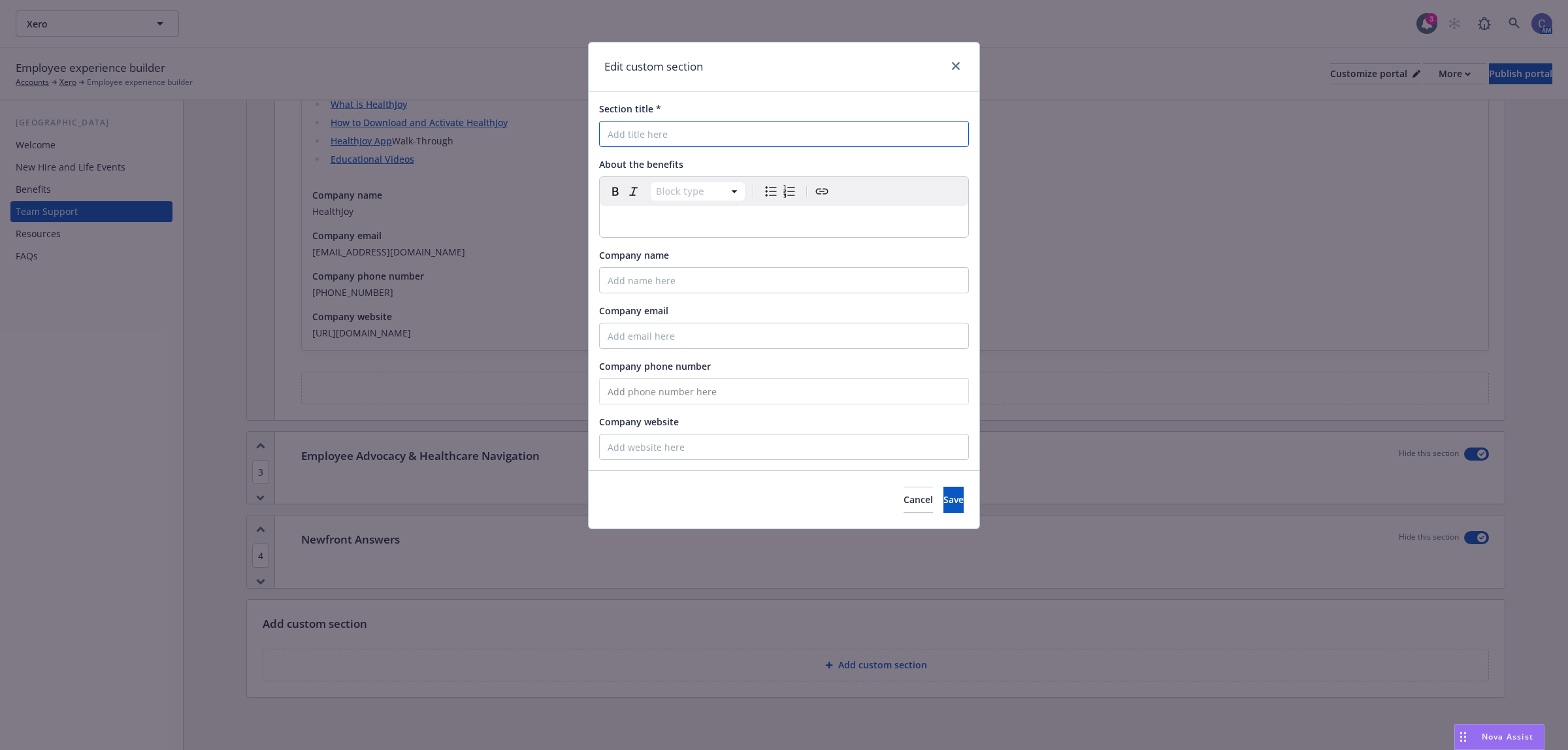
click at [654, 126] on input "Section title *" at bounding box center [784, 134] width 370 height 27
type input "Newfront Answers"
select select "paragraph"
click at [667, 216] on p "editable markdown" at bounding box center [784, 222] width 353 height 16
click at [944, 509] on button "Save" at bounding box center [953, 500] width 20 height 27
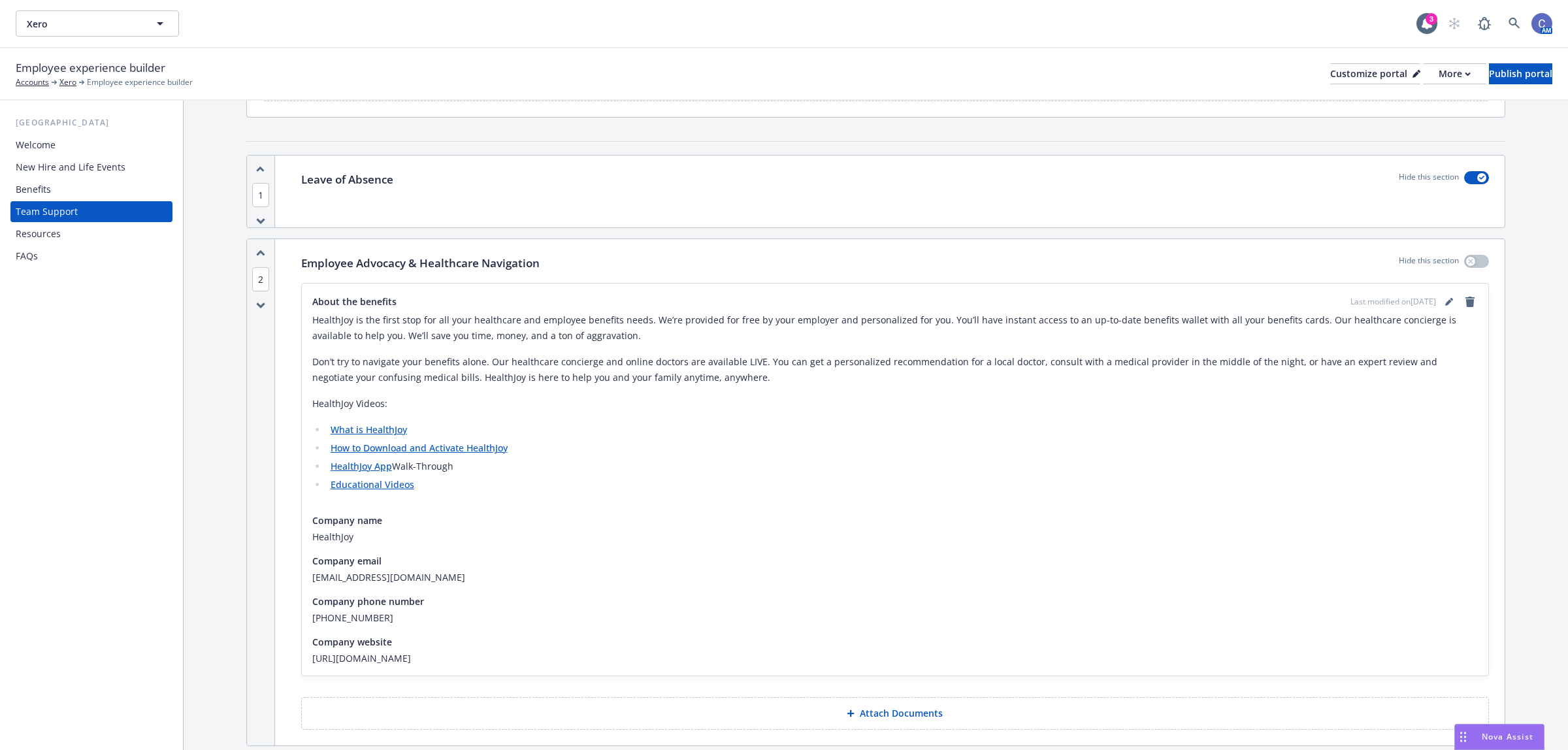
scroll to position [0, 0]
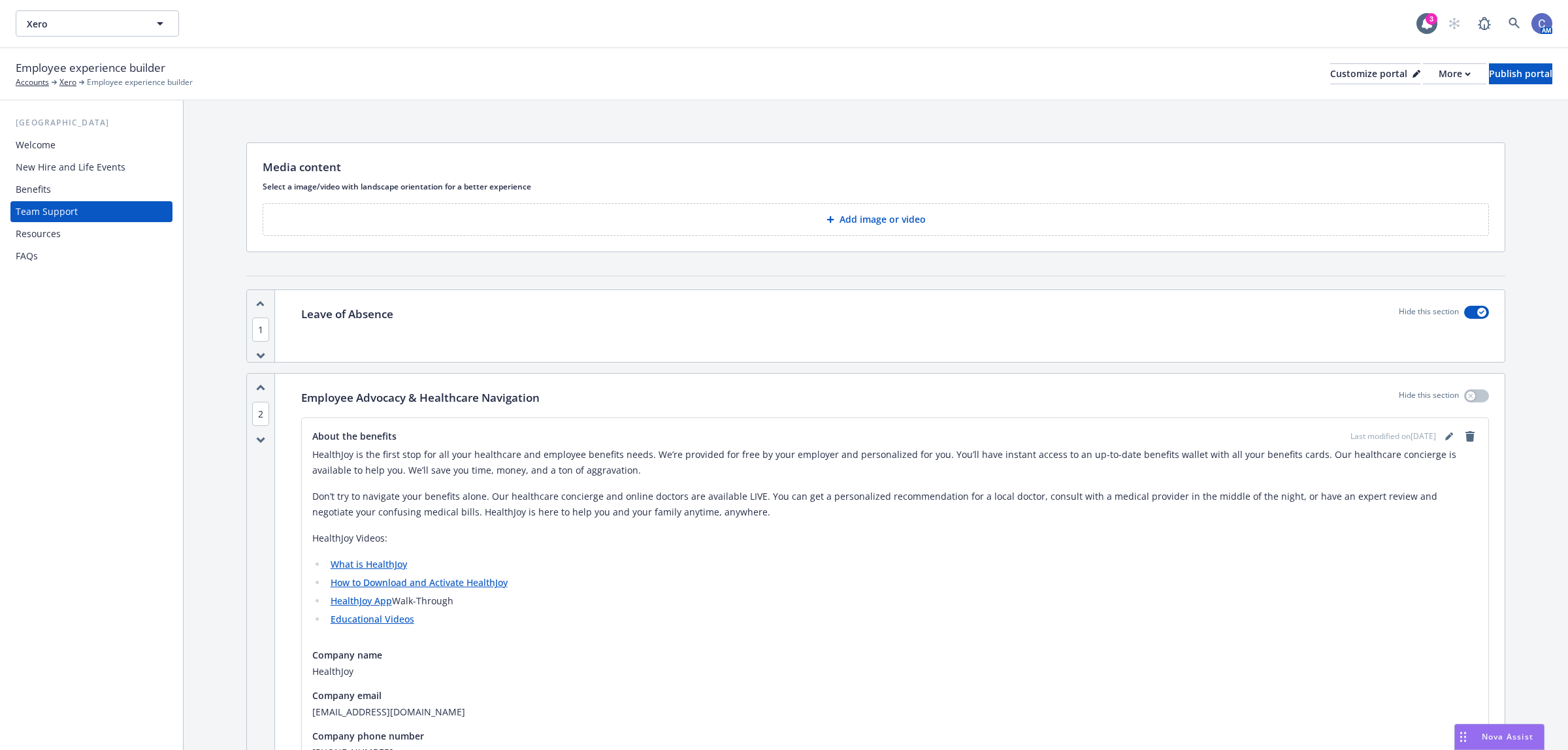
click at [890, 211] on button "Add image or video" at bounding box center [876, 219] width 1227 height 33
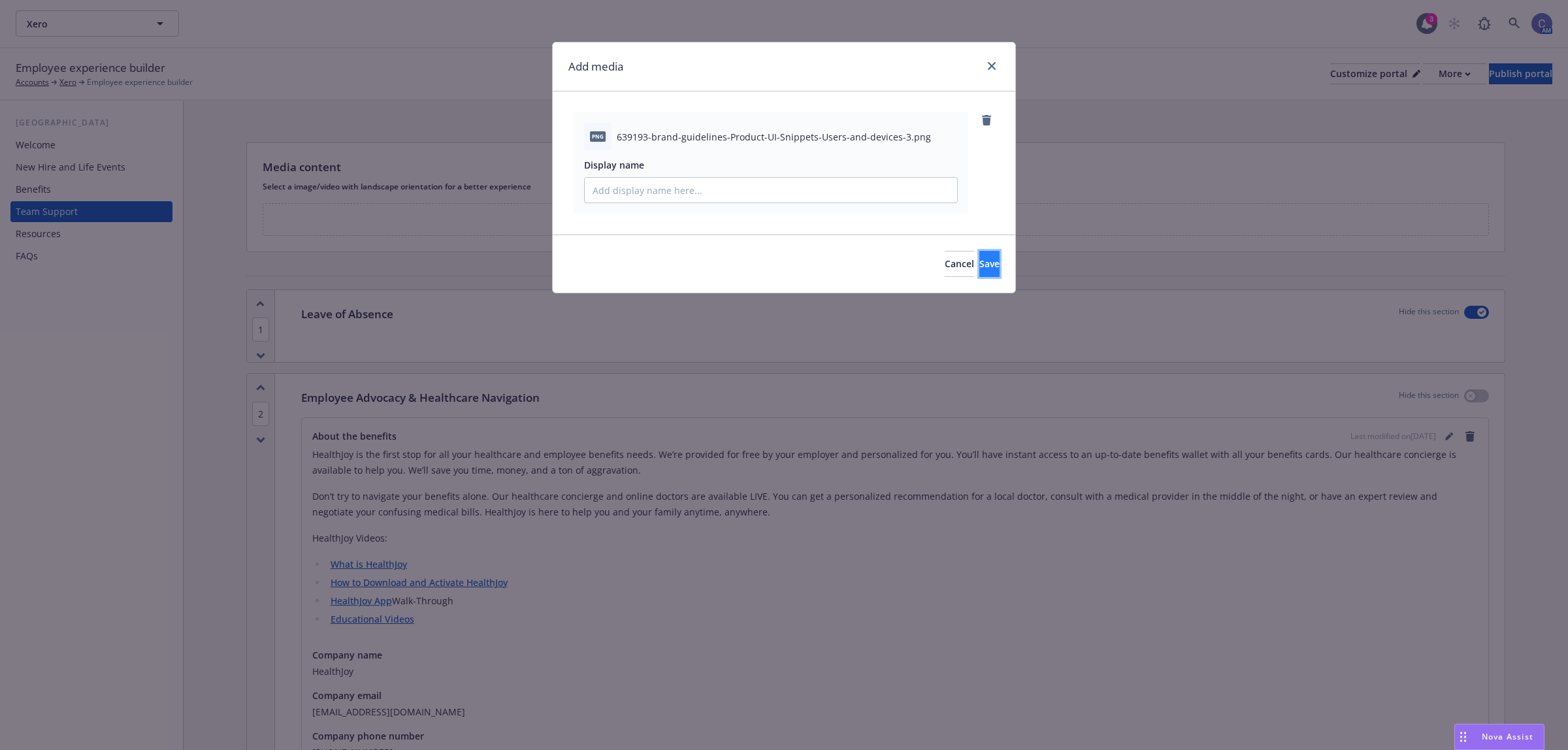
click at [979, 274] on button "Save" at bounding box center [989, 264] width 20 height 27
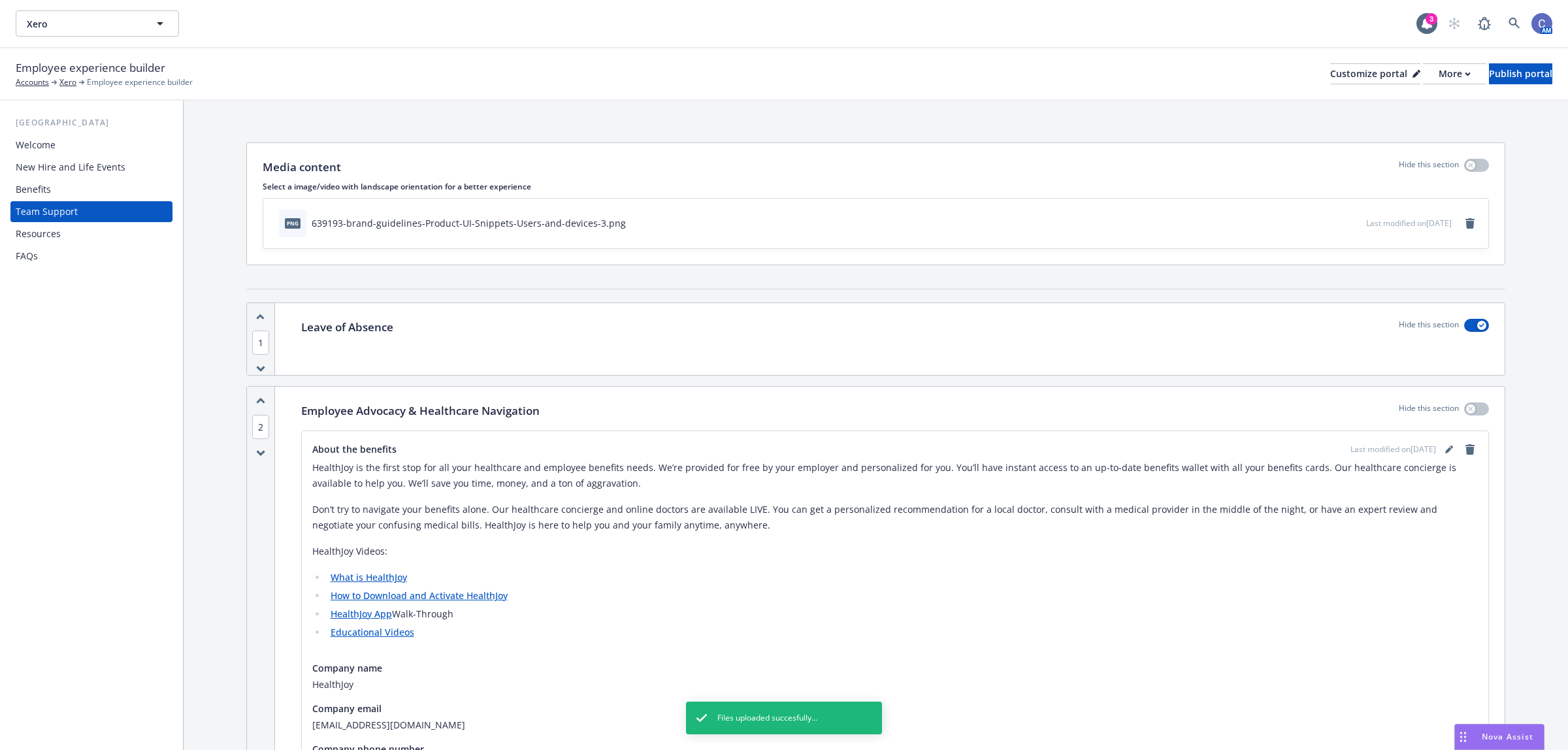
click at [53, 229] on div "Resources" at bounding box center [38, 234] width 45 height 21
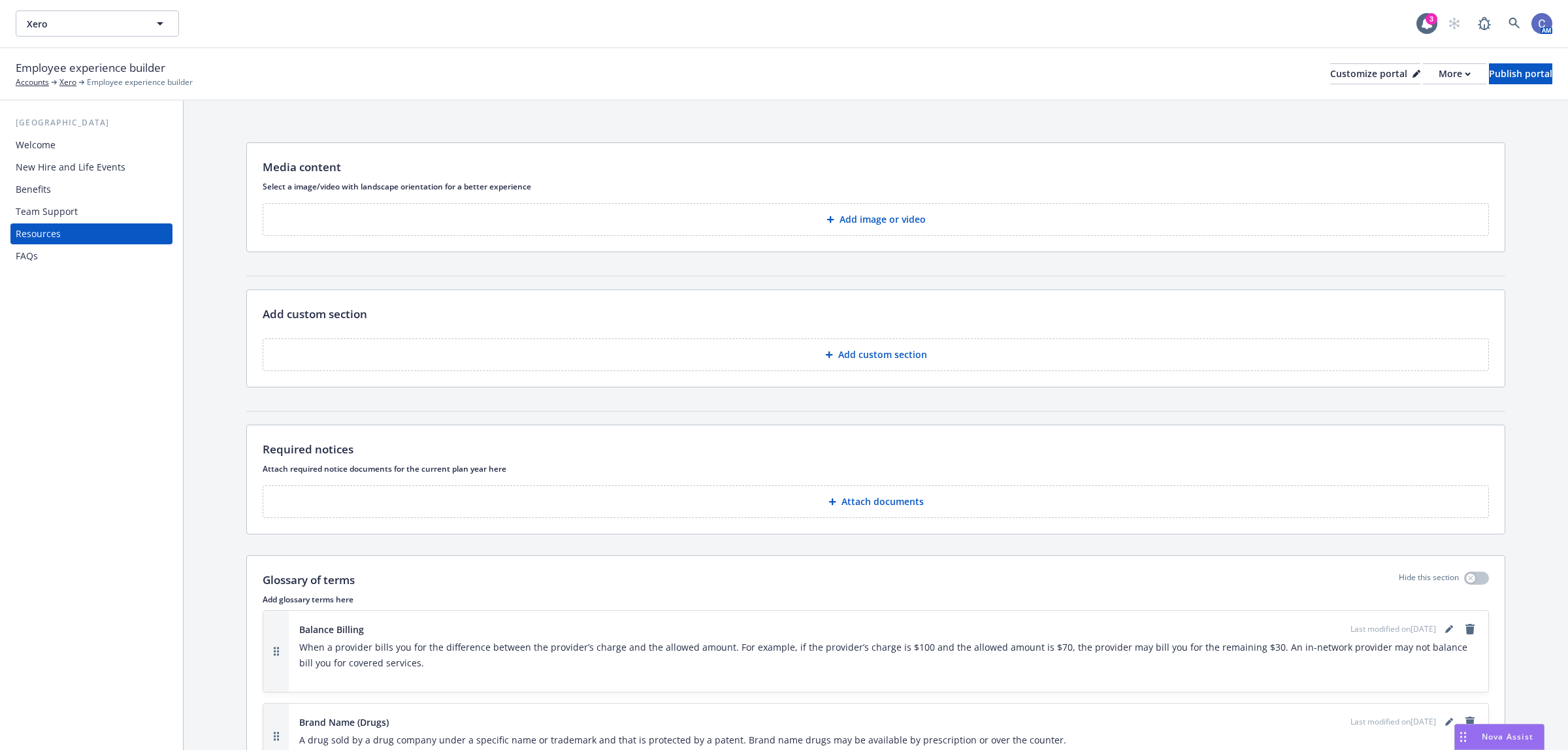
click at [918, 213] on p "Add image or video" at bounding box center [883, 219] width 87 height 13
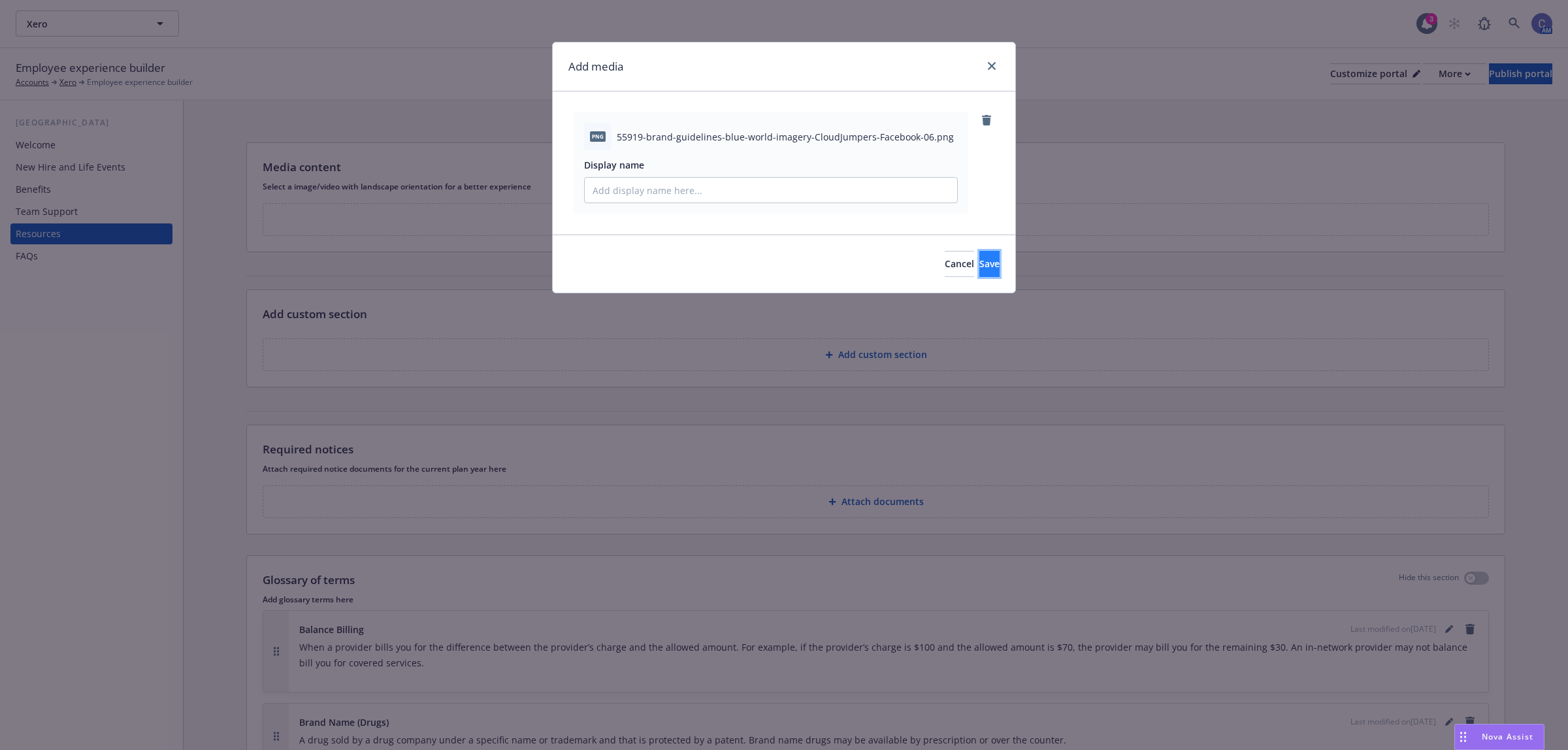
click at [979, 255] on button "Save" at bounding box center [989, 264] width 20 height 27
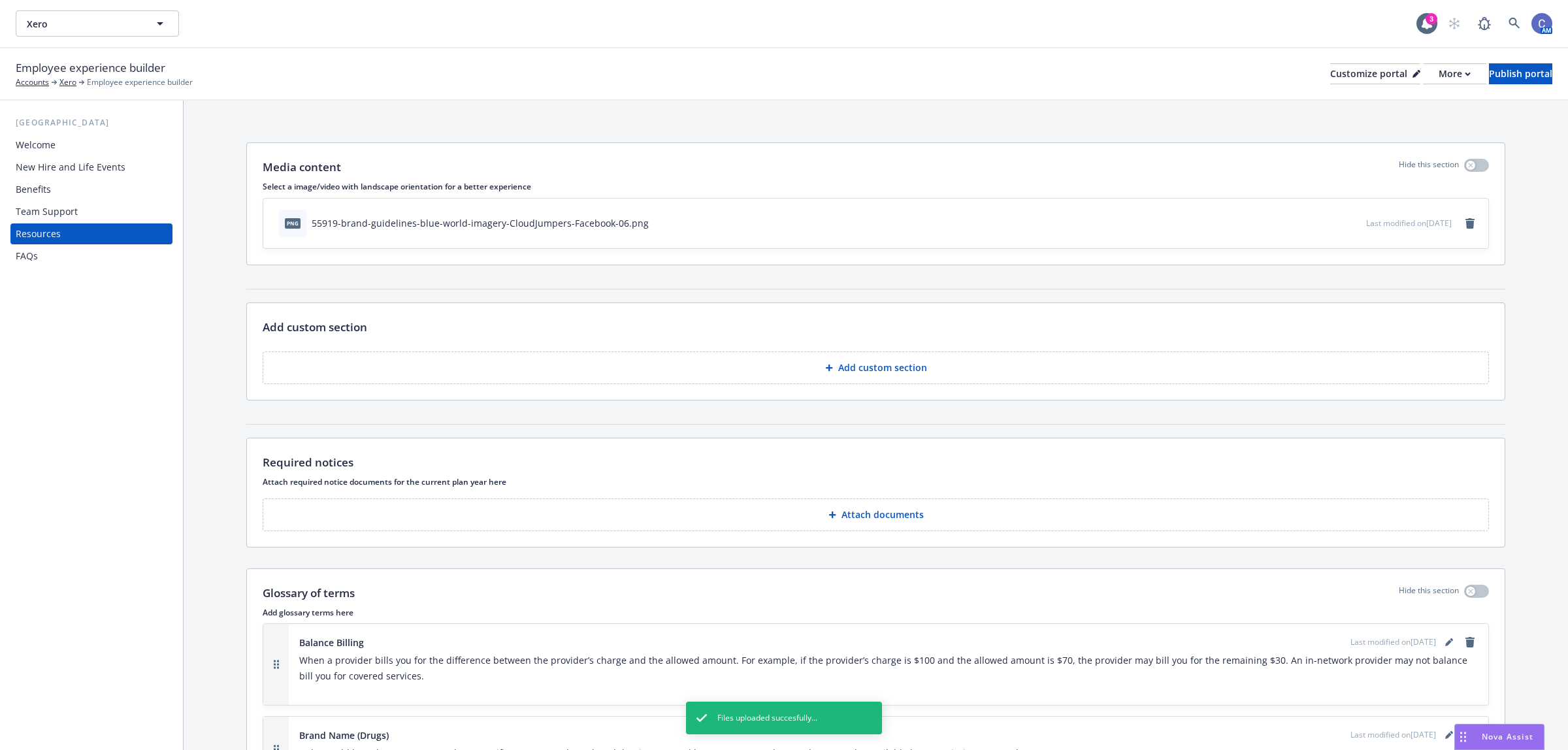
click at [56, 139] on div "Welcome" at bounding box center [91, 145] width 151 height 21
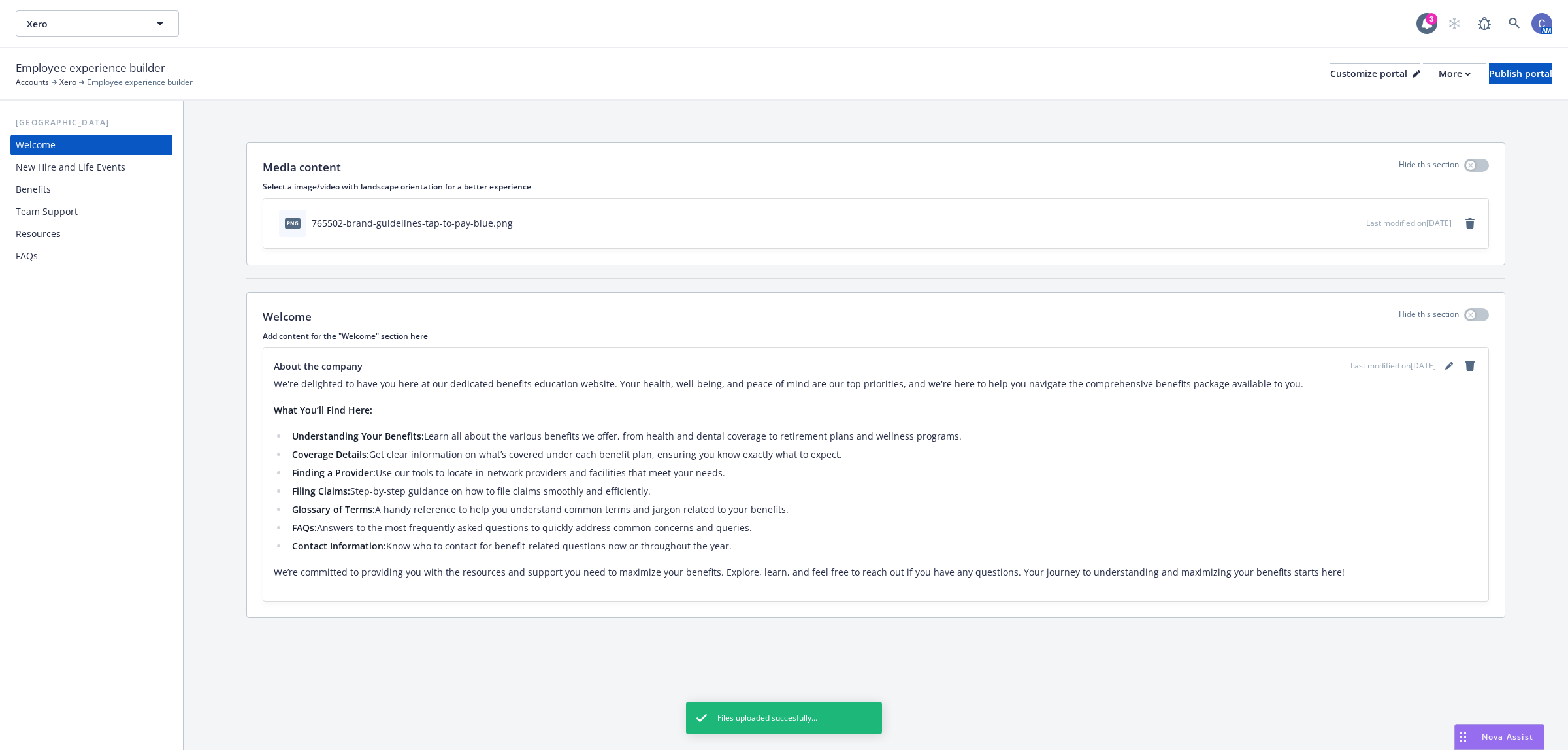
click at [66, 166] on div "New Hire and Life Events" at bounding box center [71, 167] width 110 height 21
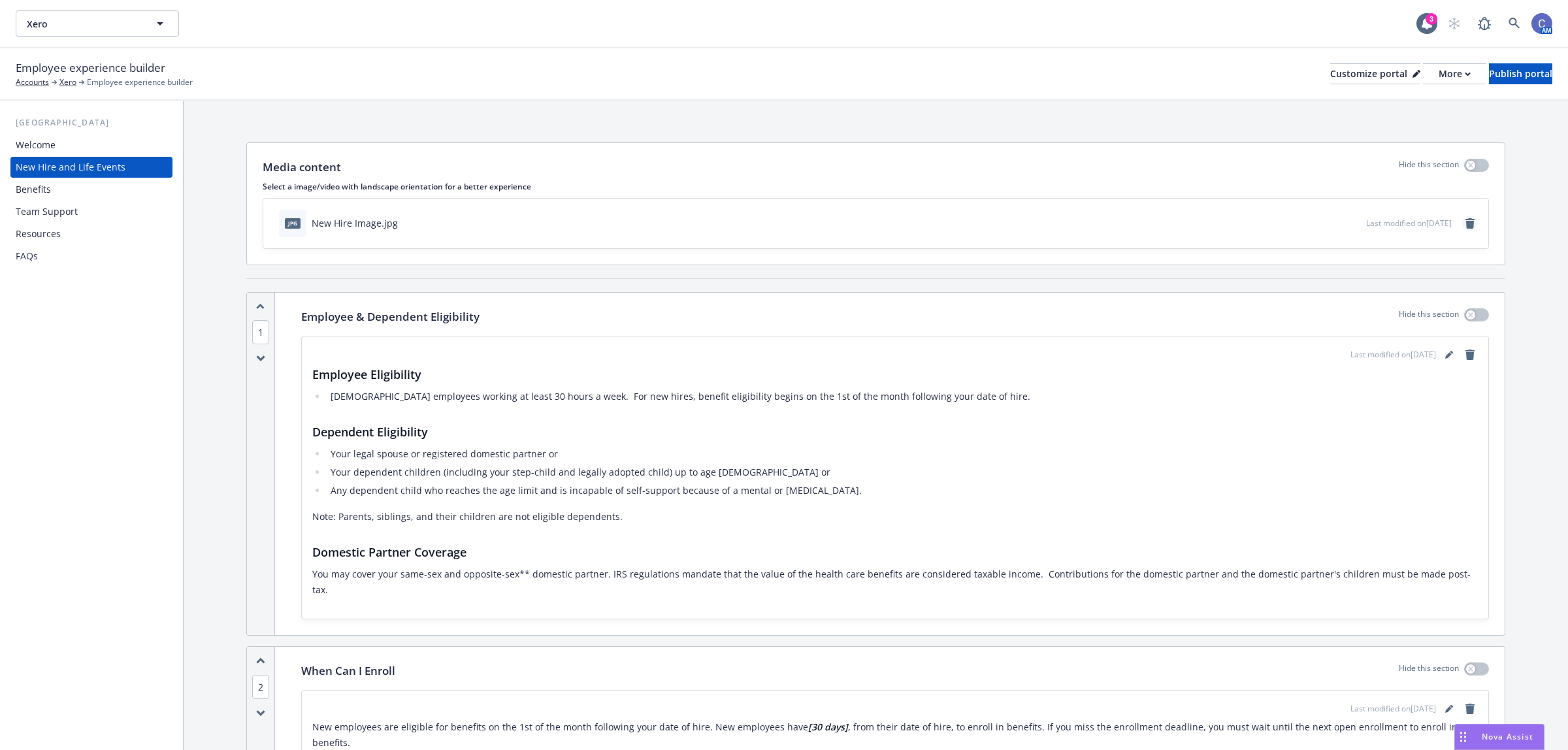
click at [1465, 218] on icon "remove" at bounding box center [1470, 224] width 9 height 11
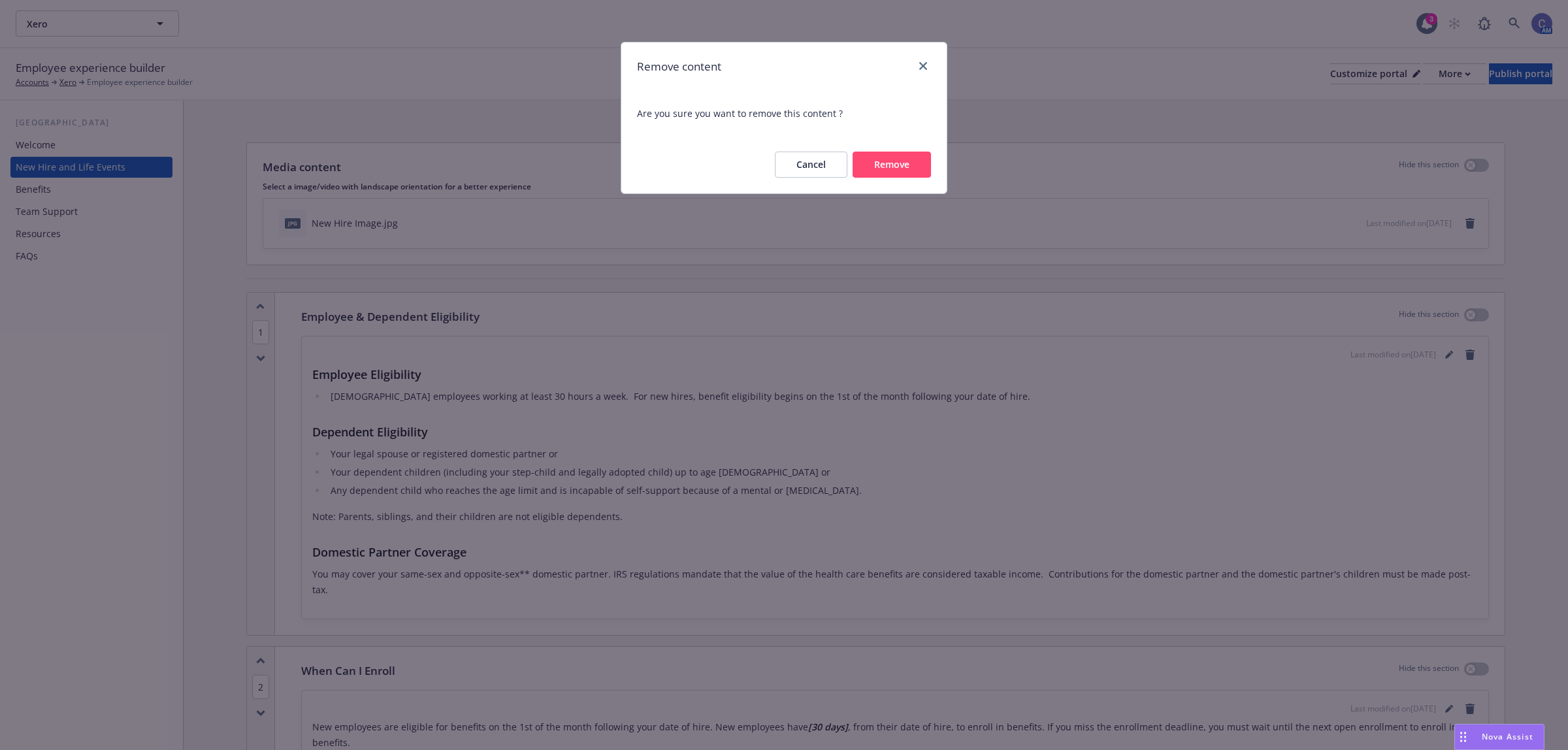
click at [896, 172] on button "Remove" at bounding box center [891, 165] width 79 height 27
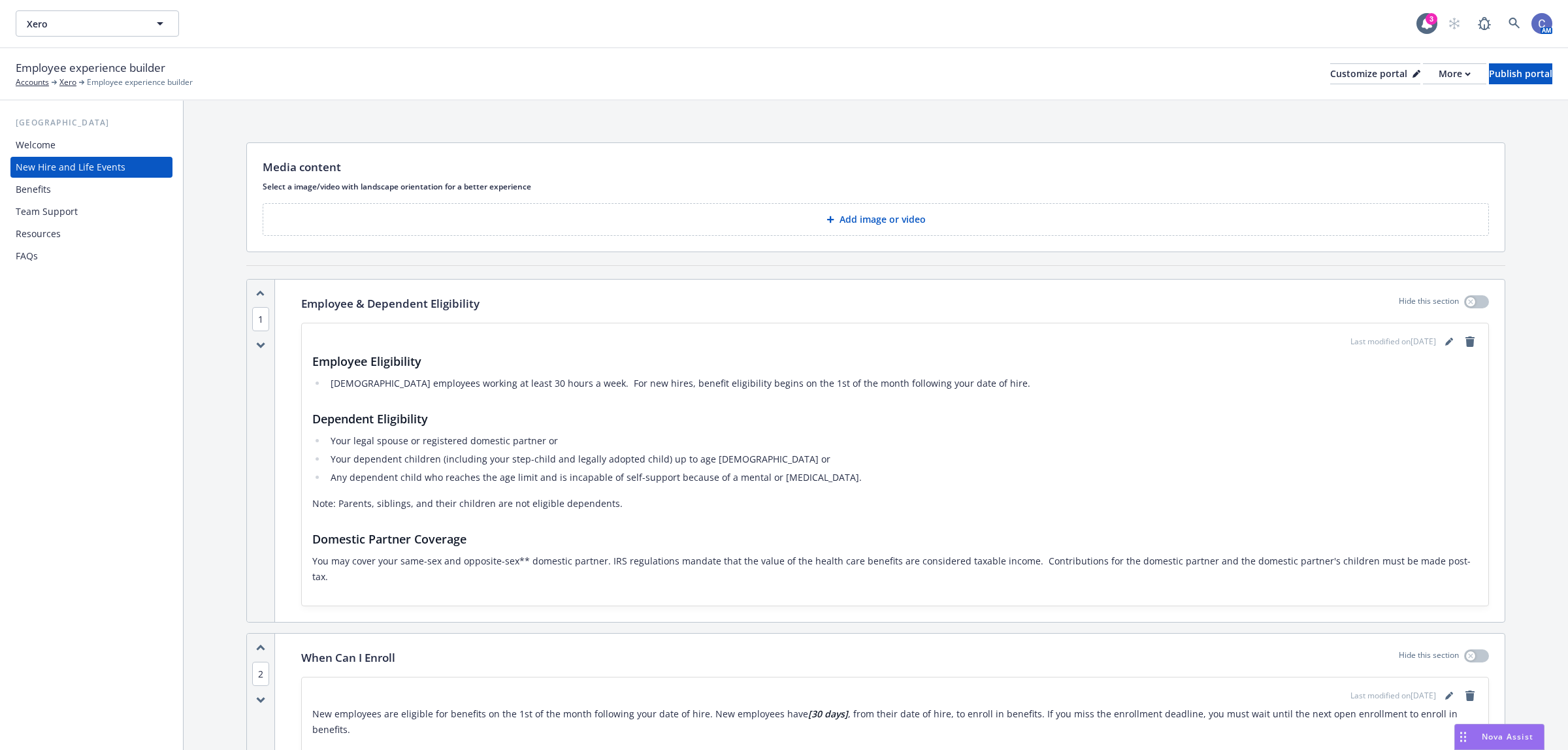
click at [876, 204] on button "Add image or video" at bounding box center [876, 219] width 1227 height 33
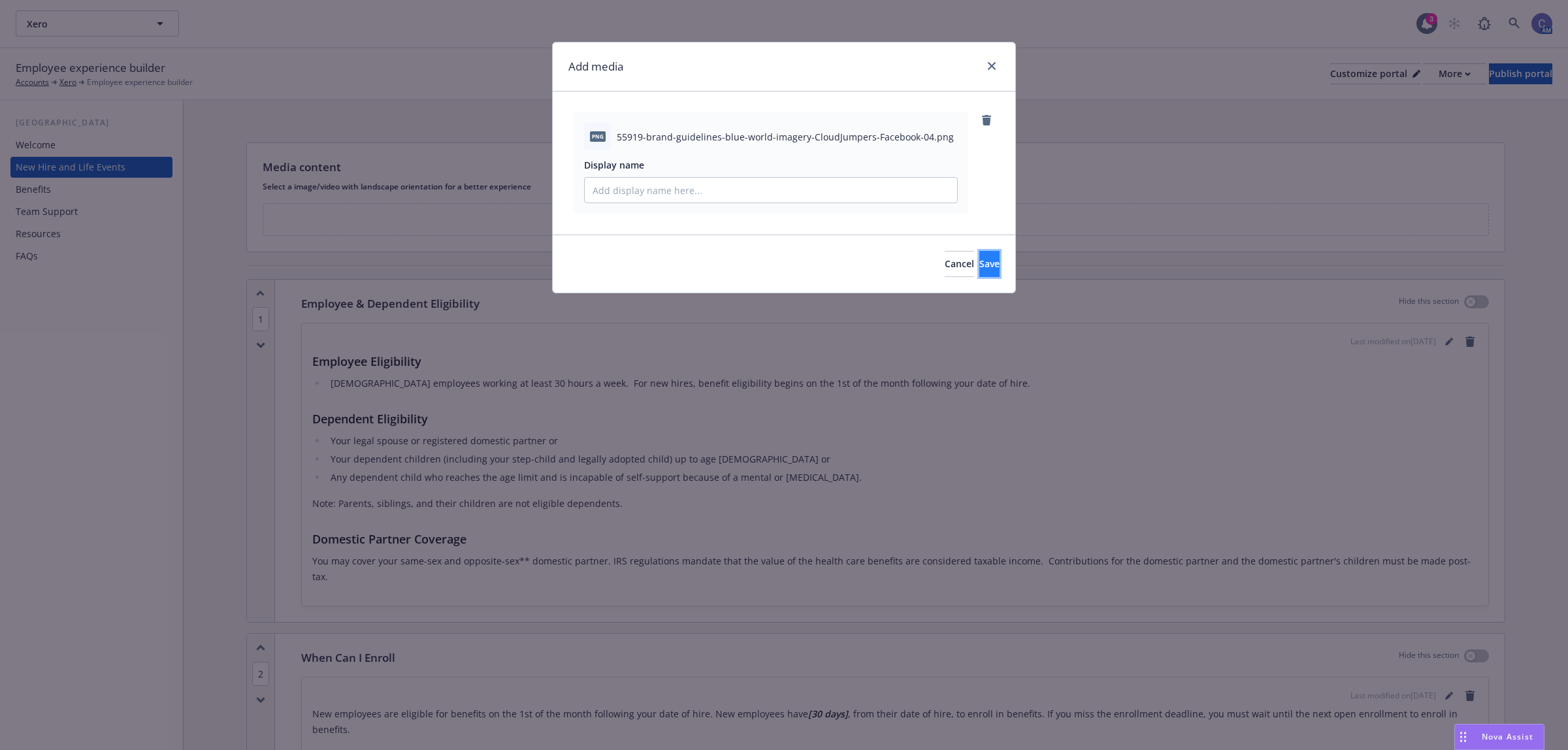
click at [989, 265] on button "Save" at bounding box center [989, 264] width 20 height 27
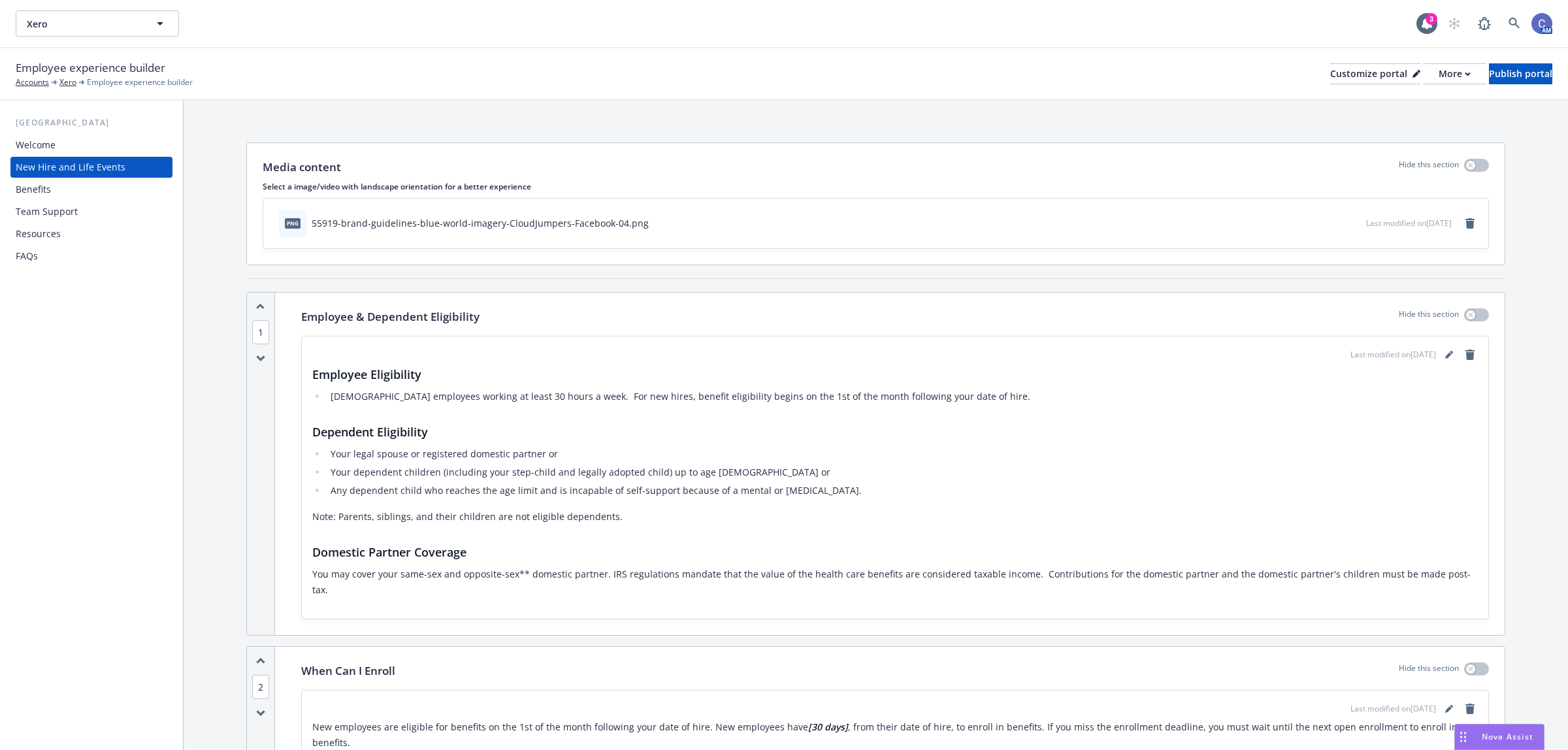
click at [58, 208] on div "Team Support" at bounding box center [47, 212] width 62 height 21
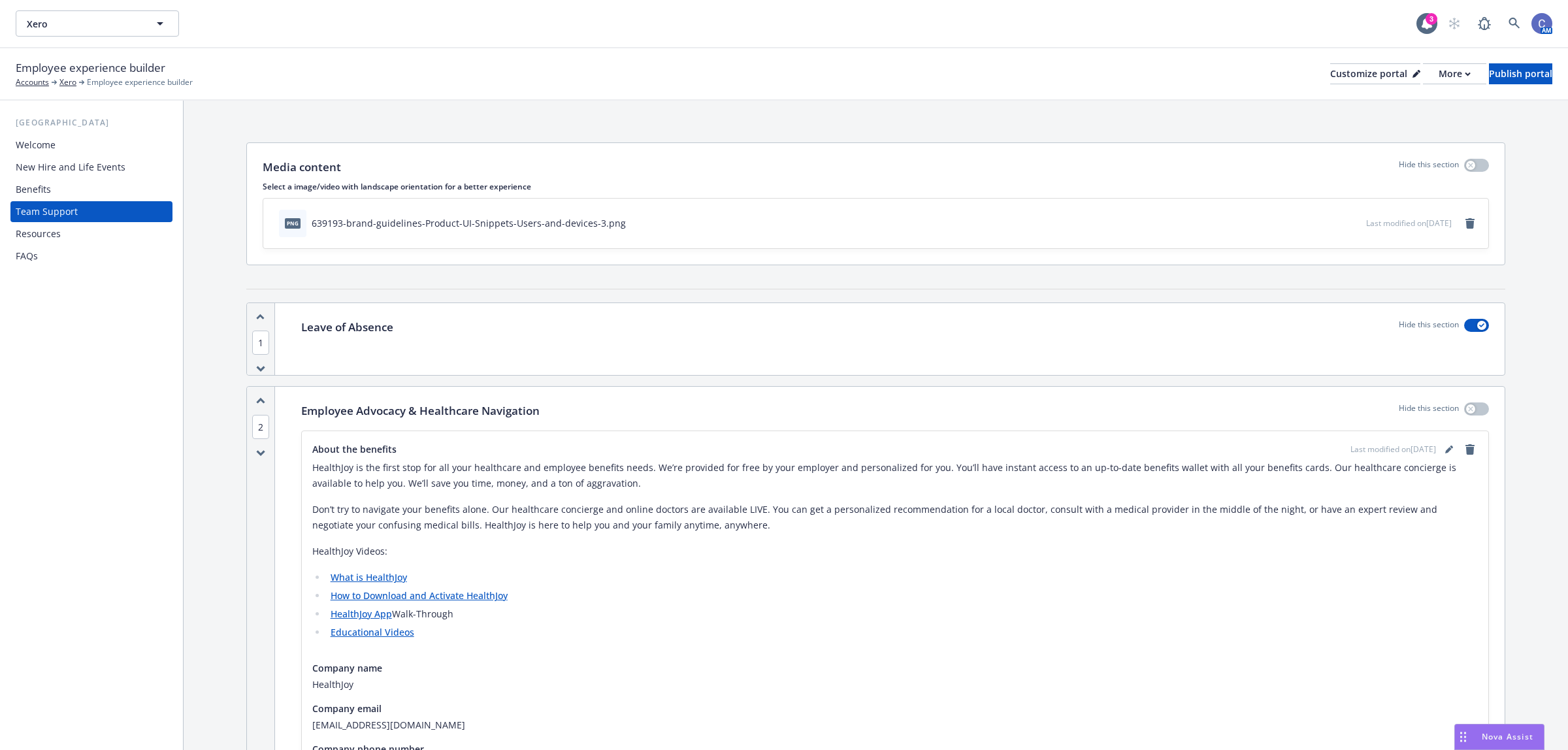
click at [1448, 218] on div "Last modified on [DATE]" at bounding box center [1422, 224] width 111 height 16
click at [1465, 224] on icon "remove" at bounding box center [1470, 224] width 9 height 11
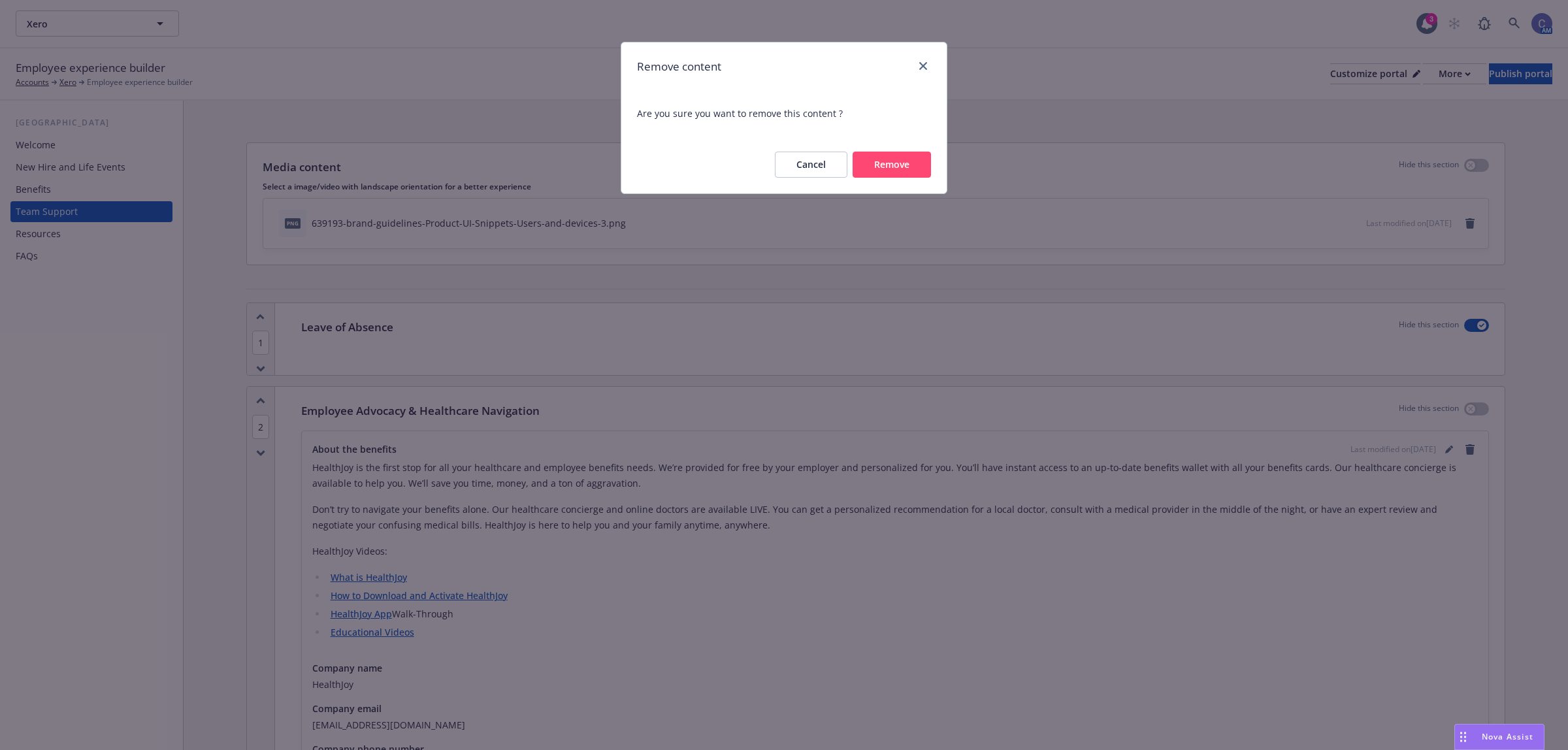
click at [889, 166] on button "Remove" at bounding box center [891, 165] width 79 height 27
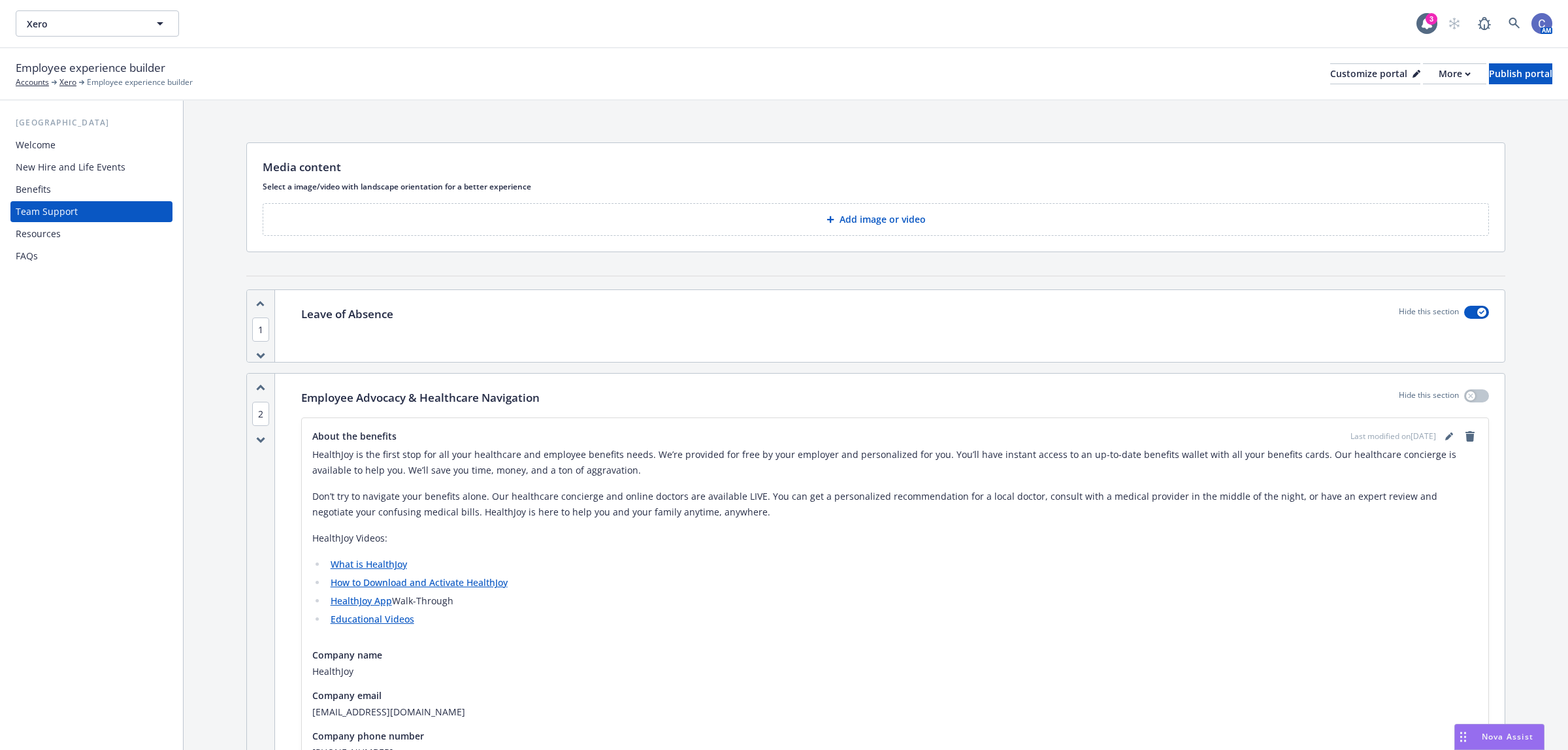
click at [1380, 226] on button "Add image or video" at bounding box center [876, 219] width 1227 height 33
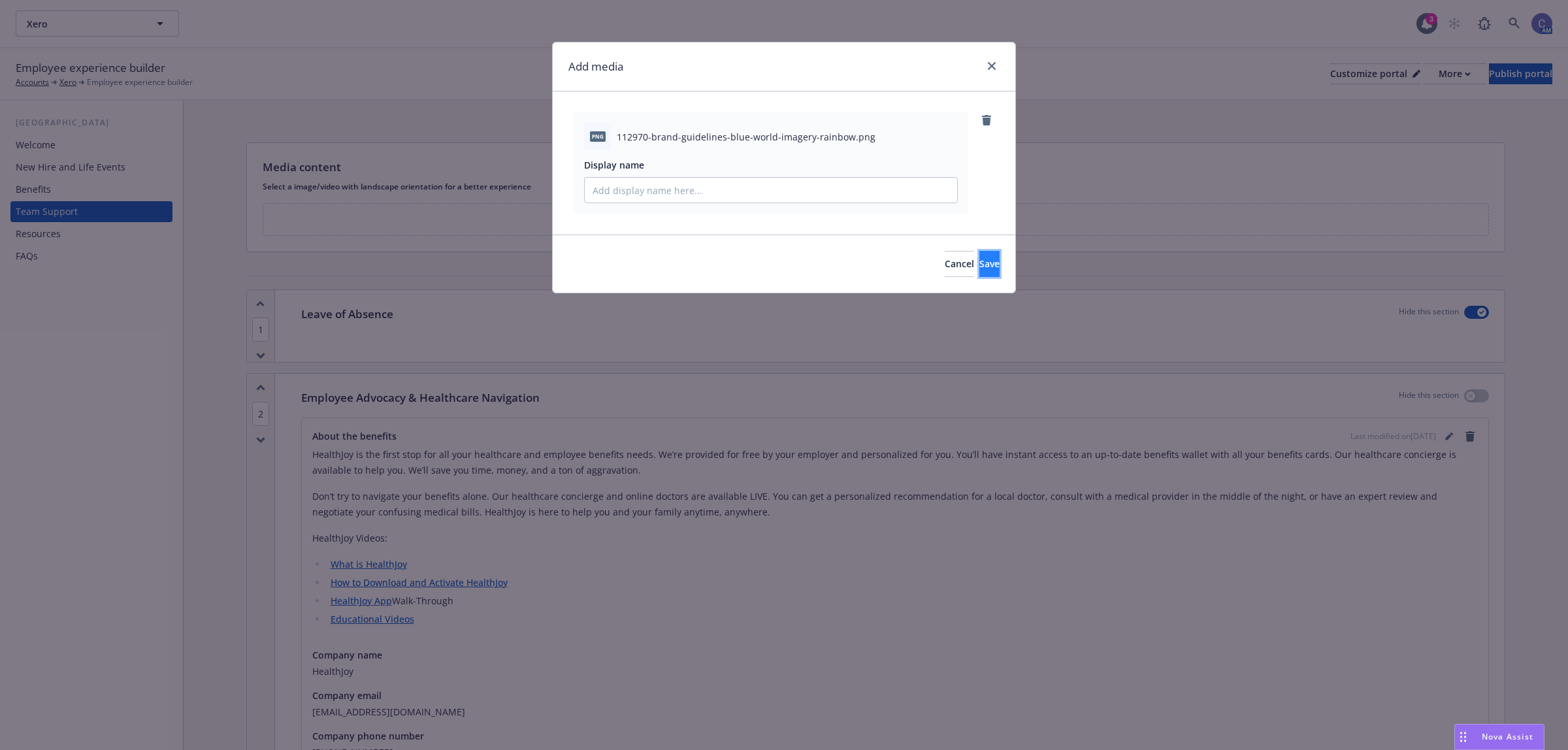
click at [979, 264] on button "Save" at bounding box center [989, 264] width 20 height 27
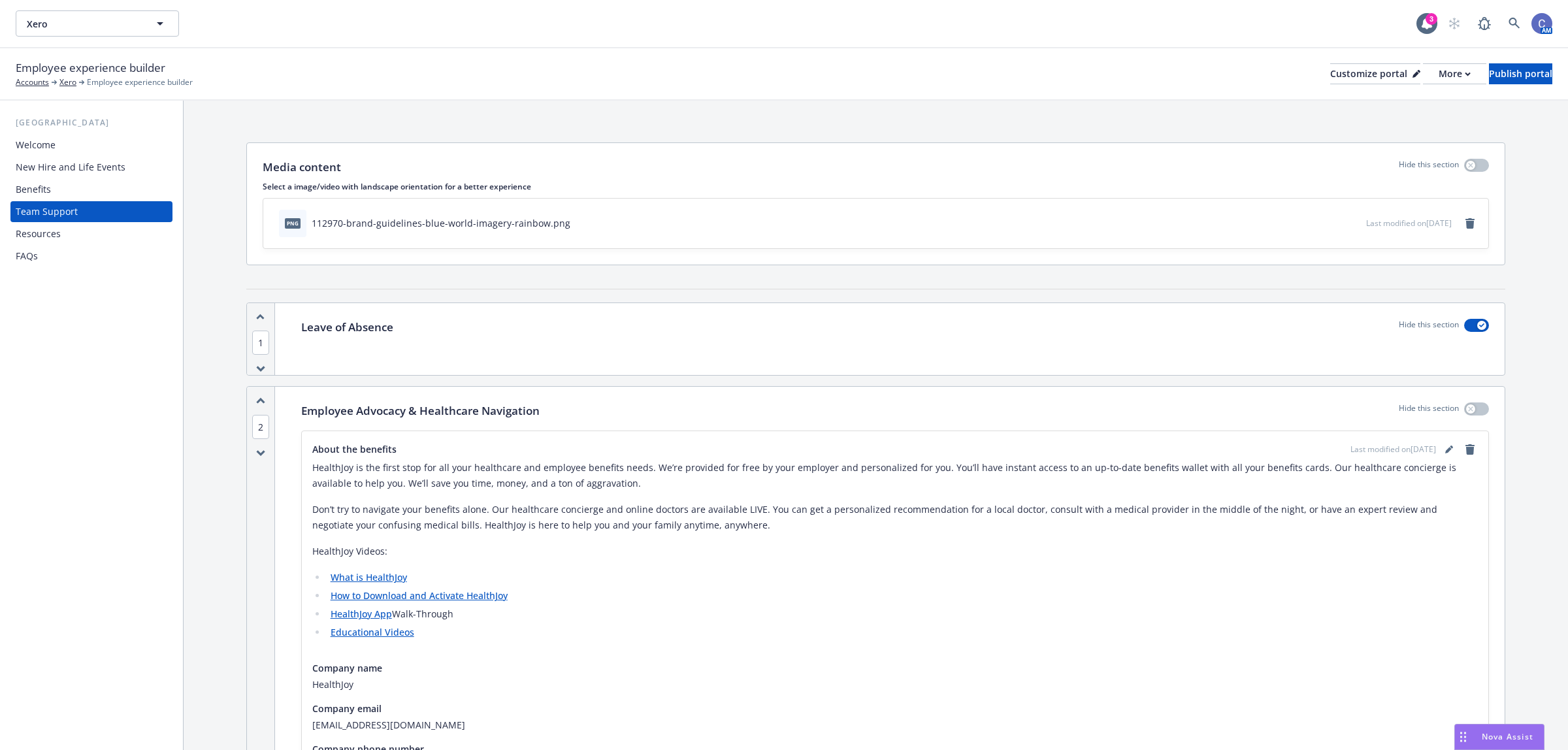
click at [50, 259] on div "FAQs" at bounding box center [91, 256] width 151 height 21
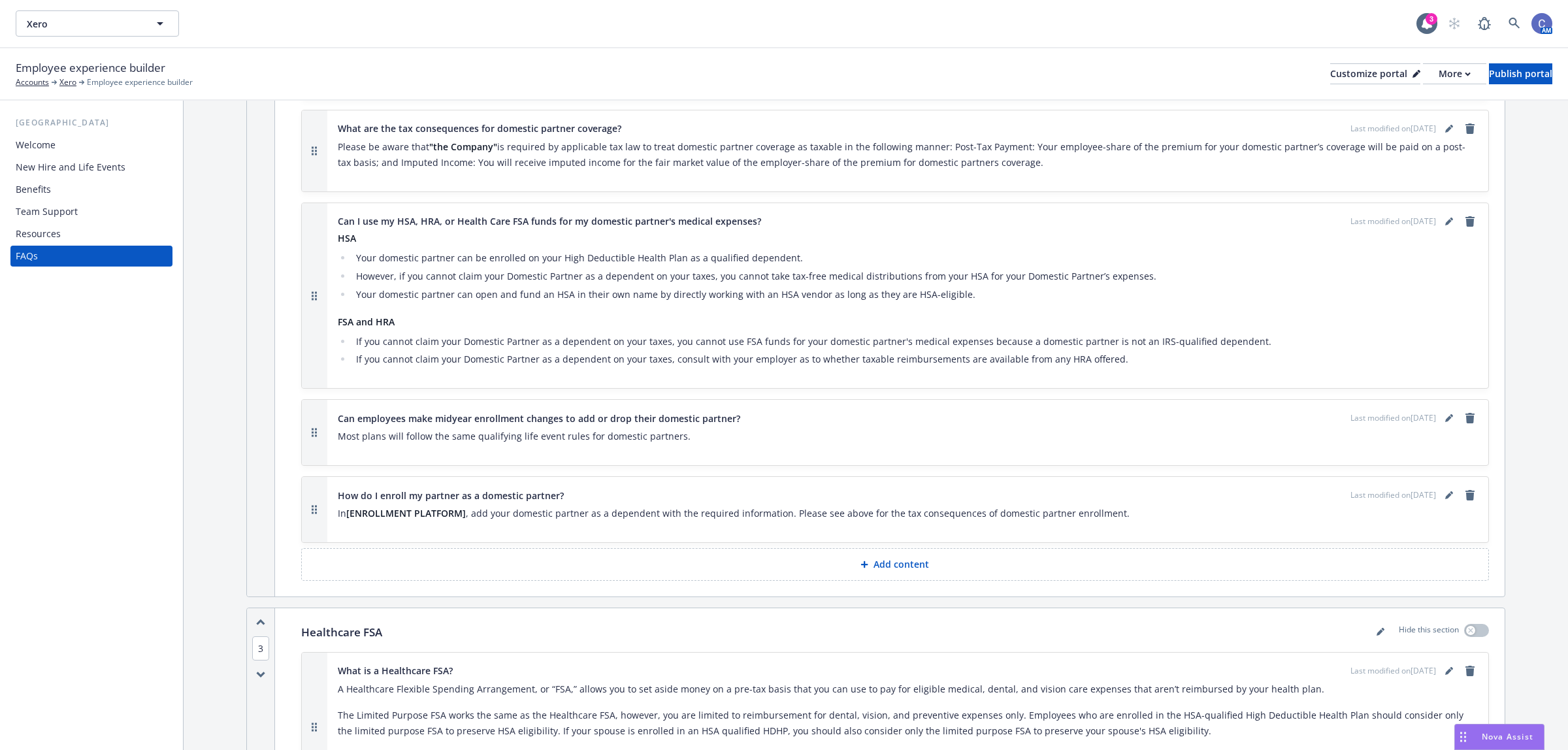
scroll to position [1061, 0]
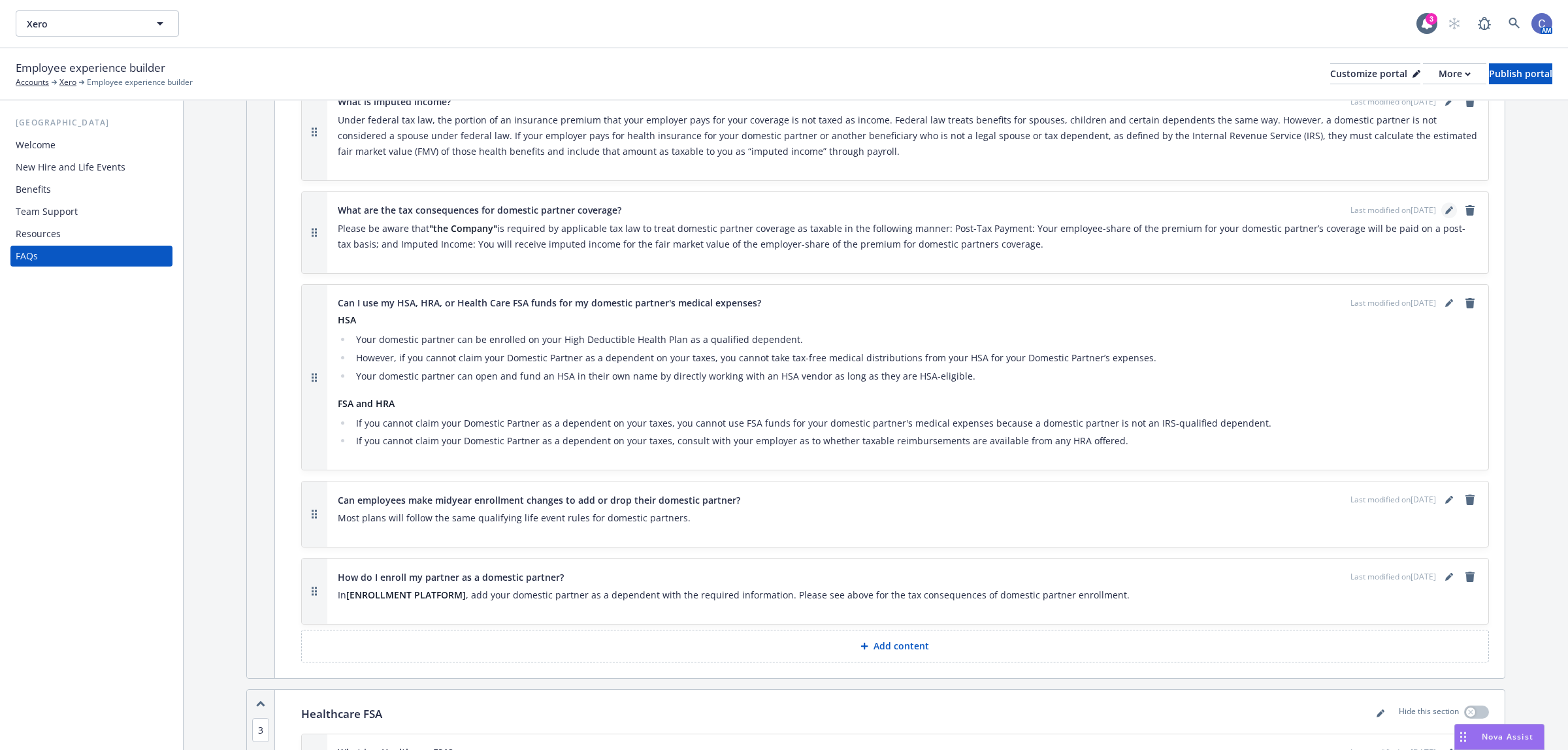
click at [1442, 203] on link "editPencil" at bounding box center [1449, 210] width 16 height 16
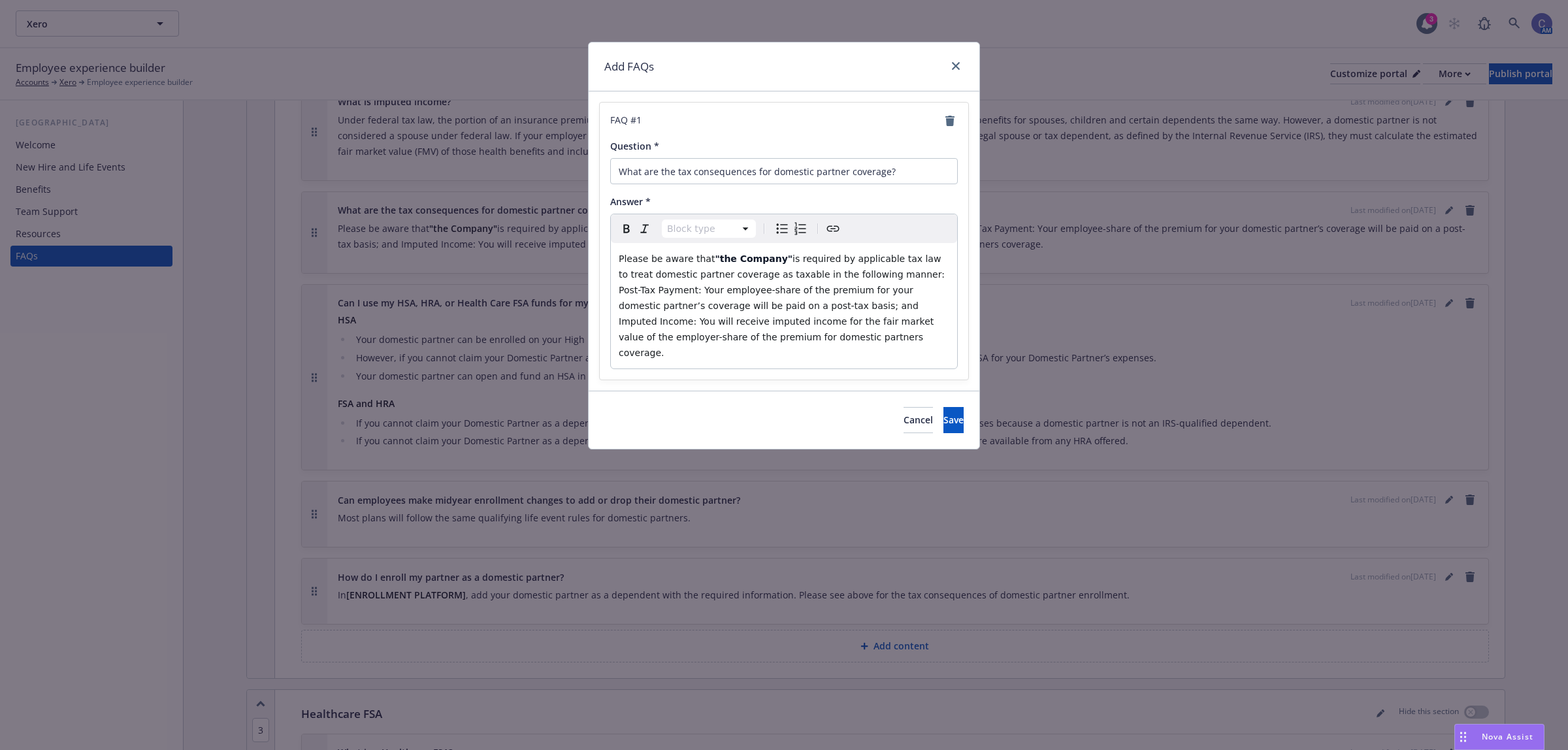
select select "paragraph"
drag, startPoint x: 773, startPoint y: 261, endPoint x: 823, endPoint y: 272, distance: 51.2
click at [773, 260] on span "is required by applicable tax law to treat domestic partner coverage as taxable…" at bounding box center [784, 306] width 329 height 104
drag, startPoint x: 771, startPoint y: 254, endPoint x: 704, endPoint y: 262, distance: 67.5
click at [704, 262] on p "Please be aware that "the Company" Xero is required by applicable tax law to tr…" at bounding box center [784, 306] width 331 height 110
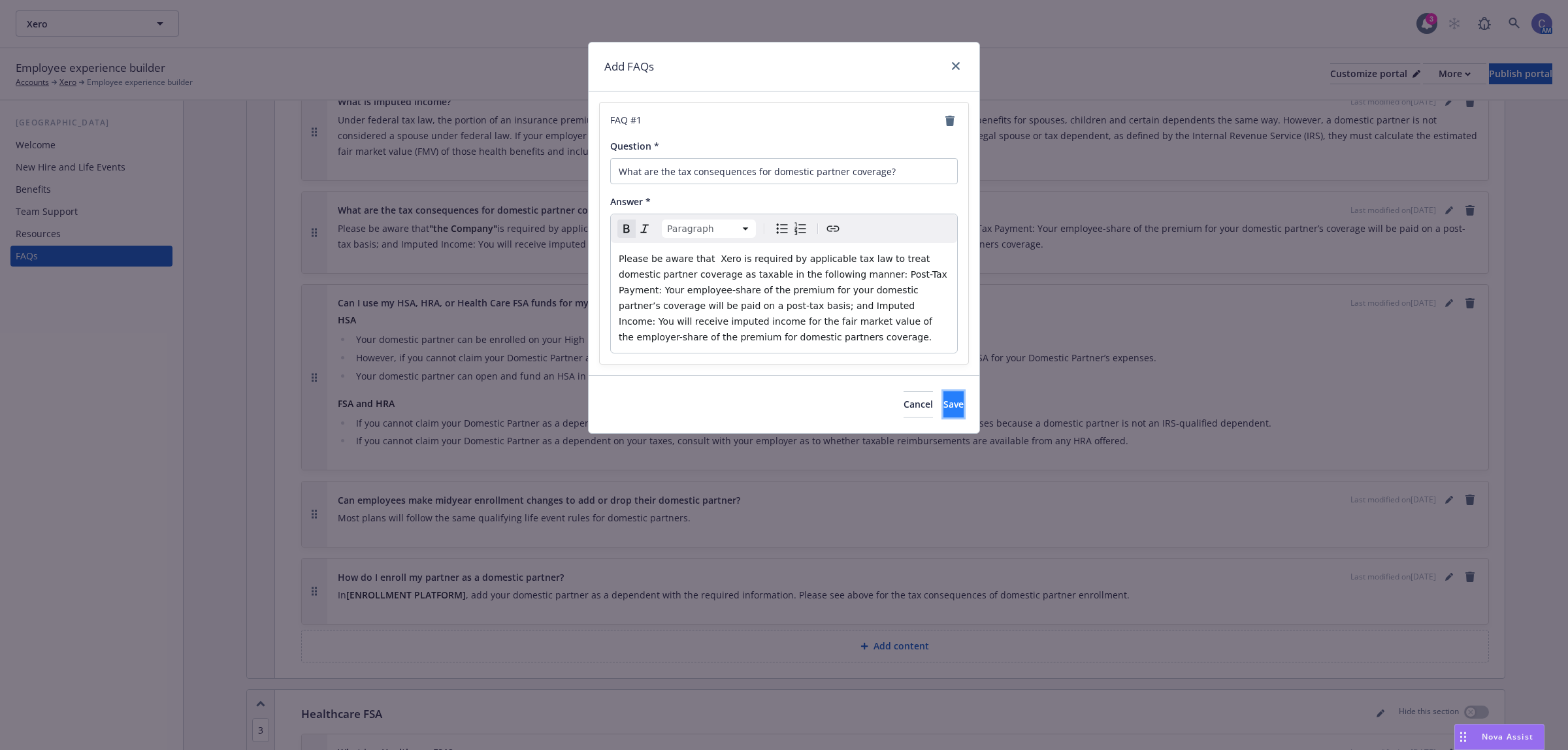
click at [944, 410] on button "Save" at bounding box center [953, 405] width 20 height 27
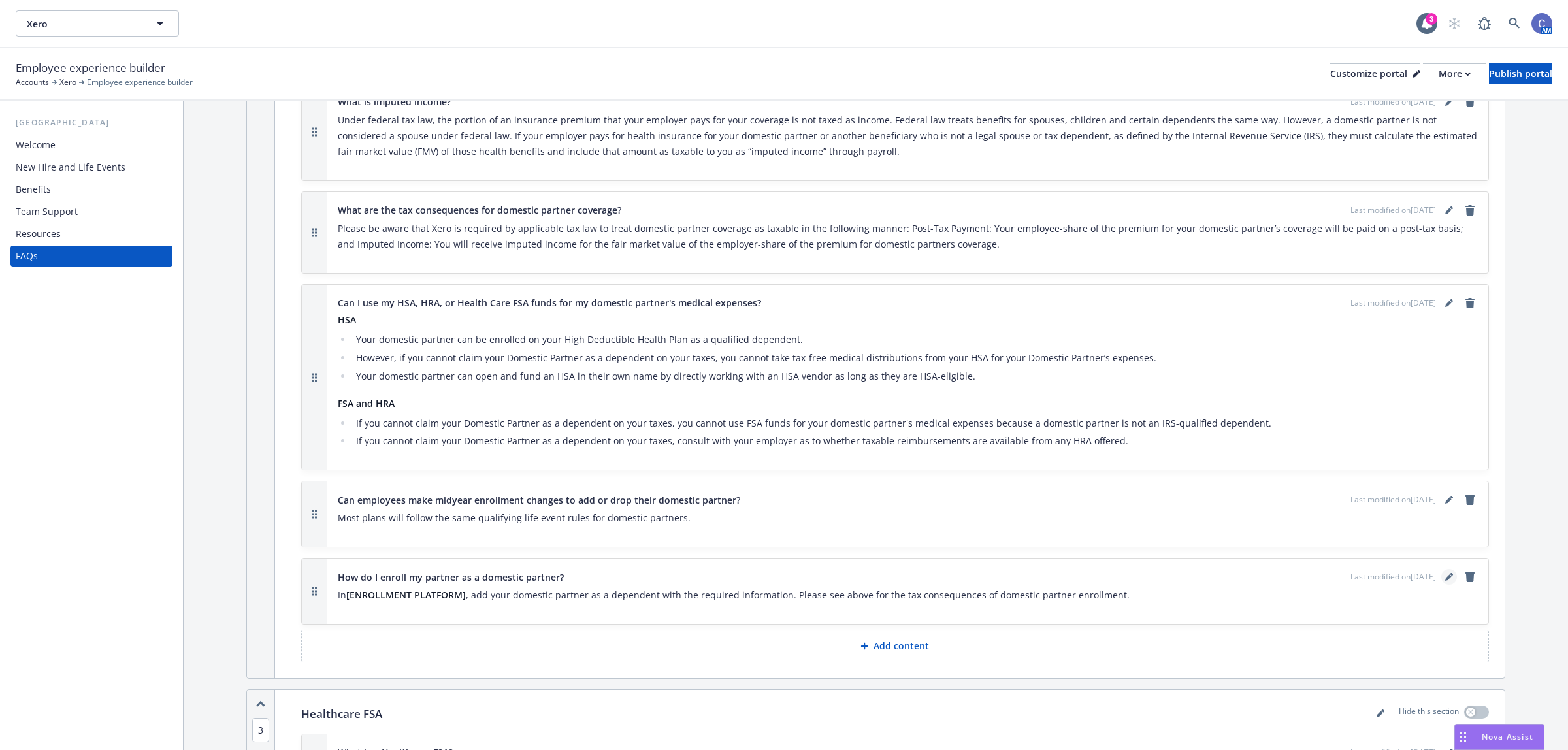
click at [1445, 575] on icon "editPencil" at bounding box center [1448, 578] width 6 height 6
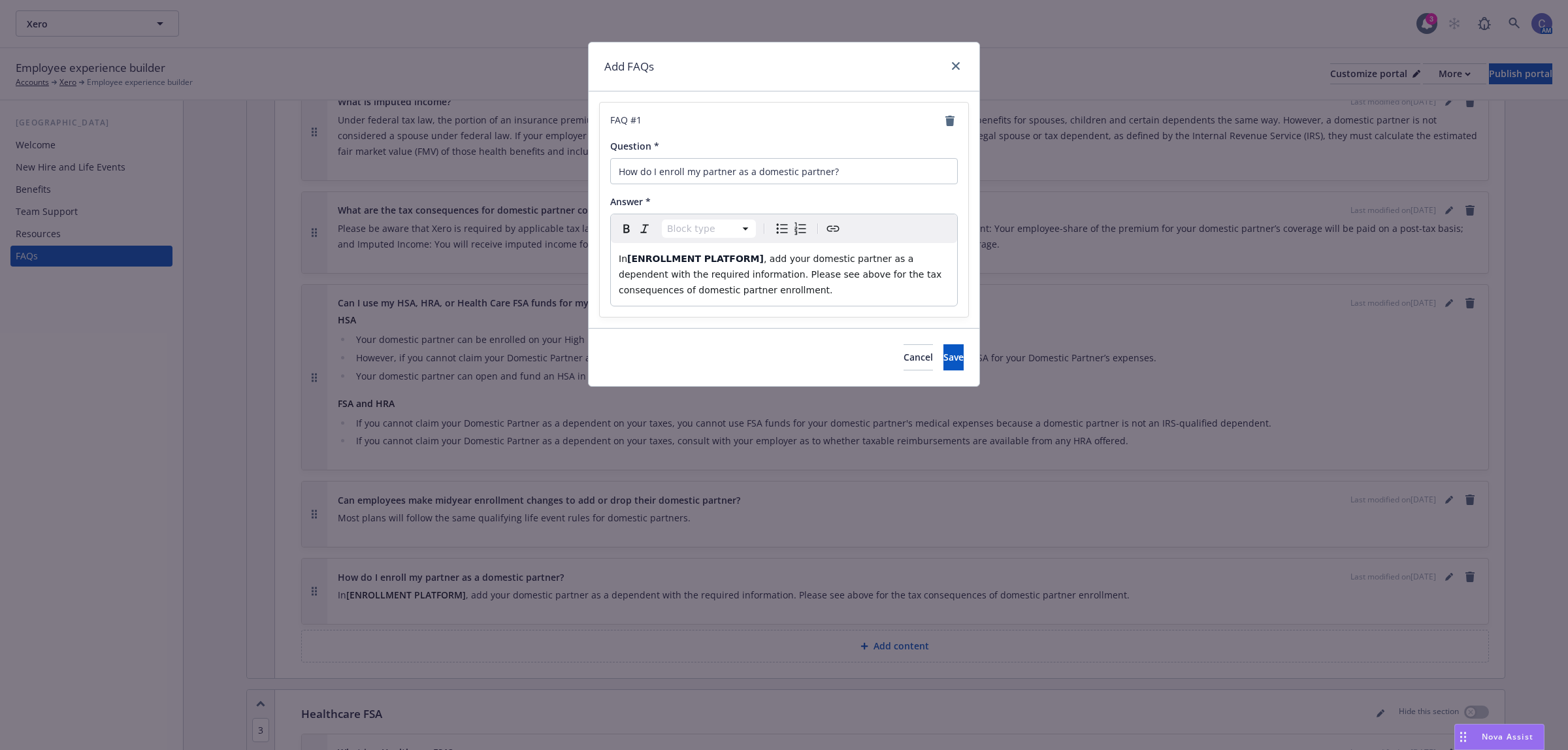
select select "paragraph"
drag, startPoint x: 745, startPoint y: 258, endPoint x: 608, endPoint y: 259, distance: 137.0
click at [608, 259] on div "FAQ # 1 Question * How do I enroll my partner as a domestic partner? Answer * P…" at bounding box center [784, 210] width 369 height 214
click at [951, 362] on button "Save" at bounding box center [953, 357] width 20 height 27
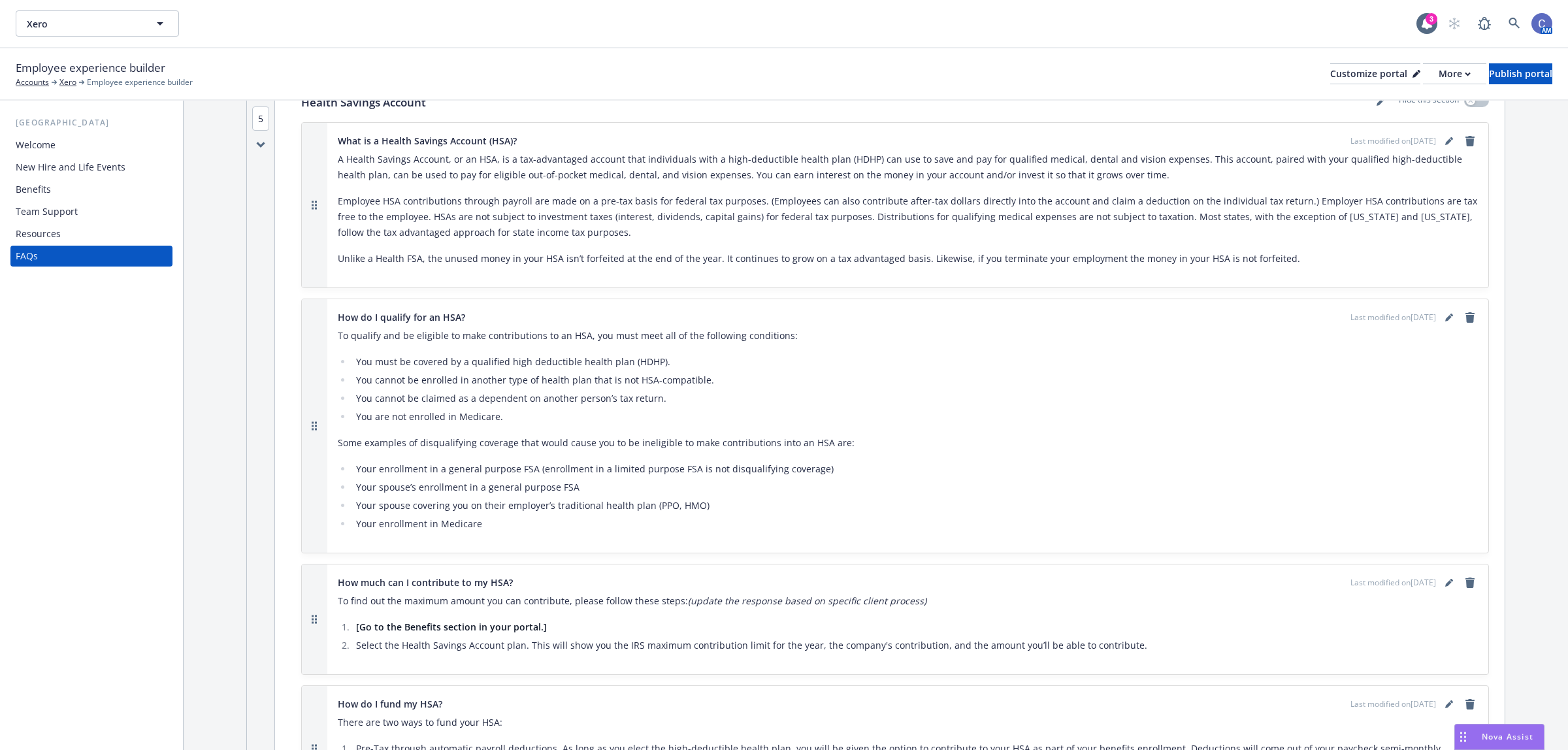
scroll to position [3348, 0]
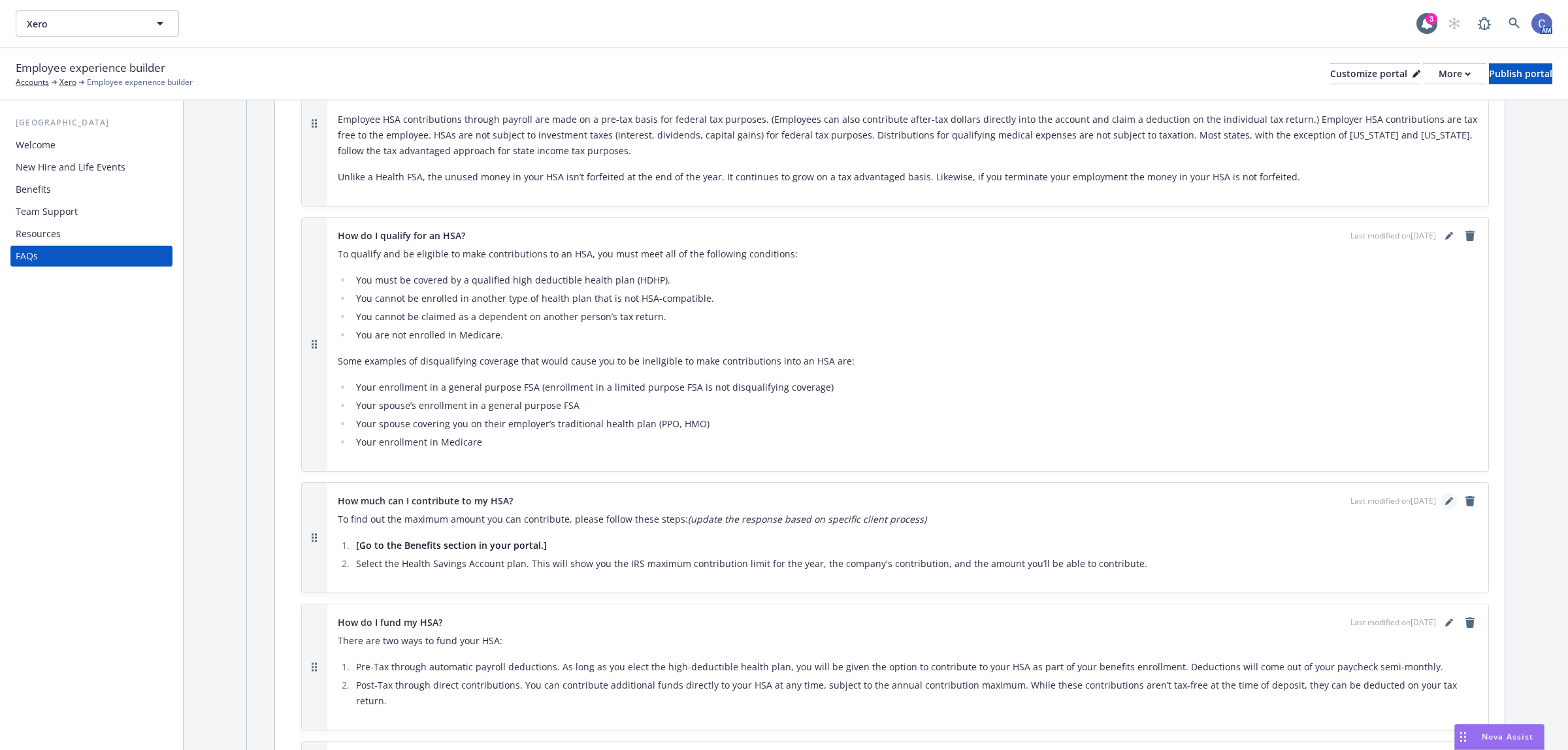
click at [1442, 494] on link "editPencil" at bounding box center [1449, 501] width 16 height 16
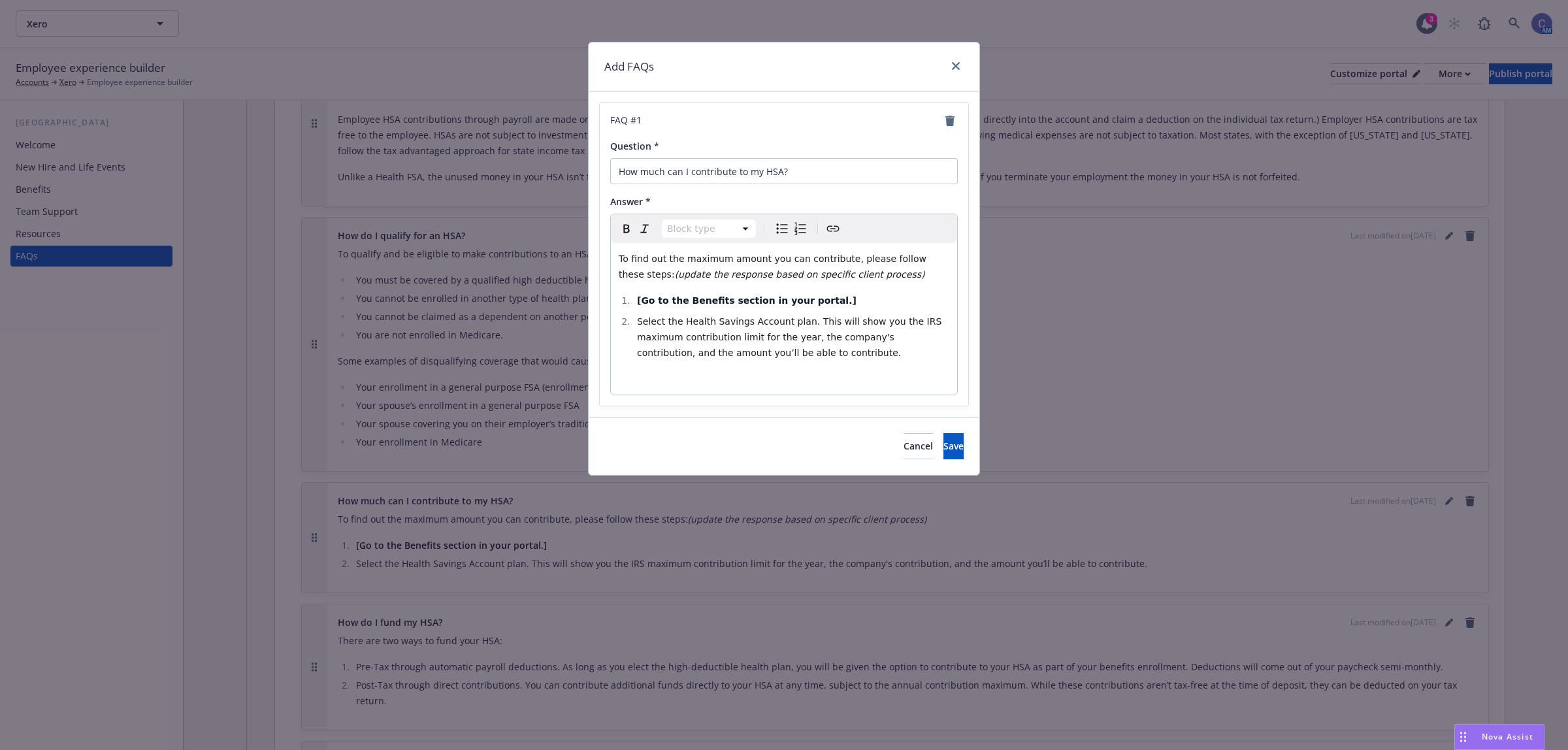
select select "paragraph"
drag, startPoint x: 799, startPoint y: 278, endPoint x: 586, endPoint y: 272, distance: 213.1
click at [586, 272] on div "Add FAQs FAQ # 1 Question * How much can I contribute to my HSA? Answer * Parag…" at bounding box center [784, 375] width 1568 height 750
select select
click at [824, 293] on li "[Go to the Benefits section in your portal.]" at bounding box center [792, 301] width 317 height 16
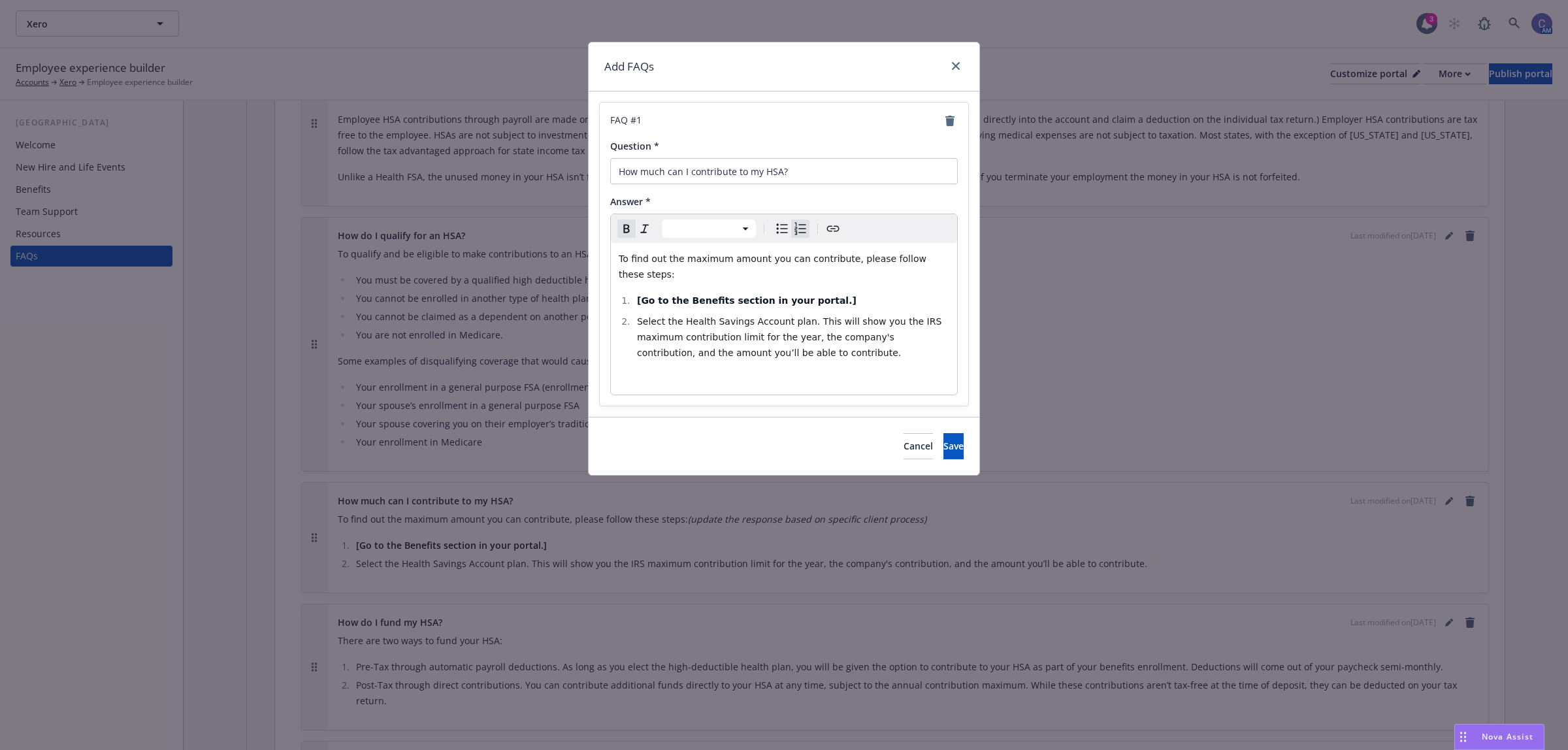
click at [818, 293] on li "[Go to the Benefits section in your portal.]" at bounding box center [792, 301] width 317 height 16
click at [638, 295] on strong "[Go to the Benefits section in your portal." at bounding box center [745, 301] width 216 height 11
drag, startPoint x: 817, startPoint y: 287, endPoint x: 637, endPoint y: 287, distance: 180.0
click at [637, 293] on li "Go to the Benefits section in your portal." at bounding box center [792, 301] width 317 height 16
click at [944, 433] on button "Save" at bounding box center [953, 447] width 20 height 27
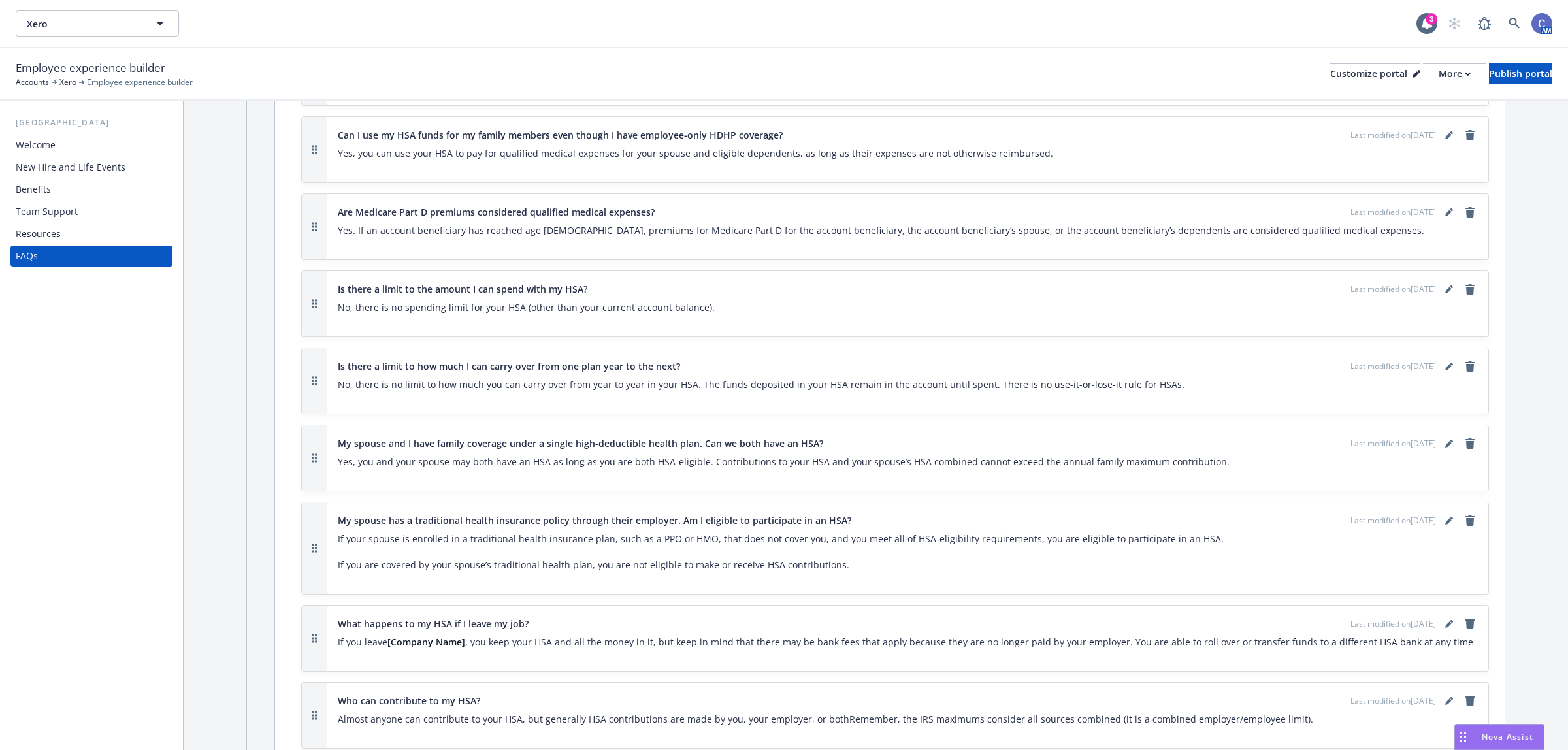
scroll to position [4900, 0]
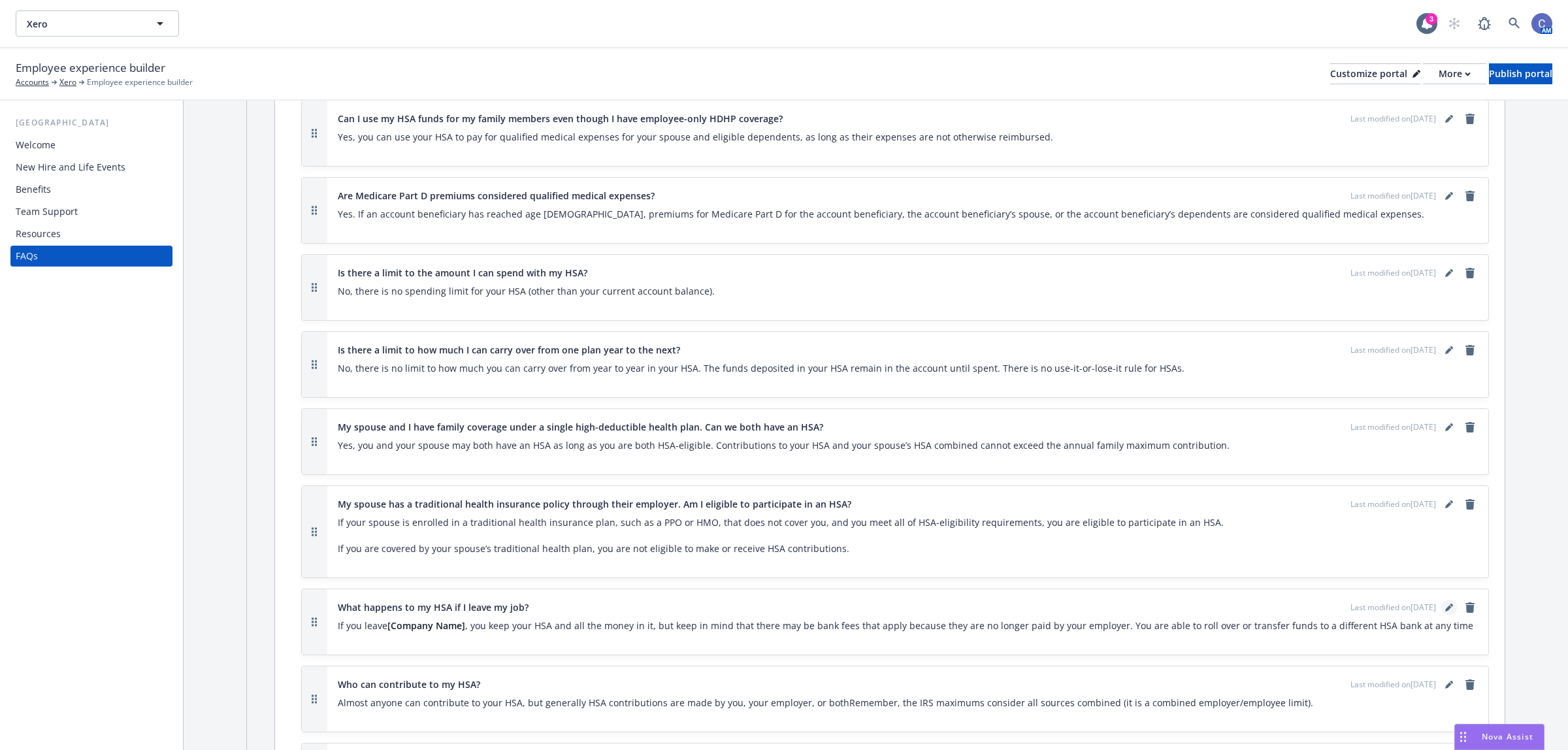
click at [1445, 604] on icon "editPencil" at bounding box center [1449, 608] width 8 height 8
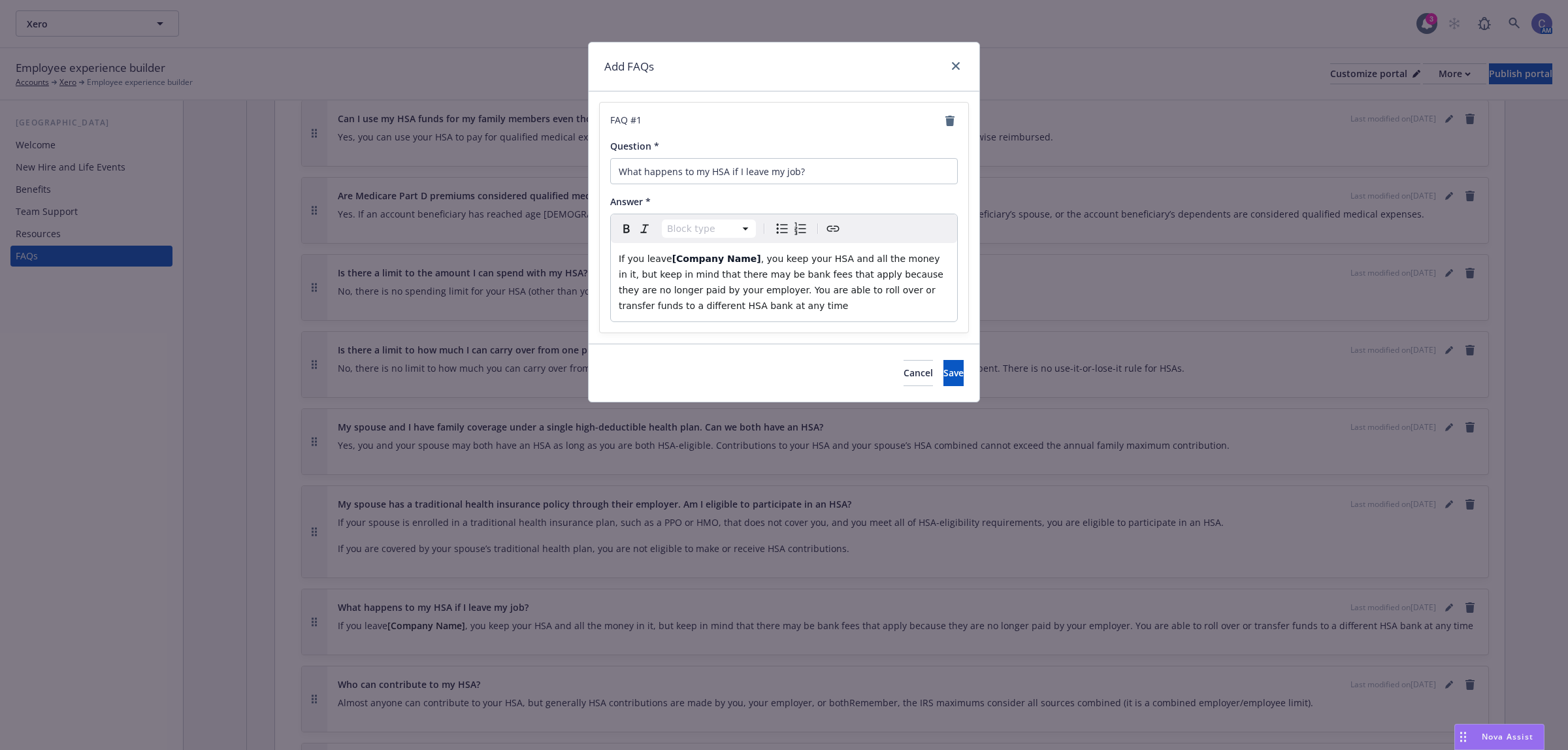
select select "paragraph"
click at [740, 258] on strong "[Company Name]" at bounding box center [716, 259] width 88 height 11
drag, startPoint x: 724, startPoint y: 259, endPoint x: 664, endPoint y: 261, distance: 60.0
click at [664, 261] on p "If you leave [Company Name] , you keep your HSA and all the money in it, but ke…" at bounding box center [784, 282] width 331 height 63
click at [944, 371] on span "Save" at bounding box center [953, 372] width 20 height 12
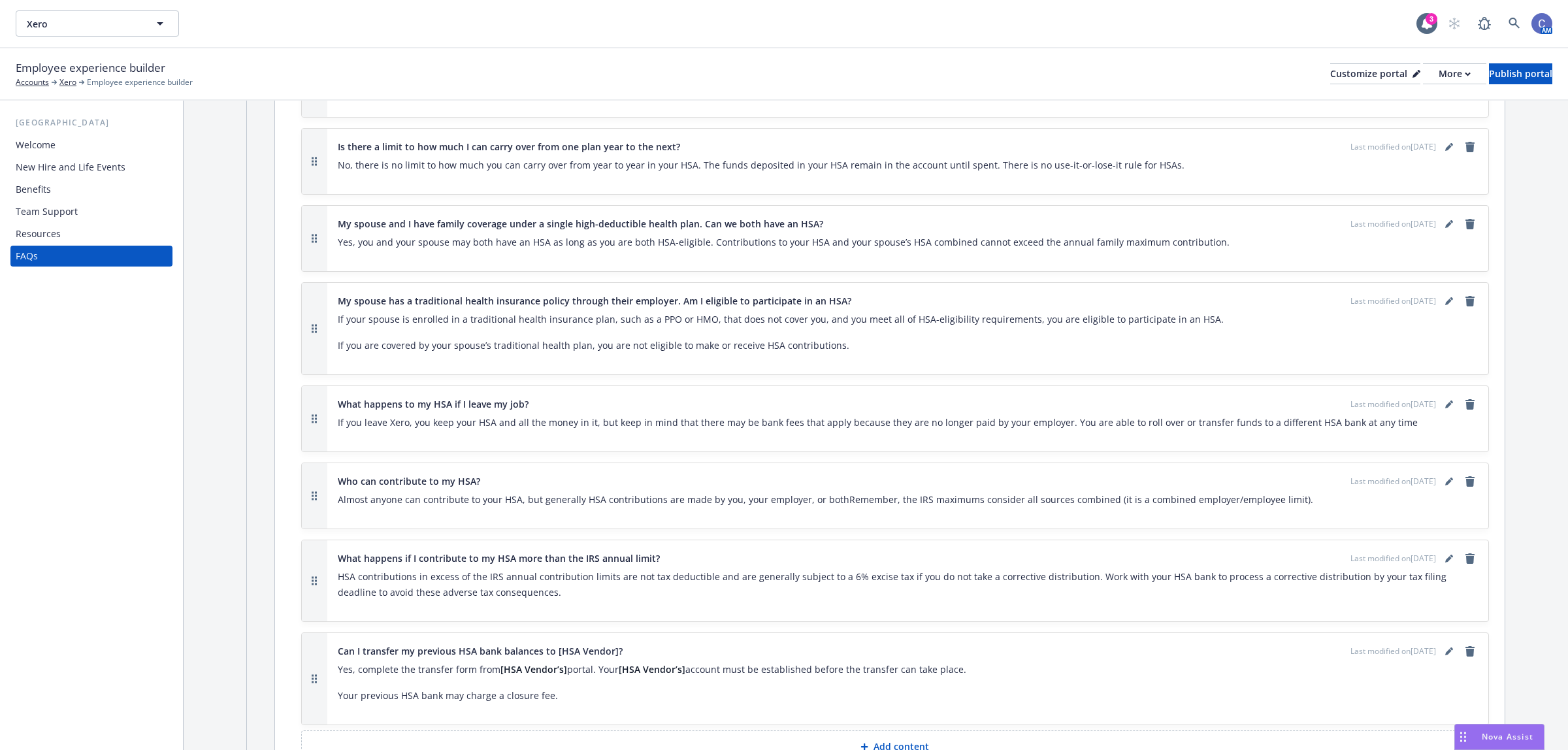
scroll to position [5146, 0]
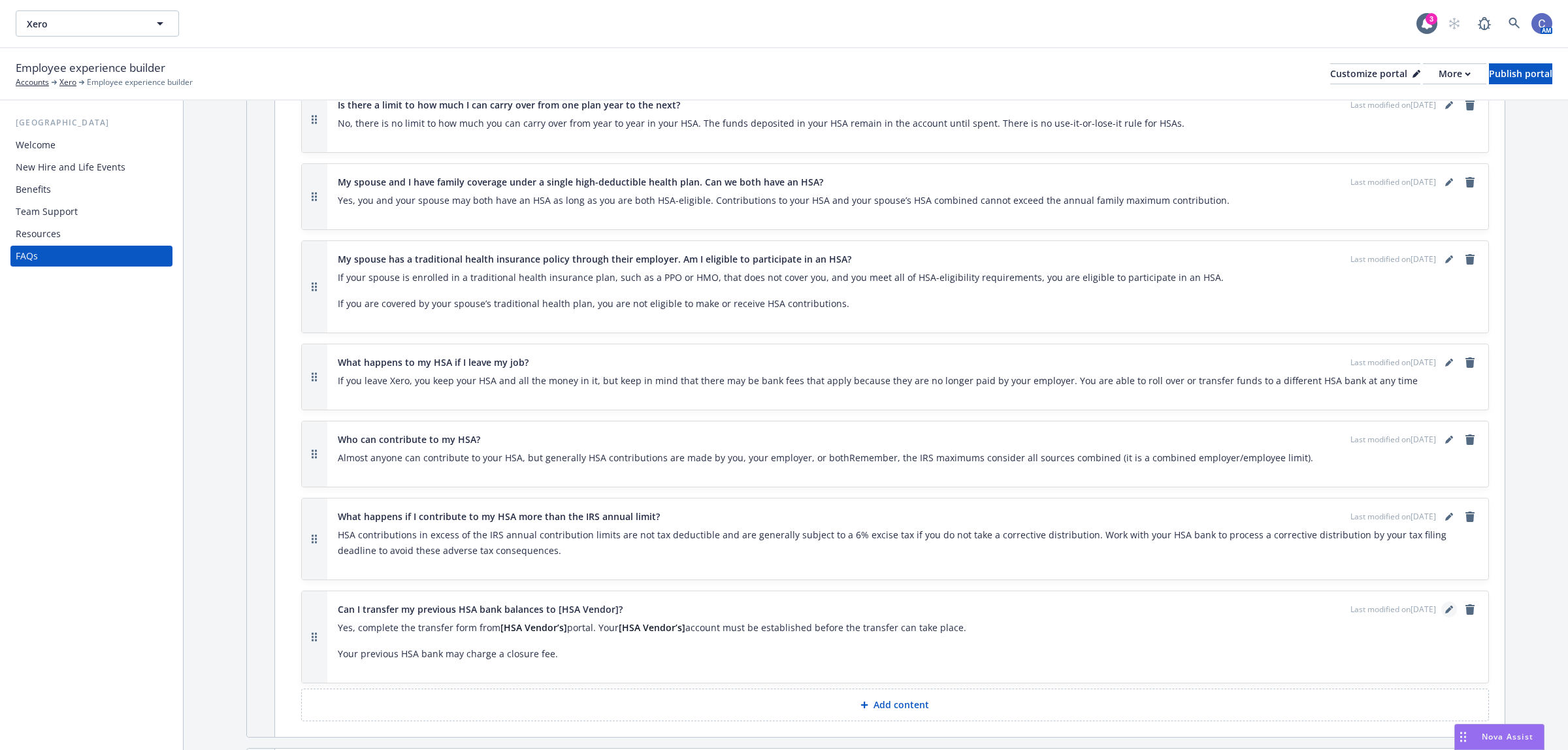
click at [1442, 601] on link "editPencil" at bounding box center [1449, 609] width 16 height 16
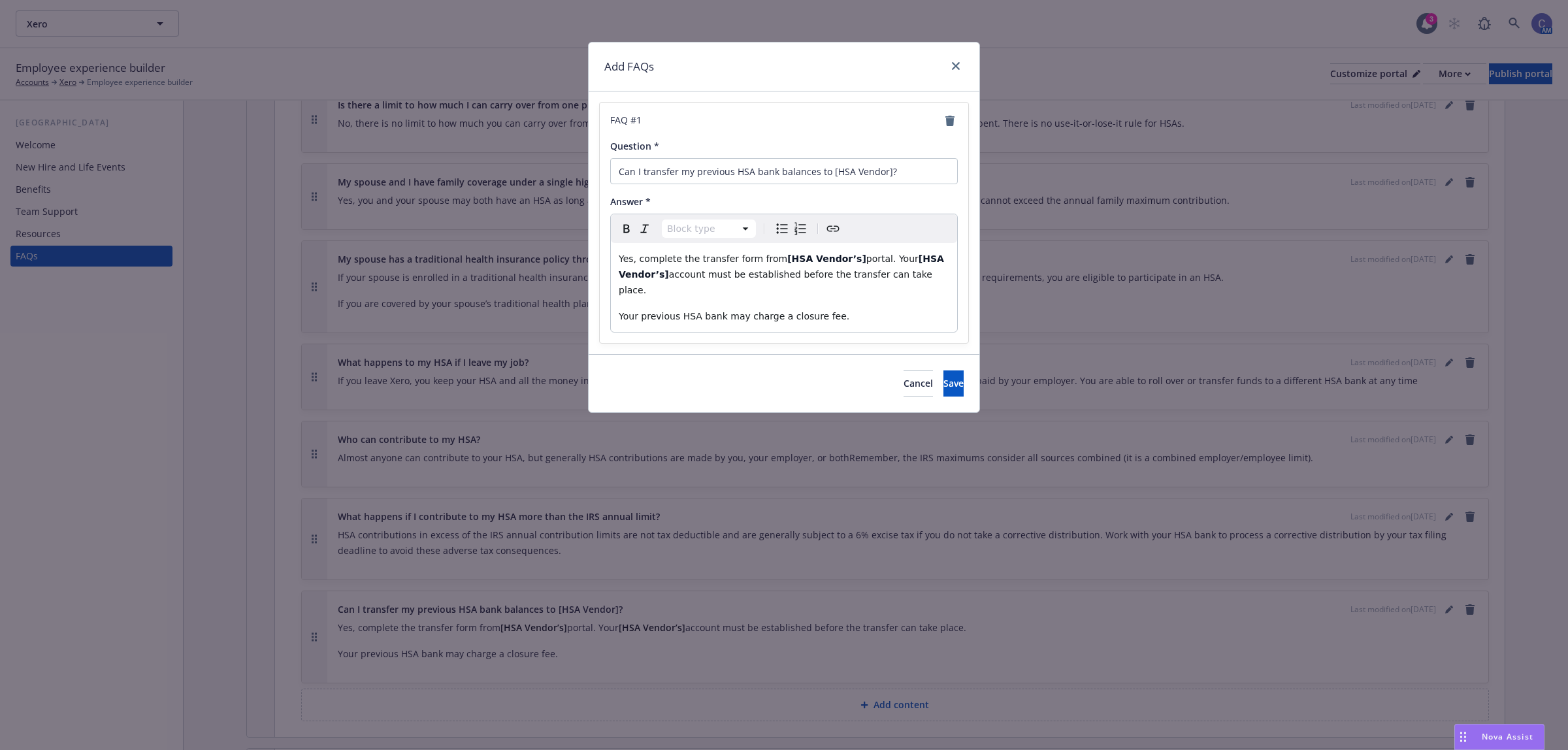
select select "paragraph"
click at [867, 258] on span "portal. Your" at bounding box center [892, 259] width 52 height 11
drag, startPoint x: 720, startPoint y: 265, endPoint x: 915, endPoint y: 263, distance: 195.0
click at [915, 263] on p "Yes, complete the transfer form from [HSA Vendor’s] [PERSON_NAME]'s portal. You…" at bounding box center [784, 274] width 331 height 47
drag, startPoint x: 838, startPoint y: 258, endPoint x: 769, endPoint y: 259, distance: 69.0
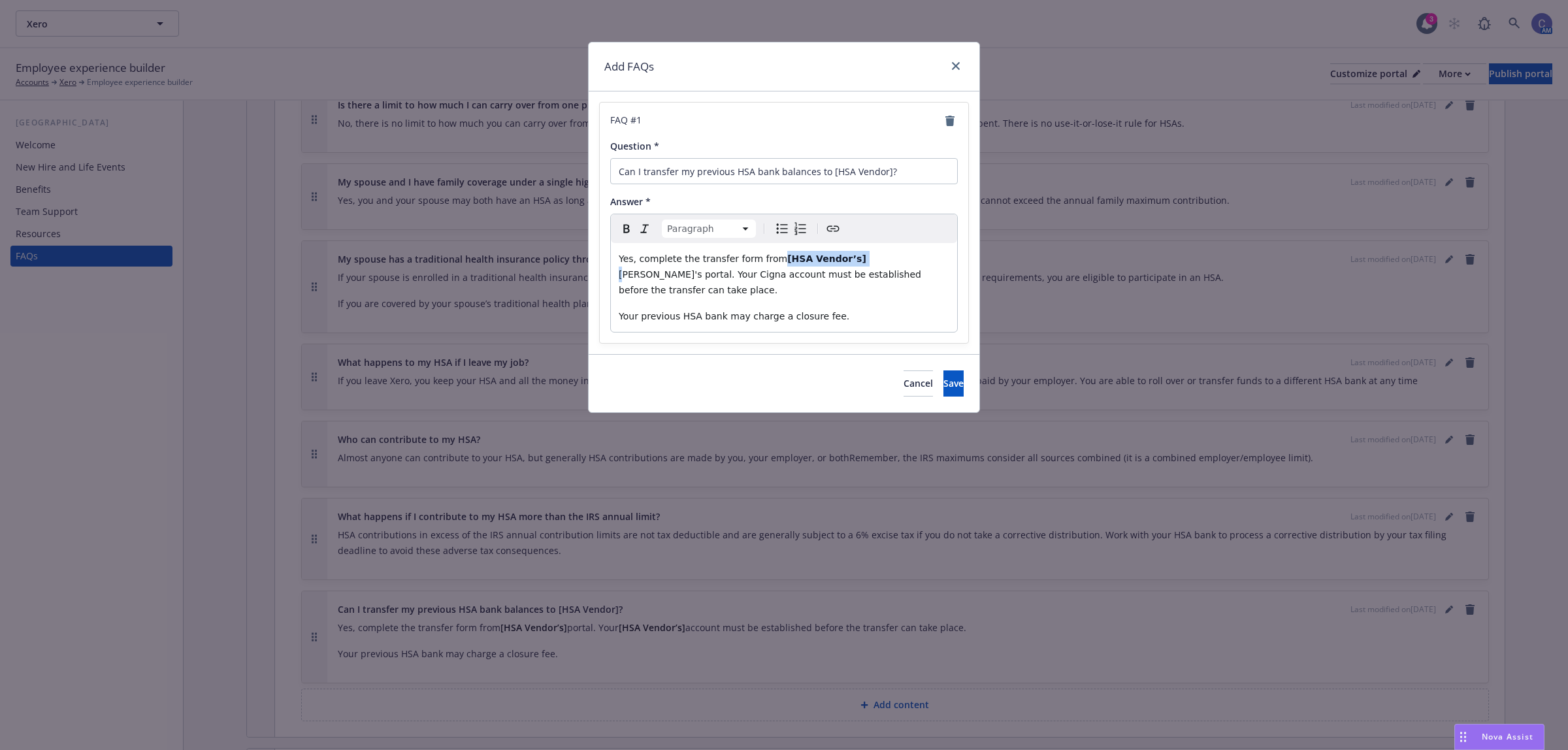
click at [769, 259] on p "Yes, complete the transfer form from [HSA Vendor’s] [PERSON_NAME]'s portal. You…" at bounding box center [784, 274] width 331 height 47
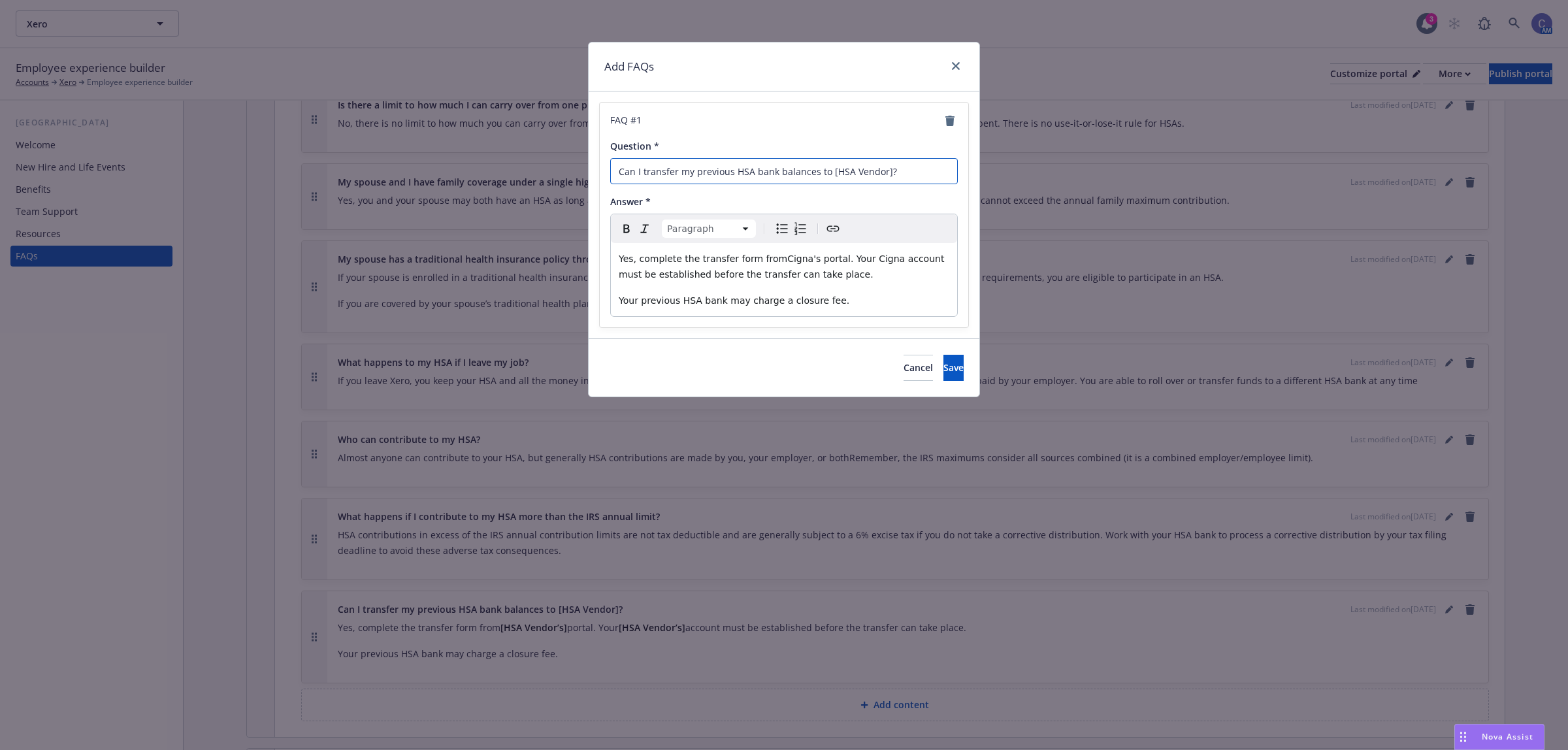
drag, startPoint x: 883, startPoint y: 172, endPoint x: 825, endPoint y: 168, distance: 58.1
click at [825, 168] on input "Can I transfer my previous HSA bank balances to [HSA Vendor]?" at bounding box center [784, 172] width 348 height 27
click at [833, 174] on input "Can I transfer my previous HSA bank balances to ]?" at bounding box center [784, 172] width 348 height 27
drag, startPoint x: 845, startPoint y: 168, endPoint x: 326, endPoint y: 103, distance: 523.1
click at [326, 103] on div "Add FAQs FAQ # 1 Question * Can I transfer my previous HSA bank balances to ? A…" at bounding box center [784, 375] width 1568 height 750
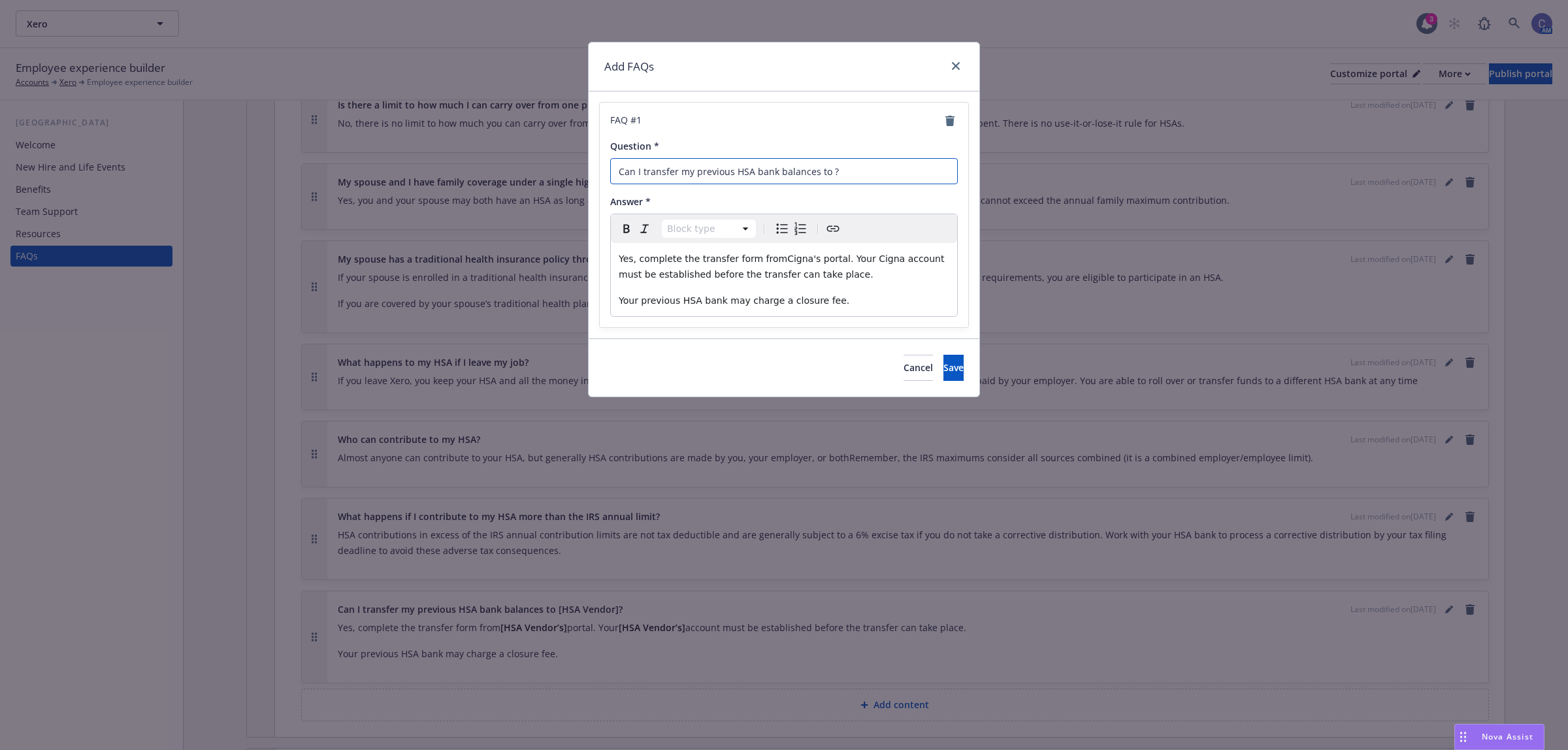
click at [853, 169] on input "Can I transfer my previous HSA bank balances to ?" at bounding box center [784, 172] width 348 height 27
drag, startPoint x: 843, startPoint y: 174, endPoint x: 357, endPoint y: 100, distance: 491.6
click at [351, 100] on div "Add FAQs FAQ # 1 Question * Can I transfer my previous HSA bank balances to ? A…" at bounding box center [784, 375] width 1568 height 750
click at [944, 357] on button "Save" at bounding box center [953, 368] width 20 height 27
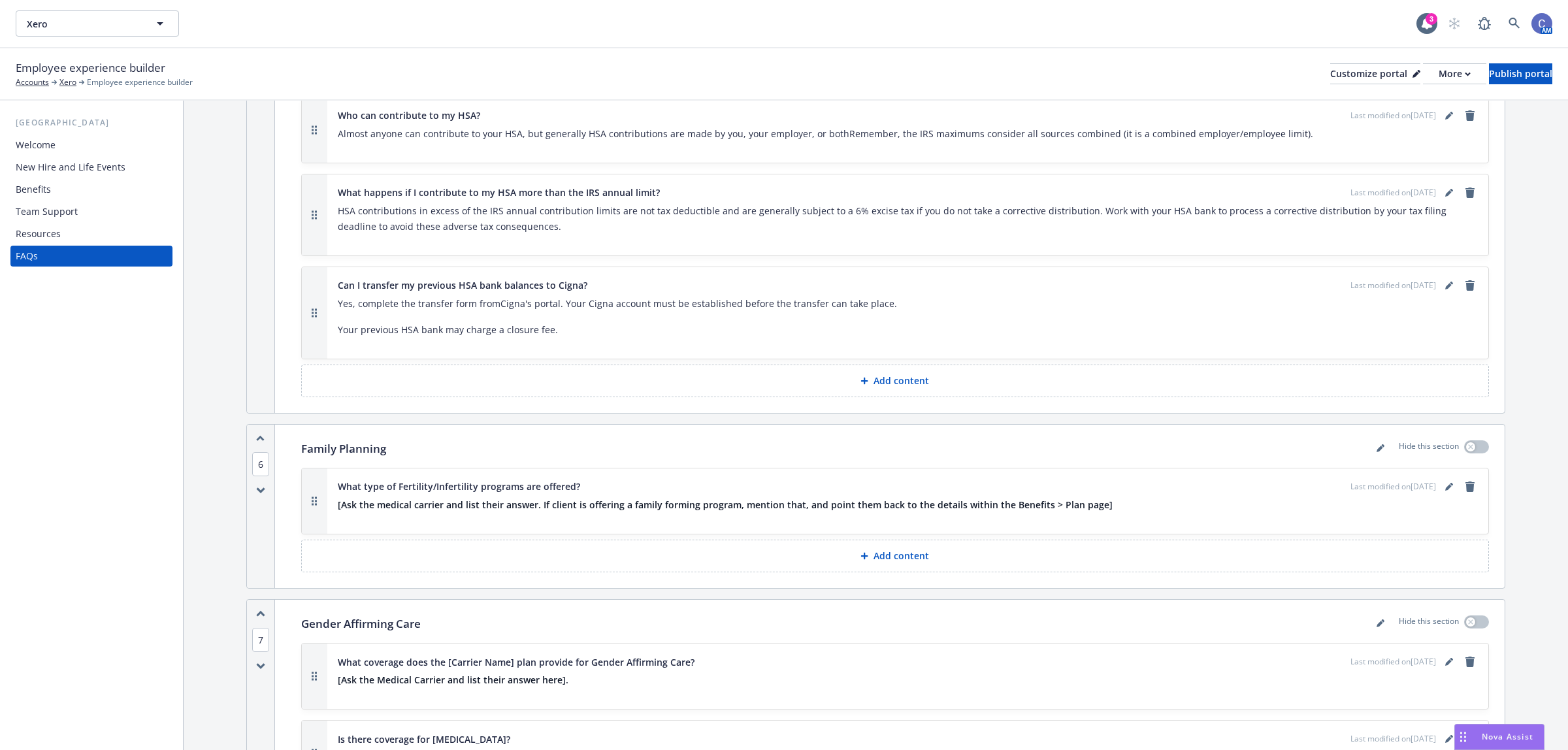
scroll to position [5472, 0]
click at [1445, 480] on icon "editPencil" at bounding box center [1449, 484] width 8 height 8
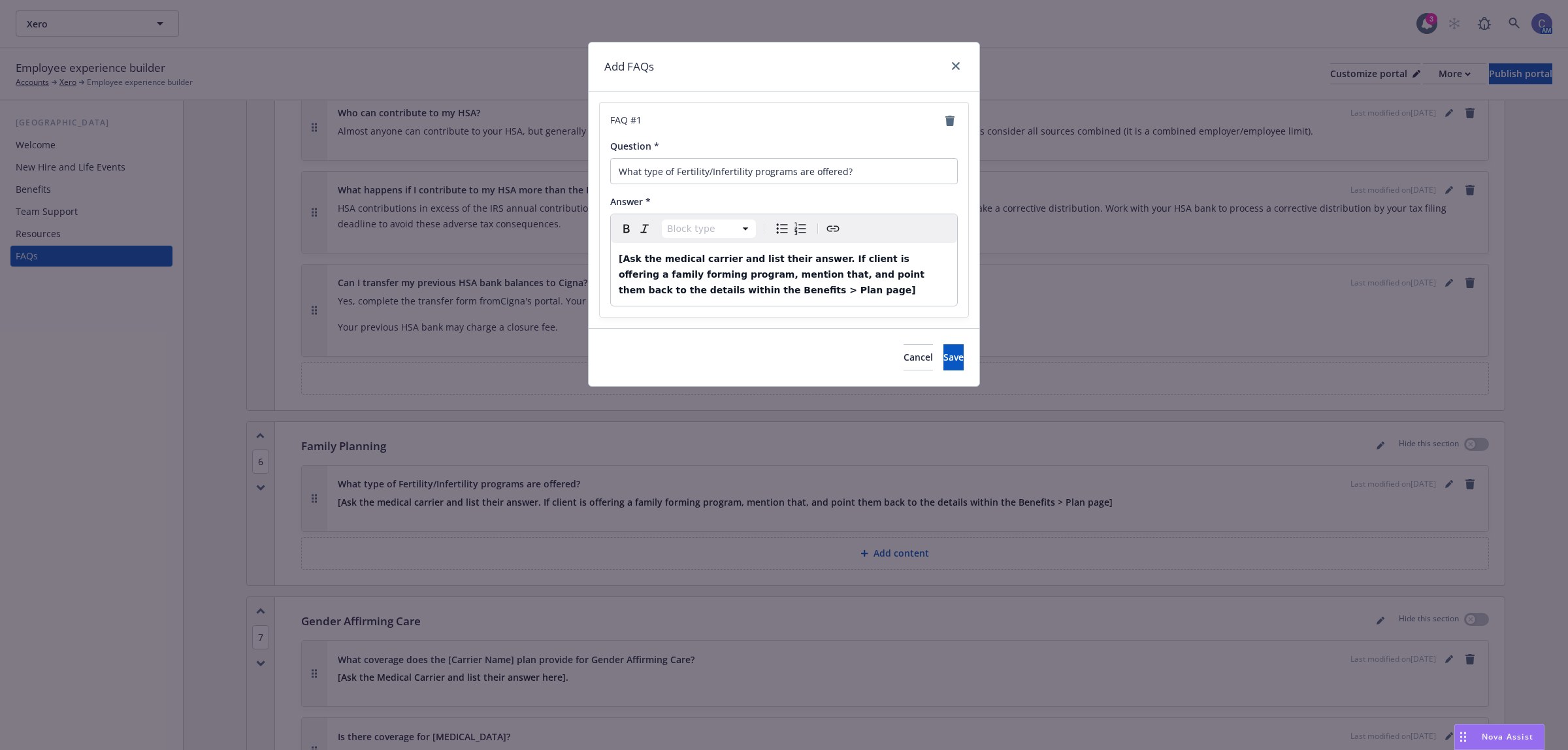
select select "paragraph"
click at [763, 281] on strong "[Ask the medical carrier and list their answer. If client is offering a family …" at bounding box center [773, 274] width 309 height 42
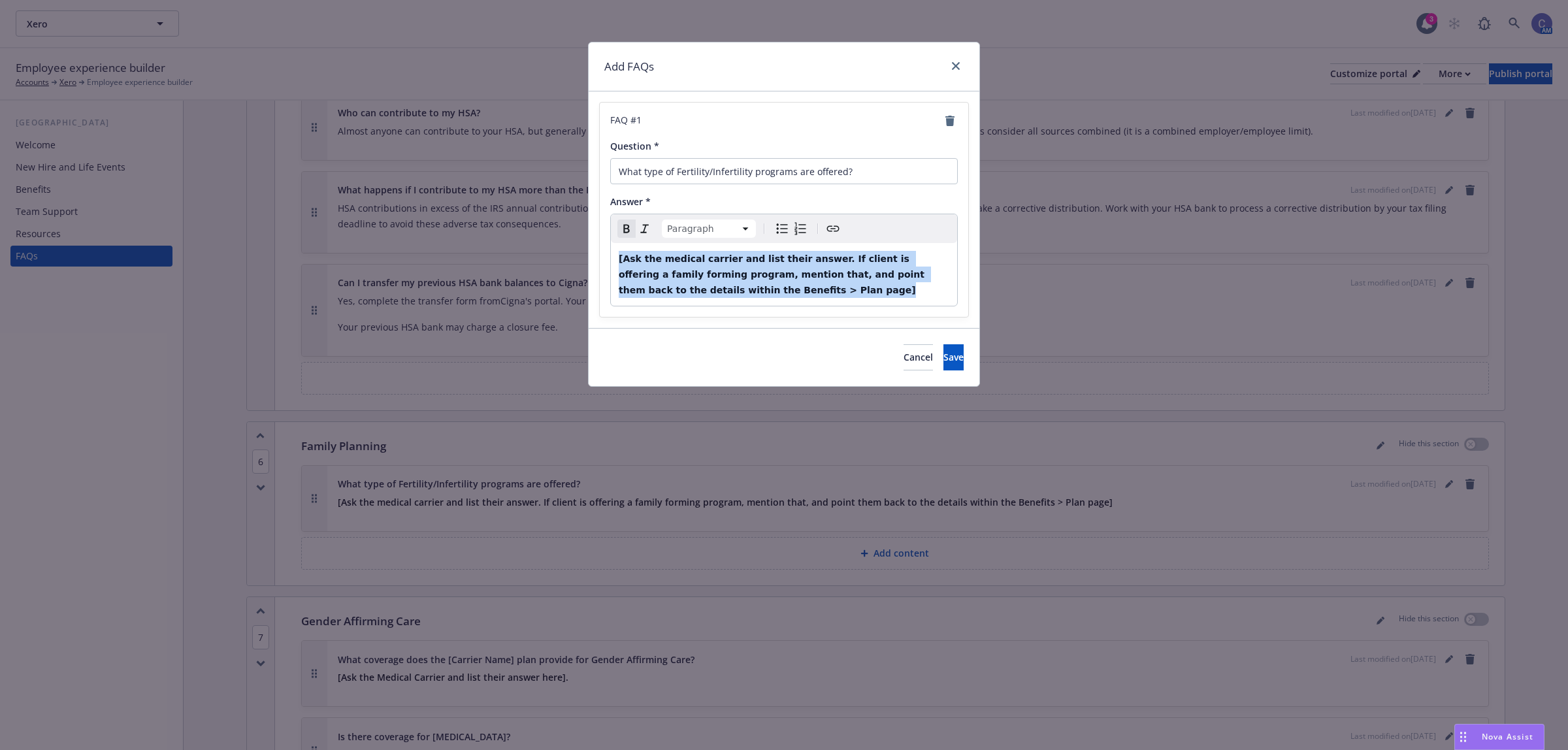
drag, startPoint x: 746, startPoint y: 294, endPoint x: 419, endPoint y: 188, distance: 343.8
click at [419, 188] on div "Add FAQs FAQ # 1 Question * What type of Fertility/Infertility programs are off…" at bounding box center [784, 375] width 1568 height 750
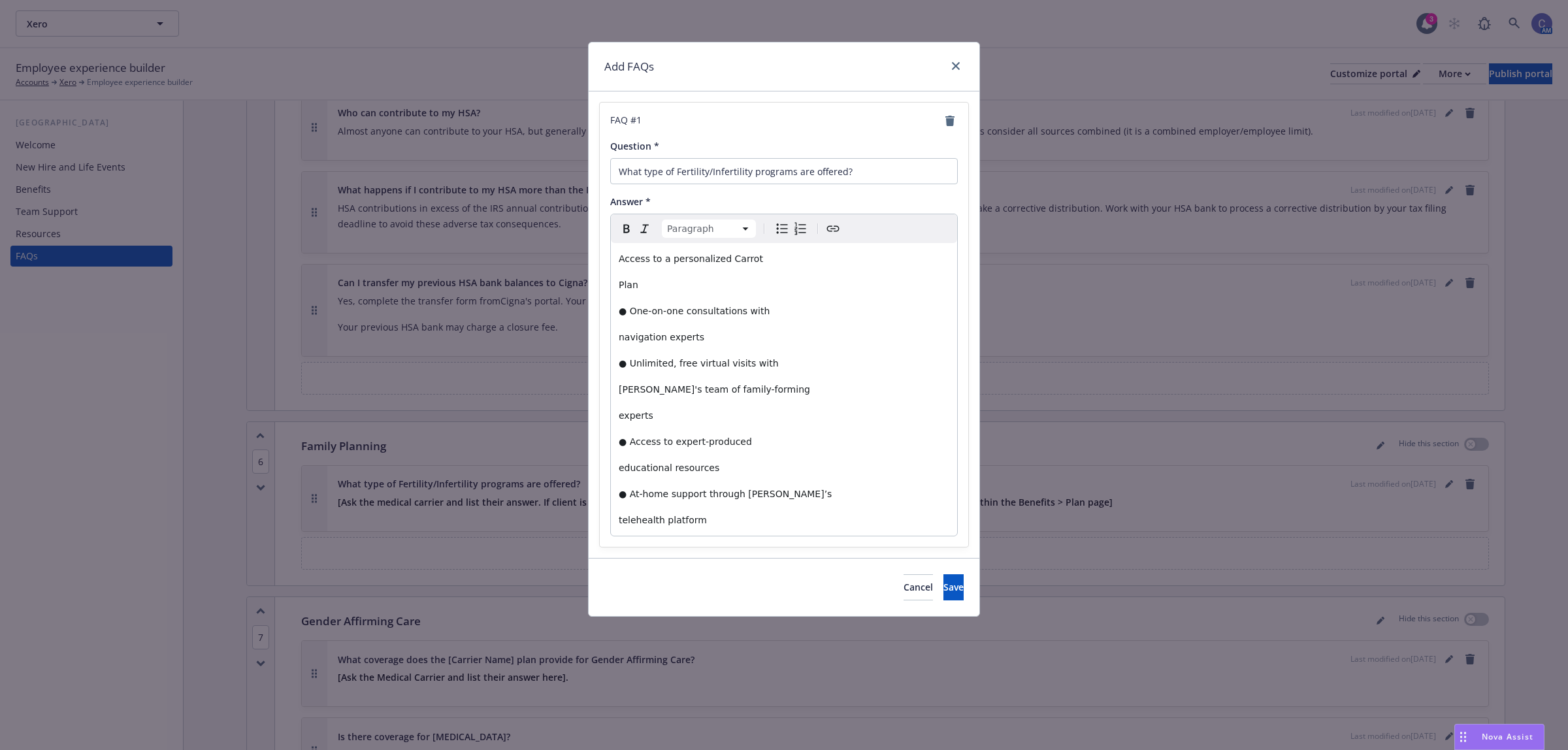
click at [773, 231] on div "Paragraph Paragraph Heading 1 Heading 2 Heading 3 Heading 4 Heading 5 Heading 6" at bounding box center [784, 228] width 347 height 29
click at [734, 320] on div "Access to a personalized Carrot Plan ● One-on-one consultations with navigation…" at bounding box center [784, 389] width 347 height 293
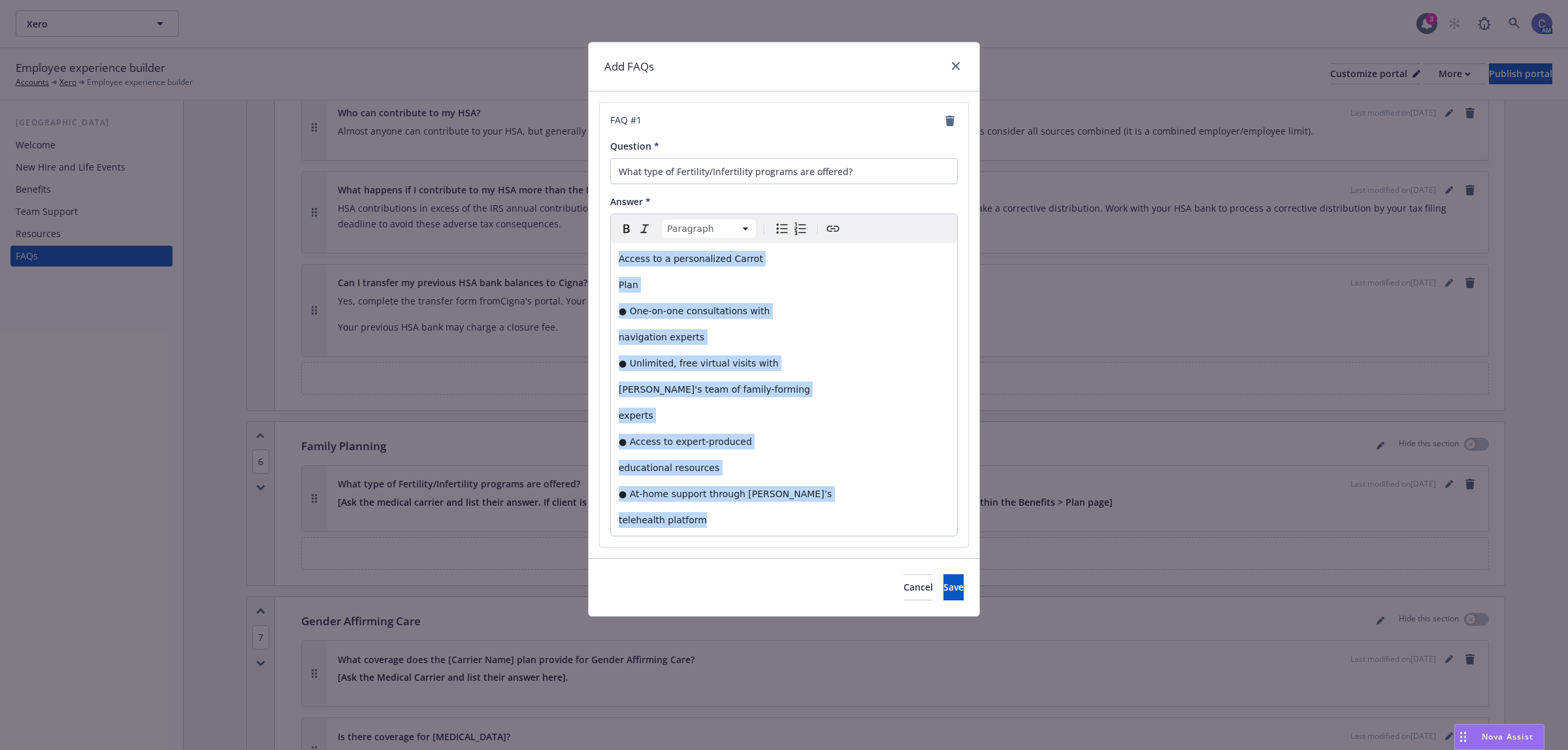
click at [784, 231] on icon "Bulleted list" at bounding box center [782, 229] width 16 height 16
select select
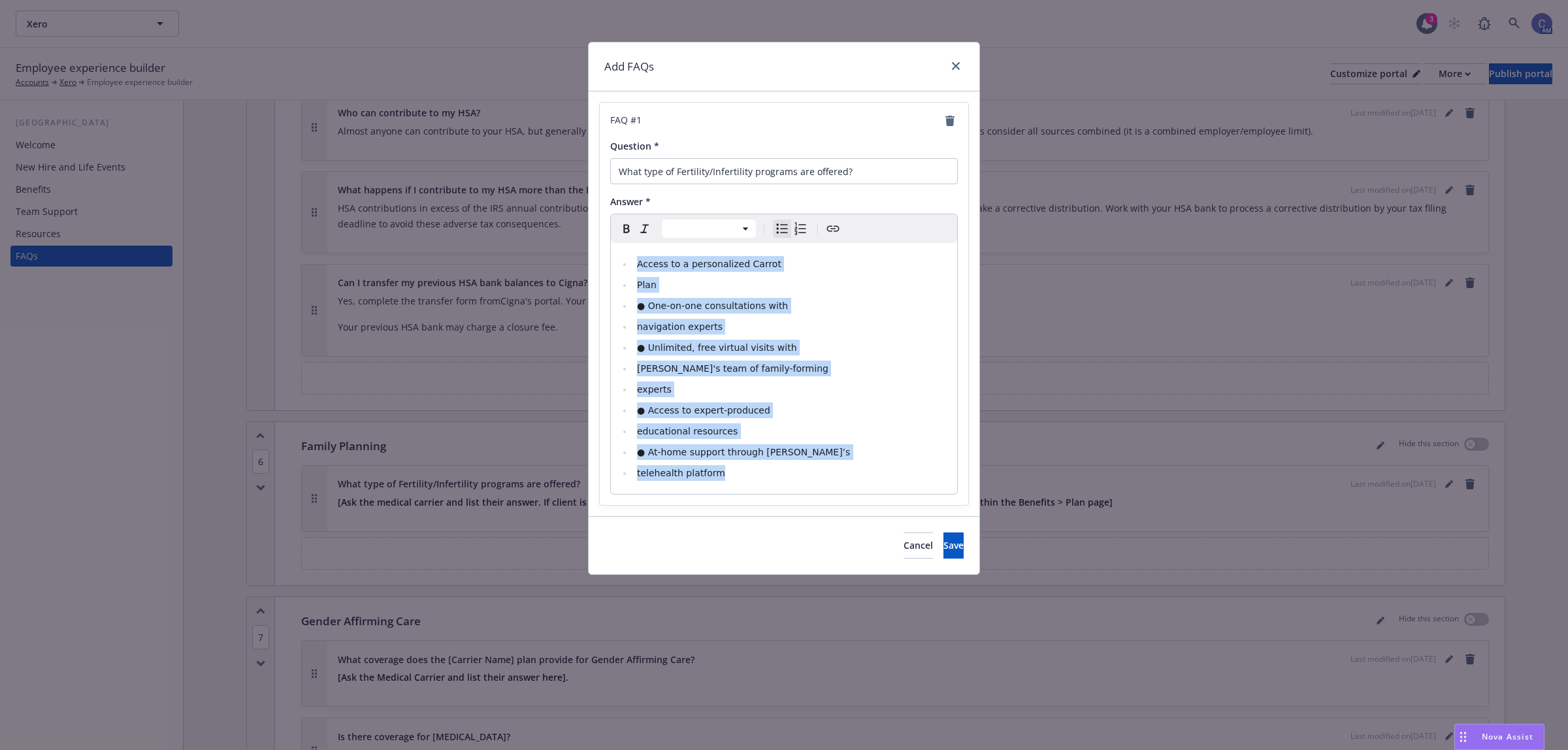
click at [785, 276] on ul "Access to a personalized Carrot Plan ● One-on-one consultations with navigation…" at bounding box center [784, 369] width 331 height 225
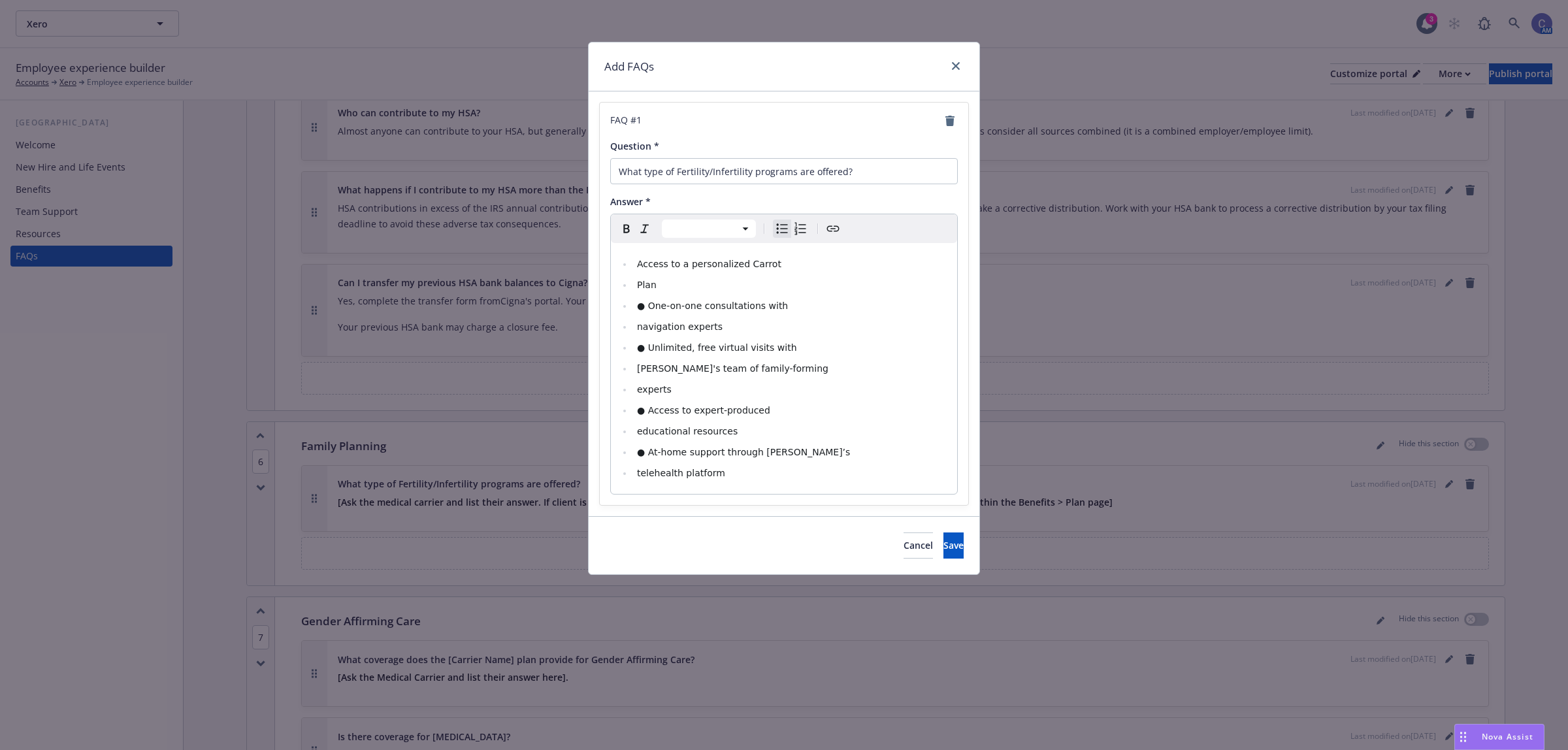
click at [778, 266] on li "Access to a personalized Carrot" at bounding box center [792, 264] width 317 height 16
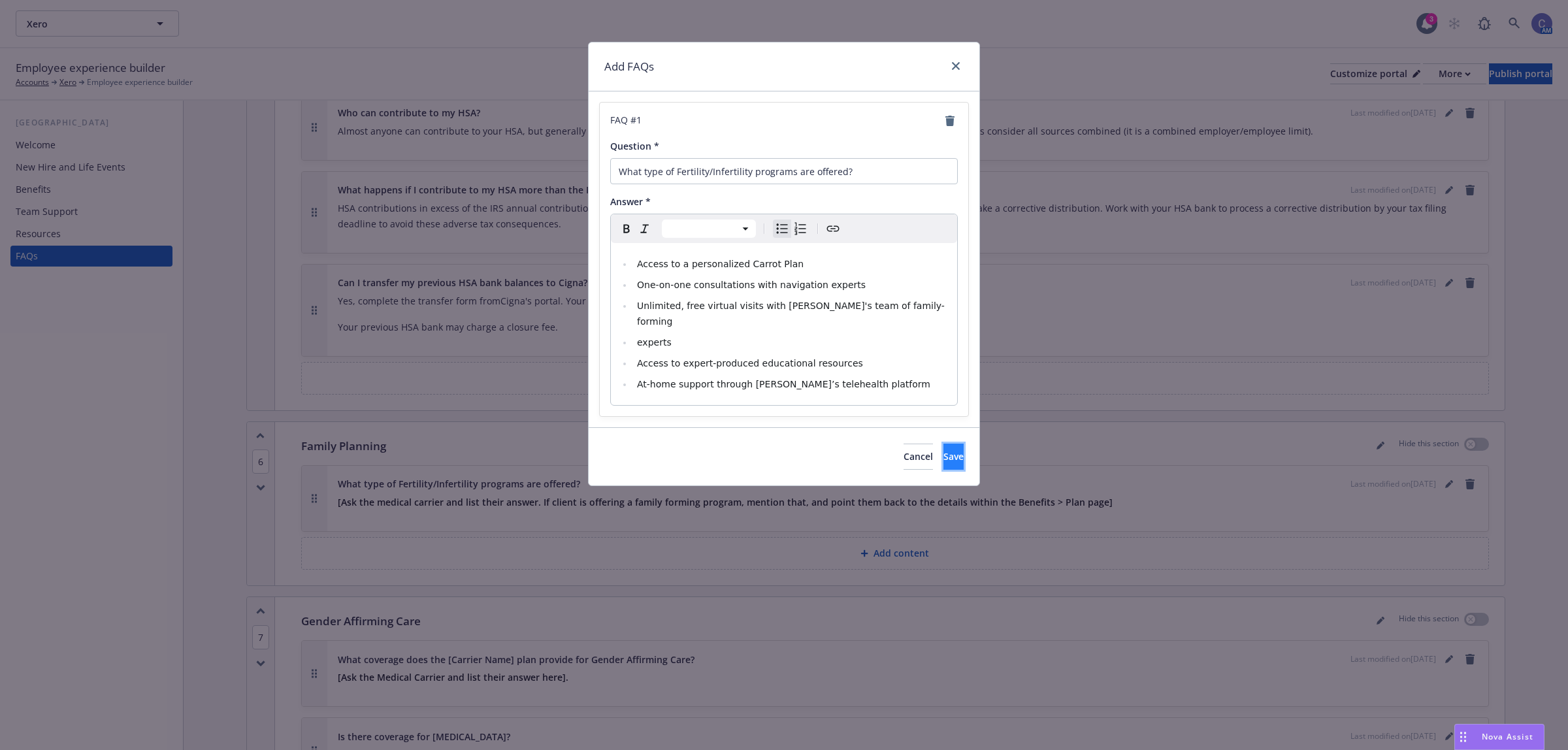
click at [944, 450] on span "Save" at bounding box center [953, 456] width 20 height 12
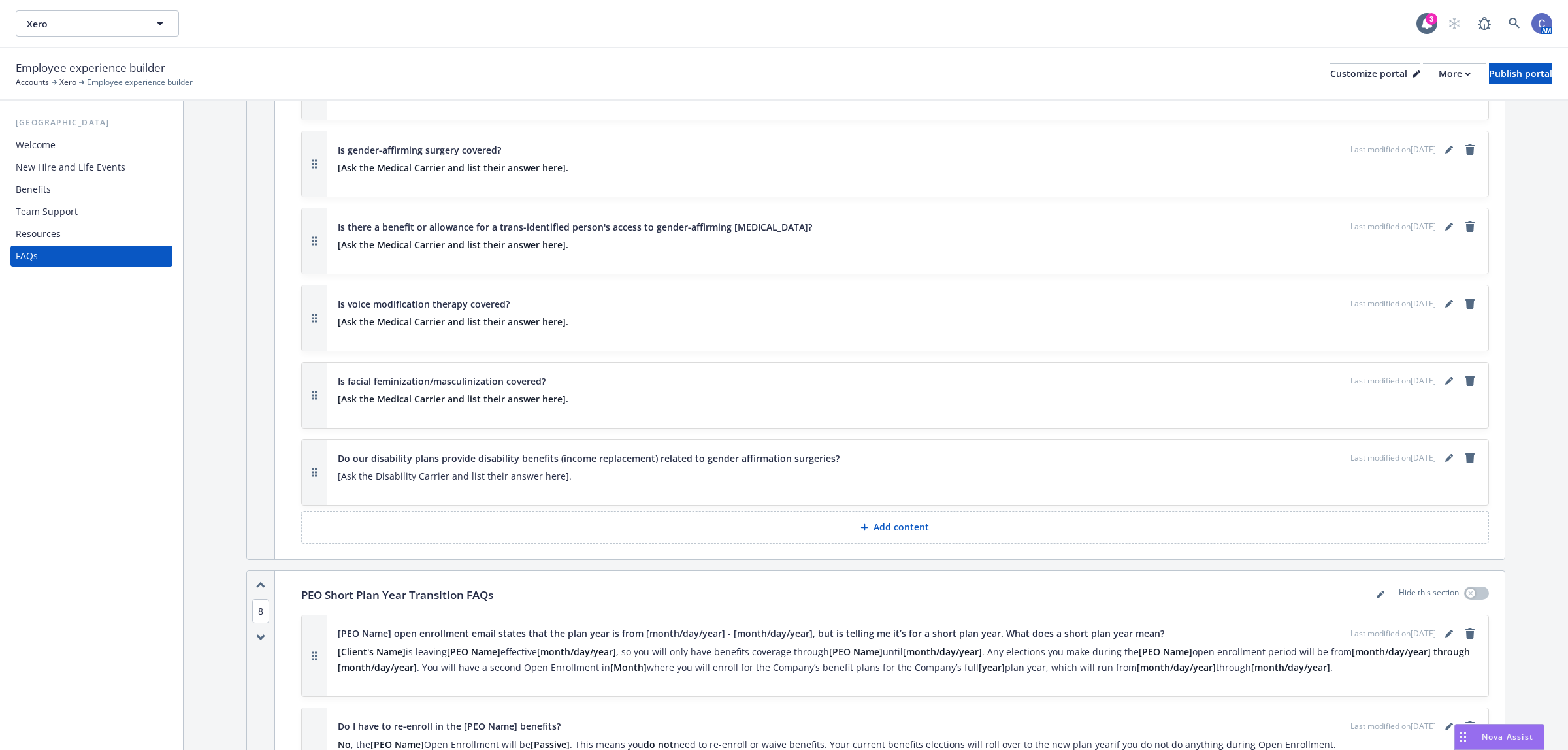
scroll to position [6288, 0]
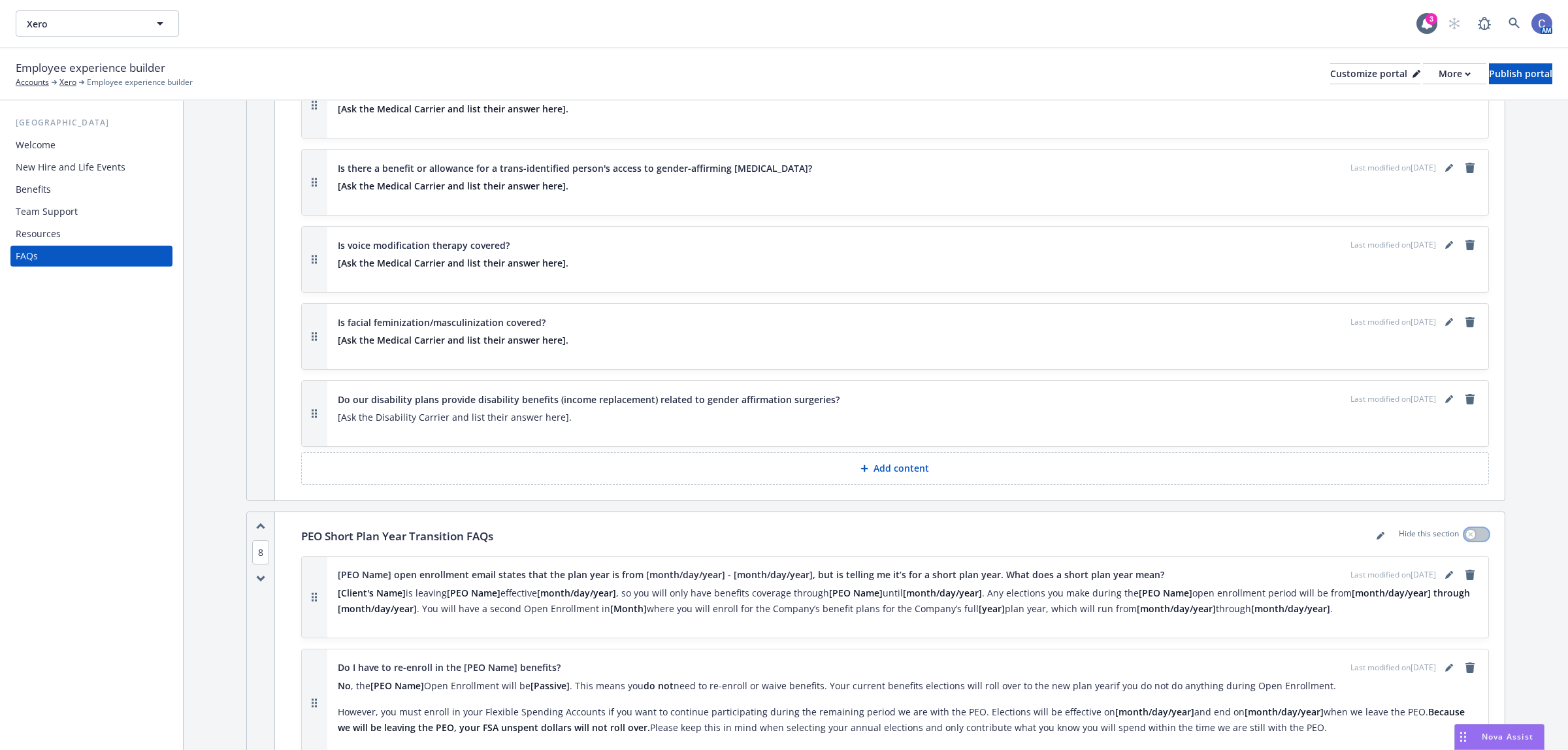
click at [1473, 528] on button "button" at bounding box center [1476, 534] width 25 height 13
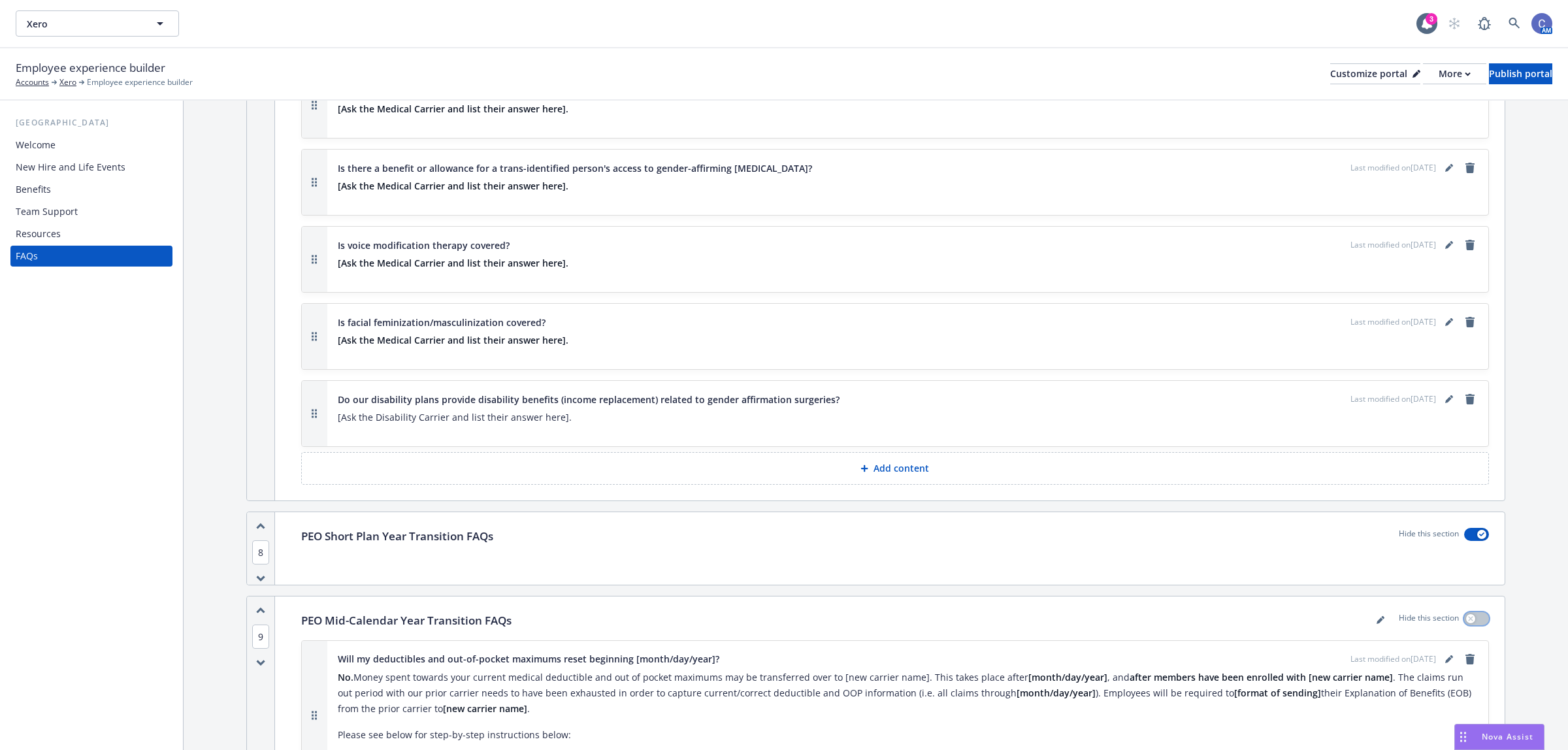
click at [1464, 612] on button "button" at bounding box center [1476, 618] width 25 height 13
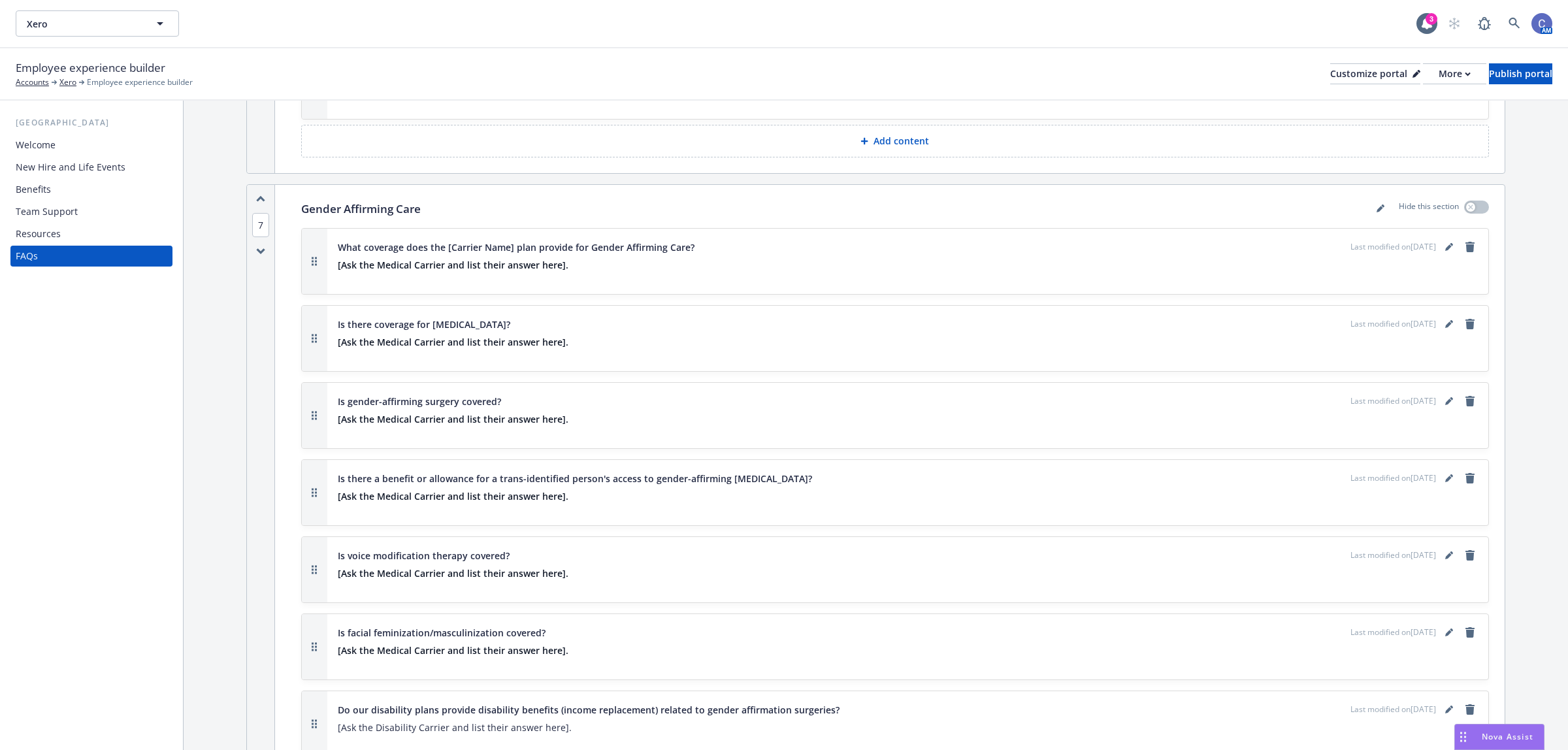
scroll to position [5940, 0]
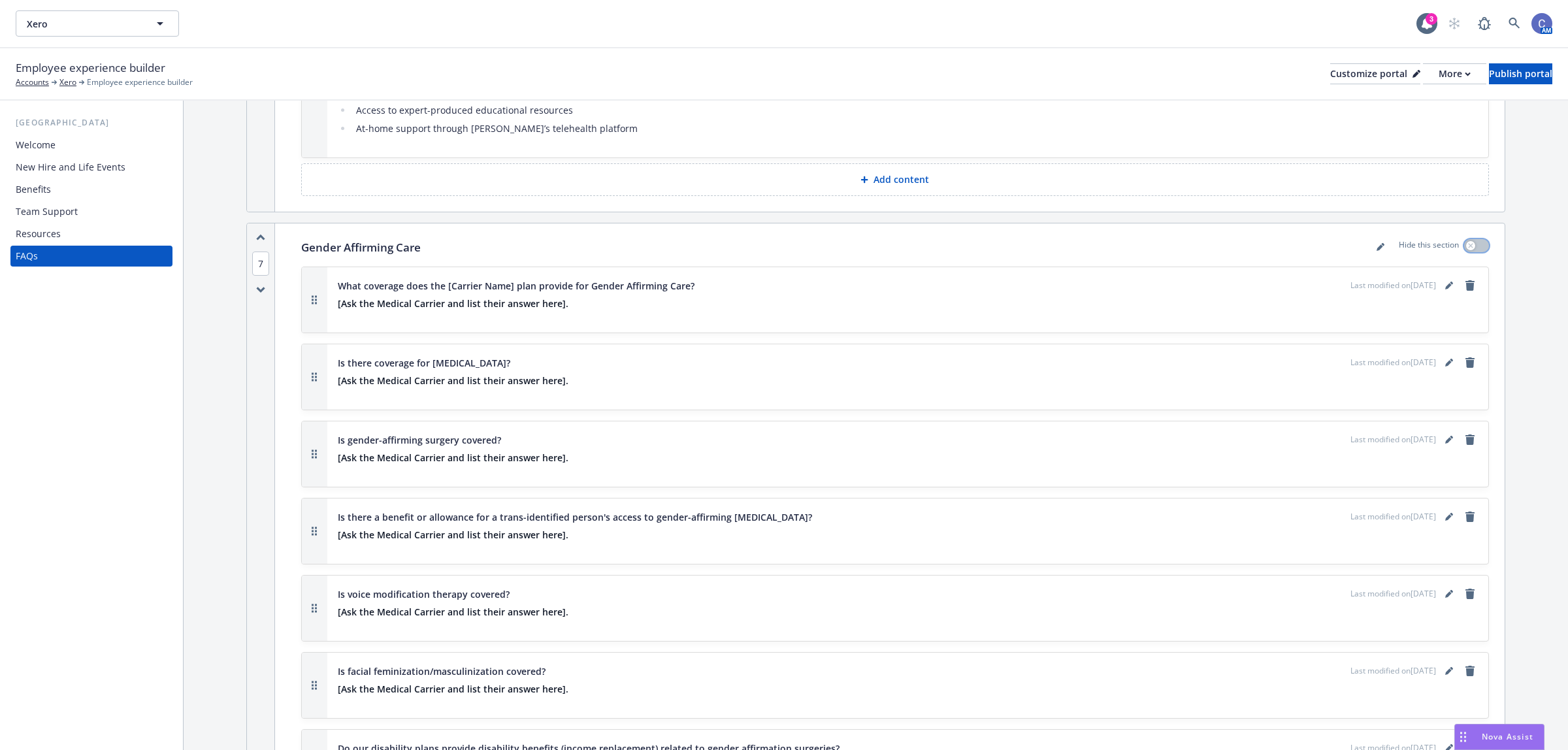
click at [1465, 239] on button "button" at bounding box center [1476, 245] width 25 height 13
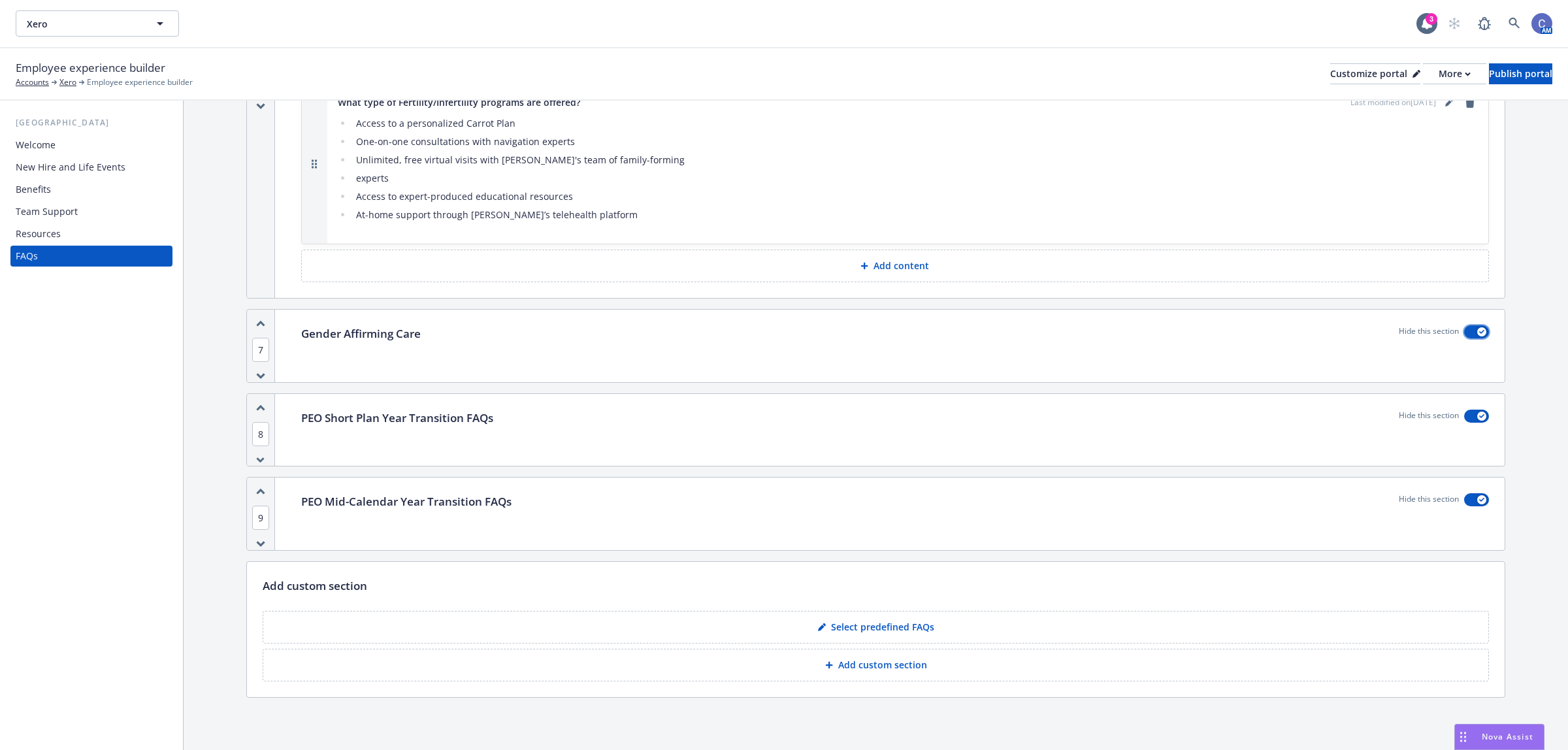
scroll to position [5793, 0]
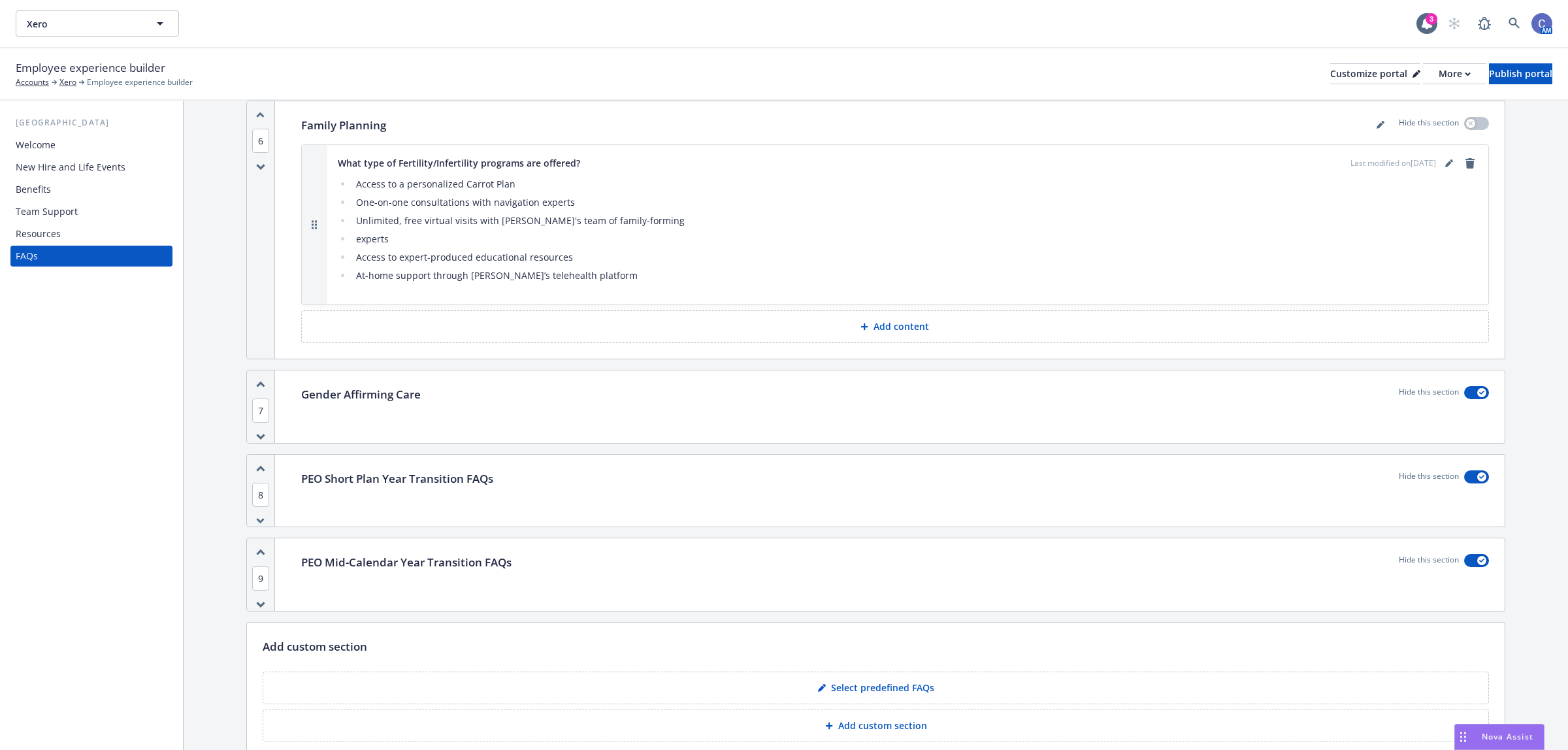
click at [47, 149] on div "Welcome" at bounding box center [35, 145] width 40 height 21
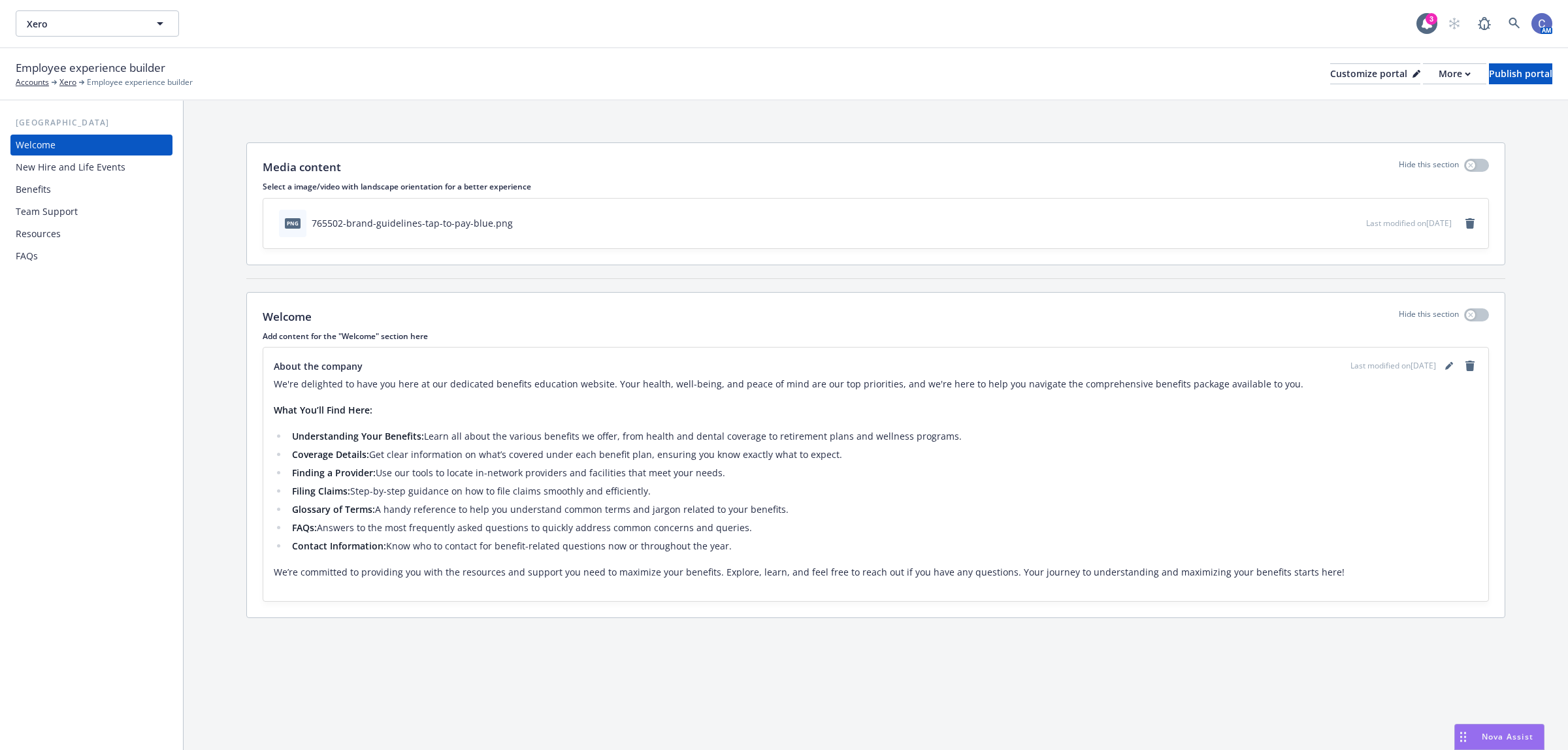
click at [80, 203] on div "Team Support" at bounding box center [91, 212] width 151 height 21
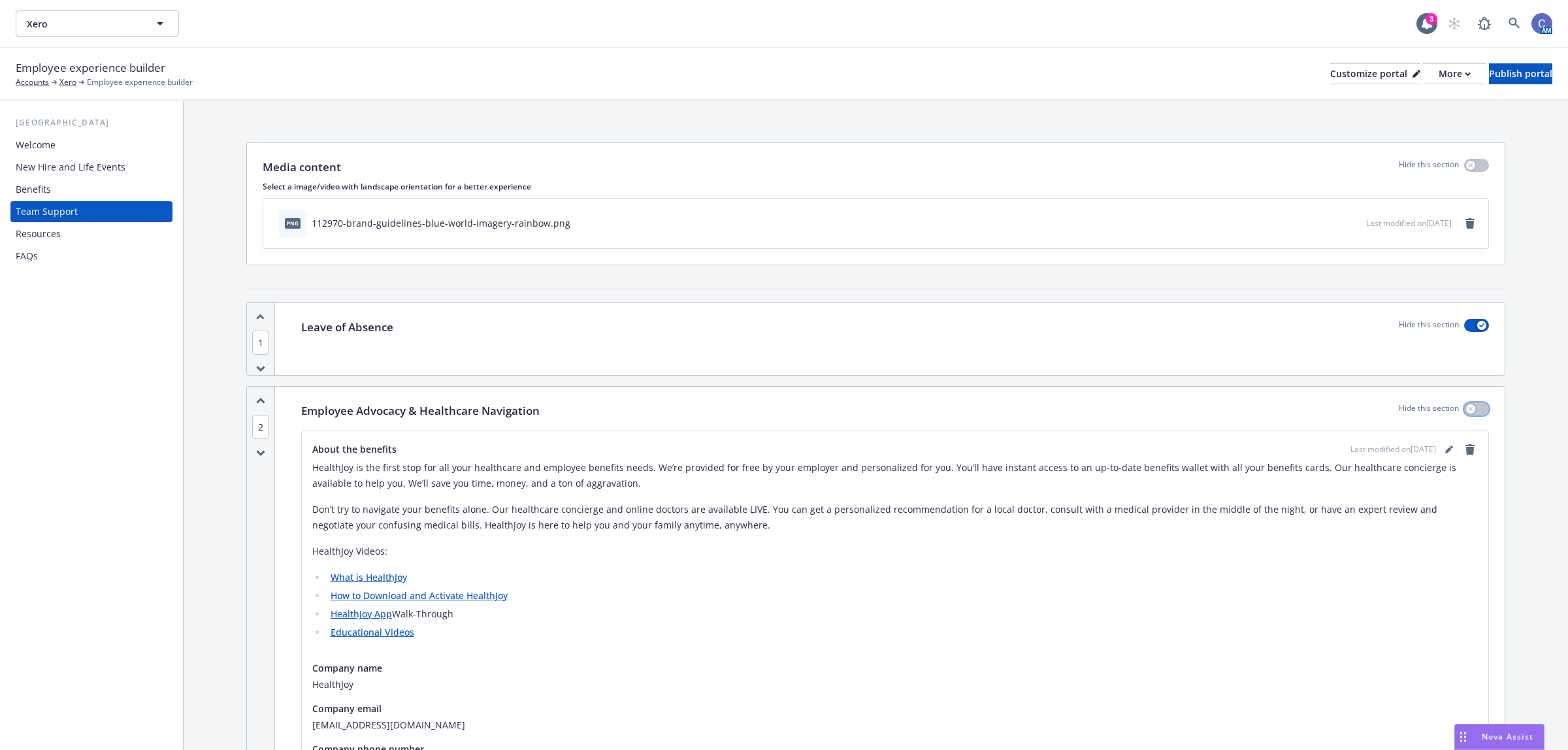
click at [1467, 412] on button "button" at bounding box center [1476, 409] width 25 height 13
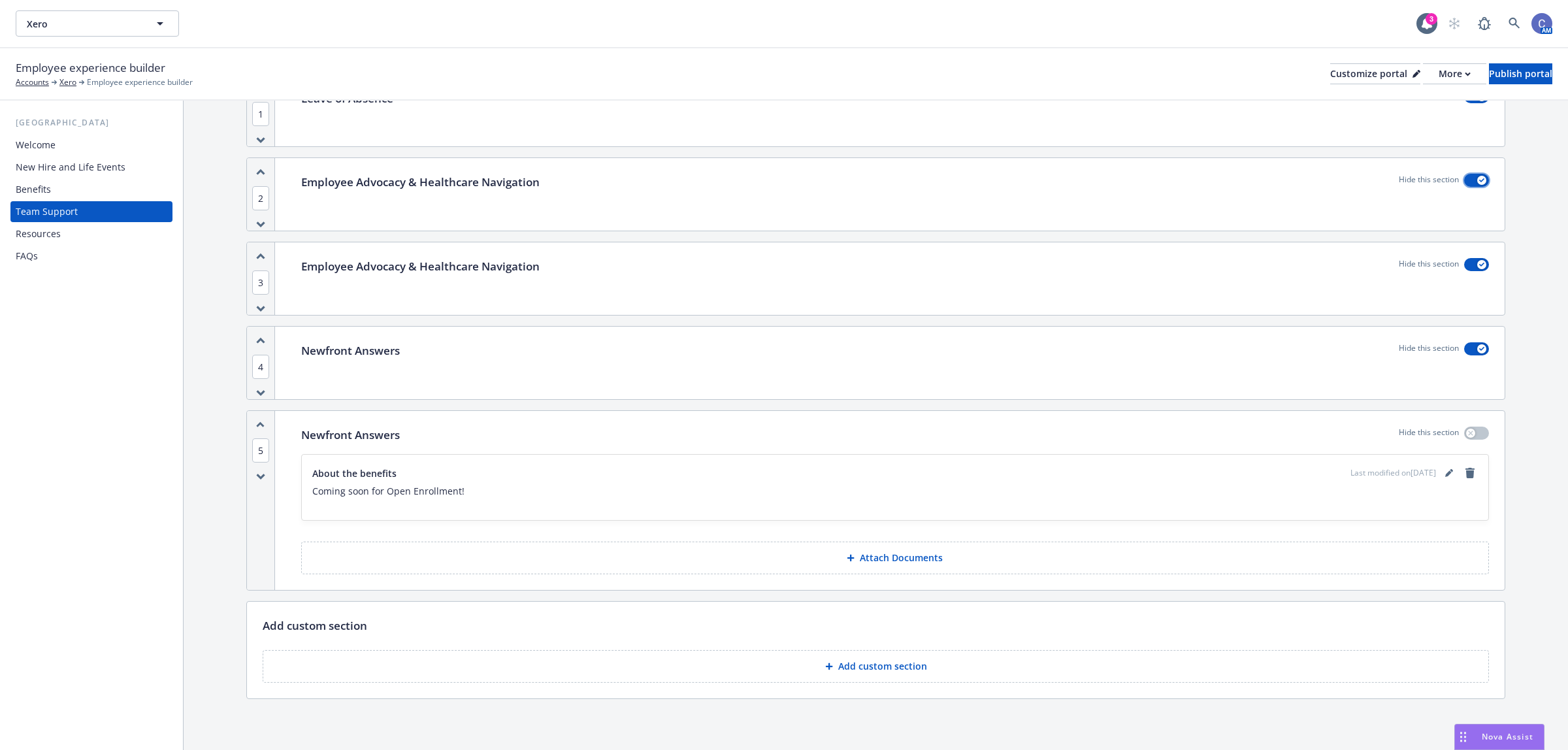
scroll to position [233, 0]
click at [59, 142] on div "Welcome" at bounding box center [91, 145] width 151 height 21
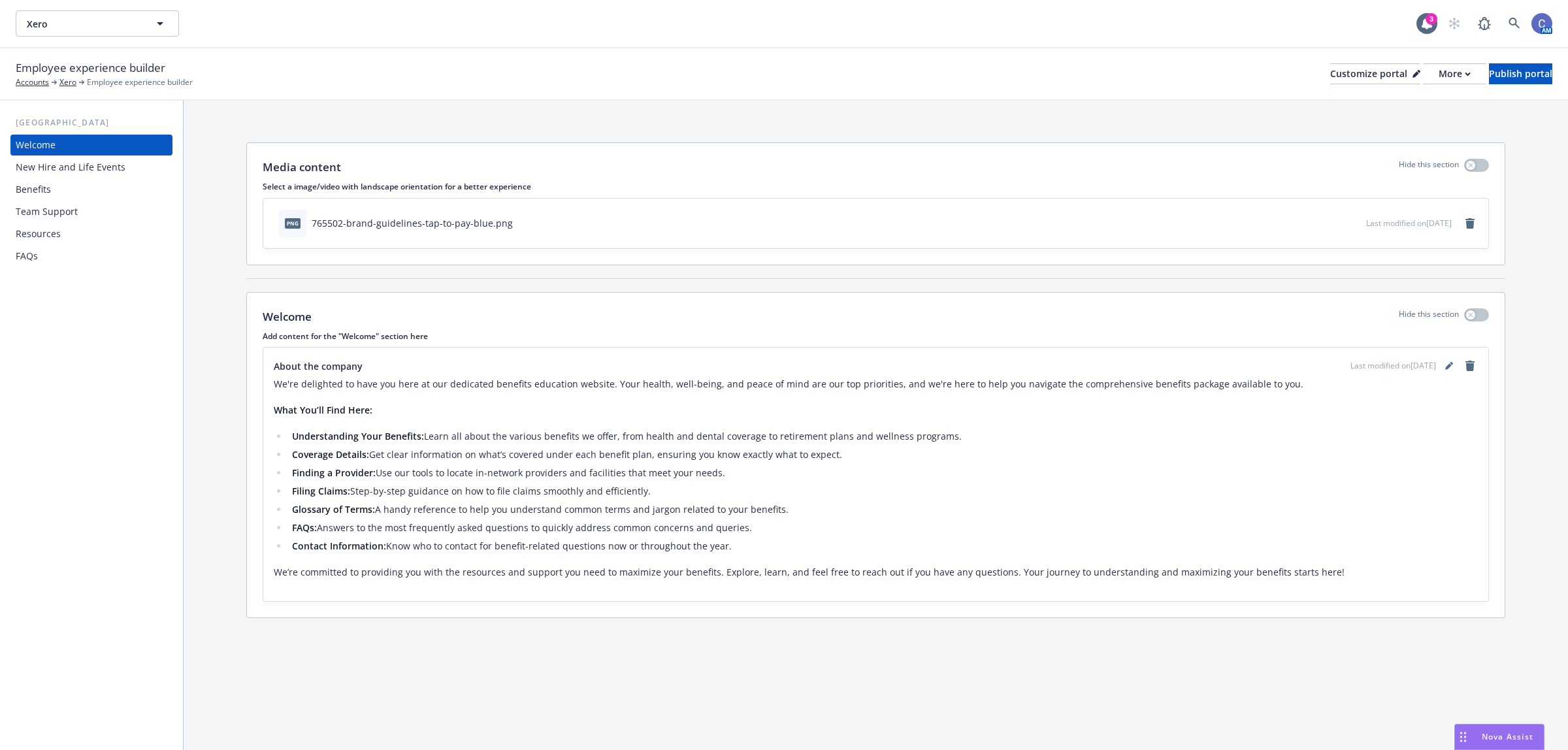
click at [73, 165] on div "New Hire and Life Events" at bounding box center [71, 167] width 110 height 21
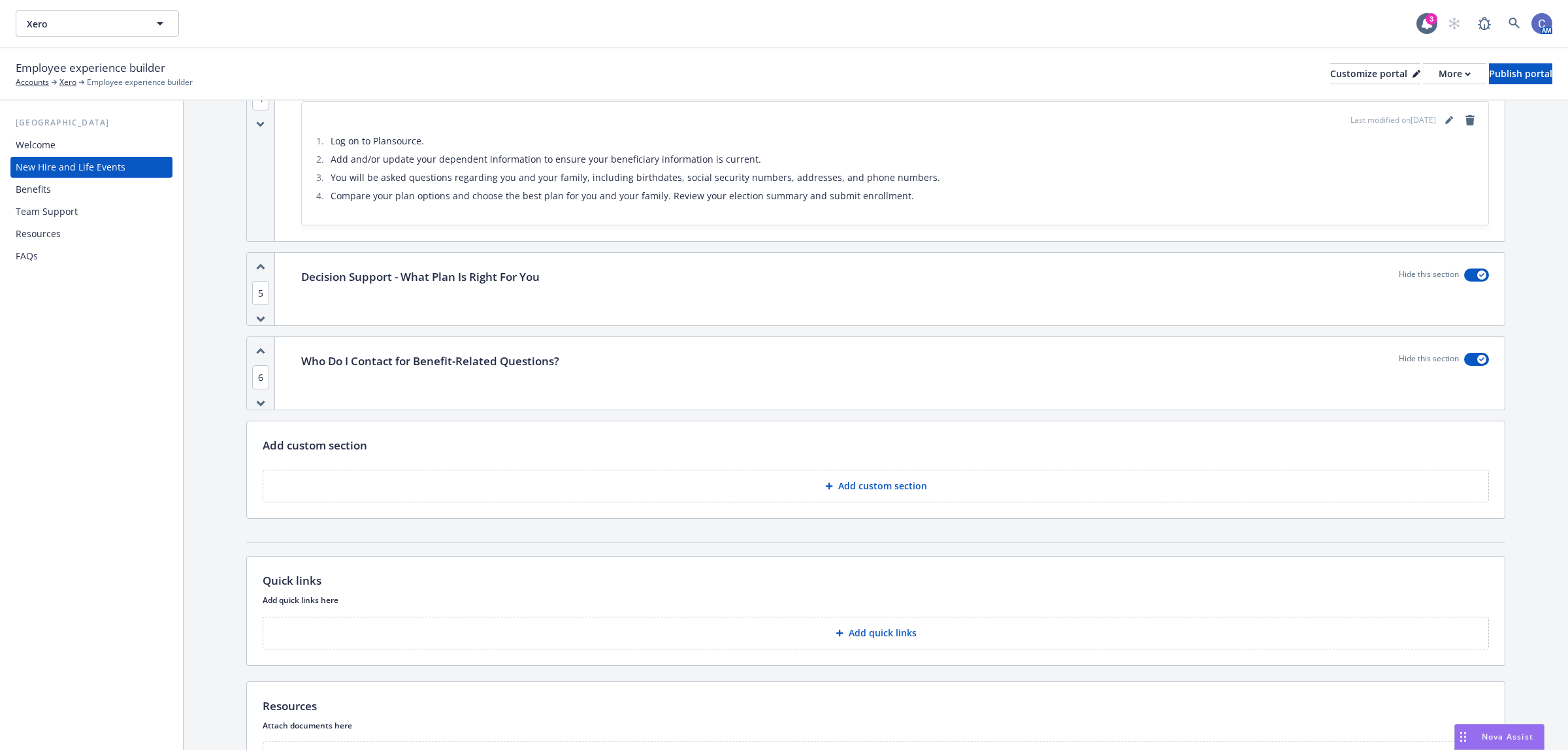
scroll to position [1144, 0]
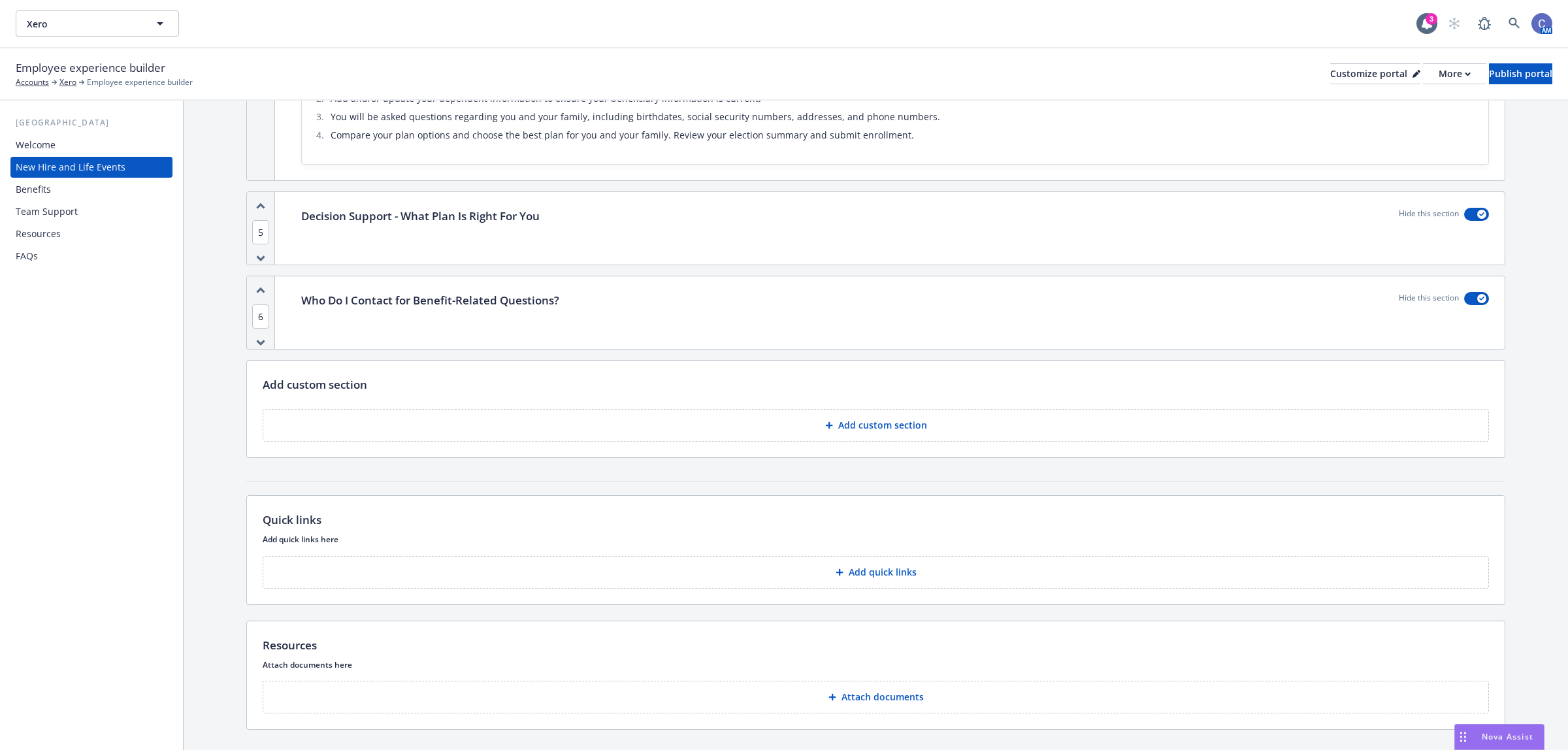
click at [874, 556] on button "Add quick links" at bounding box center [876, 572] width 1227 height 33
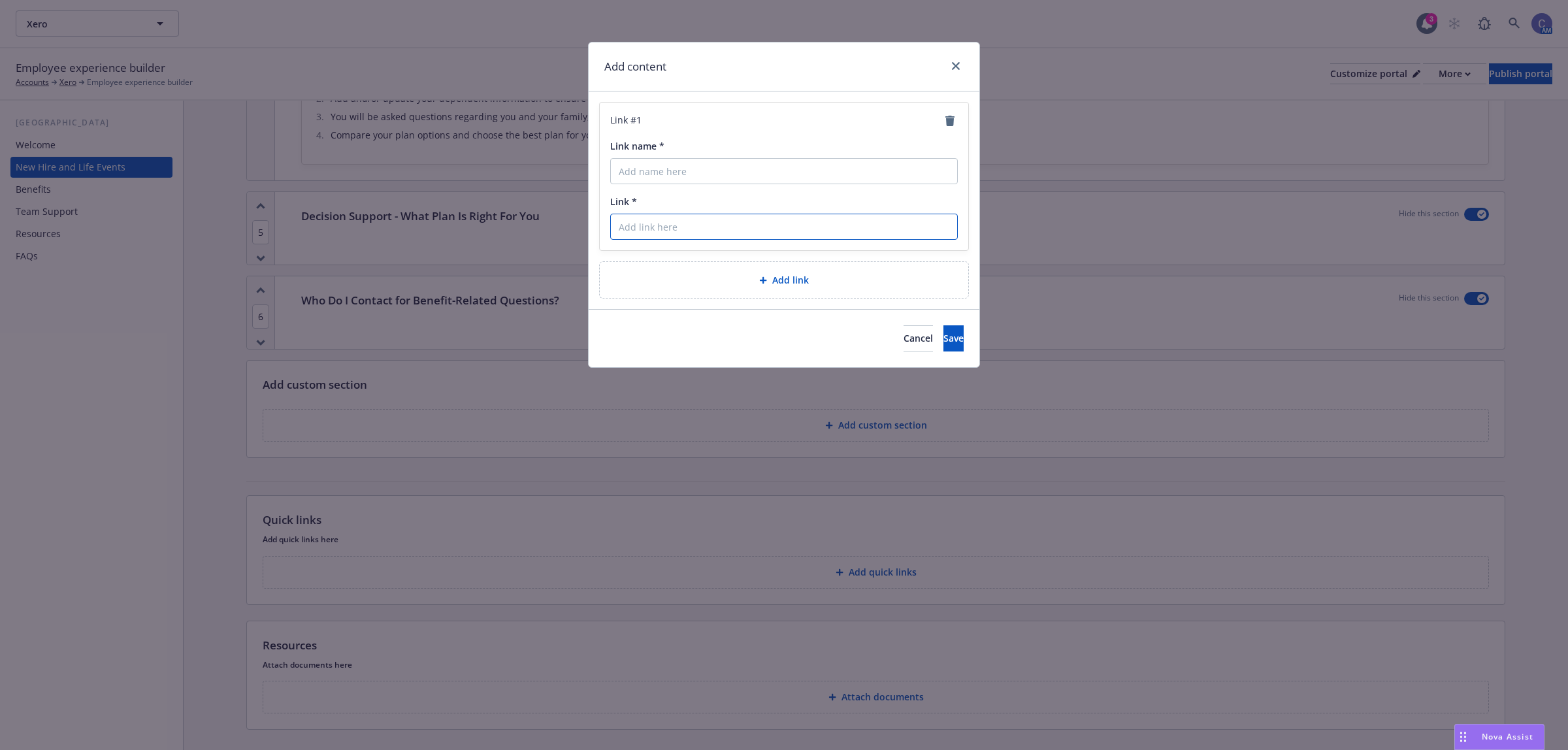
click at [673, 233] on input "Link *" at bounding box center [784, 227] width 348 height 27
paste input "[URL][DOMAIN_NAME]"
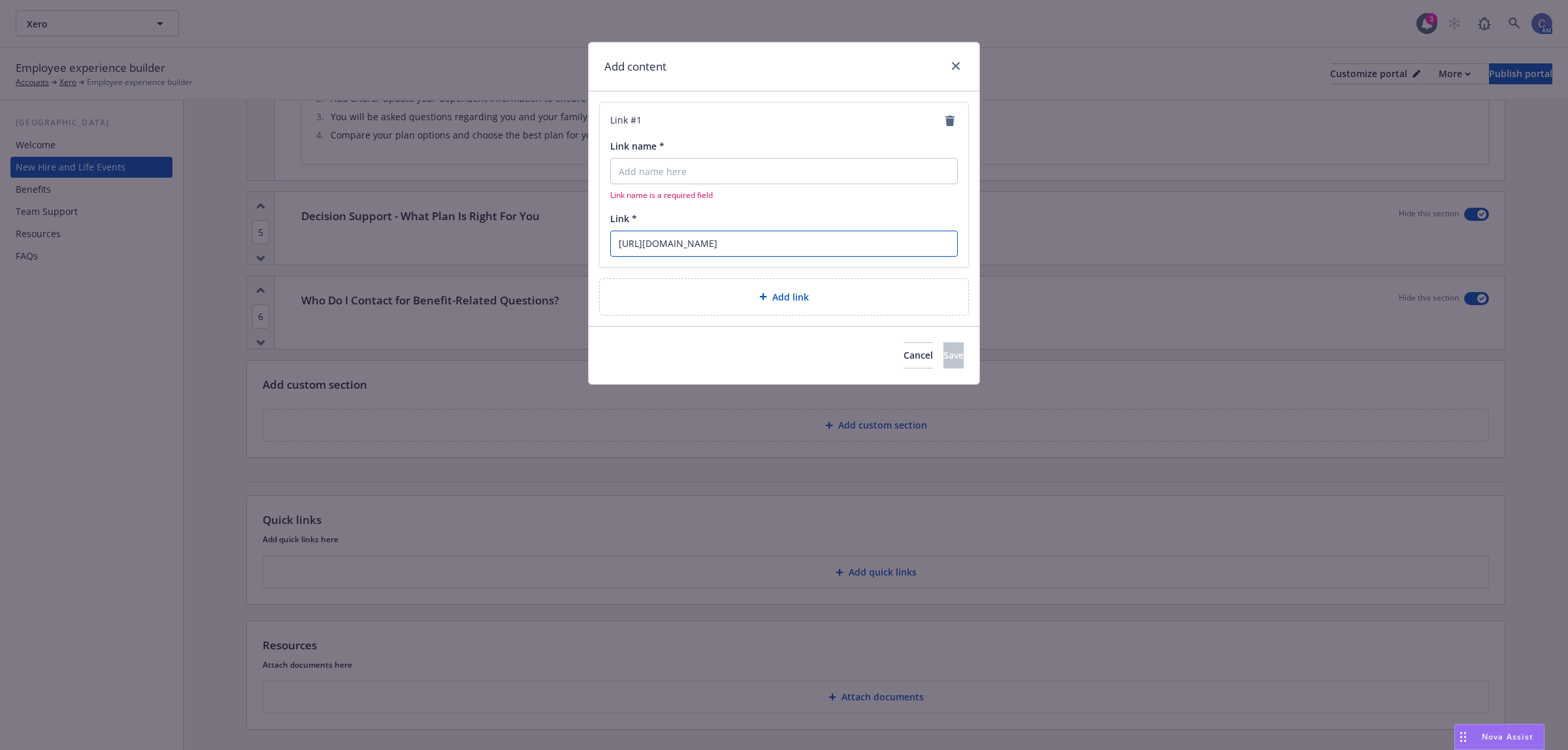
scroll to position [0, 57]
type input "[URL][DOMAIN_NAME]"
click at [681, 172] on input "Link name *" at bounding box center [784, 172] width 348 height 27
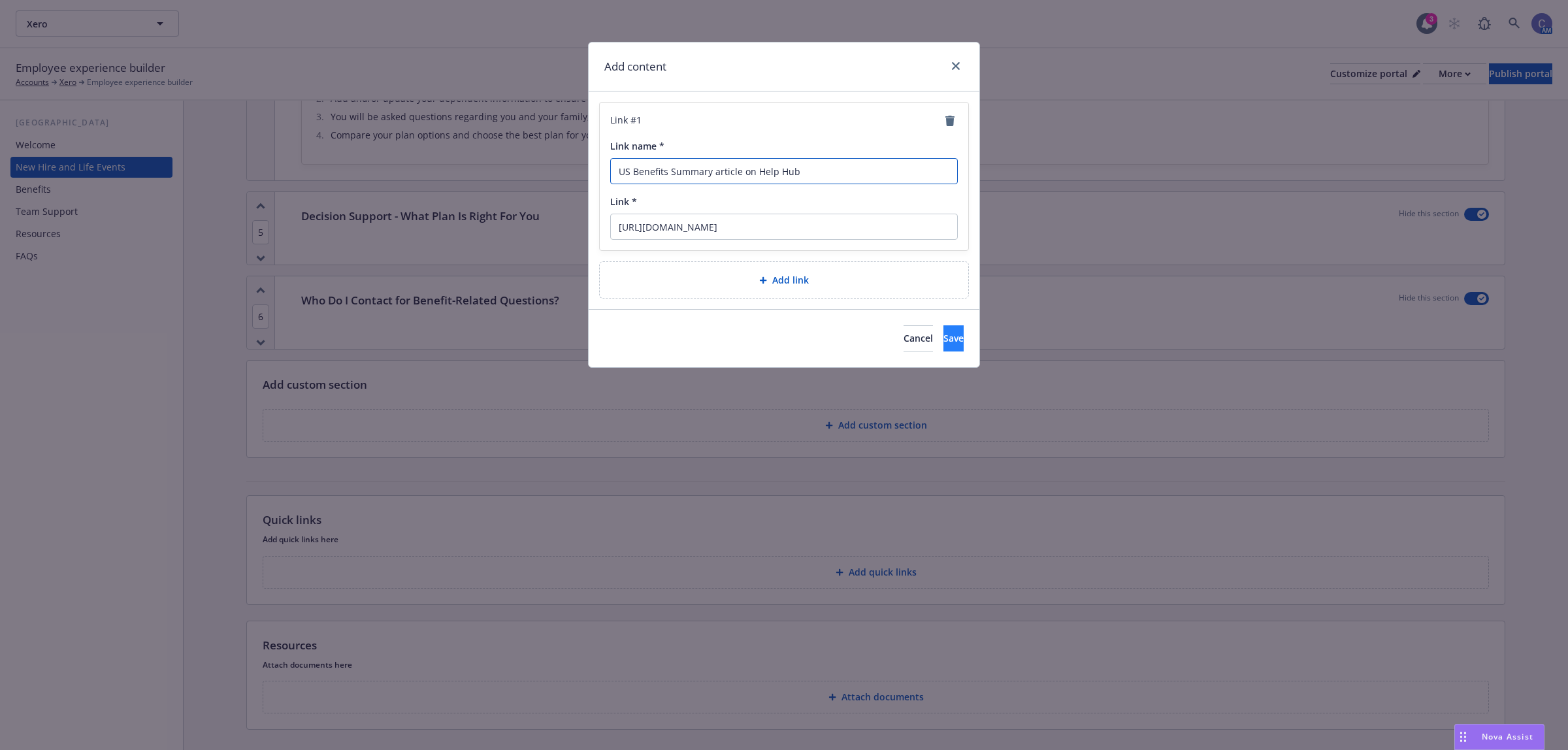
type input "US Benefits Summary article on Help Hub"
click at [944, 331] on button "Save" at bounding box center [953, 339] width 20 height 27
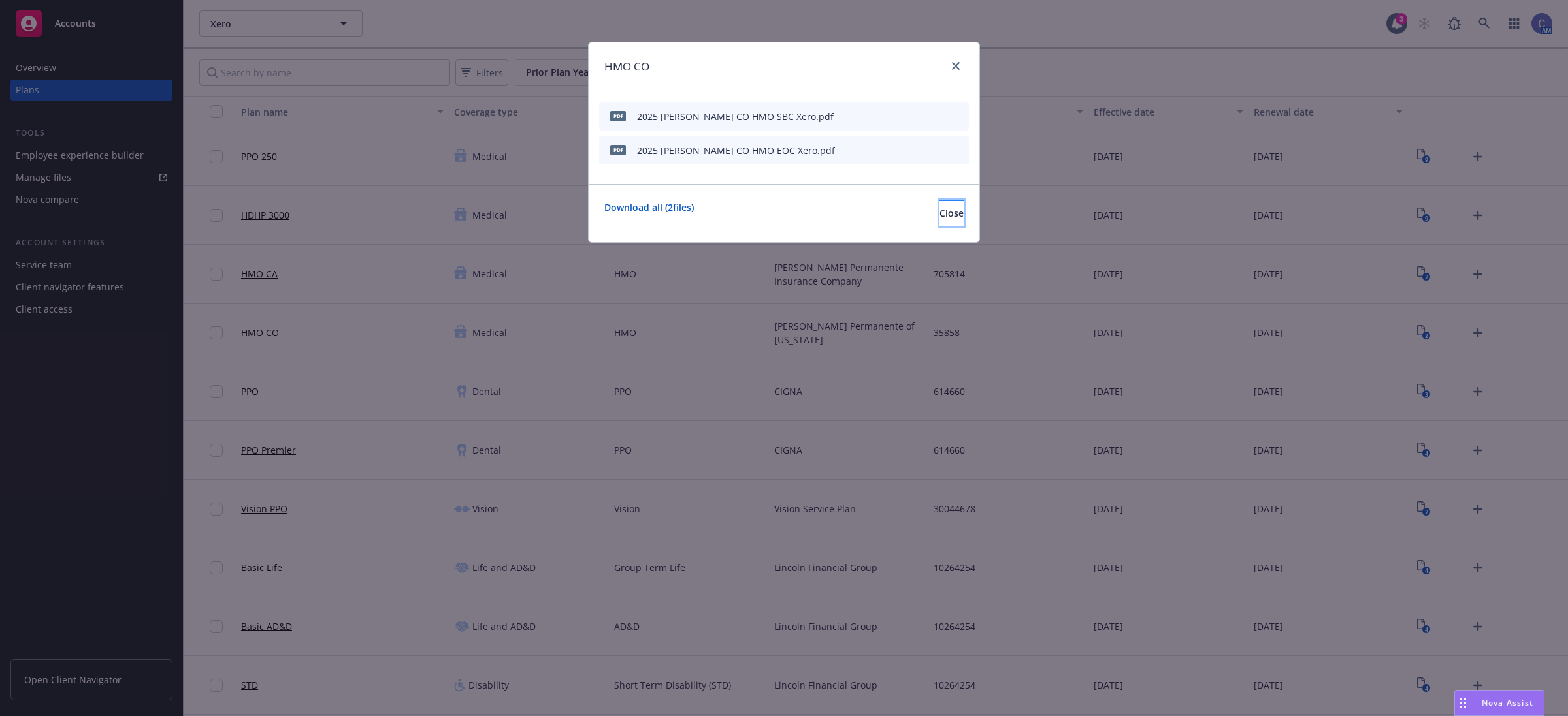
click at [939, 217] on button "Close" at bounding box center [951, 214] width 24 height 27
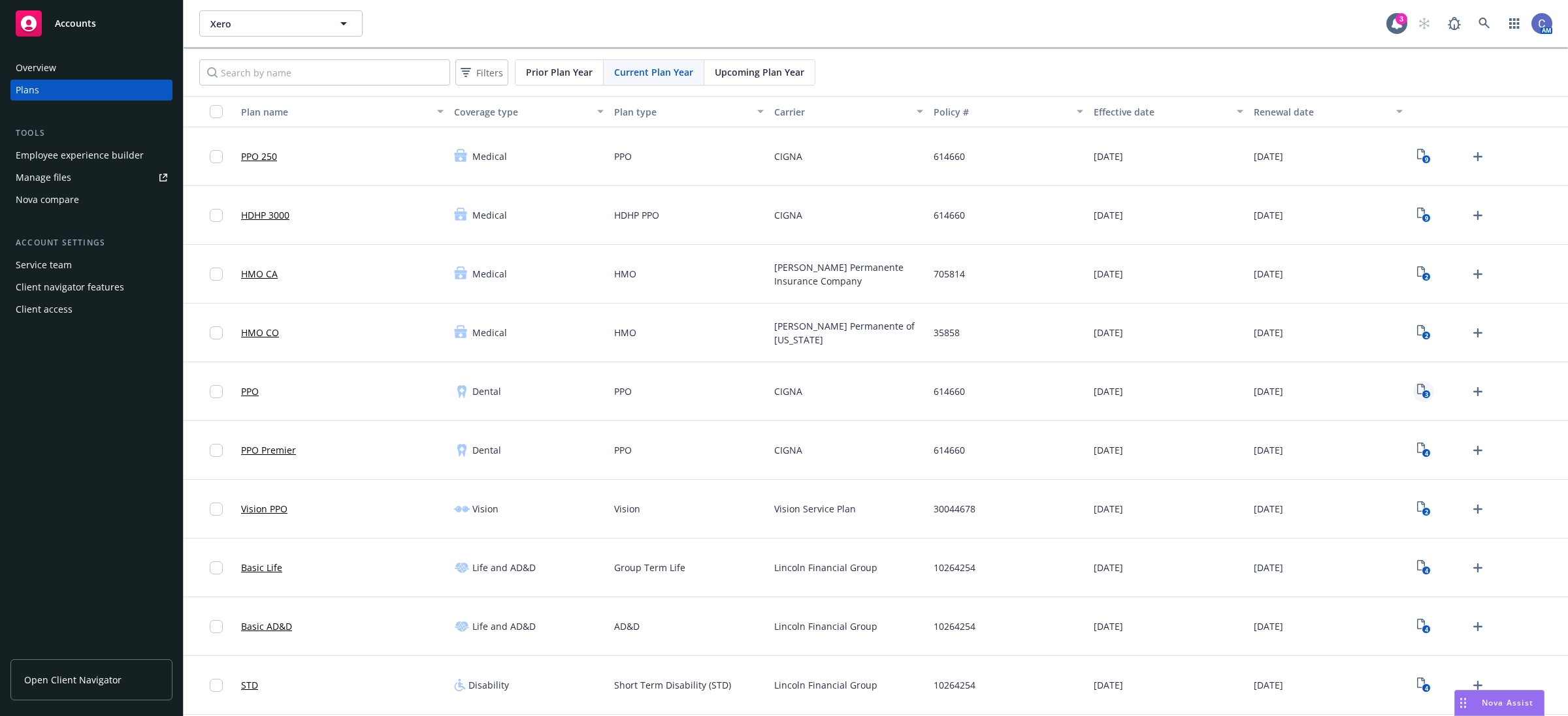
click at [1421, 393] on rect "View Plan Documents" at bounding box center [1426, 395] width 9 height 9
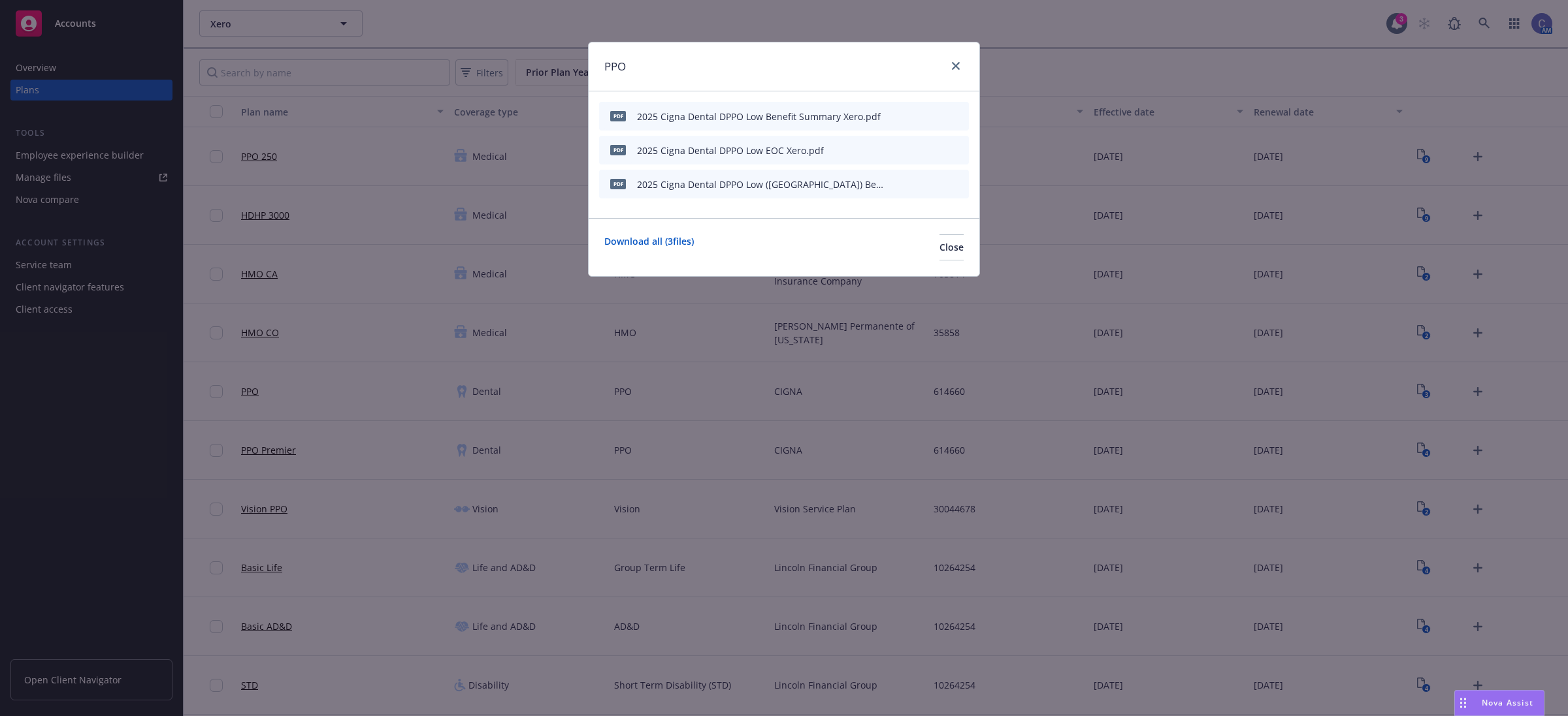
click at [934, 113] on icon "preview file" at bounding box center [935, 116] width 11 height 9
click at [939, 250] on span "Close" at bounding box center [951, 248] width 24 height 12
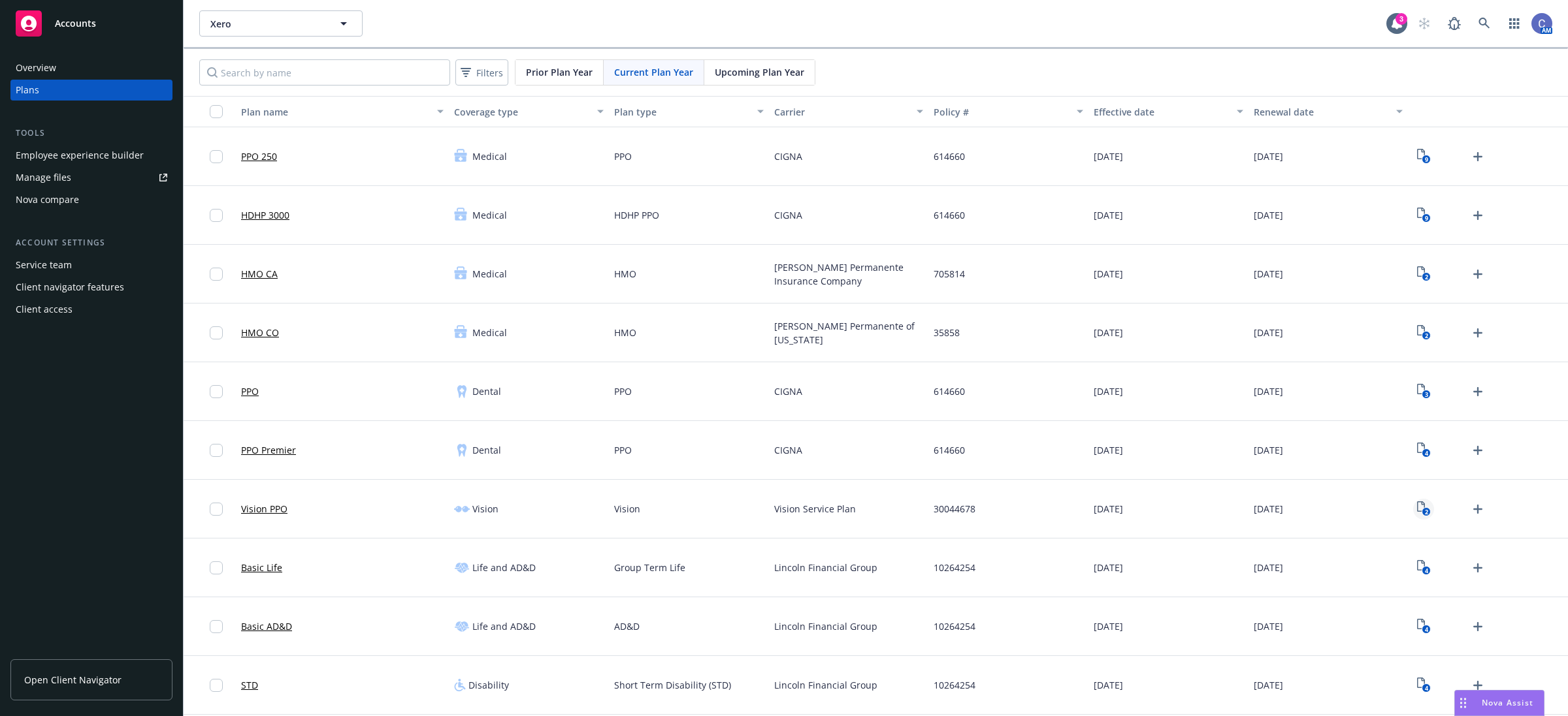
click at [1421, 511] on rect "View Plan Documents" at bounding box center [1426, 513] width 9 height 9
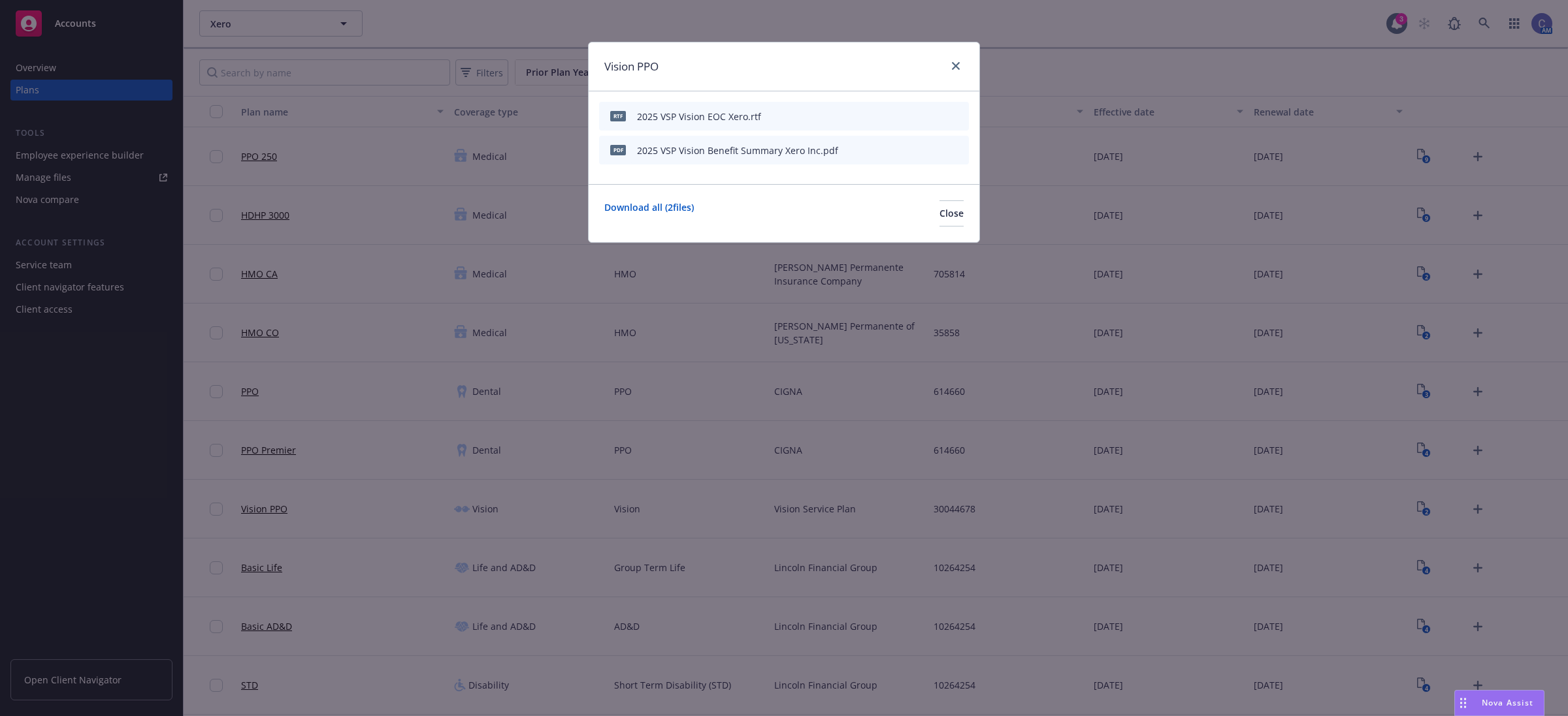
click at [937, 150] on icon "preview file" at bounding box center [935, 149] width 11 height 9
click at [935, 115] on icon "preview file" at bounding box center [935, 116] width 11 height 9
click at [937, 111] on icon "preview file" at bounding box center [935, 116] width 11 height 9
click at [931, 146] on icon "preview file" at bounding box center [935, 149] width 11 height 9
click at [939, 216] on span "Close" at bounding box center [951, 213] width 24 height 12
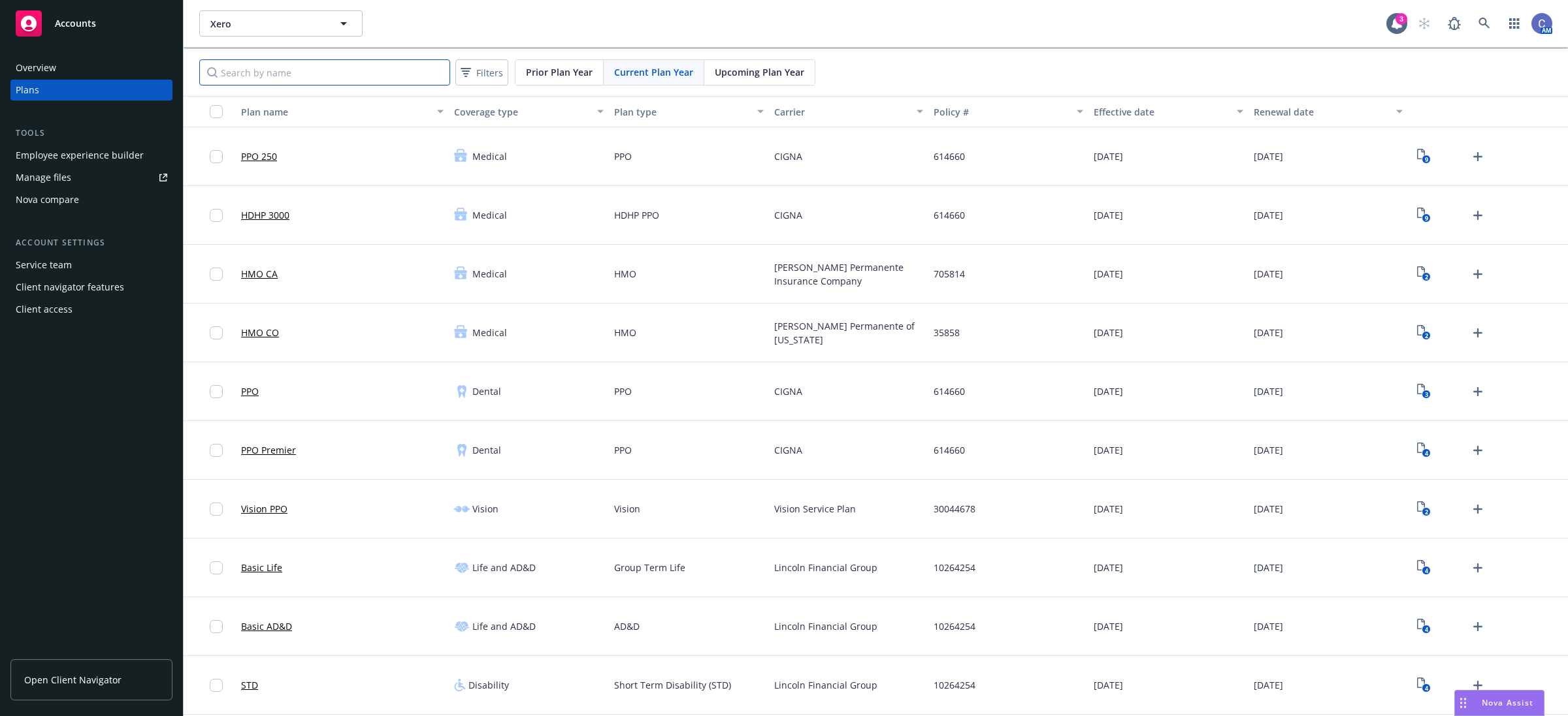
click at [309, 69] on input "Search by name" at bounding box center [325, 72] width 251 height 27
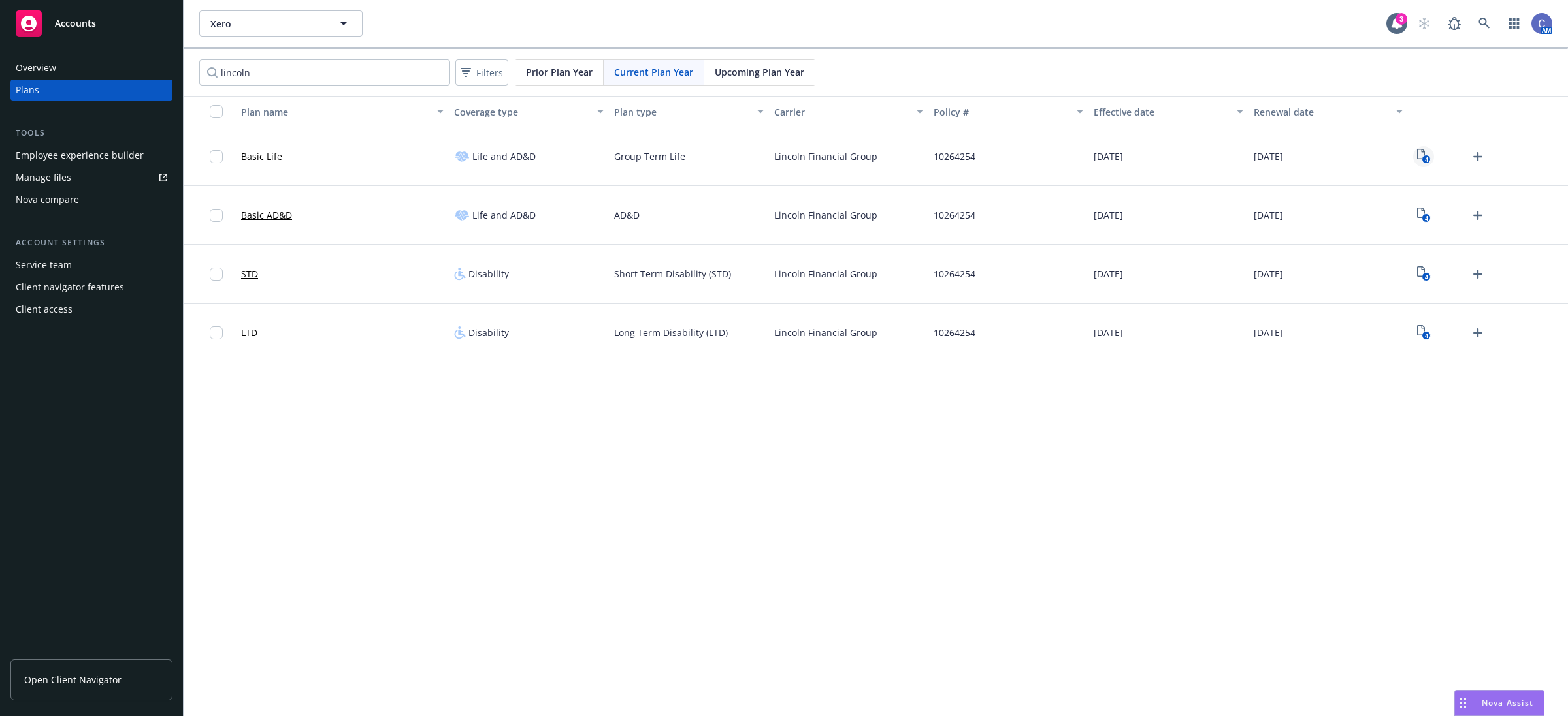
click at [1426, 156] on text "4" at bounding box center [1426, 160] width 4 height 9
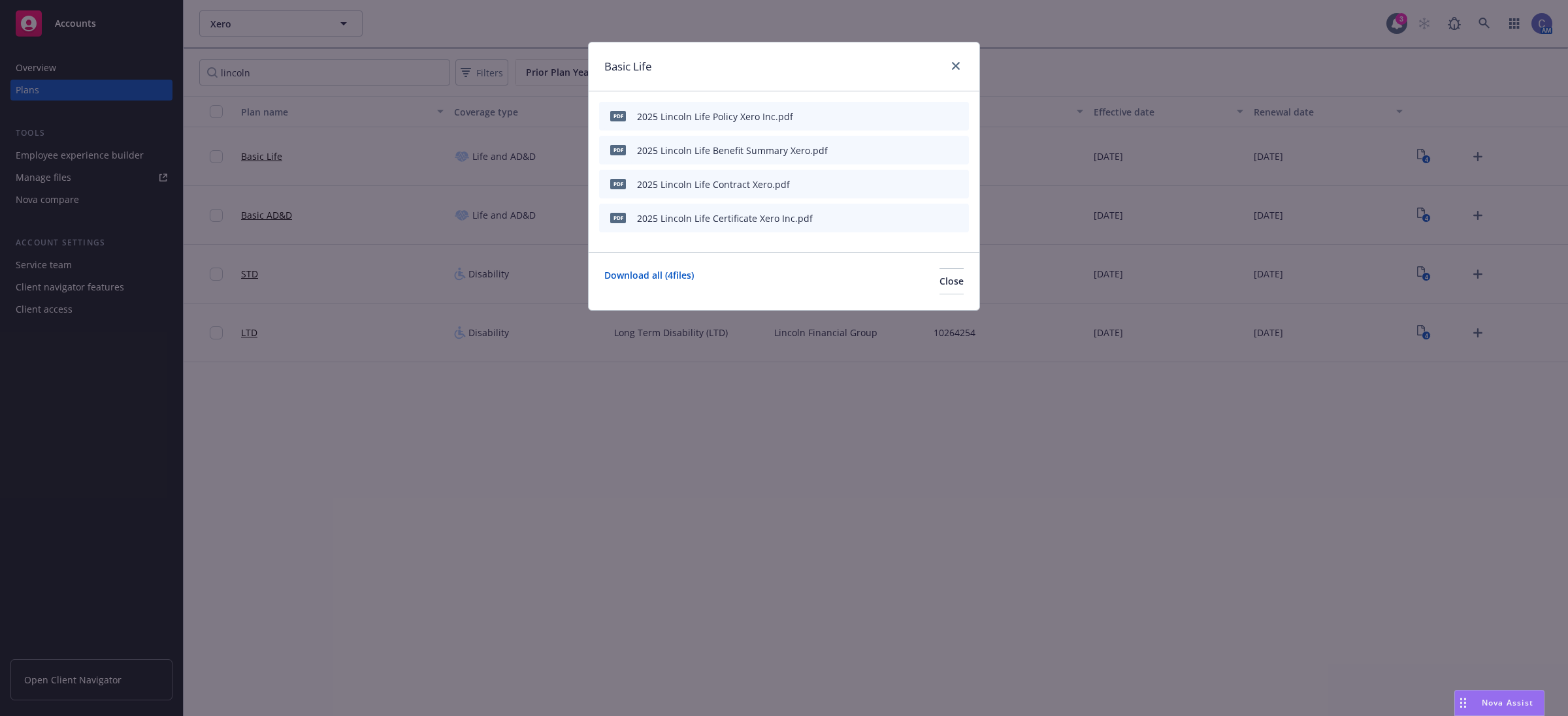
click at [934, 147] on icon "preview file" at bounding box center [935, 149] width 11 height 9
click at [939, 270] on button "Close" at bounding box center [951, 282] width 24 height 27
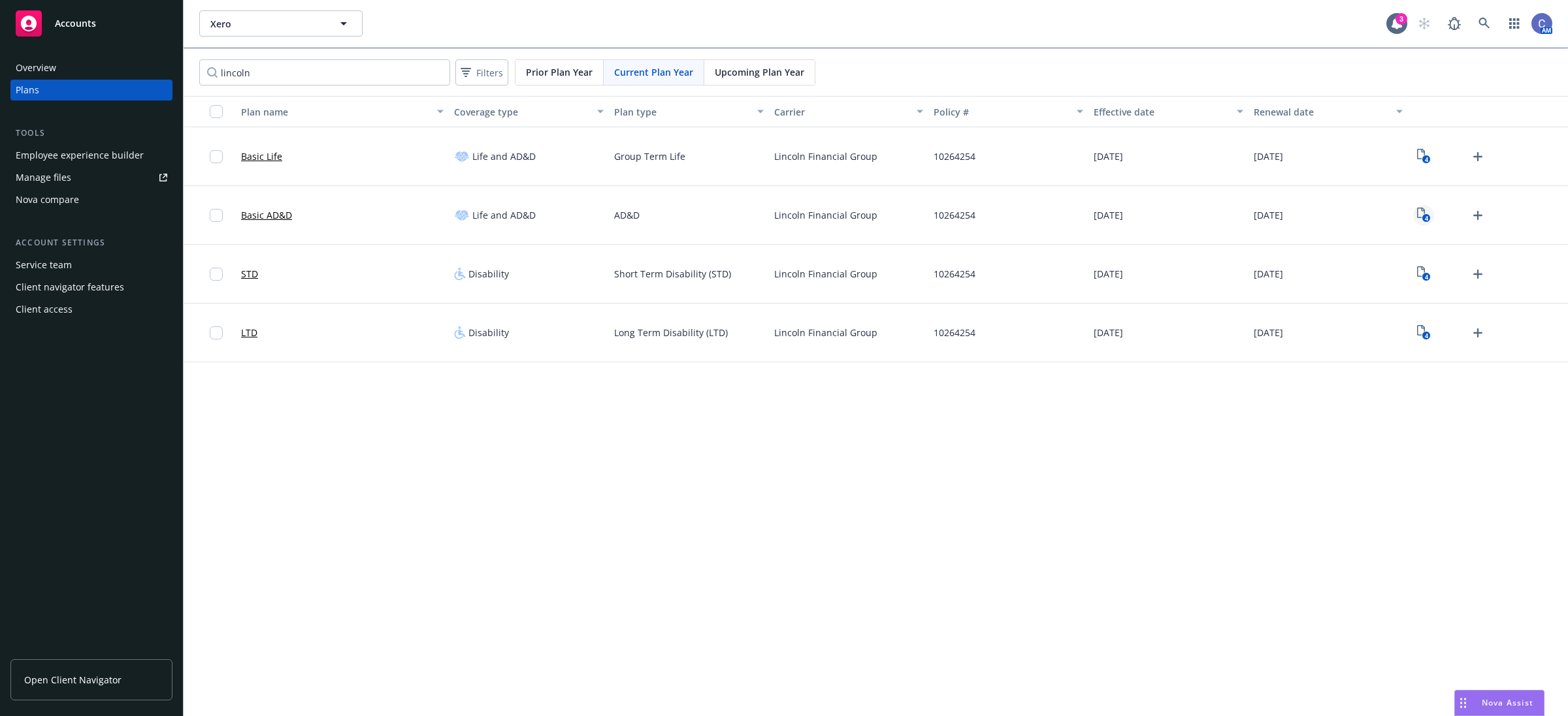
click at [1416, 214] on link "4" at bounding box center [1424, 216] width 21 height 21
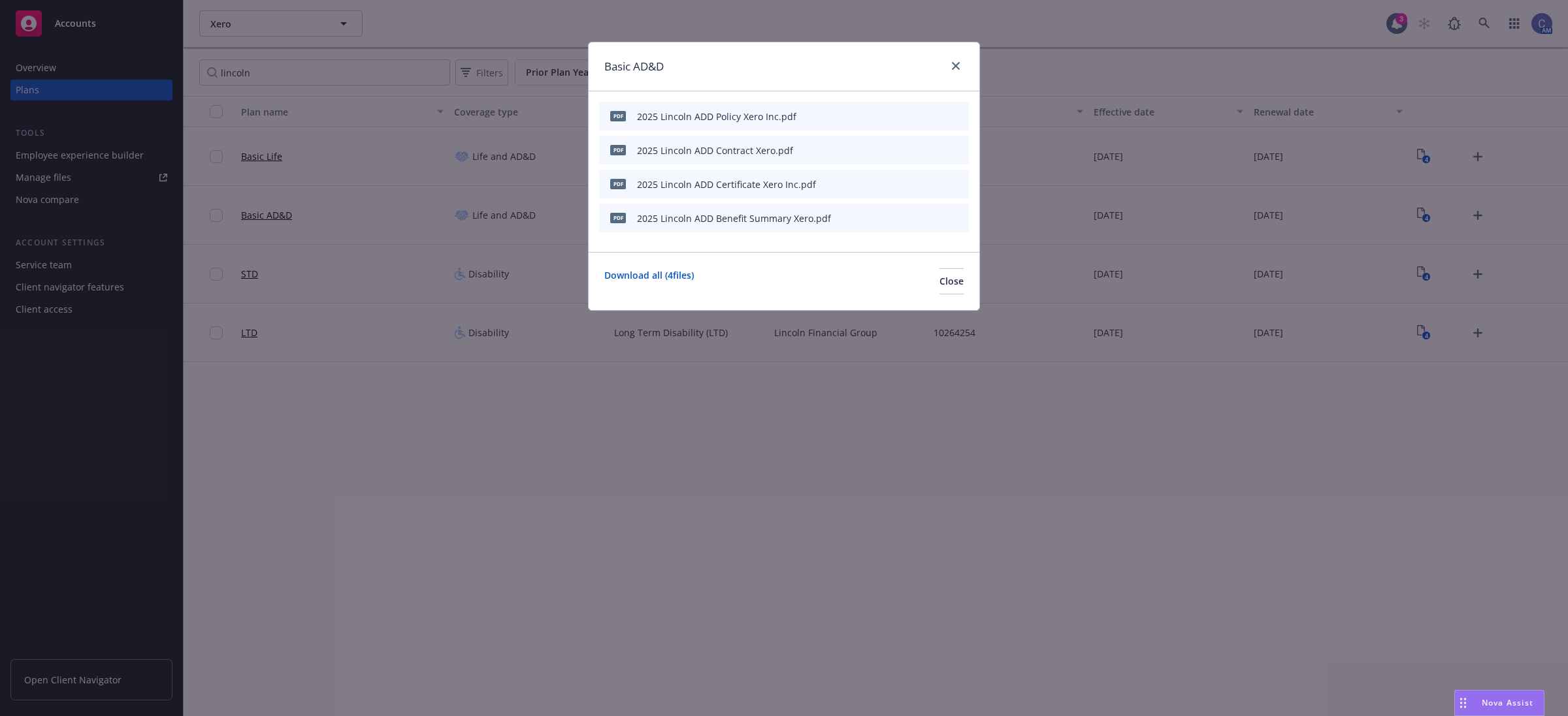
click at [939, 217] on icon "preview file" at bounding box center [935, 217] width 11 height 9
click at [939, 289] on button "Close" at bounding box center [951, 282] width 24 height 27
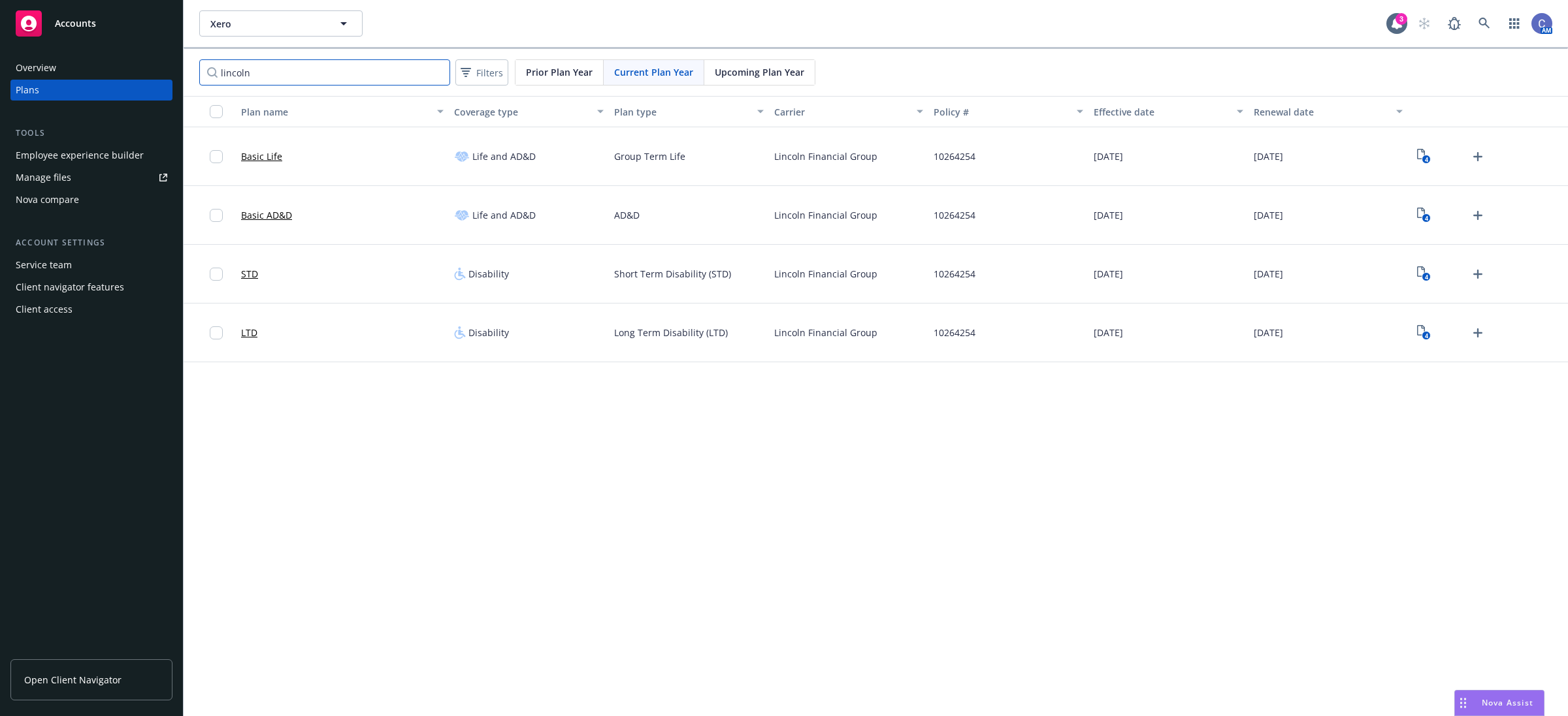
drag, startPoint x: 333, startPoint y: 67, endPoint x: 31, endPoint y: 36, distance: 303.6
click at [30, 33] on div "Accounts Overview Plans Tools Employee experience builder Manage files Nova com…" at bounding box center [784, 358] width 1568 height 716
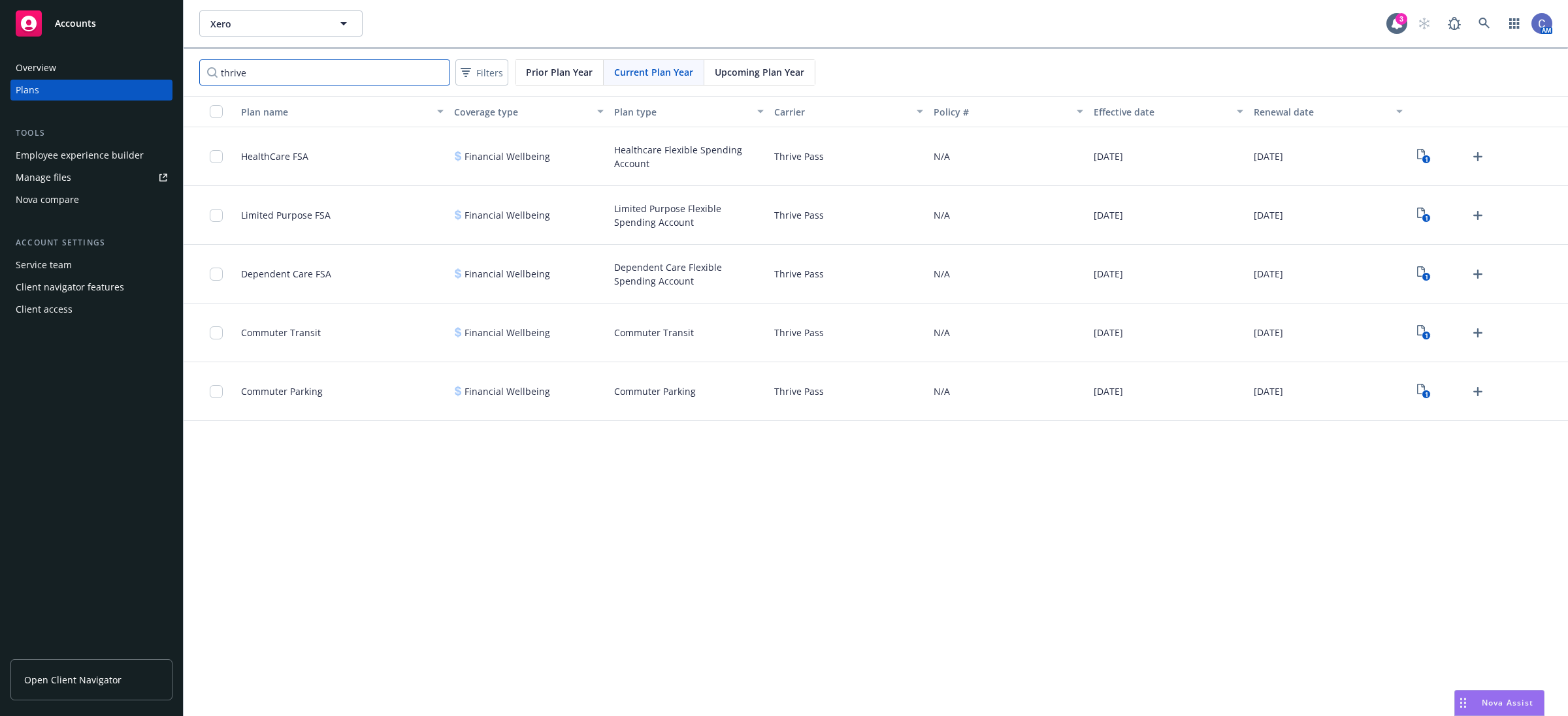
type input "thrive"
click at [1421, 152] on icon "View Plan Documents" at bounding box center [1420, 154] width 8 height 11
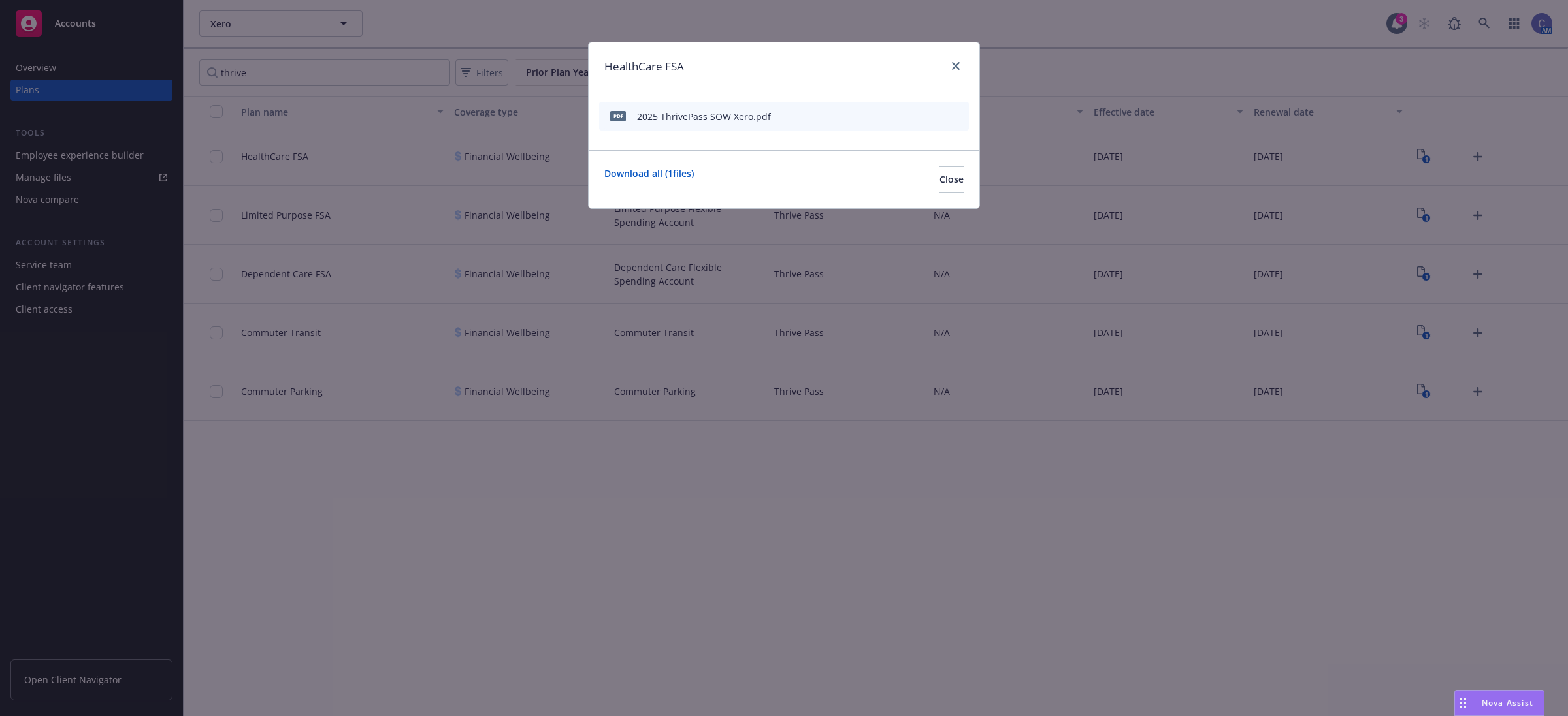
click at [933, 115] on icon "preview file" at bounding box center [935, 116] width 11 height 9
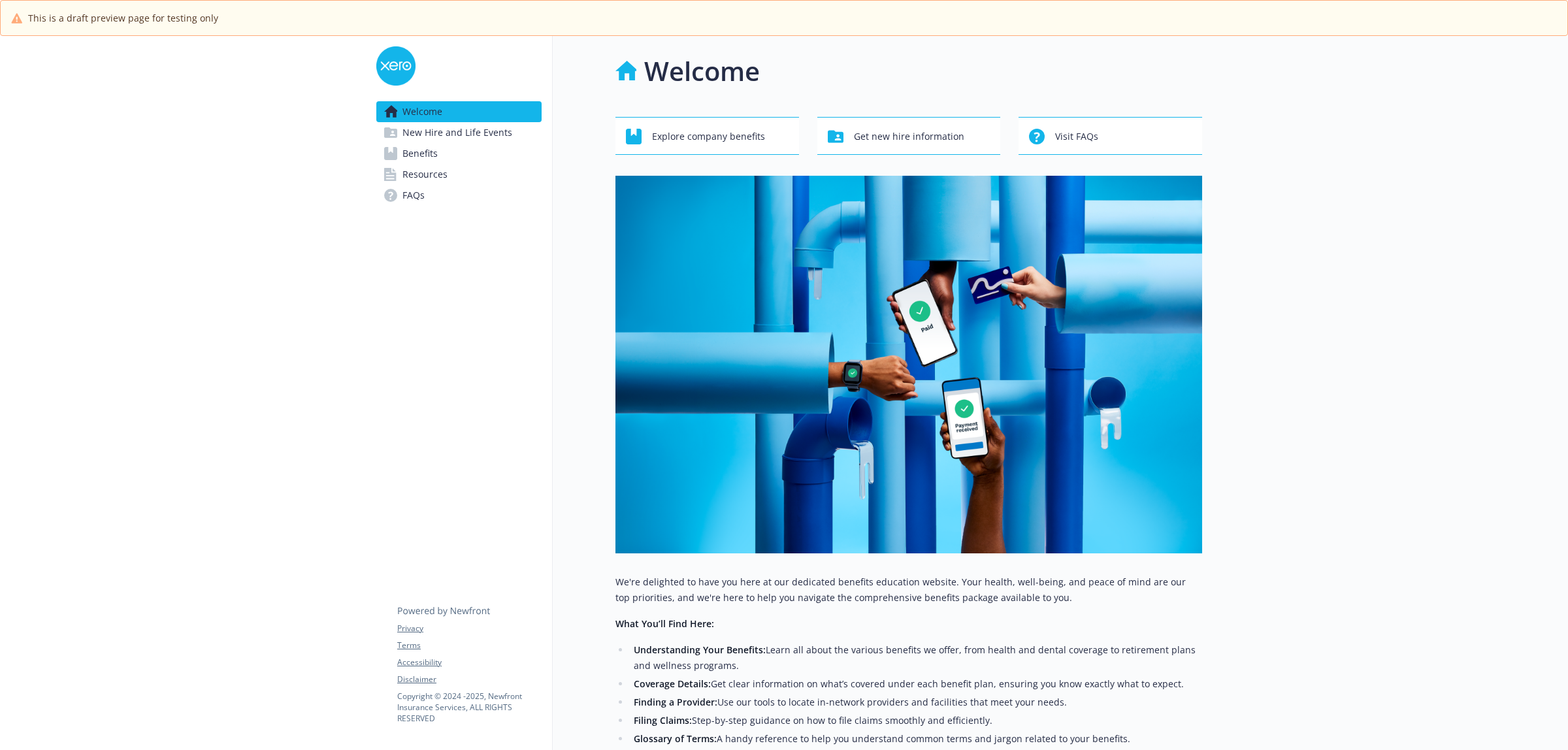
click at [477, 131] on span "New Hire and Life Events" at bounding box center [457, 133] width 110 height 21
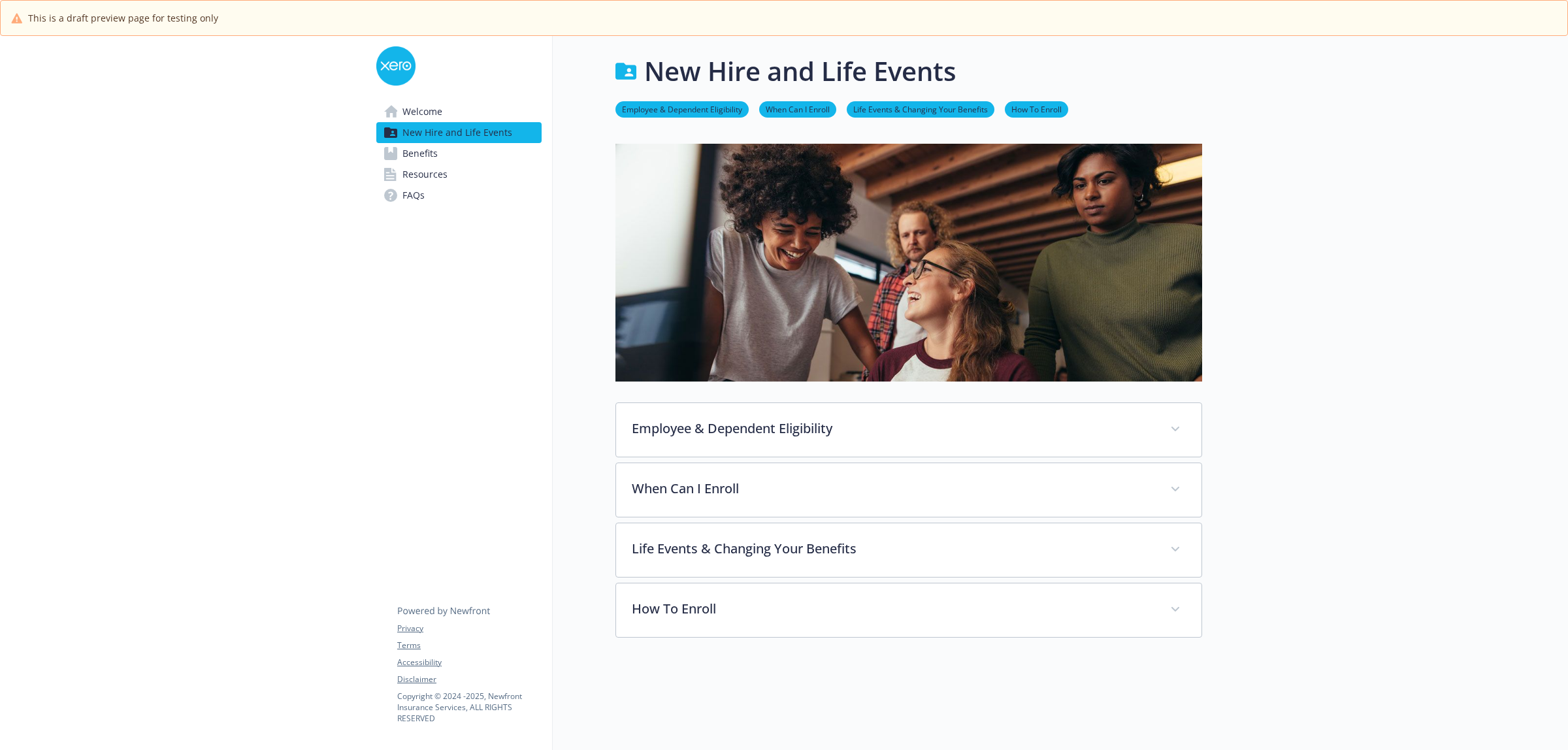
click at [406, 151] on span "Benefits" at bounding box center [420, 154] width 35 height 21
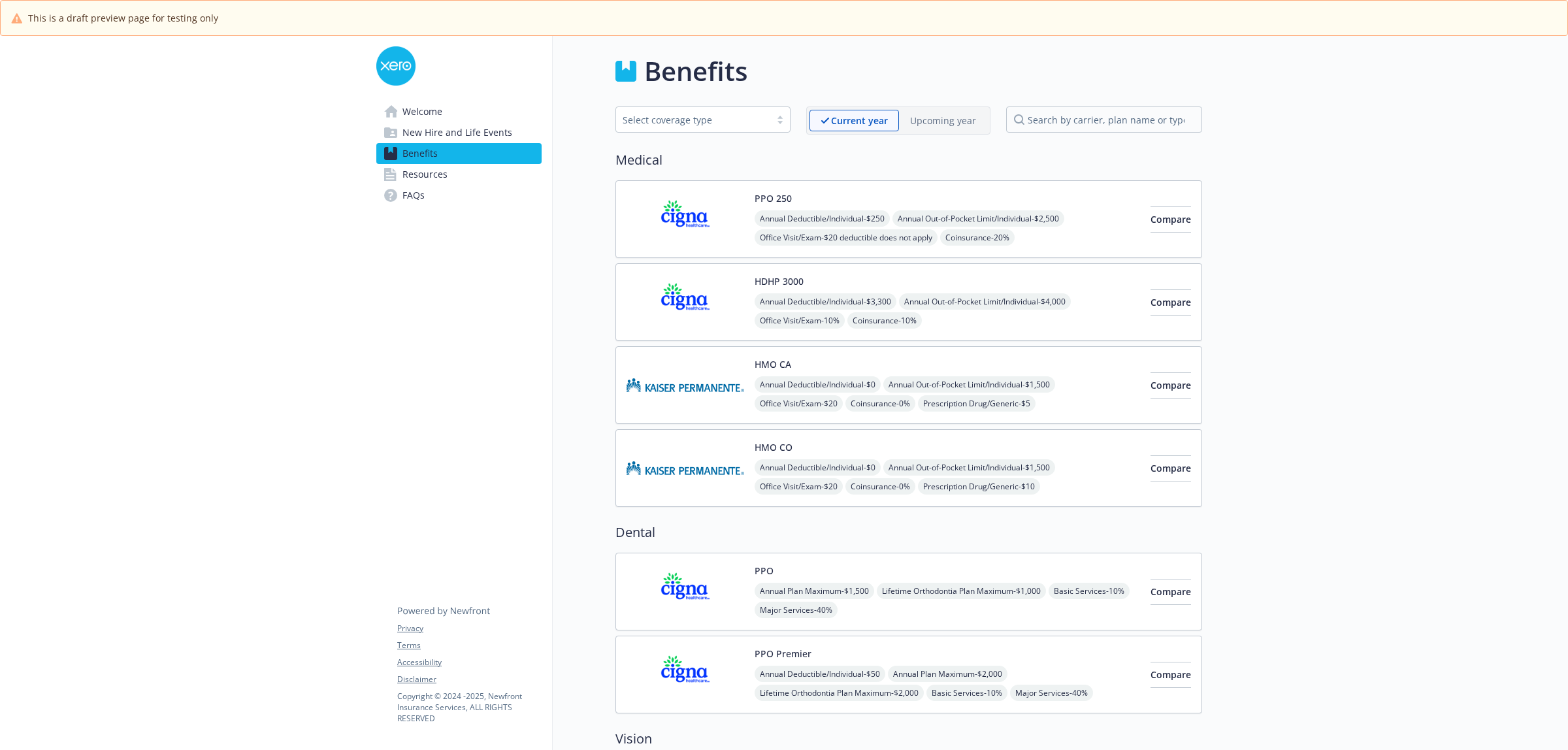
click at [688, 218] on img at bounding box center [685, 218] width 118 height 56
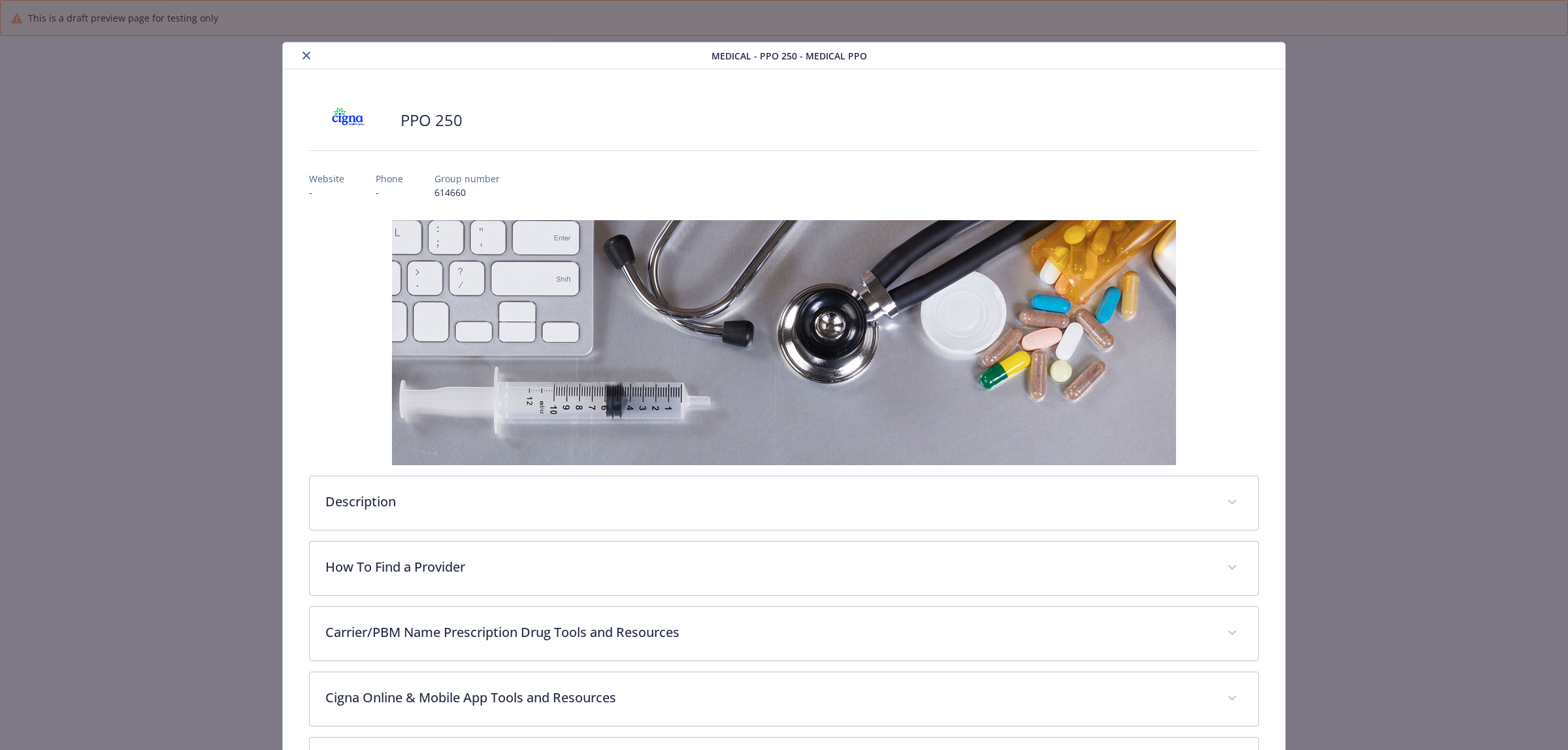
scroll to position [39, 0]
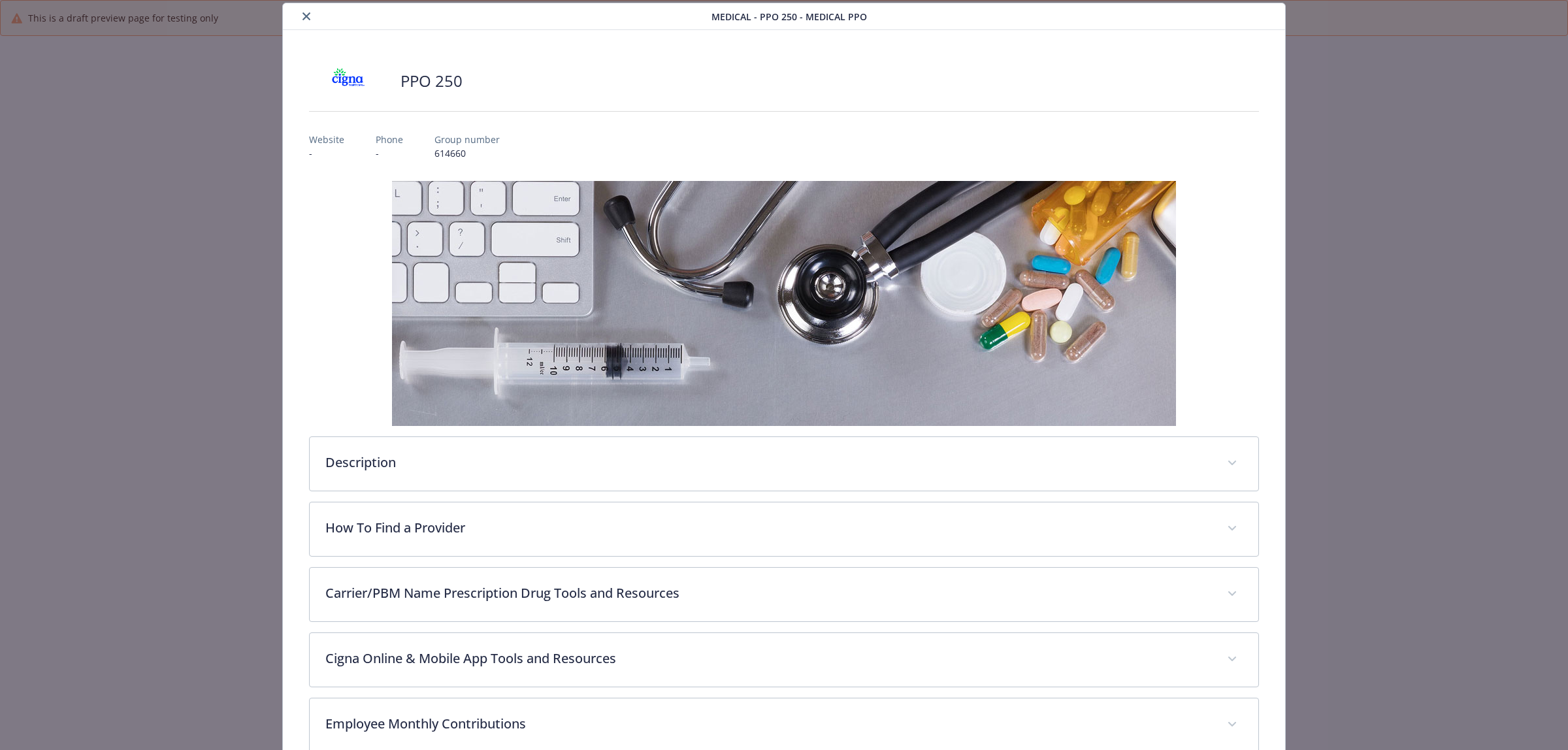
click at [306, 9] on div "details for plan Medical - PPO 250 - Medical PPO" at bounding box center [500, 17] width 424 height 16
click at [299, 15] on button "close" at bounding box center [307, 17] width 16 height 16
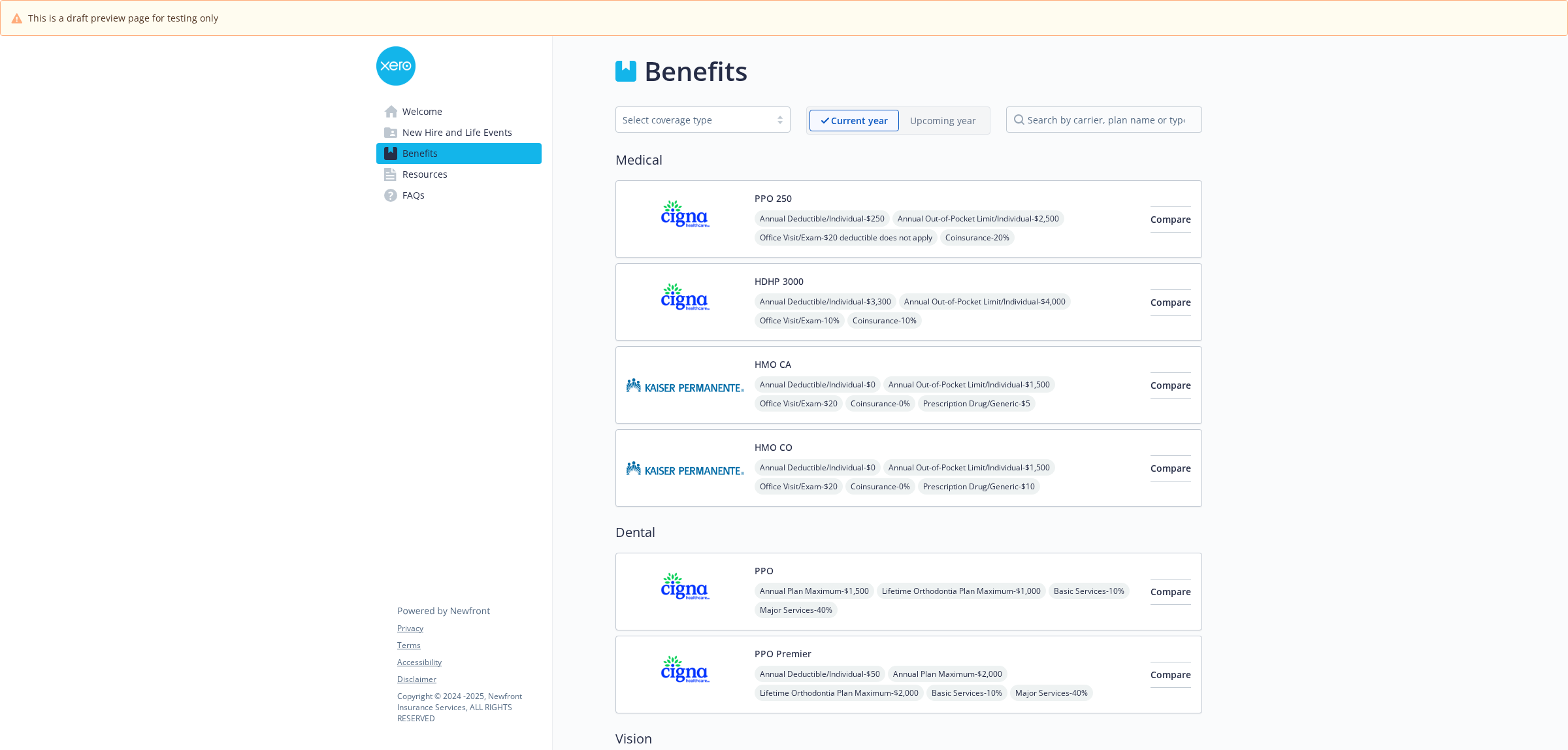
click at [415, 184] on span "Resources" at bounding box center [425, 174] width 45 height 21
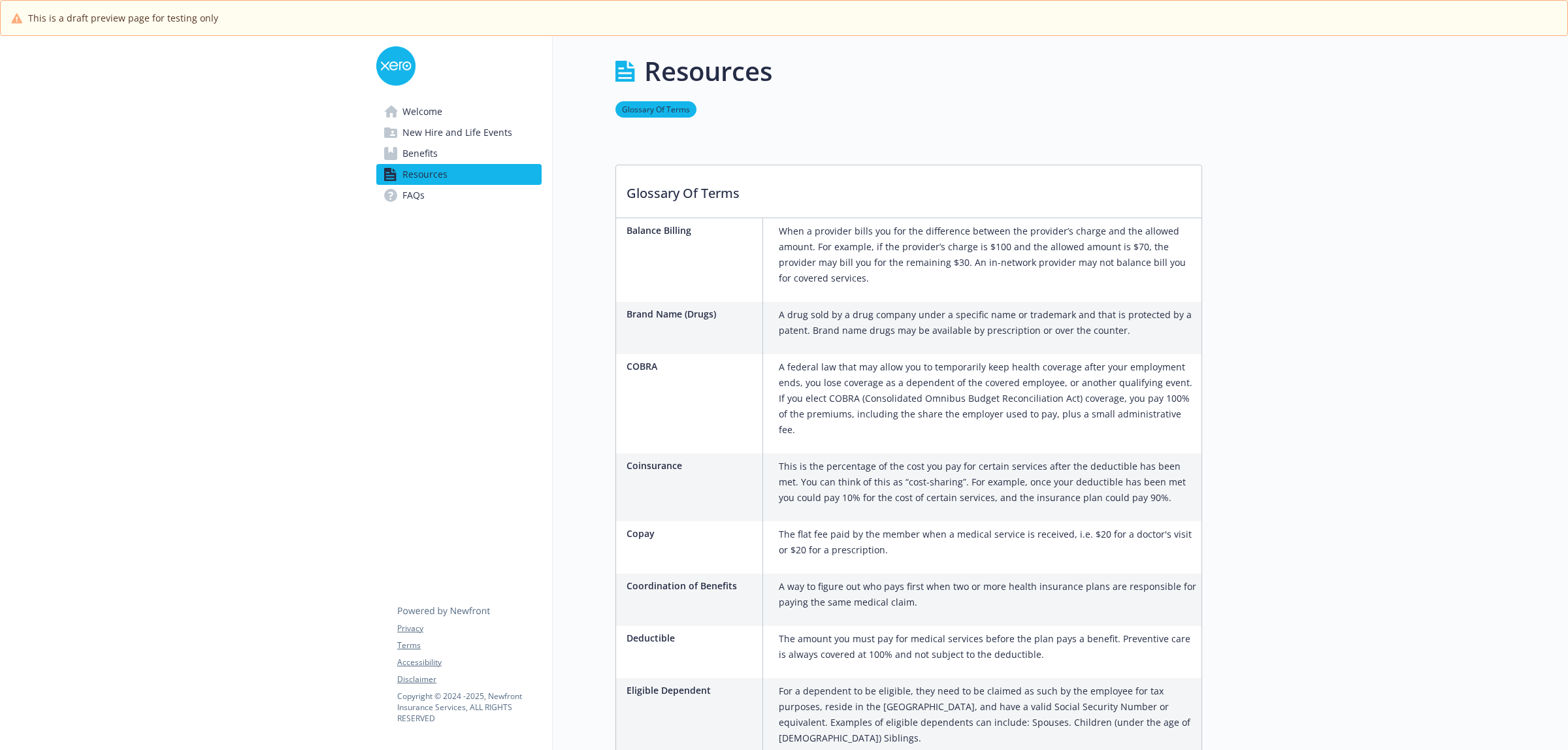
click at [417, 203] on span "FAQs" at bounding box center [413, 195] width 22 height 21
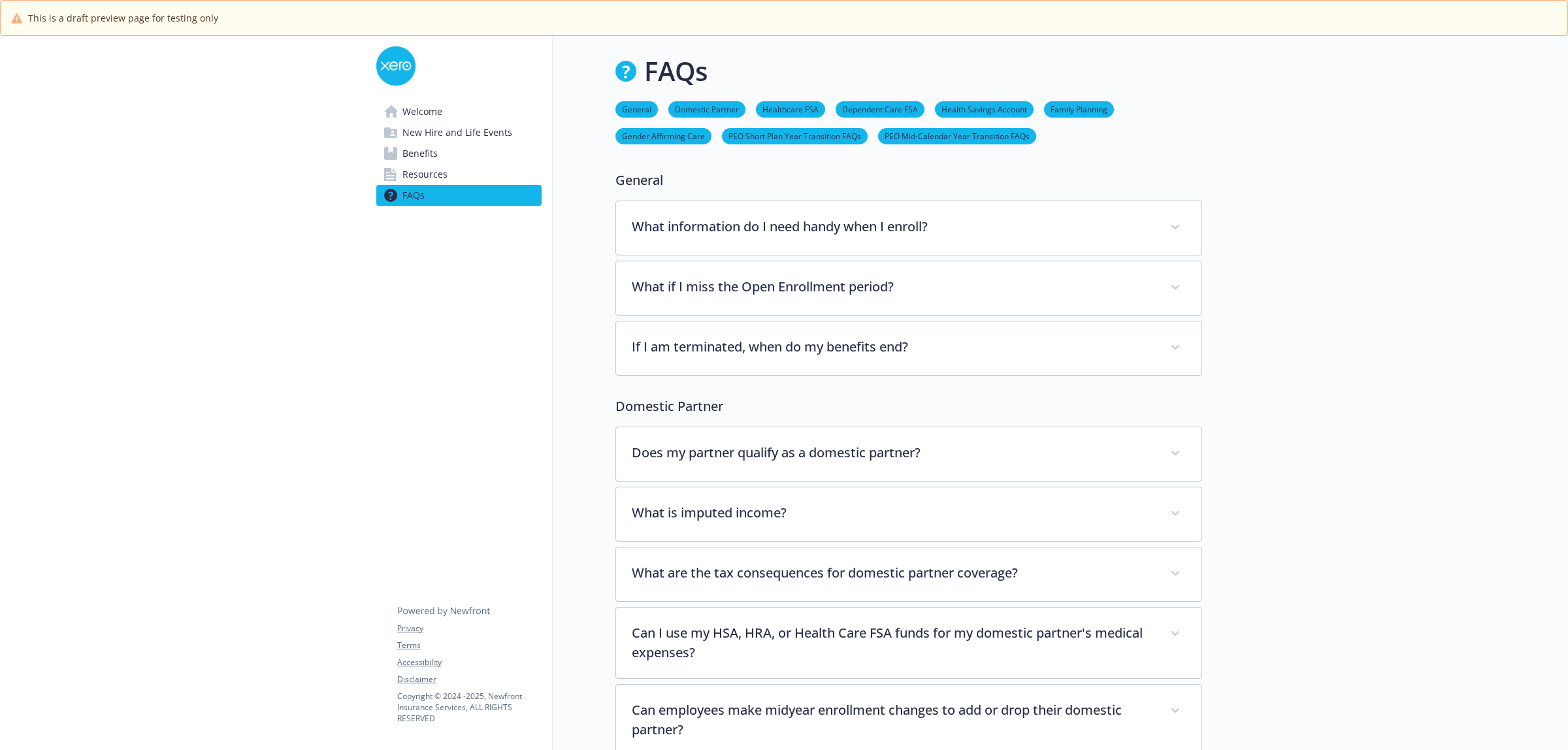
click at [429, 129] on span "New Hire and Life Events" at bounding box center [457, 133] width 110 height 21
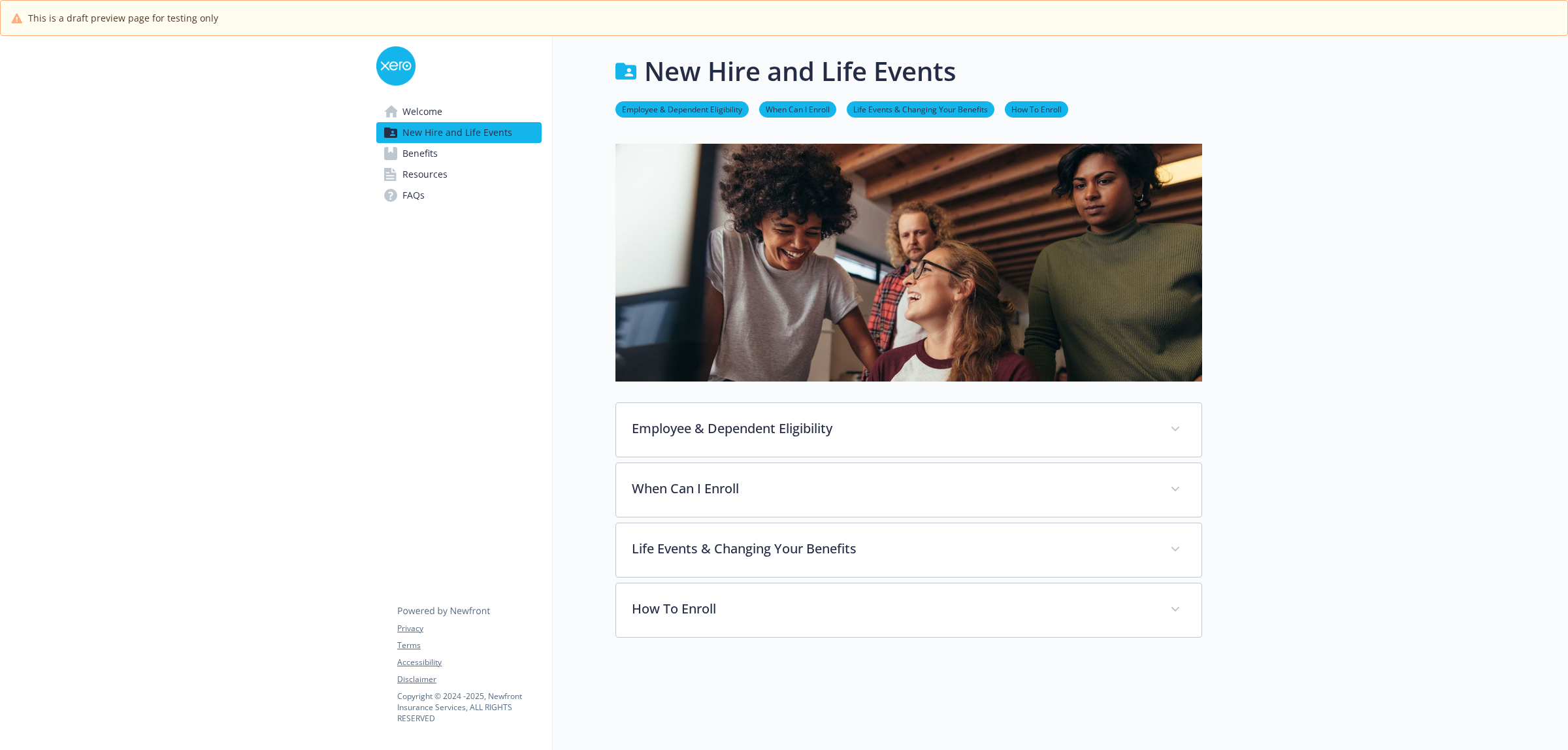
click at [422, 149] on span "Benefits" at bounding box center [420, 154] width 35 height 21
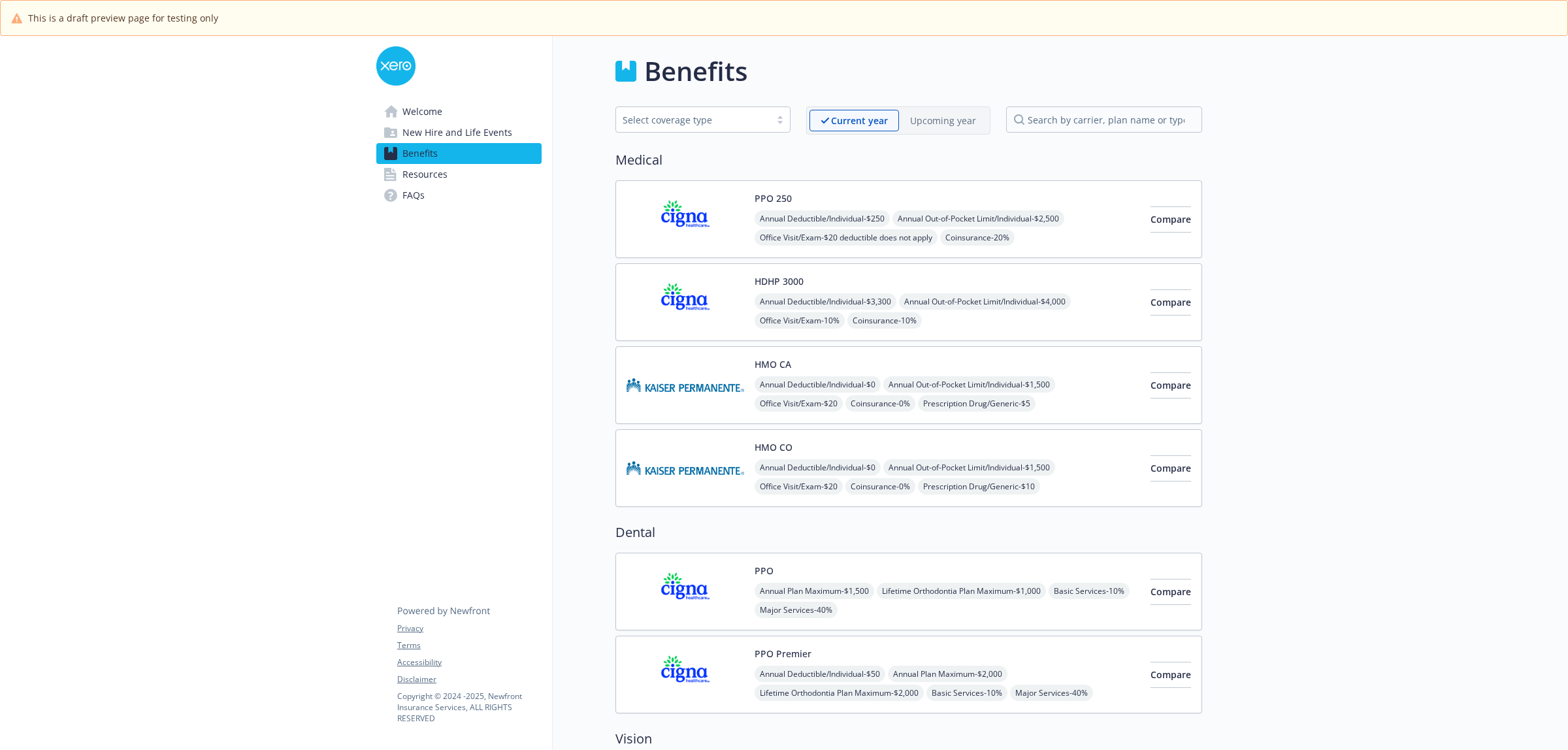
click at [420, 164] on span "Benefits" at bounding box center [420, 154] width 35 height 21
click at [418, 175] on span "Resources" at bounding box center [425, 174] width 45 height 21
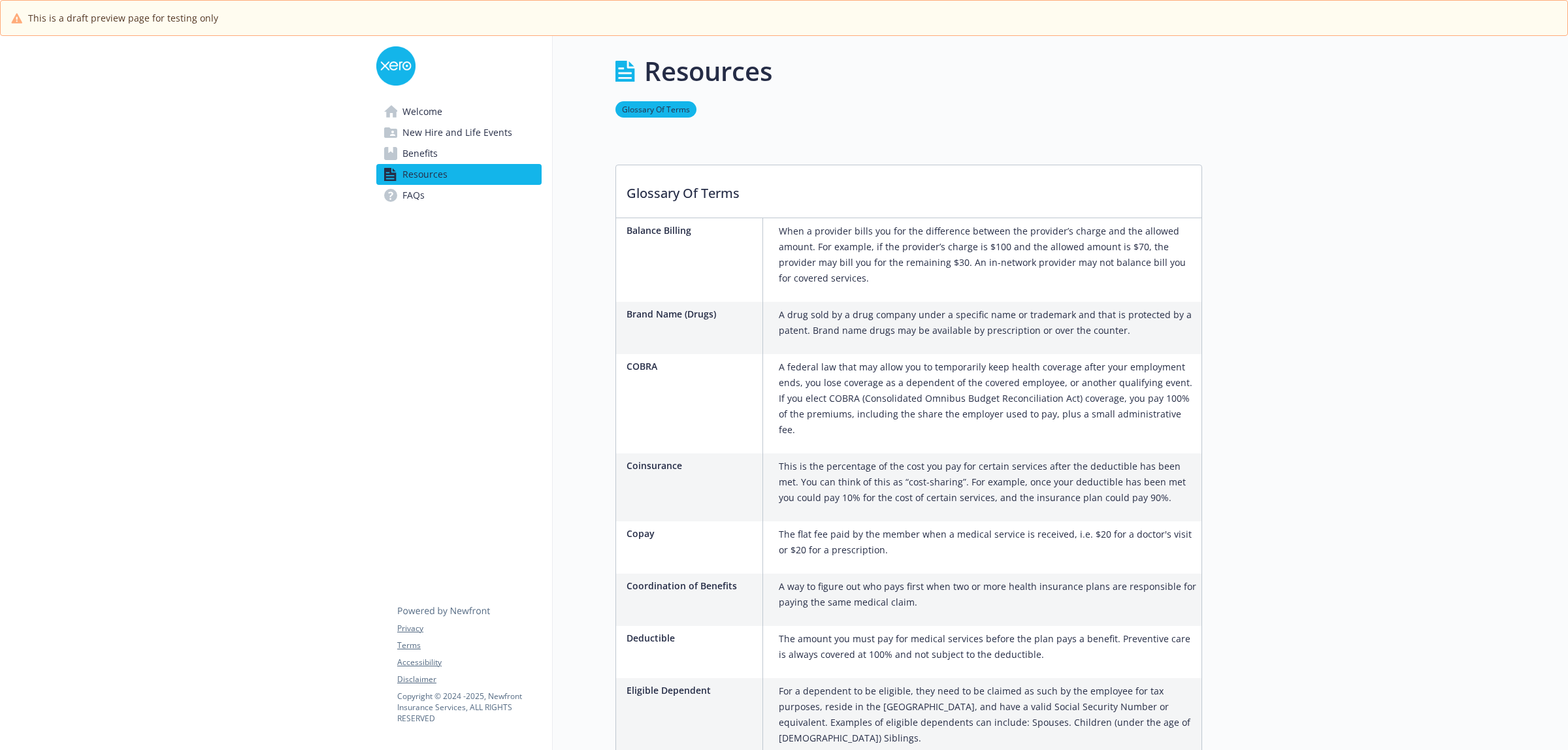
click at [412, 119] on span "Welcome" at bounding box center [422, 112] width 40 height 21
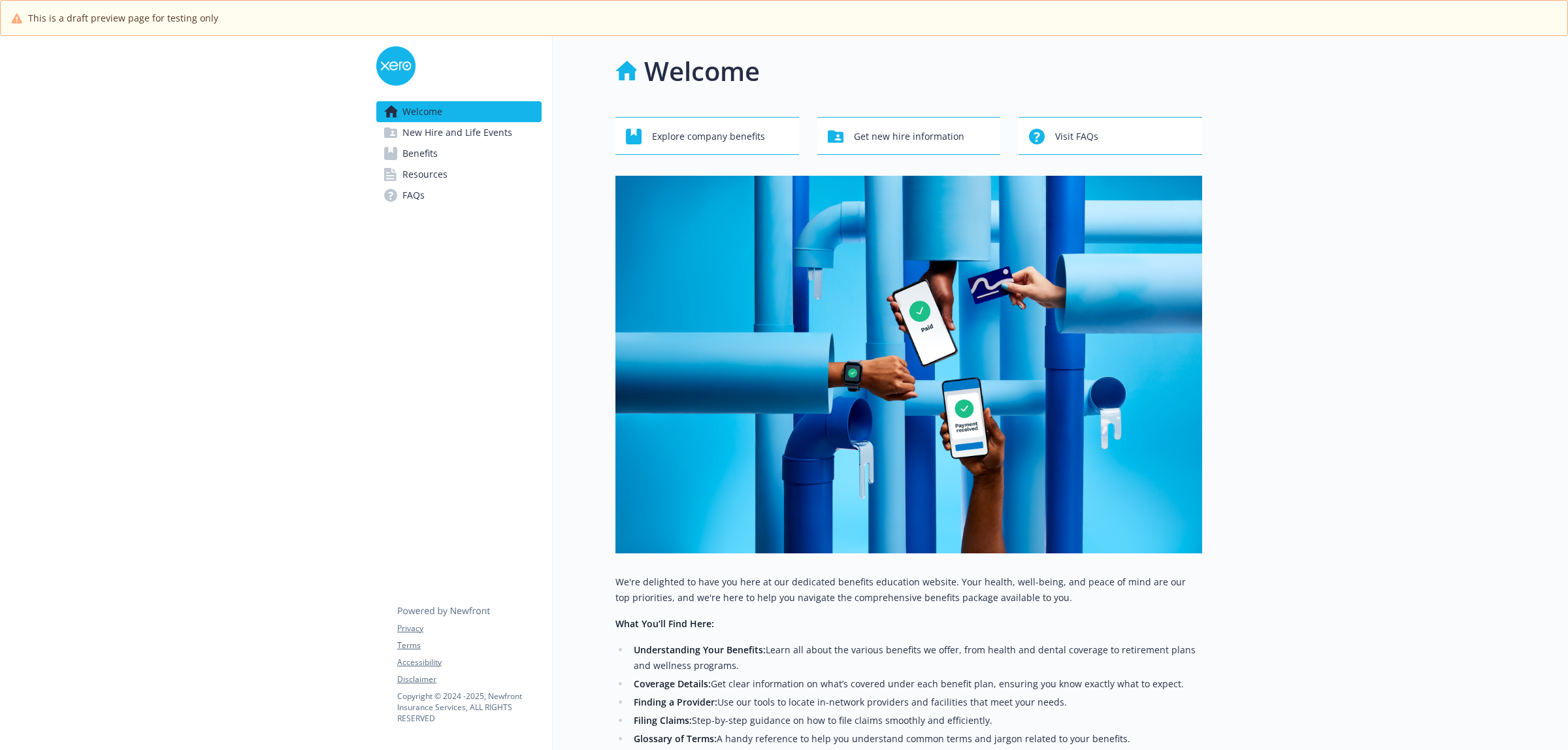
click at [418, 143] on span "Benefits" at bounding box center [420, 154] width 35 height 21
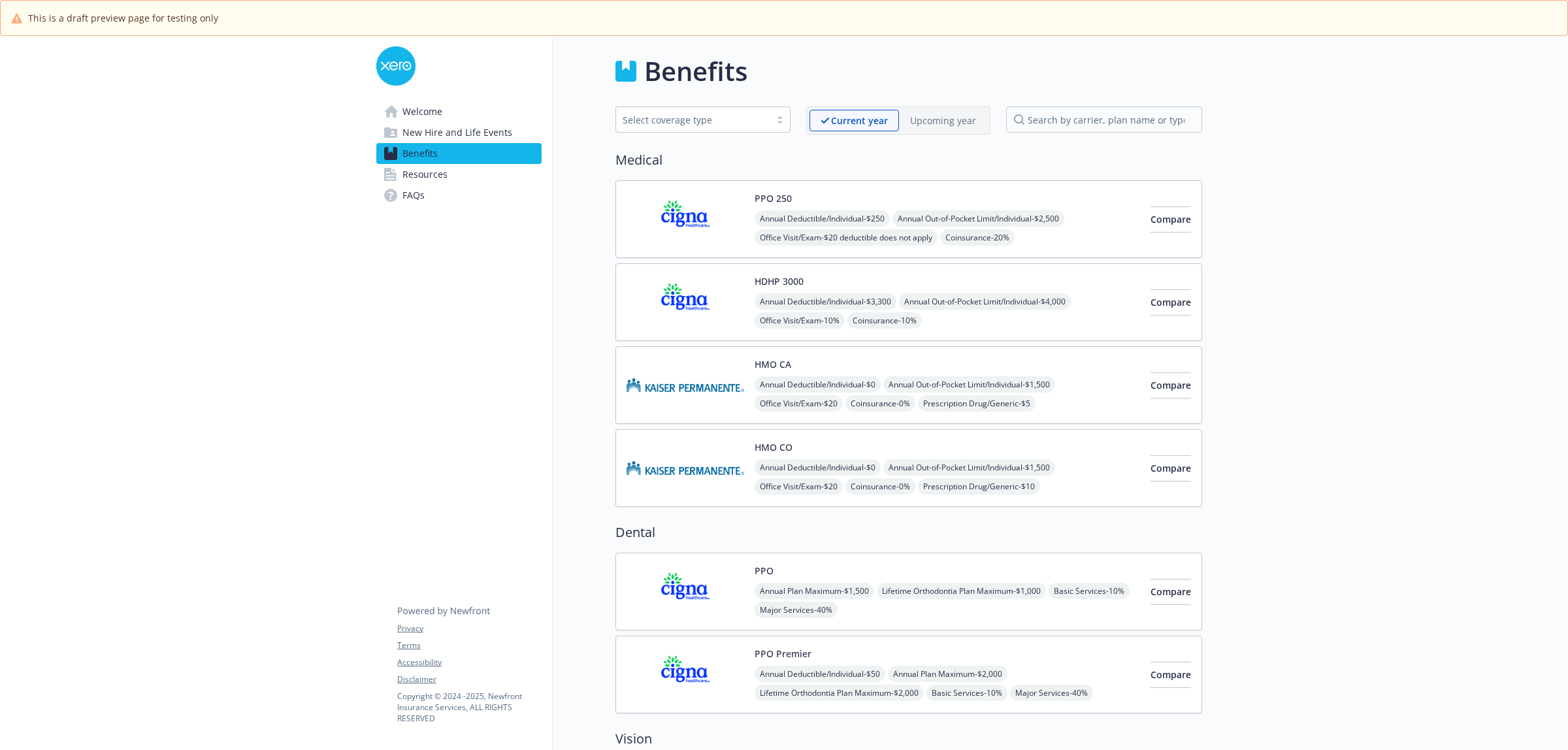
click at [421, 135] on span "New Hire and Life Events" at bounding box center [457, 133] width 110 height 21
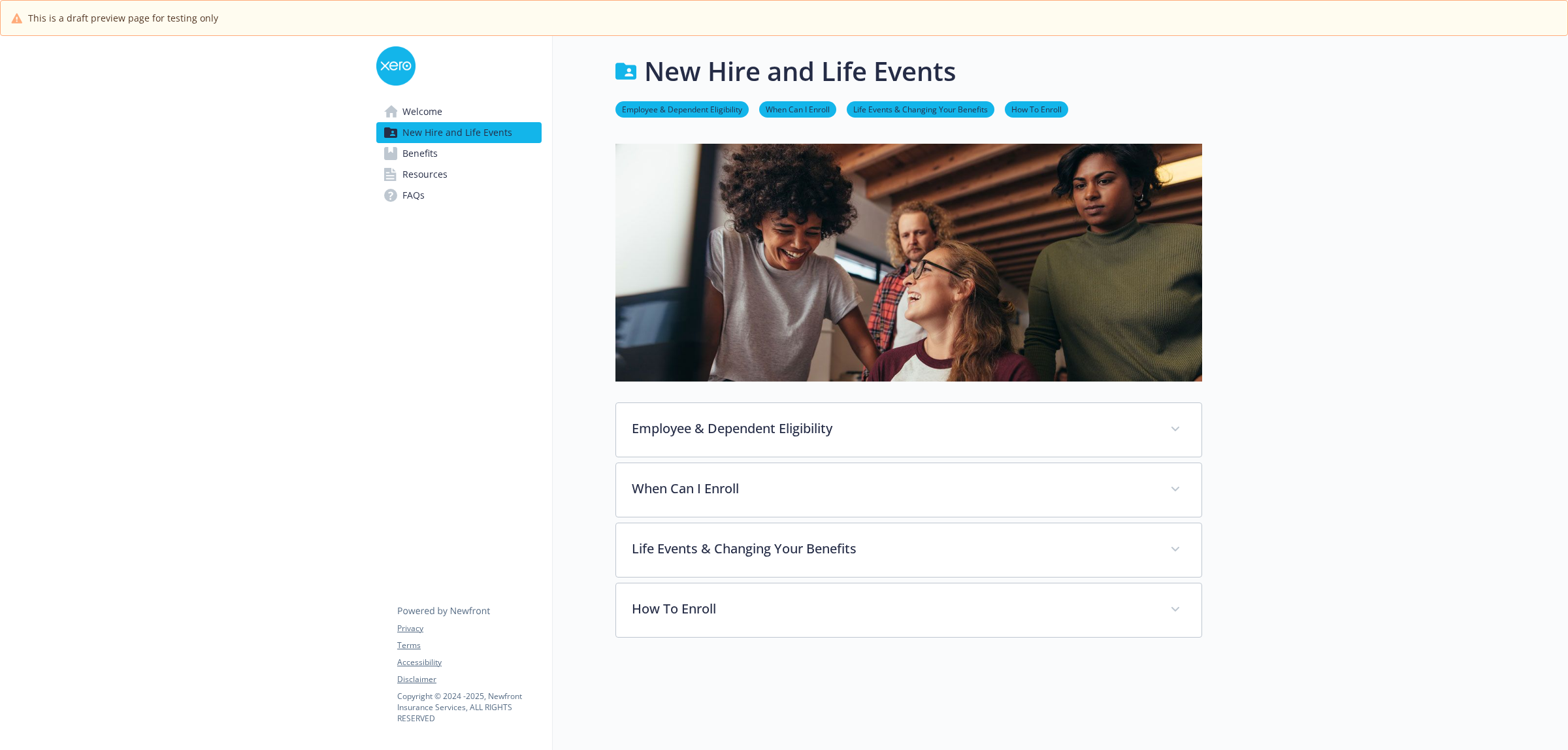
click at [417, 154] on span "Benefits" at bounding box center [420, 154] width 35 height 21
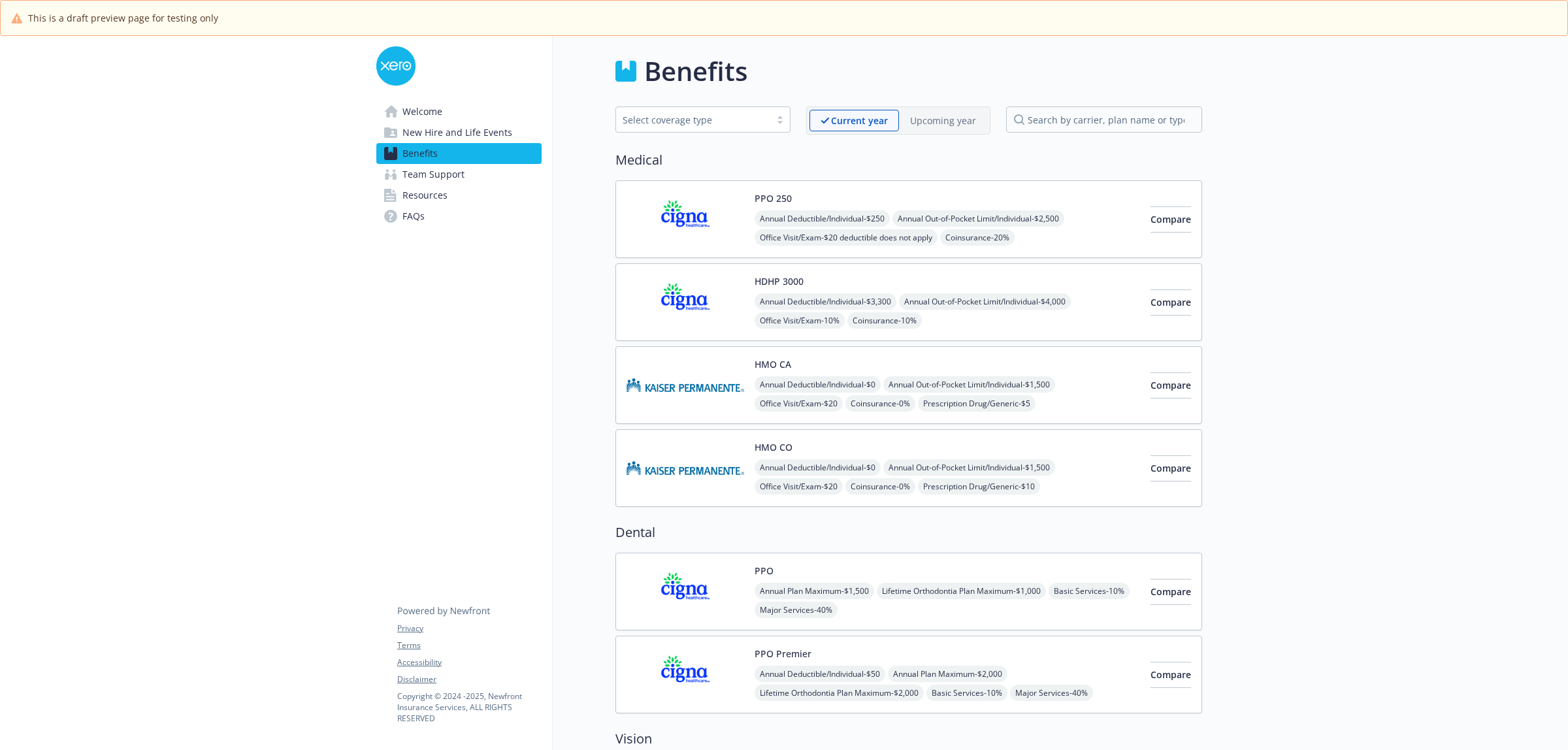
click at [418, 135] on span "New Hire and Life Events" at bounding box center [457, 133] width 110 height 21
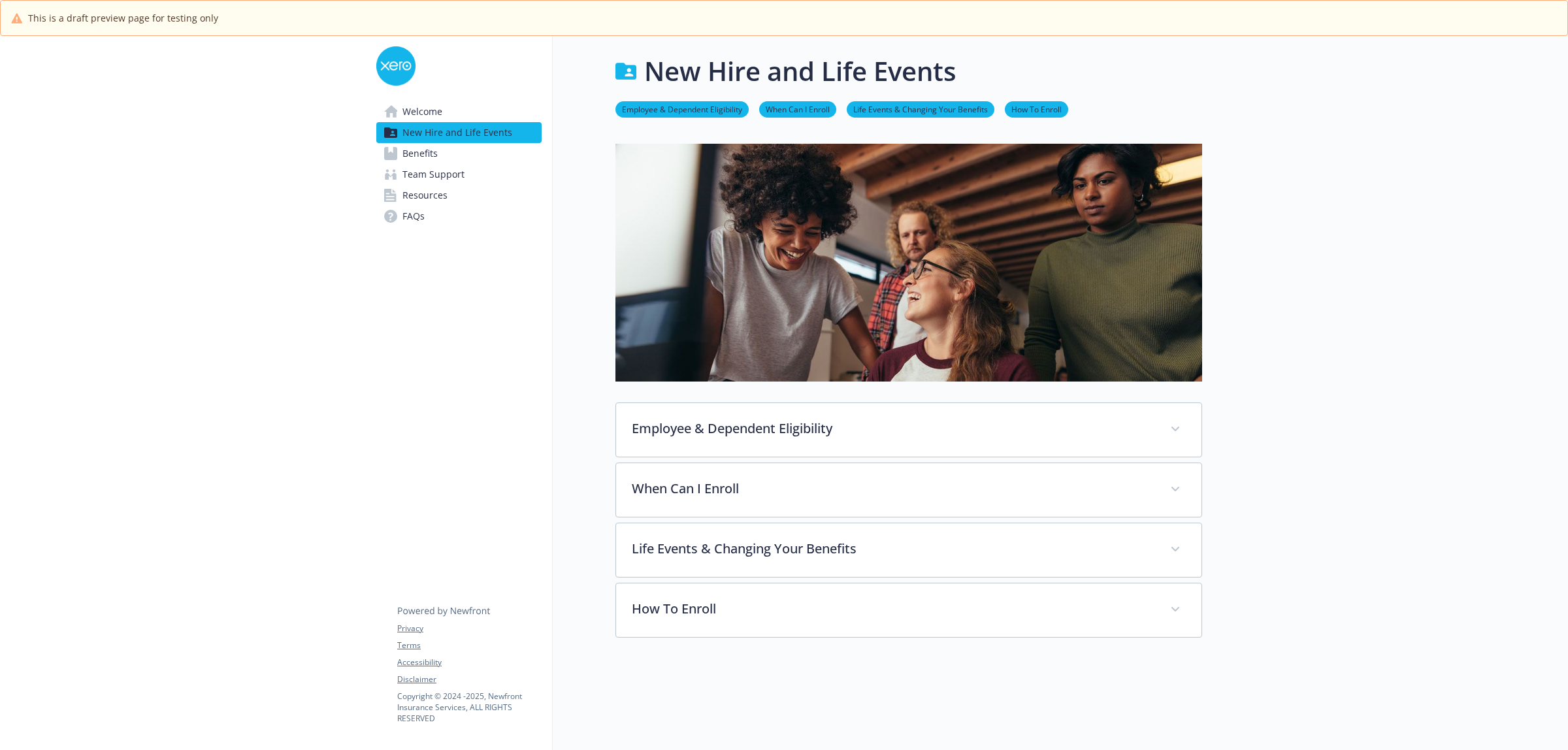
click at [425, 111] on span "Welcome" at bounding box center [422, 112] width 40 height 21
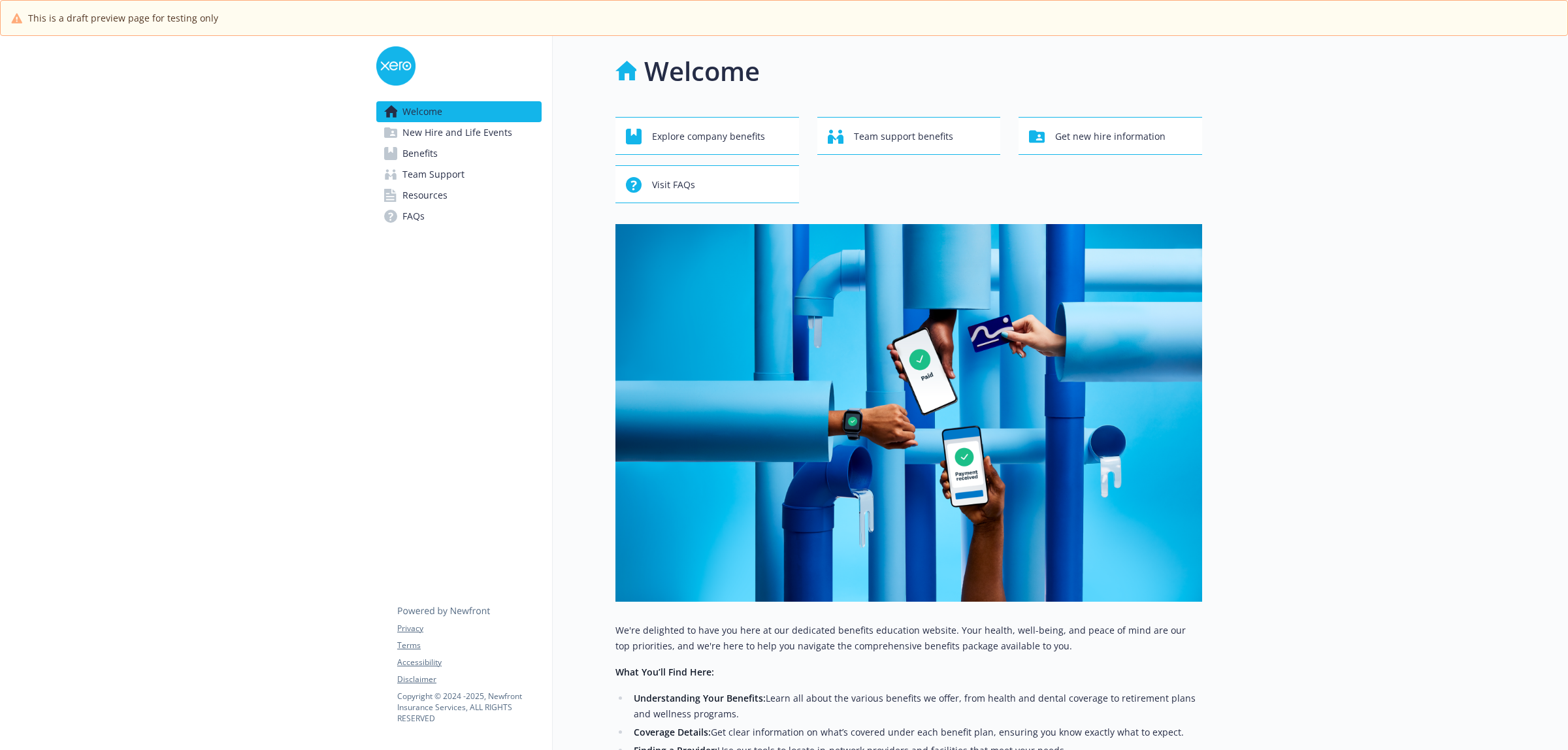
click at [425, 133] on span "New Hire and Life Events" at bounding box center [457, 133] width 110 height 21
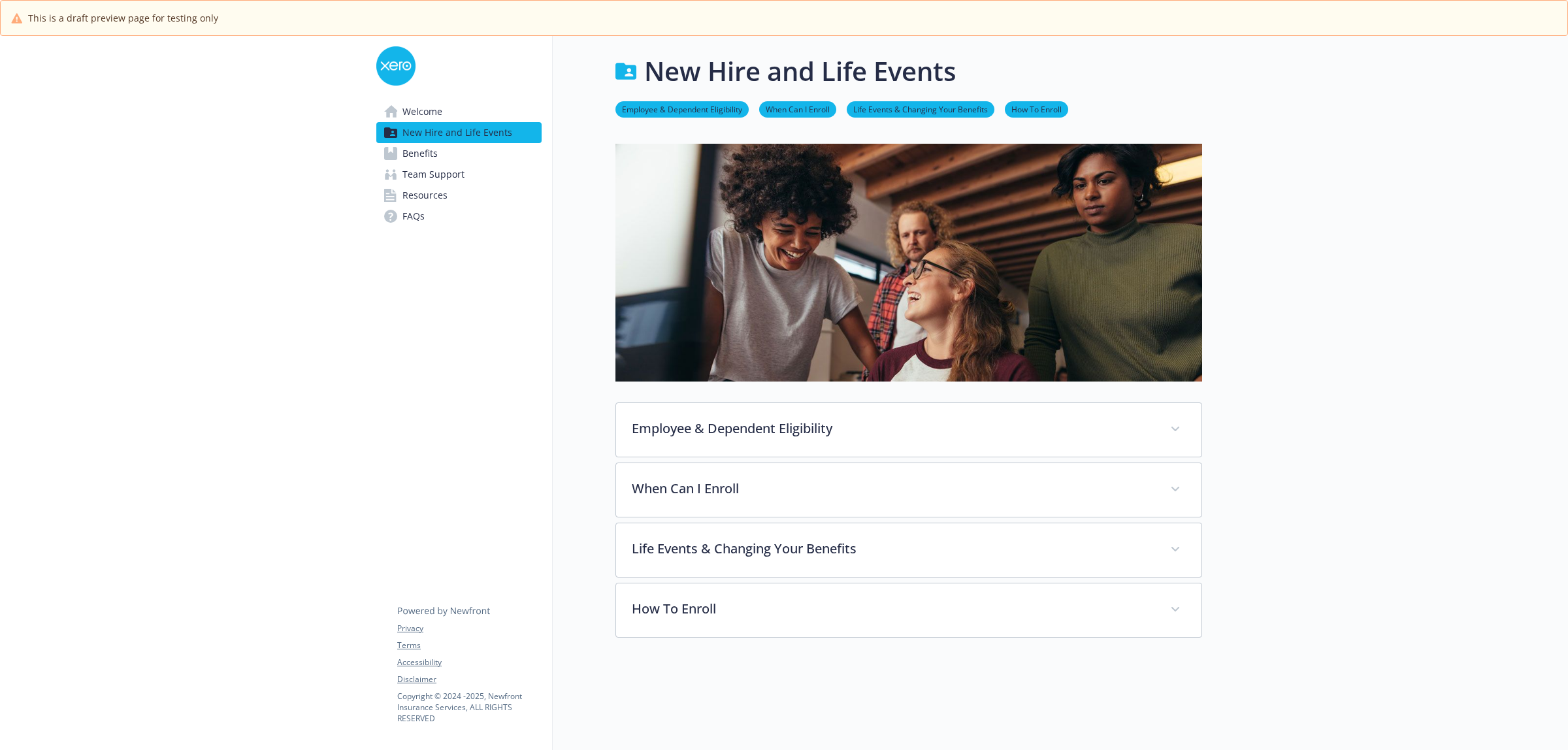
click at [425, 151] on span "Benefits" at bounding box center [420, 154] width 35 height 21
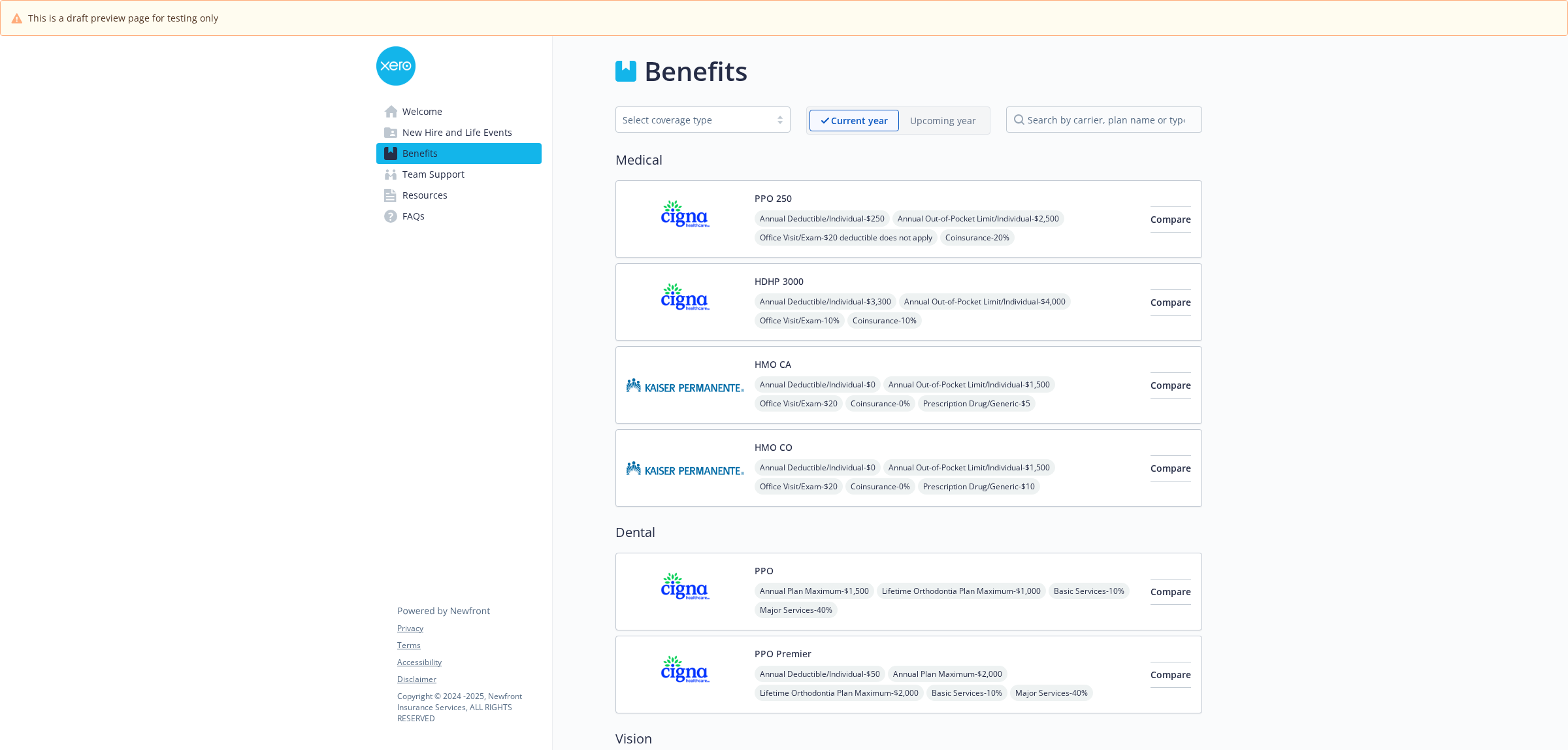
click at [423, 169] on span "Team Support" at bounding box center [433, 174] width 62 height 21
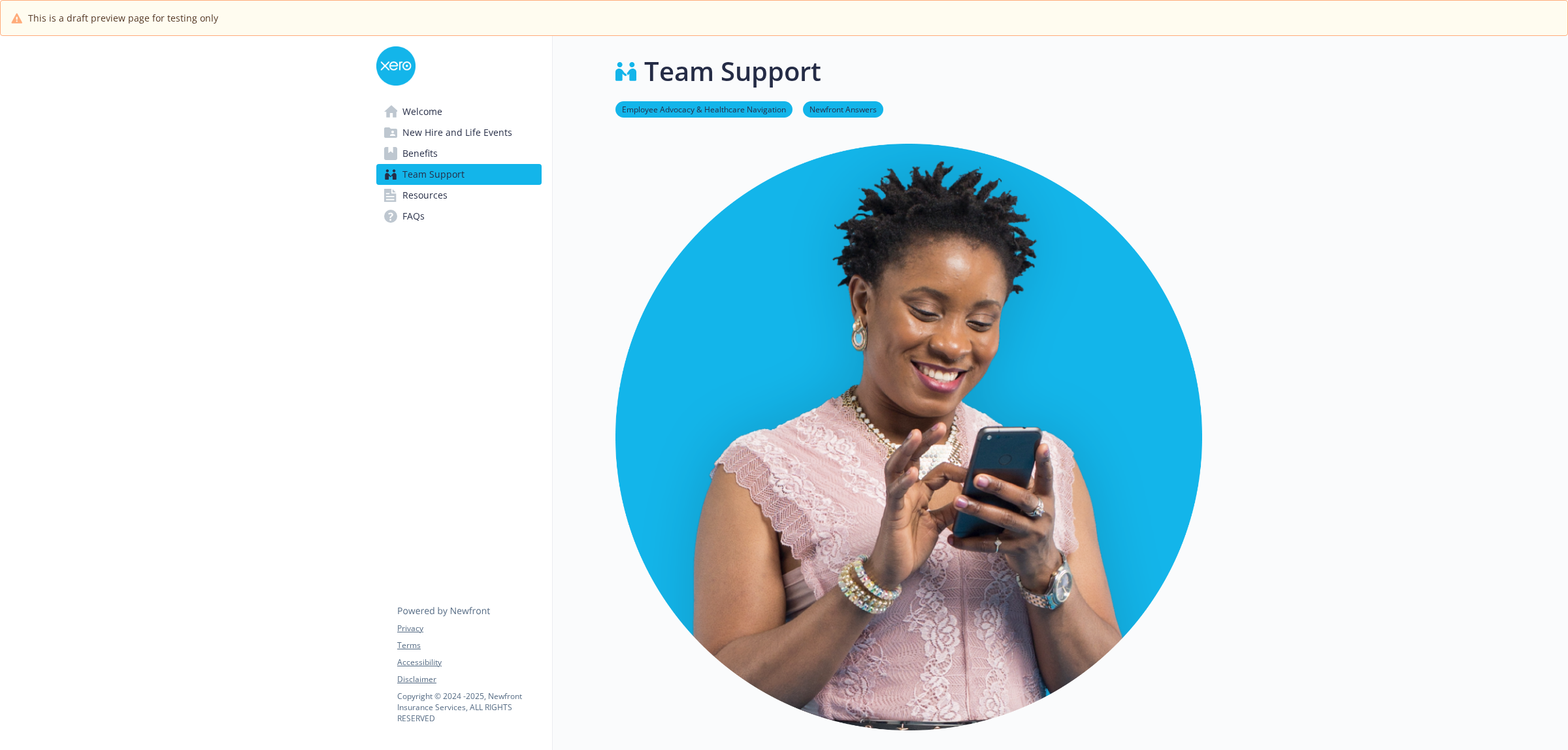
click at [419, 191] on span "Resources" at bounding box center [425, 195] width 45 height 21
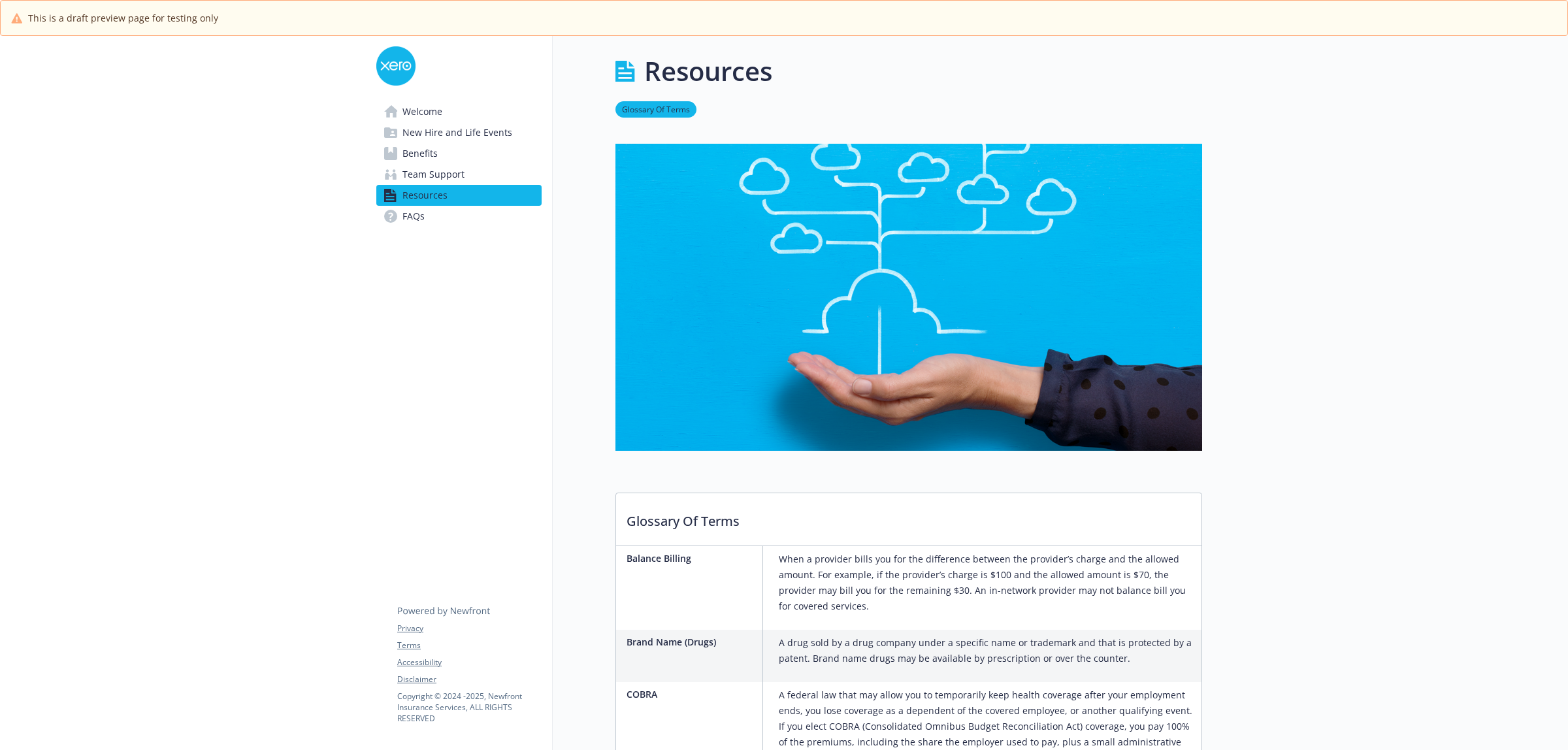
click at [409, 214] on span "FAQs" at bounding box center [413, 217] width 22 height 21
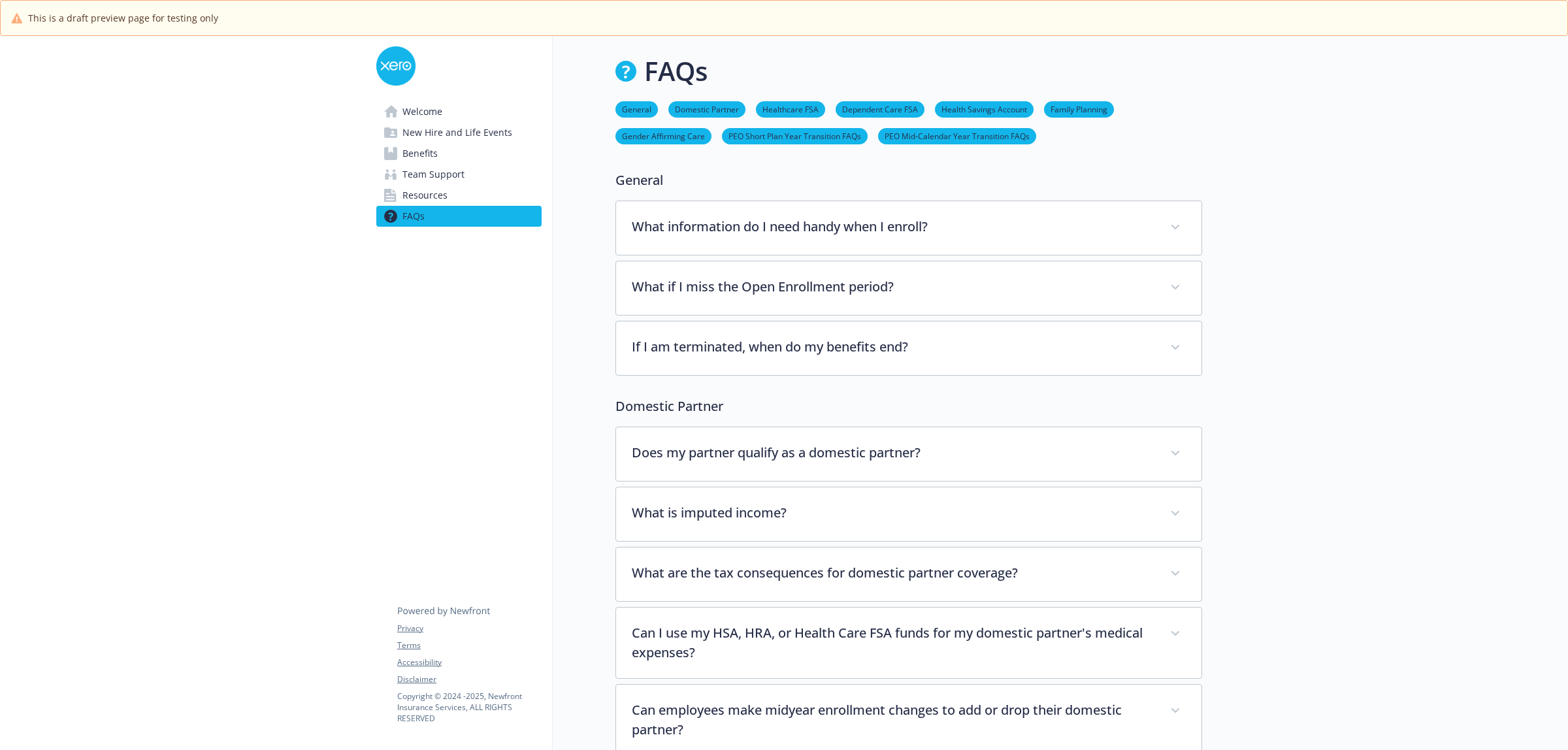
click at [409, 196] on span "Resources" at bounding box center [425, 195] width 45 height 21
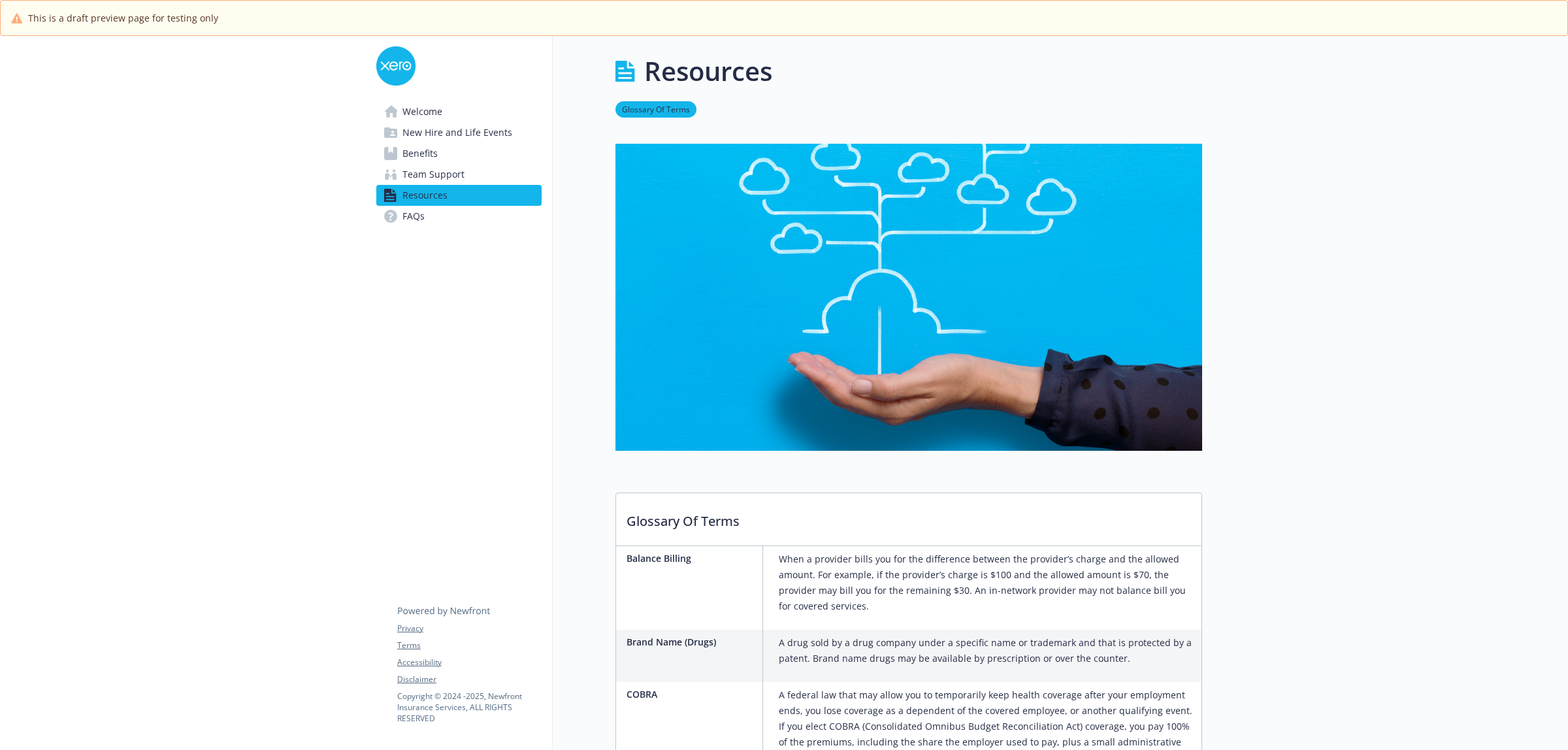
click at [418, 172] on span "Team Support" at bounding box center [433, 174] width 62 height 21
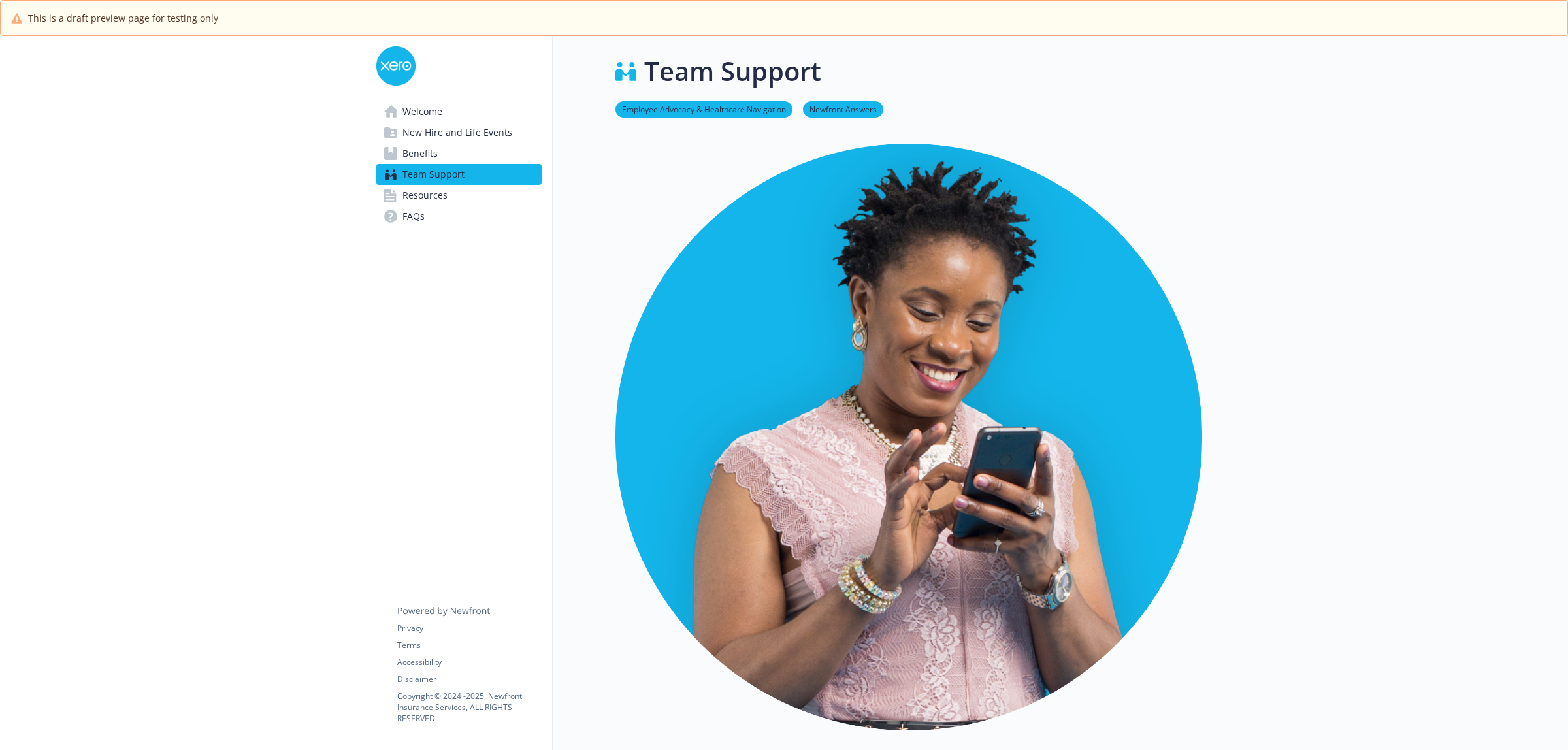
click at [422, 149] on span "Benefits" at bounding box center [420, 154] width 35 height 21
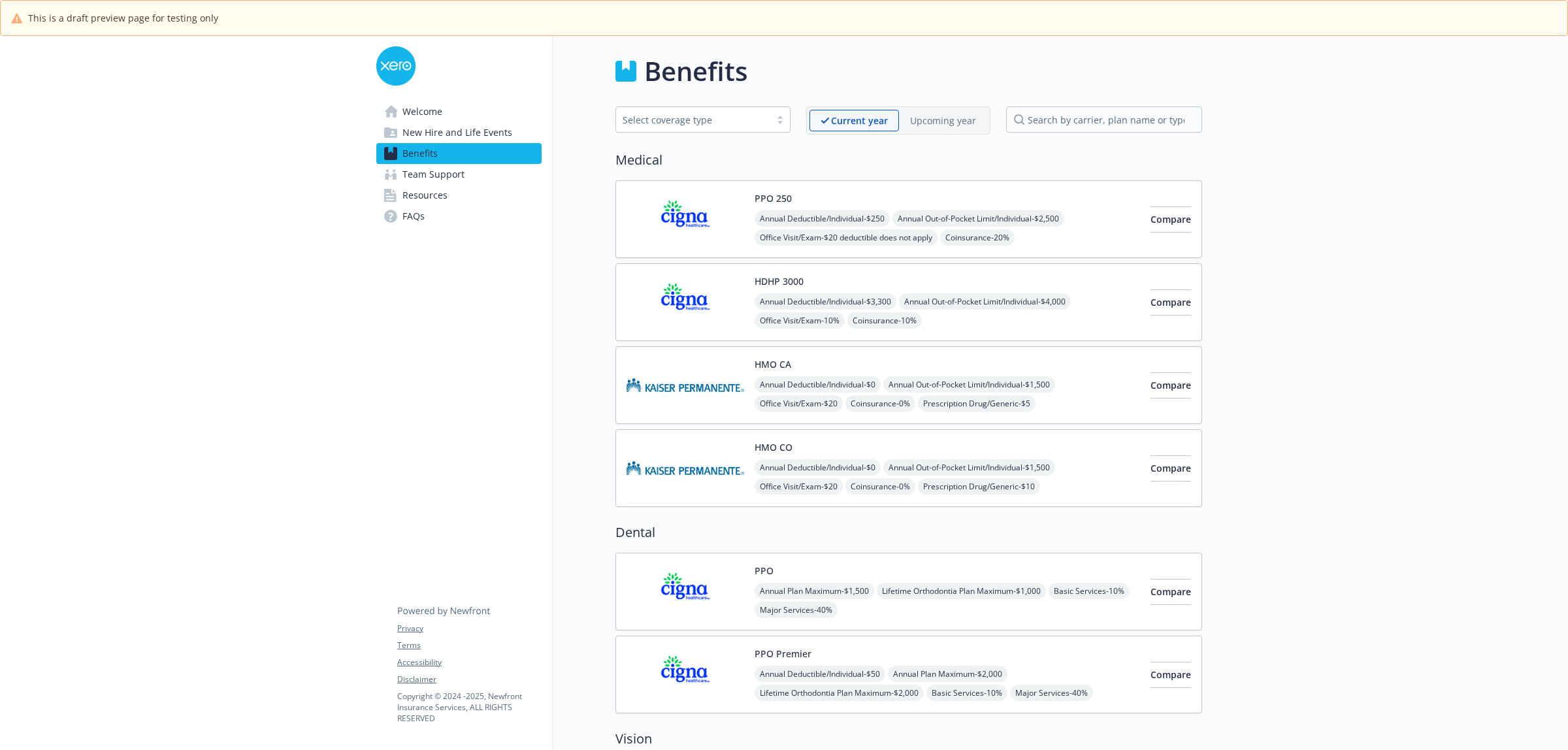
click at [425, 135] on span "New Hire and Life Events" at bounding box center [457, 133] width 110 height 21
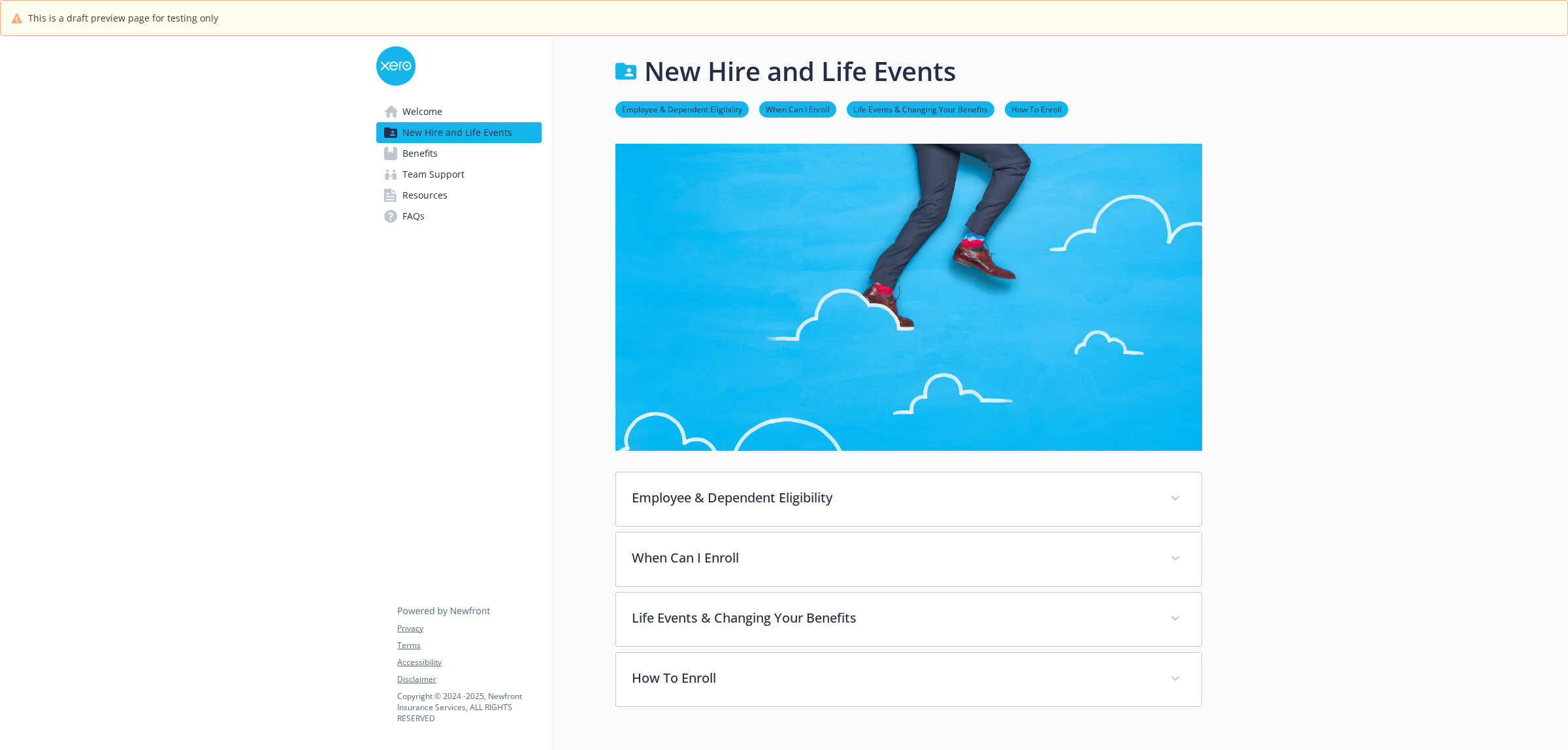
click at [422, 98] on div "Welcome New Hire and Life Events Benefits Team Support Resources FAQs Privacy T…" at bounding box center [459, 144] width 187 height 217
click at [428, 111] on span "Welcome" at bounding box center [422, 112] width 40 height 21
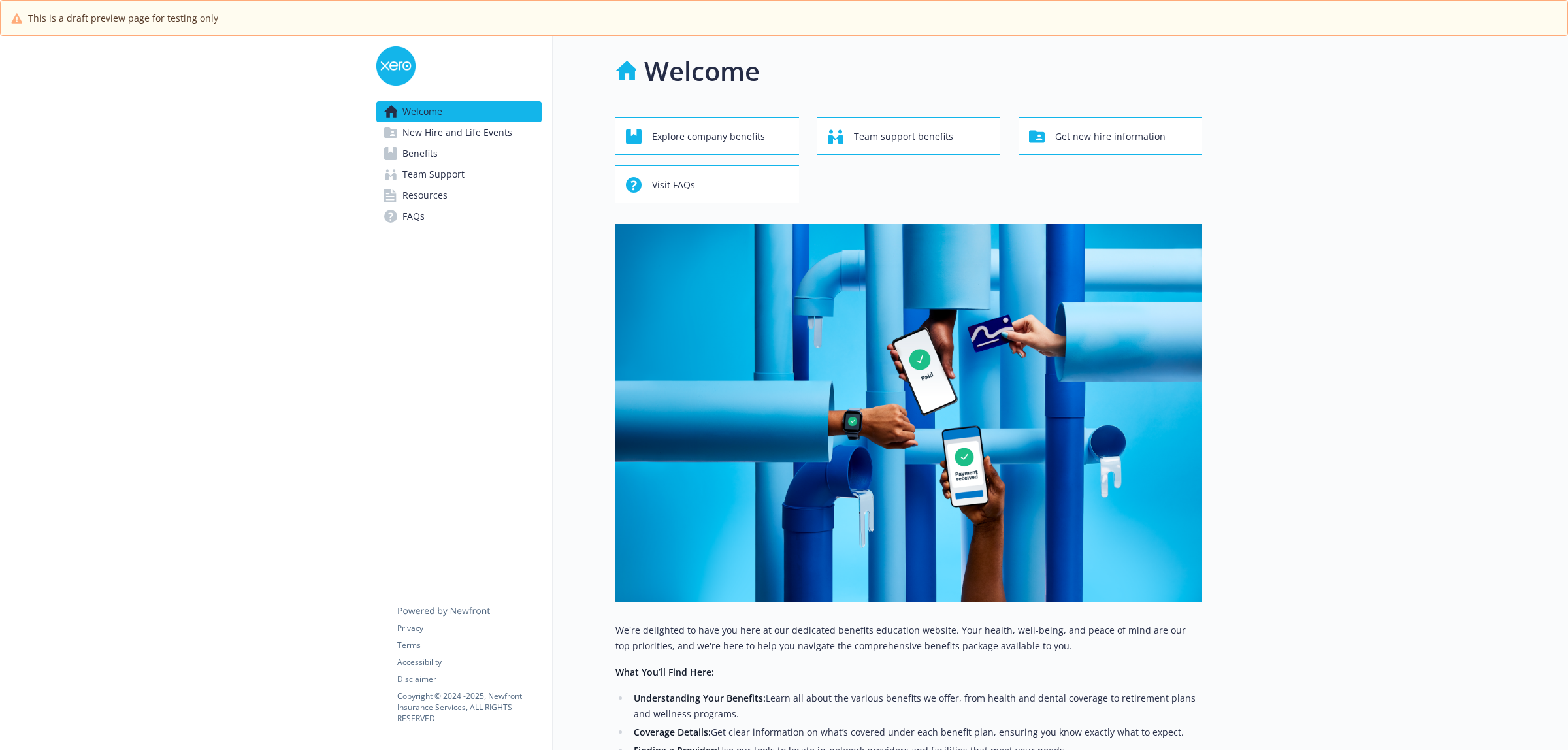
click at [417, 134] on span "New Hire and Life Events" at bounding box center [457, 133] width 110 height 21
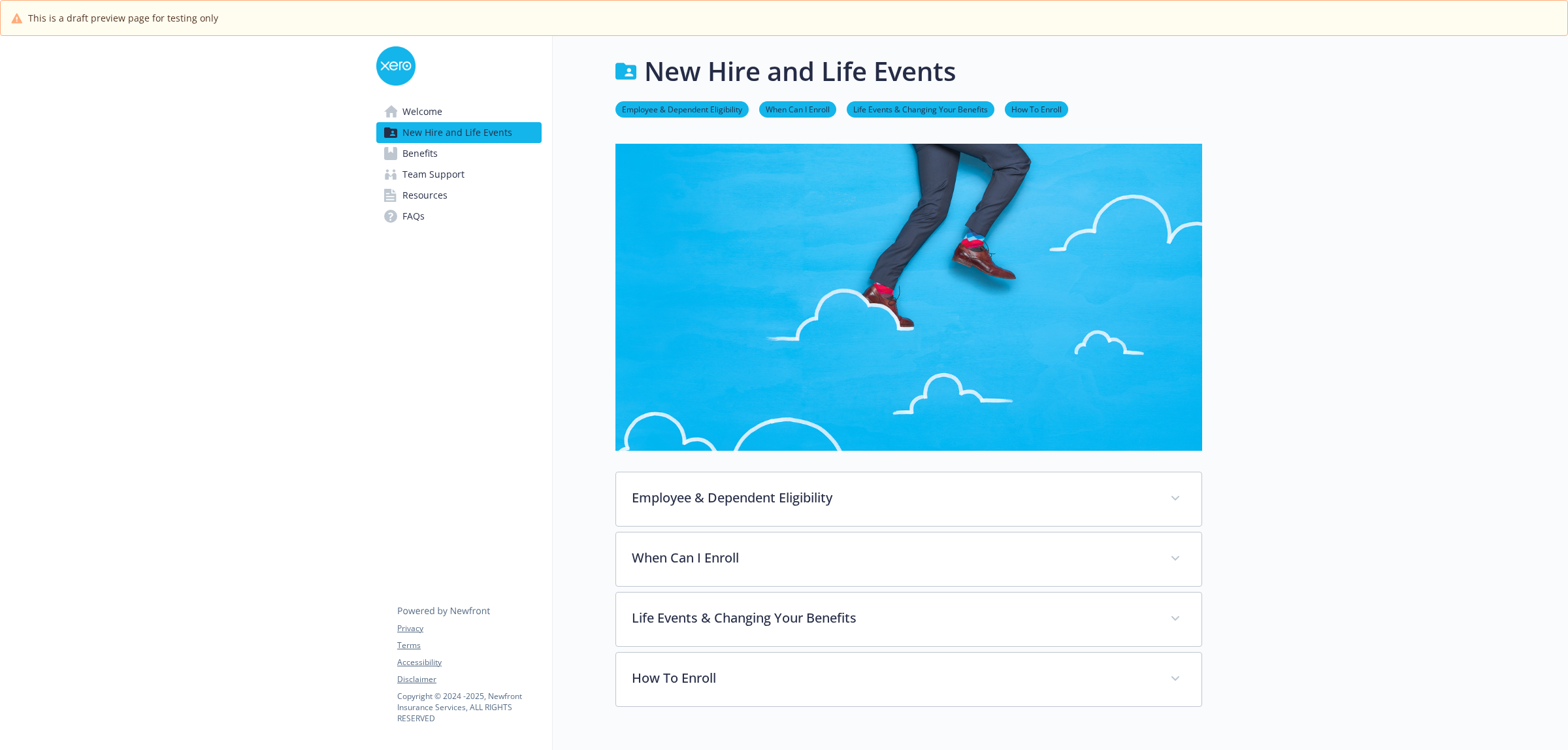
click at [423, 118] on span "Welcome" at bounding box center [422, 112] width 40 height 21
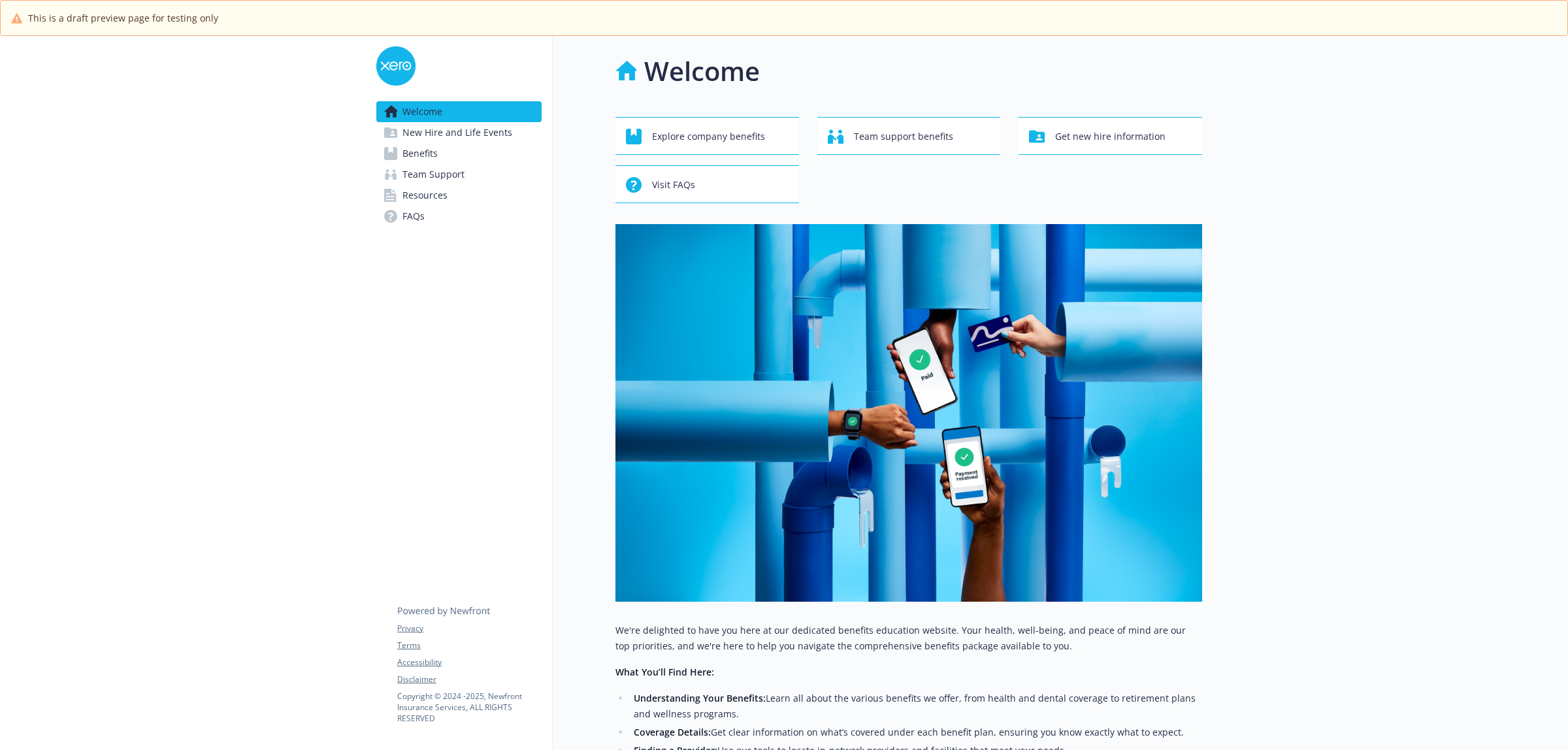
click at [471, 131] on span "New Hire and Life Events" at bounding box center [457, 133] width 110 height 21
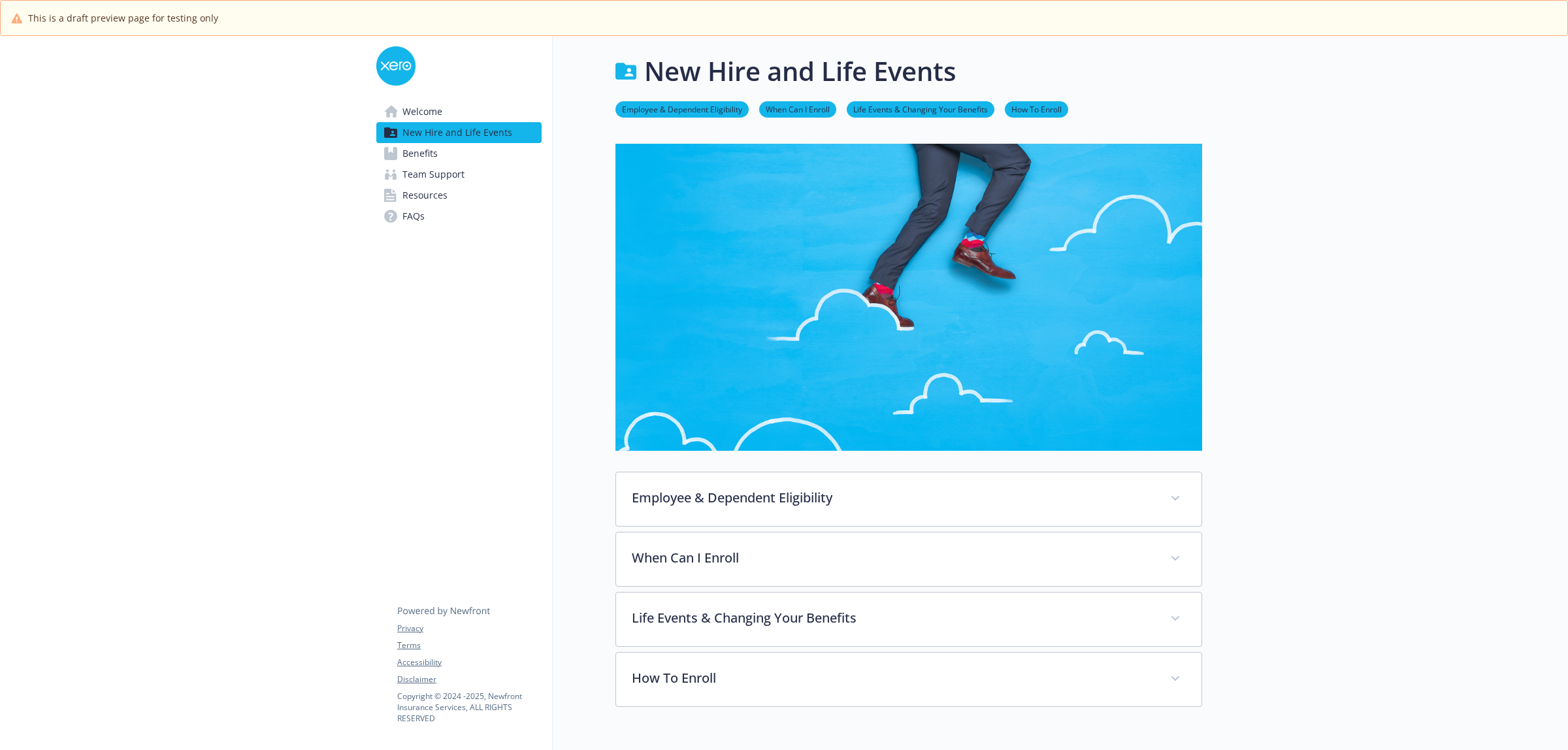
click at [447, 151] on link "Benefits" at bounding box center [459, 154] width 165 height 21
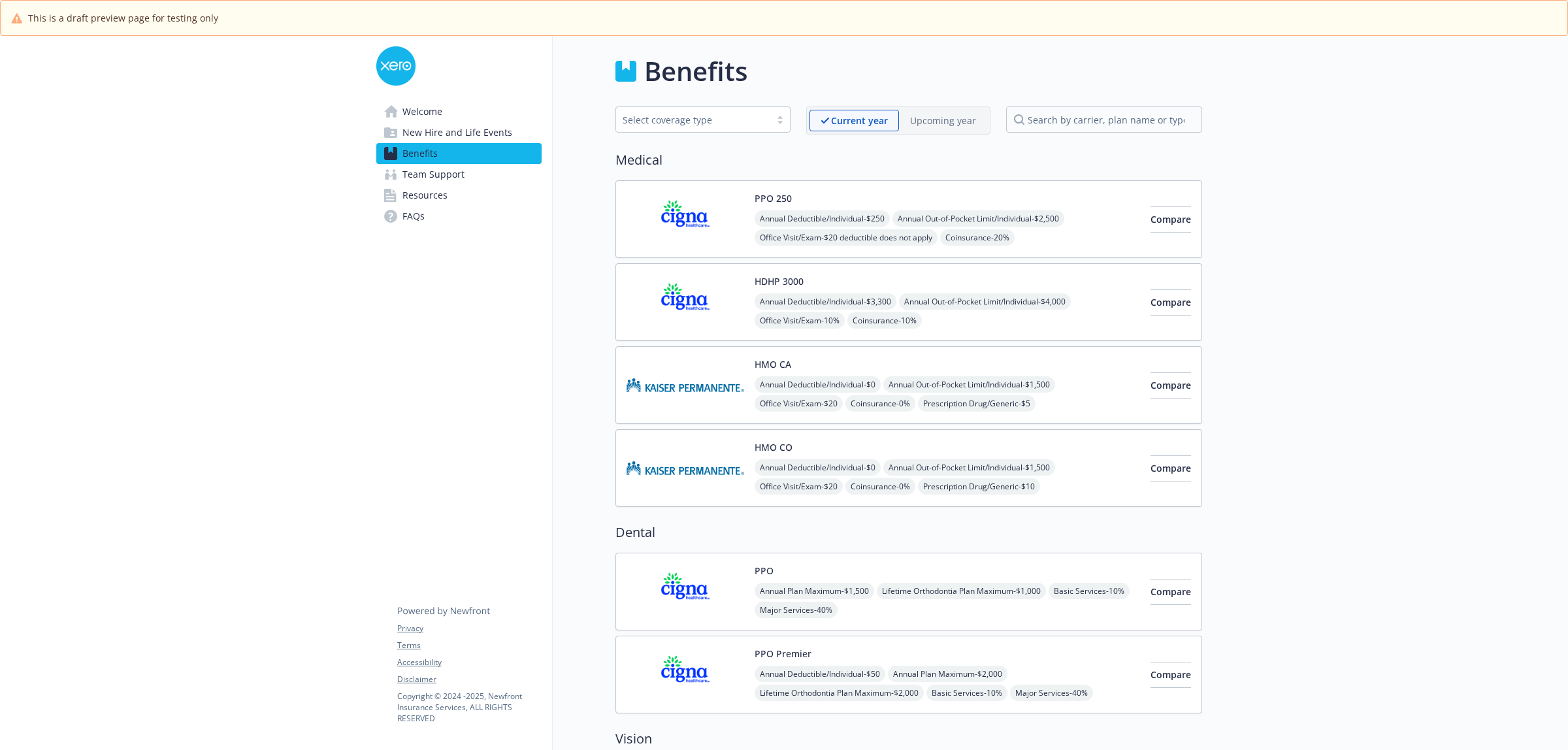
click at [444, 169] on span "Team Support" at bounding box center [433, 174] width 62 height 21
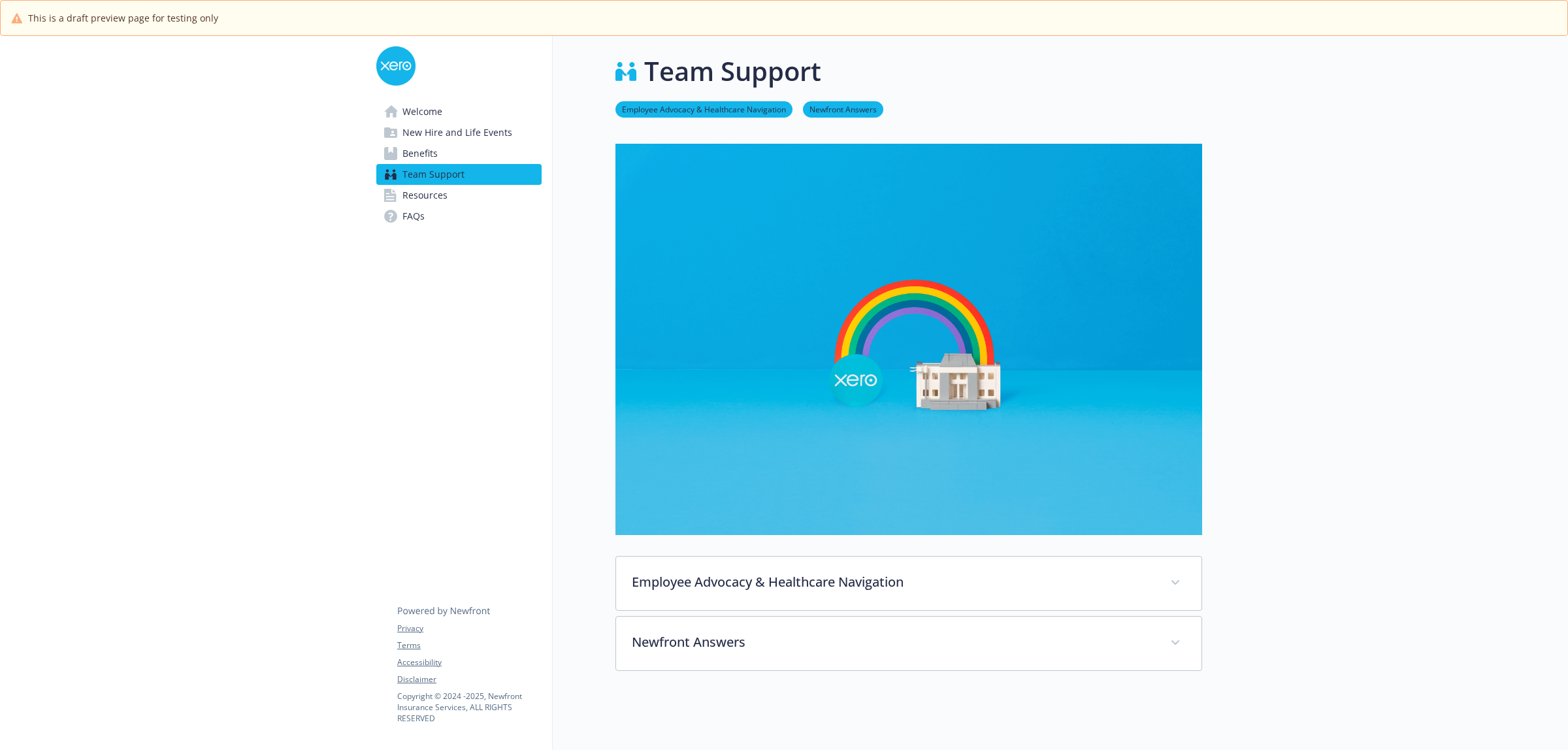
click at [449, 195] on link "Resources" at bounding box center [459, 195] width 165 height 21
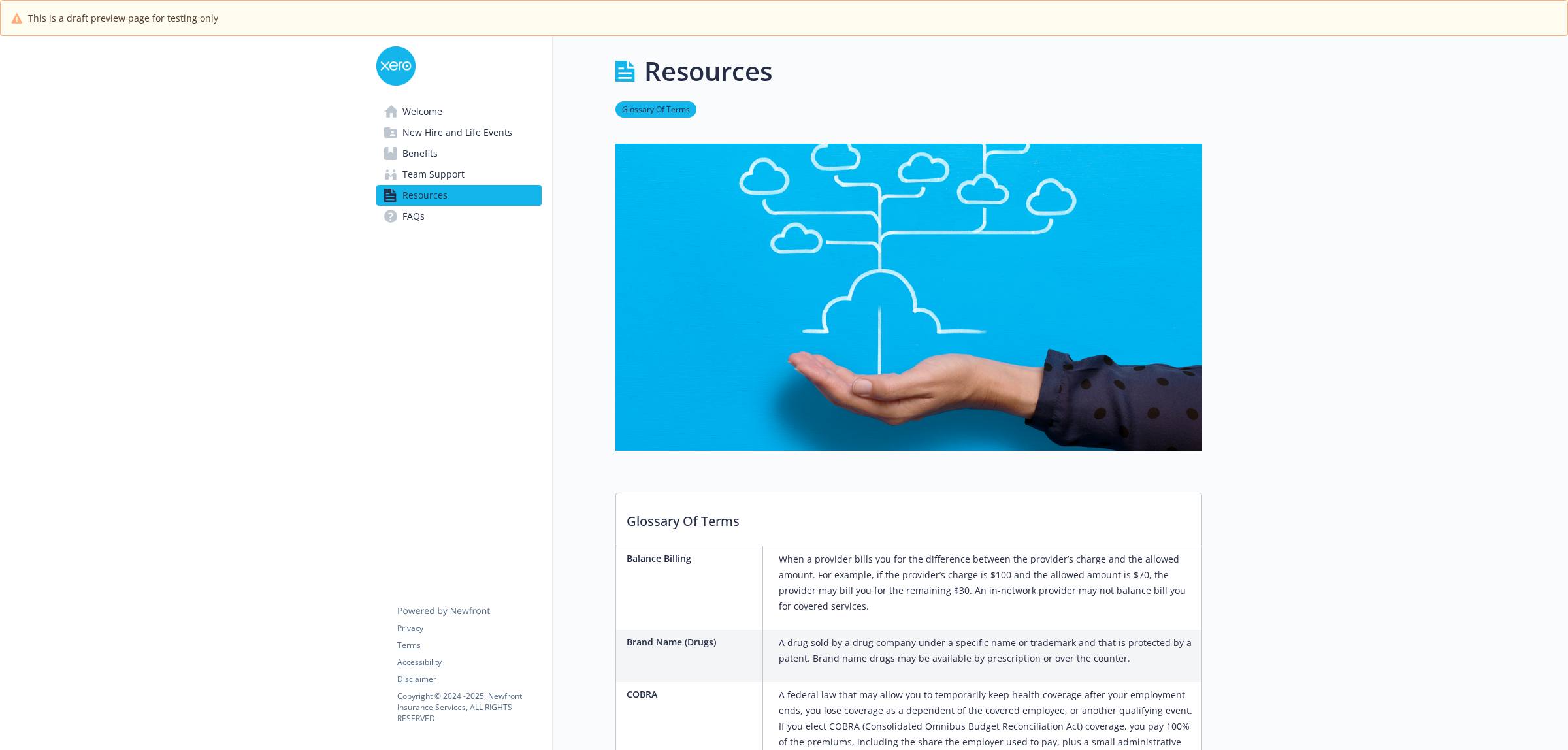
click at [443, 213] on link "FAQs" at bounding box center [459, 217] width 165 height 21
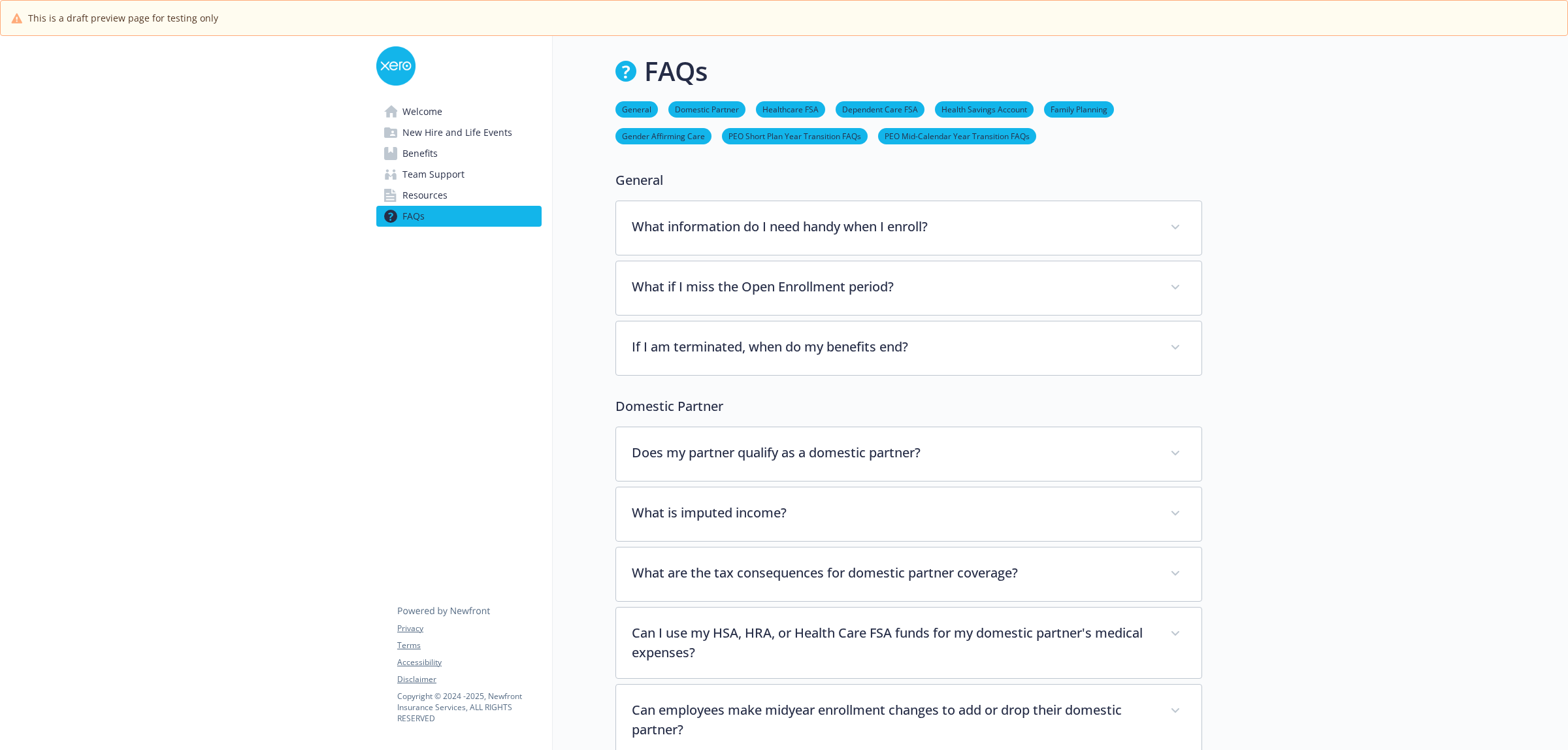
click at [426, 191] on span "Resources" at bounding box center [425, 195] width 45 height 21
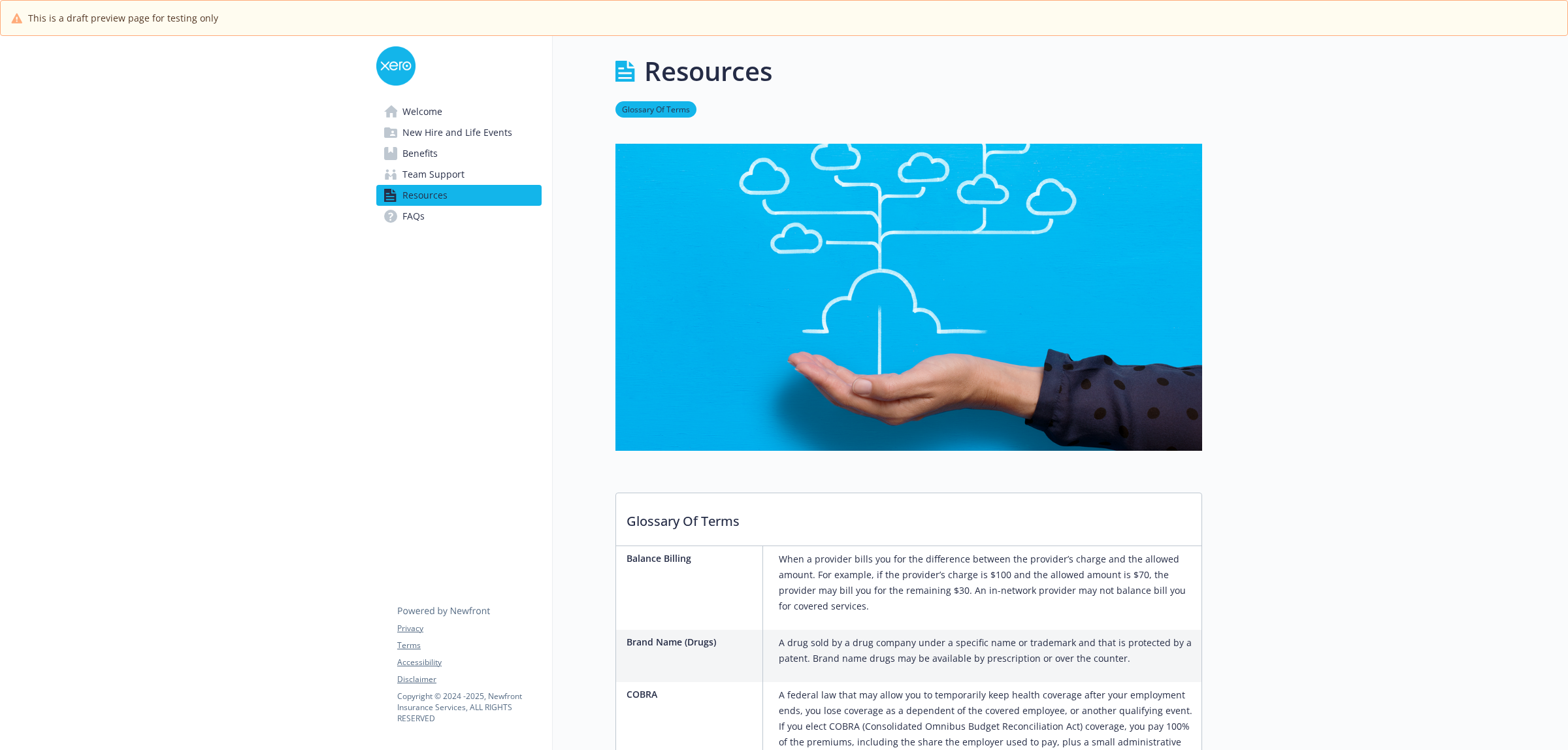
click at [432, 179] on span "Team Support" at bounding box center [433, 174] width 62 height 21
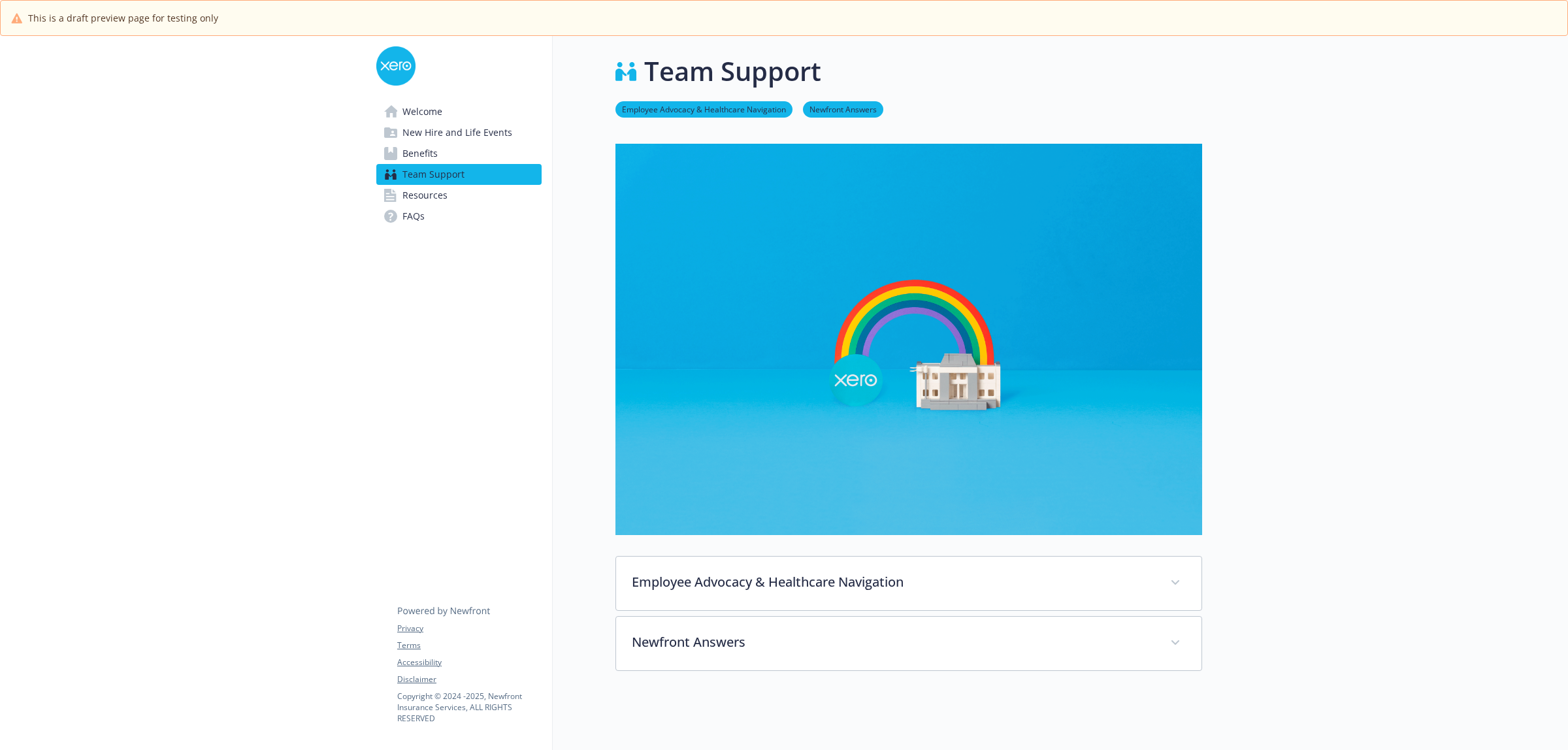
click at [433, 150] on span "Benefits" at bounding box center [420, 154] width 35 height 21
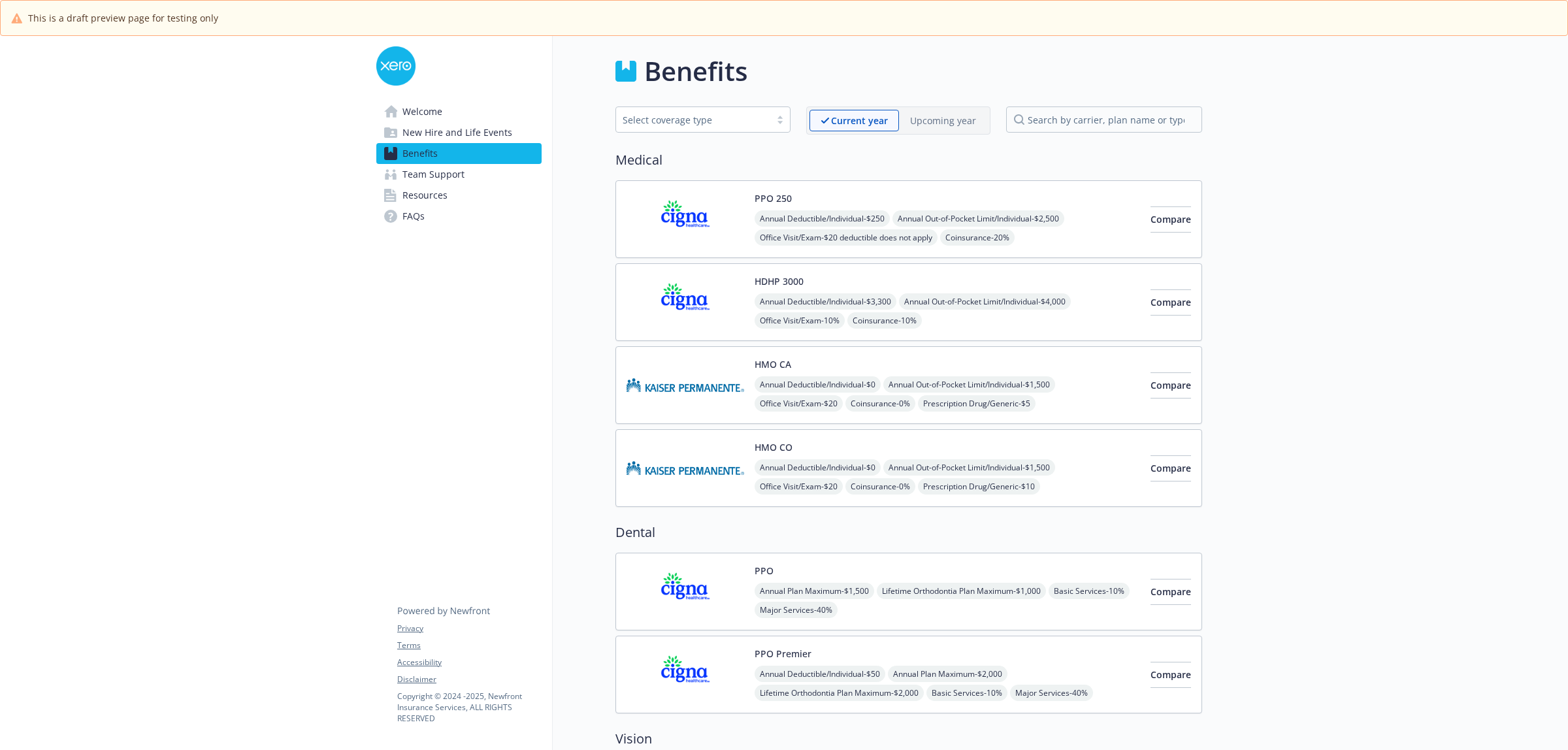
click at [439, 133] on span "New Hire and Life Events" at bounding box center [457, 133] width 110 height 21
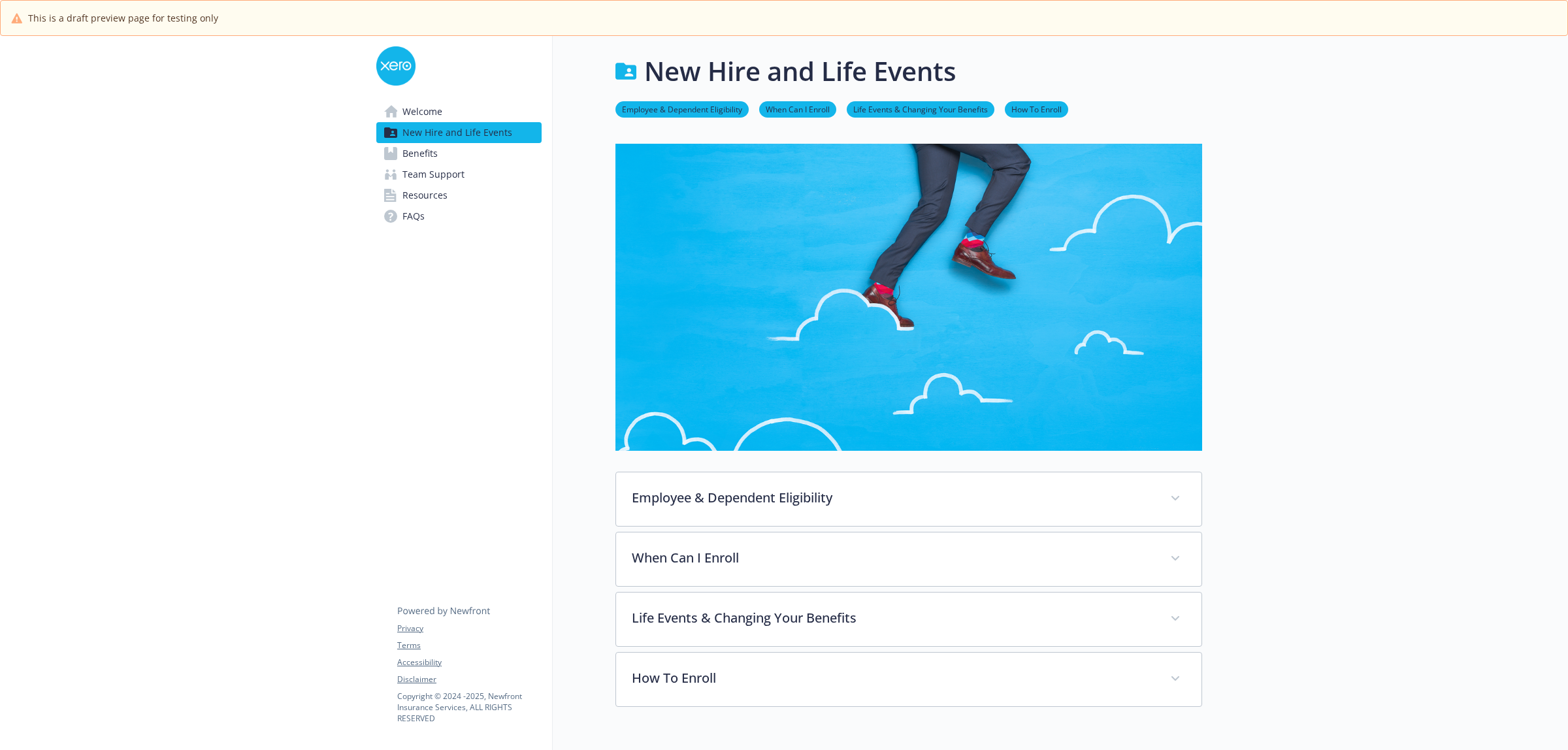
click at [429, 109] on span "Welcome" at bounding box center [422, 112] width 40 height 21
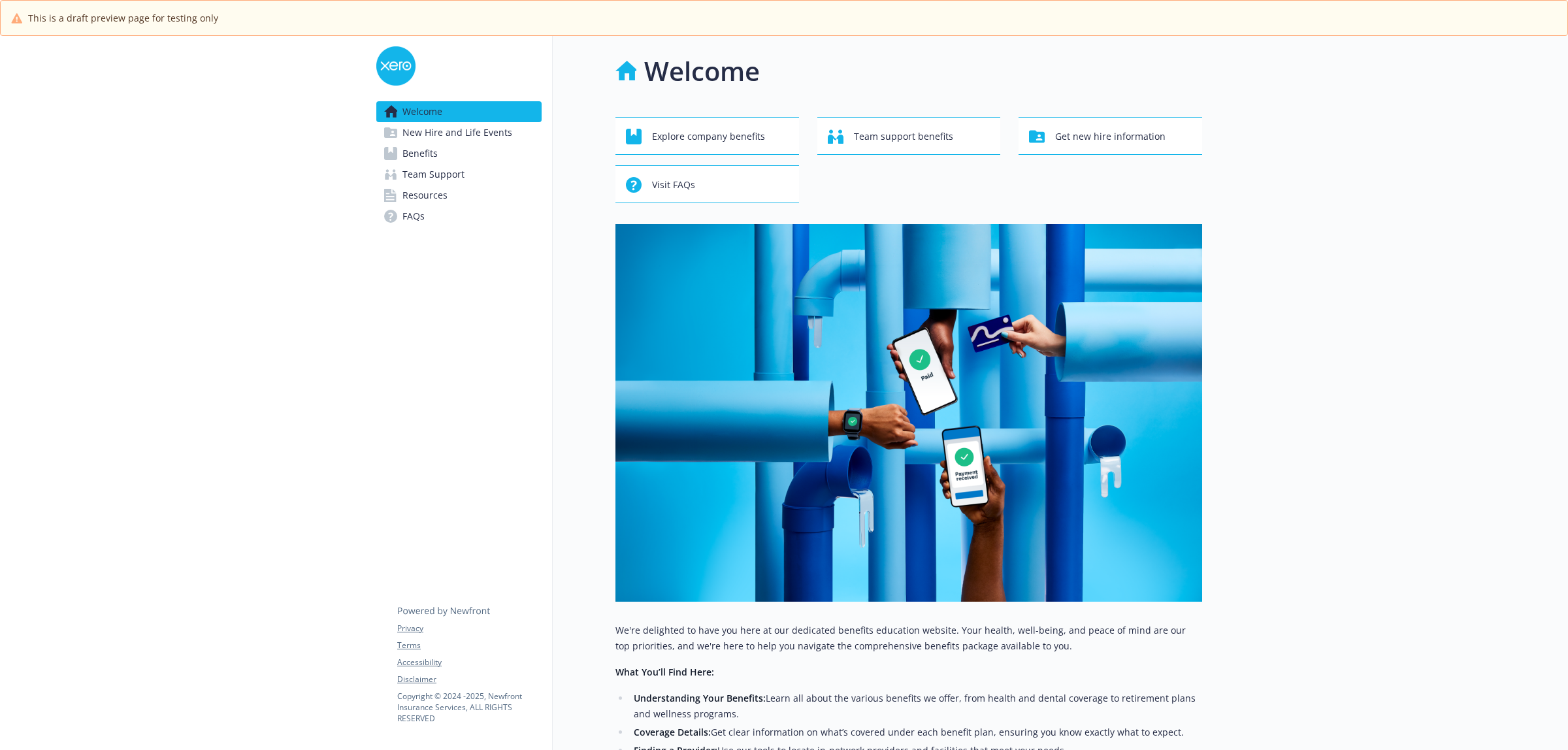
click at [401, 211] on link "FAQs" at bounding box center [459, 217] width 165 height 21
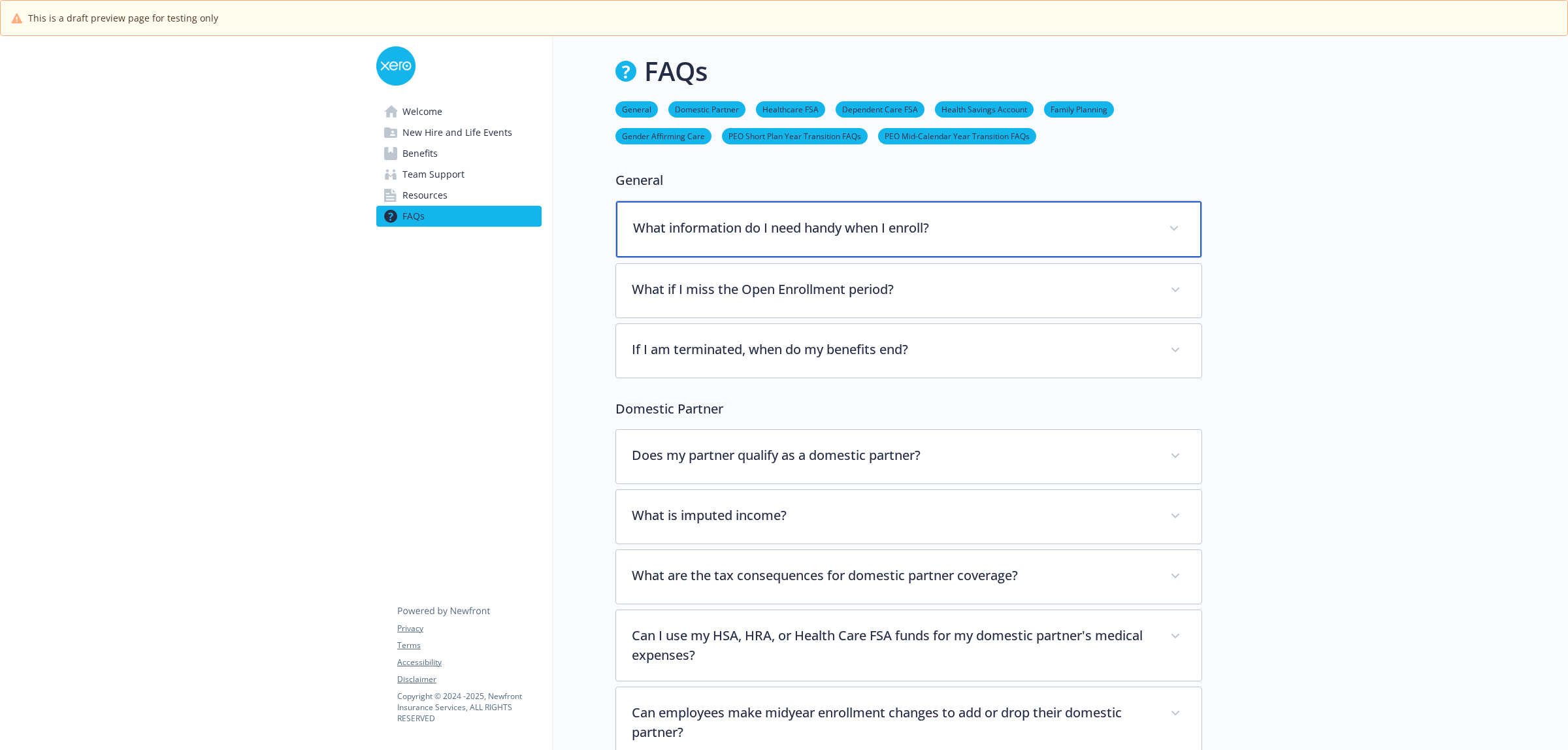
click at [1124, 213] on div "What information do I need handy when I enroll?" at bounding box center [909, 230] width 585 height 57
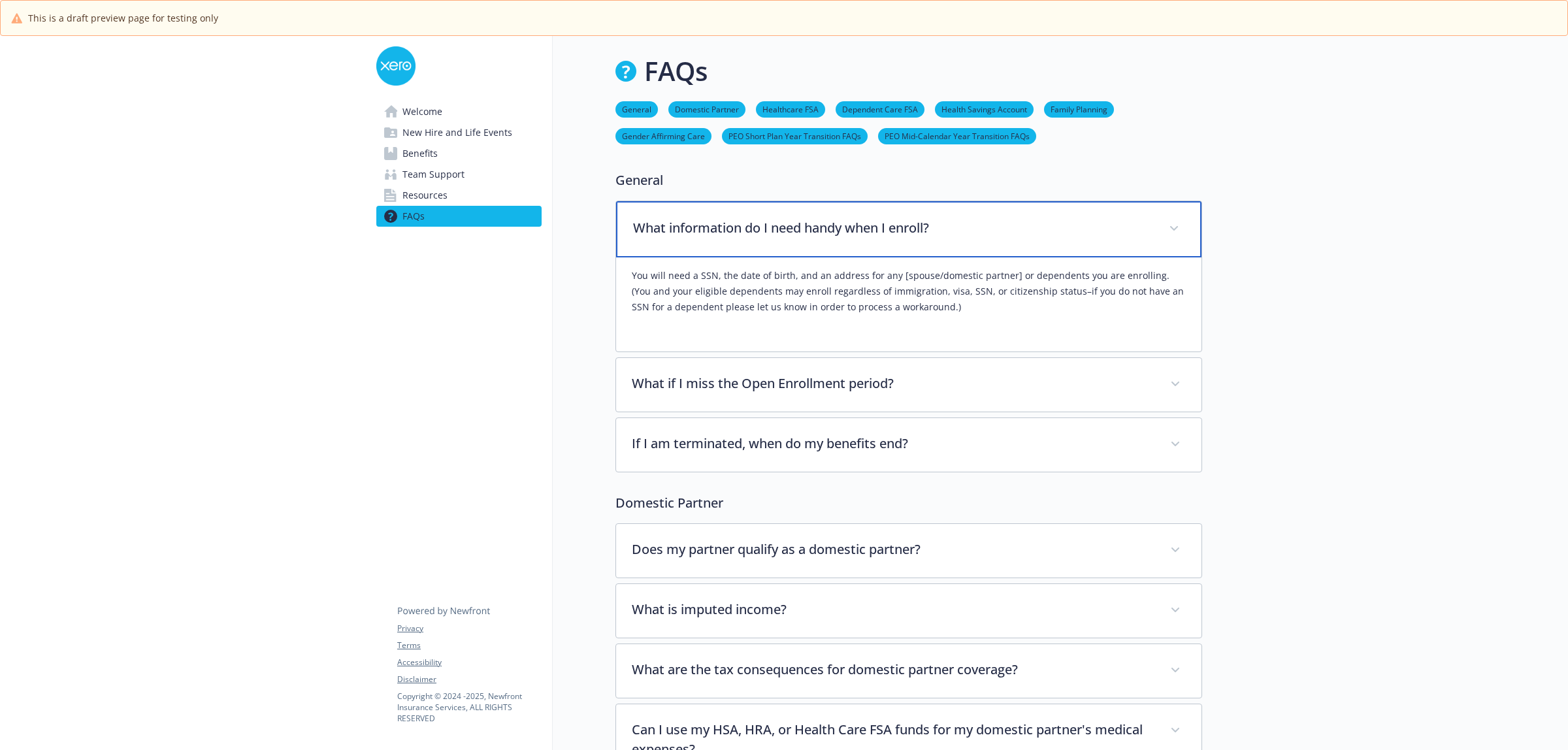
click at [1124, 213] on div "What information do I need handy when I enroll?" at bounding box center [909, 230] width 585 height 57
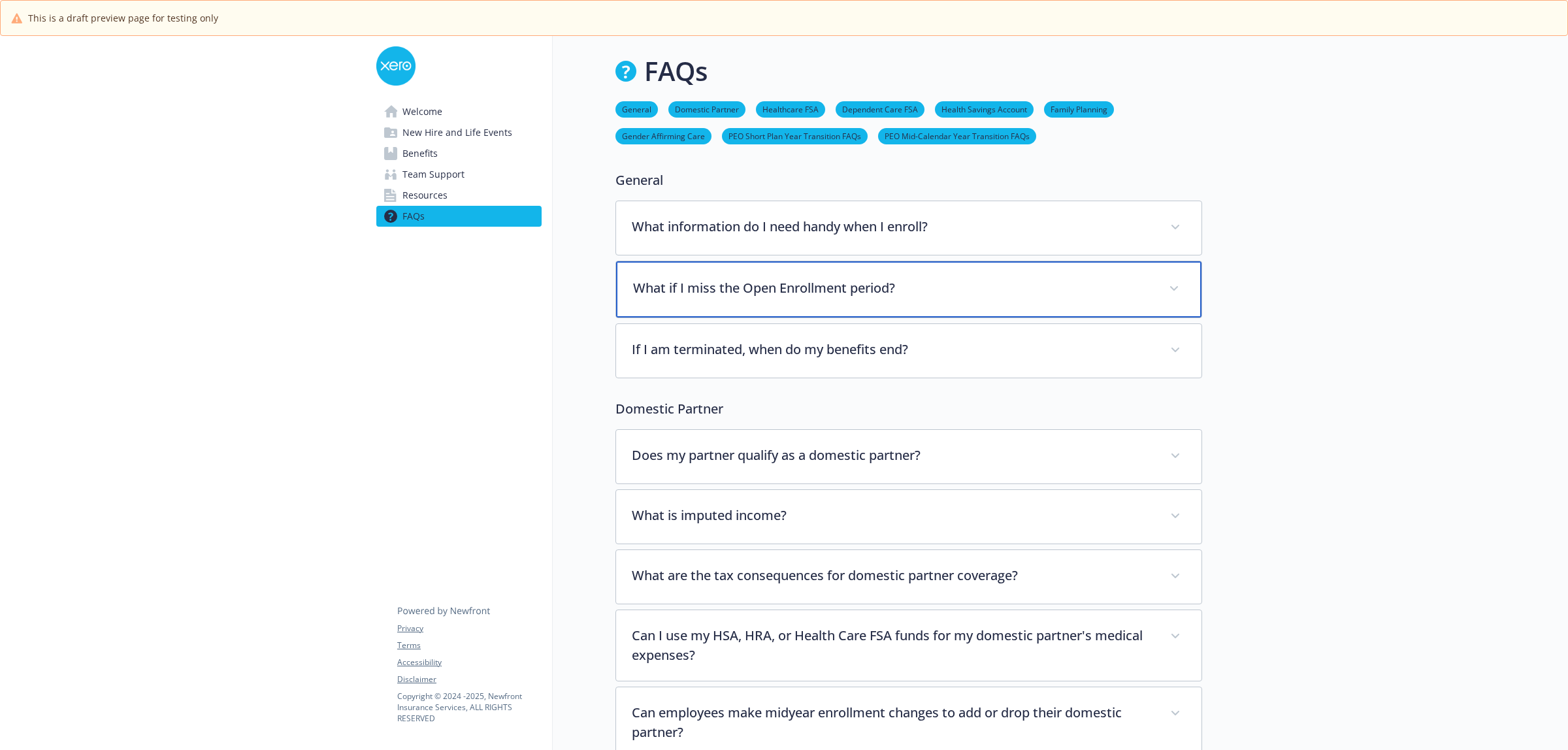
click at [1095, 287] on p "What if I miss the Open Enrollment period?" at bounding box center [893, 288] width 520 height 19
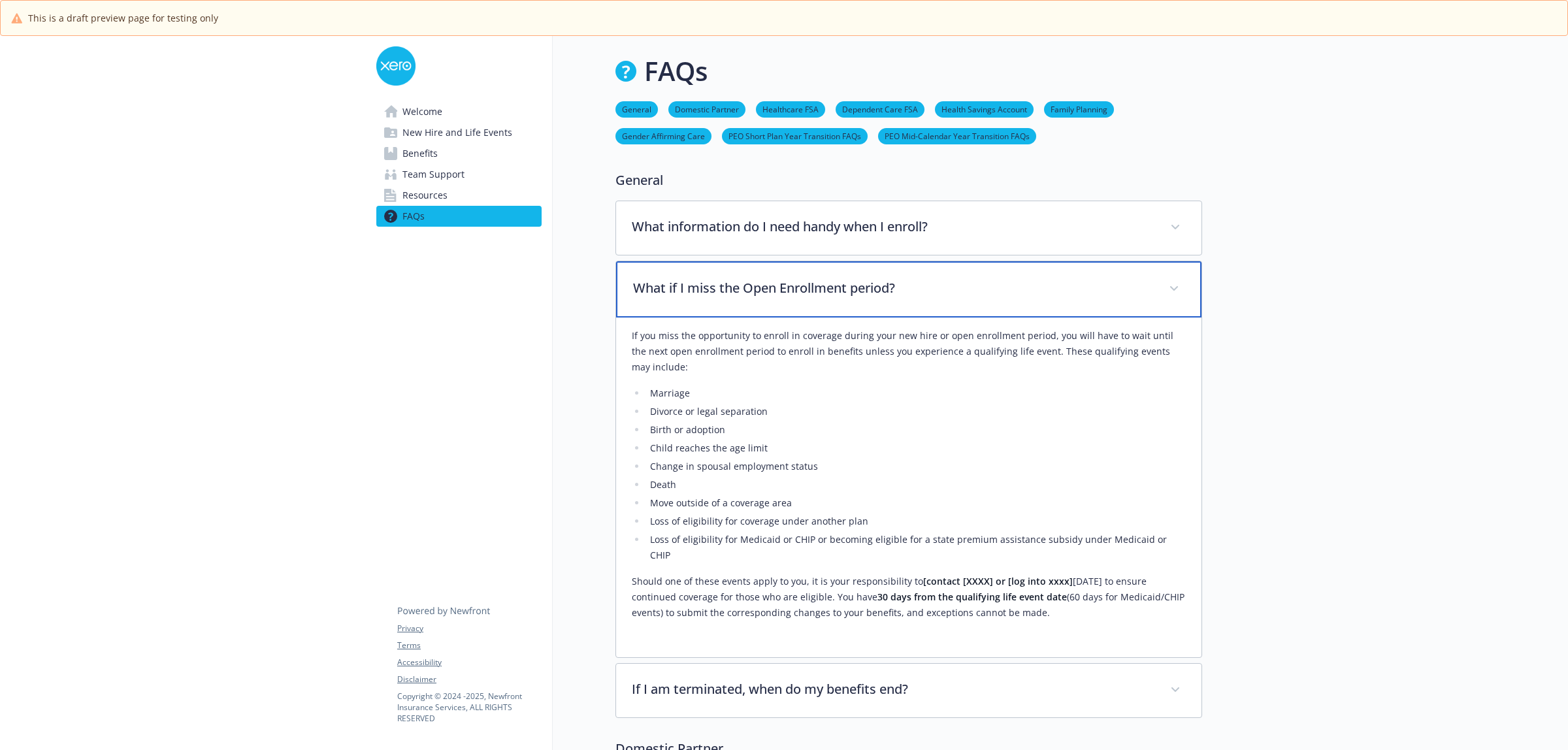
click at [1095, 287] on p "What if I miss the Open Enrollment period?" at bounding box center [893, 288] width 520 height 19
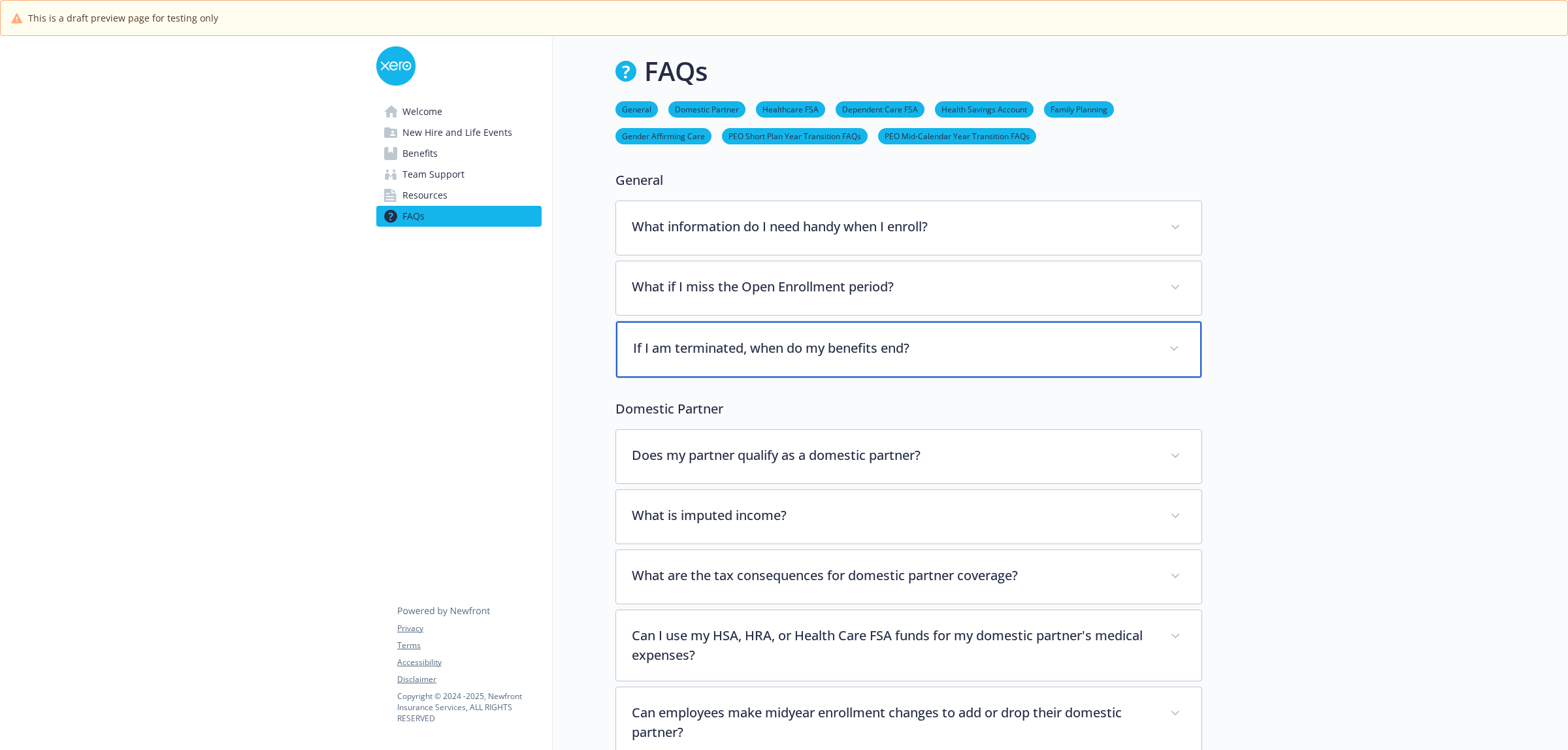
click at [1082, 354] on p "If I am terminated, when do my benefits end?" at bounding box center [893, 348] width 520 height 19
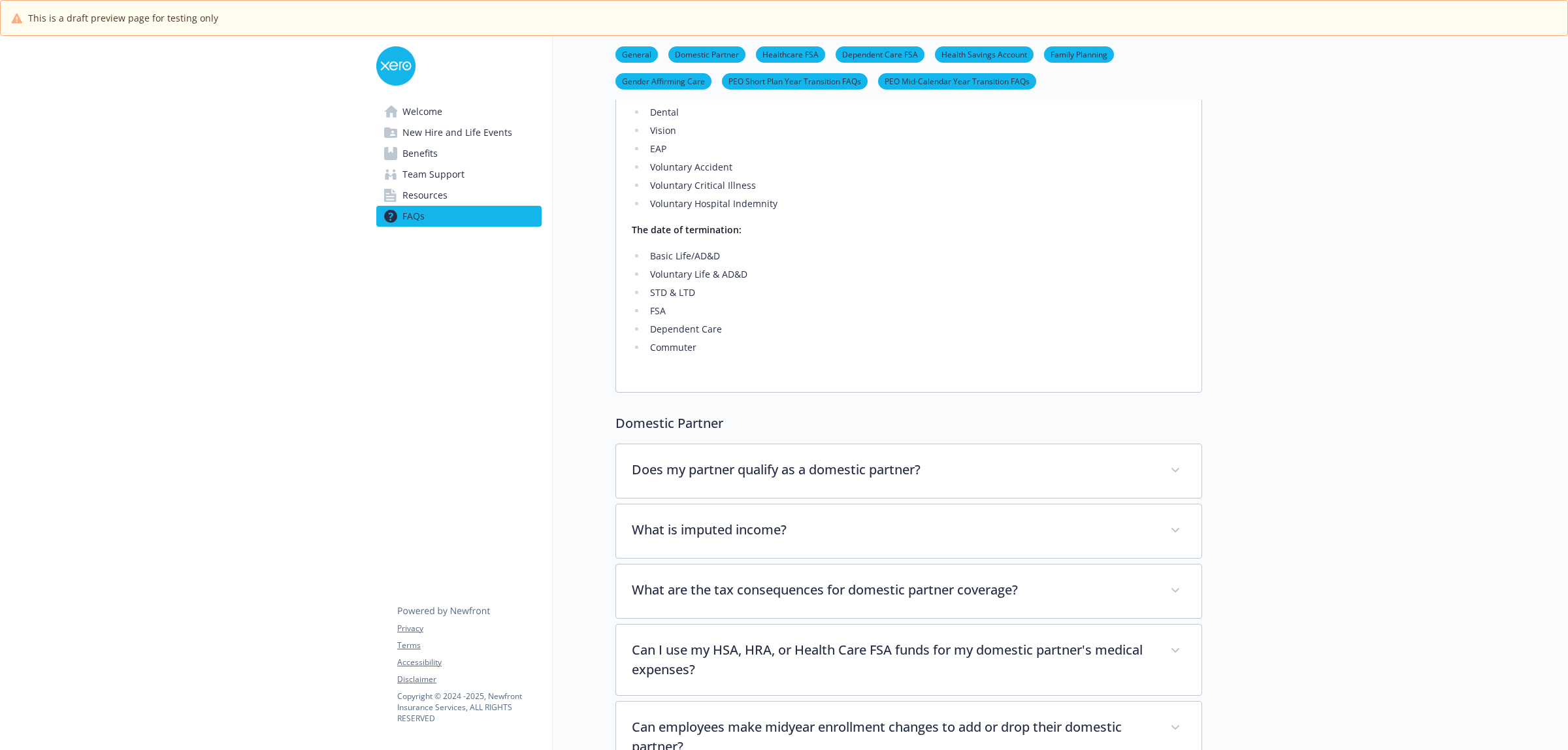
scroll to position [490, 0]
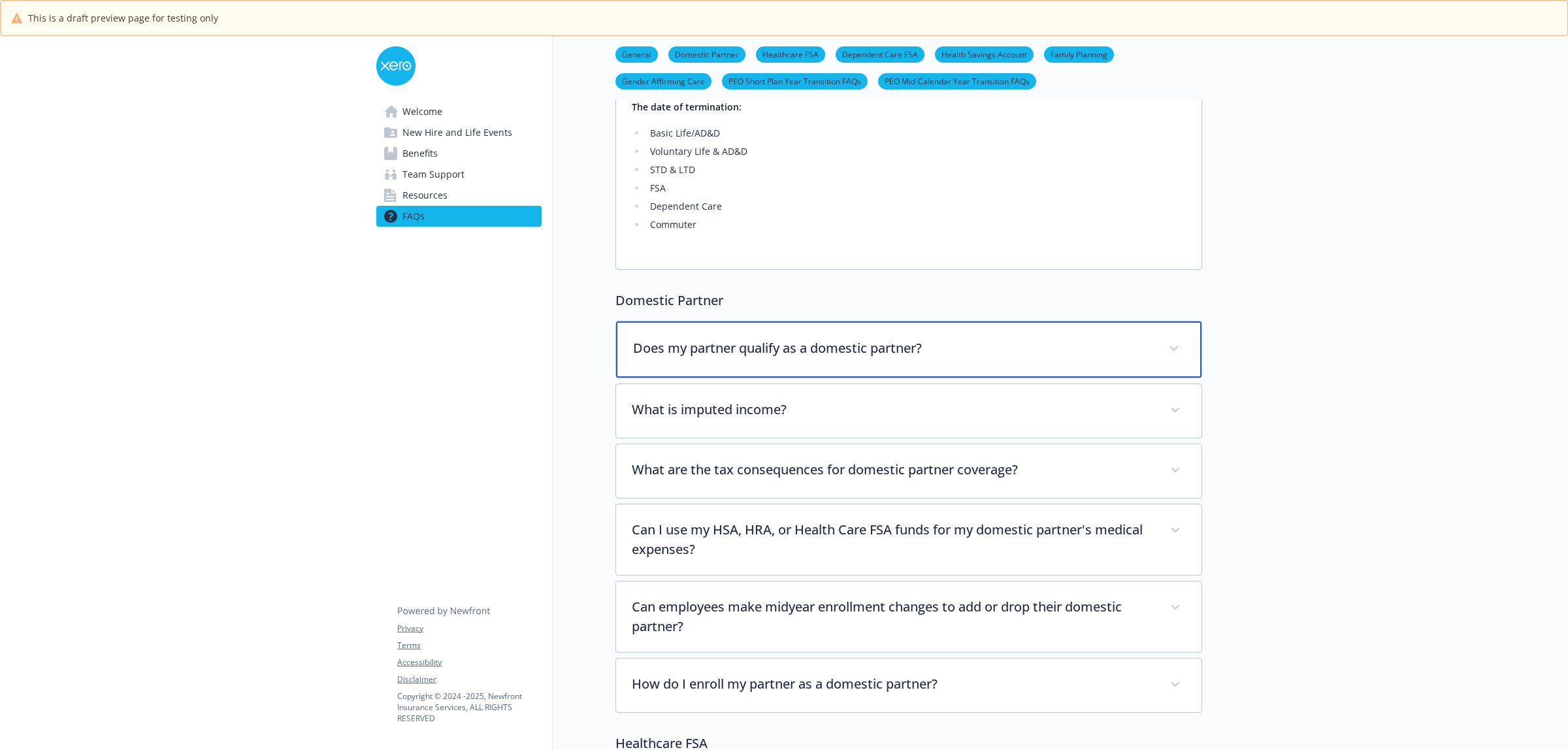
click at [1082, 354] on p "Does my partner qualify as a domestic partner?" at bounding box center [893, 348] width 520 height 19
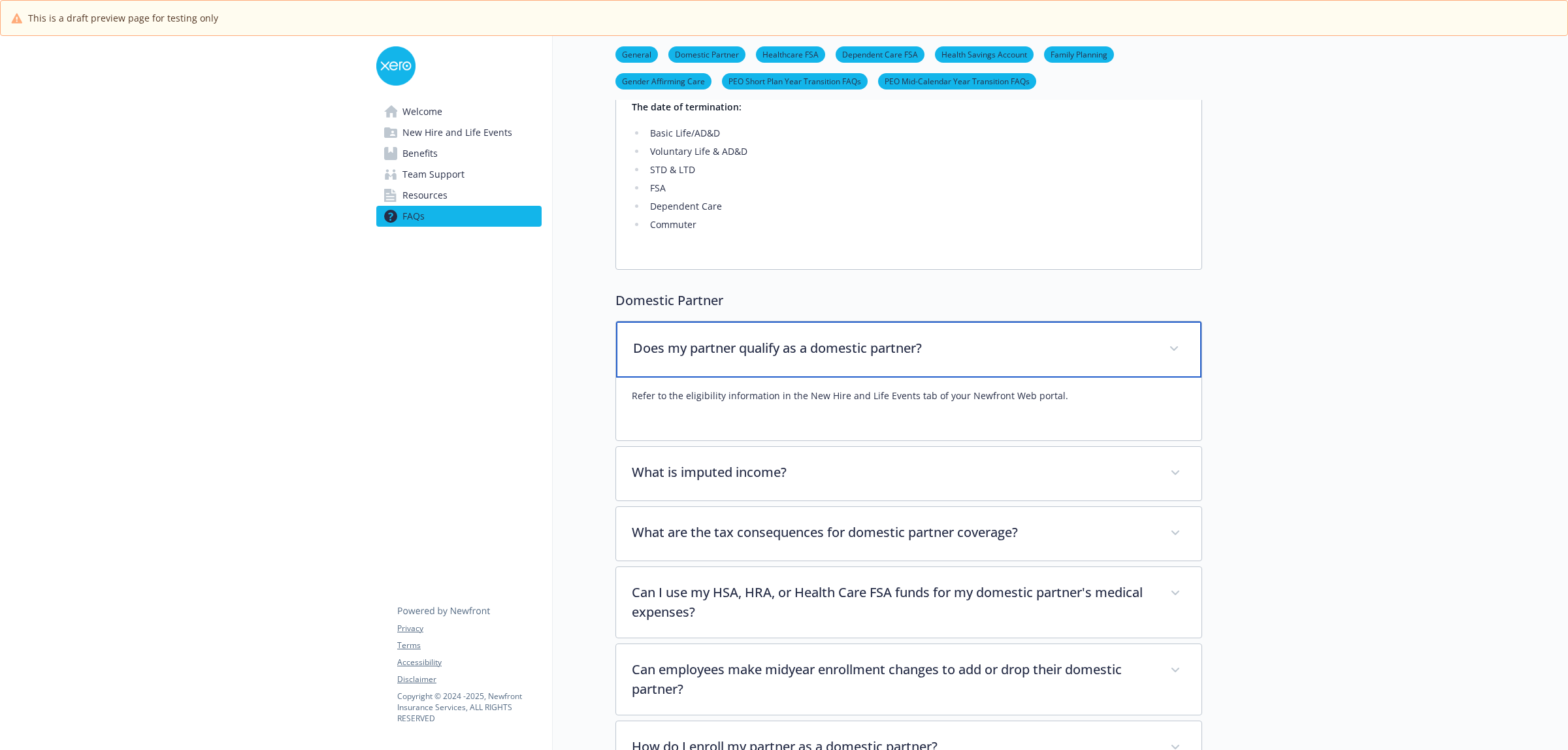
click at [1082, 354] on p "Does my partner qualify as a domestic partner?" at bounding box center [893, 348] width 520 height 19
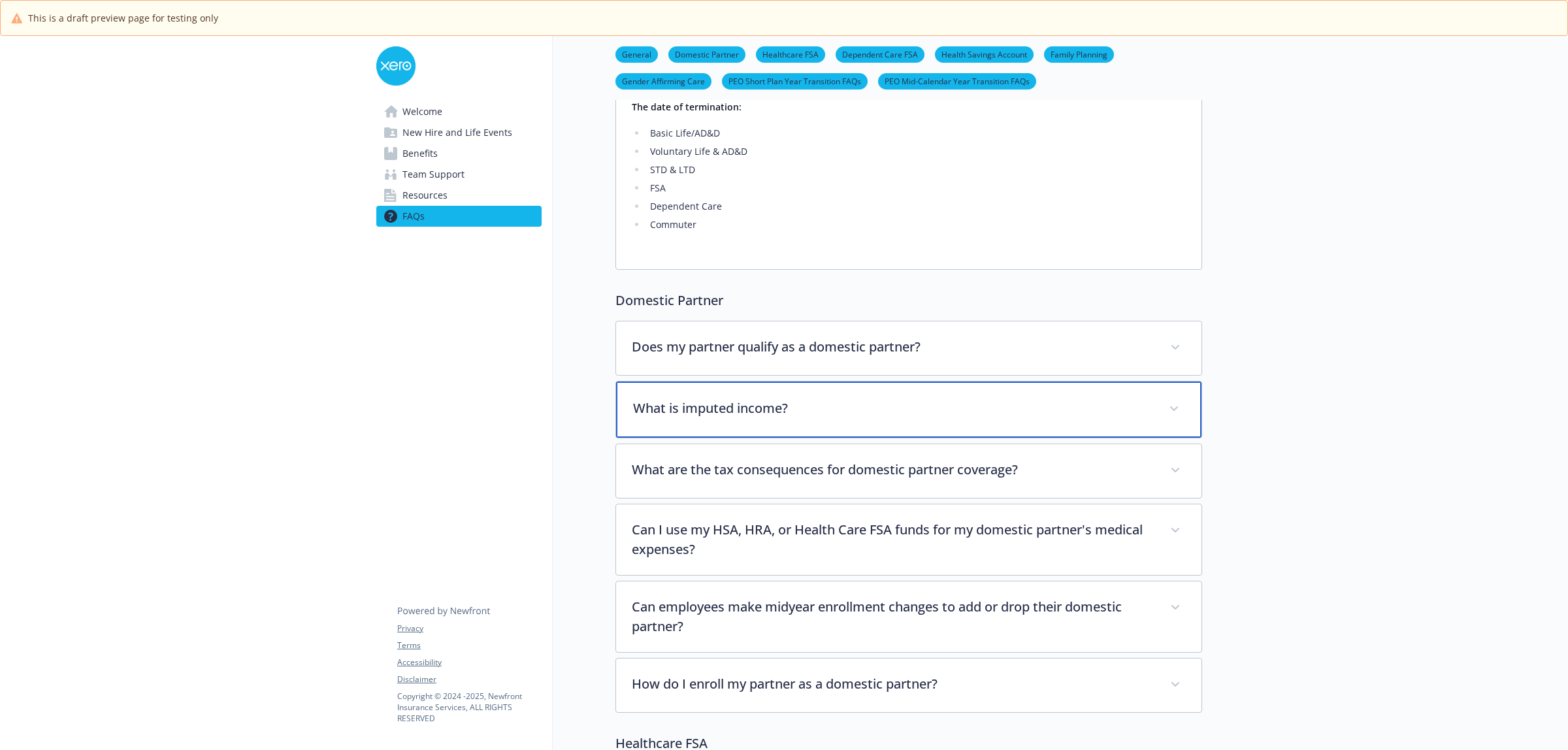
click at [1050, 401] on p "What is imputed income?" at bounding box center [893, 409] width 520 height 19
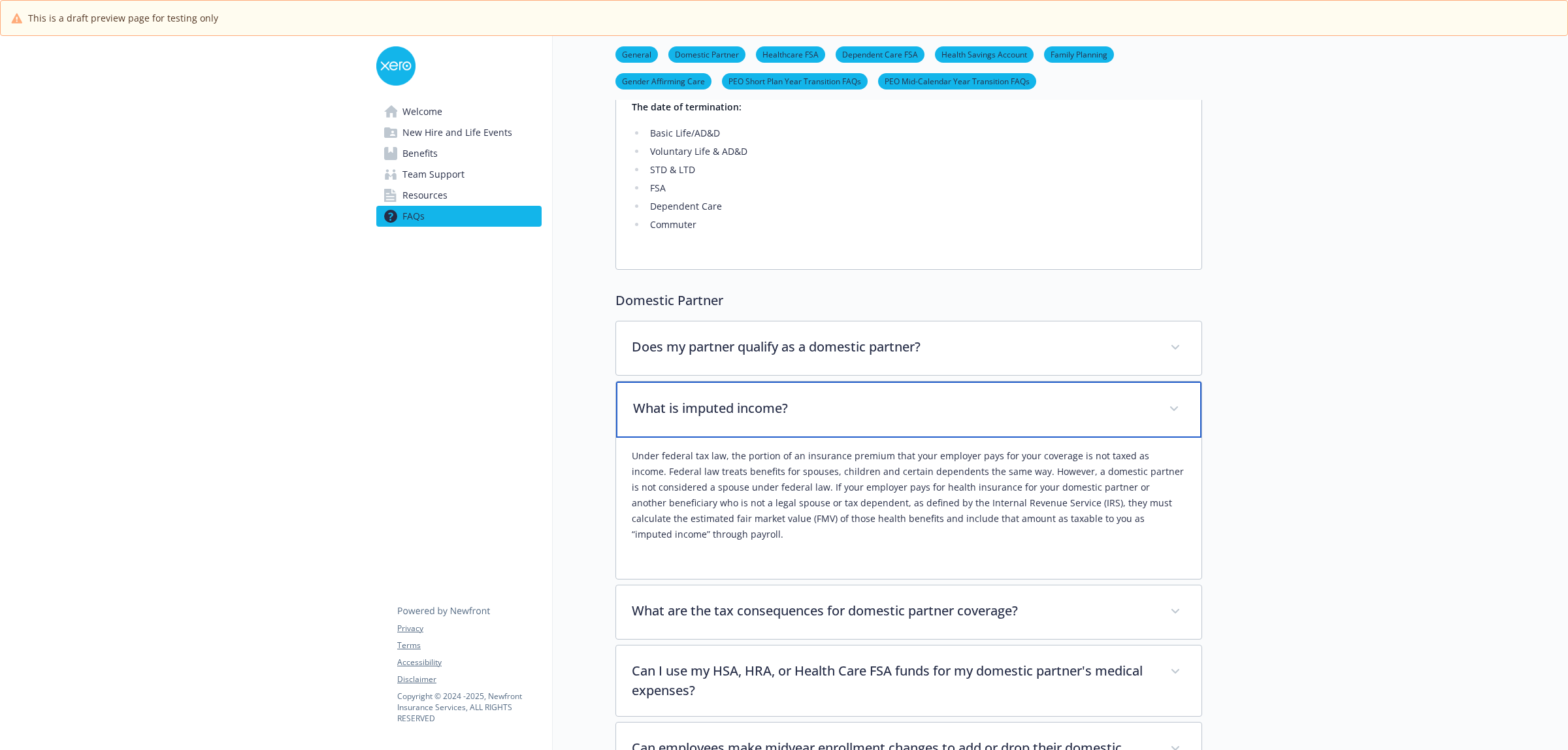
click at [1050, 401] on p "What is imputed income?" at bounding box center [893, 409] width 520 height 19
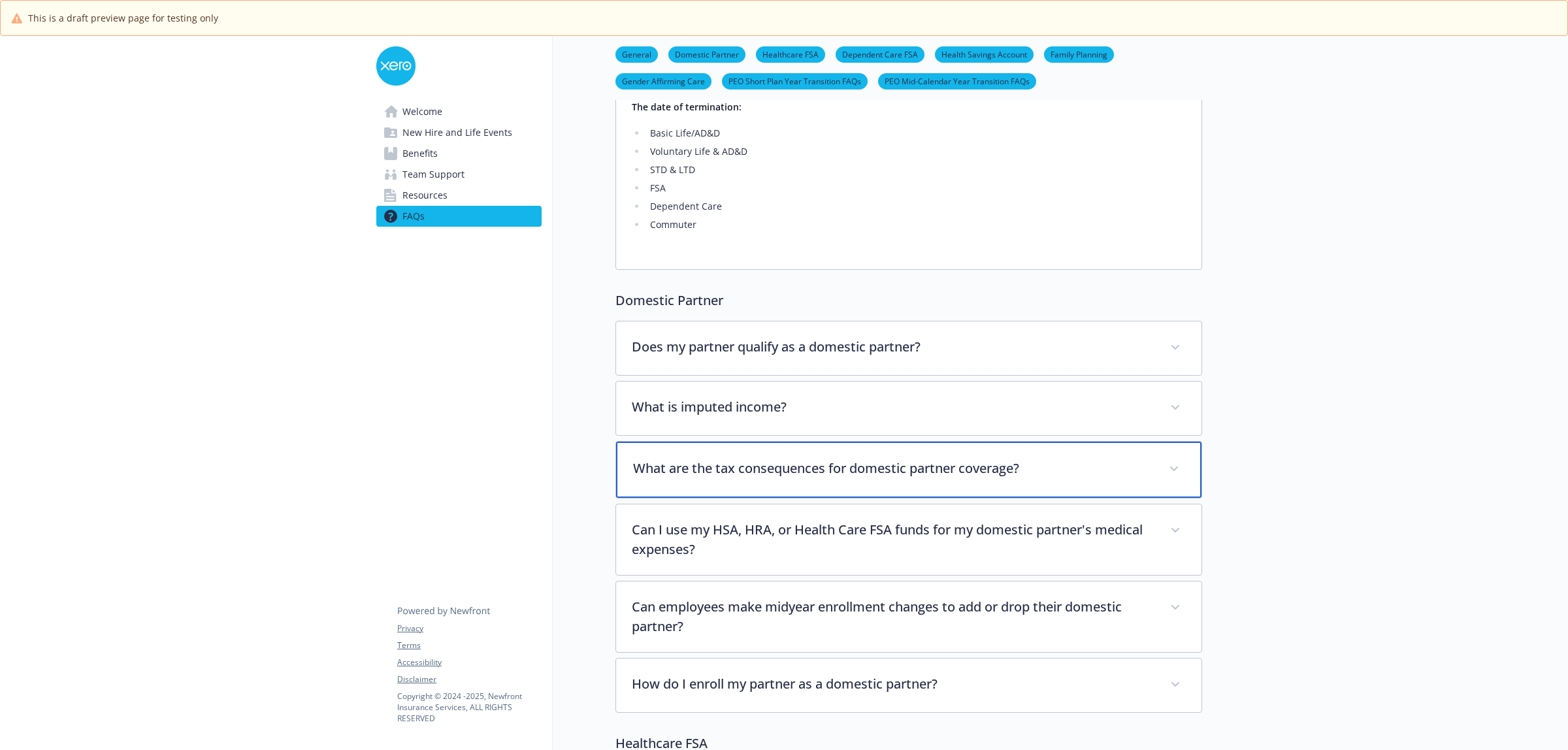
click at [1043, 461] on p "What are the tax consequences for domestic partner coverage?" at bounding box center [893, 469] width 520 height 19
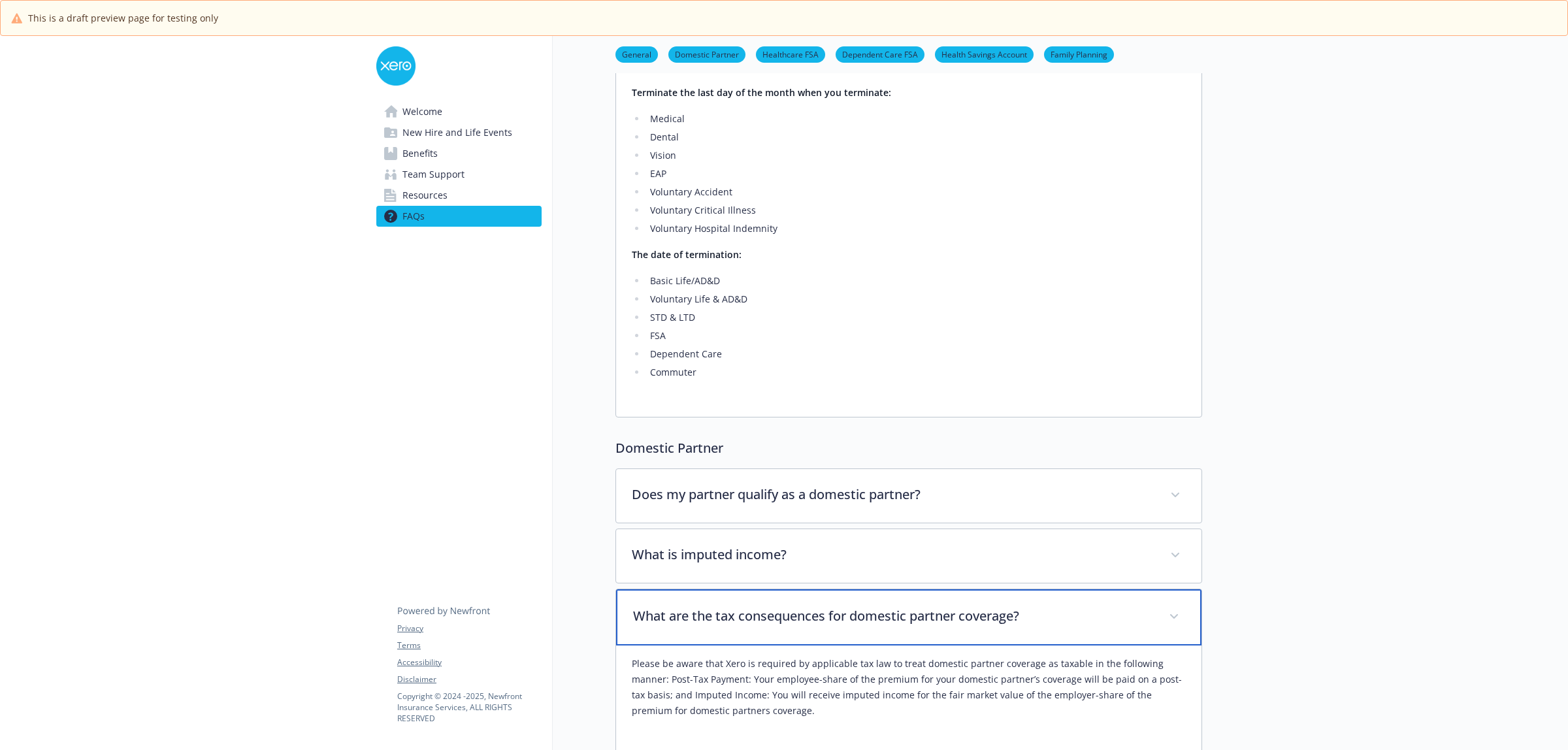
scroll to position [0, 0]
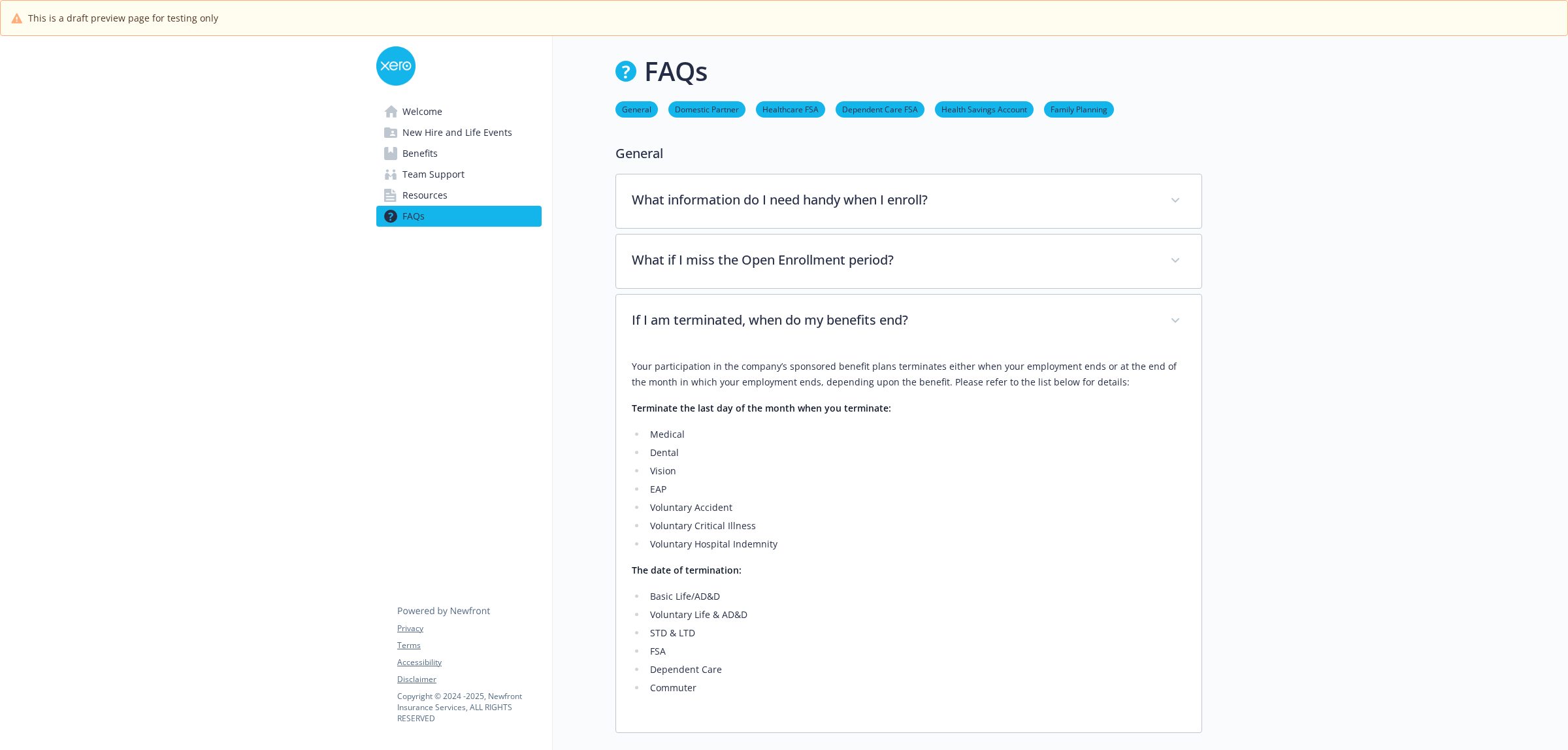
click at [429, 122] on span "New Hire and Life Events" at bounding box center [457, 133] width 110 height 21
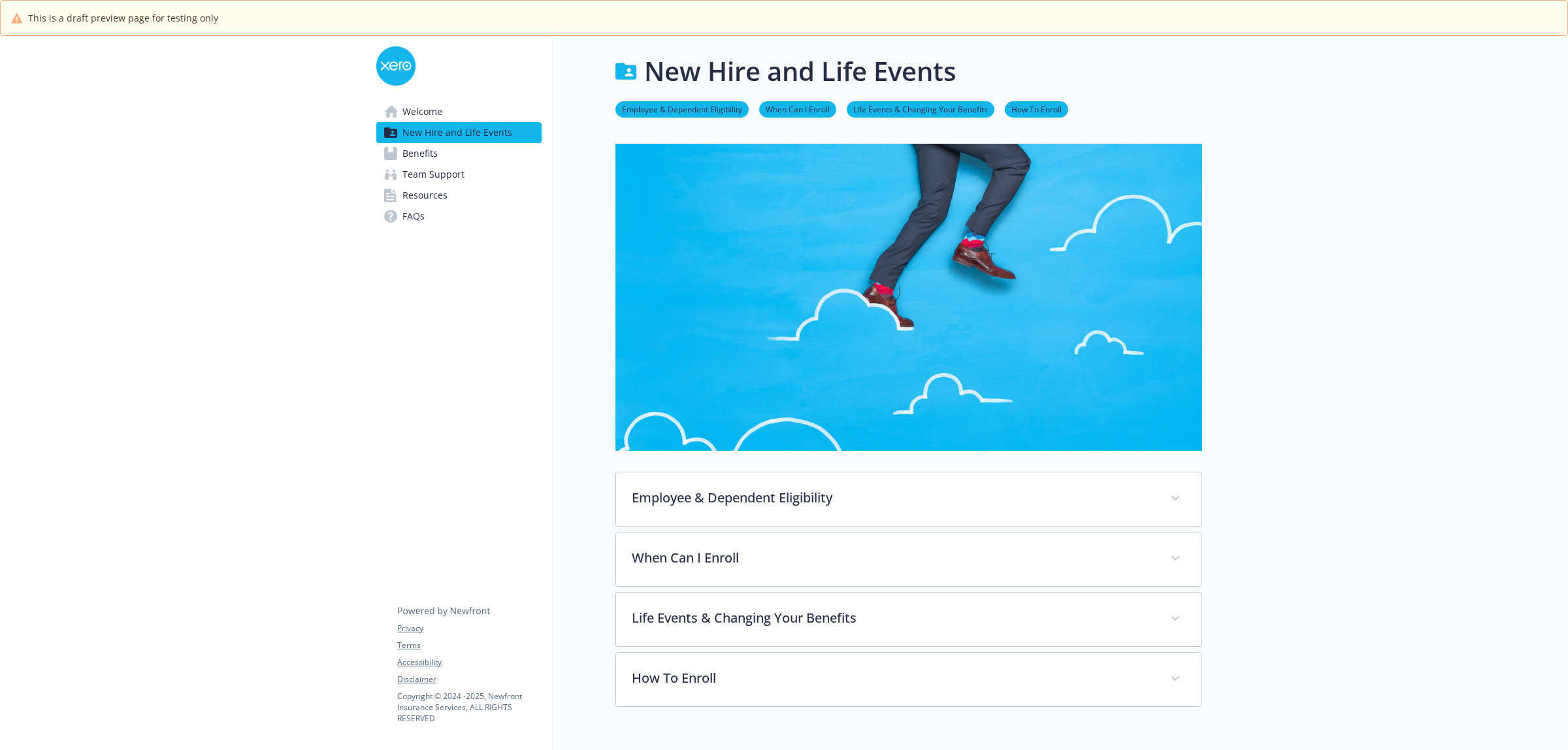
click at [429, 109] on span "Welcome" at bounding box center [422, 112] width 40 height 21
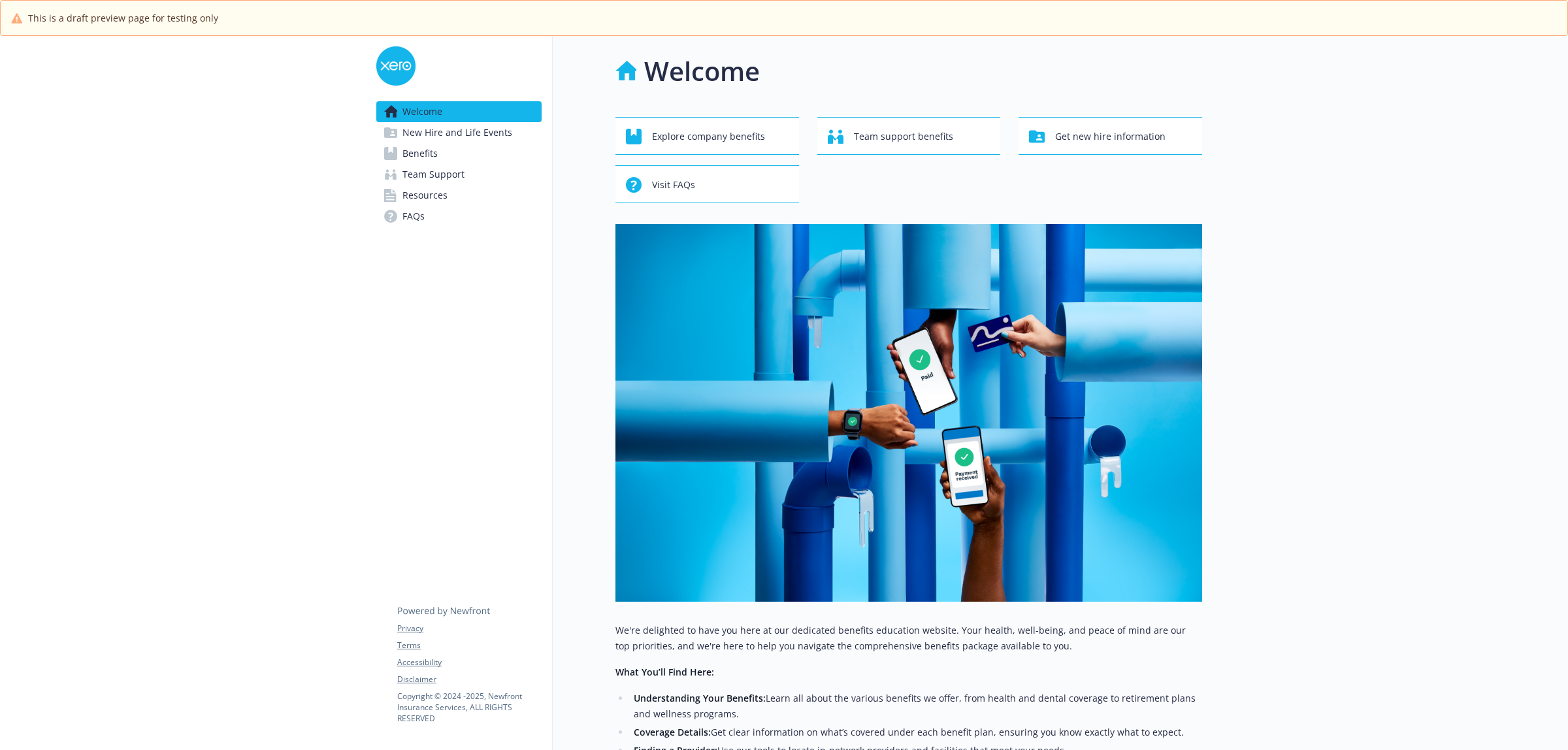
click at [429, 128] on span "New Hire and Life Events" at bounding box center [457, 133] width 110 height 21
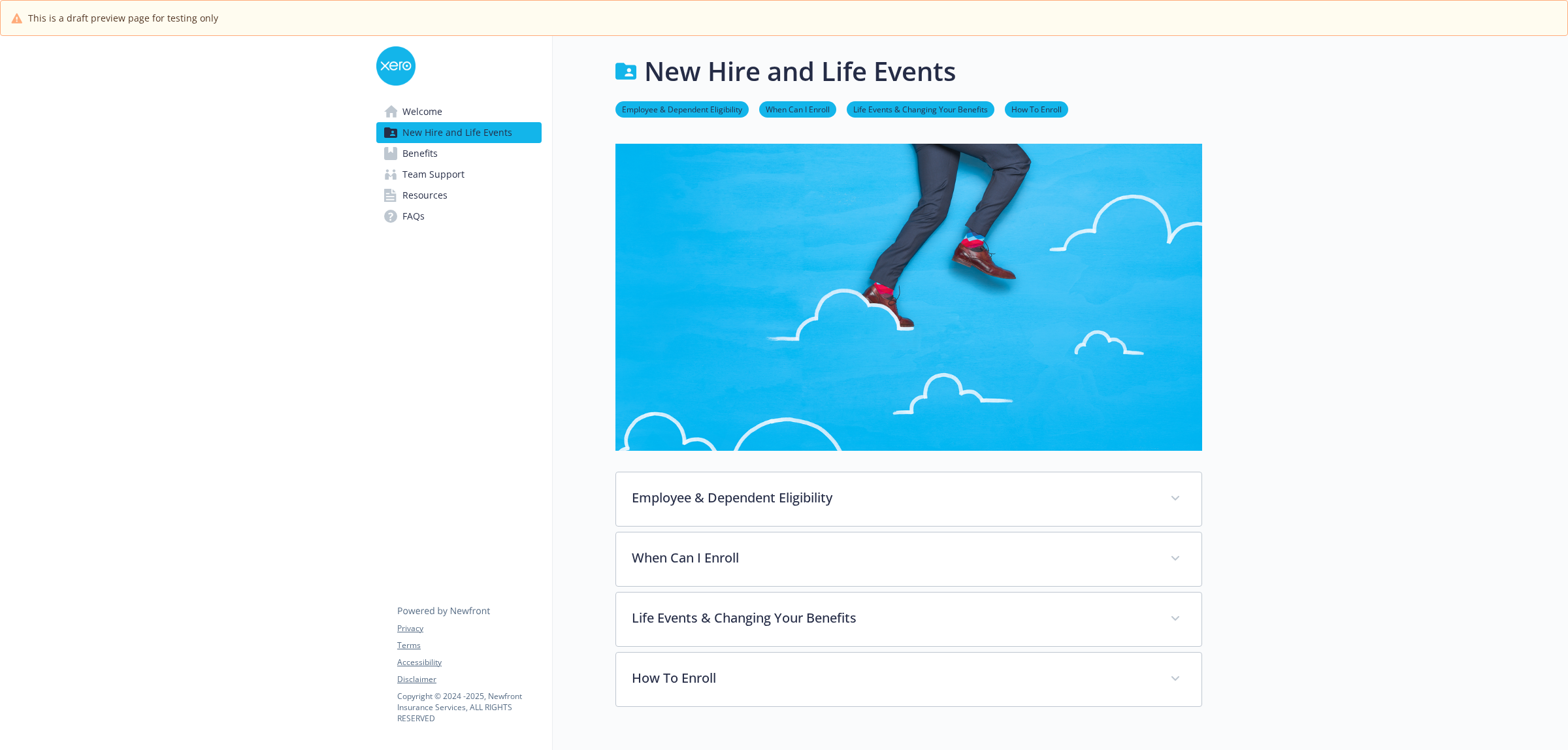
click at [417, 145] on span "Benefits" at bounding box center [420, 154] width 35 height 21
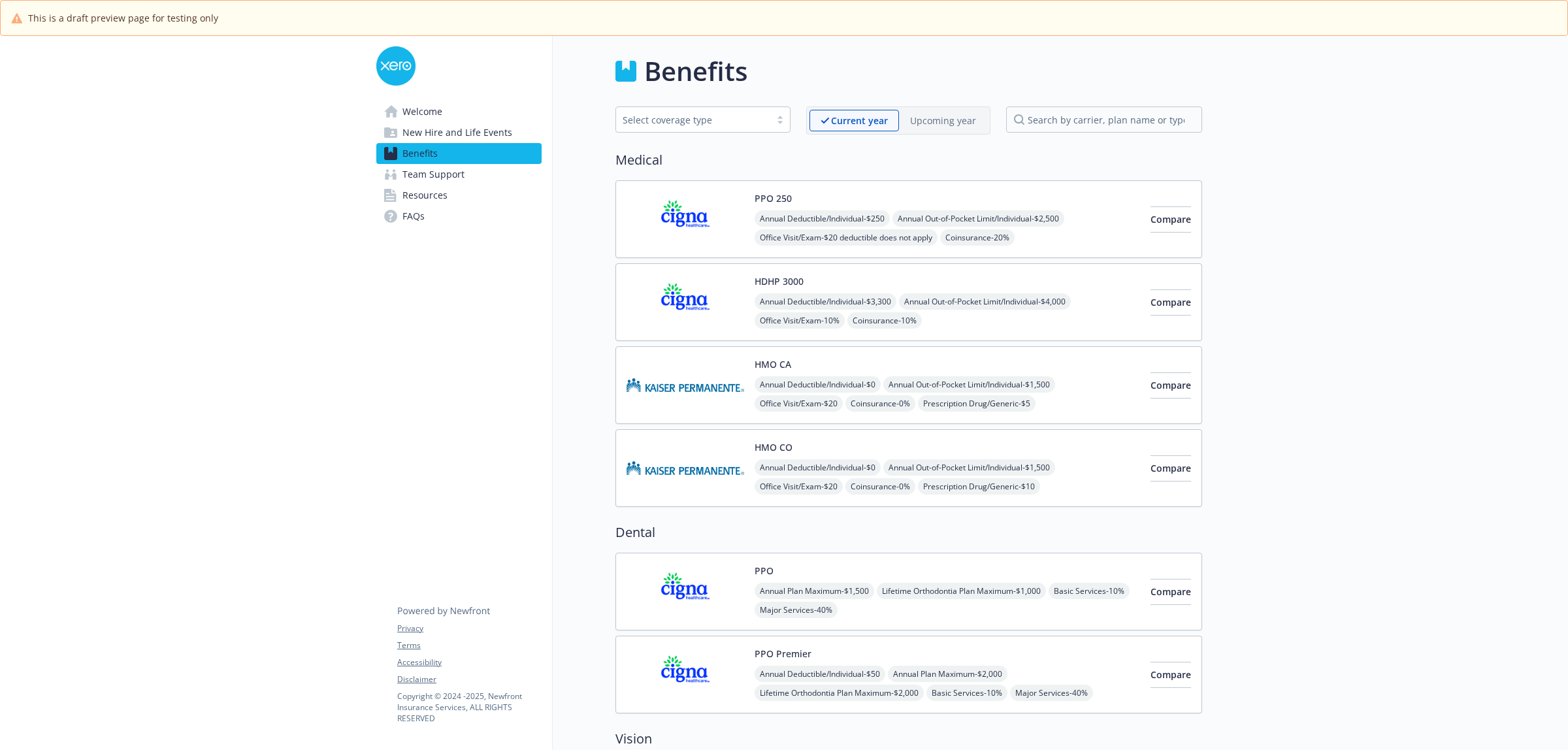
click at [425, 172] on span "Team Support" at bounding box center [433, 174] width 62 height 21
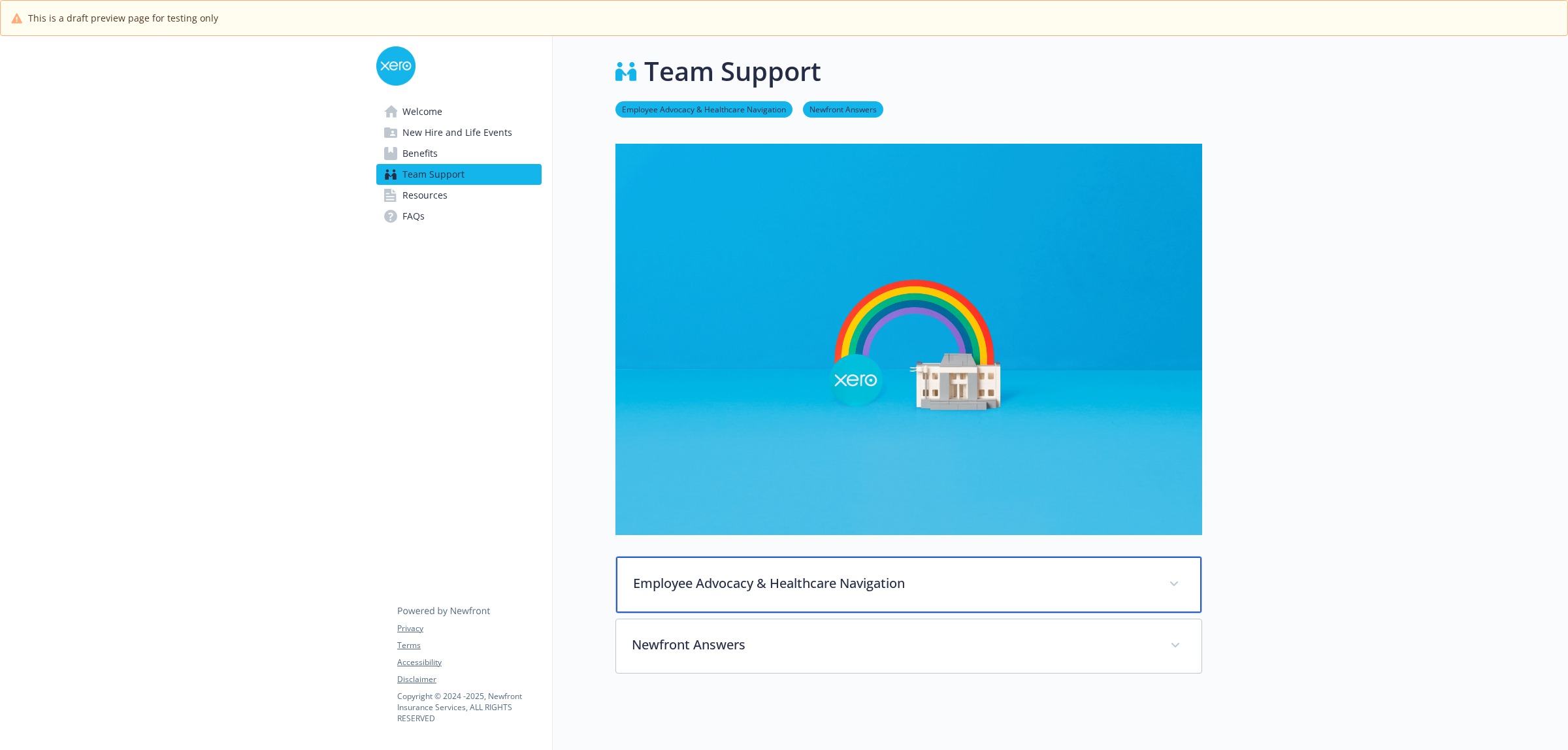
click at [833, 582] on p "Employee Advocacy & Healthcare Navigation" at bounding box center [893, 584] width 520 height 19
click at [801, 590] on p "Newfront Answers" at bounding box center [893, 584] width 520 height 19
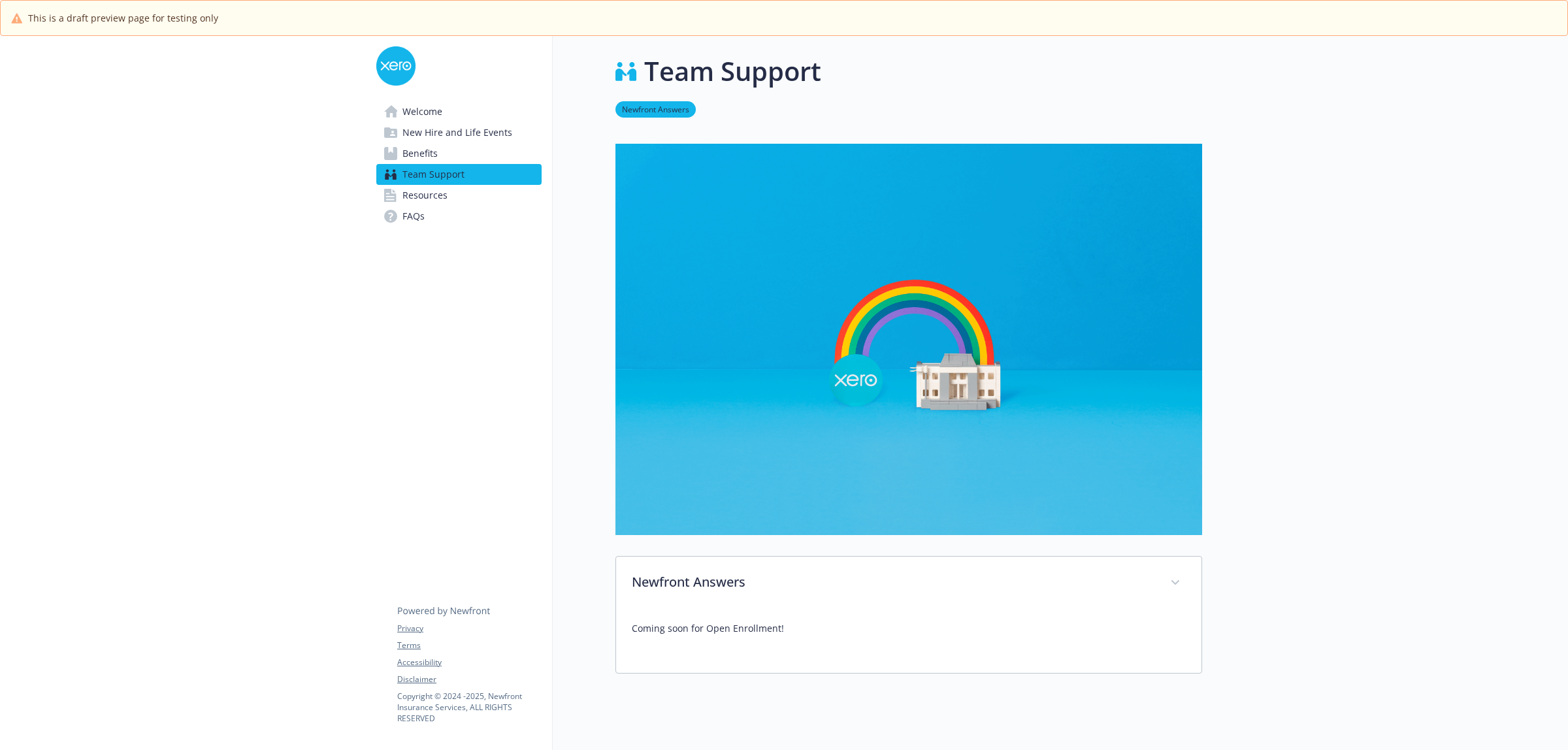
click at [415, 218] on span "FAQs" at bounding box center [413, 217] width 22 height 21
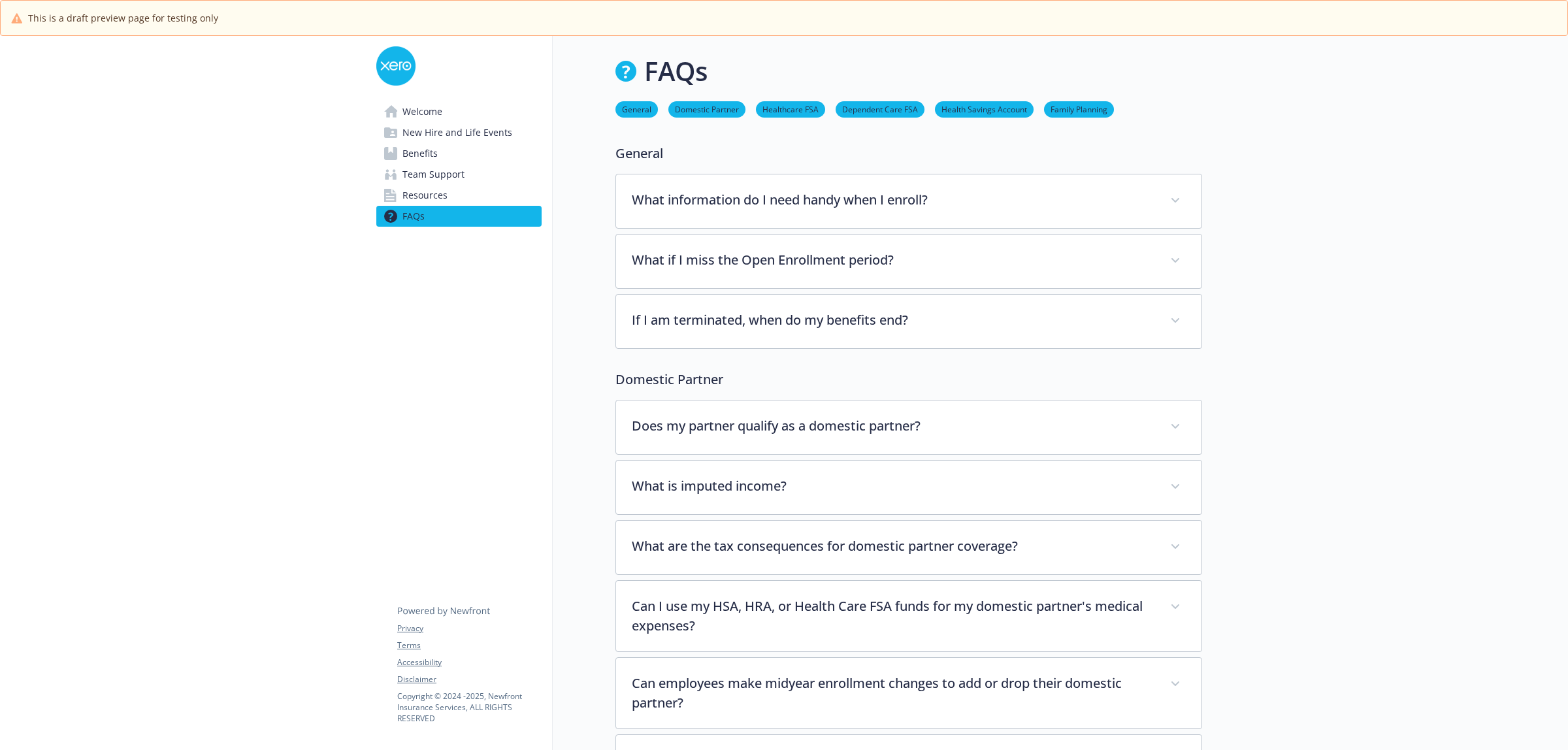
click at [414, 193] on span "Resources" at bounding box center [425, 195] width 45 height 21
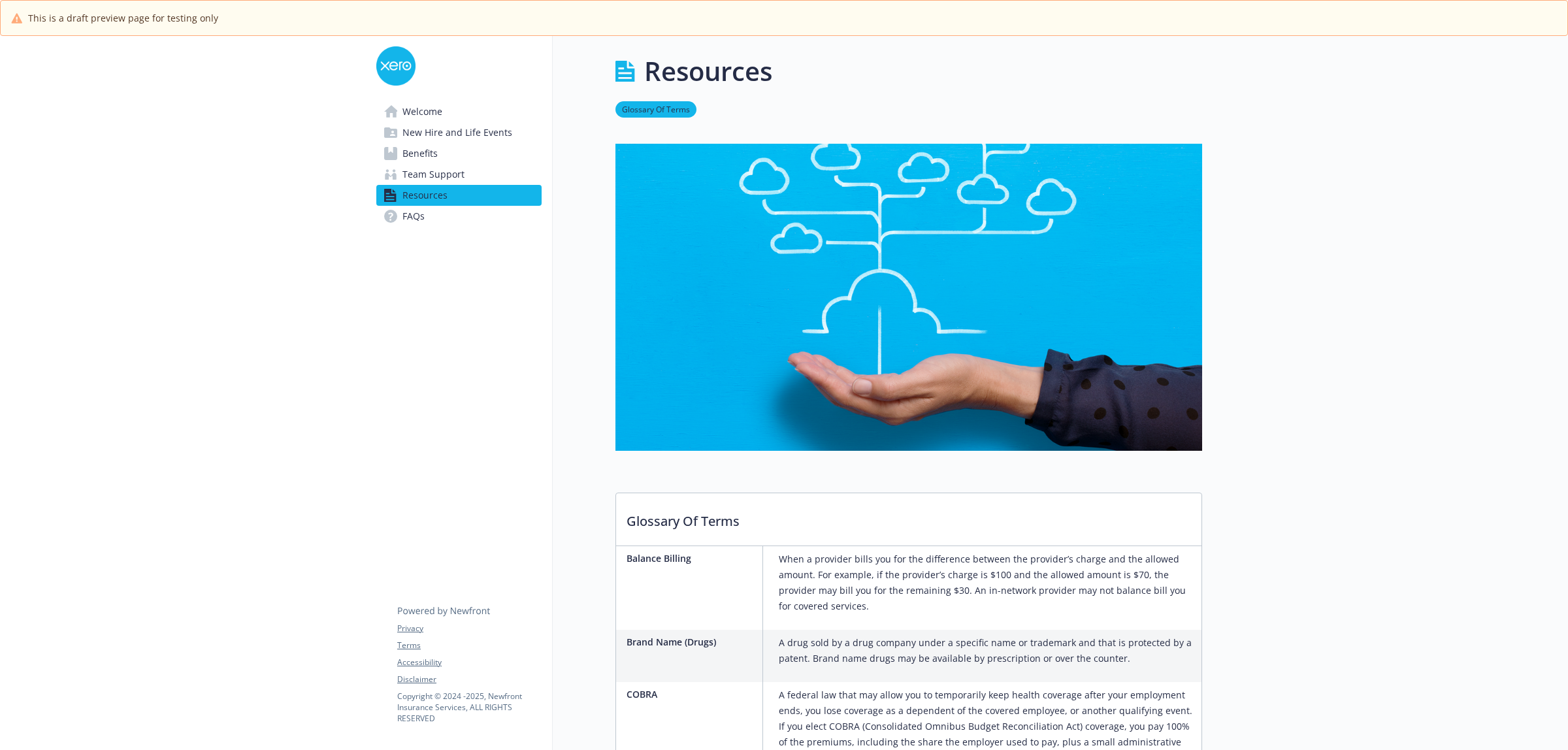
click at [421, 110] on span "Welcome" at bounding box center [422, 112] width 40 height 21
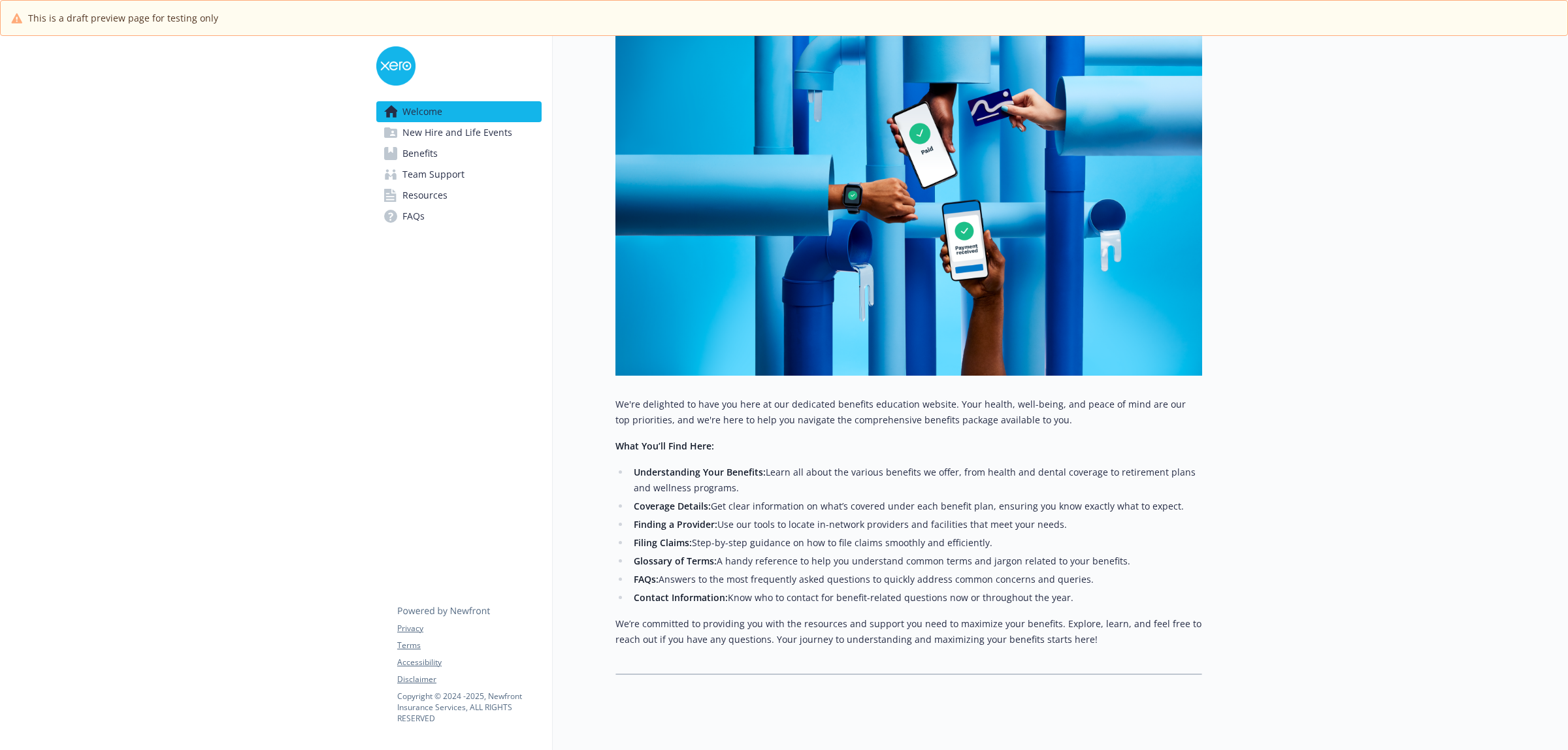
scroll to position [245, 0]
